Goal: Contribute content

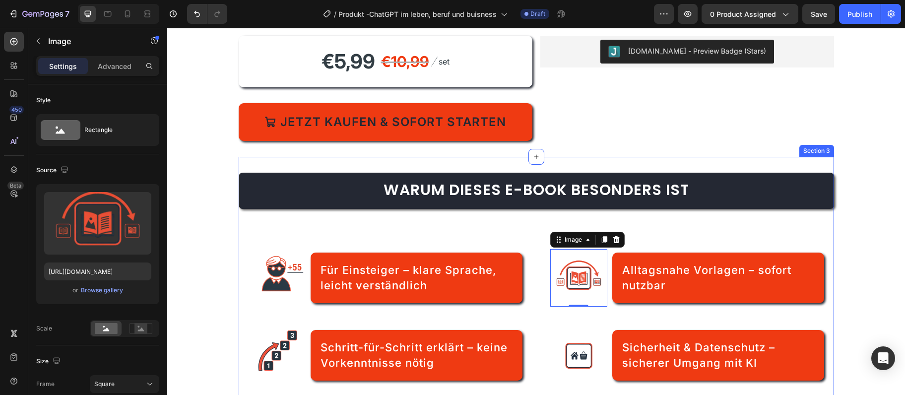
scroll to position [161, 0]
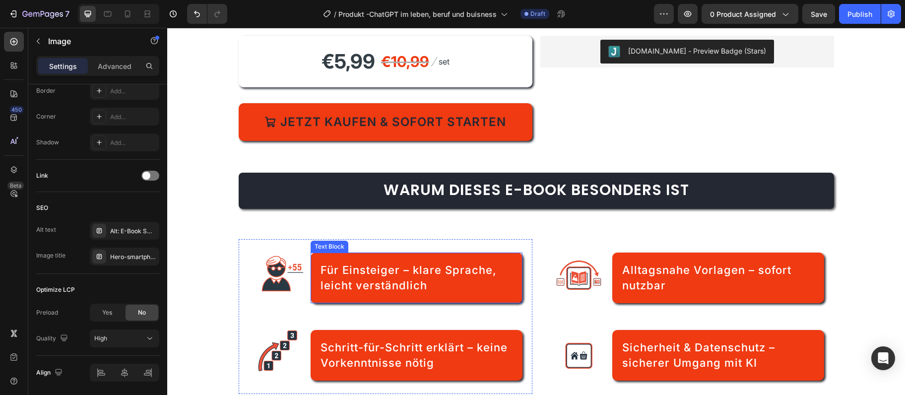
scroll to position [376, 0]
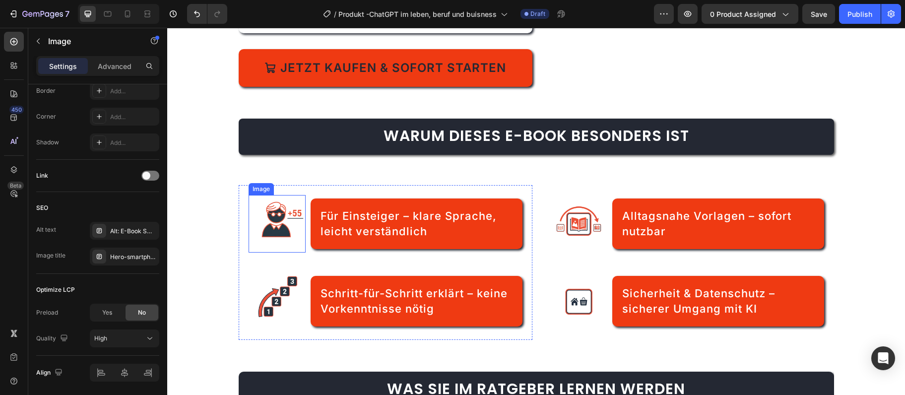
click at [276, 226] on img at bounding box center [277, 224] width 58 height 58
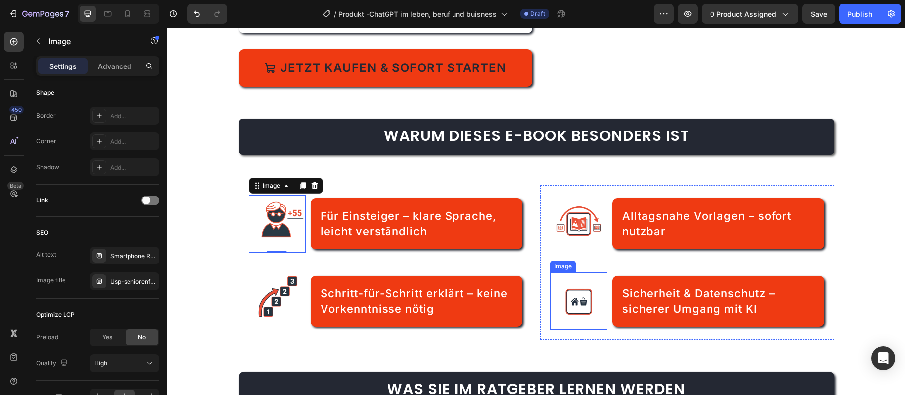
click at [581, 312] on img at bounding box center [579, 301] width 58 height 58
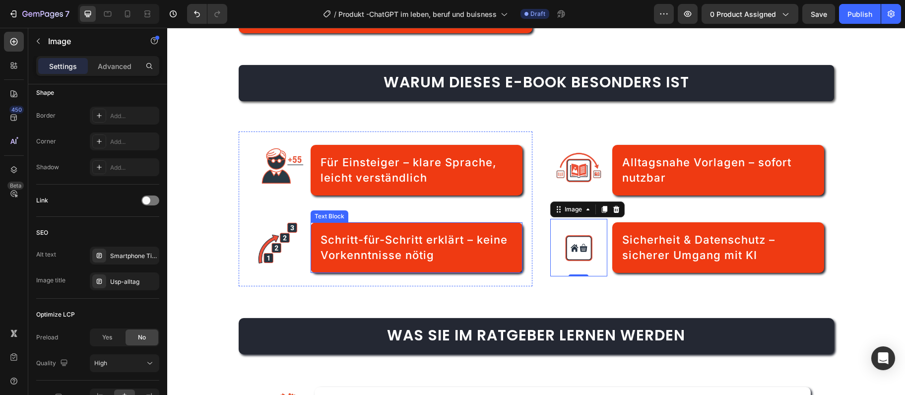
scroll to position [644, 0]
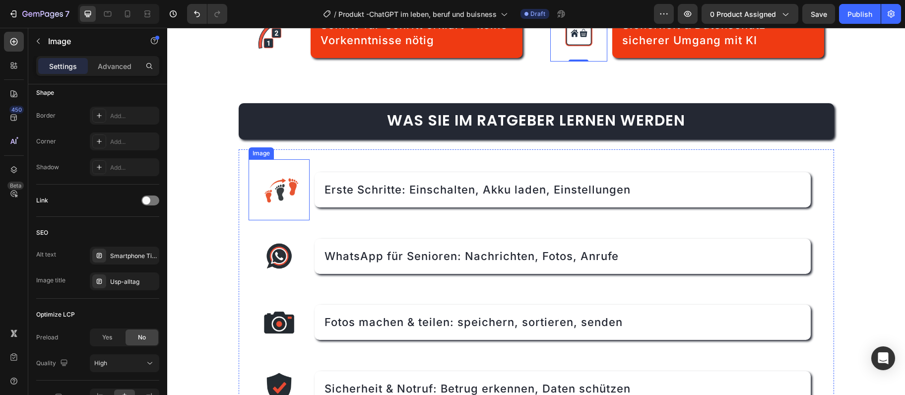
click at [264, 177] on img at bounding box center [279, 190] width 62 height 62
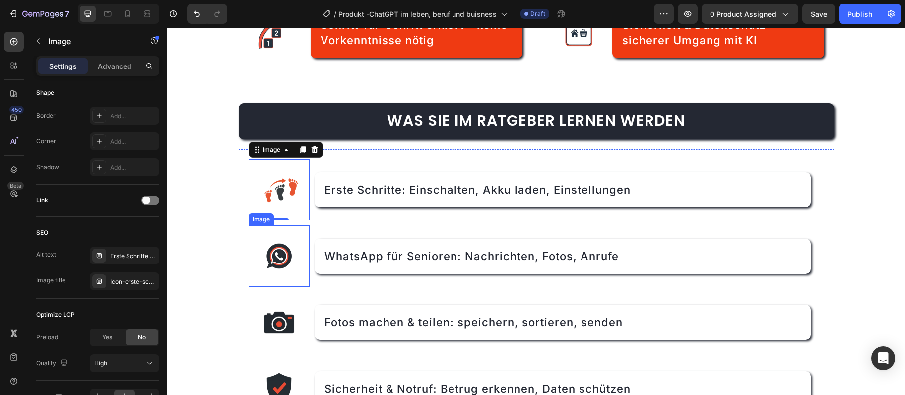
click at [278, 249] on img at bounding box center [279, 256] width 62 height 62
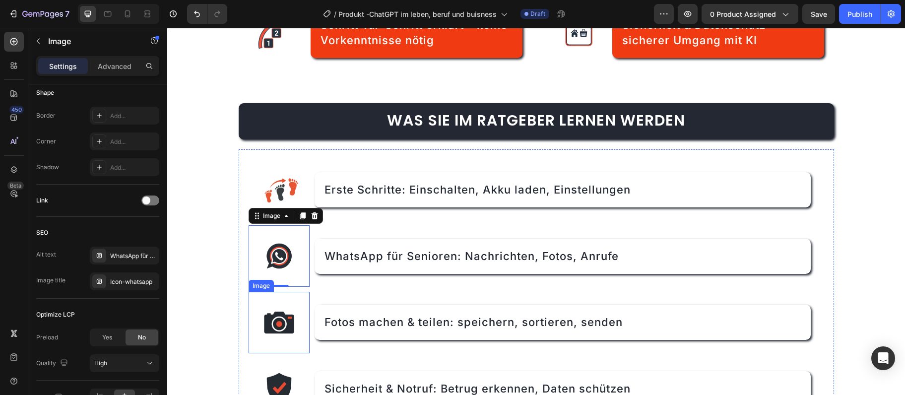
click at [262, 335] on img at bounding box center [279, 323] width 62 height 62
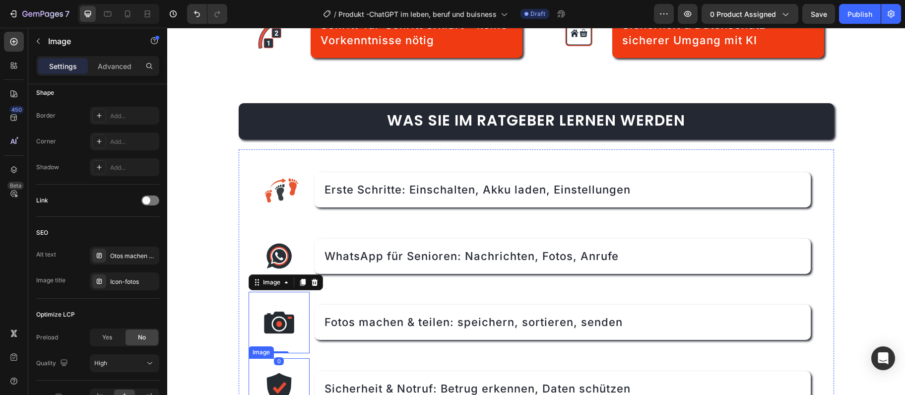
click at [272, 372] on img at bounding box center [279, 389] width 62 height 62
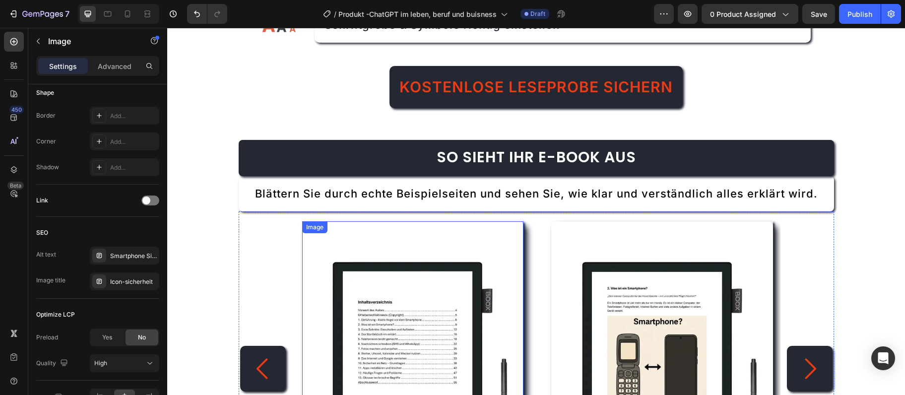
scroll to position [1181, 0]
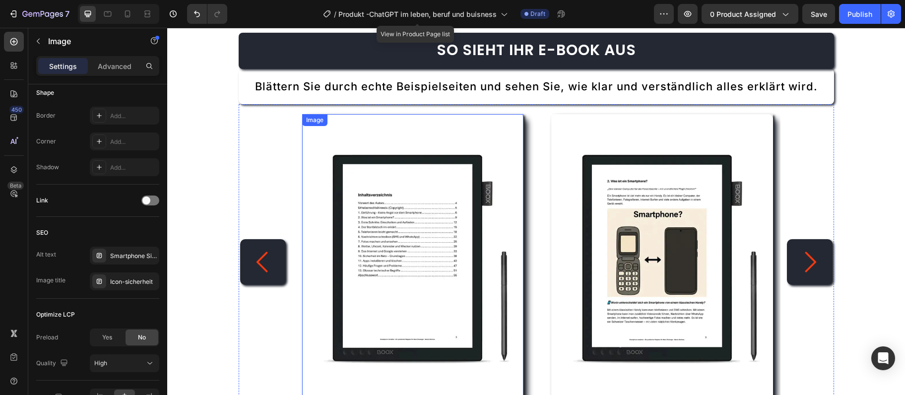
click at [393, 241] on img at bounding box center [413, 261] width 222 height 295
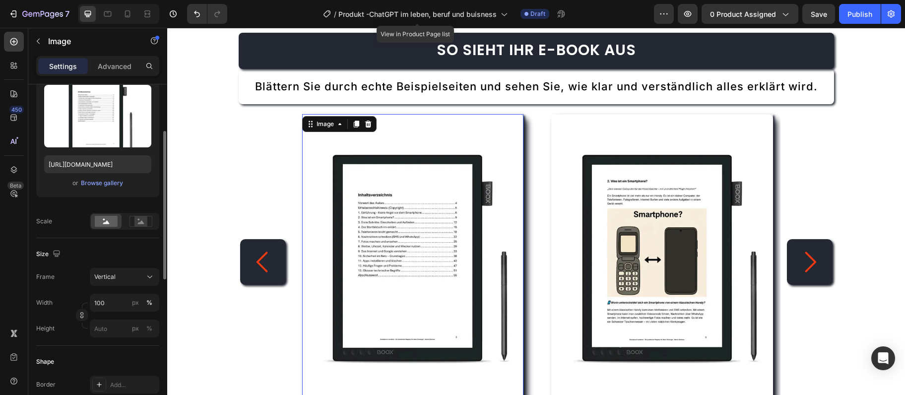
scroll to position [54, 0]
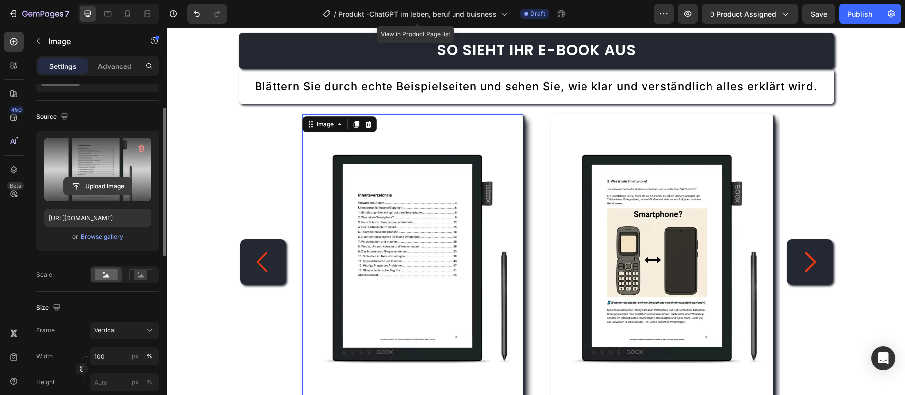
click at [102, 184] on input "file" at bounding box center [97, 186] width 68 height 17
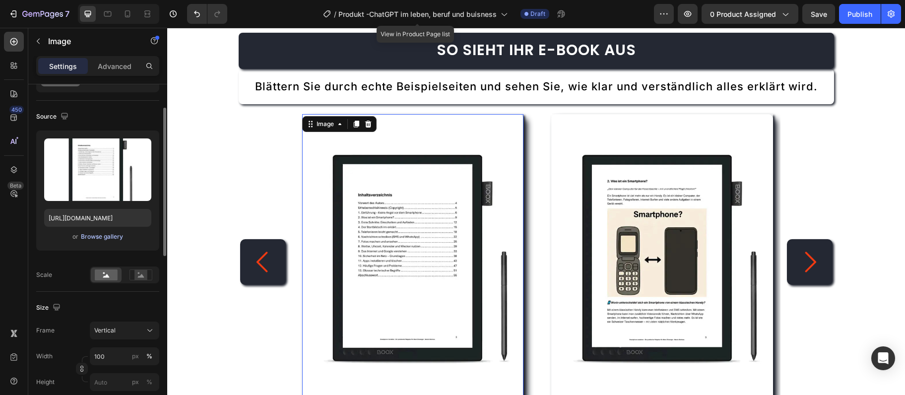
click at [95, 241] on div "Browse gallery" at bounding box center [102, 236] width 42 height 9
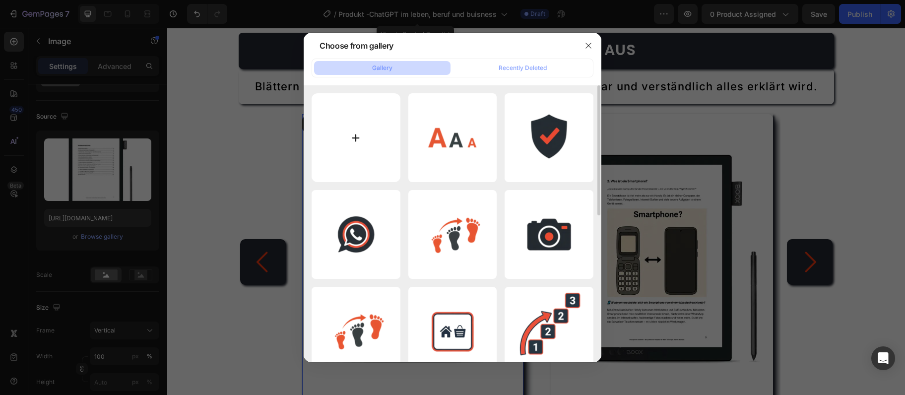
click at [357, 129] on input "file" at bounding box center [355, 137] width 89 height 89
click at [372, 176] on input "file" at bounding box center [355, 137] width 89 height 89
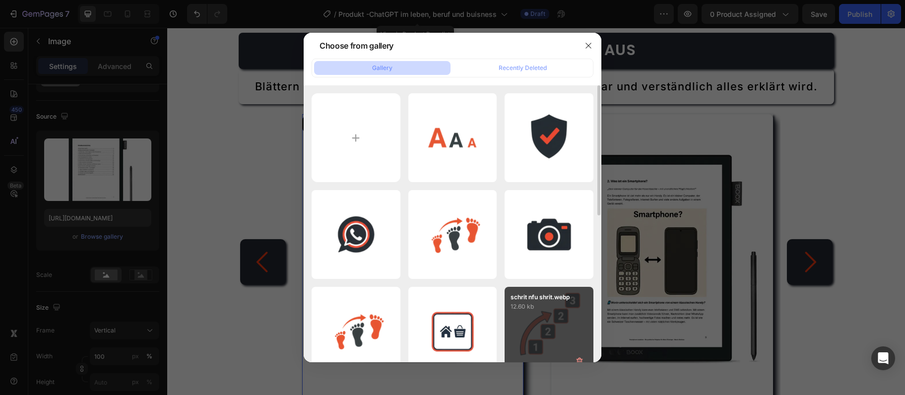
type input "C:\fakepath\ebook-smartphone-verstehen-seite-6.webp"
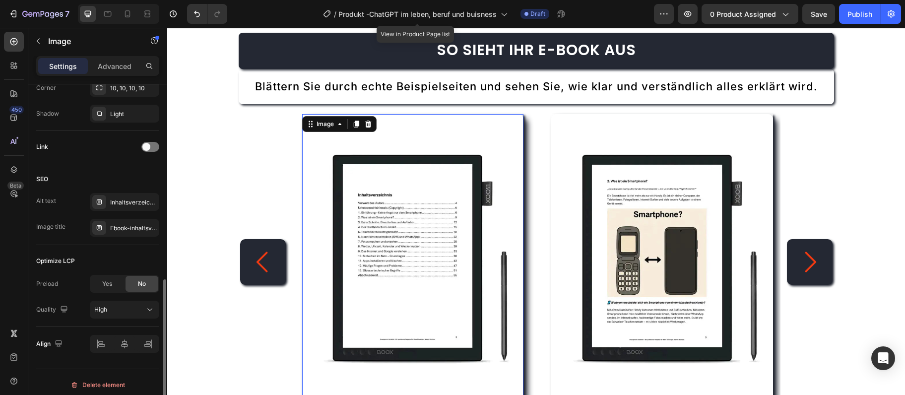
scroll to position [434, 0]
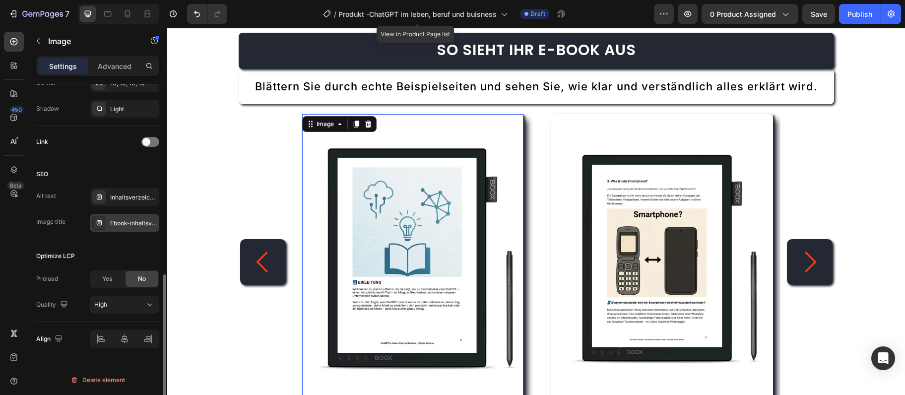
type input "[URL][DOMAIN_NAME]"
drag, startPoint x: 126, startPoint y: 219, endPoint x: 0, endPoint y: 202, distance: 127.5
click at [126, 219] on div "Ebook-inhaltsverzeichnis" at bounding box center [133, 223] width 47 height 9
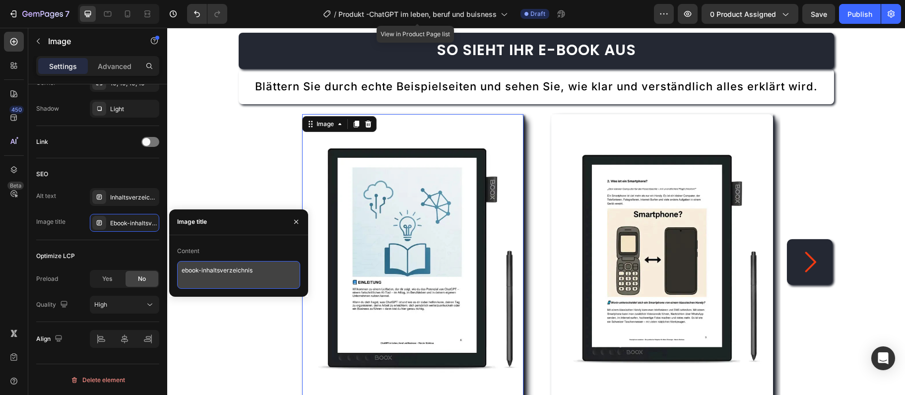
click at [253, 269] on textarea "ebook-inhaltsverzeichnis" at bounding box center [238, 275] width 123 height 28
paste textarea "smartphone-verstehen-seite-6"
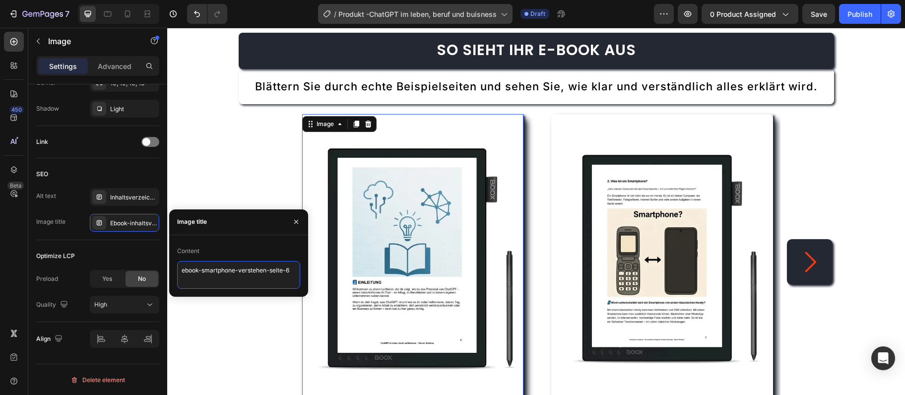
type textarea "ebook-smartphone-verstehen-seite-6"
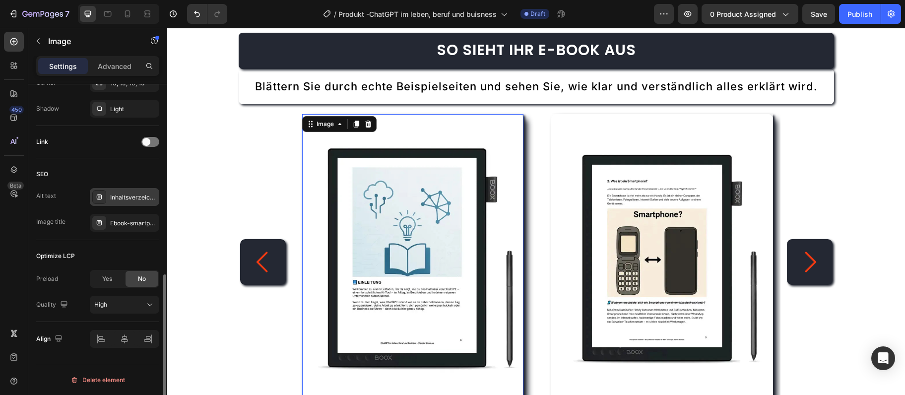
click at [114, 196] on div "Inhaltsverzeichnis Smartphone Ratgeber für Senioren" at bounding box center [133, 197] width 47 height 9
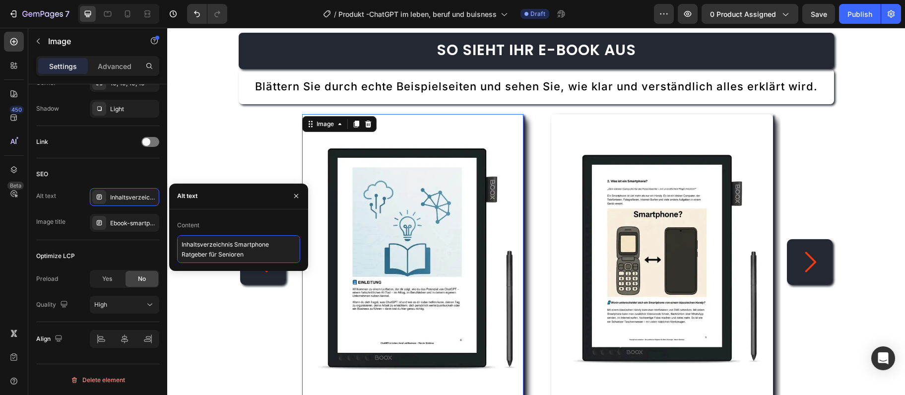
click at [241, 249] on textarea "Inhaltsverzeichnis Smartphone Ratgeber für Senioren" at bounding box center [238, 249] width 123 height 28
paste textarea "Seite aus Smartphone verstehen - Smartphone Ratgeber für Anfänger"
type textarea "Seite aus Smartphone verstehen - Smartphone Ratgeber für Anfänger"
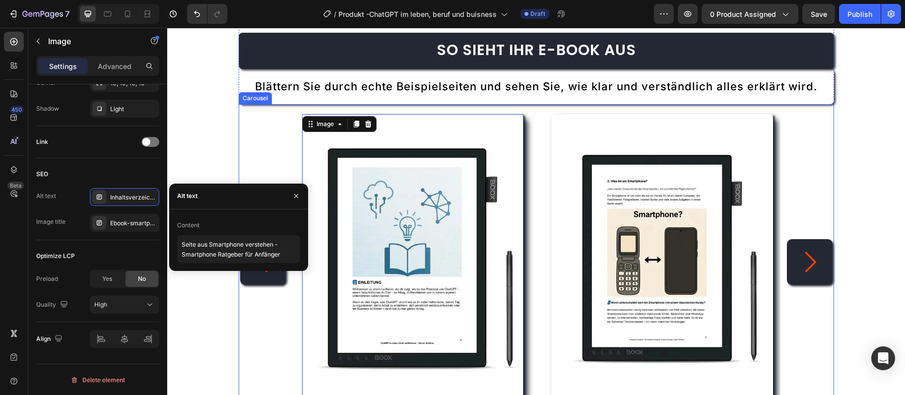
click at [608, 265] on img at bounding box center [662, 261] width 222 height 295
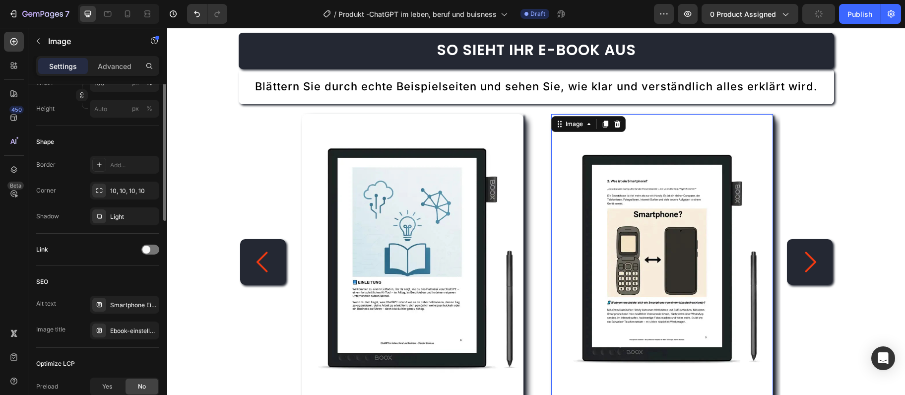
scroll to position [112, 0]
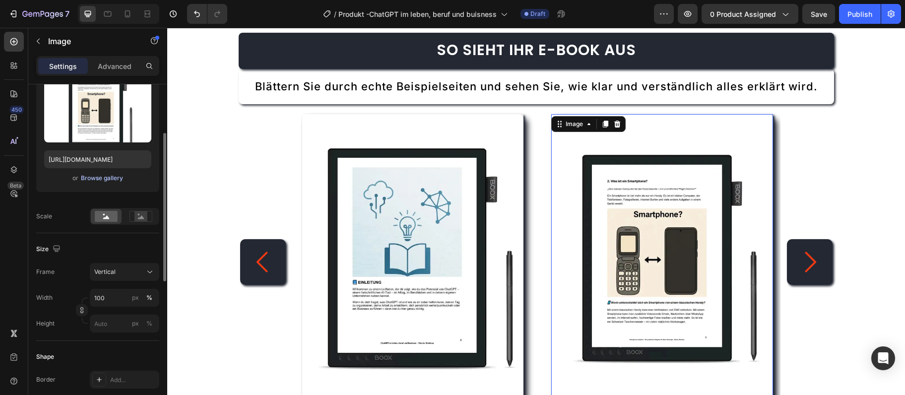
click at [103, 176] on div "Browse gallery" at bounding box center [102, 178] width 42 height 9
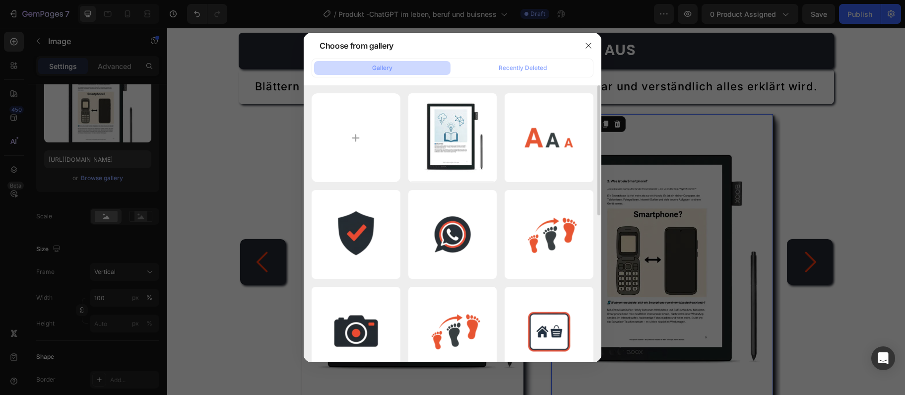
click at [309, 114] on div "ebook-smartphone-ver...-6.webp 20.23 kb erste shrit.webp 5.57 kb SICHER.webp 4.…" at bounding box center [453, 223] width 298 height 276
click at [335, 120] on input "file" at bounding box center [355, 137] width 89 height 89
type input "C:\fakepath\ebook-chatgpt-im-leben-seite-56.webp"
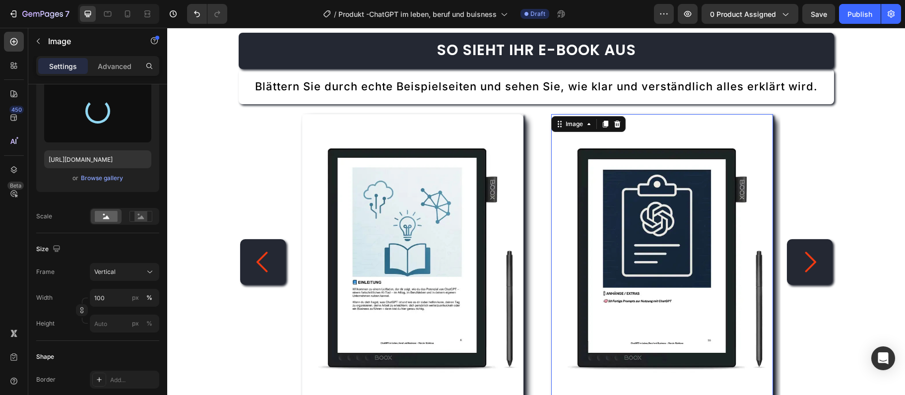
type input "[URL][DOMAIN_NAME]"
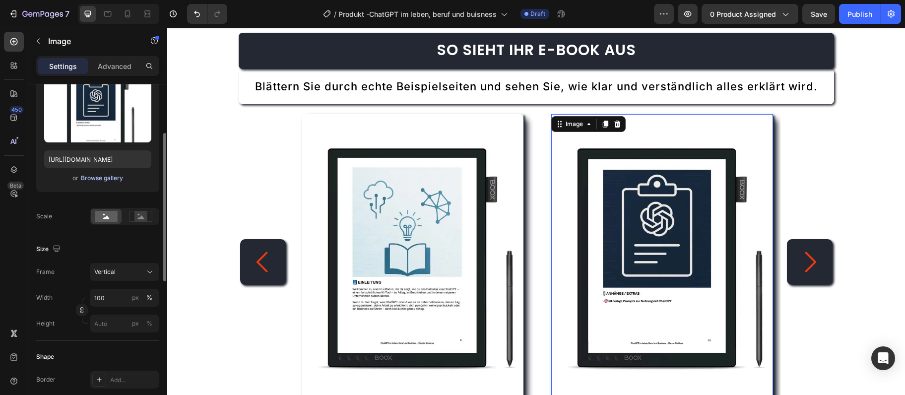
click at [102, 176] on div "Browse gallery" at bounding box center [102, 178] width 42 height 9
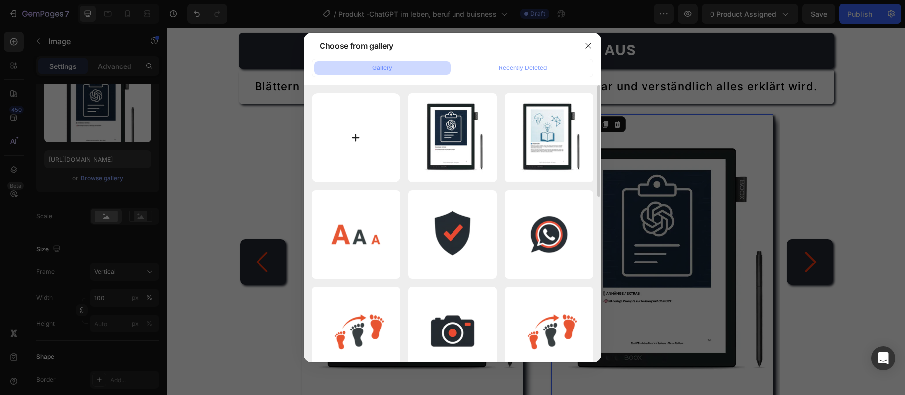
click at [361, 131] on input "file" at bounding box center [355, 137] width 89 height 89
type input "C:\fakepath\ebook-chatgpt-im-leben-seite-8.webp"
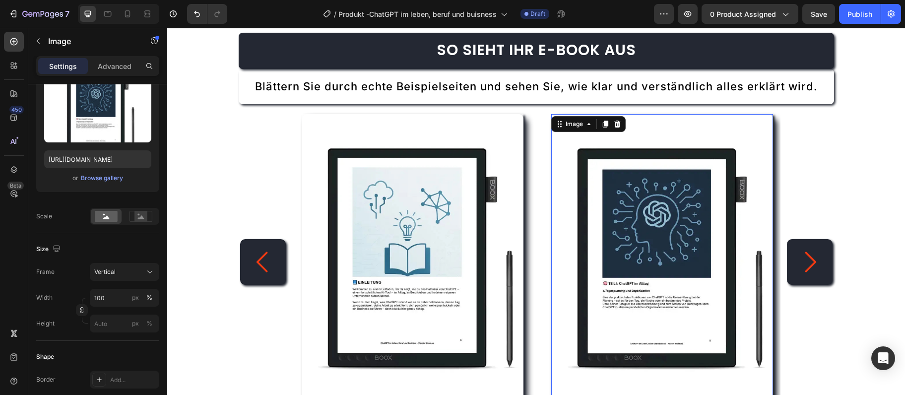
type input "[URL][DOMAIN_NAME]"
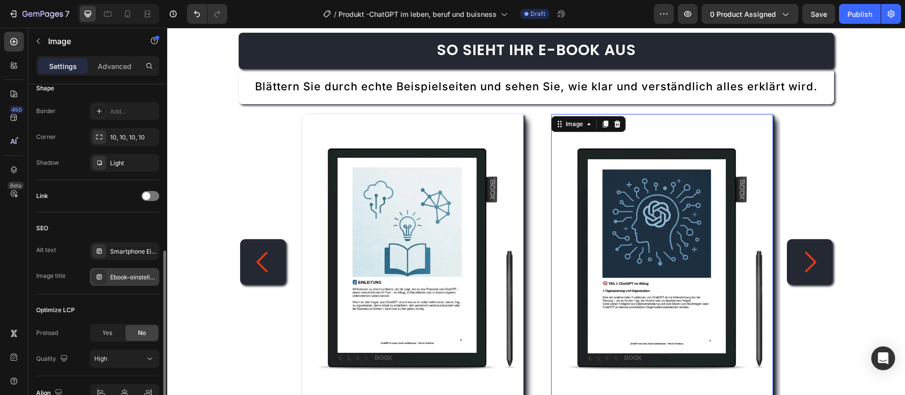
click at [127, 272] on div "Ebook-einstellungen" at bounding box center [124, 277] width 69 height 18
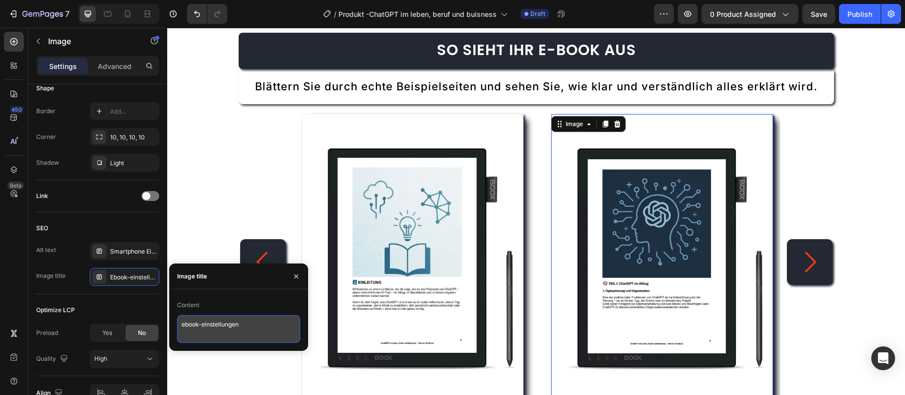
click at [198, 320] on textarea "ebook-einstellungen" at bounding box center [238, 329] width 123 height 28
paste textarea "chatgpt-im-leben-seite-8"
type textarea "ebook-chatgpt-im-leben-seite-8"
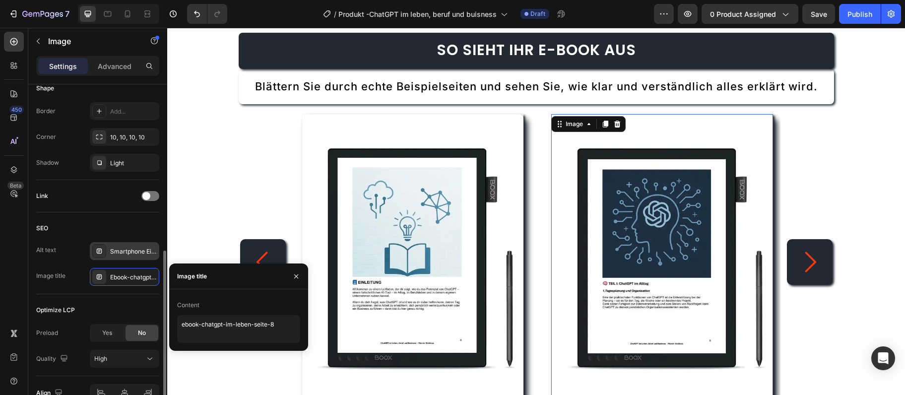
click at [130, 244] on div "Smartphone Einstellungen für Anfänger Schritt-für-Schritt" at bounding box center [124, 251] width 69 height 18
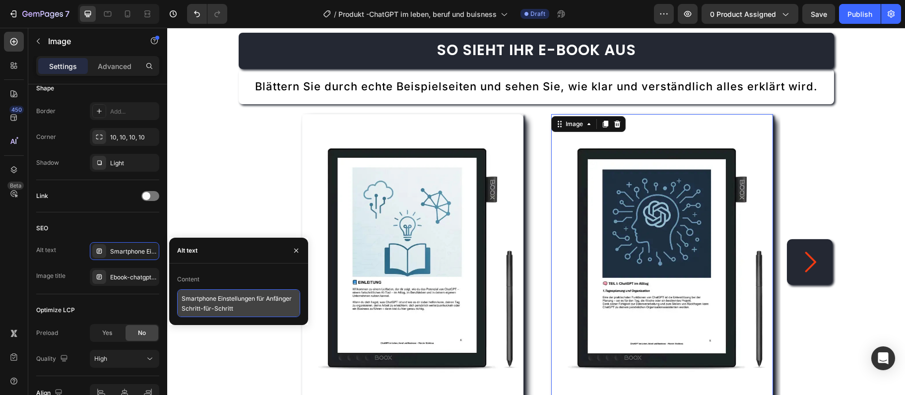
click at [216, 304] on textarea "Smartphone Einstellungen für Anfänger Schritt-für-Schritt" at bounding box center [238, 303] width 123 height 28
paste textarea "eite aus ChatGPT im Leben - Android Smartphone Anleitung"
type textarea "Seite aus ChatGPT im Leben - Android Smartphone Anleitung"
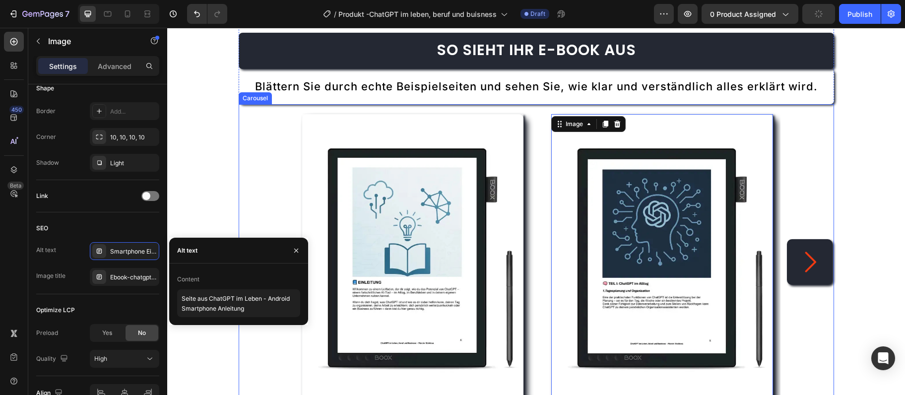
click at [817, 269] on icon "Carousel Next Arrow" at bounding box center [810, 262] width 30 height 30
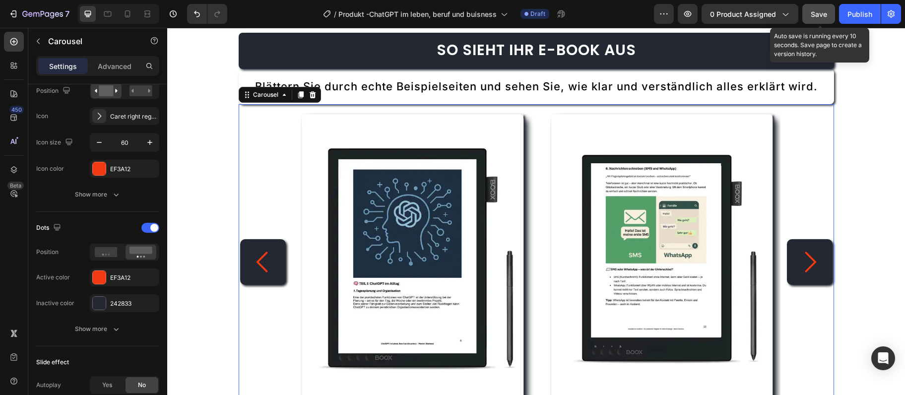
scroll to position [0, 0]
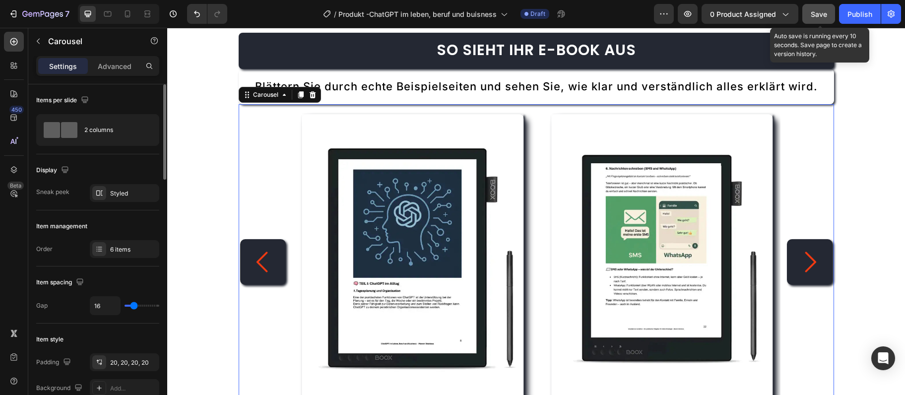
click at [822, 18] on div "Save" at bounding box center [818, 14] width 16 height 10
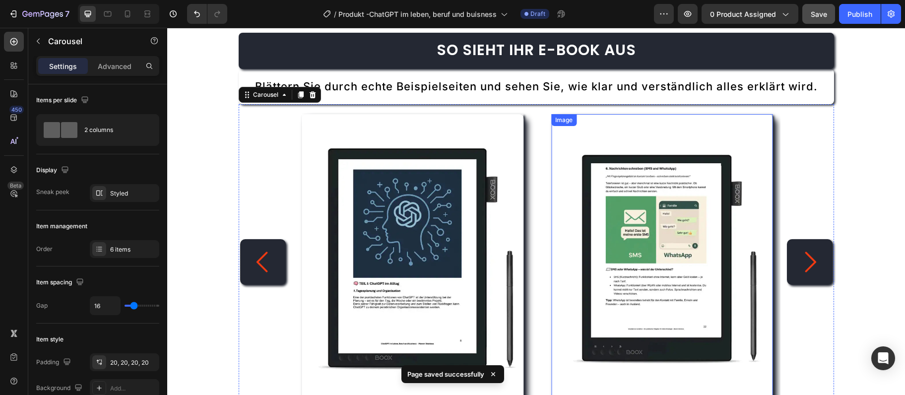
drag, startPoint x: 647, startPoint y: 264, endPoint x: 352, endPoint y: 235, distance: 296.5
click at [647, 263] on img at bounding box center [662, 261] width 222 height 295
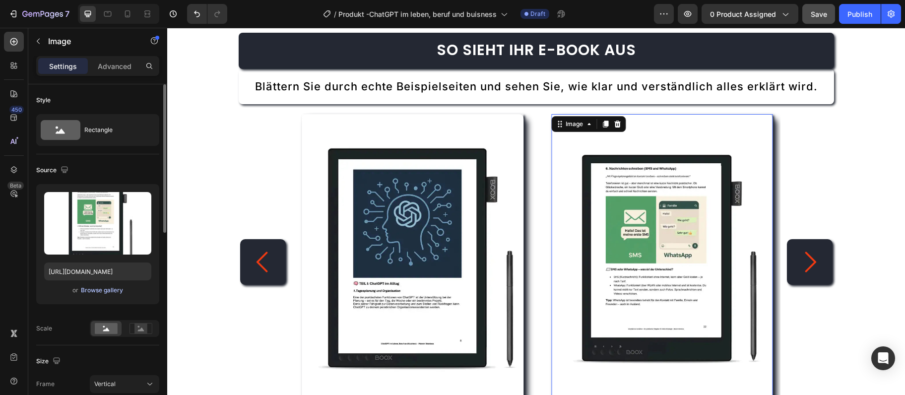
click at [110, 287] on div "Browse gallery" at bounding box center [102, 290] width 42 height 9
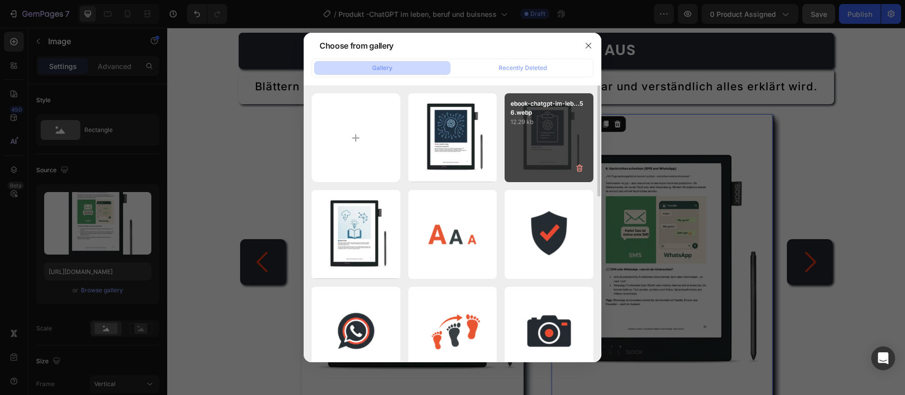
click at [562, 129] on div "ebook-chatgpt-im-leb...56.webp 12.29 kb" at bounding box center [548, 137] width 89 height 89
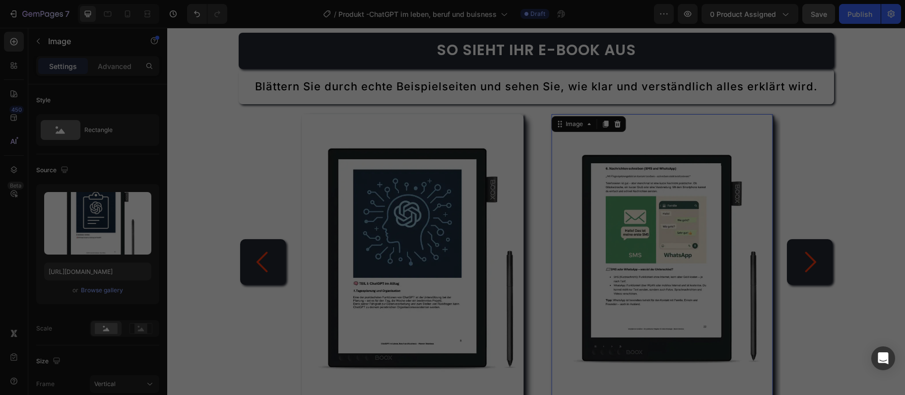
type input "[URL][DOMAIN_NAME]"
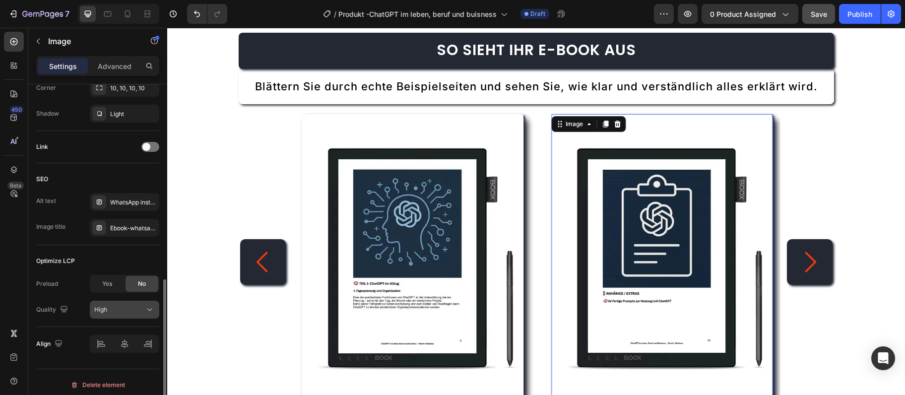
scroll to position [434, 0]
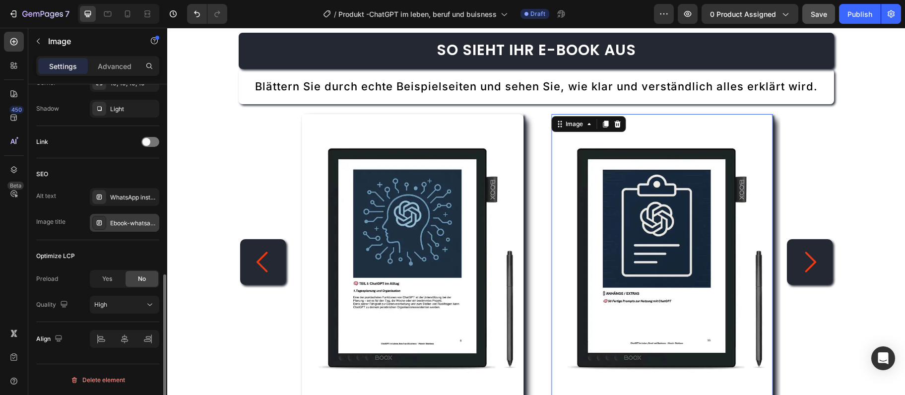
click at [119, 219] on div "Ebook-whatsapp" at bounding box center [133, 223] width 47 height 9
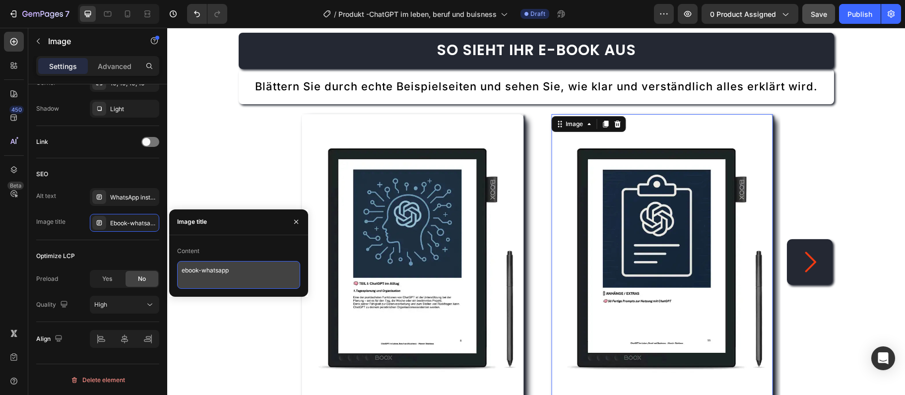
click at [227, 279] on textarea "ebook-whatsapp" at bounding box center [238, 275] width 123 height 28
click at [227, 278] on textarea "ebook-whatsapp" at bounding box center [238, 275] width 123 height 28
paste textarea "ebook-chatgpt-im-leben-seite-56"
click at [222, 273] on textarea "ebook-ebook-chatgpt-im-leben-seite-56" at bounding box center [238, 275] width 123 height 28
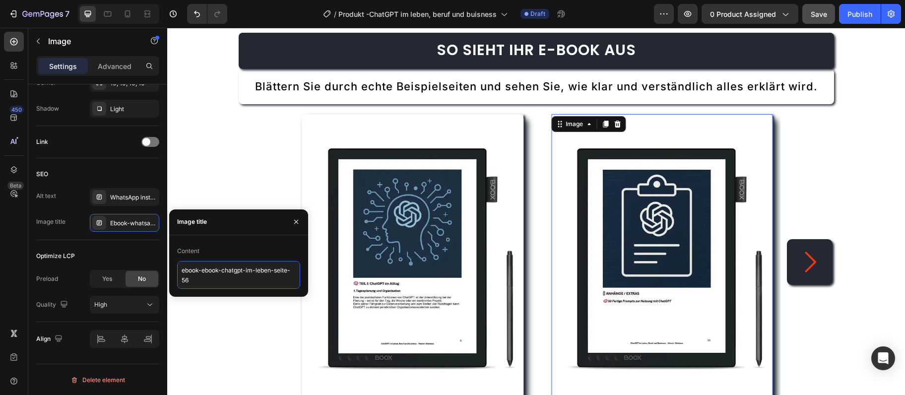
click at [222, 273] on textarea "ebook-ebook-chatgpt-im-leben-seite-56" at bounding box center [238, 275] width 123 height 28
paste textarea
type textarea "ebook-chatgpt-im-leben-seite-56"
click at [132, 190] on div "WhatsApp installieren und nutzen - Senioren Anleitung" at bounding box center [124, 197] width 69 height 18
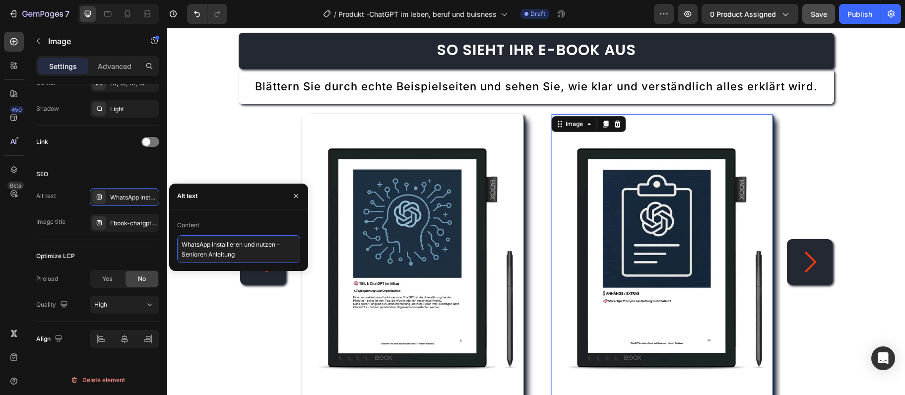
click at [253, 251] on textarea "WhatsApp installieren und nutzen - Senioren Anleitung" at bounding box center [238, 249] width 123 height 28
paste textarea "Seite aus ChatGPT im Leben - Smartphone Tipps für ältere Menschen"
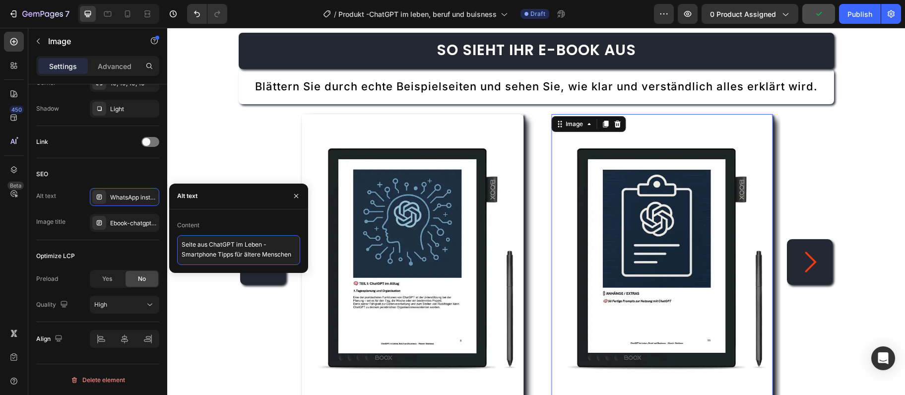
scroll to position [3, 0]
type textarea "Seite aus ChatGPT im Leben - Smartphone Tipps für ältere Menschen"
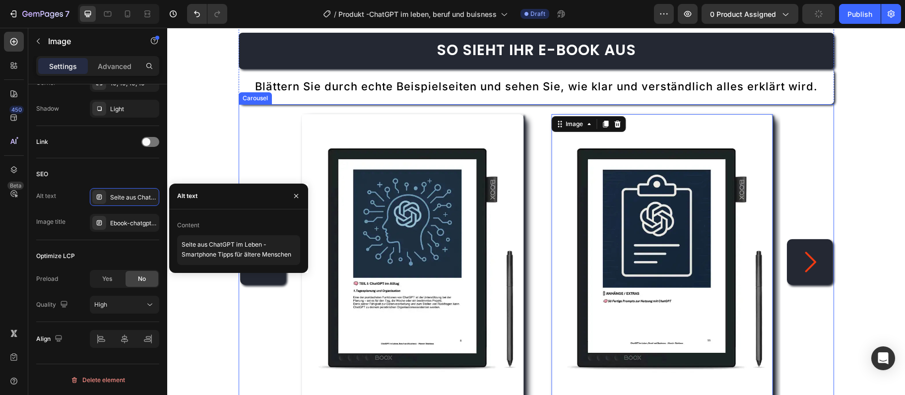
click at [807, 267] on icon "Carousel Next Arrow" at bounding box center [810, 262] width 30 height 30
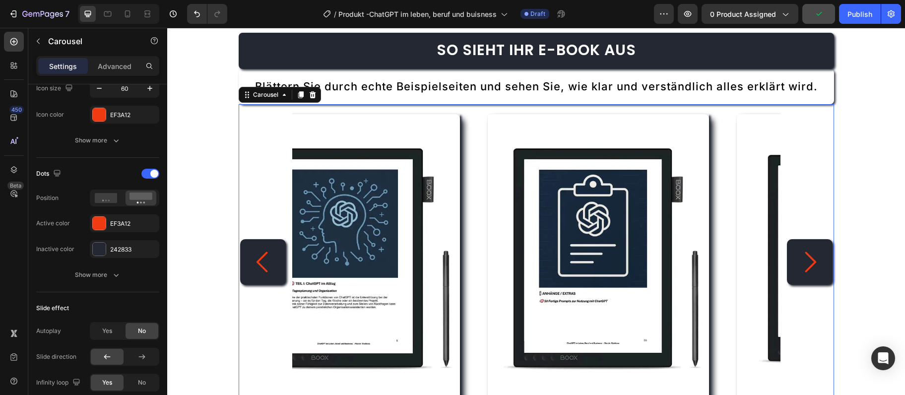
scroll to position [0, 0]
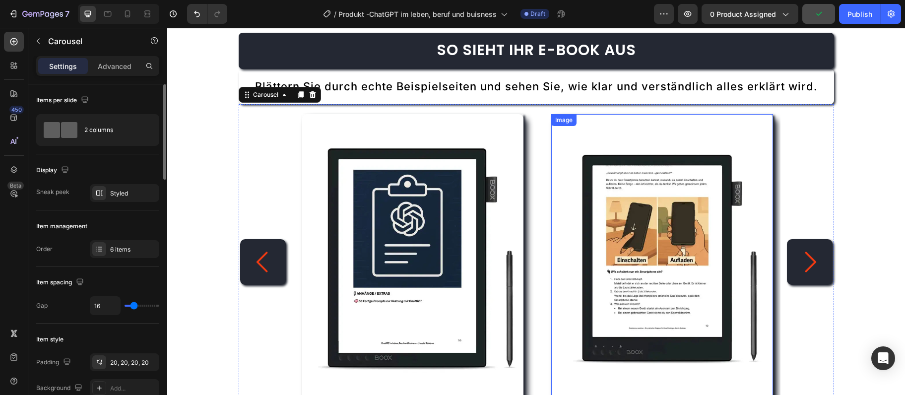
click at [629, 248] on img at bounding box center [662, 261] width 222 height 295
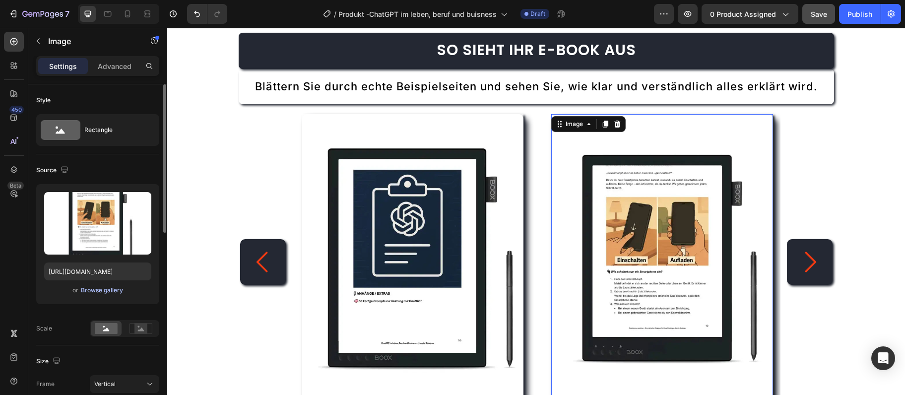
click at [116, 289] on div "Browse gallery" at bounding box center [102, 290] width 42 height 9
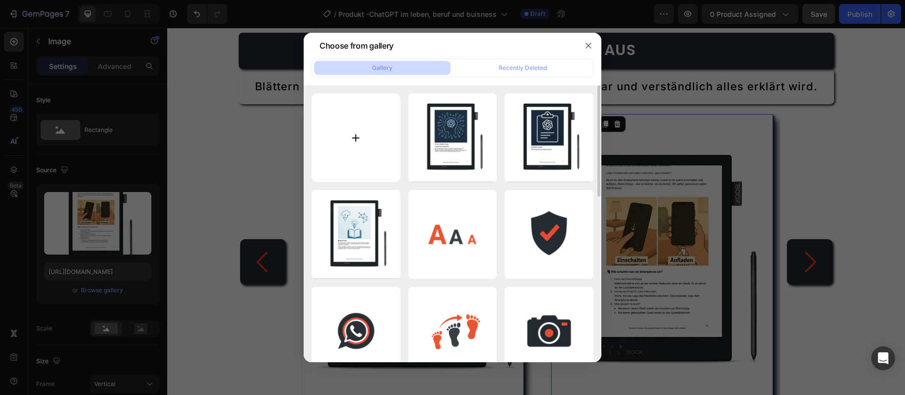
click at [337, 115] on input "file" at bounding box center [355, 137] width 89 height 89
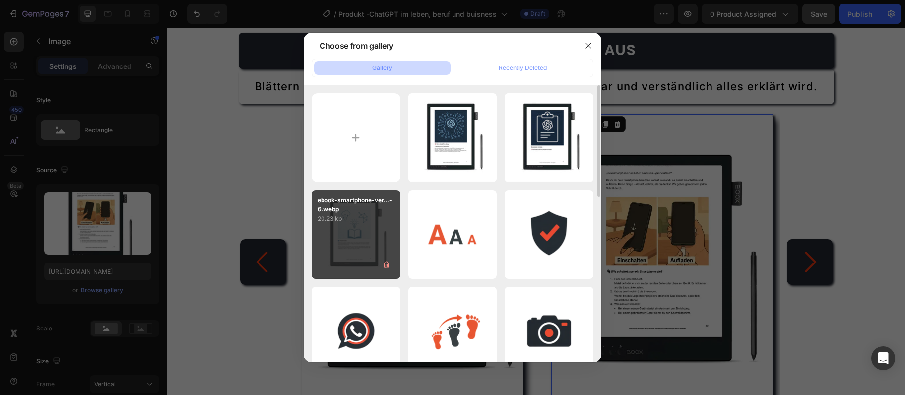
type input "C:\fakepath\ebook-chatgpt-im-business-seite-27.webp"
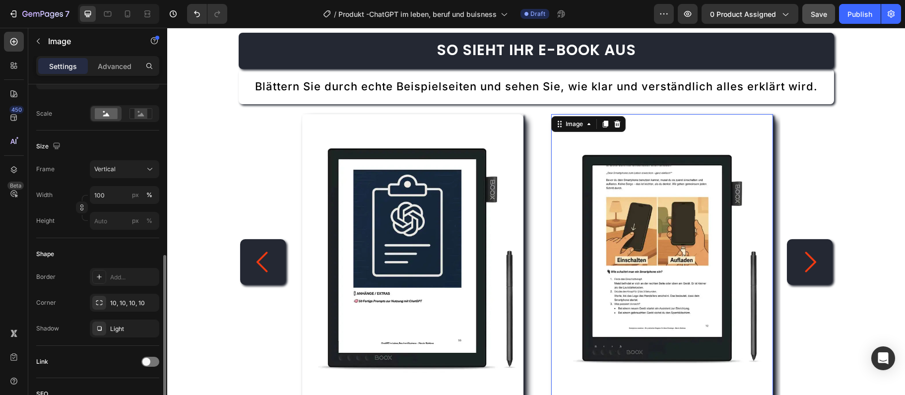
scroll to position [429, 0]
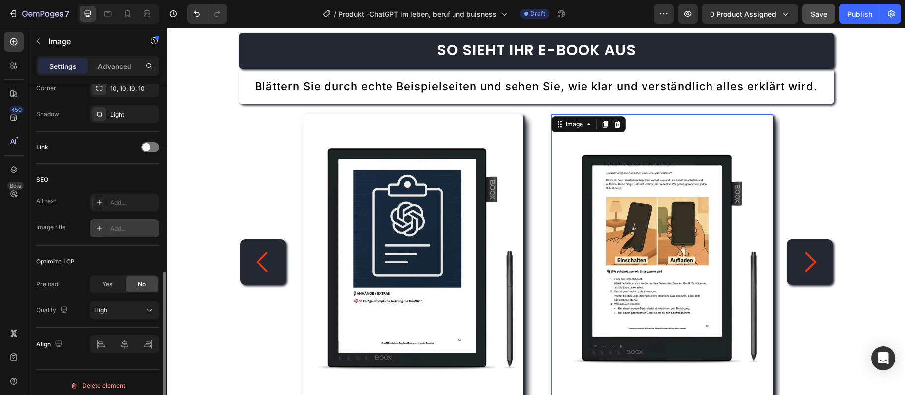
type input "[URL][DOMAIN_NAME]"
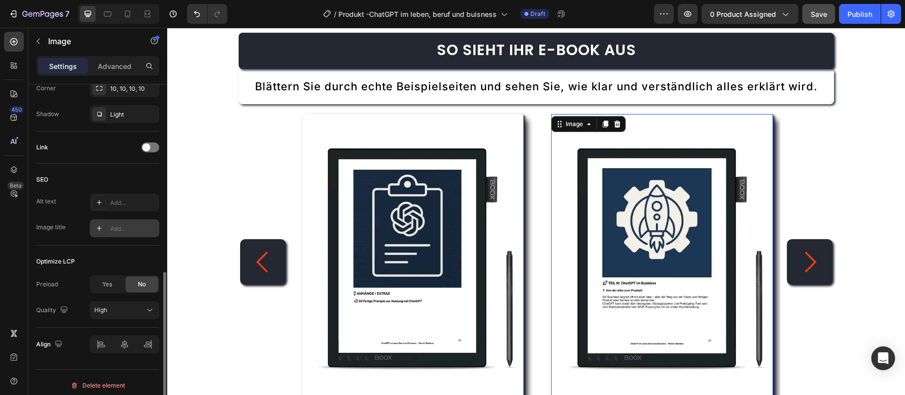
click at [126, 226] on div "Add..." at bounding box center [133, 228] width 47 height 9
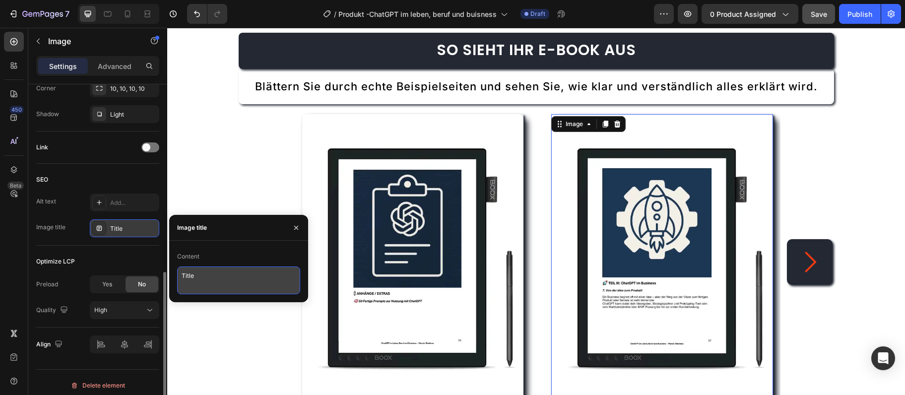
click at [185, 270] on textarea "Title" at bounding box center [238, 280] width 123 height 28
paste textarea "ebook-chatgpt-im-business-seite-27"
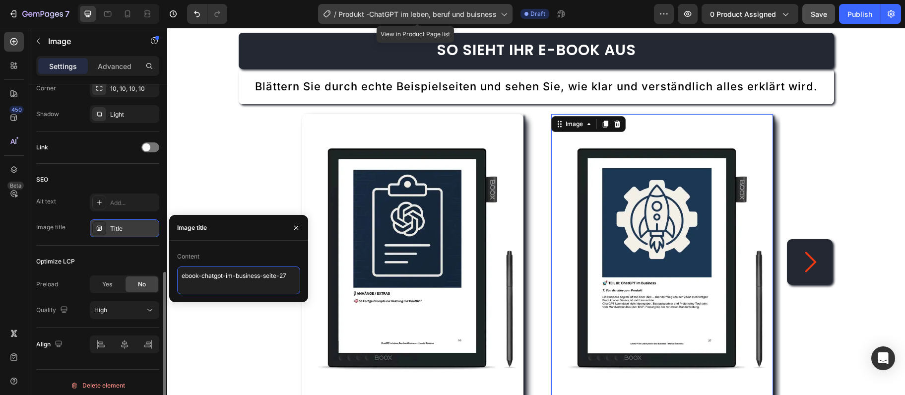
type textarea "ebook-chatgpt-im-business-seite-27"
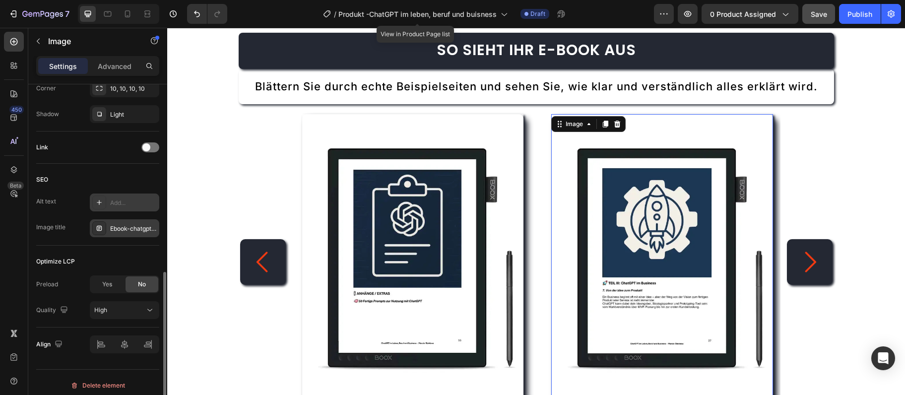
click at [127, 202] on div "Add..." at bounding box center [133, 202] width 47 height 9
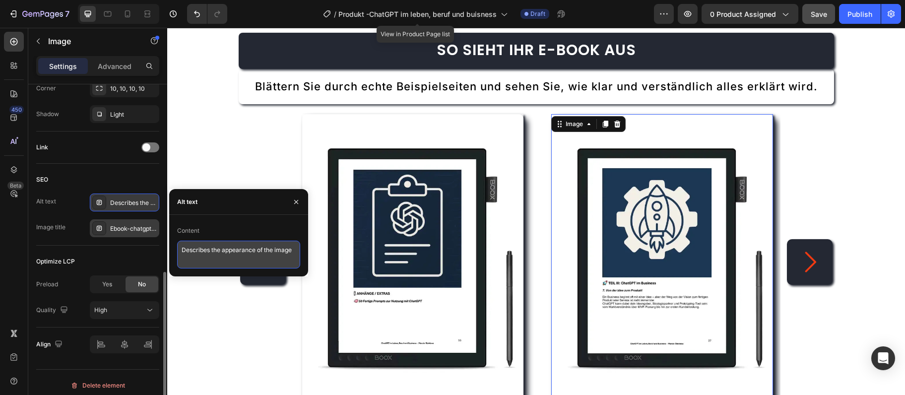
click at [235, 252] on textarea "Describes the appearance of the image" at bounding box center [238, 255] width 123 height 28
click at [235, 251] on textarea "Describes the appearance of the image" at bounding box center [238, 255] width 123 height 28
paste textarea "Seite aus ChatGPT im Business - Smartphone Ratgeber für Anfänger"
type textarea "Seite aus ChatGPT im Business - Smartphone Ratgeber für Anfänger"
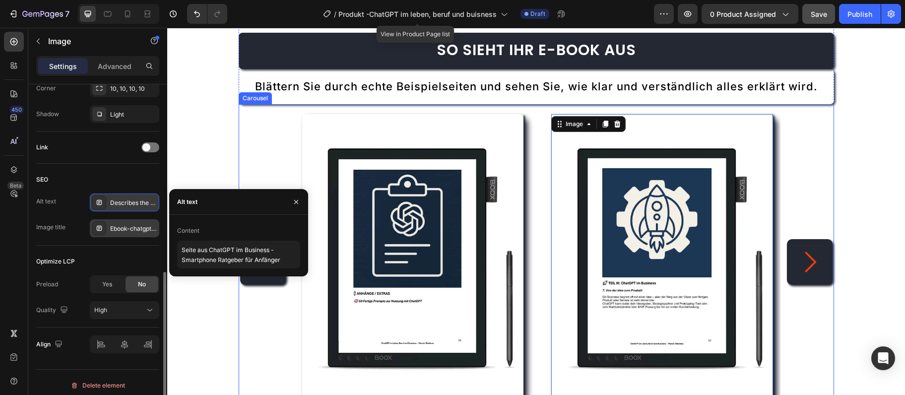
click at [812, 256] on icon "Carousel Next Arrow" at bounding box center [810, 262] width 30 height 30
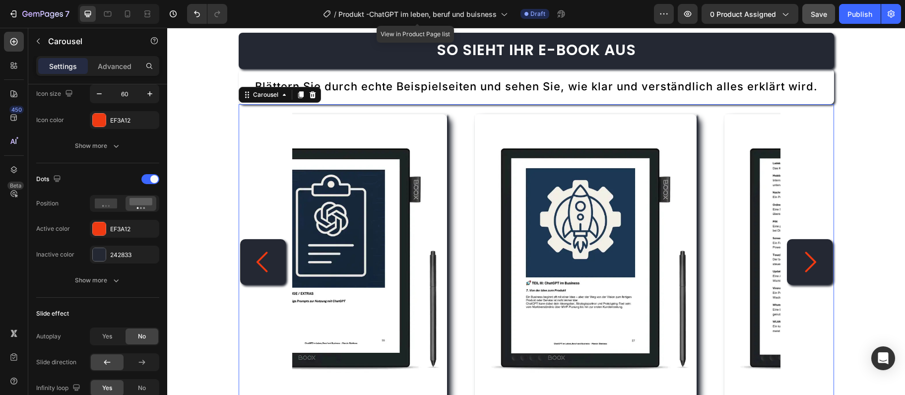
scroll to position [0, 0]
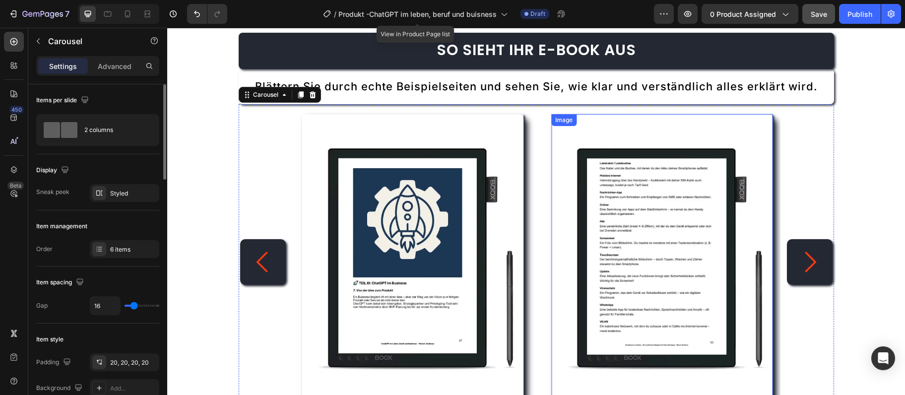
click at [693, 261] on img at bounding box center [662, 261] width 222 height 295
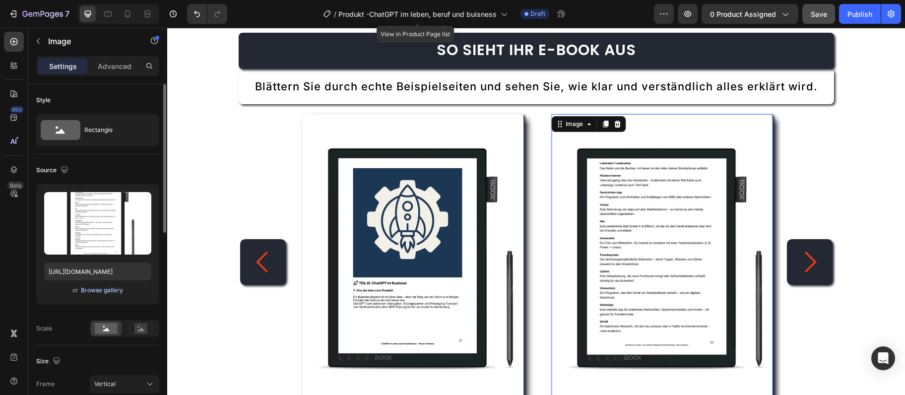
click at [97, 295] on div "Browse gallery" at bounding box center [102, 290] width 42 height 9
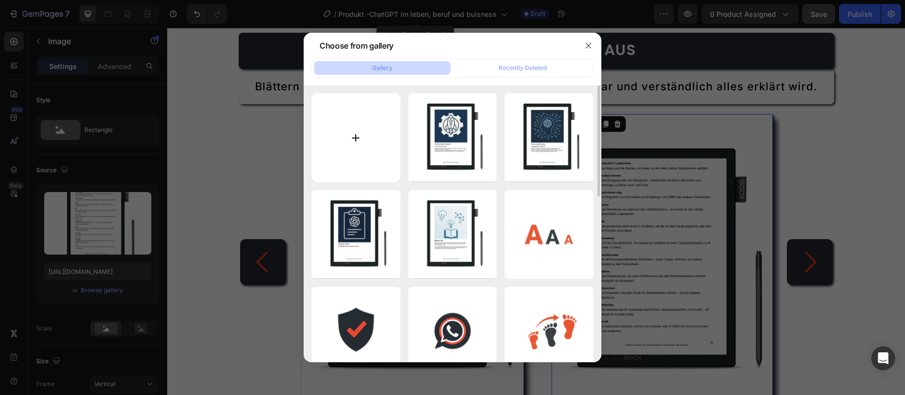
click at [367, 125] on input "file" at bounding box center [355, 137] width 89 height 89
type input "C:\fakepath\ebook-chatgpt-ethik-und-zukunft-seite-46.webp"
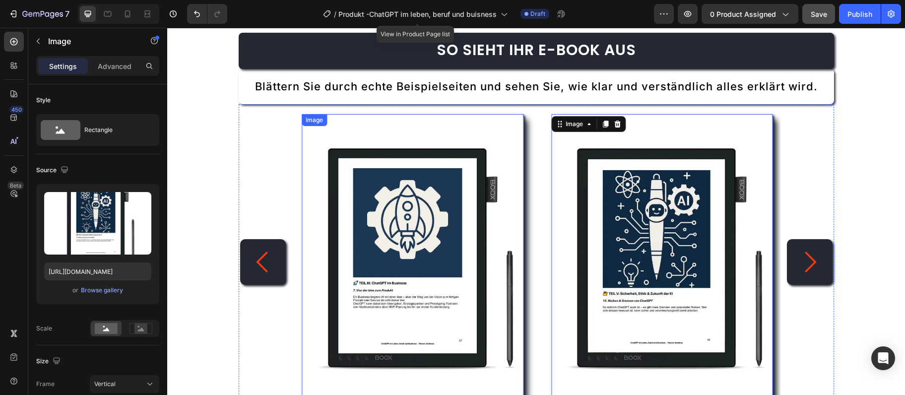
type input "[URL][DOMAIN_NAME]"
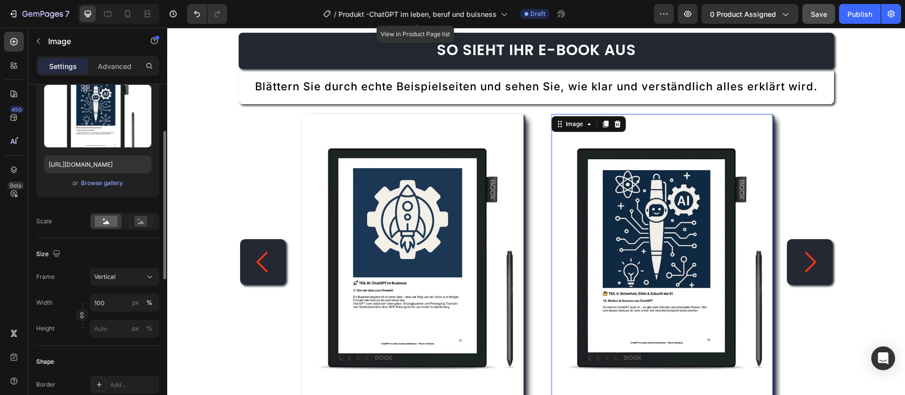
scroll to position [434, 0]
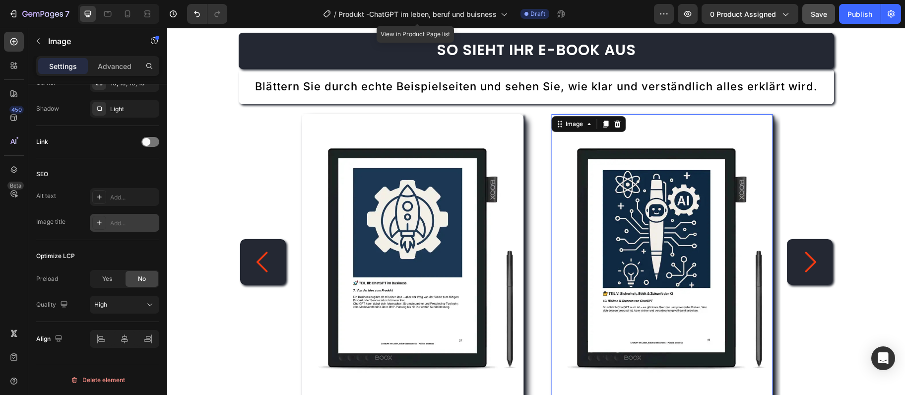
drag, startPoint x: 106, startPoint y: 219, endPoint x: 133, endPoint y: 269, distance: 57.7
click at [106, 219] on div at bounding box center [99, 223] width 14 height 14
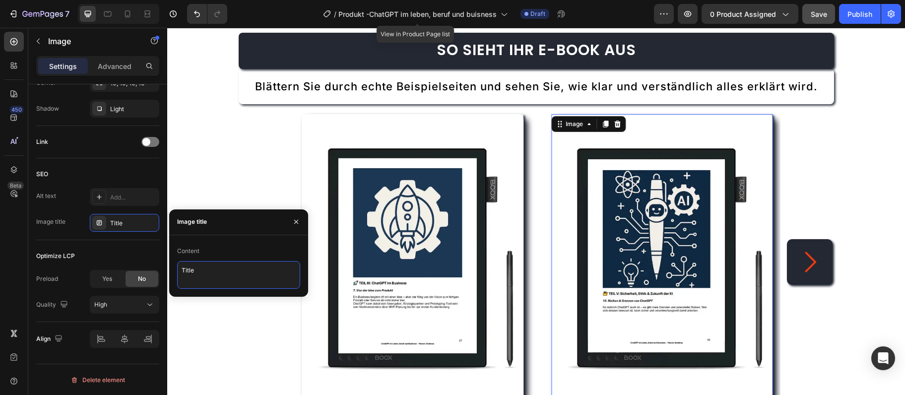
click at [197, 270] on textarea "Title" at bounding box center [238, 275] width 123 height 28
paste textarea "ebook-chatgpt-ethik-und-zukunft-seite-46"
type textarea "ebook-chatgpt-ethik-und-zukunft-seite-46"
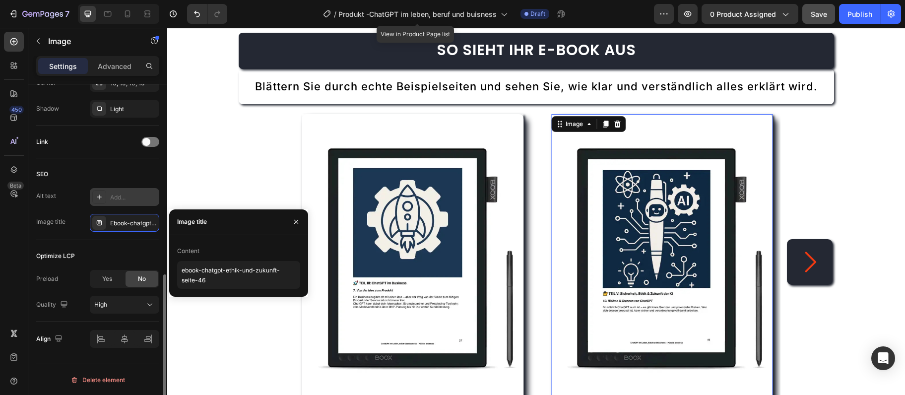
drag, startPoint x: 139, startPoint y: 197, endPoint x: 106, endPoint y: 295, distance: 103.2
click at [139, 197] on div "Add..." at bounding box center [133, 197] width 47 height 9
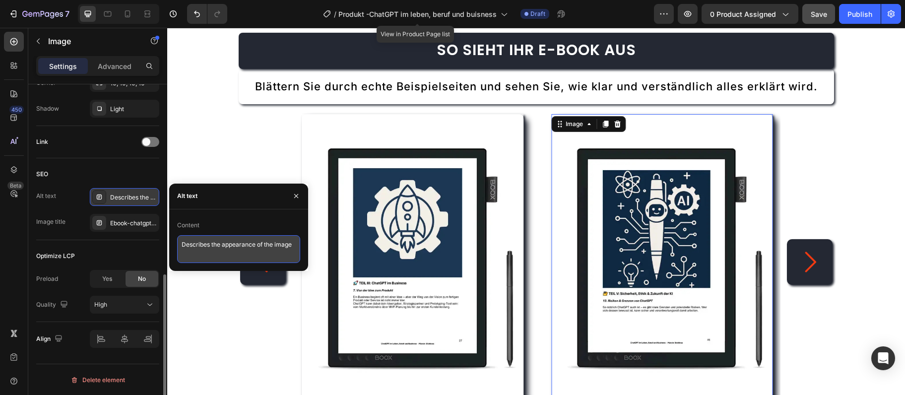
click at [234, 248] on textarea "Describes the appearance of the image" at bounding box center [238, 249] width 123 height 28
paste textarea "Seite aus ChatGPT im Leben - Smartphone leicht erklärt für Senioren"
type textarea "Seite aus ChatGPT im Leben - Smartphone leicht erklärt für Senioren"
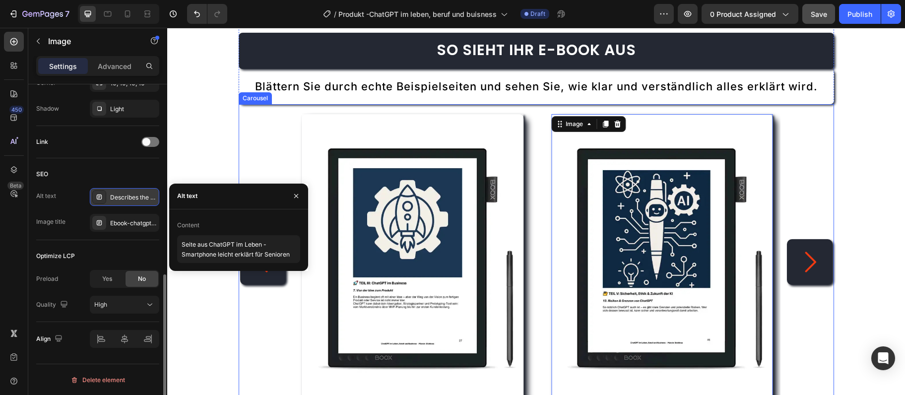
click at [822, 270] on icon "Carousel Next Arrow" at bounding box center [810, 262] width 30 height 30
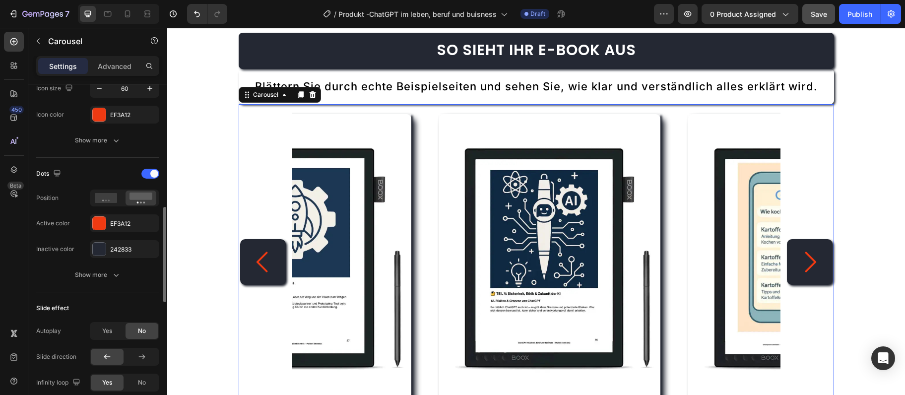
scroll to position [0, 0]
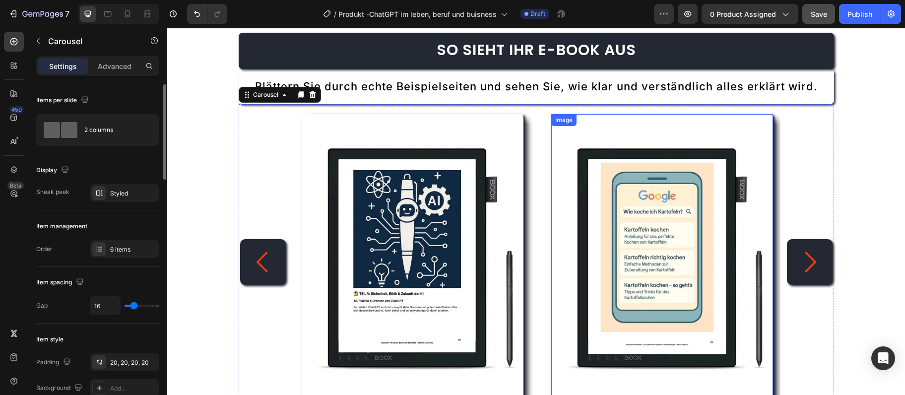
click at [638, 244] on img at bounding box center [662, 261] width 222 height 295
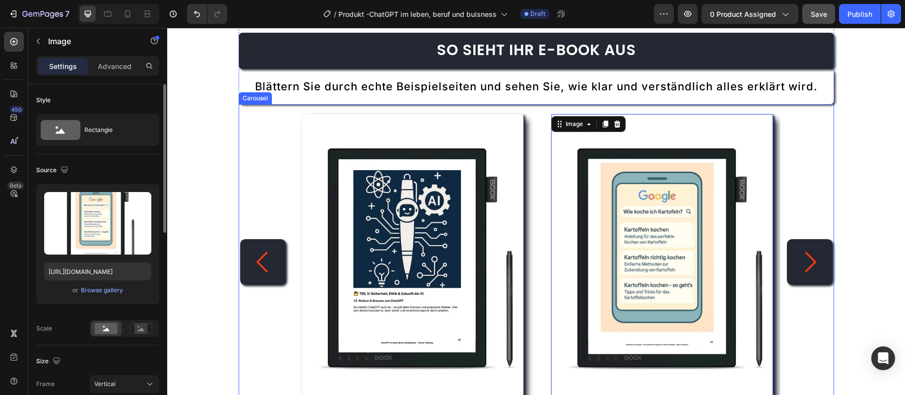
click at [274, 271] on icon "Carousel Back Arrow" at bounding box center [263, 262] width 30 height 30
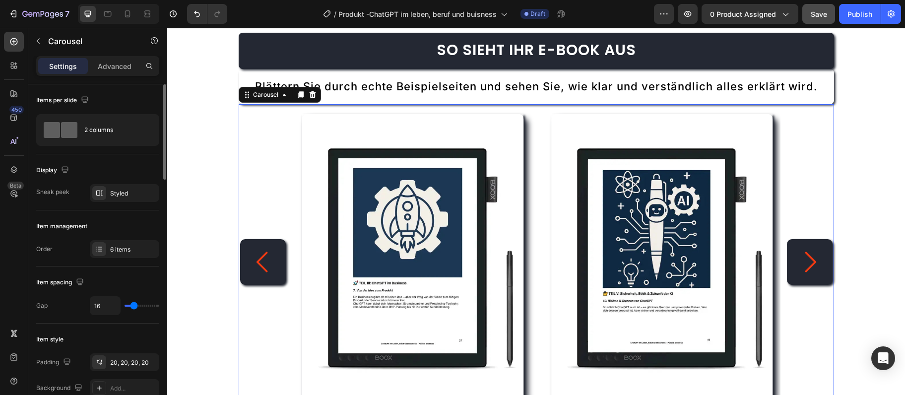
click at [274, 271] on icon "Carousel Back Arrow" at bounding box center [263, 262] width 30 height 30
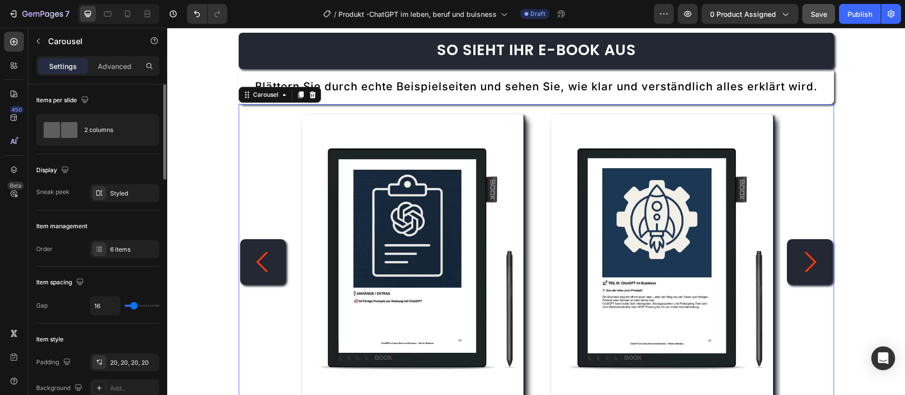
click at [260, 278] on button "Carousel Back Arrow" at bounding box center [263, 262] width 46 height 46
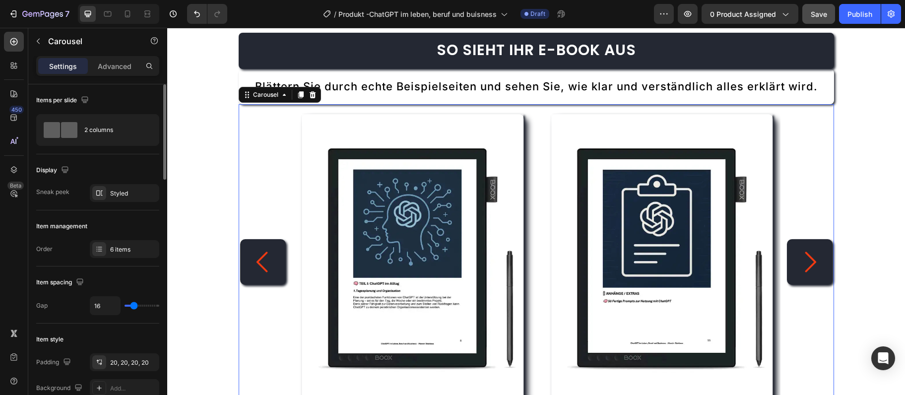
click at [263, 274] on icon "Carousel Back Arrow" at bounding box center [263, 262] width 30 height 30
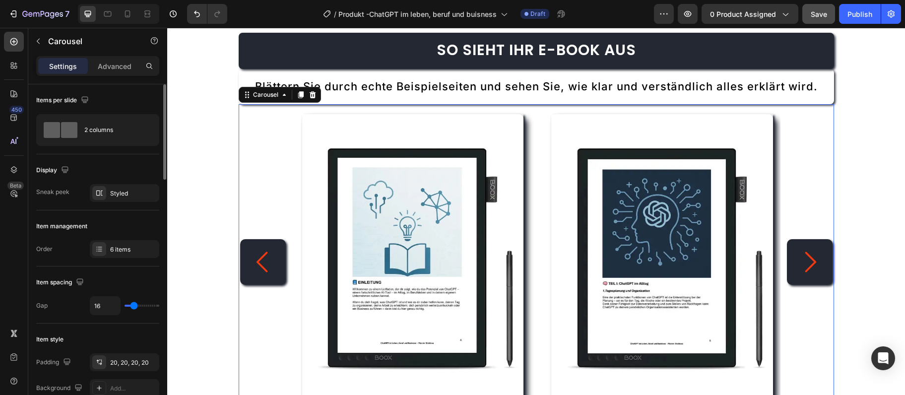
click at [800, 264] on icon "Carousel Next Arrow" at bounding box center [810, 262] width 30 height 30
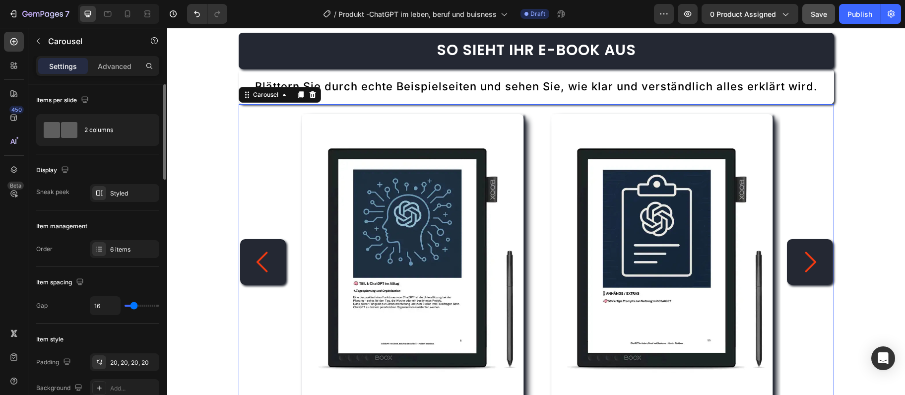
click at [800, 265] on icon "Carousel Next Arrow" at bounding box center [810, 262] width 30 height 30
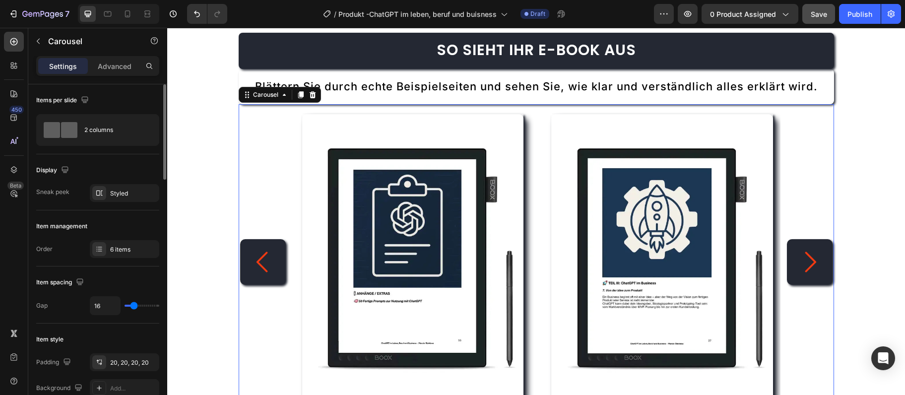
click at [800, 265] on icon "Carousel Next Arrow" at bounding box center [810, 262] width 30 height 30
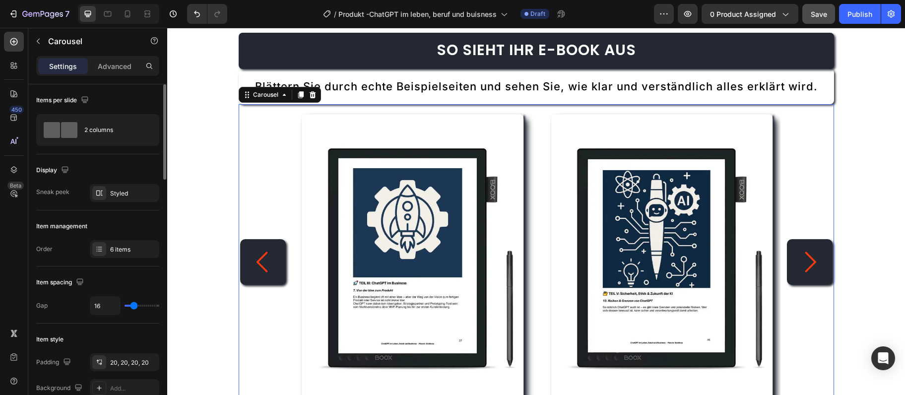
click at [800, 265] on icon "Carousel Next Arrow" at bounding box center [810, 262] width 30 height 30
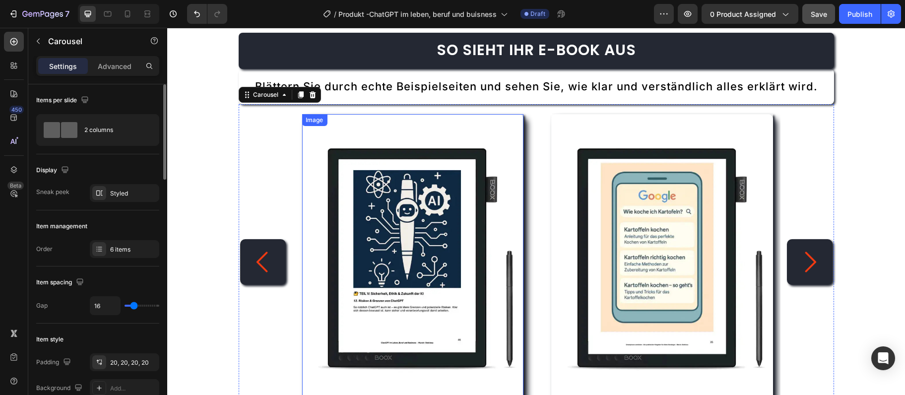
click at [473, 253] on img at bounding box center [413, 261] width 222 height 295
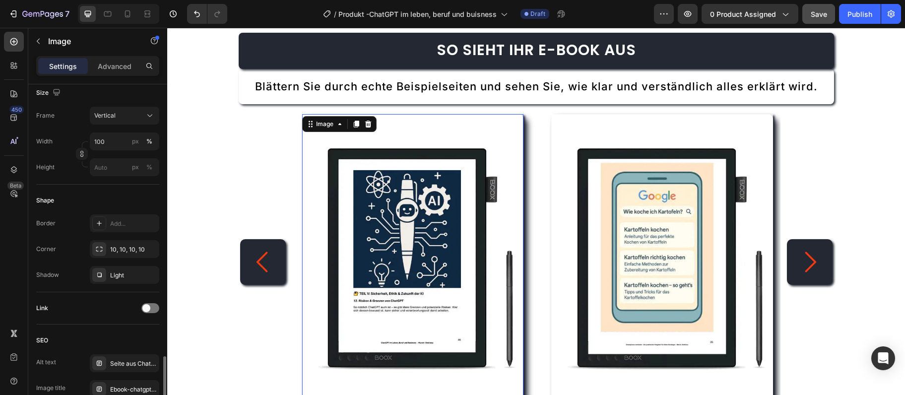
scroll to position [434, 0]
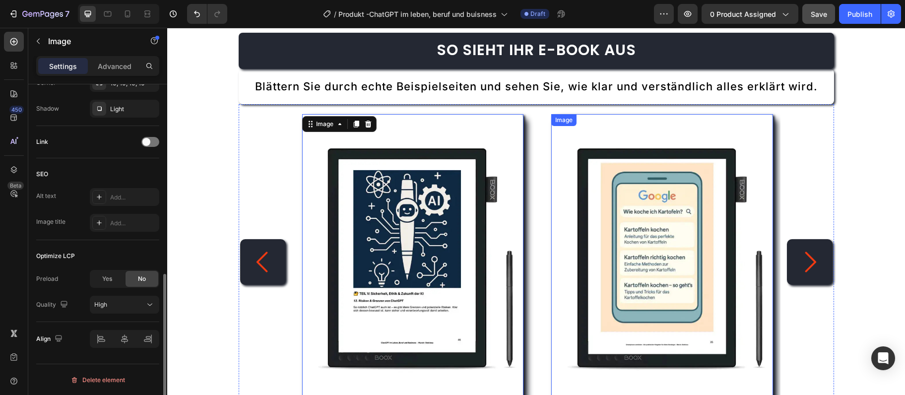
click at [704, 147] on img at bounding box center [662, 261] width 222 height 295
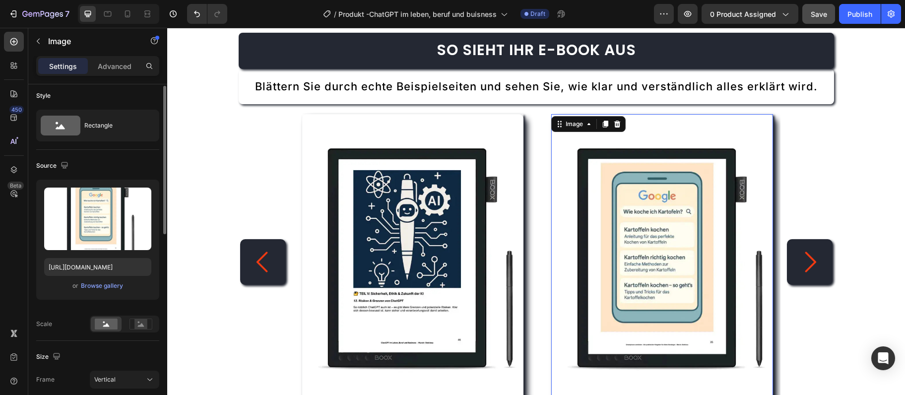
scroll to position [0, 0]
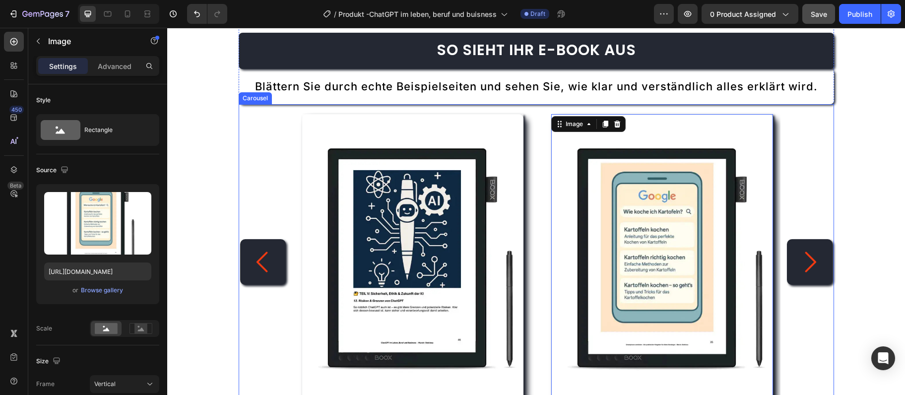
click at [545, 120] on div "Image 0" at bounding box center [662, 261] width 242 height 315
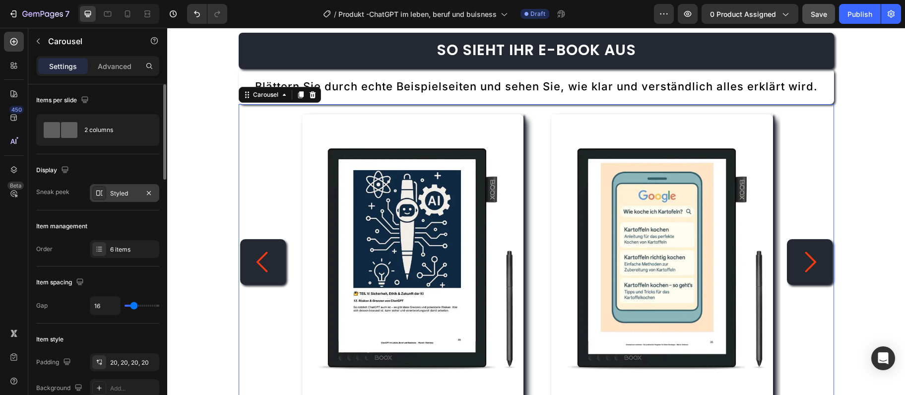
click at [127, 187] on div "Styled" at bounding box center [124, 193] width 69 height 18
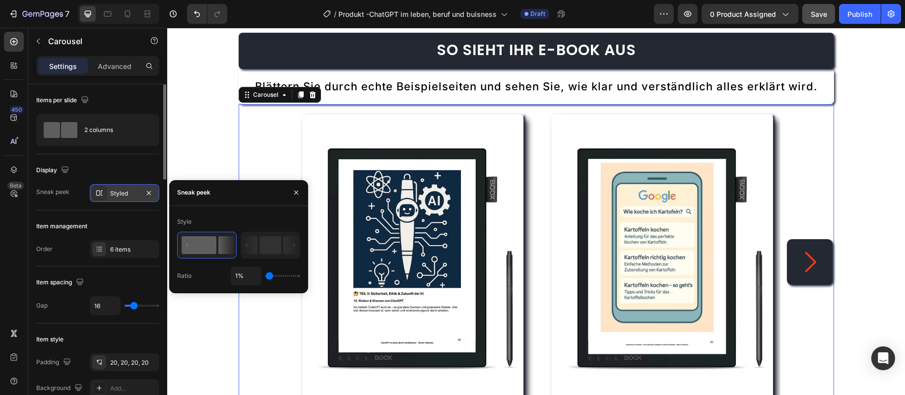
click at [127, 187] on div "Styled" at bounding box center [124, 193] width 69 height 18
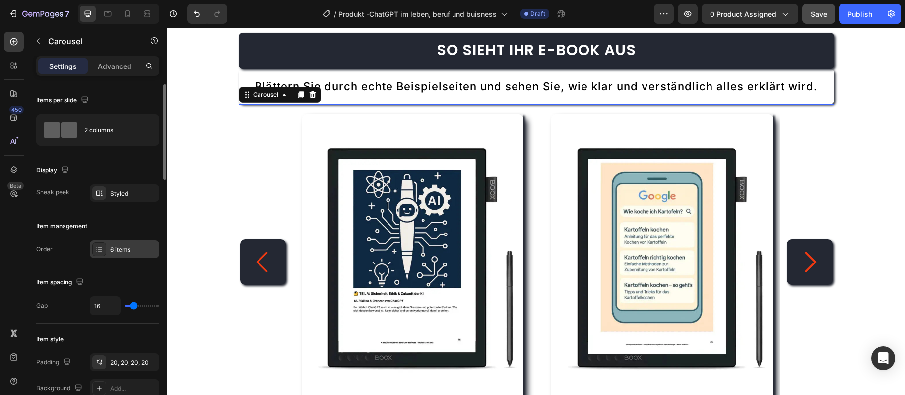
click at [131, 251] on div "6 items" at bounding box center [133, 249] width 47 height 9
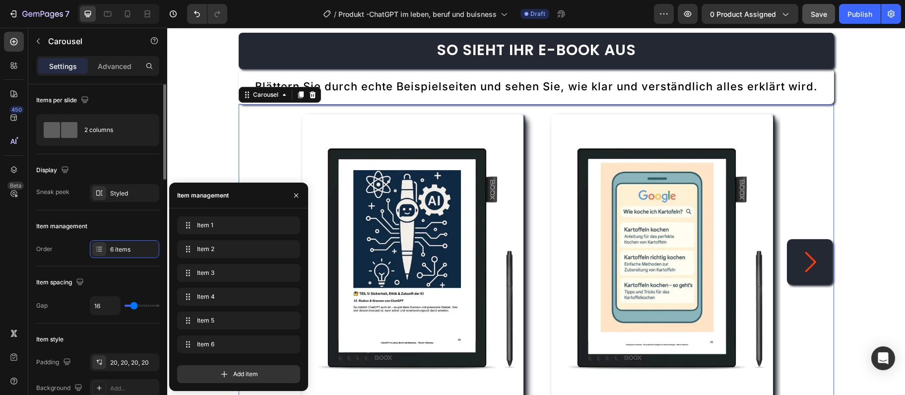
click at [112, 275] on div "Item spacing" at bounding box center [97, 282] width 123 height 16
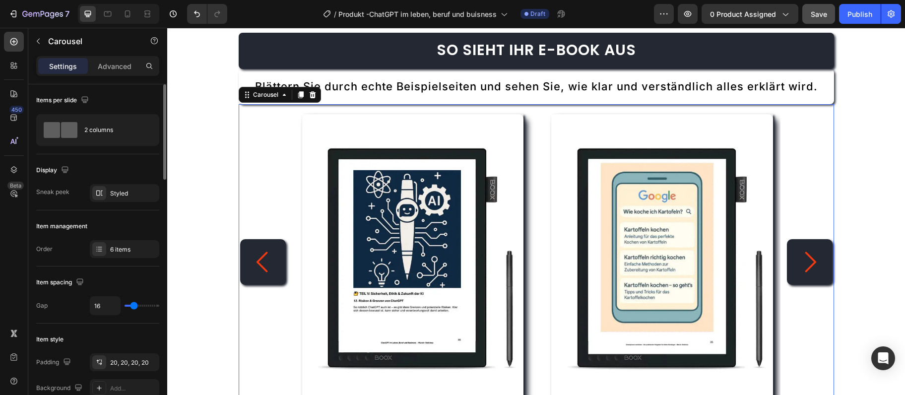
click at [121, 239] on div "Item management Order 6 items" at bounding box center [97, 238] width 123 height 56
click at [121, 255] on div "6 items" at bounding box center [124, 249] width 69 height 18
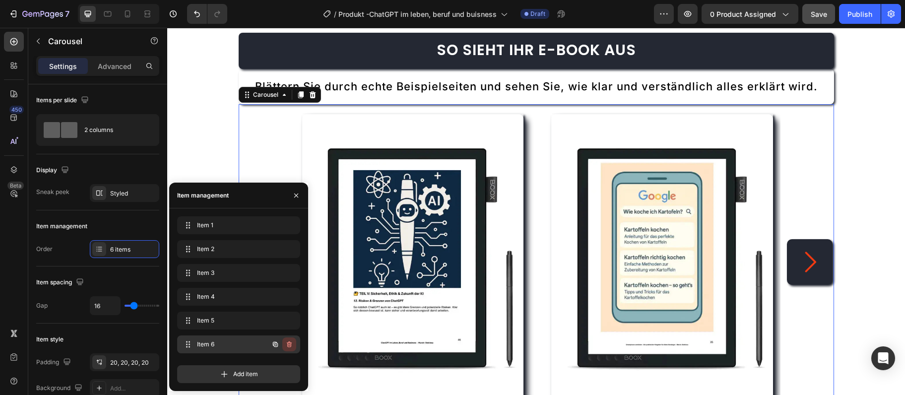
click at [288, 346] on icon "button" at bounding box center [289, 344] width 5 height 6
click at [288, 346] on div "Delete" at bounding box center [282, 344] width 18 height 9
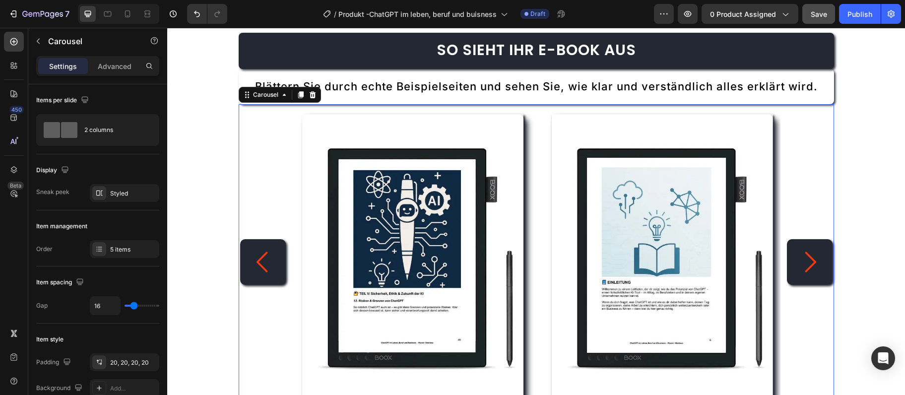
click at [797, 275] on icon "Carousel Next Arrow" at bounding box center [810, 262] width 30 height 30
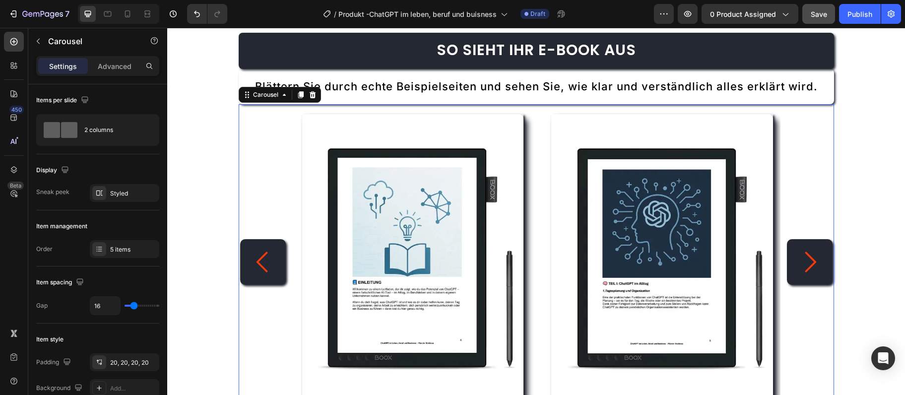
click at [803, 272] on icon "Carousel Next Arrow" at bounding box center [810, 262] width 30 height 30
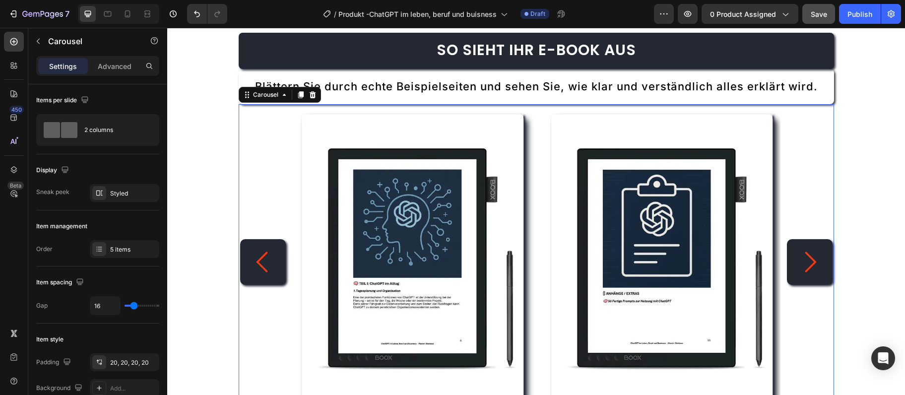
click at [803, 272] on icon "Carousel Next Arrow" at bounding box center [810, 262] width 30 height 30
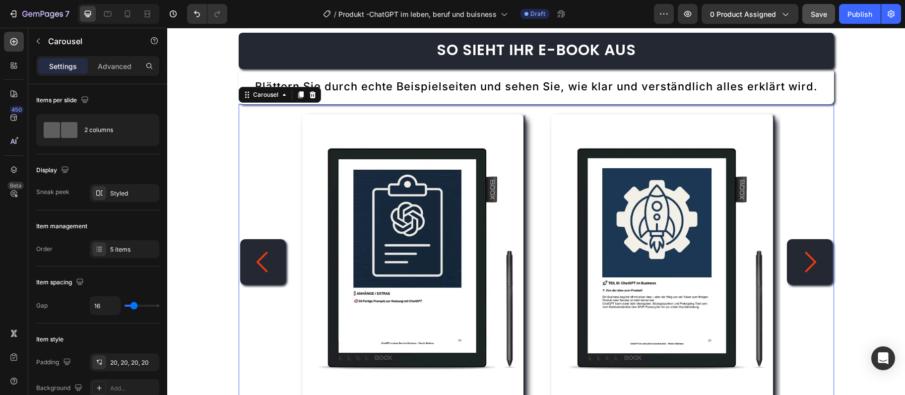
click at [803, 272] on icon "Carousel Next Arrow" at bounding box center [810, 262] width 30 height 30
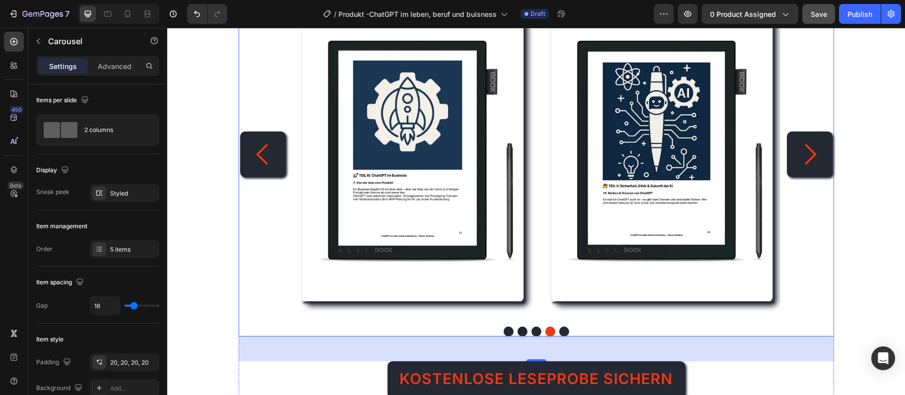
scroll to position [1343, 0]
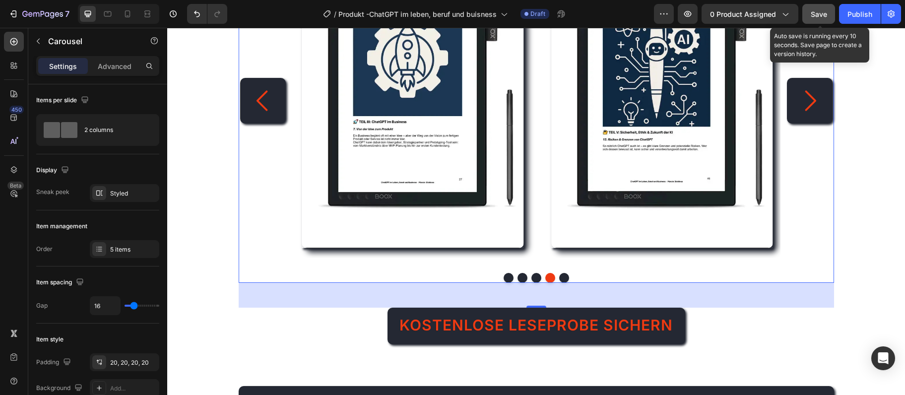
click at [810, 17] on span "Save" at bounding box center [818, 14] width 16 height 8
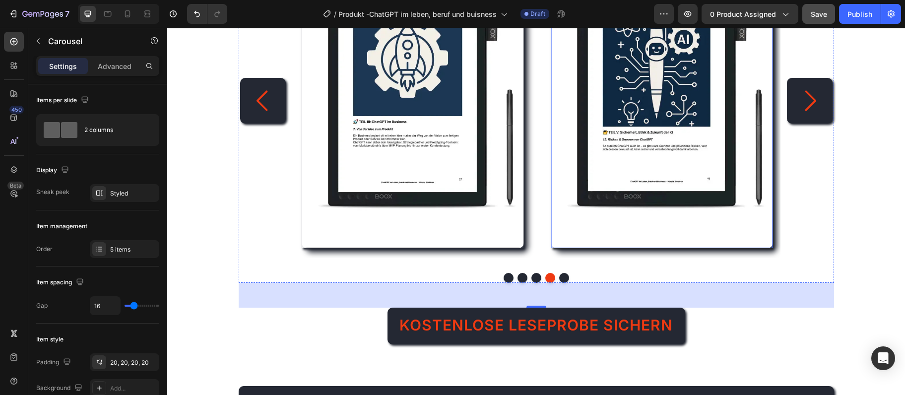
click at [637, 146] on img at bounding box center [662, 100] width 222 height 295
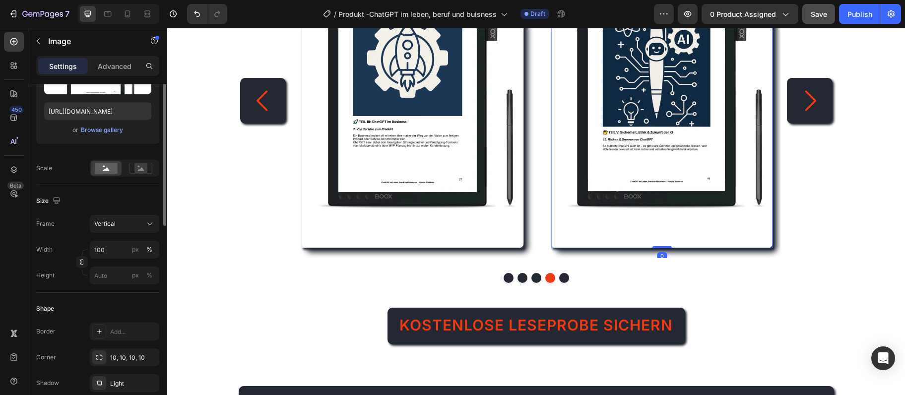
scroll to position [268, 0]
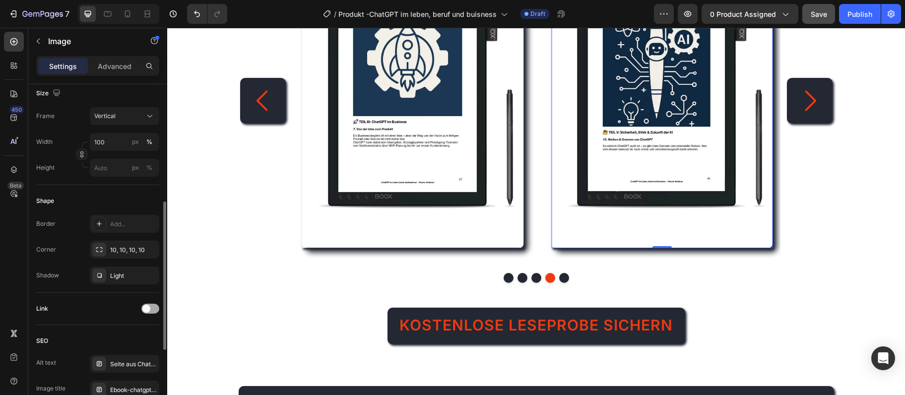
click at [156, 307] on div at bounding box center [150, 309] width 18 height 10
click at [124, 360] on div "Add..." at bounding box center [133, 359] width 47 height 9
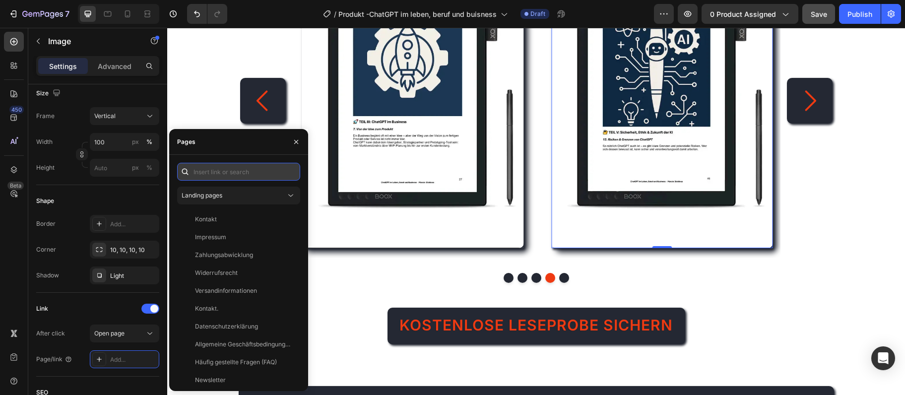
click at [237, 170] on input "text" at bounding box center [238, 172] width 123 height 18
paste input "[URL][DOMAIN_NAME]"
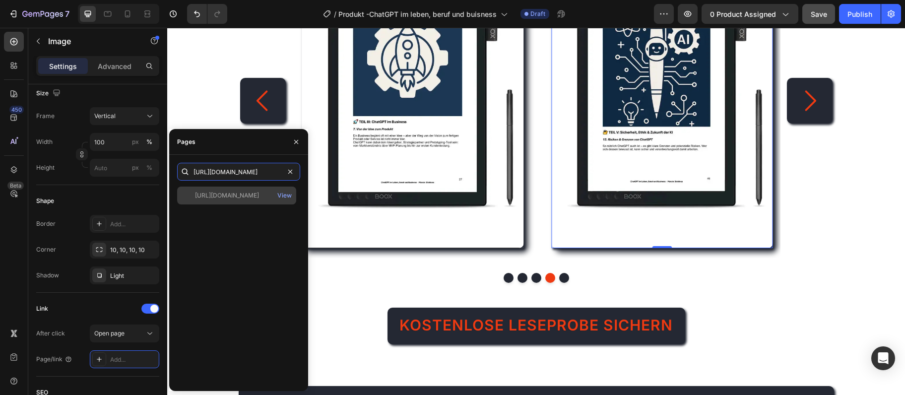
type input "[URL][DOMAIN_NAME]"
click at [217, 196] on div "[URL][DOMAIN_NAME]" at bounding box center [227, 195] width 64 height 9
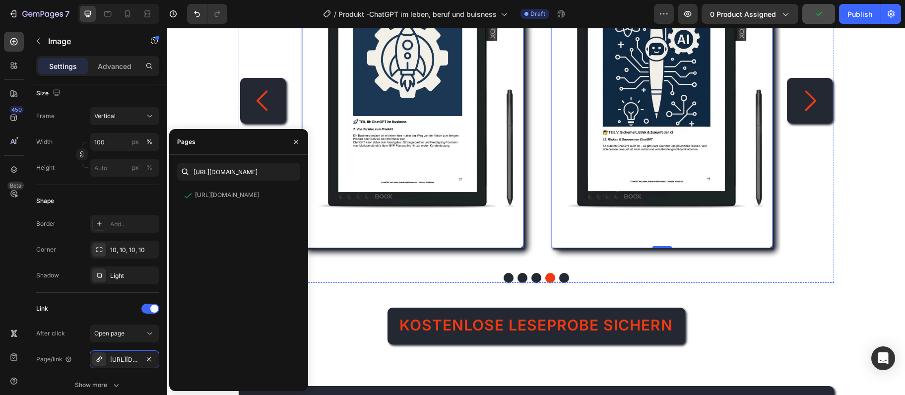
click at [377, 118] on img at bounding box center [413, 100] width 222 height 295
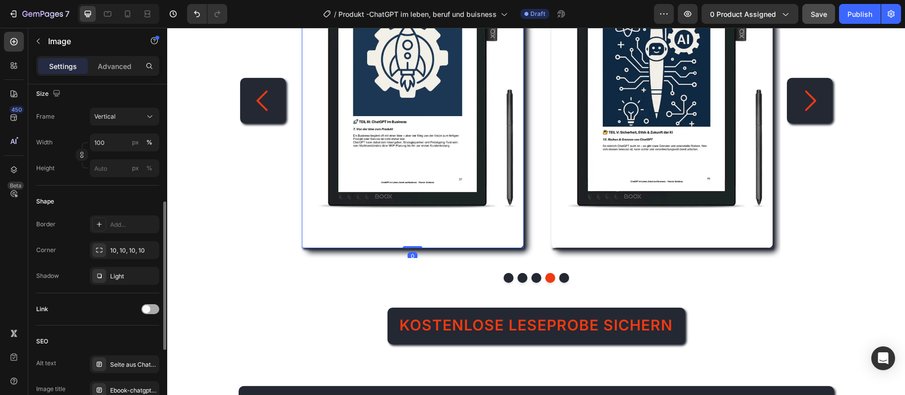
click at [156, 305] on div at bounding box center [150, 309] width 18 height 10
click at [127, 354] on div "Add..." at bounding box center [124, 360] width 69 height 18
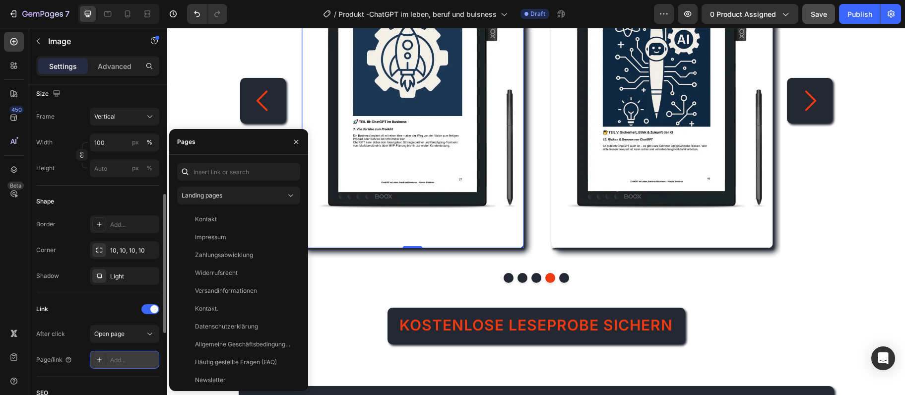
click at [115, 354] on div "Add..." at bounding box center [124, 360] width 69 height 18
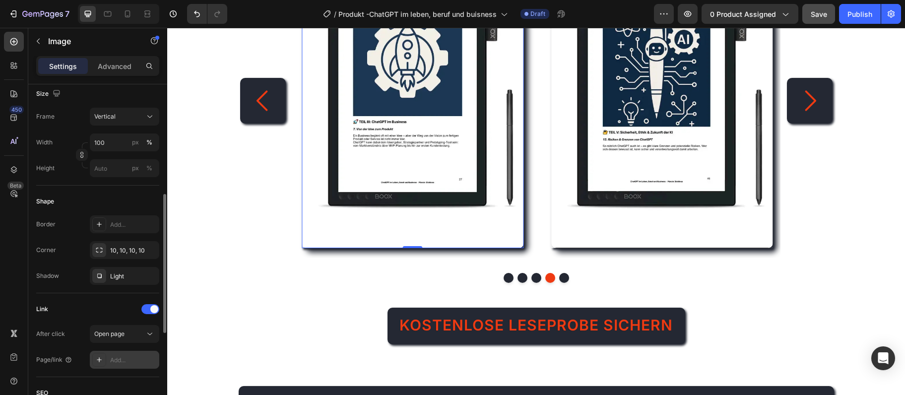
click at [115, 354] on div "Add..." at bounding box center [124, 360] width 69 height 18
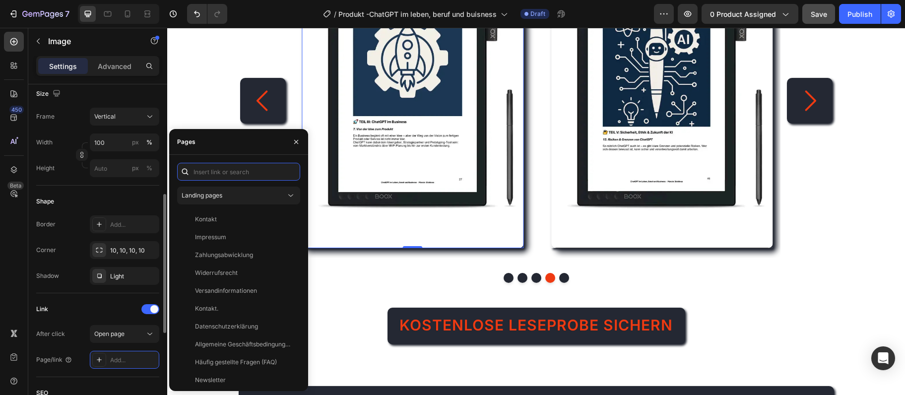
paste input "[URL][DOMAIN_NAME]"
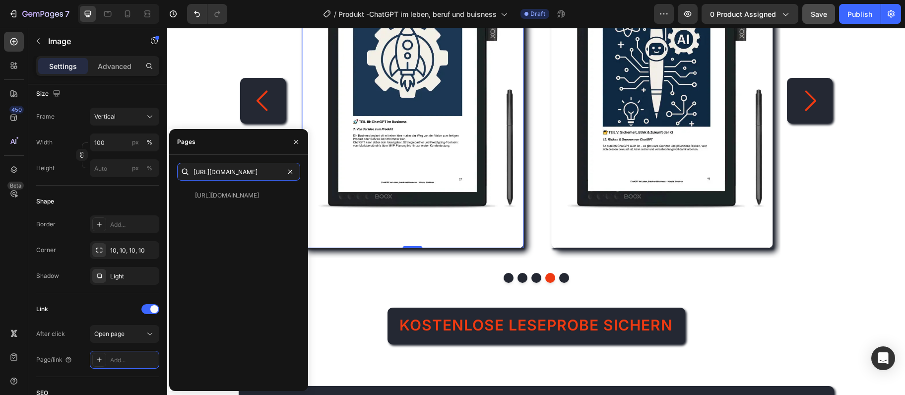
scroll to position [0, 370]
type input "[URL][DOMAIN_NAME]"
click at [242, 201] on div "[URL][DOMAIN_NAME] View" at bounding box center [236, 195] width 119 height 18
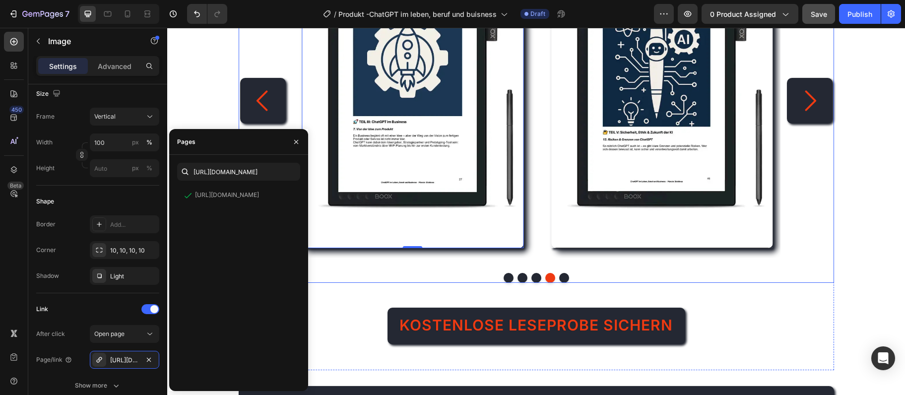
click at [261, 104] on icon "Carousel Back Arrow" at bounding box center [261, 100] width 11 height 20
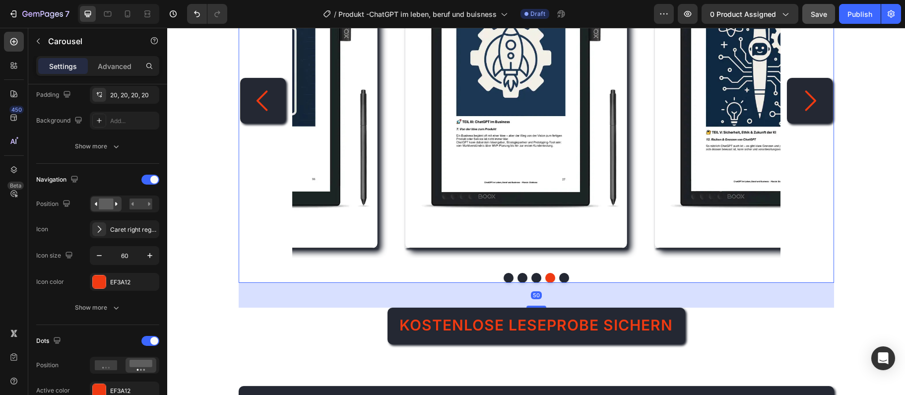
scroll to position [0, 0]
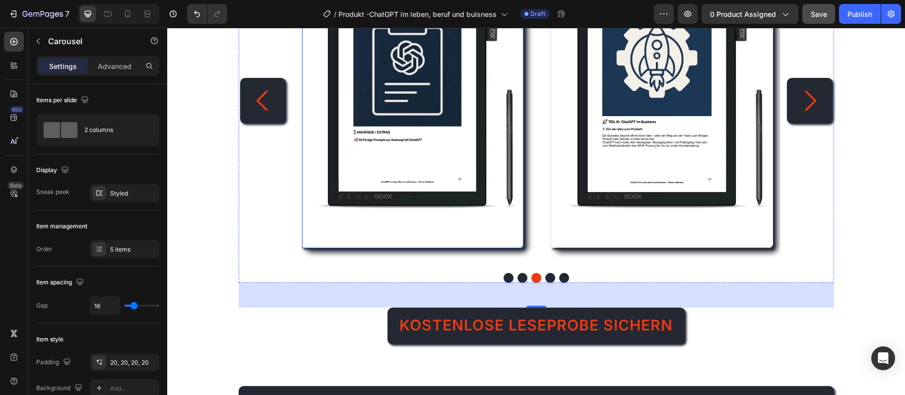
click at [436, 159] on img at bounding box center [413, 100] width 222 height 295
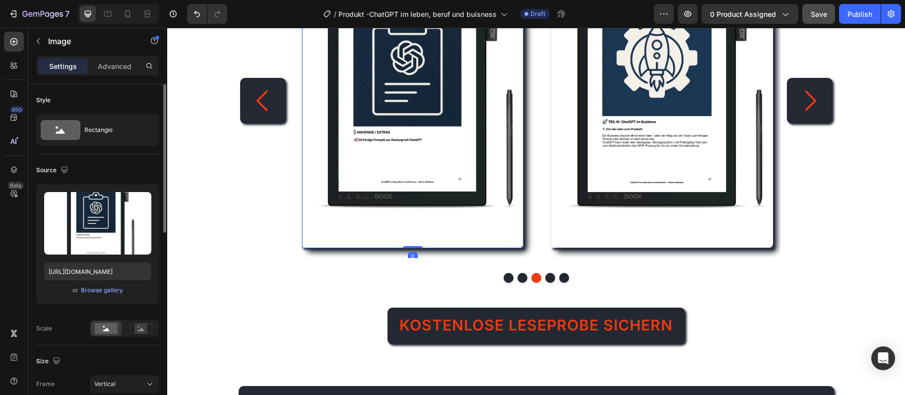
scroll to position [215, 0]
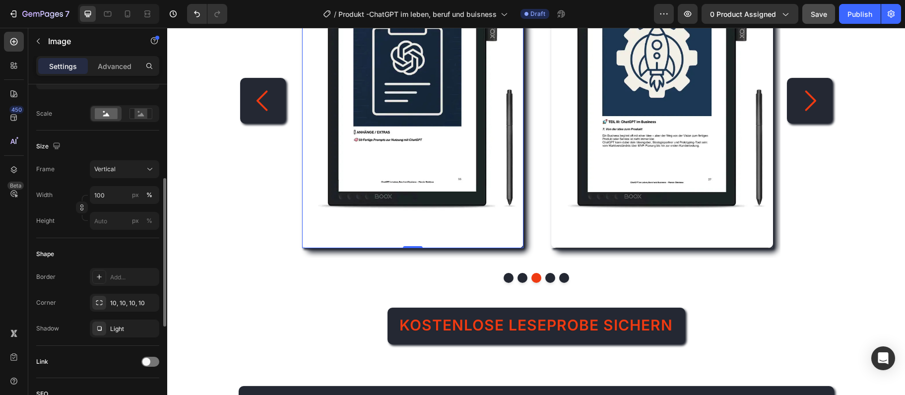
click at [141, 357] on div "Link" at bounding box center [97, 362] width 123 height 16
click at [146, 358] on span at bounding box center [146, 362] width 8 height 8
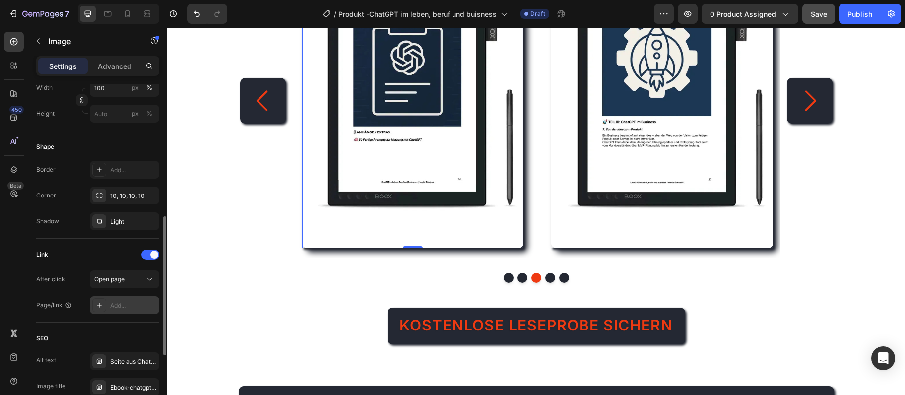
click at [136, 303] on div "Add..." at bounding box center [133, 305] width 47 height 9
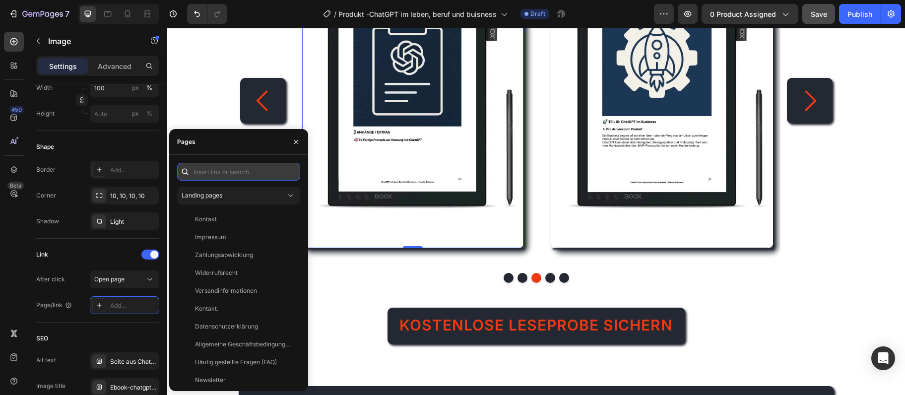
click at [228, 173] on input "text" at bounding box center [238, 172] width 123 height 18
paste input "[URL][DOMAIN_NAME]"
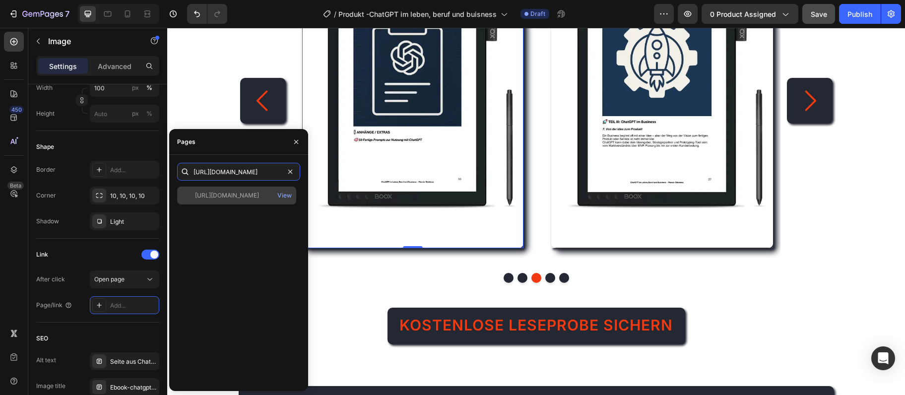
type input "[URL][DOMAIN_NAME]"
click at [242, 196] on div "[URL][DOMAIN_NAME]" at bounding box center [227, 195] width 64 height 9
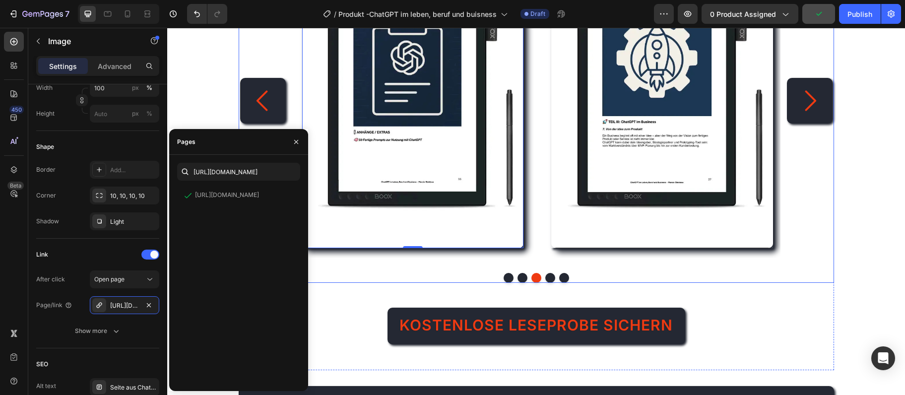
click at [275, 108] on icon "Carousel Back Arrow" at bounding box center [263, 101] width 30 height 30
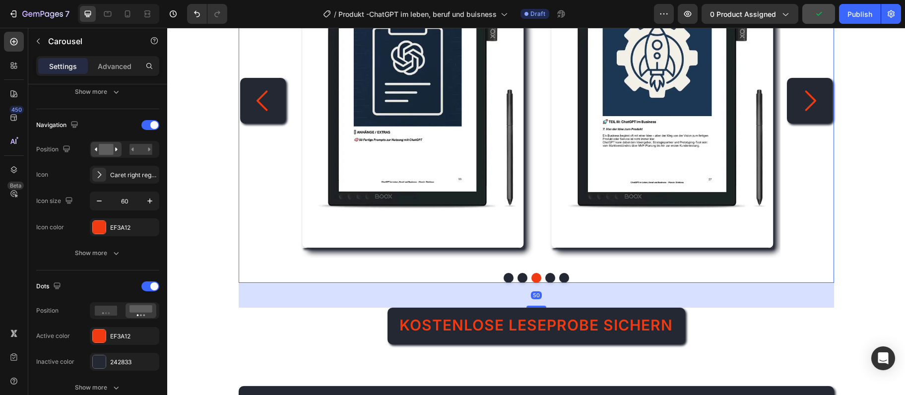
scroll to position [0, 0]
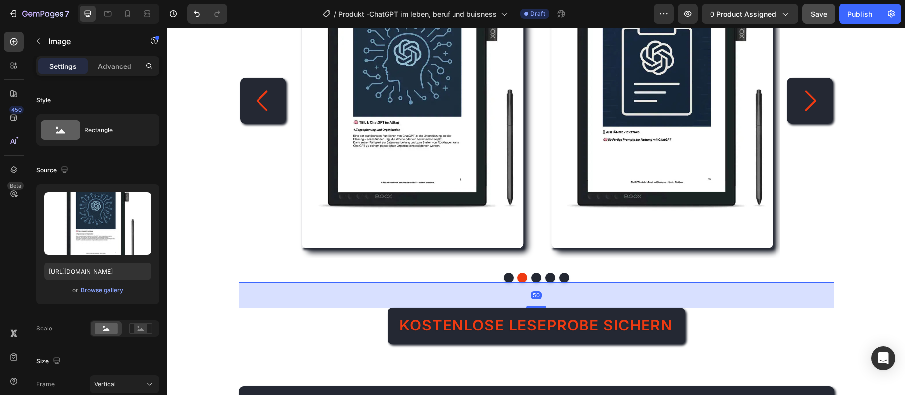
click at [364, 105] on img at bounding box center [413, 100] width 222 height 295
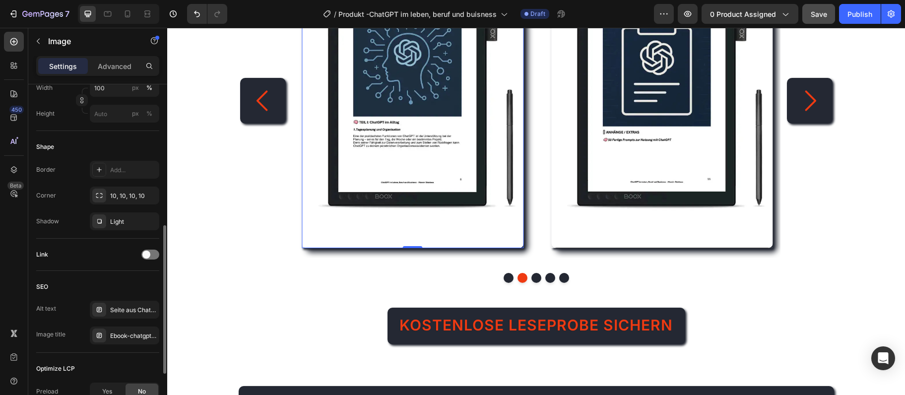
scroll to position [376, 0]
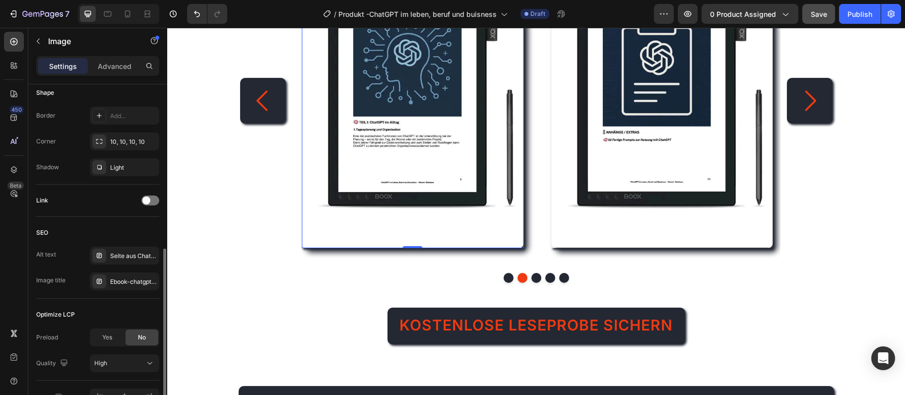
drag, startPoint x: 152, startPoint y: 197, endPoint x: 152, endPoint y: 216, distance: 18.4
click at [152, 197] on div at bounding box center [150, 200] width 18 height 10
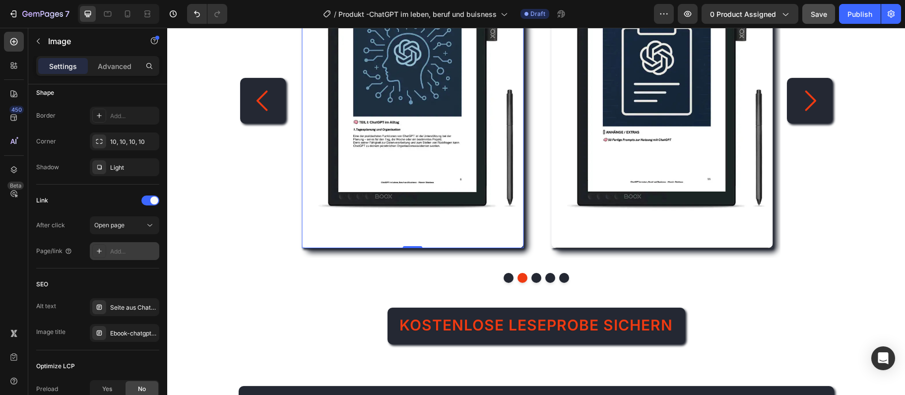
click at [119, 251] on div "Add..." at bounding box center [133, 251] width 47 height 9
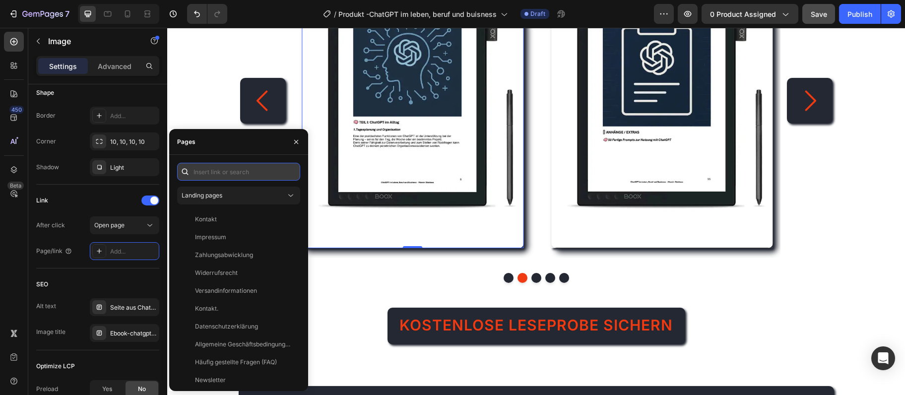
click at [221, 173] on input "text" at bounding box center [238, 172] width 123 height 18
paste input "[URL][DOMAIN_NAME]"
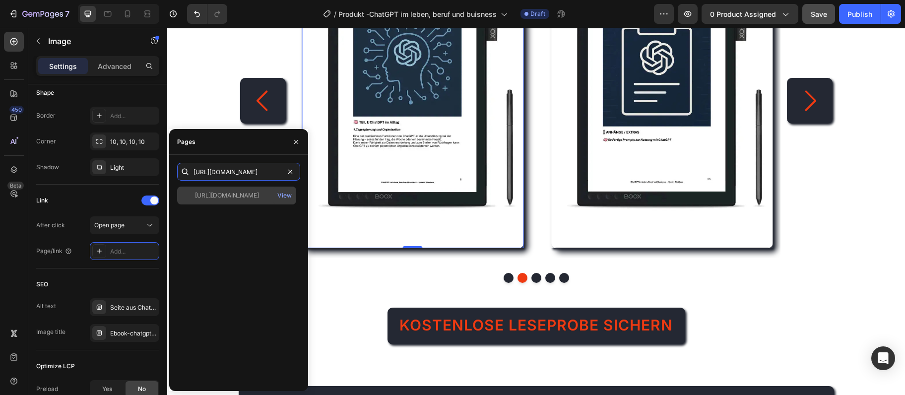
type input "[URL][DOMAIN_NAME]"
click at [234, 197] on div "[URL][DOMAIN_NAME]" at bounding box center [227, 195] width 64 height 9
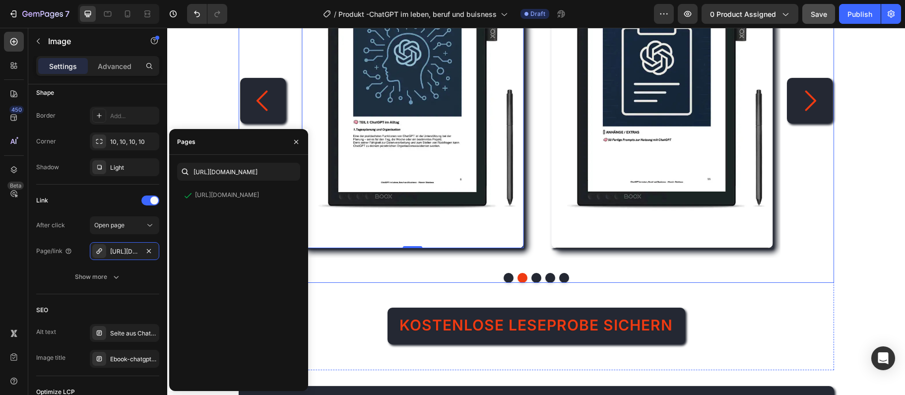
click at [266, 100] on icon "Carousel Back Arrow" at bounding box center [263, 101] width 30 height 30
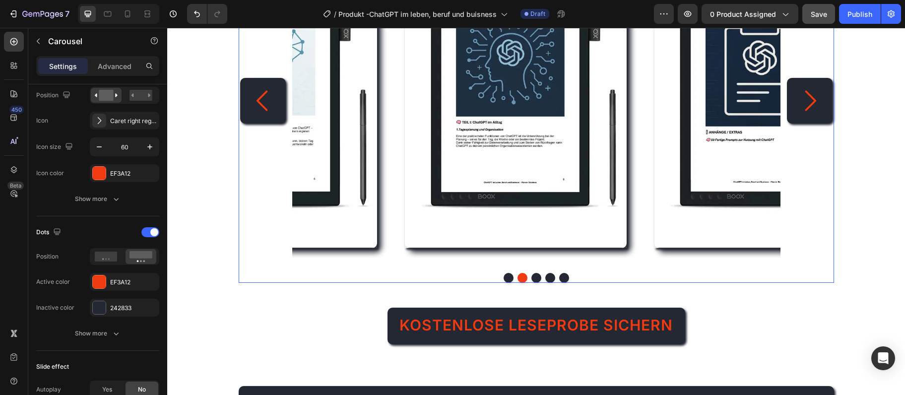
scroll to position [0, 0]
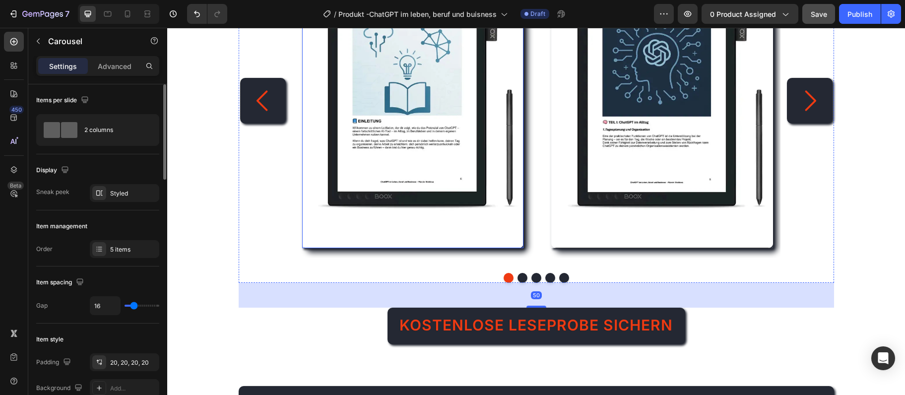
click at [349, 91] on img at bounding box center [413, 100] width 222 height 295
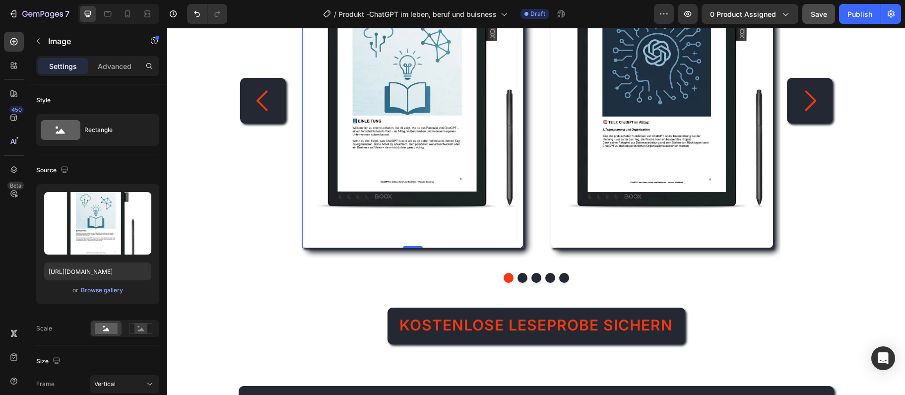
scroll to position [268, 0]
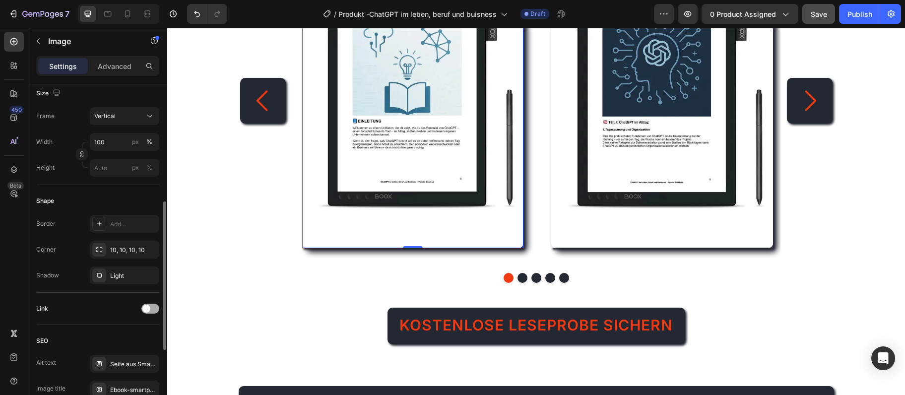
click at [149, 307] on span at bounding box center [146, 309] width 8 height 8
click at [116, 354] on div "Add..." at bounding box center [124, 359] width 69 height 18
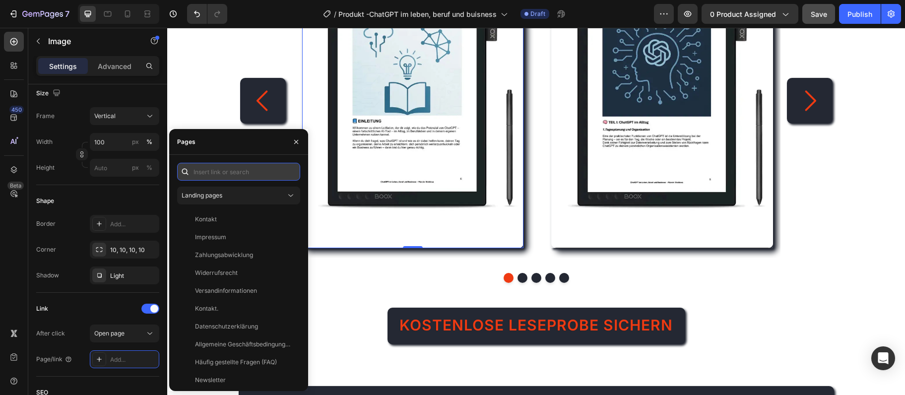
click at [203, 167] on input "text" at bounding box center [238, 172] width 123 height 18
paste input "[URL][DOMAIN_NAME]"
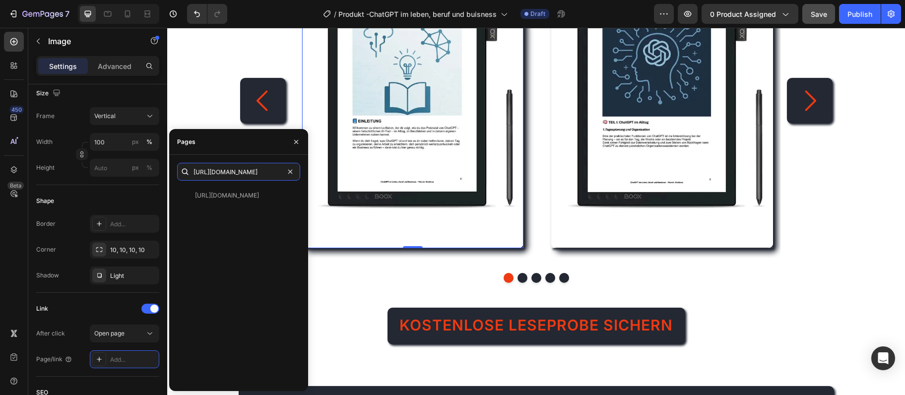
type input "[URL][DOMAIN_NAME]"
click at [232, 184] on div "[URL][DOMAIN_NAME] [URL][DOMAIN_NAME] View" at bounding box center [238, 273] width 123 height 220
click at [226, 196] on div "[URL][DOMAIN_NAME]" at bounding box center [227, 195] width 64 height 9
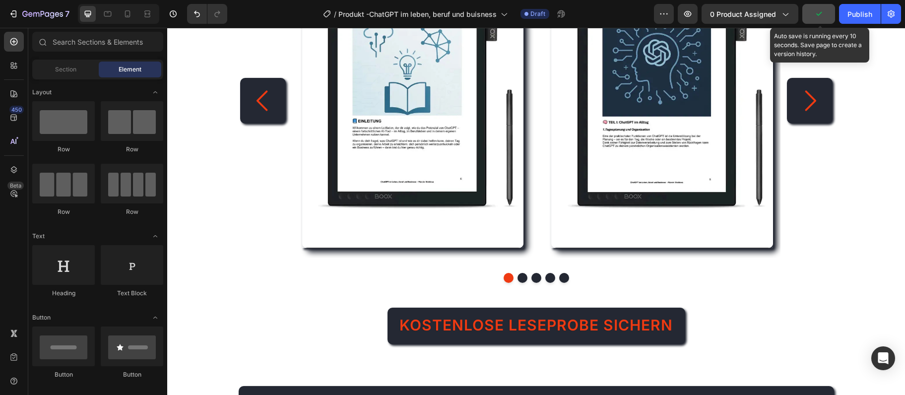
click at [820, 16] on icon "button" at bounding box center [818, 14] width 10 height 10
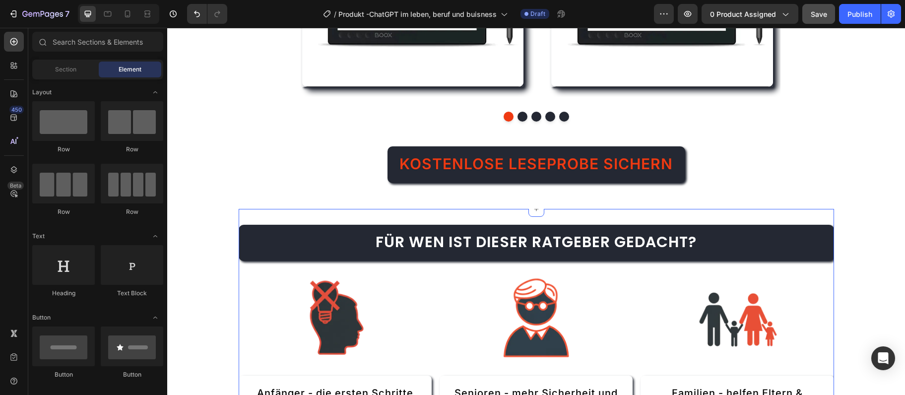
scroll to position [1665, 0]
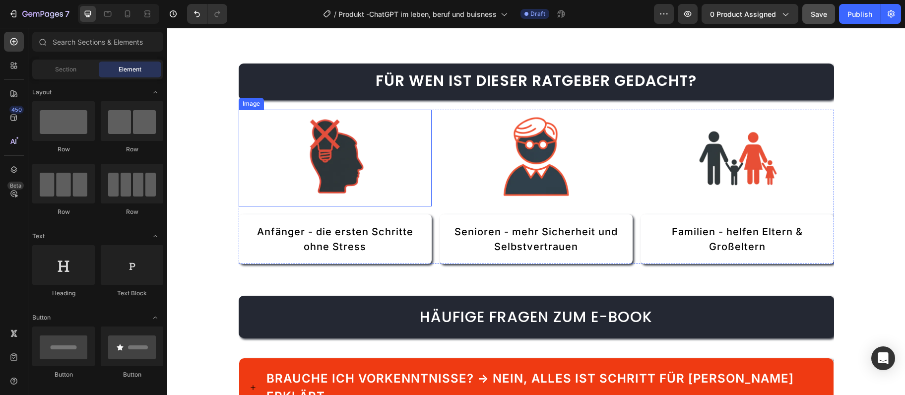
click at [327, 162] on img at bounding box center [335, 158] width 97 height 97
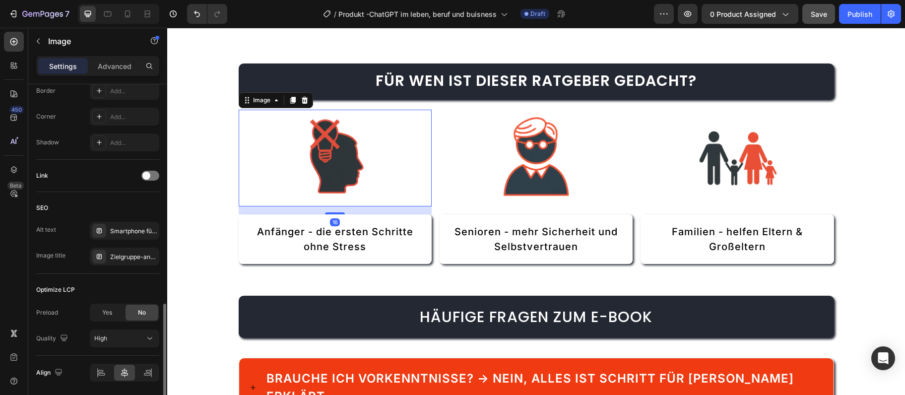
scroll to position [410, 0]
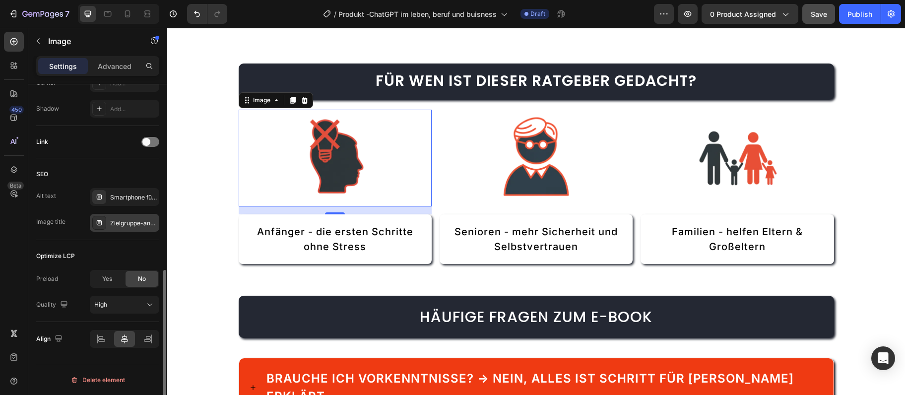
click at [120, 226] on div "Zielgruppe-anfaenger" at bounding box center [133, 223] width 47 height 9
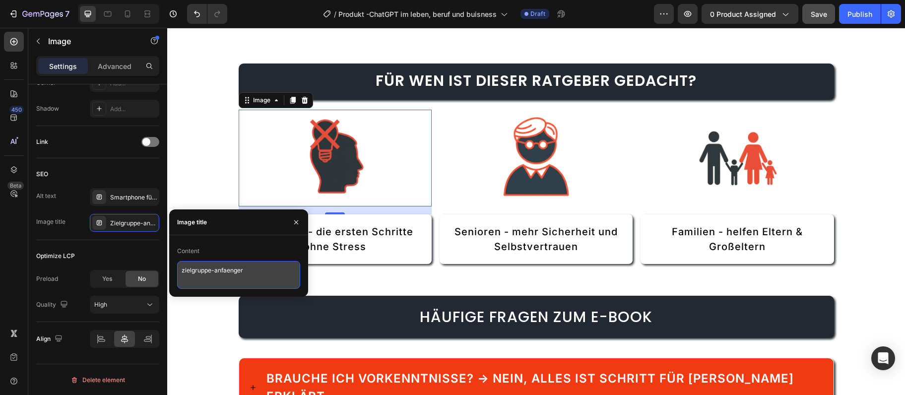
click at [197, 267] on textarea "zielgruppe-anfaenger" at bounding box center [238, 275] width 123 height 28
paste textarea "chatgpt-"
type textarea "zielgruppe-chatgpt-anfaenger"
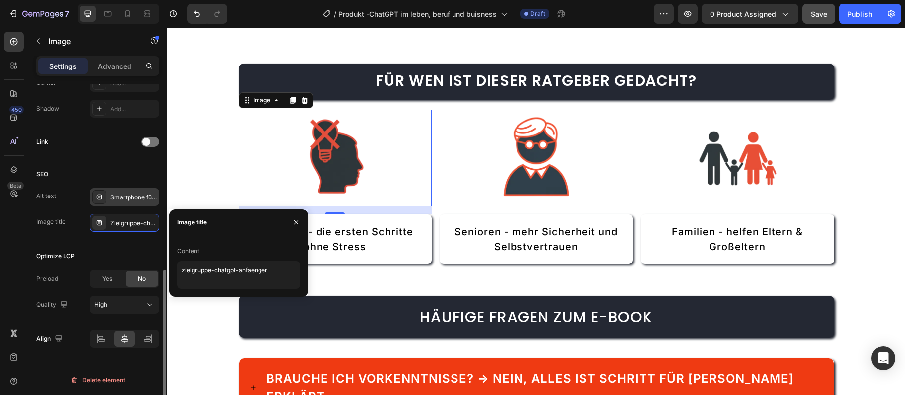
click at [126, 190] on div "Smartphone für absolute Anfänger - leicht erklärt" at bounding box center [124, 197] width 69 height 18
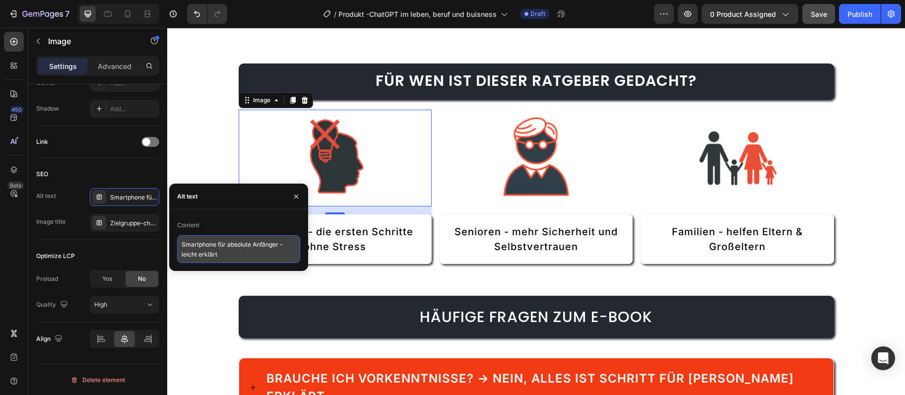
click at [222, 250] on textarea "Smartphone für absolute Anfänger - leicht erklärt" at bounding box center [238, 249] width 123 height 28
paste textarea "ChatGPT für Anfänger einfach"
type textarea "ChatGPT für Anfänger einfach erklärt"
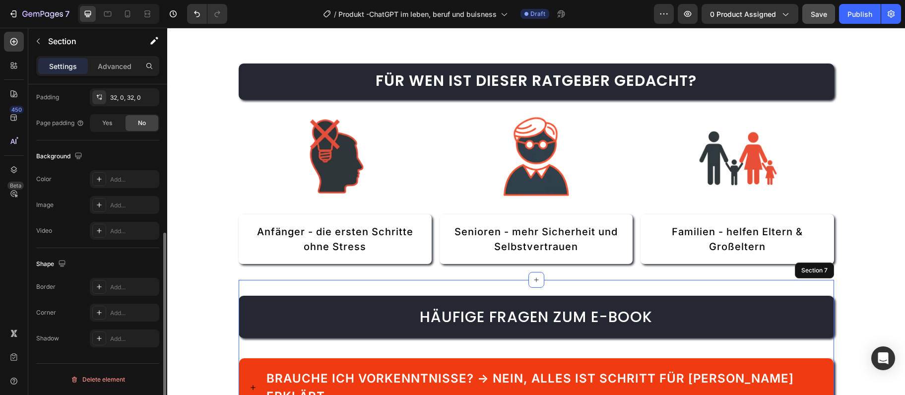
scroll to position [0, 0]
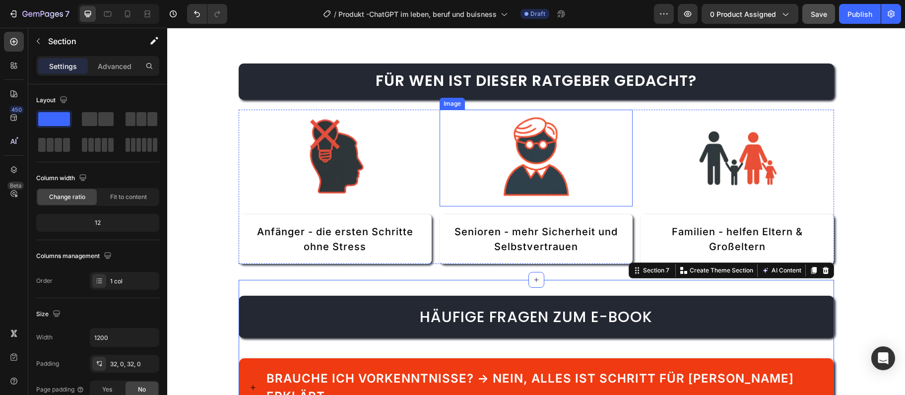
click at [508, 185] on img at bounding box center [536, 158] width 97 height 97
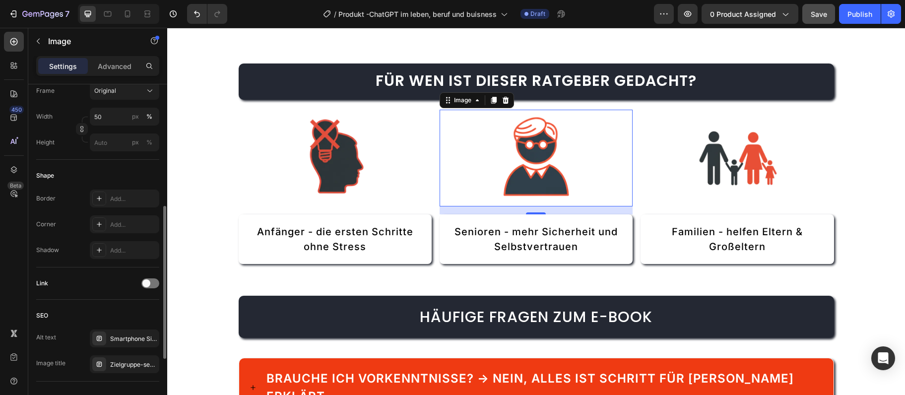
scroll to position [410, 0]
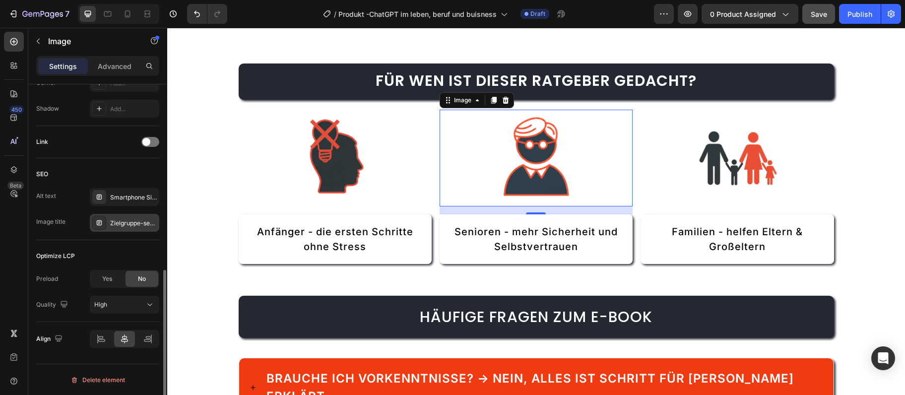
click at [128, 229] on div "Zielgruppe-senioren" at bounding box center [124, 223] width 69 height 18
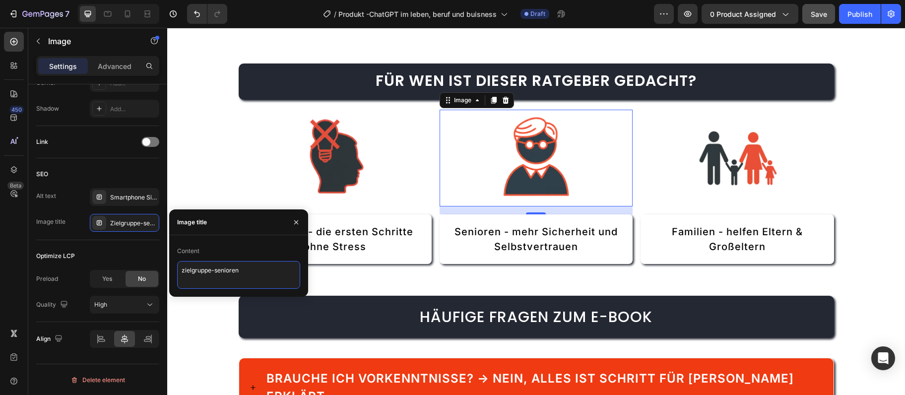
click at [231, 267] on textarea "zielgruppe-senioren" at bounding box center [238, 275] width 123 height 28
paste textarea "chatgpt-"
type textarea "zielgruppe-chatgpt-senioren"
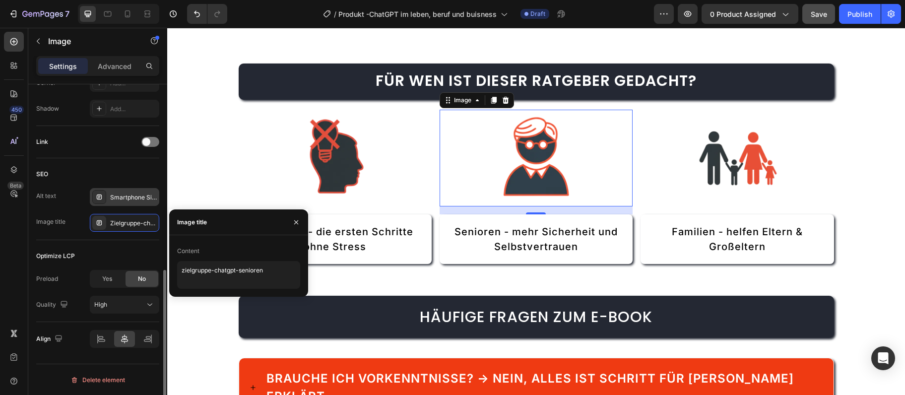
click at [105, 189] on div "Smartphone Sicherheit für Senioren - praktische Tipps" at bounding box center [124, 197] width 69 height 18
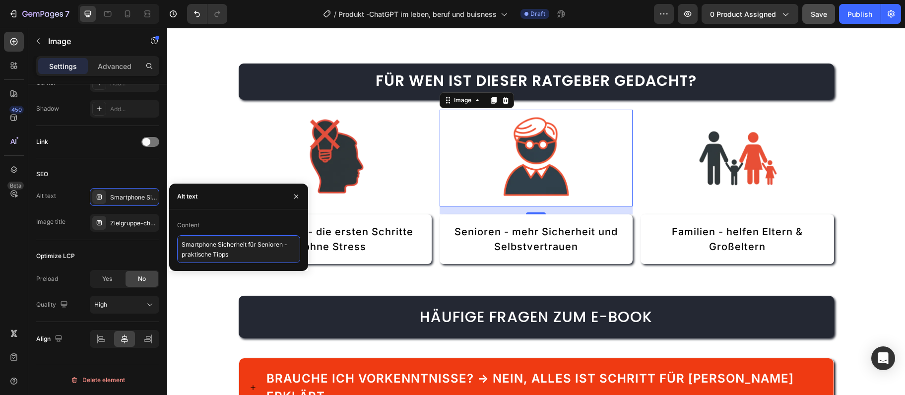
click at [216, 251] on textarea "Smartphone Sicherheit für Senioren - praktische Tipps" at bounding box center [238, 249] width 123 height 28
paste textarea "ChatGPT für Senioren leicht verständlich"
type textarea "ChatGPT für Senioren leicht verständlich"
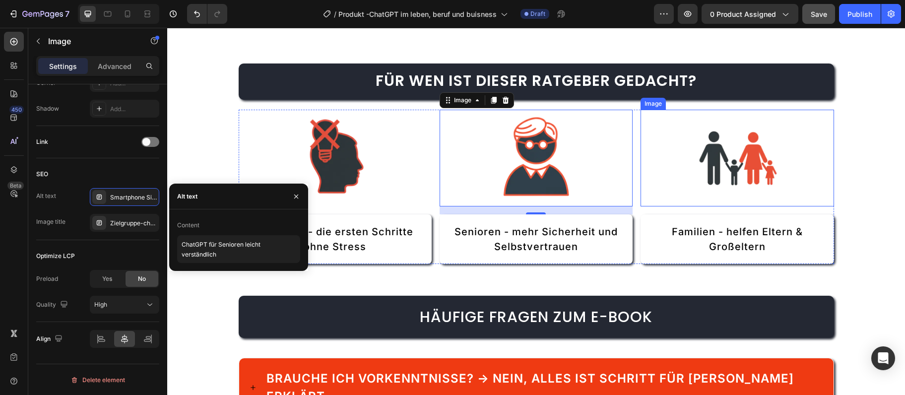
click at [730, 133] on img at bounding box center [736, 158] width 97 height 97
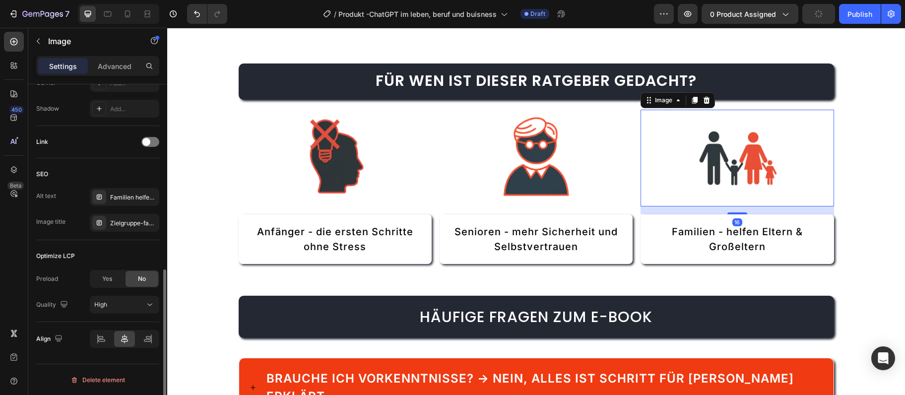
scroll to position [409, 0]
click at [123, 224] on div "Zielgruppe-familie" at bounding box center [133, 223] width 47 height 9
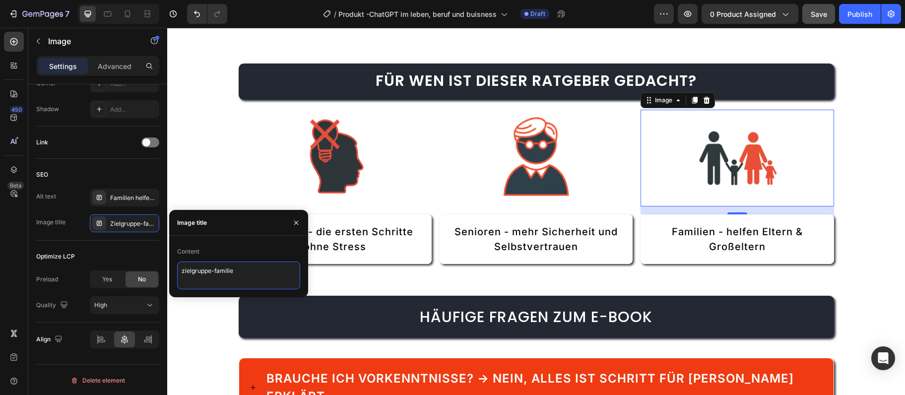
click at [197, 270] on textarea "zielgruppe-familie" at bounding box center [238, 275] width 123 height 28
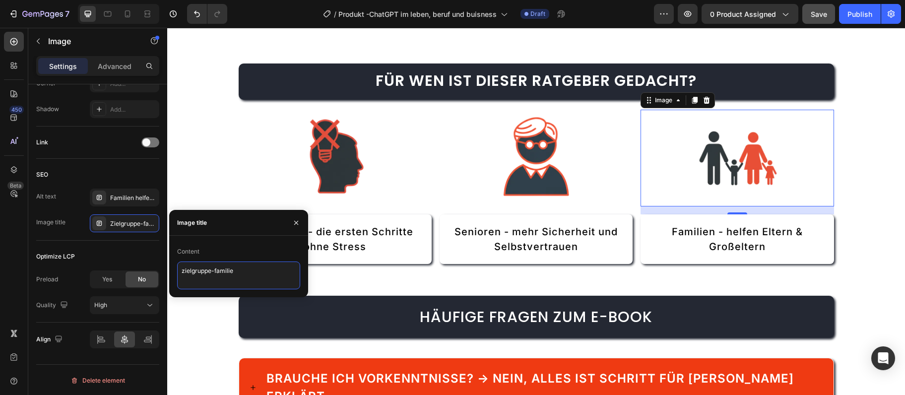
click at [198, 269] on textarea "zielgruppe-familie" at bounding box center [238, 275] width 123 height 28
paste textarea "zielgruppe-chatgpt-familien"
type textarea "zielgruppe-chatgpt-familien"
click at [123, 201] on div "Familien helfen Senioren Smartphone zu verstehen" at bounding box center [133, 197] width 47 height 9
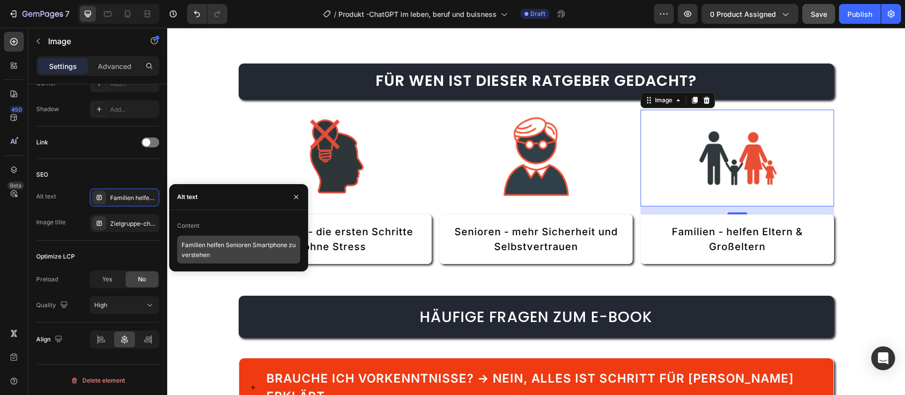
drag, startPoint x: 196, startPoint y: 265, endPoint x: 193, endPoint y: 254, distance: 10.7
click at [195, 257] on div "Content Familien helfen Senioren Smartphone zu verstehen" at bounding box center [238, 241] width 139 height 62
click at [203, 231] on div "Content" at bounding box center [238, 226] width 123 height 16
click at [191, 247] on textarea "Familien helfen Senioren Smartphone zu verstehen" at bounding box center [238, 250] width 123 height 28
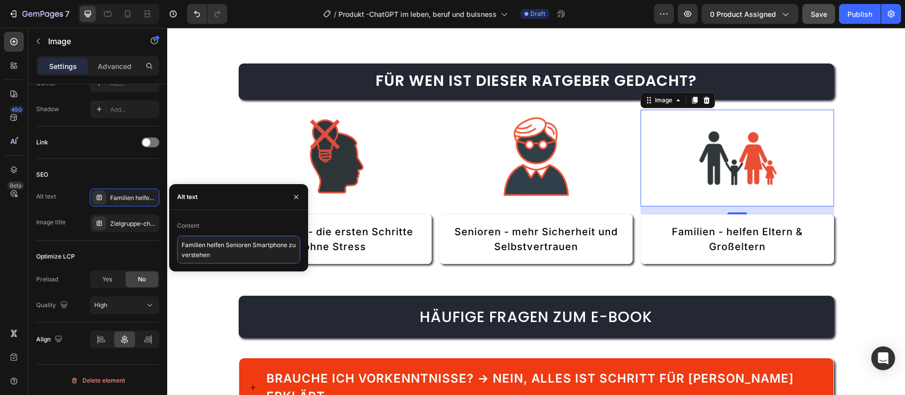
click at [191, 247] on textarea "Familien helfen Senioren Smartphone zu verstehen" at bounding box center [238, 250] width 123 height 28
paste textarea "nutzen ChatGPT für Alltag und Beruf"
click at [190, 243] on textarea "Familien nutzen ChatGPT für Alltag und Berufhelfen Senioren Smartphone zu verst…" at bounding box center [238, 251] width 123 height 30
click at [190, 244] on textarea "Familien nutzen ChatGPT für Alltag und Berufhelfen Senioren Smartphone zu verst…" at bounding box center [238, 251] width 123 height 30
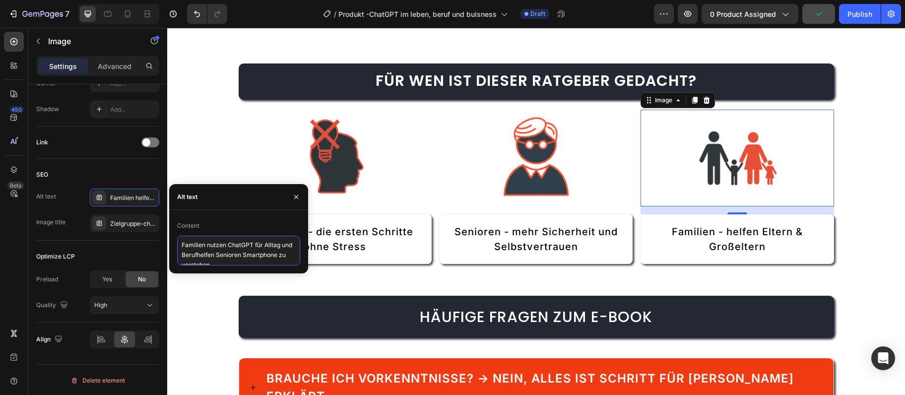
click at [190, 244] on textarea "Familien nutzen ChatGPT für Alltag und Berufhelfen Senioren Smartphone zu verst…" at bounding box center [238, 251] width 123 height 30
paste textarea
type textarea "Familien nutzen ChatGPT für Alltag und Beruf"
click at [862, 283] on div "So sieht Ihr E-Book aus Heading Blättern Sie durch echte Beispielseiten und seh…" at bounding box center [536, 175] width 738 height 3585
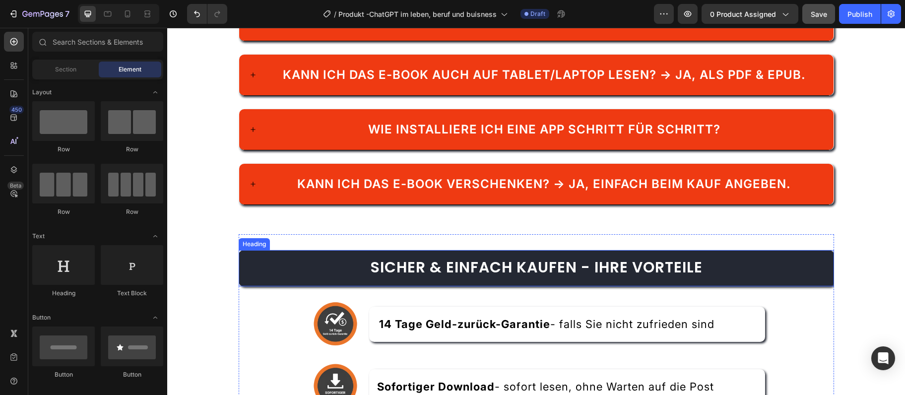
scroll to position [1933, 0]
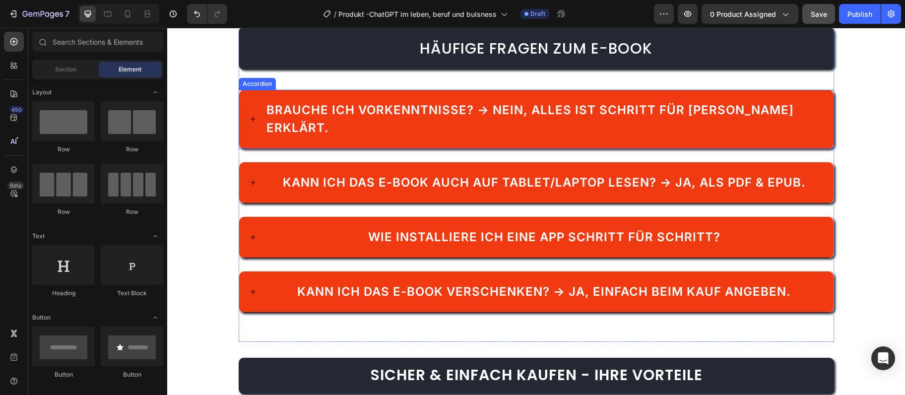
click at [408, 108] on span "Brauche ich Vorkenntnisse? → Nein, alles ist Schritt für [PERSON_NAME] erklärt." at bounding box center [529, 119] width 527 height 32
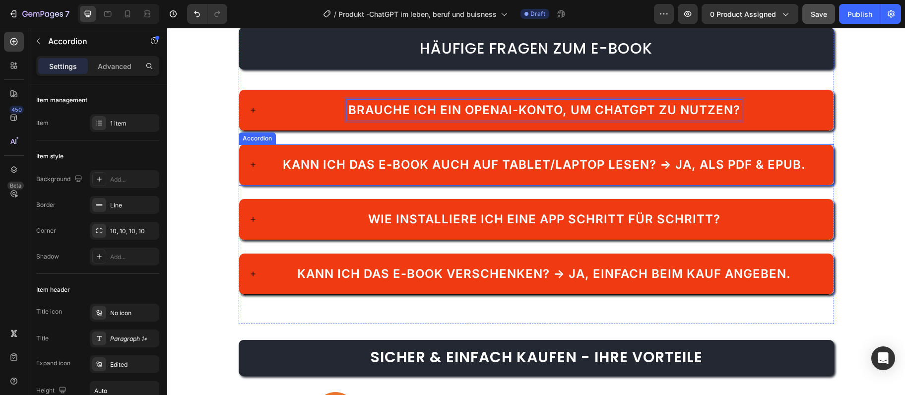
click at [474, 155] on div "Kann ich das E-Book auch auf Tablet/Laptop lesen? → Ja, als PDF & EPUB." at bounding box center [544, 164] width 526 height 21
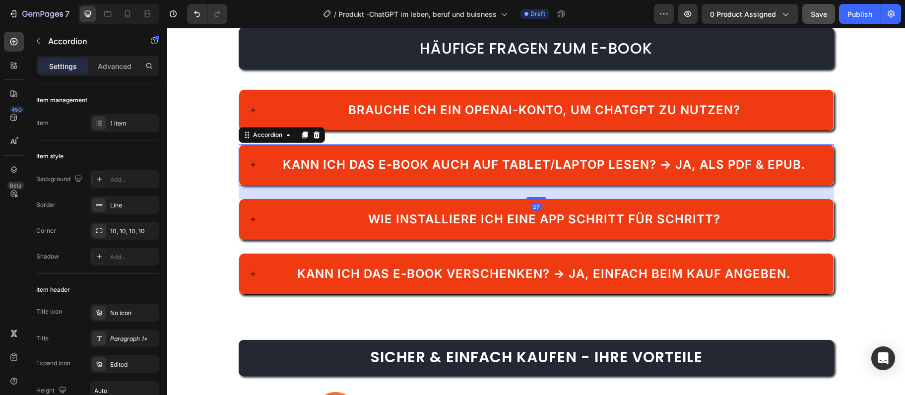
click at [474, 155] on div "Kann ich das E-Book auch auf Tablet/Laptop lesen? → Ja, als PDF & EPUB." at bounding box center [544, 164] width 526 height 21
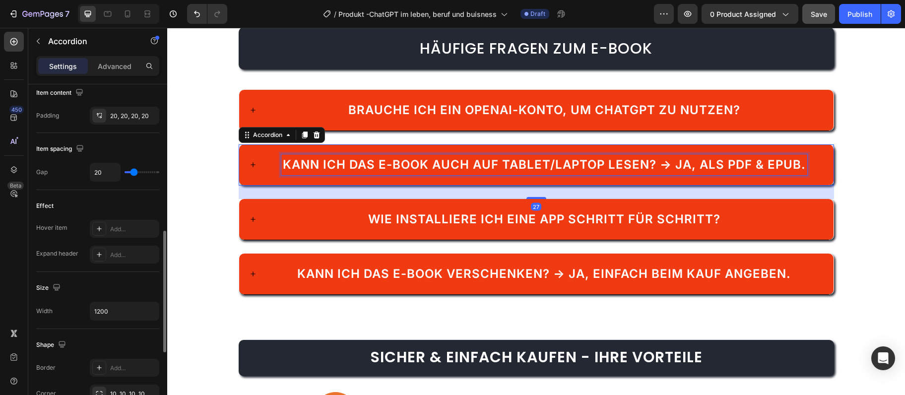
click at [474, 155] on div "Kann ich das E-Book auch auf Tablet/Laptop lesen? → Ja, als PDF & EPUB." at bounding box center [544, 164] width 526 height 21
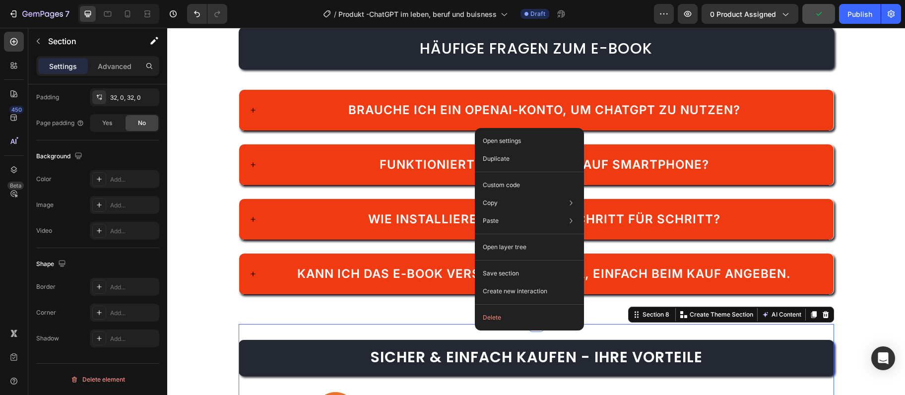
scroll to position [0, 0]
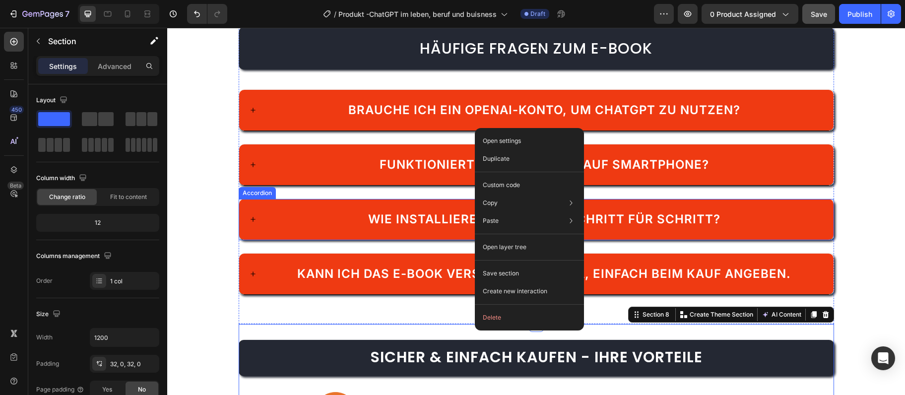
click at [415, 221] on span "Wie installiere ich eine App Schritt für Schritt?" at bounding box center [544, 219] width 352 height 14
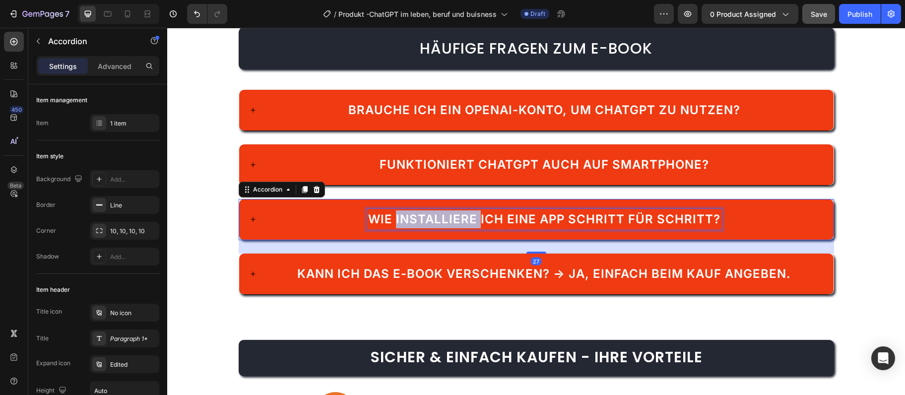
click at [415, 221] on span "Wie installiere ich eine App Schritt für Schritt?" at bounding box center [544, 219] width 352 height 14
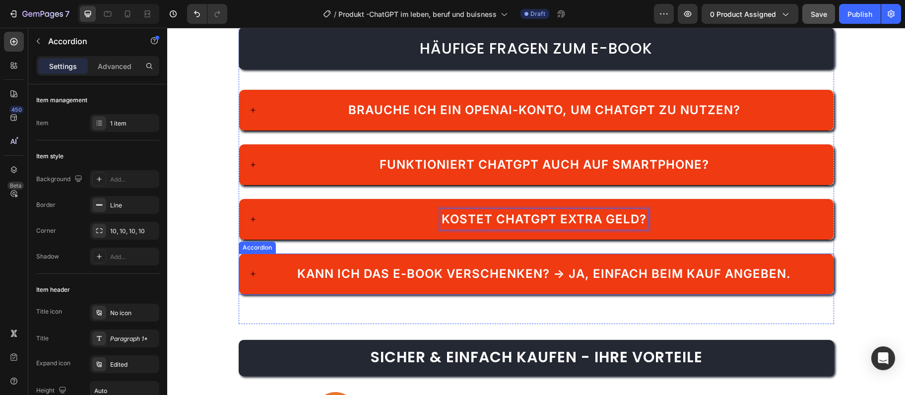
click at [382, 267] on span "Kann ich das E-Book verschenken? → Ja, einfach beim Kauf angeben." at bounding box center [543, 273] width 493 height 14
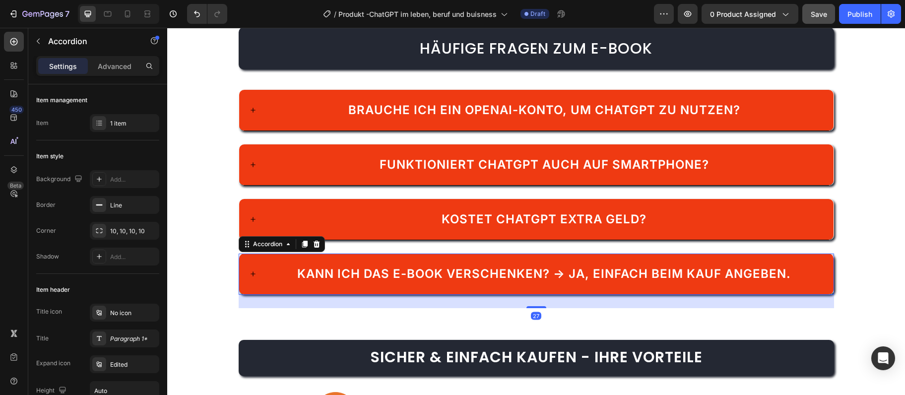
click at [382, 267] on span "Kann ich das E-Book verschenken? → Ja, einfach beim Kauf angeben." at bounding box center [543, 273] width 493 height 14
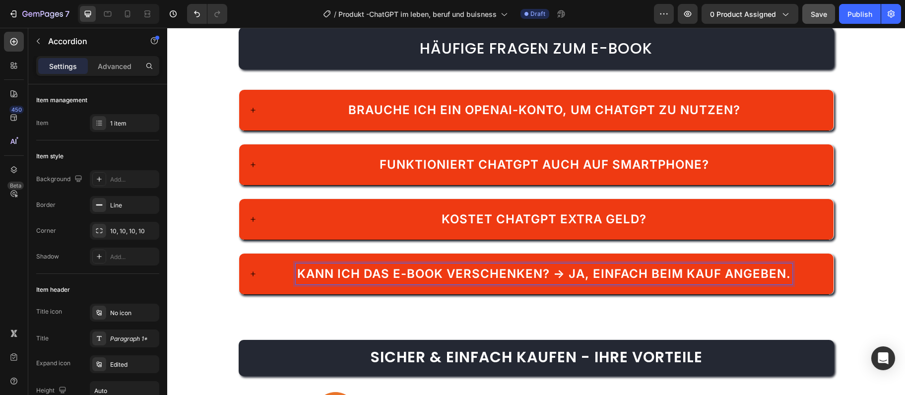
click at [382, 267] on span "Kann ich das E-Book verschenken? → Ja, einfach beim Kauf angeben." at bounding box center [543, 273] width 493 height 14
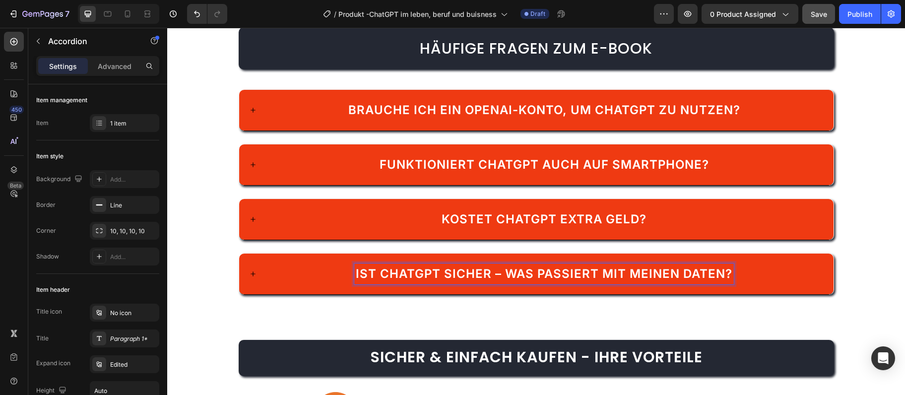
click at [276, 260] on div "Ist ChatGPT sicher – was passiert mit meinen Daten?" at bounding box center [536, 273] width 594 height 41
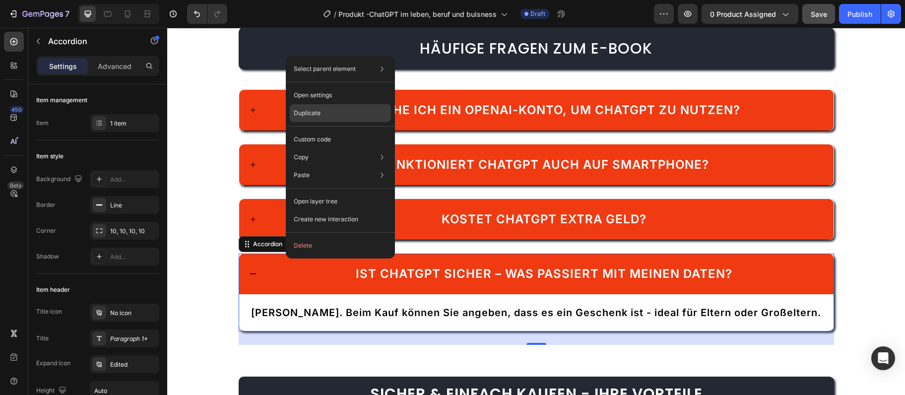
click at [310, 117] on p "Duplicate" at bounding box center [307, 113] width 27 height 9
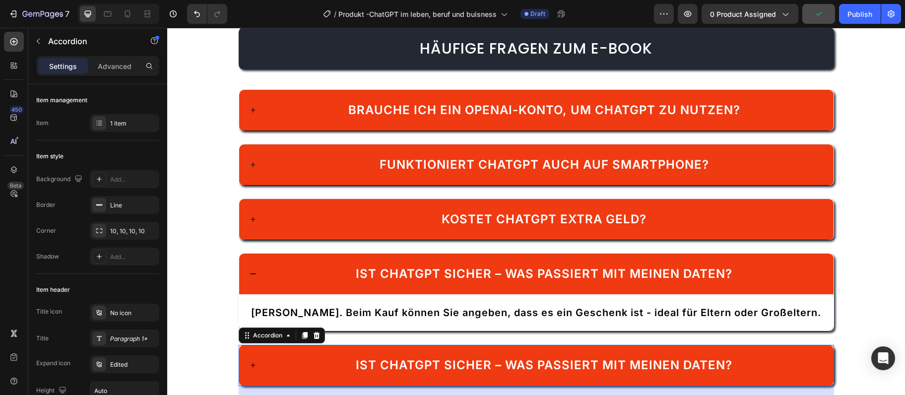
click at [471, 369] on span "Ist ChatGPT sicher – was passiert mit meinen Daten?" at bounding box center [544, 365] width 376 height 14
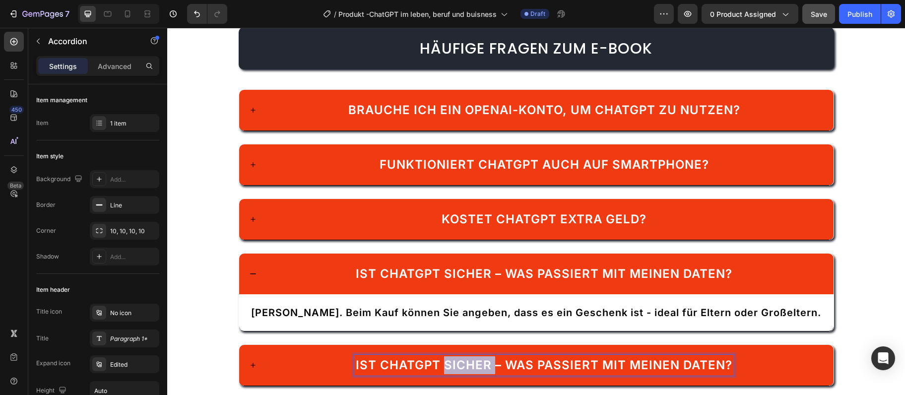
click at [471, 368] on span "Ist ChatGPT sicher – was passiert mit meinen Daten?" at bounding box center [544, 365] width 376 height 14
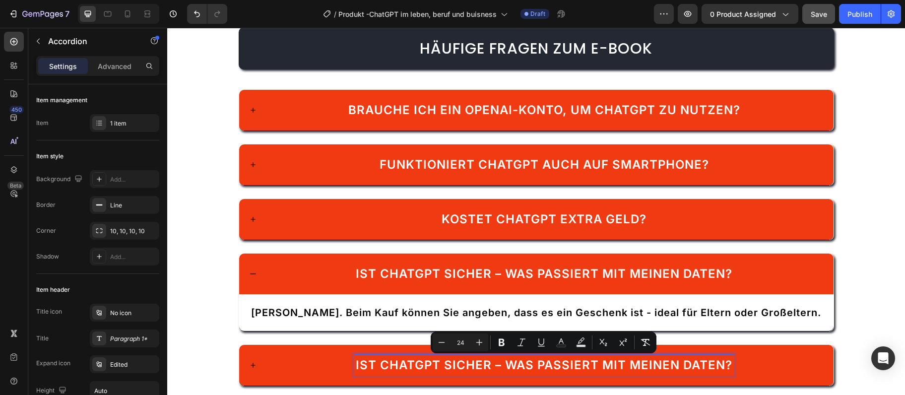
scroll to position [1940, 0]
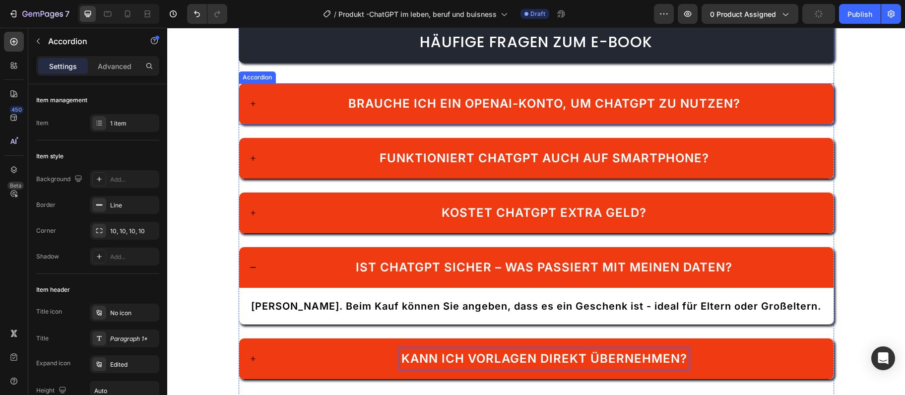
click at [419, 96] on p "Brauche ich ein OpenAI-Konto, um ChatGPT zu nutzen?" at bounding box center [544, 104] width 392 height 18
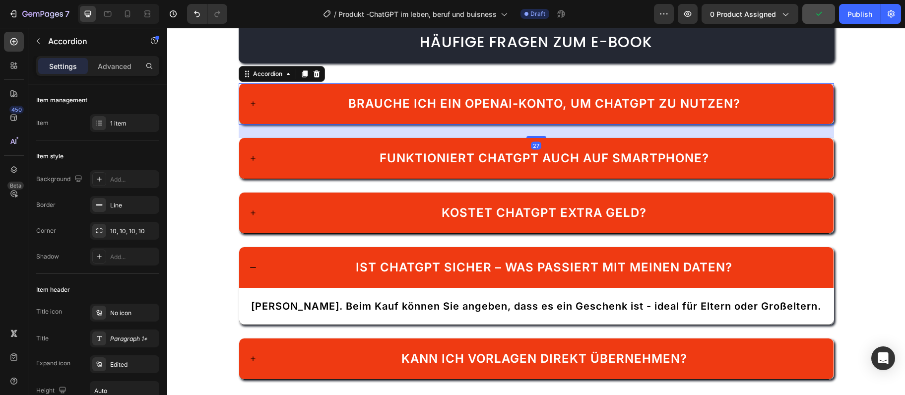
click at [293, 106] on div "Brauche ich ein OpenAI-Konto, um ChatGPT zu nutzen?" at bounding box center [544, 103] width 558 height 21
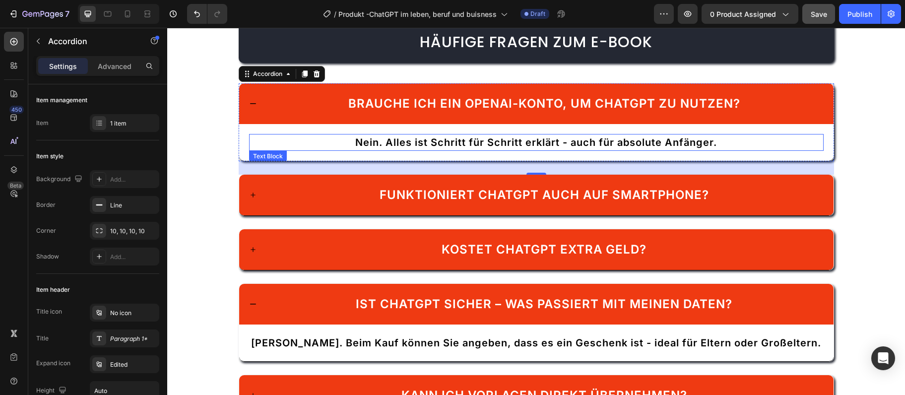
click at [287, 138] on p "Nein. Alles ist Schritt für Schritt erklärt - auch für absolute Anfänger." at bounding box center [536, 142] width 572 height 15
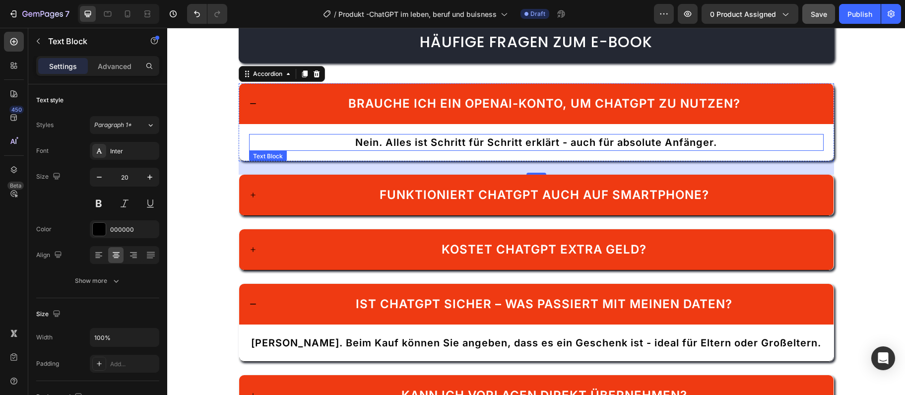
click at [287, 138] on p "Nein. Alles ist Schritt für Schritt erklärt - auch für absolute Anfänger." at bounding box center [536, 142] width 572 height 15
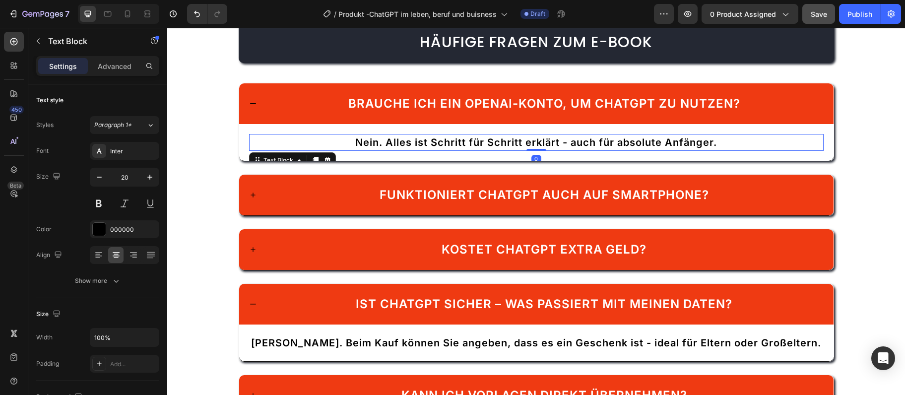
click at [287, 138] on p "Nein. Alles ist Schritt für Schritt erklärt - auch für absolute Anfänger." at bounding box center [536, 142] width 572 height 15
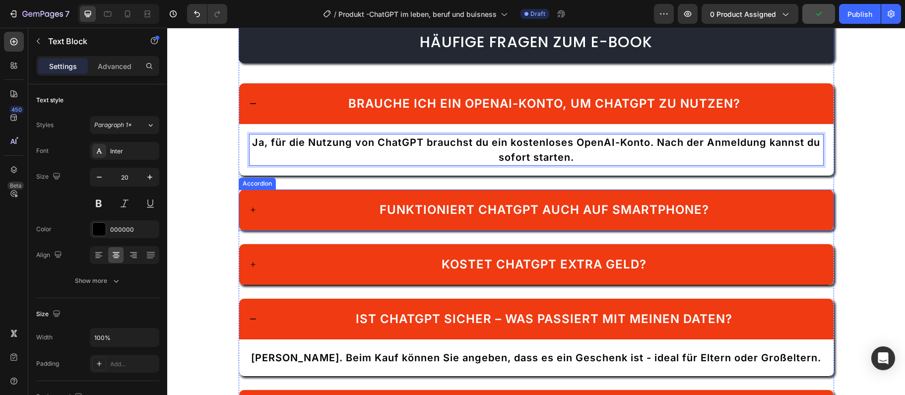
click at [308, 208] on div "Funktioniert ChatGPT auch auf Smartphone?" at bounding box center [544, 209] width 558 height 21
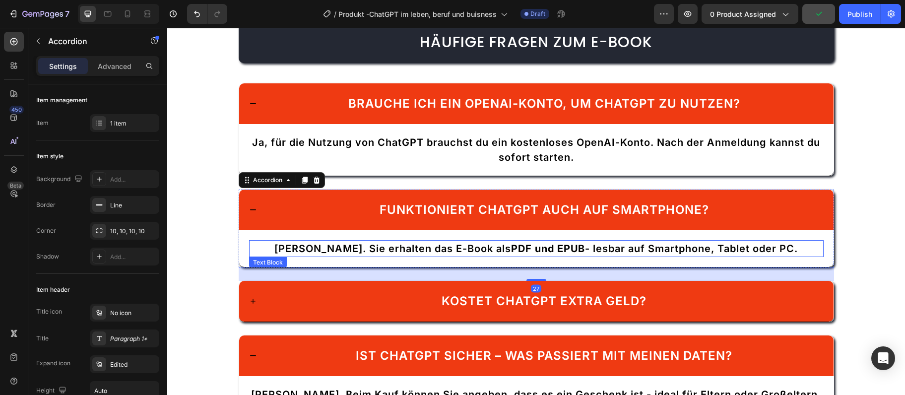
click at [326, 250] on p "[PERSON_NAME]. Sie erhalten das E-Book als PDF und EPUB - lesbar auf Smartphone…" at bounding box center [536, 248] width 572 height 15
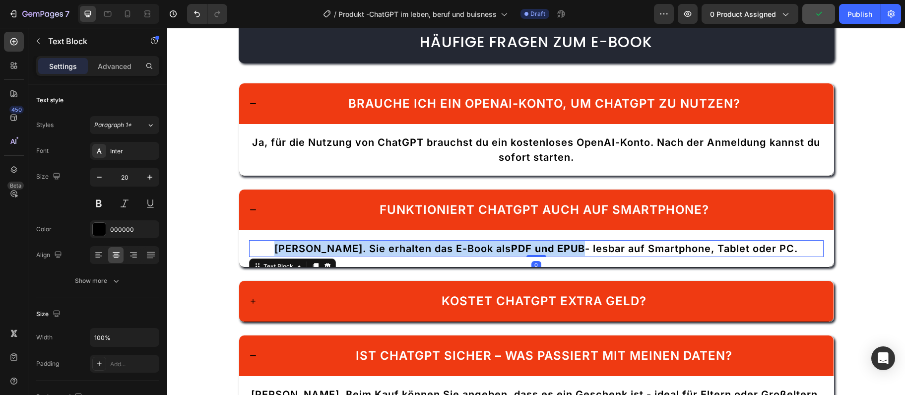
click at [326, 250] on p "[PERSON_NAME]. Sie erhalten das E-Book als PDF und EPUB - lesbar auf Smartphone…" at bounding box center [536, 248] width 572 height 15
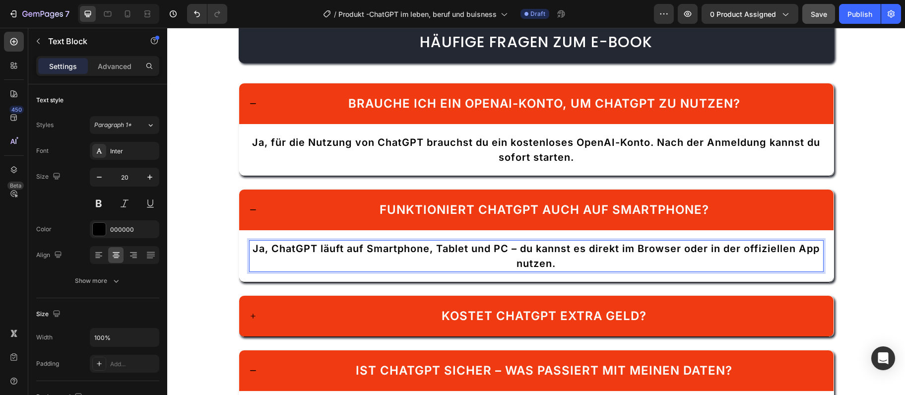
click at [520, 252] on p "Ja, ChatGPT läuft auf Smartphone, Tablet und PC – du kannst es direkt im Browse…" at bounding box center [536, 256] width 572 height 30
click at [514, 247] on p "Ja, ChatGPT läuft auf Smartphone, Tablet und PC – du kannst es direkt im Browse…" at bounding box center [536, 256] width 572 height 30
click at [518, 249] on p "Ja, ChatGPT läuft auf Smartphone, Tablet und PC – du kannst es direkt im Browse…" at bounding box center [536, 256] width 572 height 30
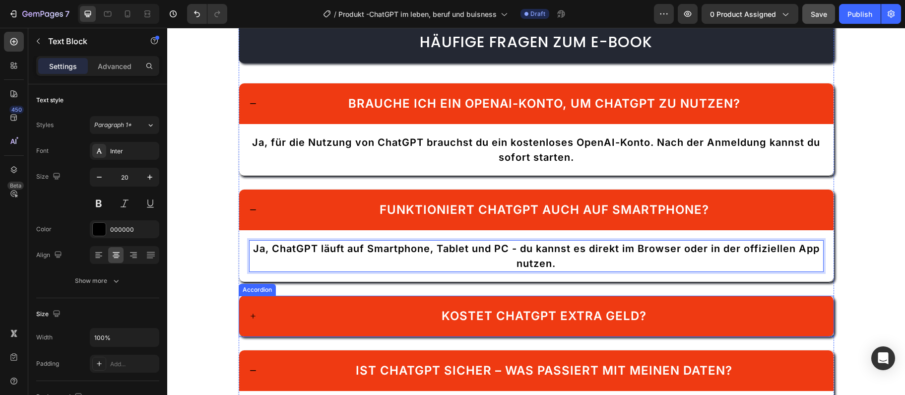
click at [318, 316] on div "Kostet ChatGPT extra Geld?" at bounding box center [544, 316] width 558 height 21
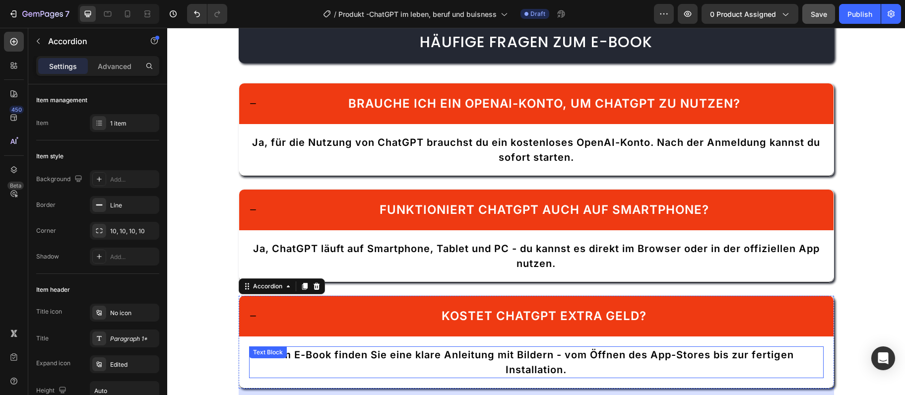
click at [354, 355] on p "Im E-Book finden Sie eine klare Anleitung mit Bildern - vom Öffnen des App-Stor…" at bounding box center [536, 362] width 572 height 30
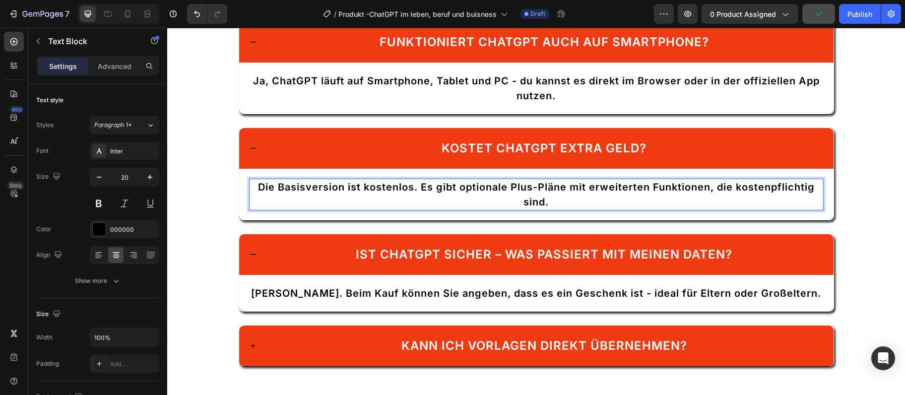
scroll to position [2054, 0]
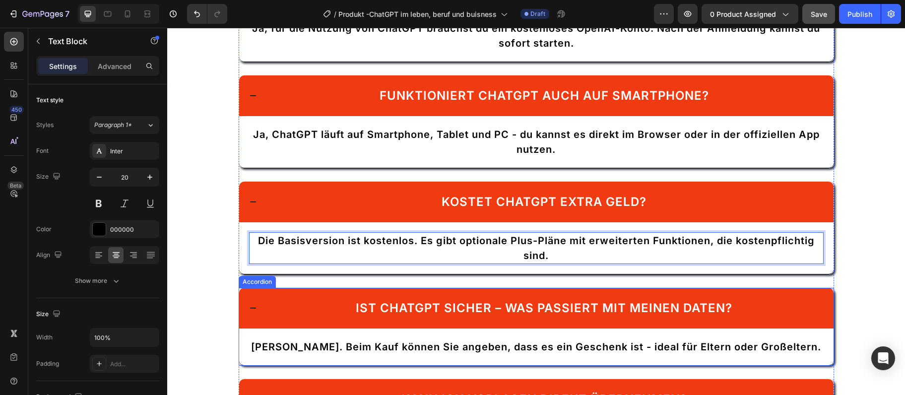
click at [277, 312] on div "Ist ChatGPT sicher – was passiert mit meinen Daten?" at bounding box center [544, 308] width 558 height 21
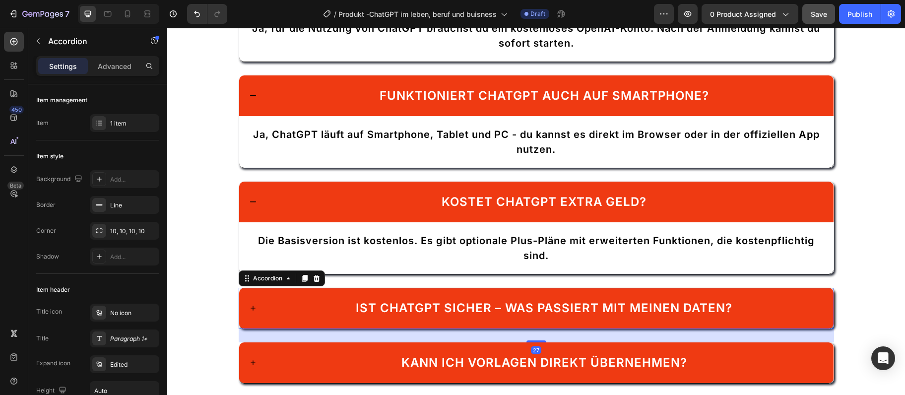
click at [309, 300] on div "Ist ChatGPT sicher – was passiert mit meinen Daten?" at bounding box center [544, 308] width 558 height 21
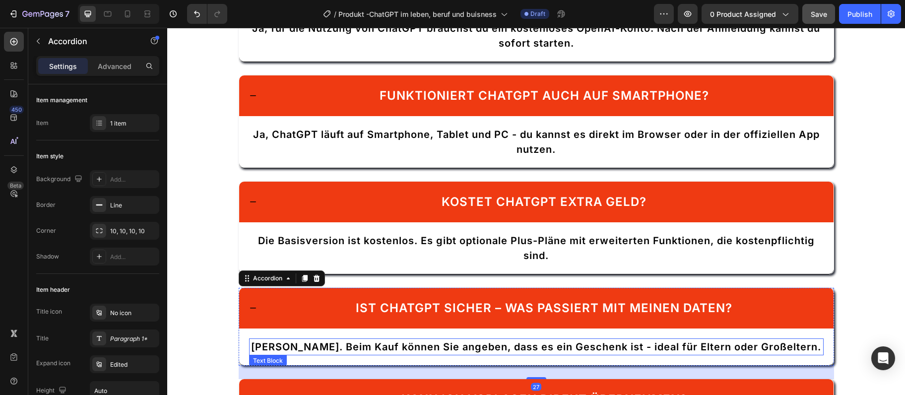
click at [325, 345] on span "[PERSON_NAME]. Beim Kauf können Sie angeben, dass es ein Geschenk ist - ideal f…" at bounding box center [536, 347] width 570 height 12
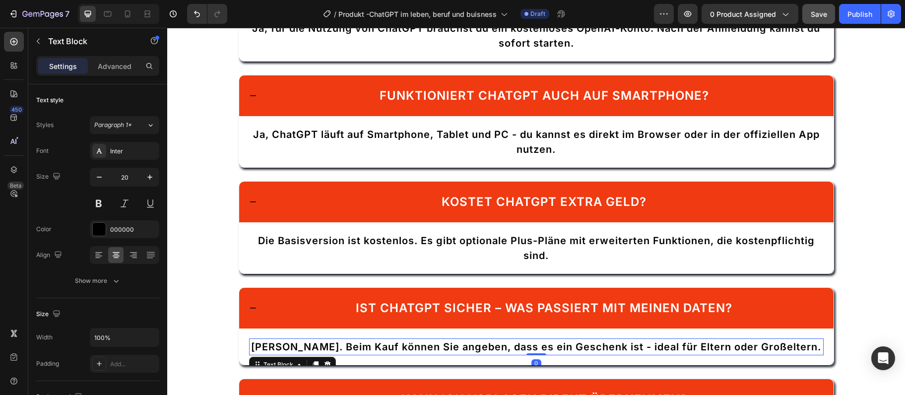
click at [325, 345] on span "[PERSON_NAME]. Beim Kauf können Sie angeben, dass es ein Geschenk ist - ideal f…" at bounding box center [536, 347] width 570 height 12
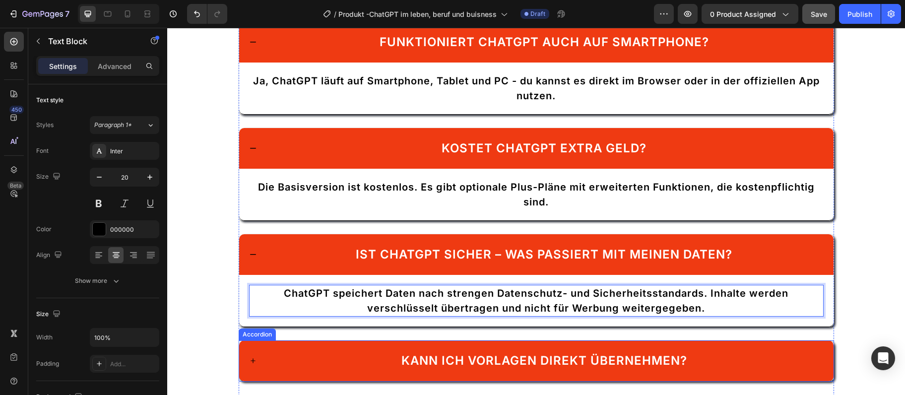
scroll to position [2161, 0]
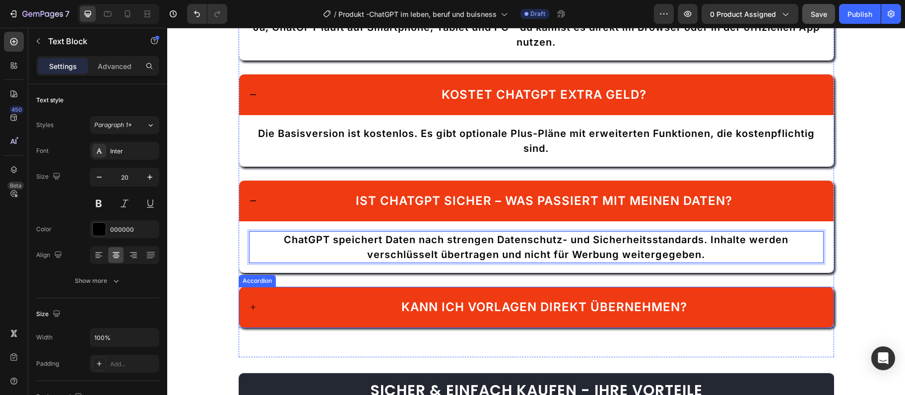
click at [361, 294] on div "Kann ich Vorlagen direkt übernehmen?" at bounding box center [536, 307] width 594 height 41
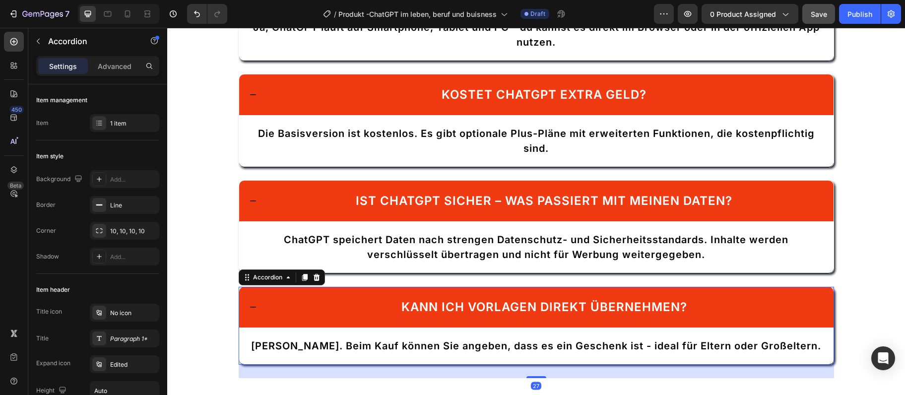
scroll to position [2215, 0]
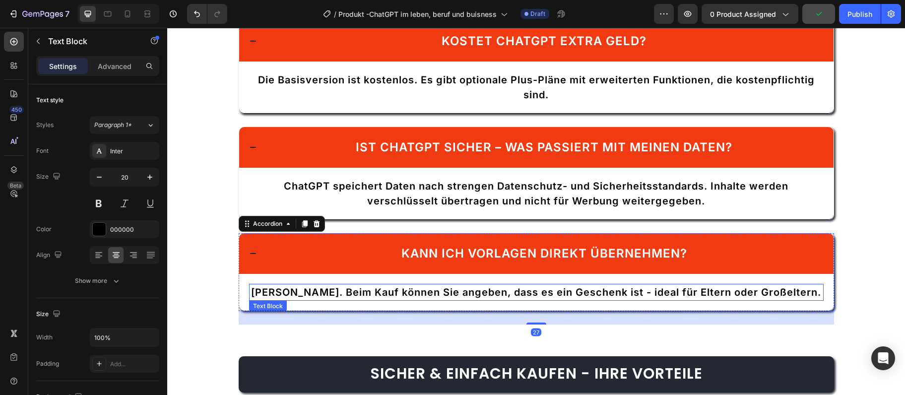
click at [303, 297] on span "[PERSON_NAME]. Beim Kauf können Sie angeben, dass es ein Geschenk ist - ideal f…" at bounding box center [536, 292] width 570 height 12
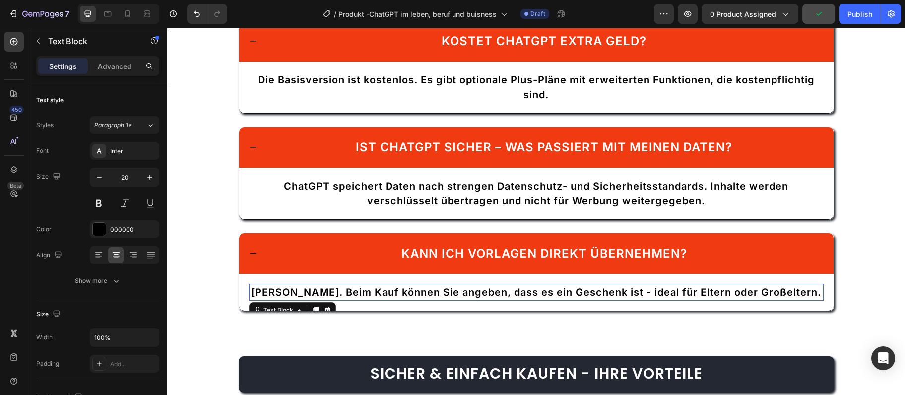
click at [303, 297] on span "[PERSON_NAME]. Beim Kauf können Sie angeben, dass es ein Geschenk ist - ideal f…" at bounding box center [536, 292] width 570 height 12
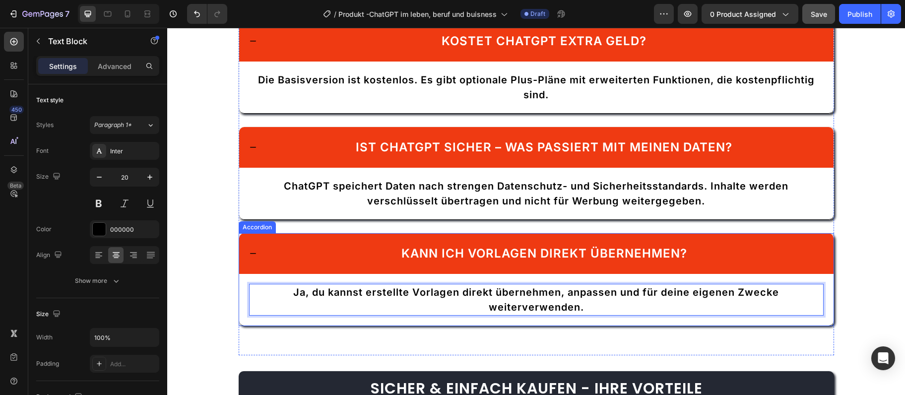
scroll to position [2322, 0]
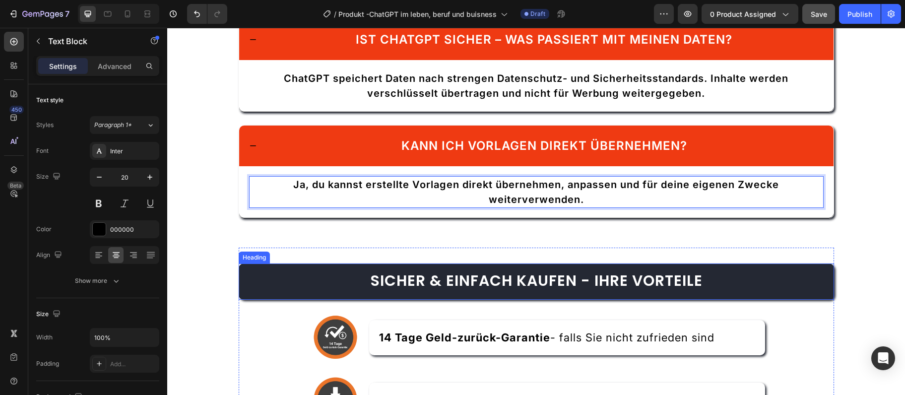
click at [541, 282] on strong "Sicher & einfach kaufen - Ihre Vorteile" at bounding box center [536, 280] width 332 height 21
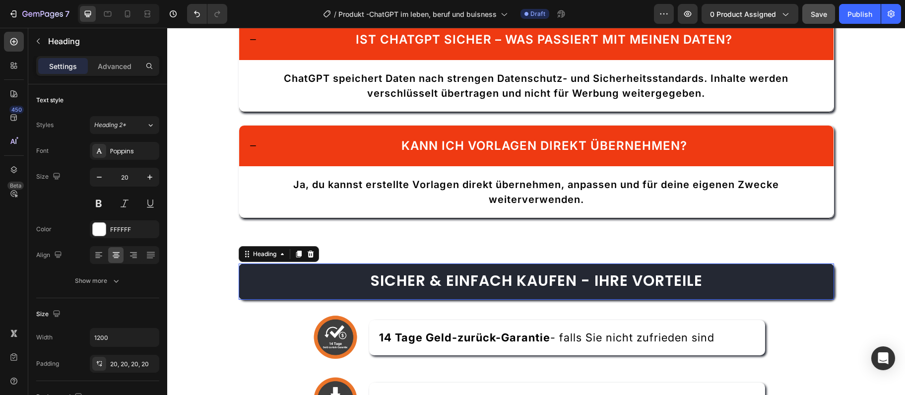
click at [541, 282] on strong "Sicher & einfach kaufen - Ihre Vorteile" at bounding box center [536, 280] width 332 height 21
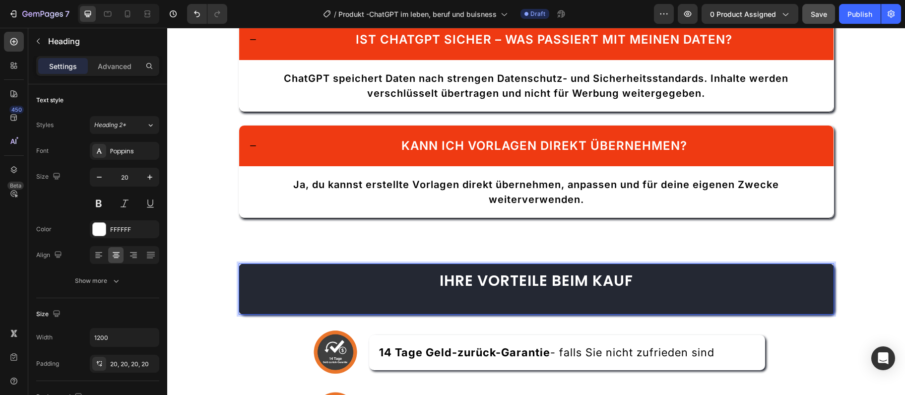
click at [468, 297] on p "Ihre Vorteile beim Kauf" at bounding box center [535, 288] width 575 height 31
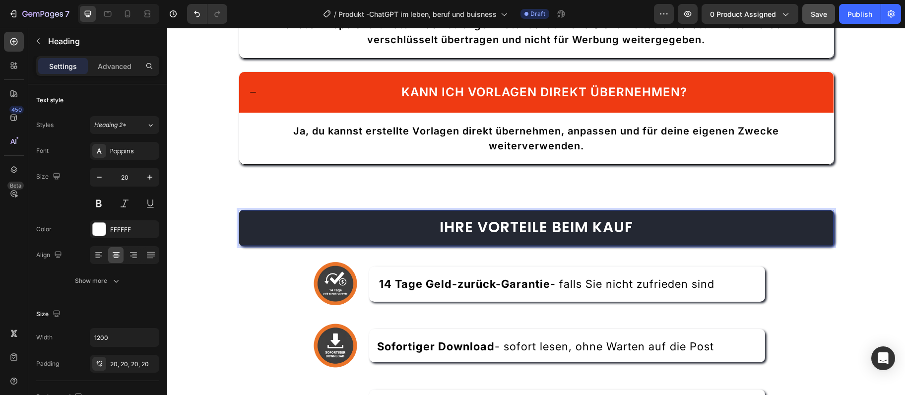
scroll to position [2430, 0]
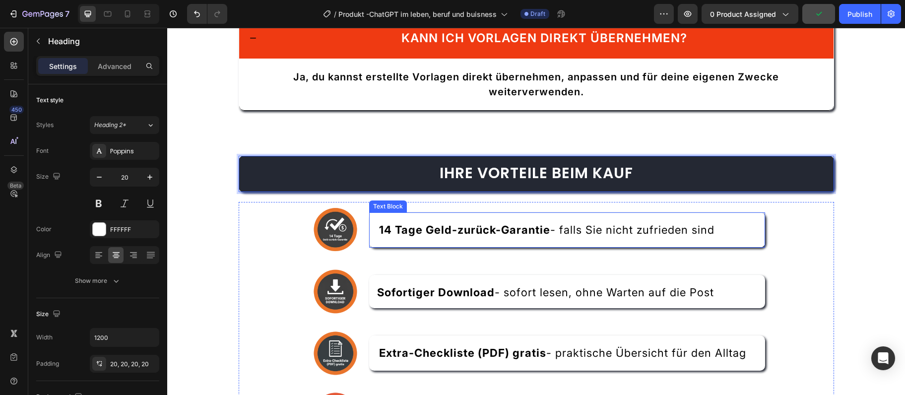
click at [505, 223] on strong "14 Tage Geld-zurück-Garantie" at bounding box center [464, 229] width 171 height 13
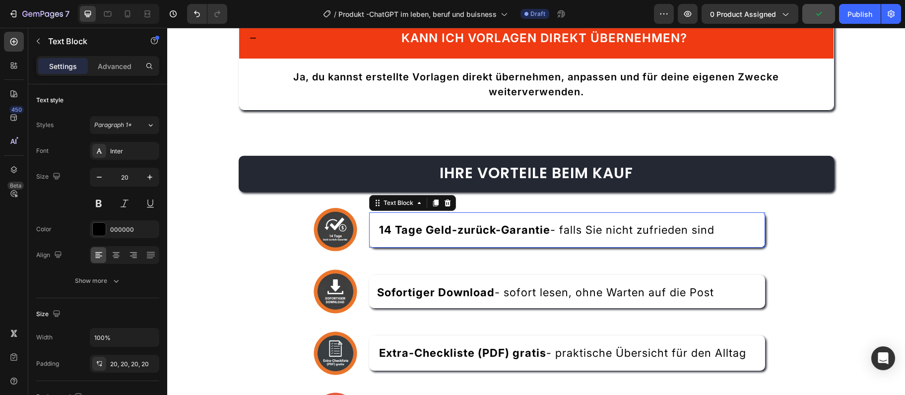
click at [505, 223] on strong "14 Tage Geld-zurück-Garantie" at bounding box center [464, 229] width 171 height 13
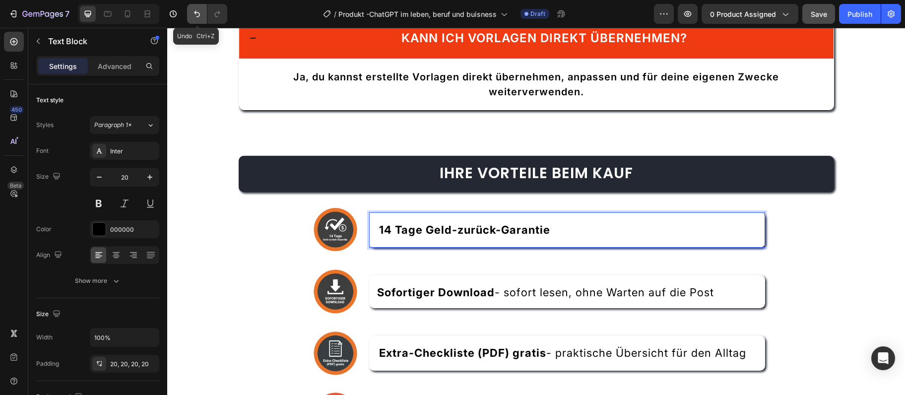
click at [189, 8] on button "Undo/Redo" at bounding box center [197, 14] width 20 height 20
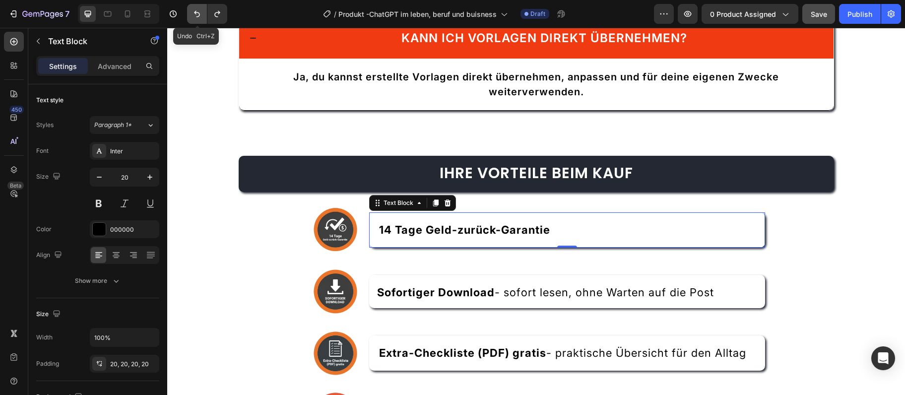
click at [189, 8] on button "Undo/Redo" at bounding box center [197, 14] width 20 height 20
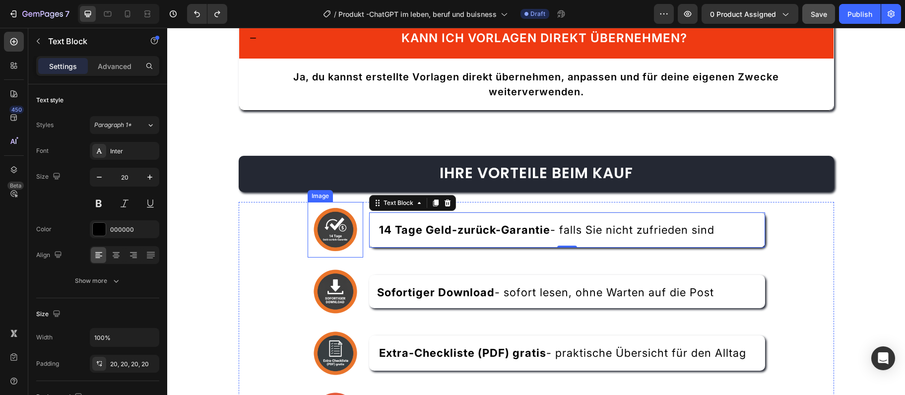
click at [327, 222] on img at bounding box center [336, 230] width 56 height 56
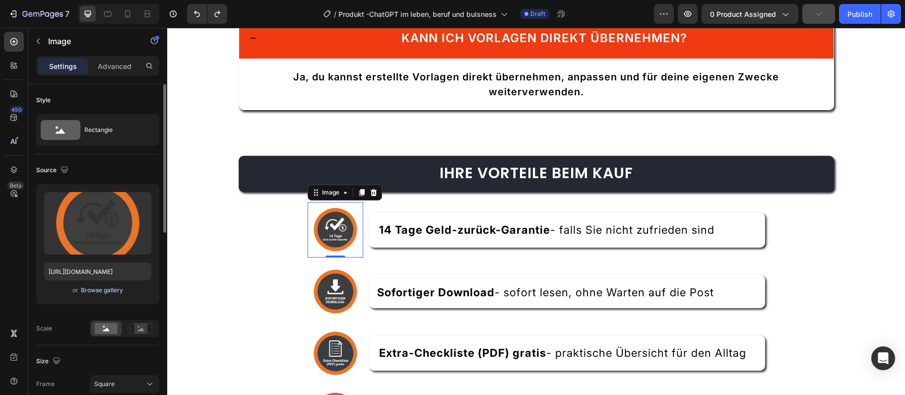
click at [94, 290] on div "Browse gallery" at bounding box center [102, 290] width 42 height 9
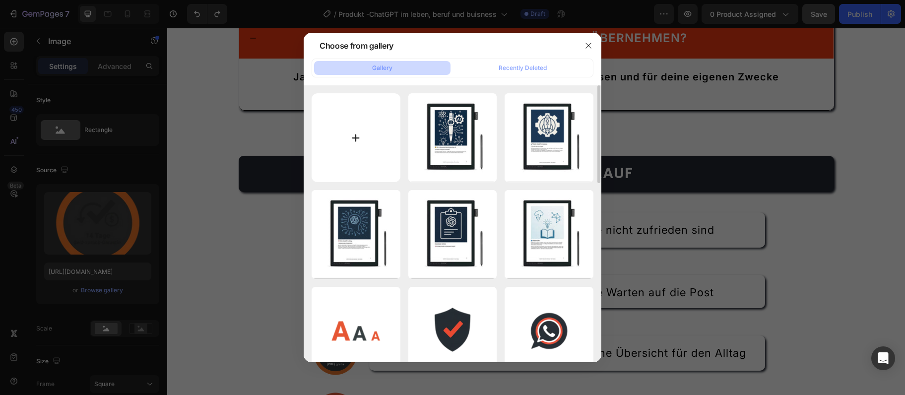
click at [336, 158] on input "file" at bounding box center [355, 137] width 89 height 89
type input "C:\fakepath\GPT-14 TAGWE.webp"
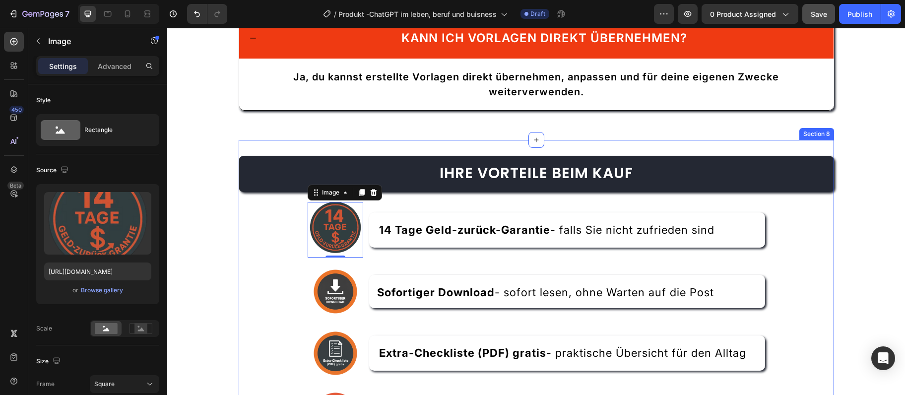
type input "[URL][DOMAIN_NAME]"
click at [329, 288] on img at bounding box center [336, 291] width 56 height 56
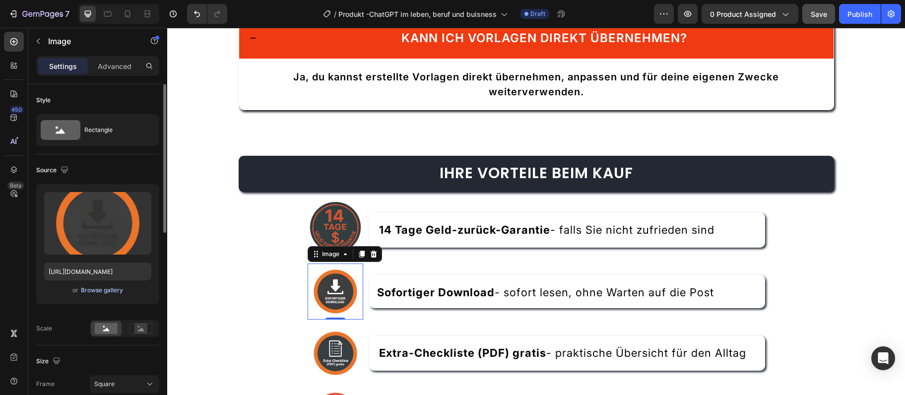
click at [97, 289] on div "Browse gallery" at bounding box center [102, 290] width 42 height 9
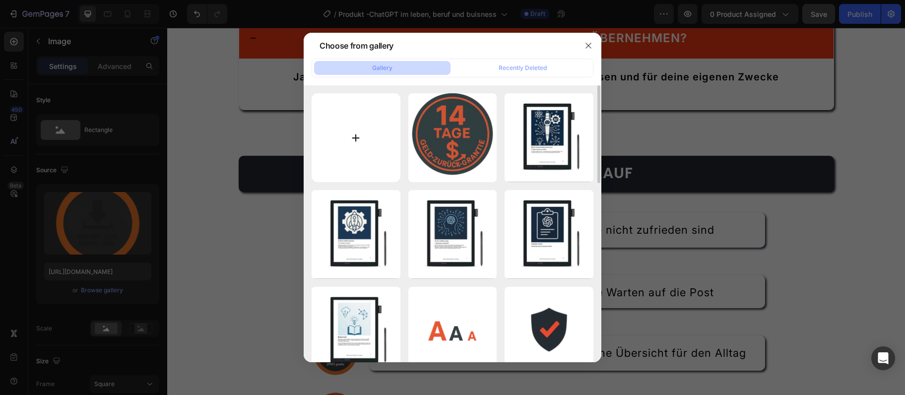
click at [372, 123] on input "file" at bounding box center [355, 137] width 89 height 89
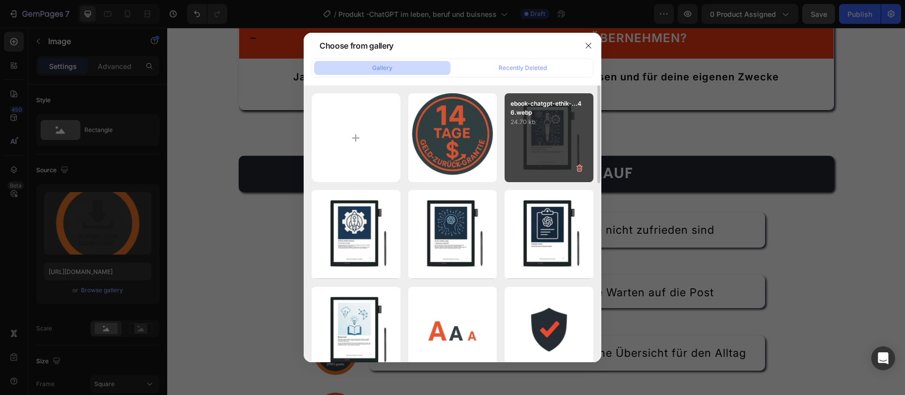
type input "C:\fakepath\GPT-DOWNLOAD.webp"
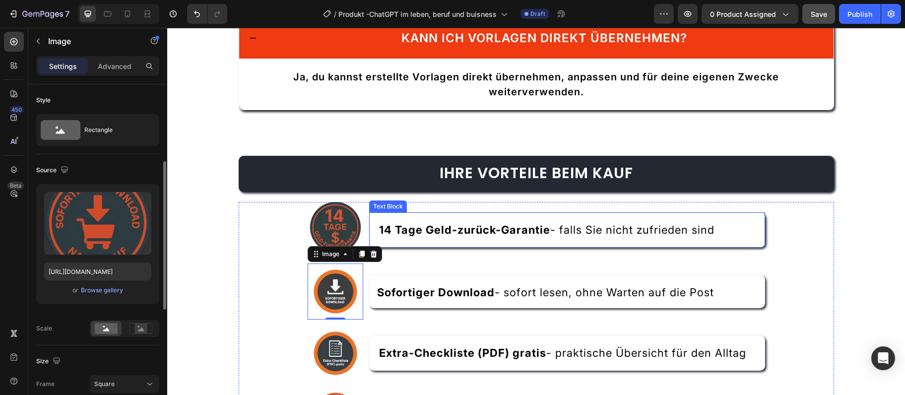
type input "[URL][DOMAIN_NAME]"
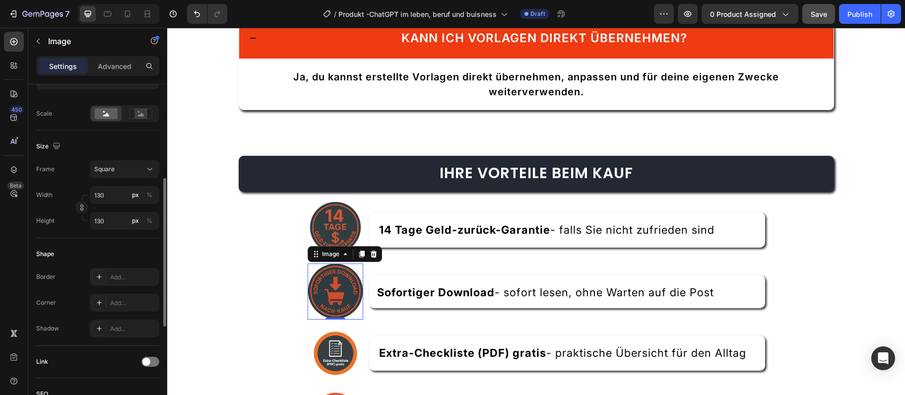
scroll to position [430, 0]
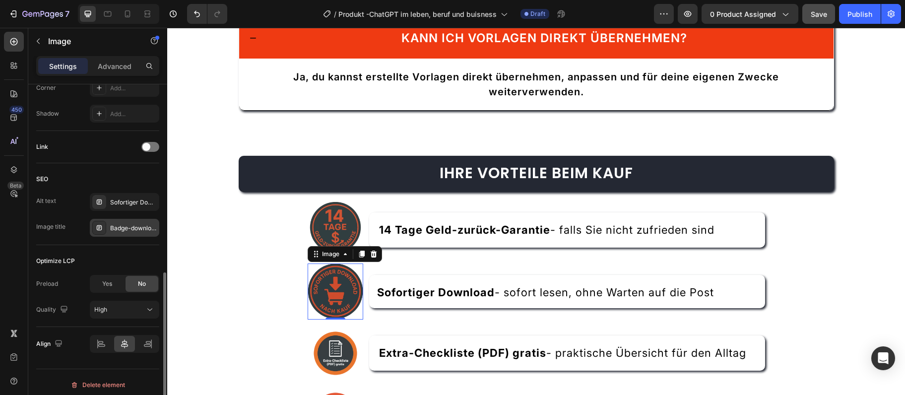
click at [120, 229] on div "Badge-download" at bounding box center [133, 228] width 47 height 9
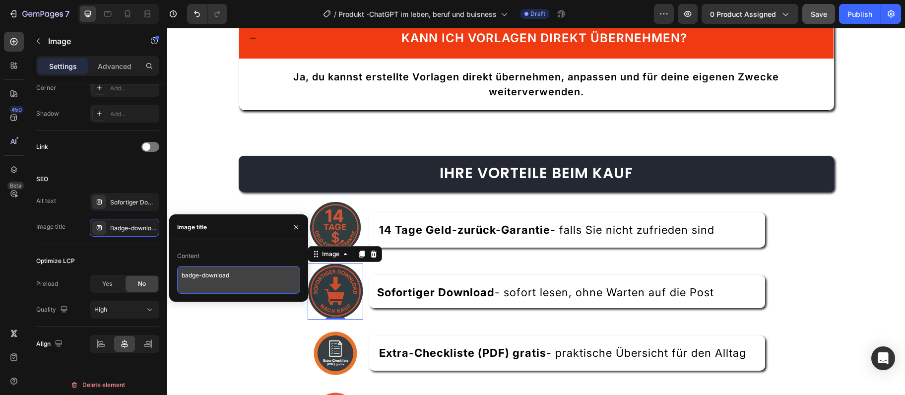
click at [234, 276] on textarea "badge-download" at bounding box center [238, 280] width 123 height 28
paste textarea "chatgpt-"
type textarea "badge-chatgpt-download"
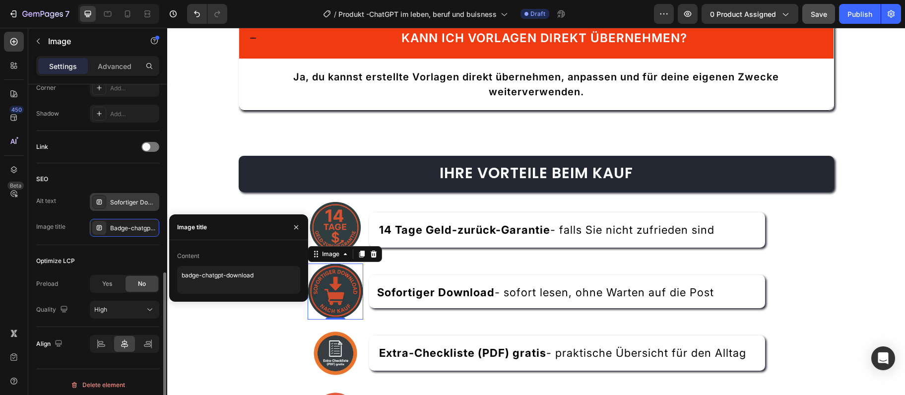
click at [125, 198] on div "Sofortiger Download Smartphone Anleitung Senioren" at bounding box center [133, 202] width 47 height 9
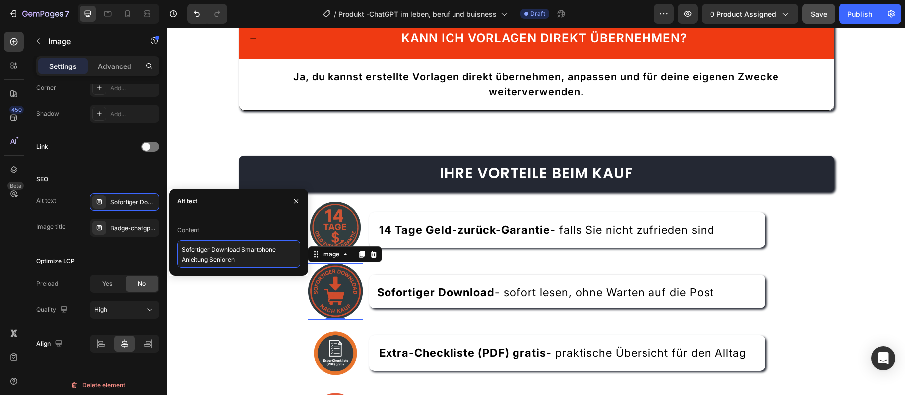
click at [220, 257] on textarea "Sofortiger Download Smartphone Anleitung Senioren" at bounding box center [238, 254] width 123 height 28
paste textarea "ChatGPT Einsteigerbuch"
type textarea "Sofortiger Download ChatGPT Einsteigerbuch"
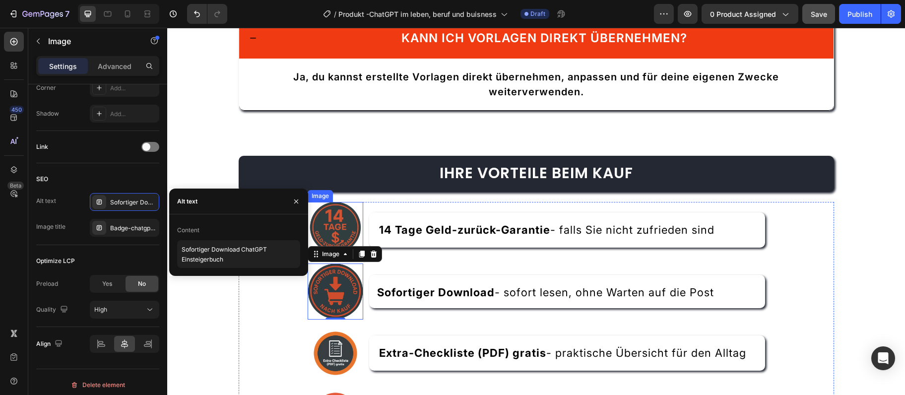
drag, startPoint x: 342, startPoint y: 227, endPoint x: 468, endPoint y: 394, distance: 208.6
click at [342, 227] on img at bounding box center [336, 230] width 56 height 56
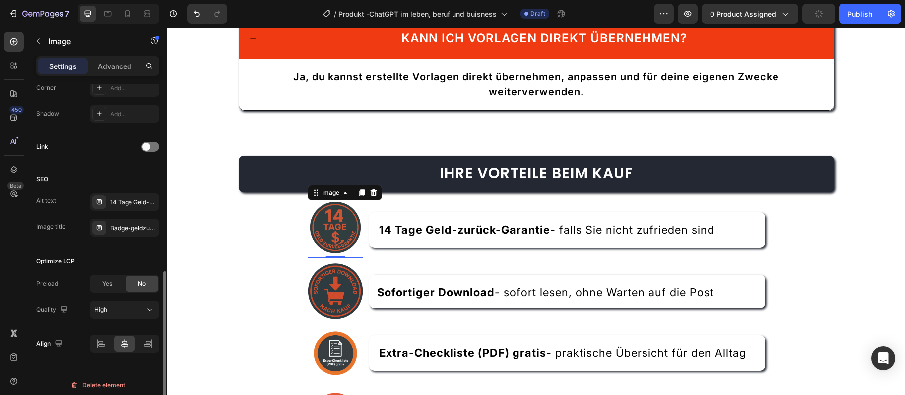
scroll to position [429, 0]
click at [133, 197] on div "14 Tage Geld-zurück-Garantie Smartphone Ratgeber" at bounding box center [124, 202] width 69 height 18
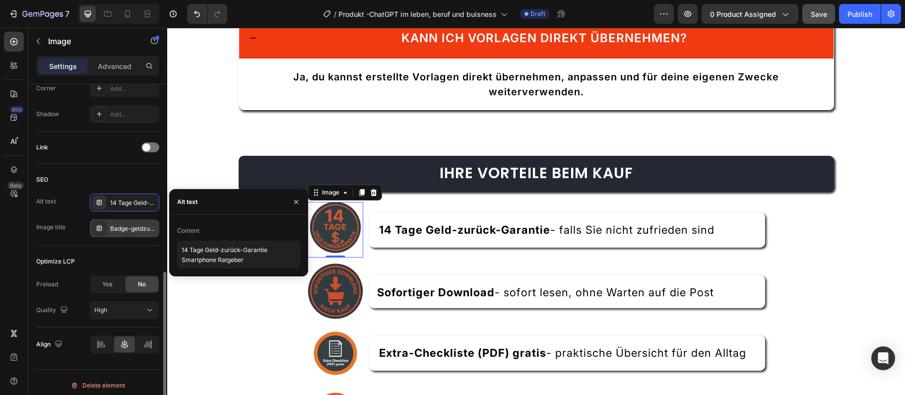
click at [127, 231] on div "Badge-geldzurueck" at bounding box center [133, 228] width 47 height 9
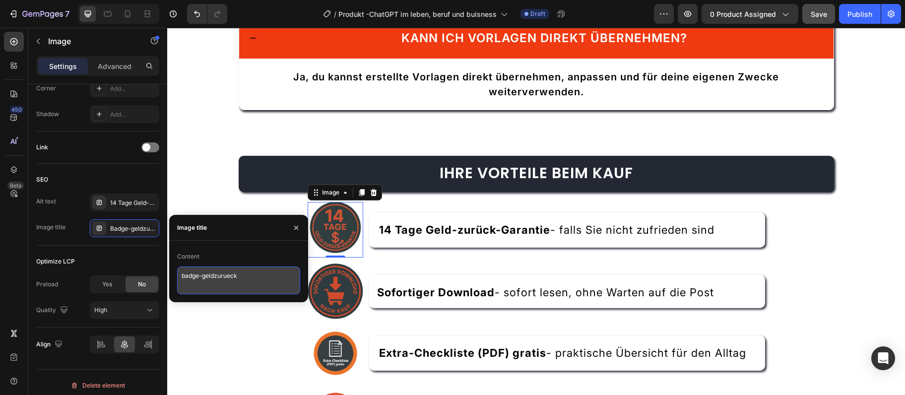
click at [243, 284] on textarea "badge-geldzurueck" at bounding box center [238, 280] width 123 height 28
click at [243, 283] on textarea "badge-geldzurueck" at bounding box center [238, 280] width 123 height 28
paste textarea "badge-chatgpt-"
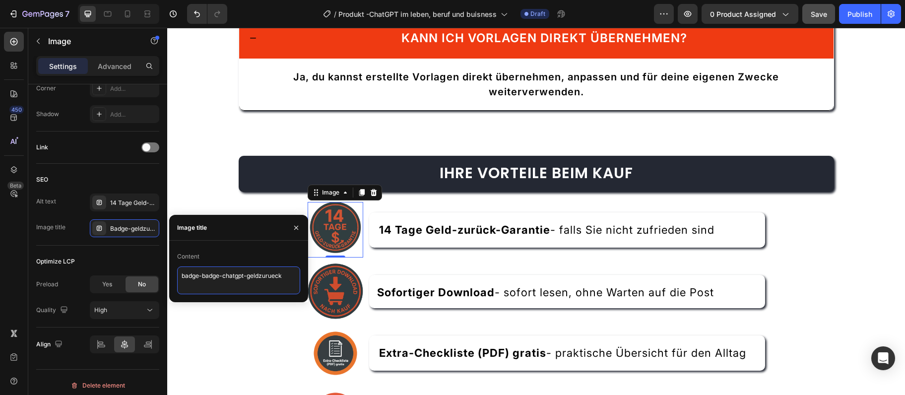
click at [232, 268] on textarea "badge-badge-chatgpt-geldzurueck" at bounding box center [238, 280] width 123 height 28
click at [231, 270] on textarea "badge-badge-chatgpt-geldzurueck" at bounding box center [238, 280] width 123 height 28
click at [230, 276] on textarea "badge-badge-chatgpt-geldzurueck" at bounding box center [238, 280] width 123 height 28
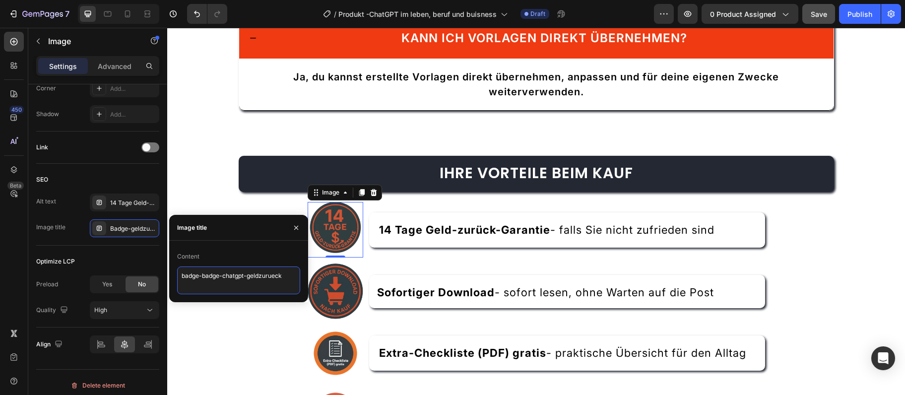
click at [230, 276] on textarea "badge-badge-chatgpt-geldzurueck" at bounding box center [238, 280] width 123 height 28
paste textarea
type textarea "badge-chatgpt-geldzurueck"
click at [135, 205] on div "14 Tage Geld-zurück-Garantie Smartphone Ratgeber" at bounding box center [133, 202] width 47 height 9
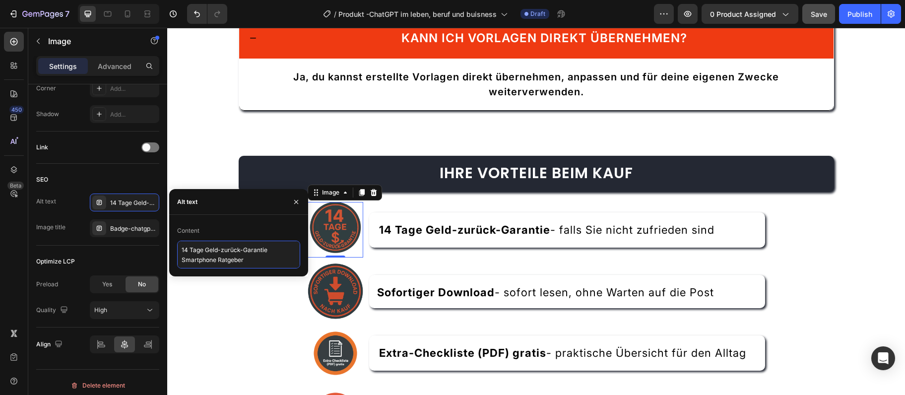
click at [233, 256] on textarea "14 Tage Geld-zurück-Garantie Smartphone Ratgeber" at bounding box center [238, 255] width 123 height 28
paste textarea "ChatGPT"
type textarea "14 Tage Geld-zurück-Garantie ChatGPT Ratgeber"
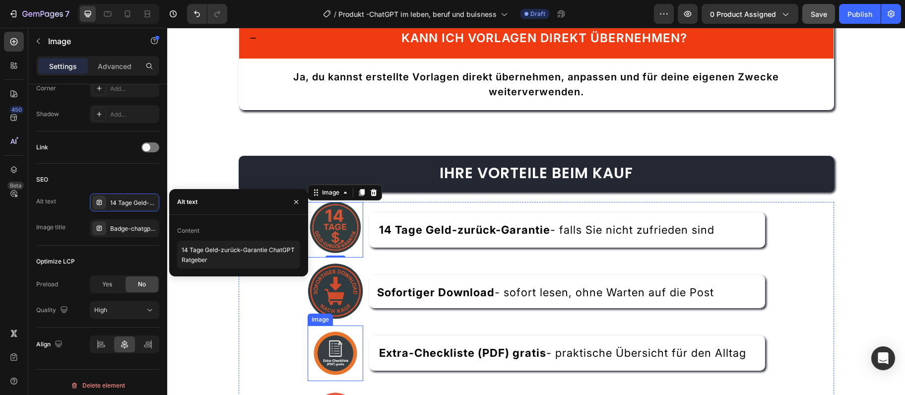
click at [345, 361] on img at bounding box center [336, 353] width 56 height 56
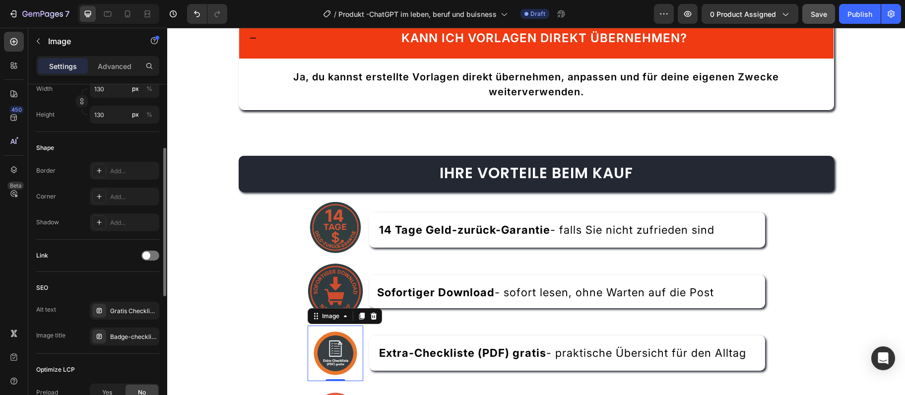
scroll to position [160, 0]
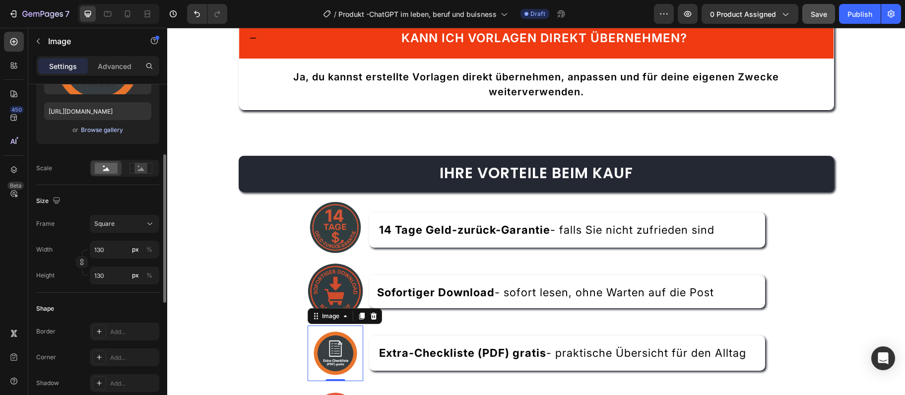
click at [106, 125] on button "Browse gallery" at bounding box center [101, 130] width 43 height 10
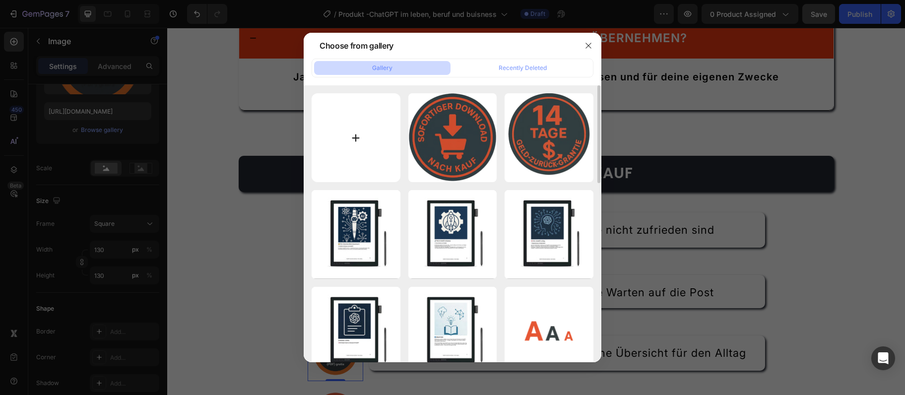
click at [353, 124] on input "file" at bounding box center [355, 137] width 89 height 89
type input "C:\fakepath\GPT-CHECK.webp"
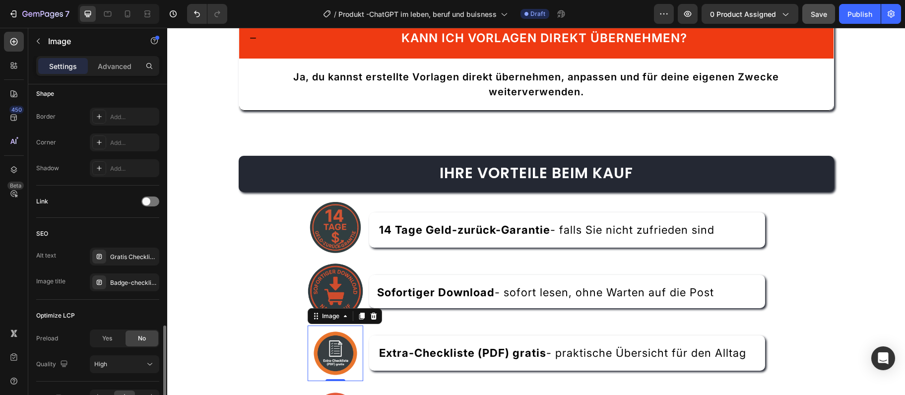
scroll to position [434, 0]
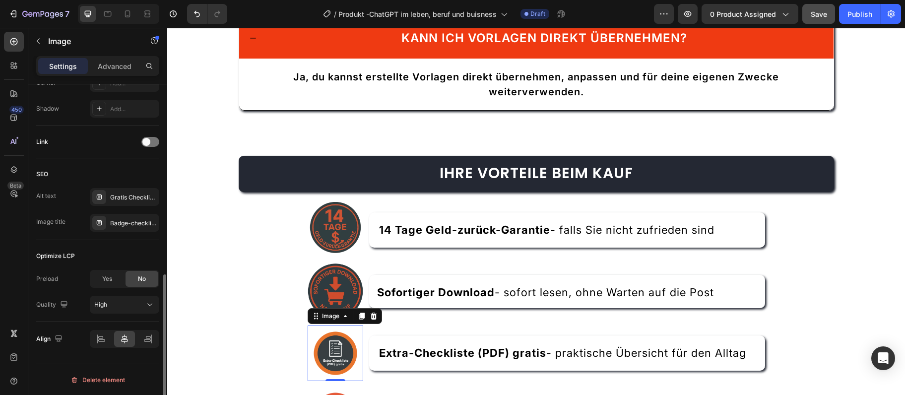
type input "[URL][DOMAIN_NAME]"
click at [128, 225] on div "Badge-checkliste" at bounding box center [133, 223] width 47 height 9
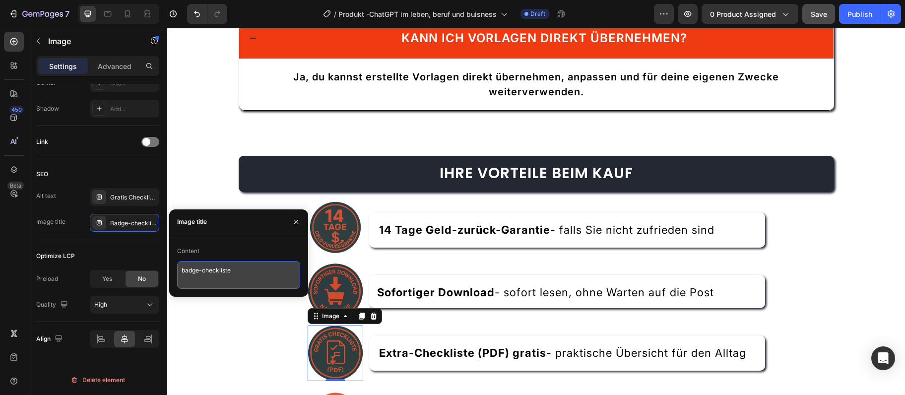
click at [224, 264] on textarea "badge-checkliste" at bounding box center [238, 275] width 123 height 28
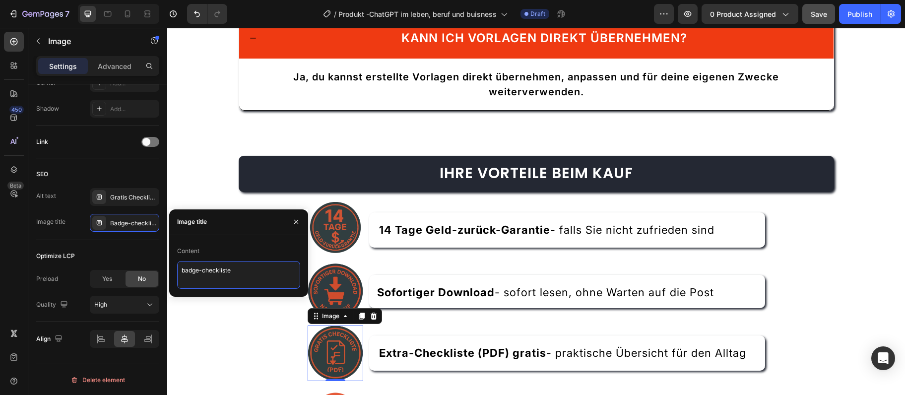
paste textarea "atgpt-ch"
type textarea "badge-chatgpt-checkliste"
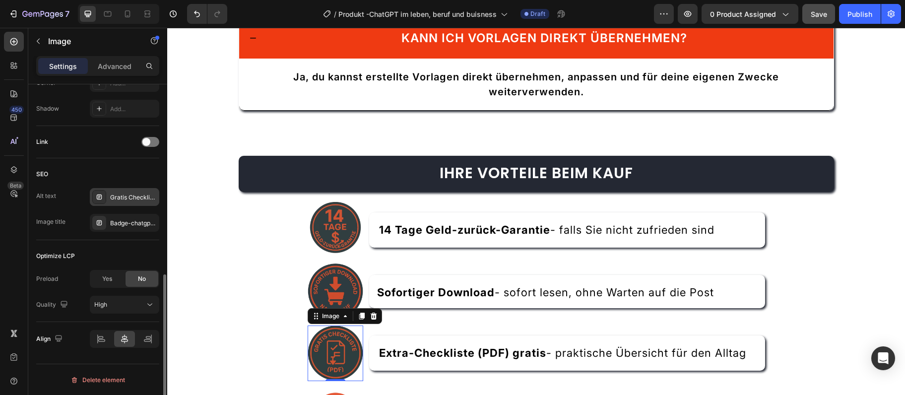
click at [103, 196] on div at bounding box center [99, 197] width 14 height 14
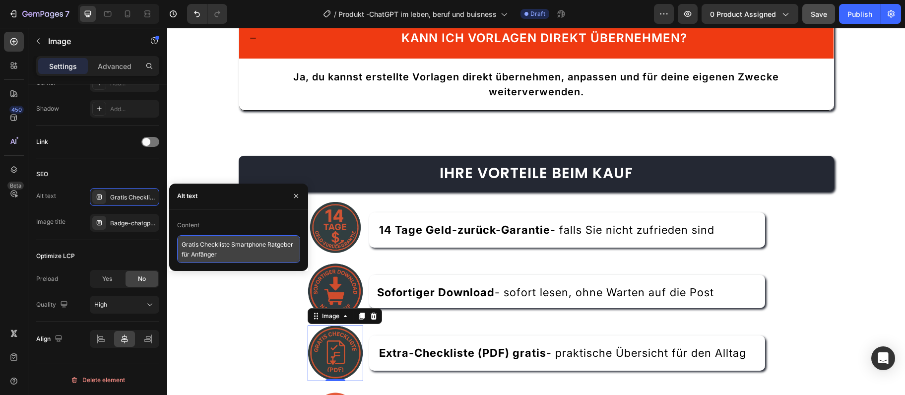
click at [244, 252] on textarea "Gratis Checkliste Smartphone Ratgeber für Anfänger" at bounding box center [238, 249] width 123 height 28
paste textarea "im ChatGPT Ratgeber für Senioren"
type textarea "Gratis Checkliste im ChatGPT Ratgeber für Senioren"
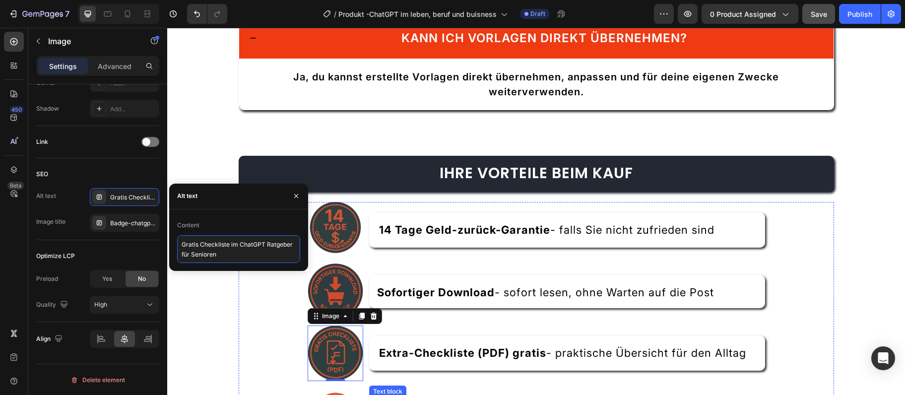
scroll to position [2537, 0]
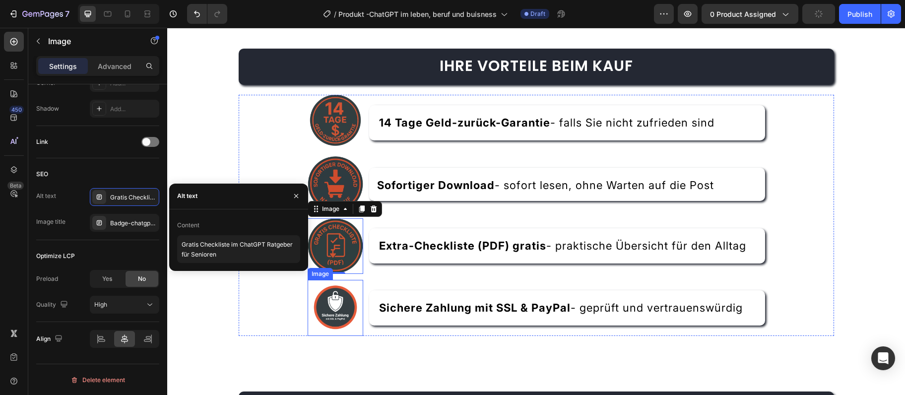
click at [323, 318] on img at bounding box center [336, 308] width 56 height 56
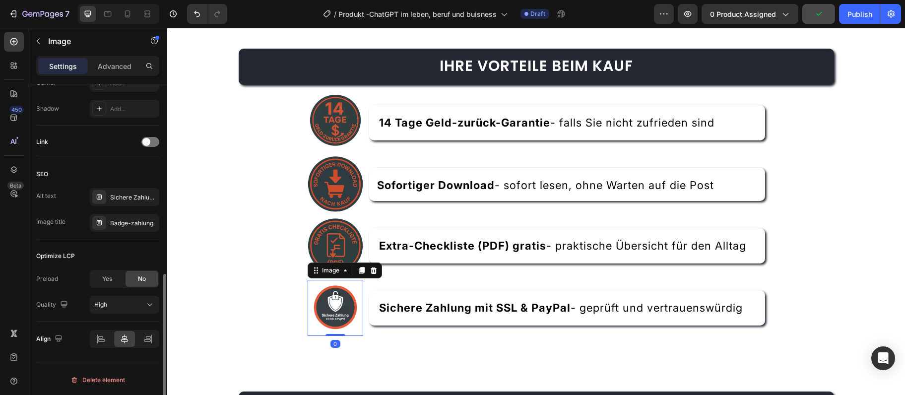
scroll to position [434, 0]
click at [119, 196] on div "Sichere Zahlung SSL PayPal Smartphone E-Book" at bounding box center [133, 197] width 47 height 9
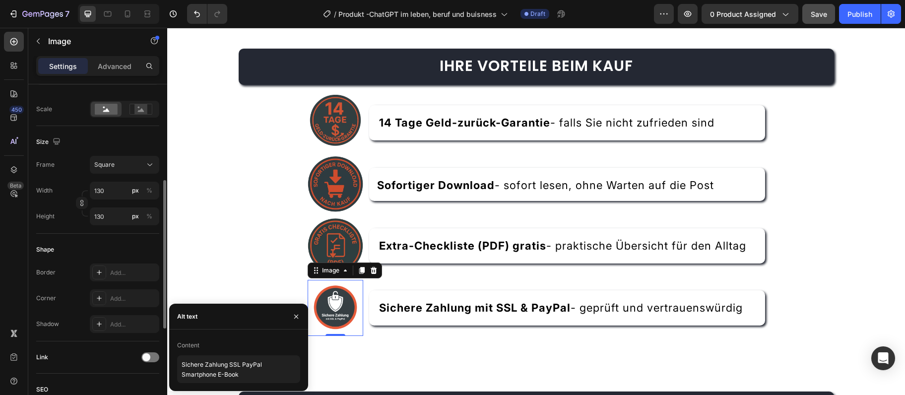
scroll to position [166, 0]
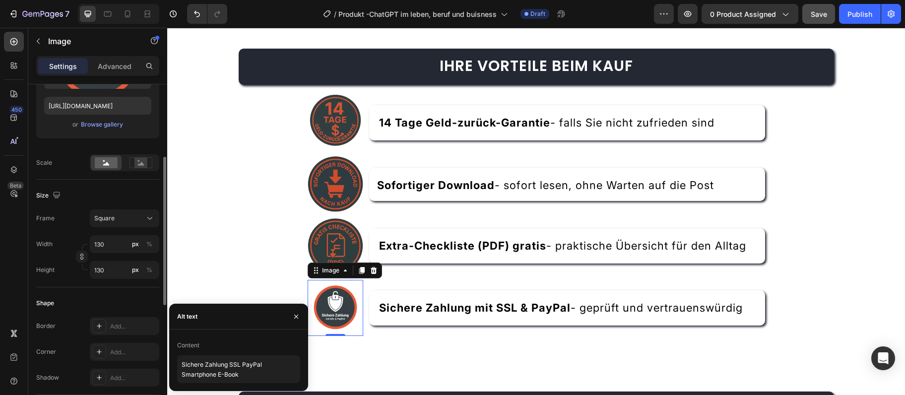
click at [103, 131] on div "Upload Image [URL][DOMAIN_NAME] or Browse gallery" at bounding box center [97, 78] width 123 height 120
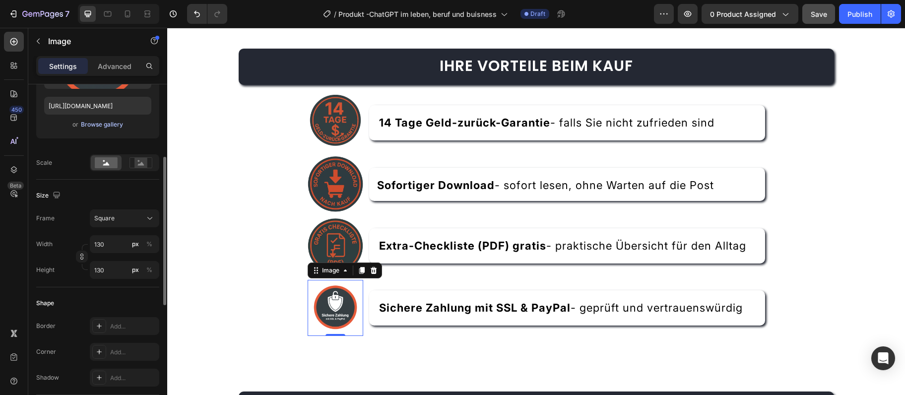
click at [102, 123] on div "Browse gallery" at bounding box center [102, 124] width 42 height 9
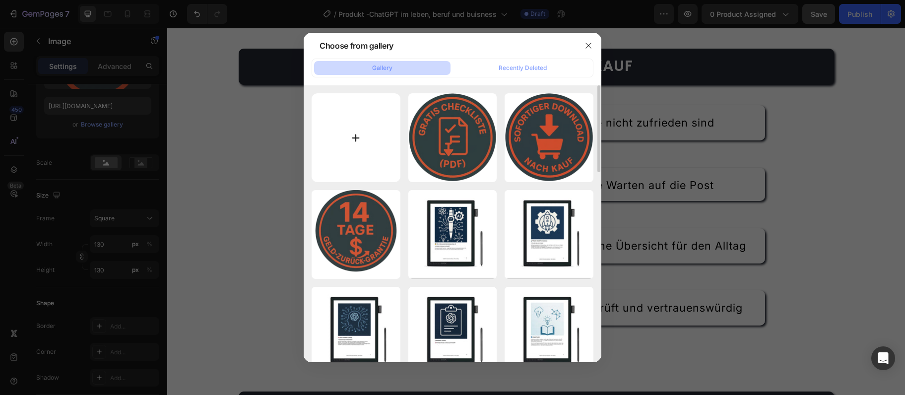
click at [371, 160] on input "file" at bounding box center [355, 137] width 89 height 89
type input "C:\fakepath\GPT-SSL.webp"
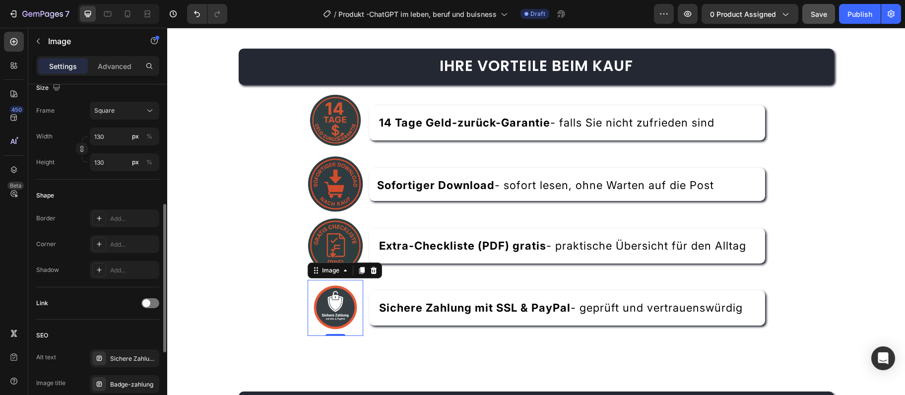
scroll to position [434, 0]
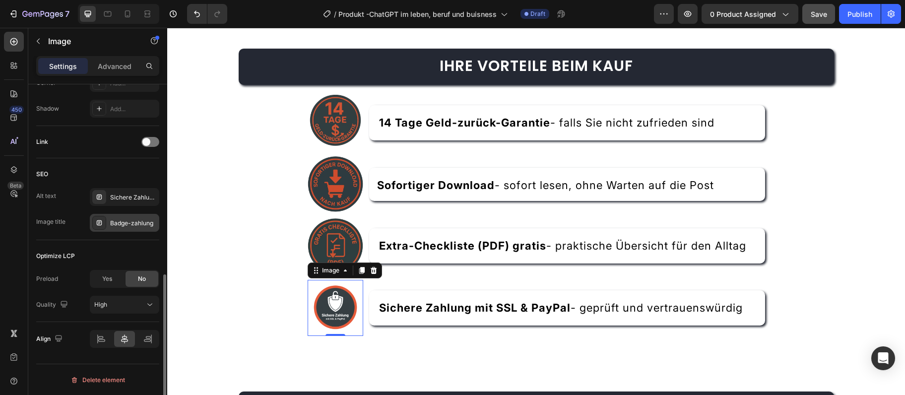
type input "[URL][DOMAIN_NAME]"
click at [127, 228] on div "Badge-zahlung" at bounding box center [124, 223] width 69 height 18
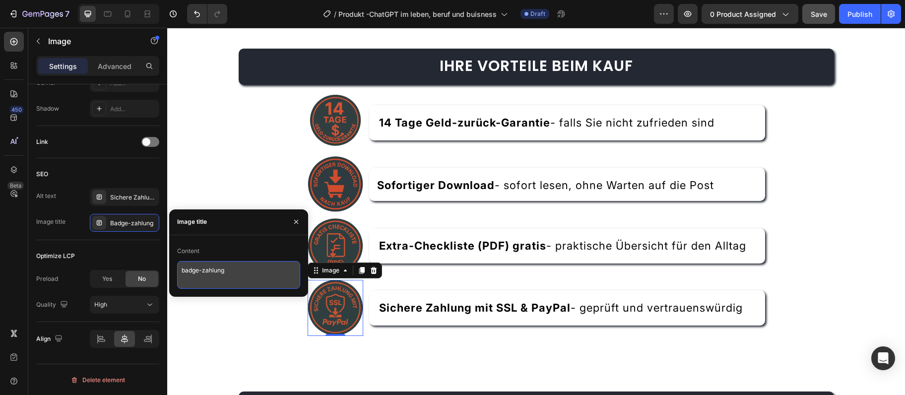
click at [192, 272] on textarea "badge-zahlung" at bounding box center [238, 275] width 123 height 28
paste textarea "chatgpt-"
type textarea "badge-chatgpt-zahlung"
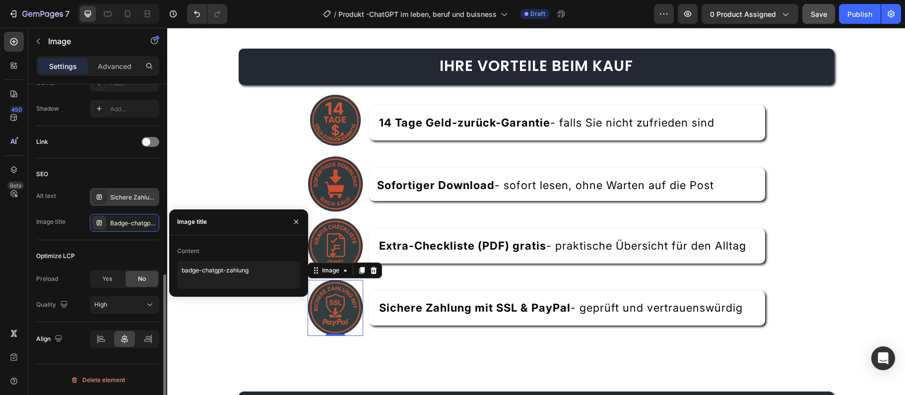
click at [144, 197] on div "Sichere Zahlung SSL PayPal Smartphone E-Book" at bounding box center [133, 197] width 47 height 9
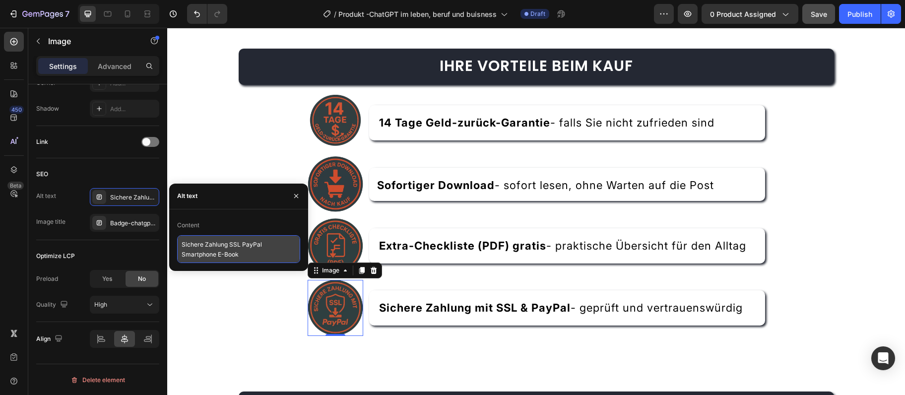
click at [223, 247] on textarea "Sichere Zahlung SSL PayPal Smartphone E-Book" at bounding box center [238, 249] width 123 height 28
paste textarea "ChatGPT"
type textarea "Sichere Zahlung SSL PayPal ChatGPT E-Book"
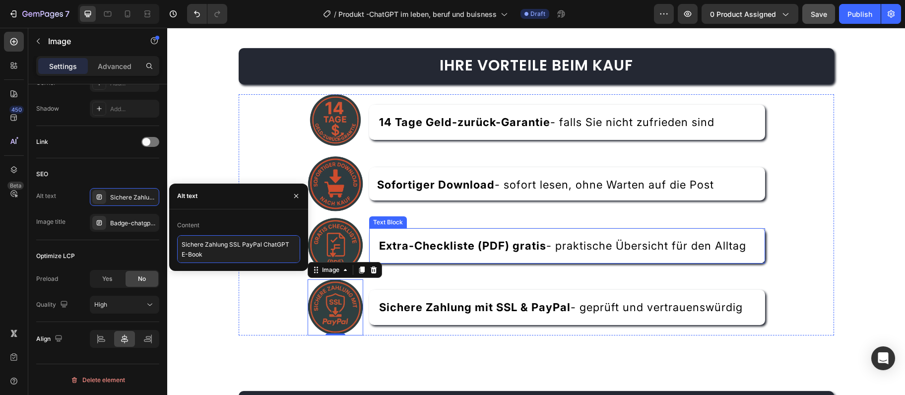
scroll to position [2591, 0]
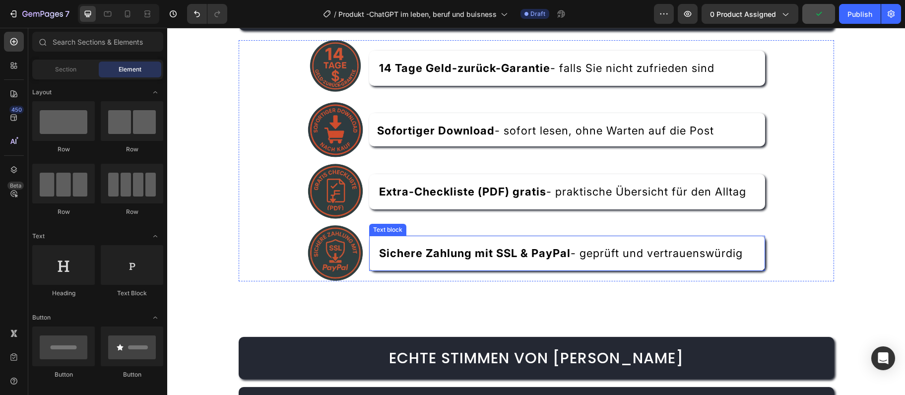
scroll to position [2698, 0]
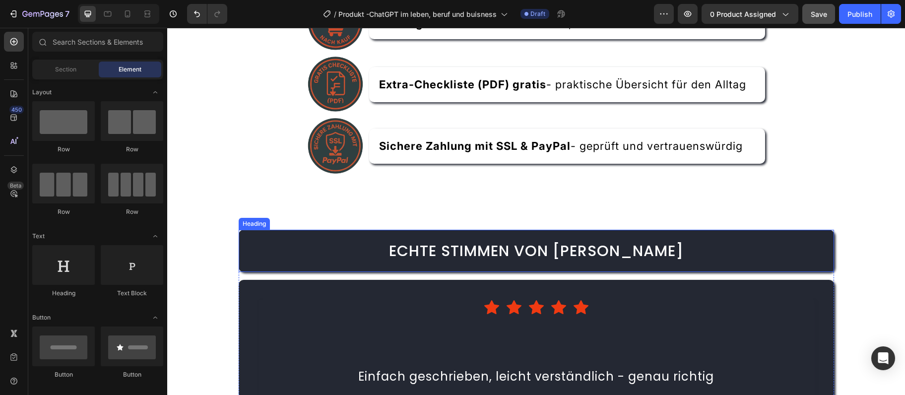
click at [494, 245] on span "Echte Stimmen von [PERSON_NAME]" at bounding box center [536, 250] width 295 height 21
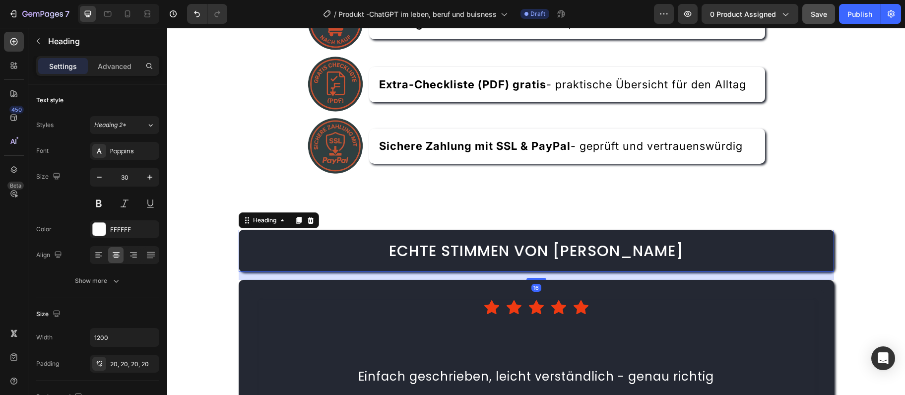
click at [494, 245] on span "Echte Stimmen von [PERSON_NAME]" at bounding box center [536, 250] width 295 height 21
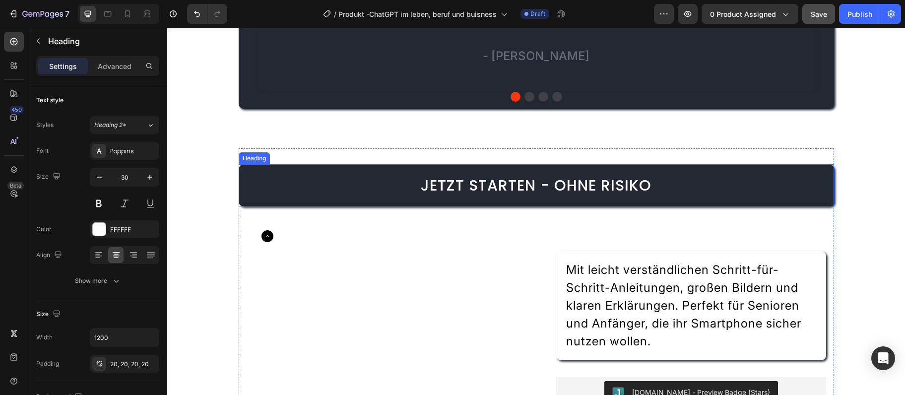
scroll to position [3128, 0]
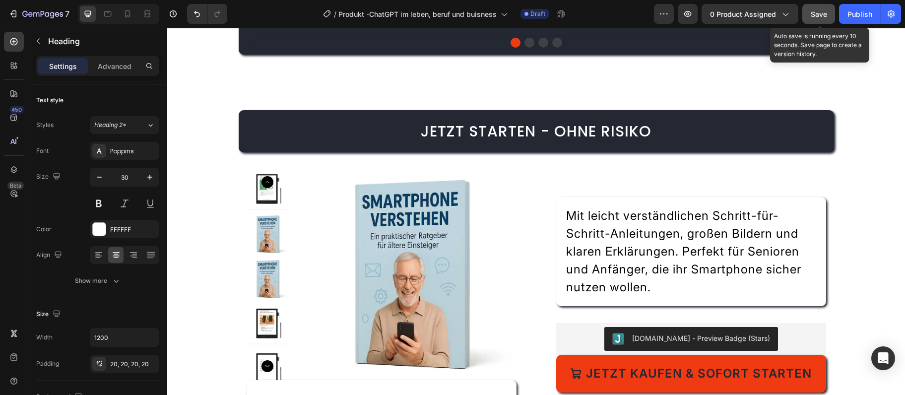
drag, startPoint x: 813, startPoint y: 17, endPoint x: 612, endPoint y: 14, distance: 200.9
click at [813, 17] on span "Save" at bounding box center [818, 14] width 16 height 8
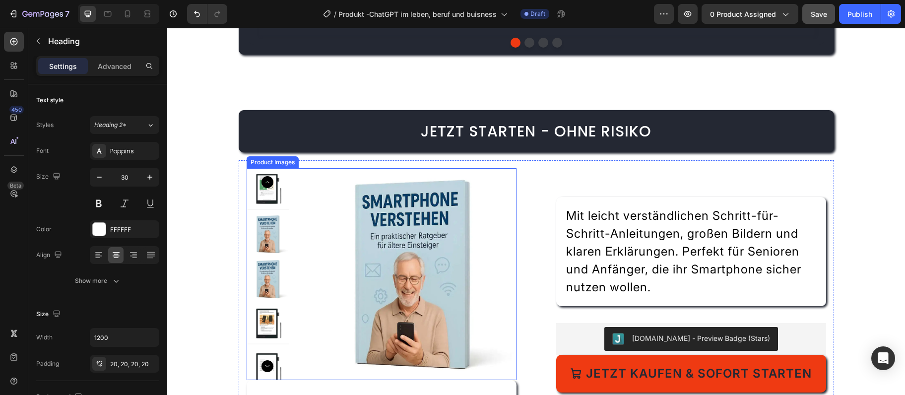
click at [416, 292] on img at bounding box center [411, 274] width 212 height 212
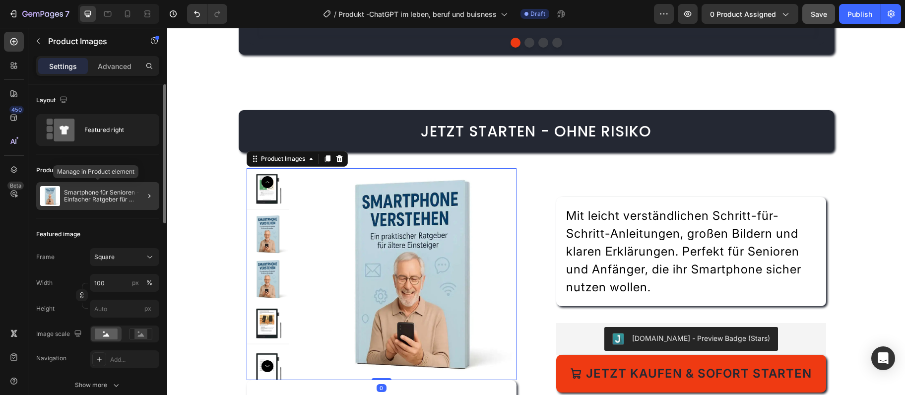
click at [122, 198] on p "Smartphone für Senioren - Einfacher Ratgeber für Einsteiger" at bounding box center [109, 196] width 91 height 14
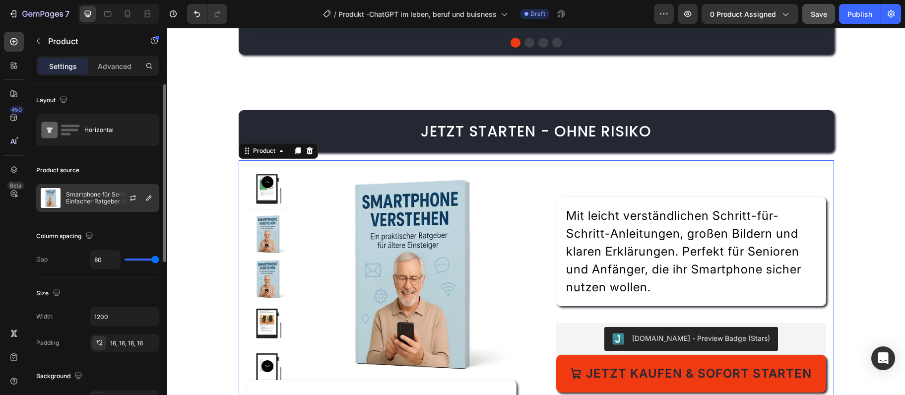
click at [121, 211] on div at bounding box center [137, 198] width 44 height 27
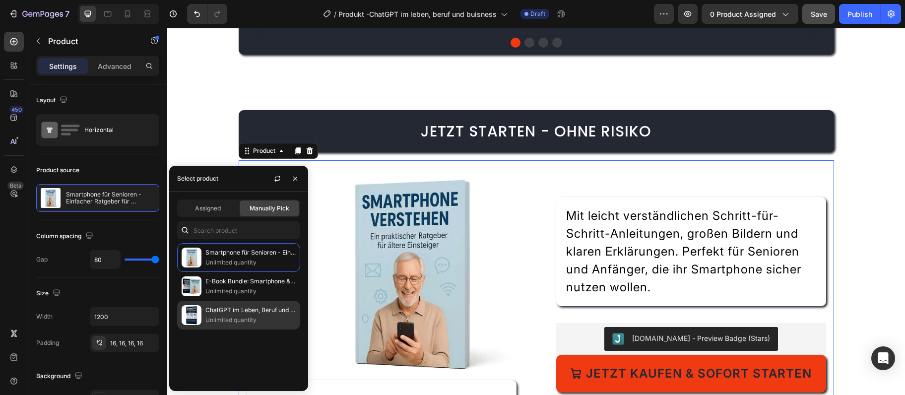
click at [249, 312] on p "ChatGPT im Leben, Beruf und Business" at bounding box center [250, 310] width 90 height 10
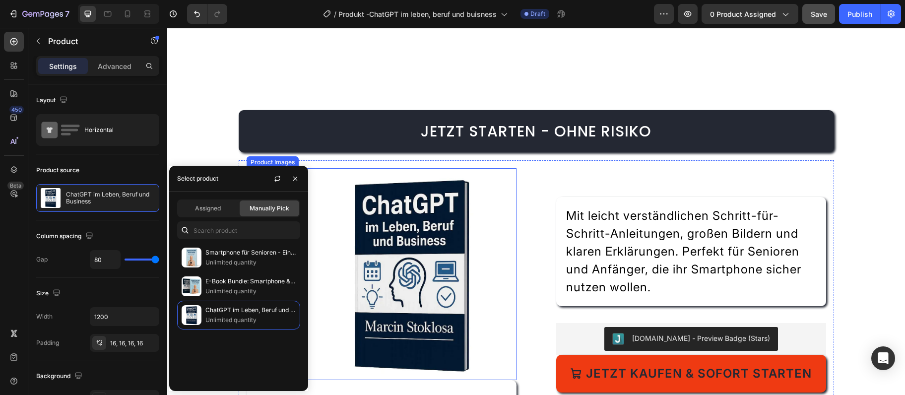
scroll to position [3235, 0]
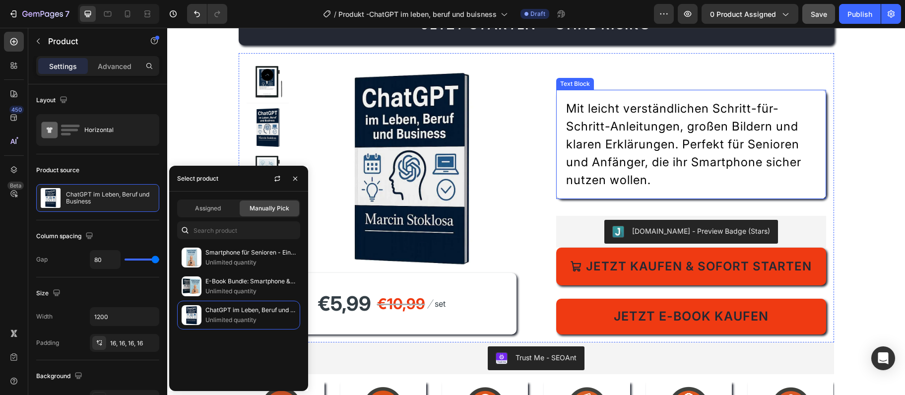
click at [603, 158] on p "Mit leicht verständlichen Schritt-für-Schritt-Anleitungen, großen Bildern und k…" at bounding box center [691, 144] width 250 height 89
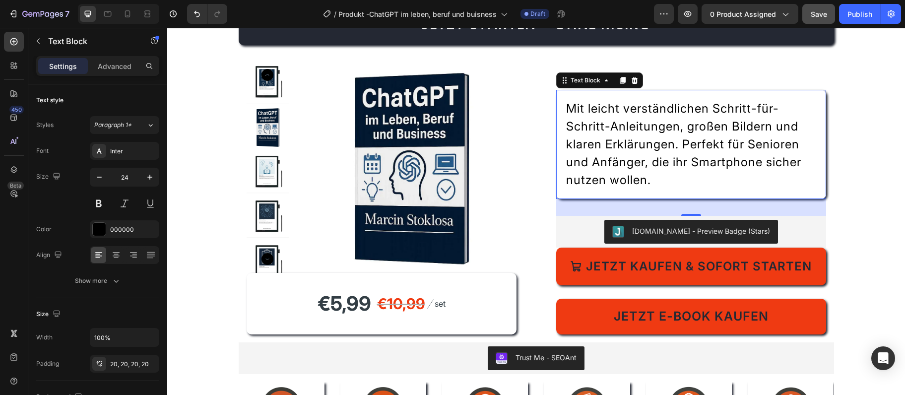
click at [717, 137] on p "Mit leicht verständlichen Schritt-für-Schritt-Anleitungen, großen Bildern und k…" at bounding box center [691, 144] width 250 height 89
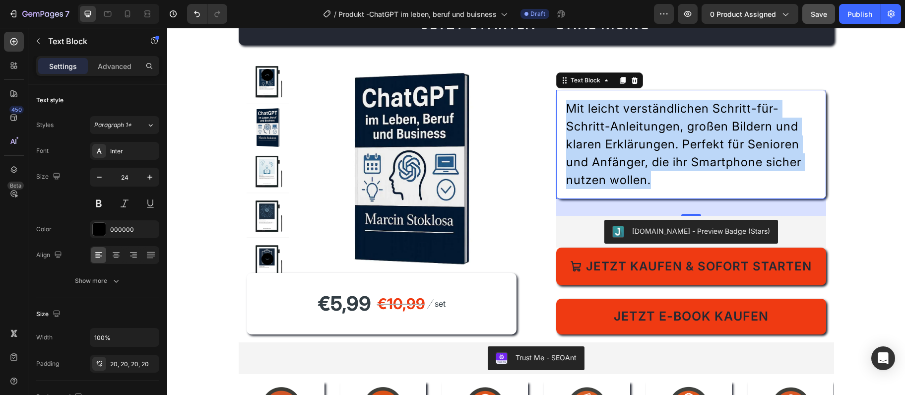
click at [717, 137] on p "Mit leicht verständlichen Schritt-für-Schritt-Anleitungen, großen Bildern und k…" at bounding box center [691, 144] width 250 height 89
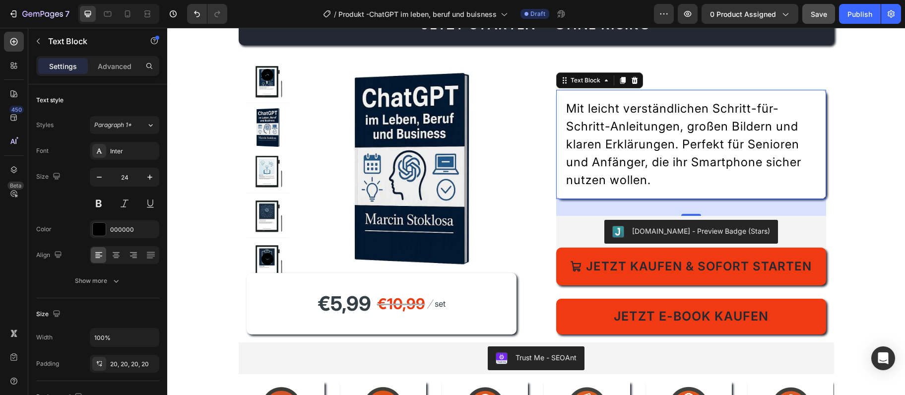
click at [717, 137] on p "Mit leicht verständlichen Schritt-für-Schritt-Anleitungen, großen Bildern und k…" at bounding box center [691, 144] width 250 height 89
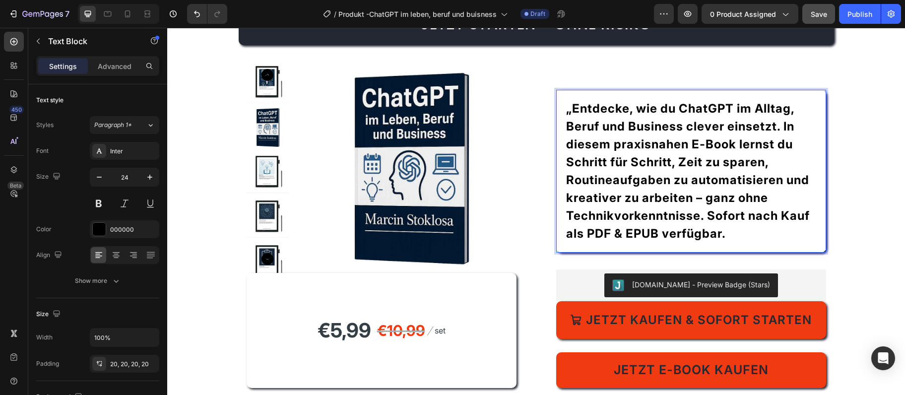
click at [569, 113] on strong "„Entdecke, wie du ChatGPT im Alltag, Beruf und Business clever einsetzt. In die…" at bounding box center [688, 170] width 244 height 139
click at [641, 160] on strong "Entdecke, wie du ChatGPT im Alltag, Beruf und Business clever einsetzt. In dies…" at bounding box center [688, 170] width 244 height 139
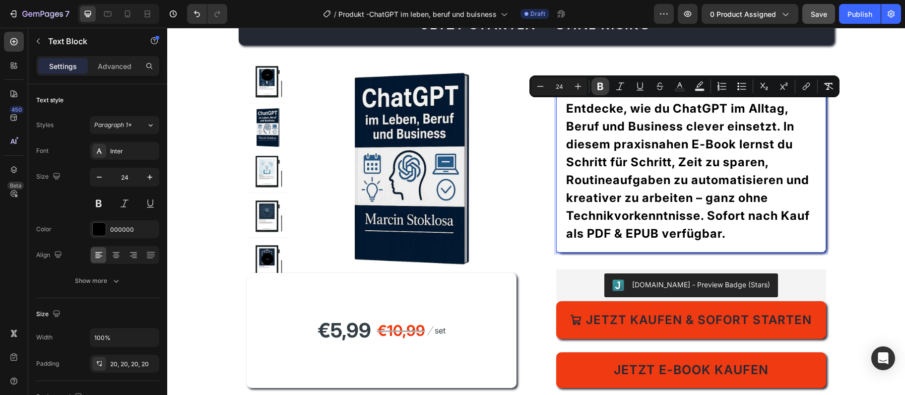
click at [602, 85] on icon "Editor contextual toolbar" at bounding box center [600, 86] width 6 height 7
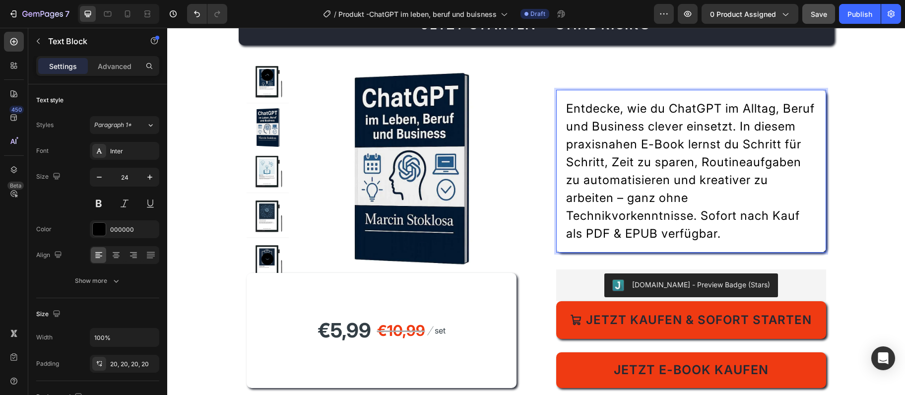
click at [658, 156] on p "Entdecke, wie du ChatGPT im Alltag, Beruf und Business clever einsetzt. In dies…" at bounding box center [691, 171] width 250 height 143
click at [699, 198] on p "Entdecke, wie du ChatGPT im Alltag, Beruf und Business clever einsetzt. In dies…" at bounding box center [691, 171] width 250 height 143
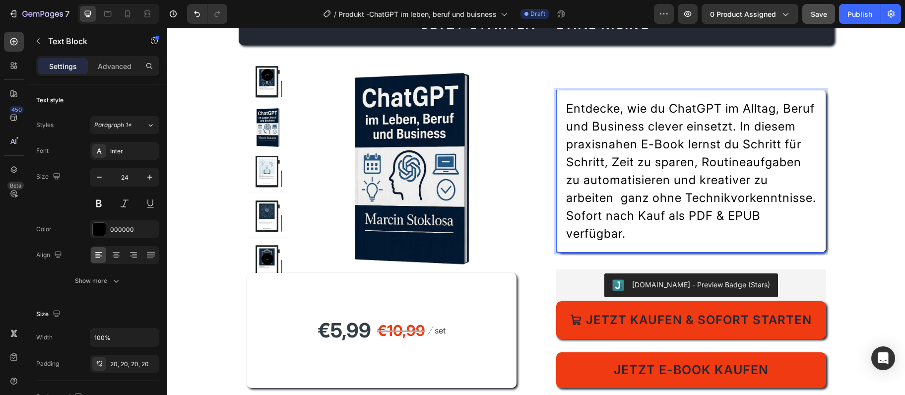
click at [696, 198] on p "Entdecke, wie du ChatGPT im Alltag, Beruf und Business clever einsetzt. In dies…" at bounding box center [691, 171] width 250 height 143
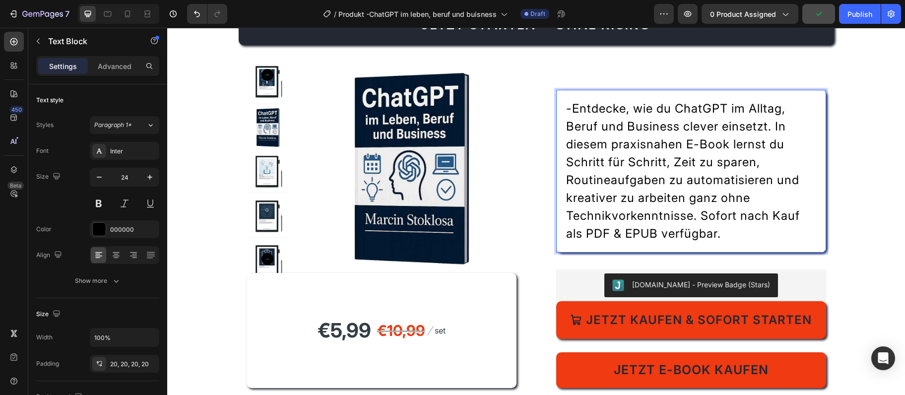
click at [687, 213] on p "-Entdecke, wie du ChatGPT im Alltag, Beruf und Business clever einsetzt. In die…" at bounding box center [691, 171] width 250 height 143
click at [198, 15] on icon "Undo/Redo" at bounding box center [197, 14] width 10 height 10
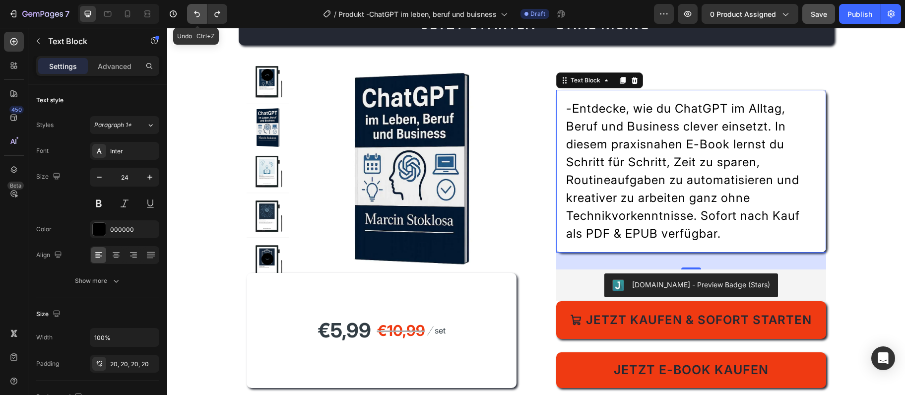
click at [198, 16] on icon "Undo/Redo" at bounding box center [197, 14] width 10 height 10
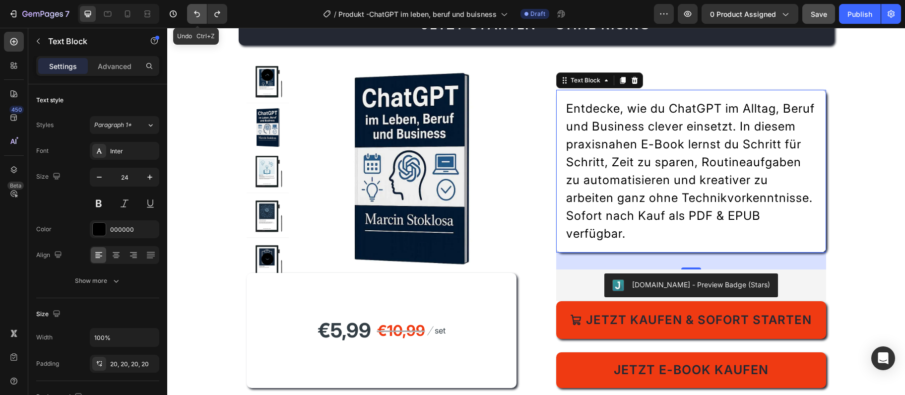
click at [197, 16] on icon "Undo/Redo" at bounding box center [197, 14] width 10 height 10
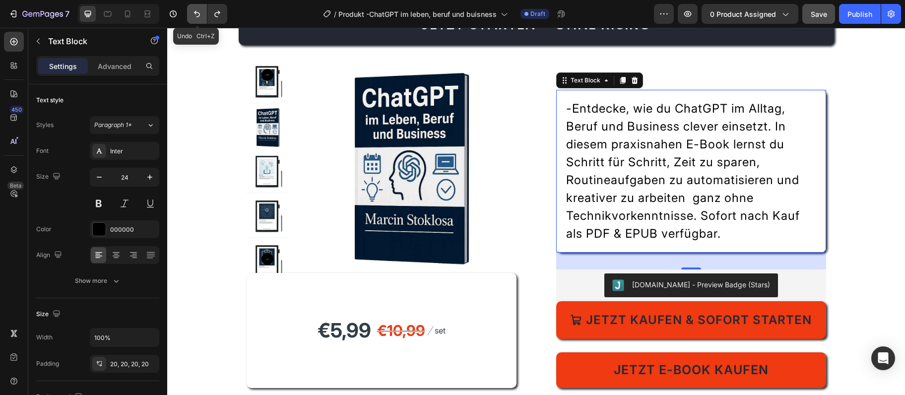
click at [197, 16] on icon "Undo/Redo" at bounding box center [197, 14] width 10 height 10
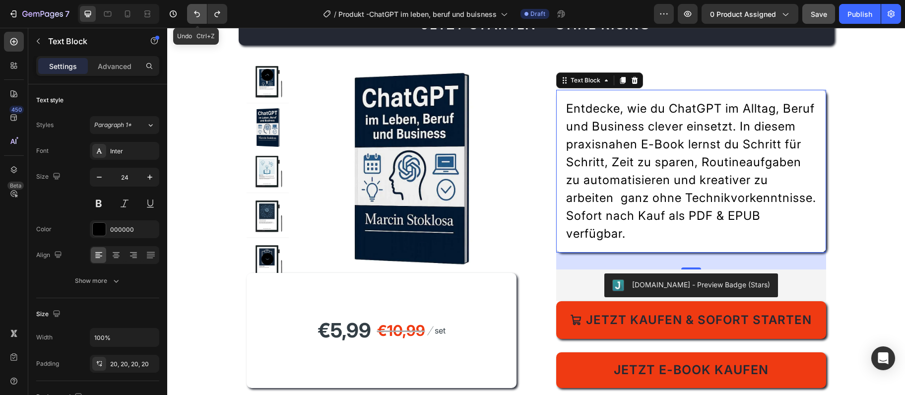
click at [197, 16] on icon "Undo/Redo" at bounding box center [197, 14] width 10 height 10
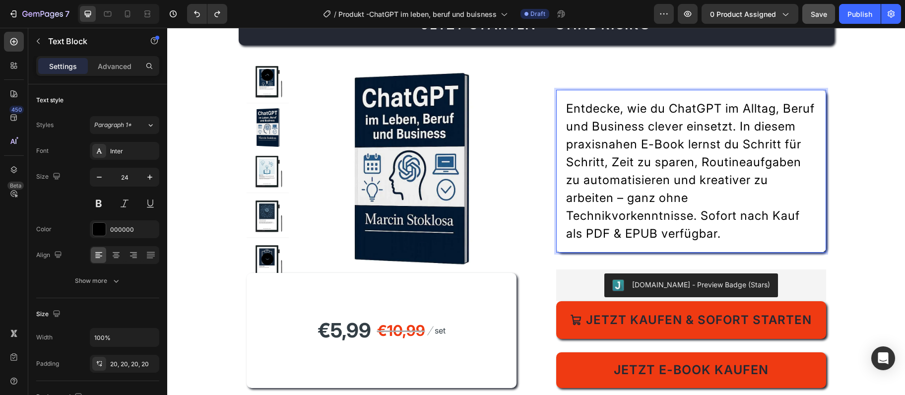
click at [702, 197] on p "Entdecke, wie du ChatGPT im Alltag, Beruf und Business clever einsetzt. In dies…" at bounding box center [691, 171] width 250 height 143
click at [705, 143] on p "Entdecke, wie du ChatGPT im Alltag, Beruf und Business clever einsetzt. In dies…" at bounding box center [691, 171] width 250 height 143
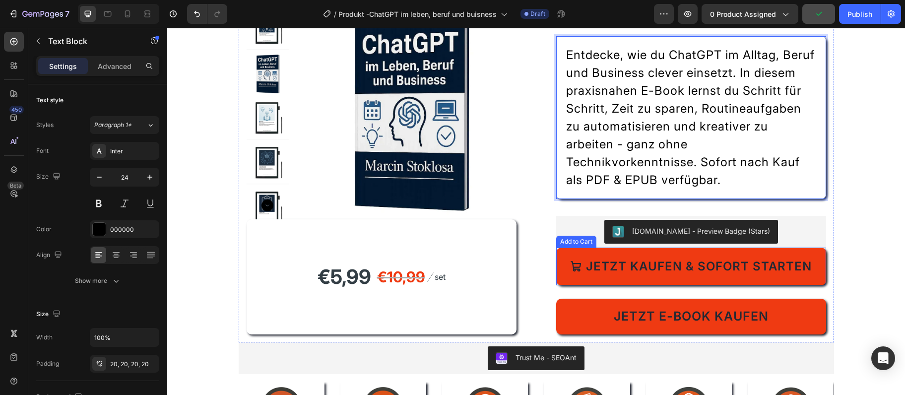
scroll to position [3450, 0]
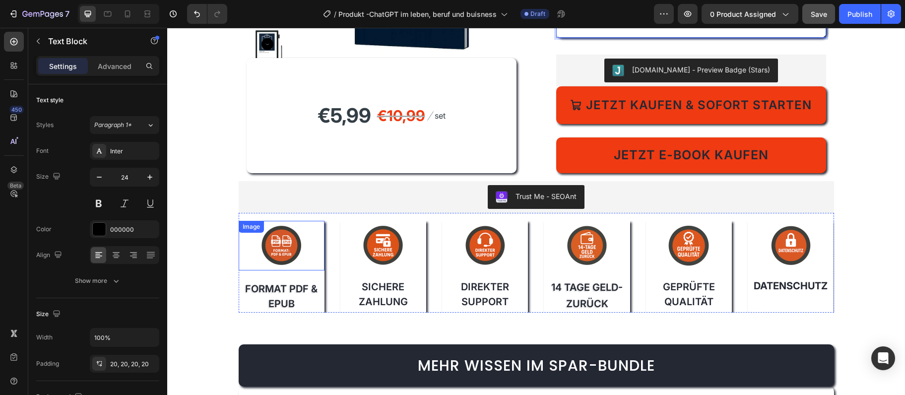
click at [268, 228] on div "Image" at bounding box center [282, 246] width 86 height 50
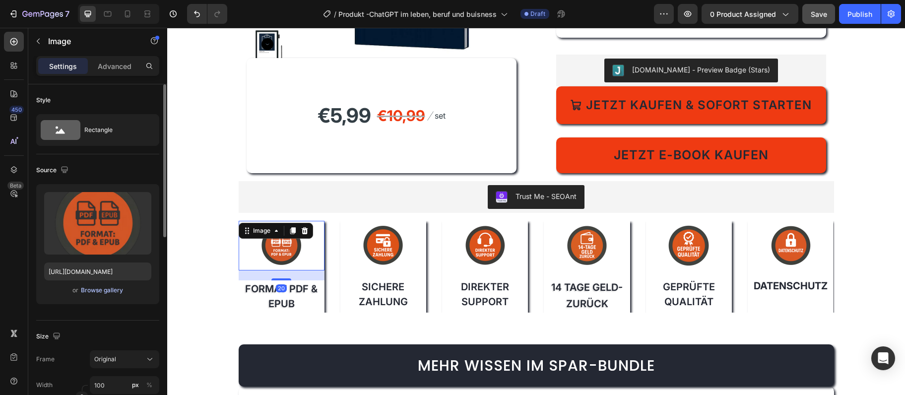
click at [84, 291] on div "Browse gallery" at bounding box center [102, 290] width 42 height 9
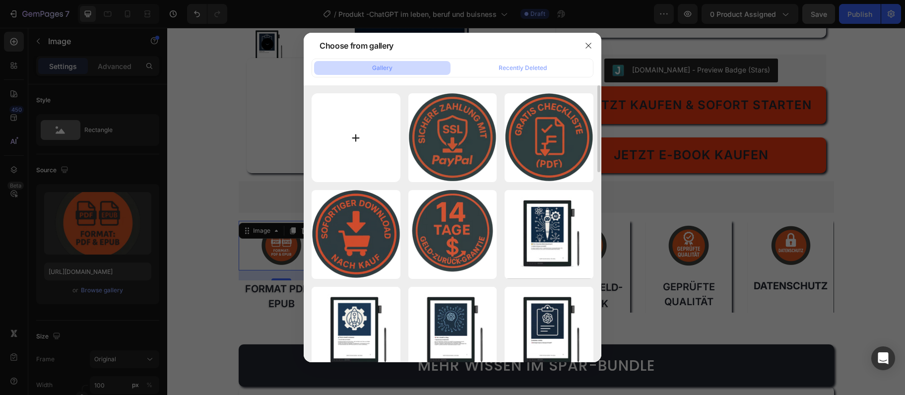
click at [373, 136] on input "file" at bounding box center [355, 137] width 89 height 89
type input "C:\fakepath\gpt-format.webp"
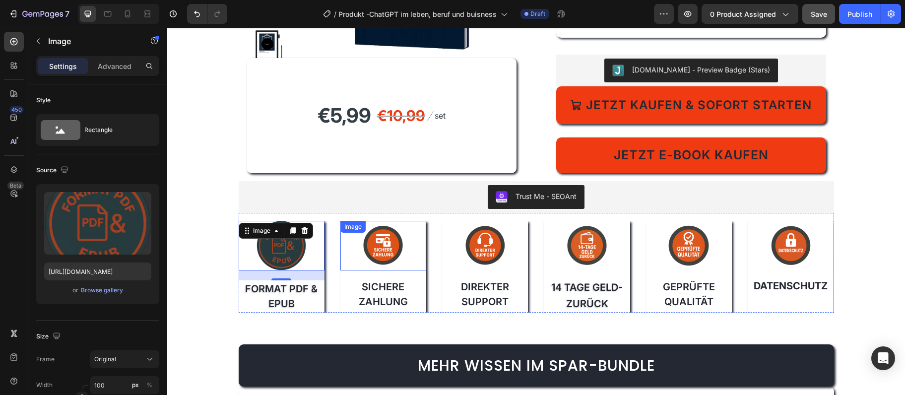
type input "[URL][DOMAIN_NAME]"
click at [361, 255] on div at bounding box center [383, 246] width 86 height 50
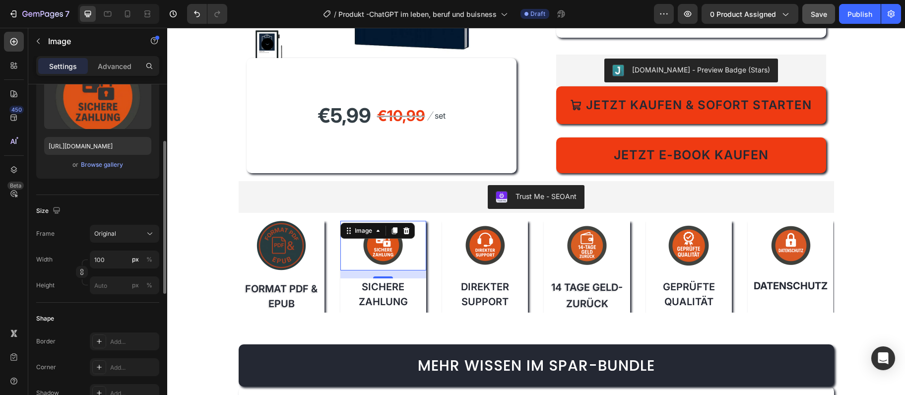
scroll to position [72, 0]
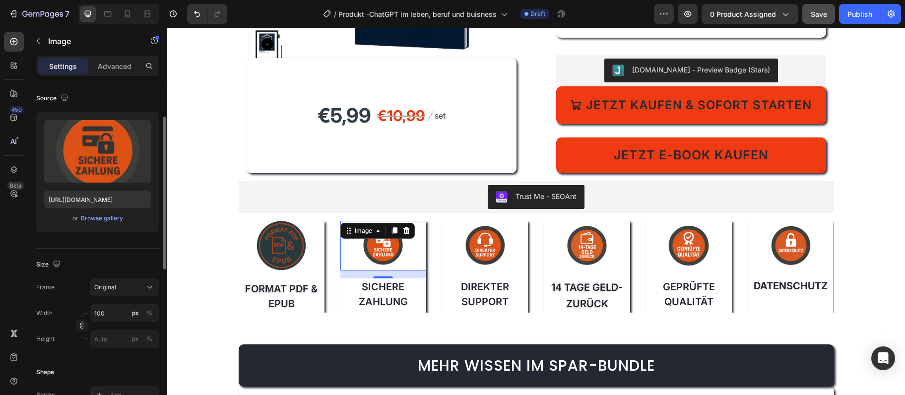
click at [99, 229] on div "Upload Image [URL][DOMAIN_NAME] or Browse gallery" at bounding box center [97, 172] width 123 height 120
click at [99, 219] on div "Browse gallery" at bounding box center [102, 218] width 42 height 9
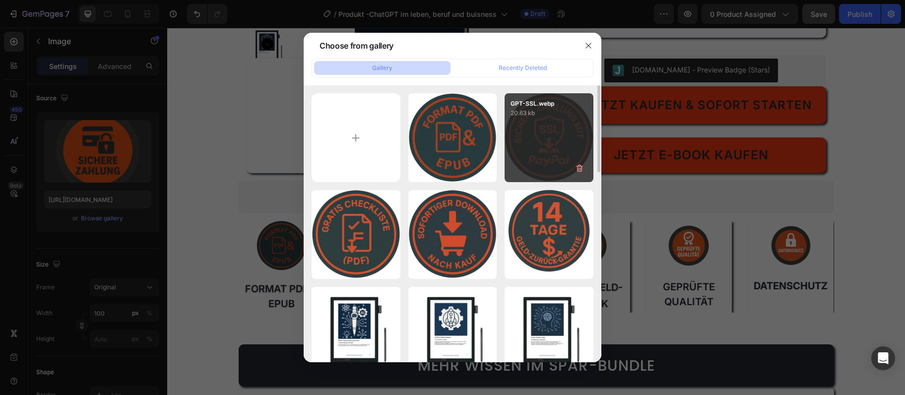
click at [532, 129] on div "GPT-SSL.webp 20.63 kb" at bounding box center [548, 137] width 89 height 89
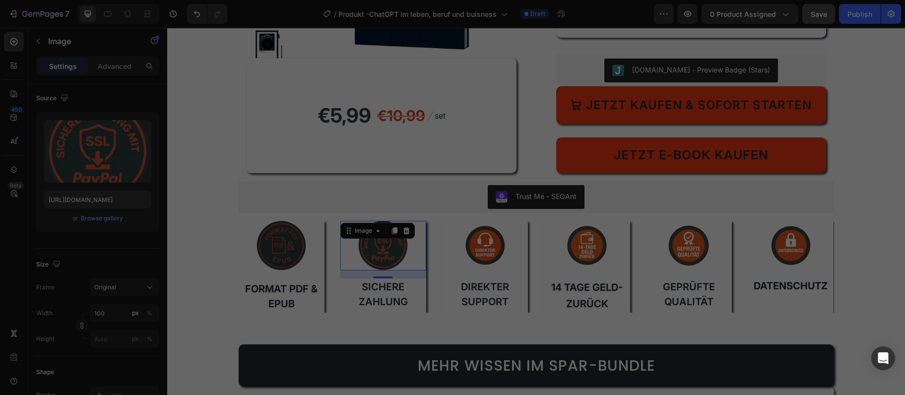
type input "[URL][DOMAIN_NAME]"
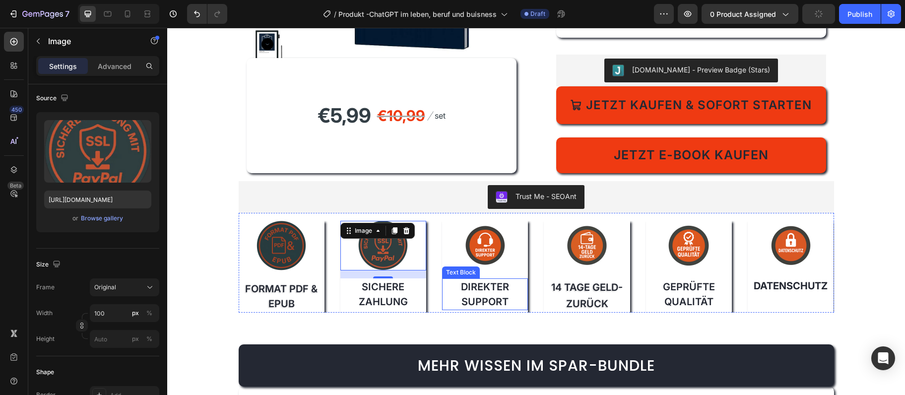
click at [500, 278] on div "Direkter Support" at bounding box center [485, 294] width 86 height 32
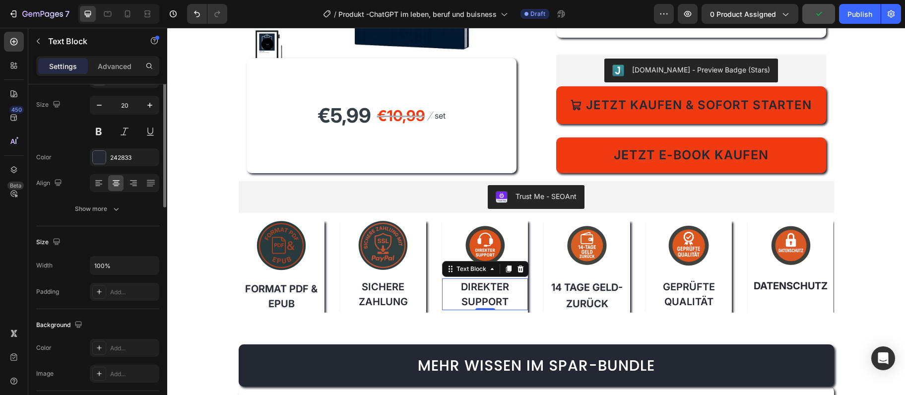
scroll to position [0, 0]
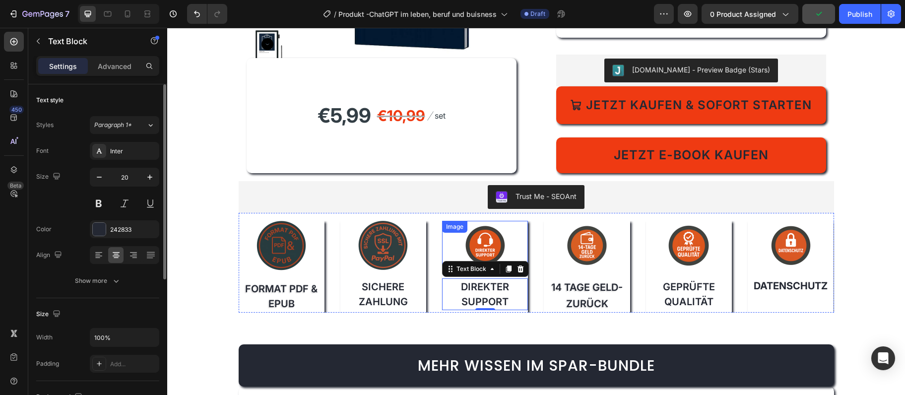
click at [467, 219] on div "Image FORMAT PDF & EPUB Text Block Image Sichere Zahlung Text Block Image Direk…" at bounding box center [536, 263] width 595 height 100
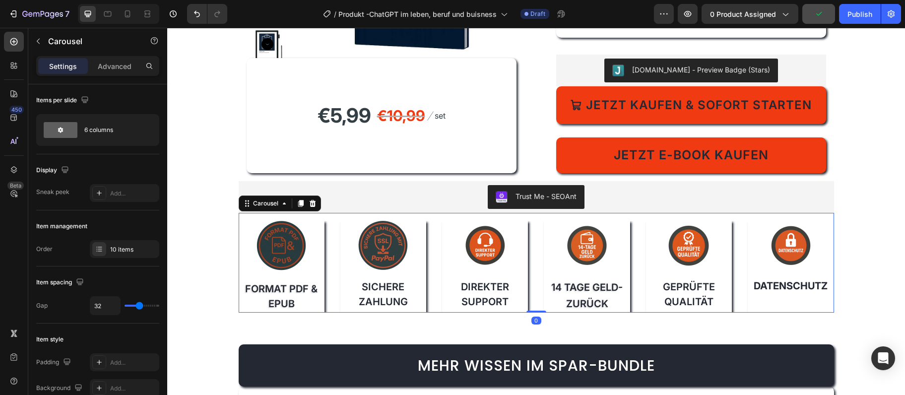
click at [467, 232] on div "Image" at bounding box center [485, 246] width 86 height 50
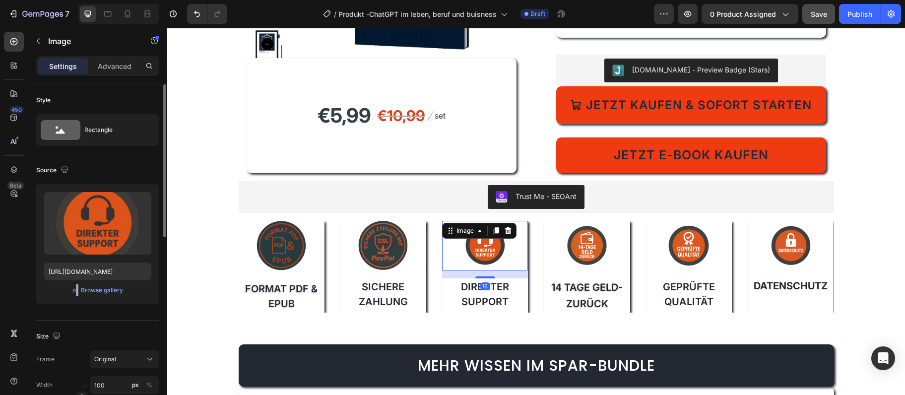
drag, startPoint x: 76, startPoint y: 292, endPoint x: 90, endPoint y: 297, distance: 14.7
click at [77, 292] on span "or" at bounding box center [75, 290] width 6 height 12
drag, startPoint x: 90, startPoint y: 297, endPoint x: 95, endPoint y: 298, distance: 5.1
click at [95, 298] on div "Upload Image [URL][DOMAIN_NAME] or Browse gallery" at bounding box center [97, 244] width 123 height 120
click at [96, 292] on div "Browse gallery" at bounding box center [102, 290] width 42 height 9
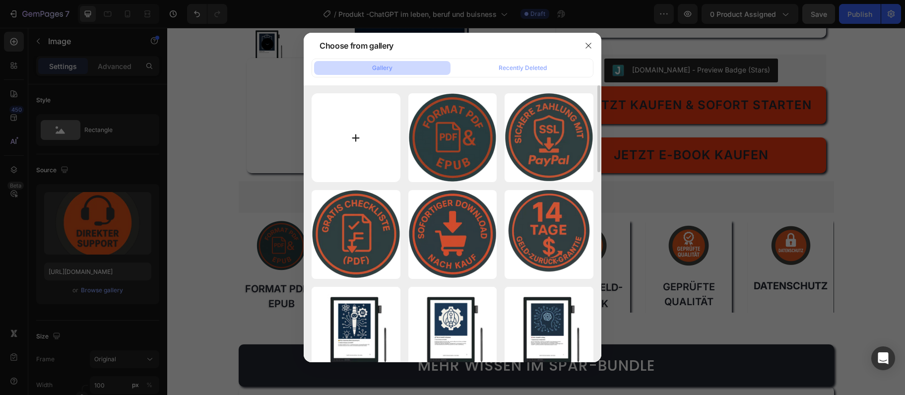
click at [344, 121] on input "file" at bounding box center [355, 137] width 89 height 89
type input "C:\fakepath\GPT-SUPPORT.webp"
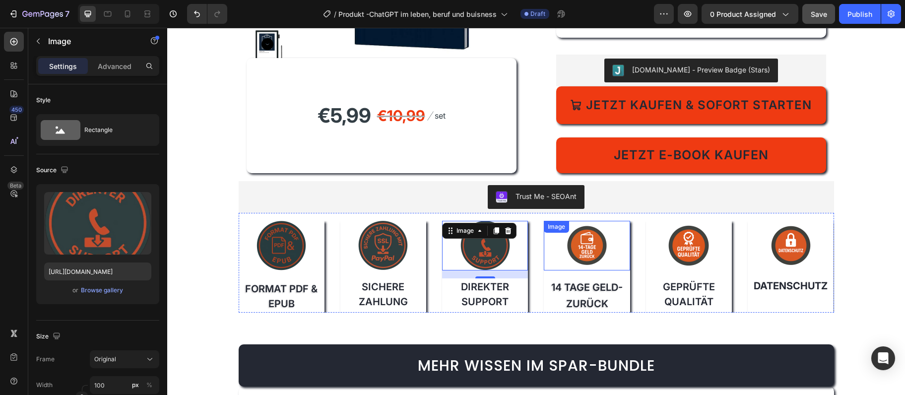
type input "[URL][DOMAIN_NAME]"
click at [582, 266] on img at bounding box center [587, 246] width 50 height 50
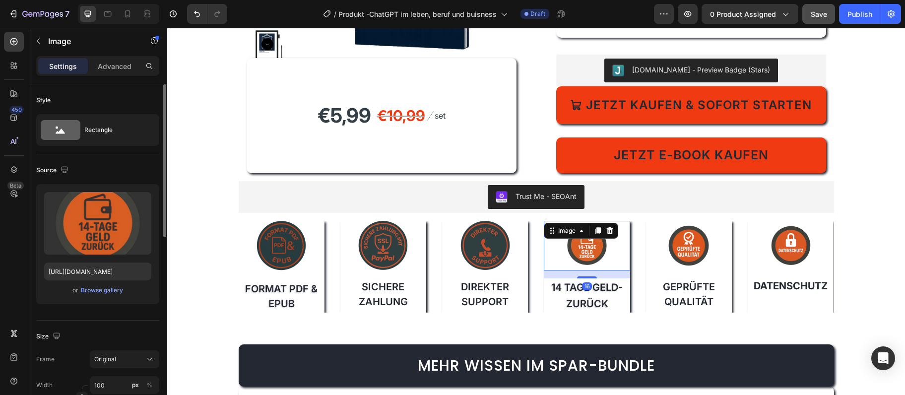
click at [110, 296] on div "or Browse gallery" at bounding box center [97, 290] width 107 height 12
click at [111, 293] on div "Browse gallery" at bounding box center [102, 290] width 42 height 9
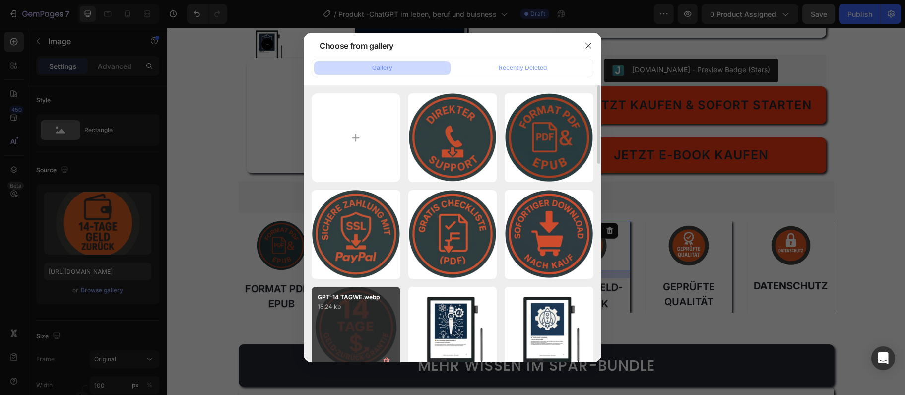
click at [348, 294] on p "GPT-14 TAGWE.webp" at bounding box center [355, 297] width 77 height 9
type input "[URL][DOMAIN_NAME]"
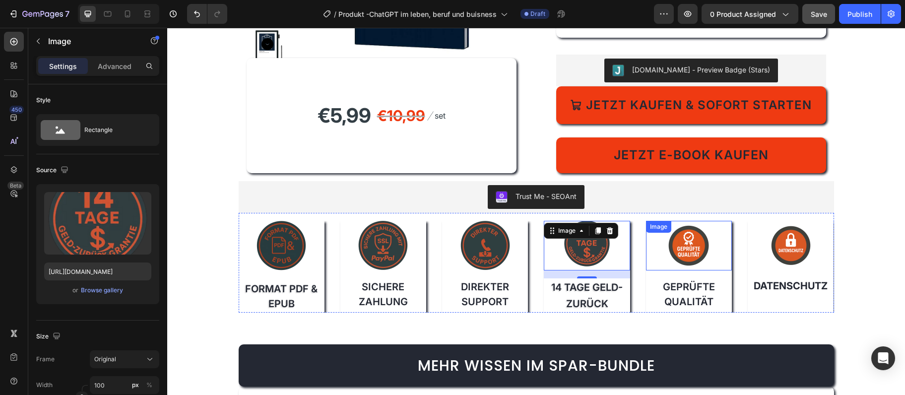
click at [698, 245] on img at bounding box center [689, 246] width 50 height 50
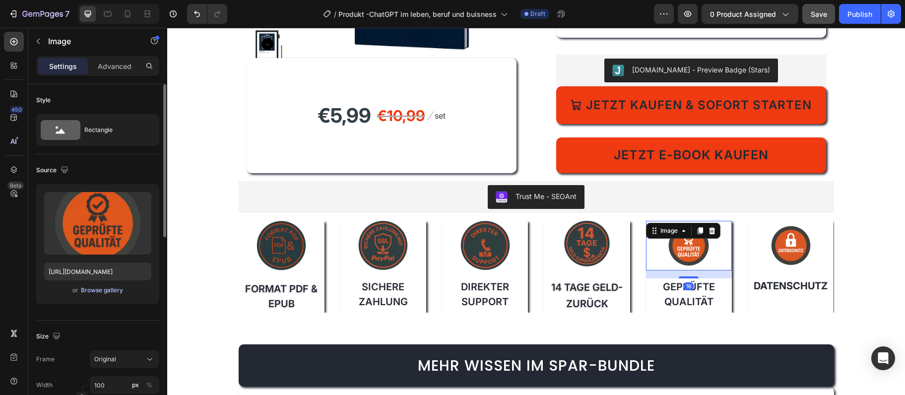
click at [120, 289] on div "Browse gallery" at bounding box center [102, 290] width 42 height 9
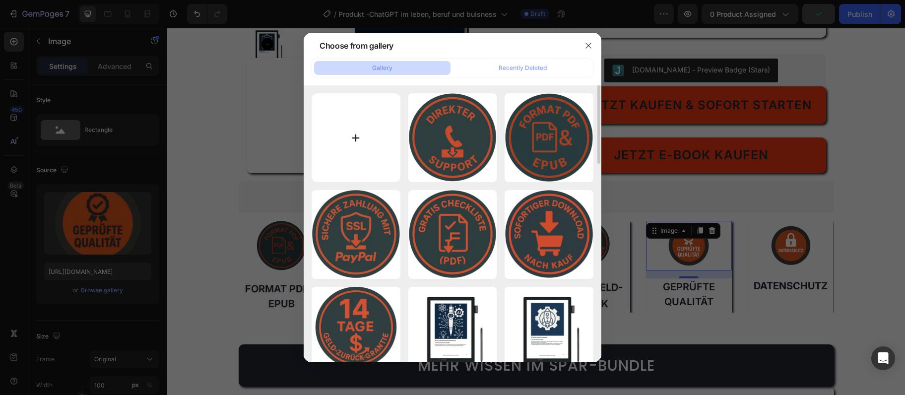
click at [338, 132] on input "file" at bounding box center [355, 137] width 89 height 89
type input "C:\fakepath\GPT-QUALITAT.webp"
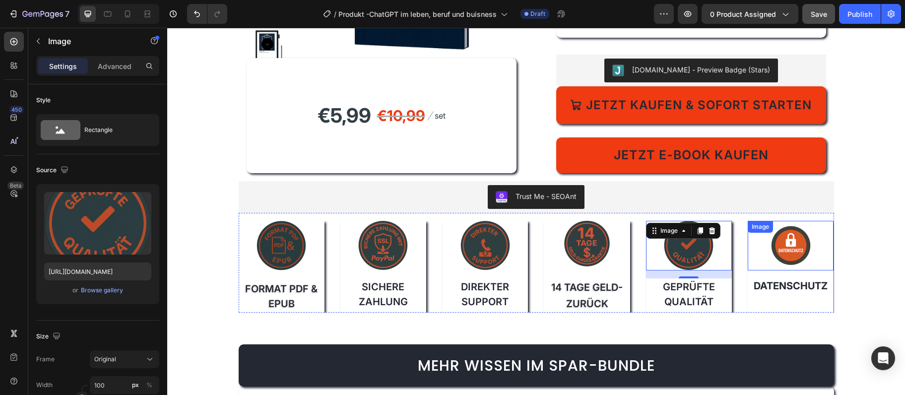
type input "[URL][DOMAIN_NAME]"
click at [782, 246] on img at bounding box center [791, 246] width 50 height 50
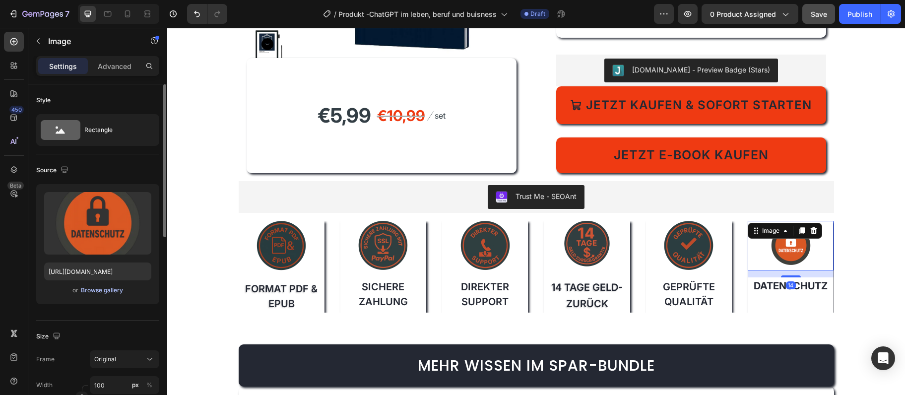
click at [87, 292] on div "Browse gallery" at bounding box center [102, 290] width 42 height 9
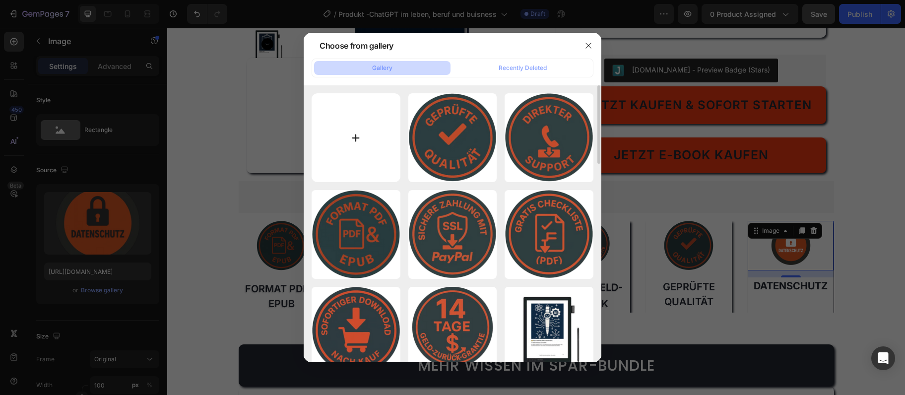
click at [373, 144] on input "file" at bounding box center [355, 137] width 89 height 89
type input "C:\fakepath\GPT-DATENSCHUTZ.webp"
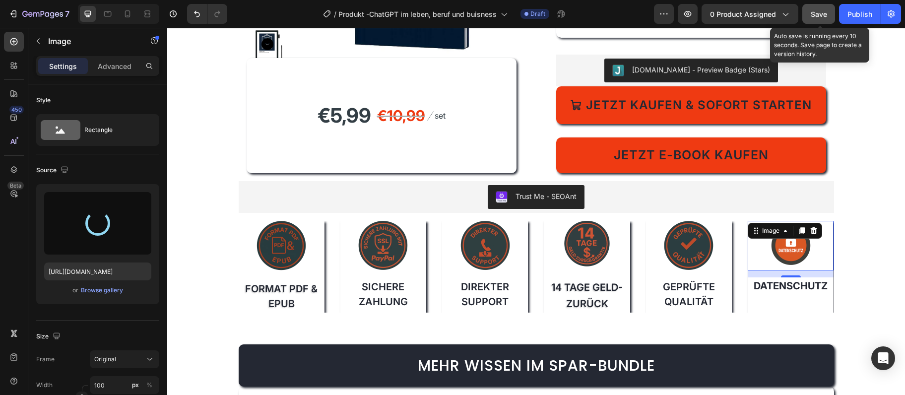
click at [817, 12] on span "Save" at bounding box center [818, 14] width 16 height 8
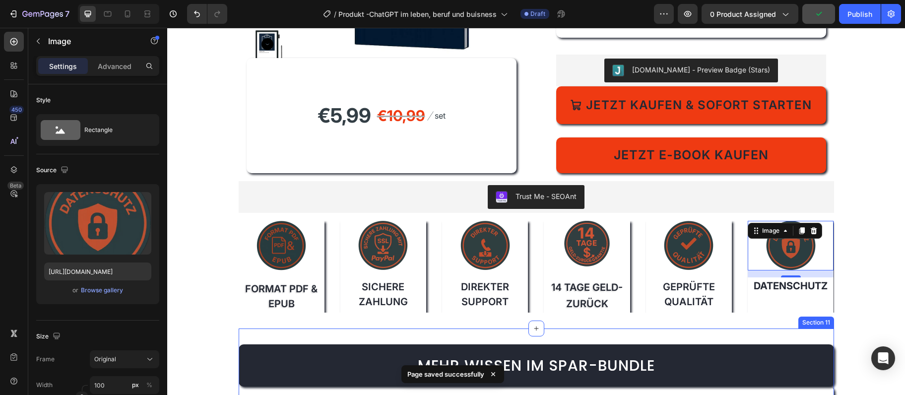
type input "[URL][DOMAIN_NAME]"
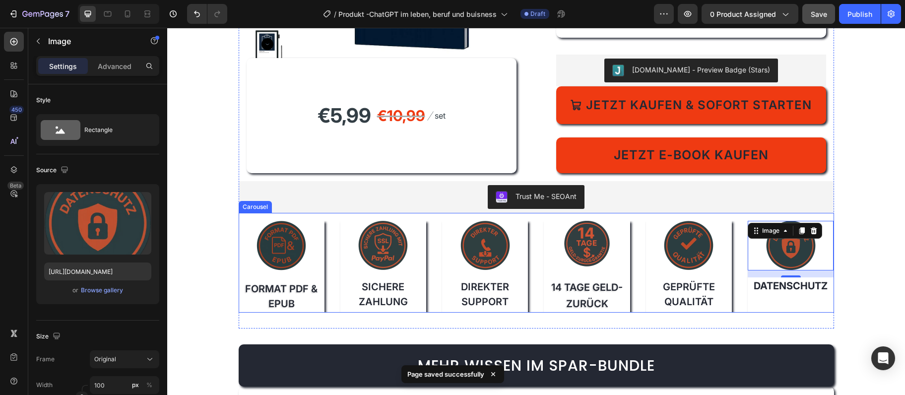
click at [736, 216] on div "Image FORMAT PDF & EPUB Text Block Image Sichere Zahlung Text Block Image Direk…" at bounding box center [536, 263] width 595 height 100
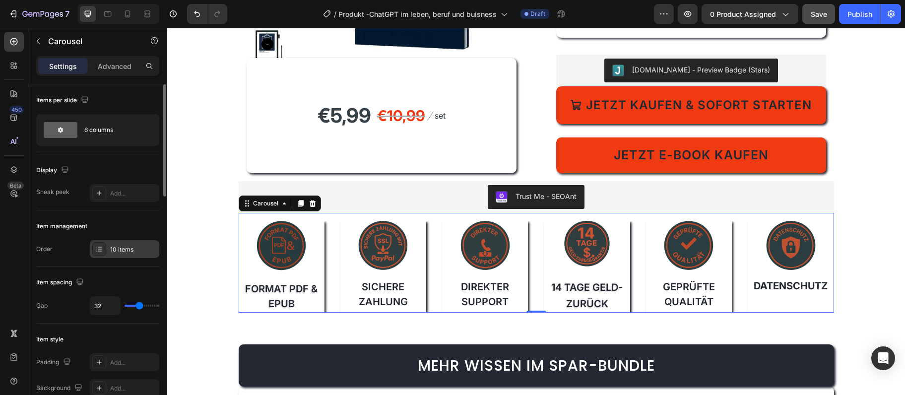
click at [128, 251] on div "10 items" at bounding box center [133, 249] width 47 height 9
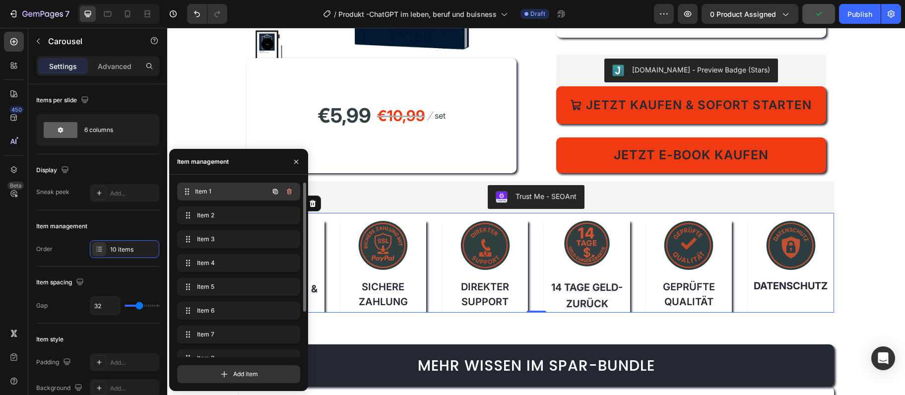
click at [248, 186] on div "Item 1 Item 1" at bounding box center [224, 192] width 87 height 14
click at [252, 221] on div "Item 2 Item 2" at bounding box center [224, 215] width 87 height 14
click at [241, 235] on span "Item 3" at bounding box center [225, 239] width 56 height 9
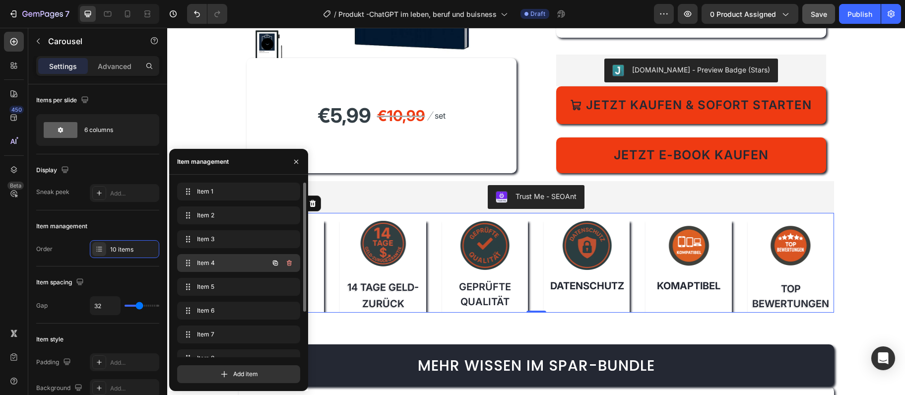
click at [239, 257] on div "Item 4 Item 4" at bounding box center [224, 263] width 87 height 14
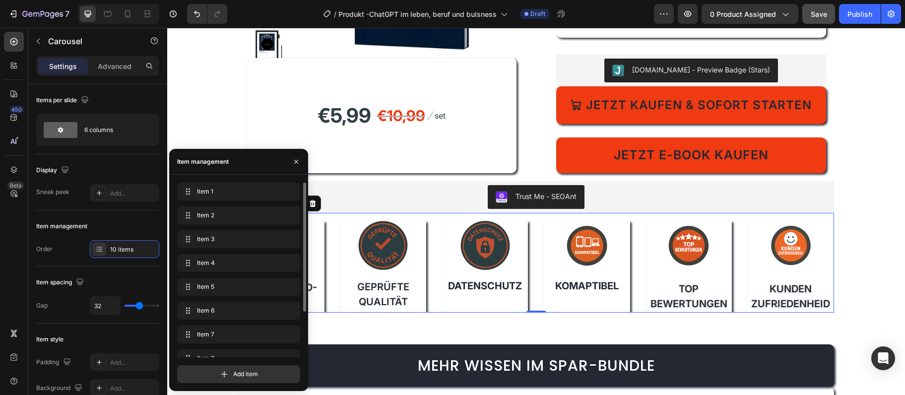
click at [230, 272] on div "Item 4 Item 4" at bounding box center [238, 265] width 123 height 22
click at [229, 280] on div "Item 5 Item 5" at bounding box center [224, 287] width 87 height 14
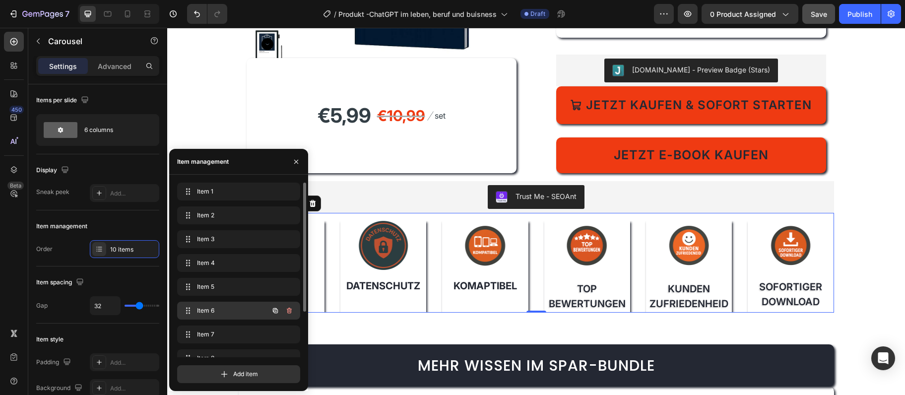
click at [227, 303] on div "Item 6 Item 6" at bounding box center [238, 311] width 123 height 18
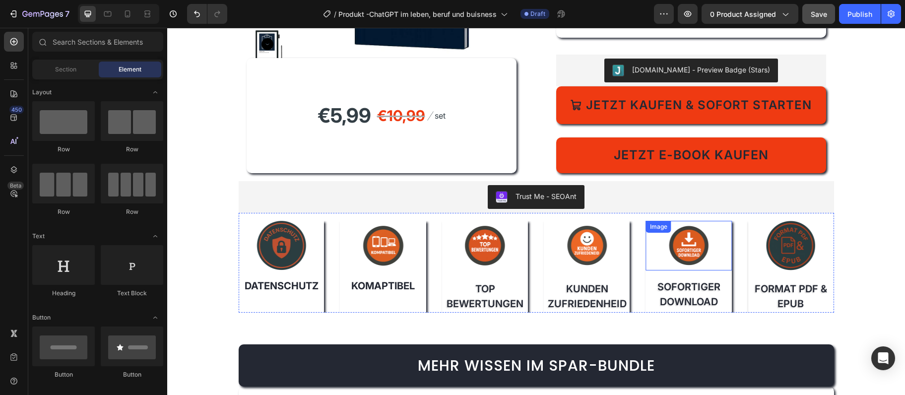
click at [695, 247] on img at bounding box center [689, 246] width 50 height 50
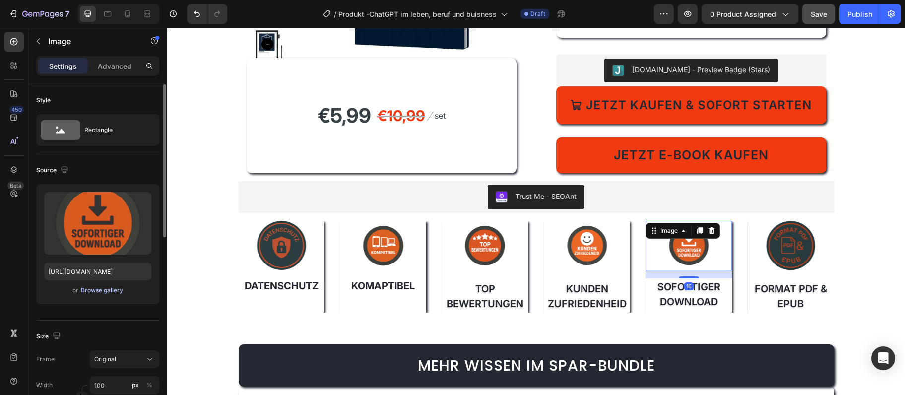
click at [97, 294] on div "Browse gallery" at bounding box center [102, 290] width 42 height 9
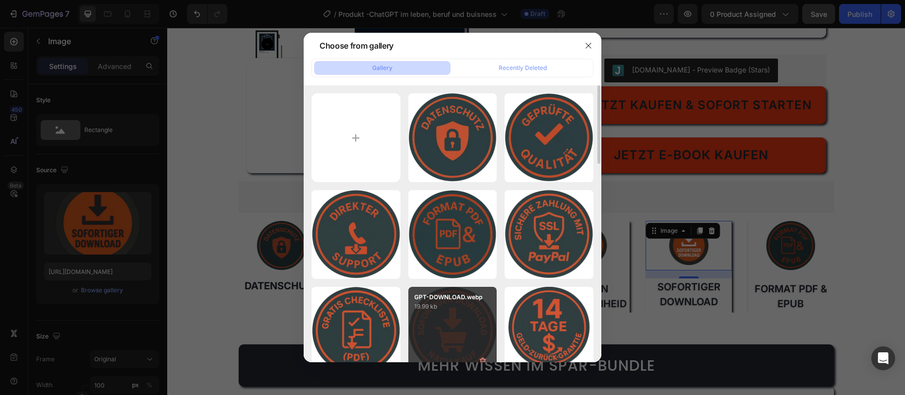
click at [439, 330] on div "GPT-DOWNLOAD.webp 19.99 kb" at bounding box center [452, 331] width 89 height 89
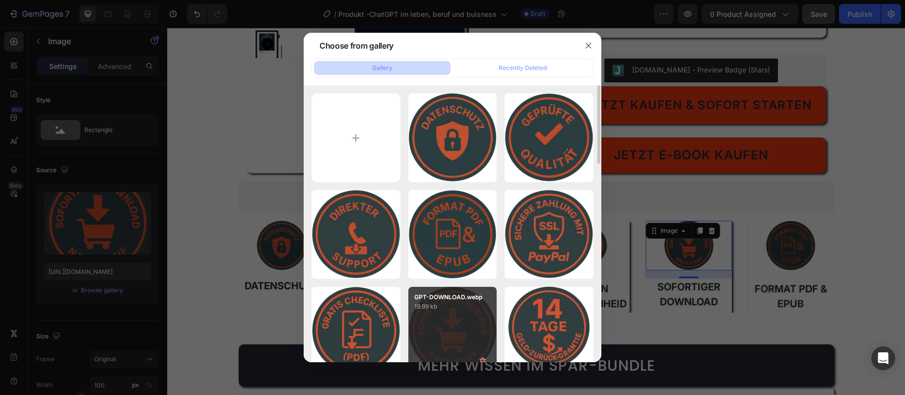
type input "[URL][DOMAIN_NAME]"
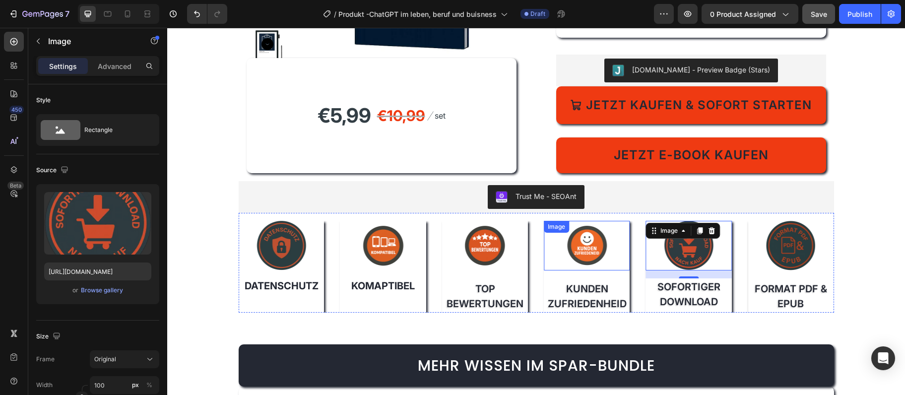
click at [583, 257] on img at bounding box center [587, 246] width 50 height 50
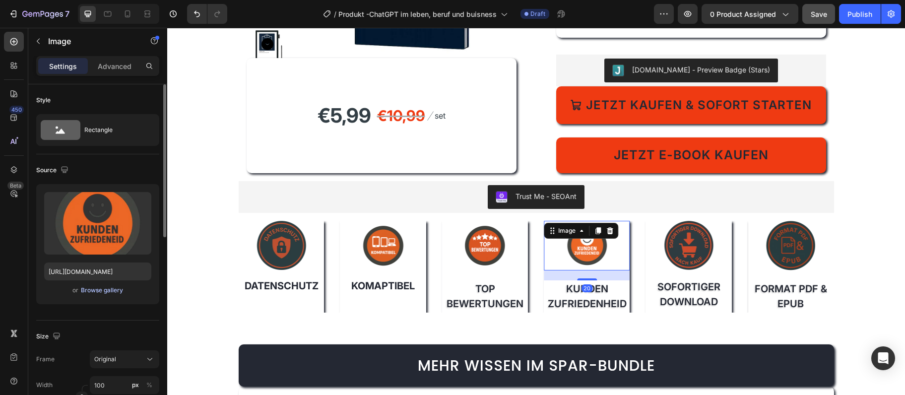
click at [100, 288] on div "Browse gallery" at bounding box center [102, 290] width 42 height 9
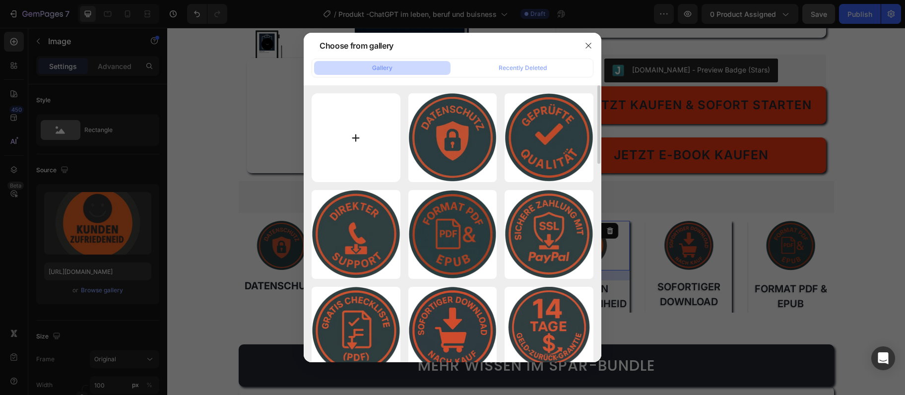
click at [349, 149] on input "file" at bounding box center [355, 137] width 89 height 89
type input "C:\fakepath\GPT-ZUFRIEDEN.webp"
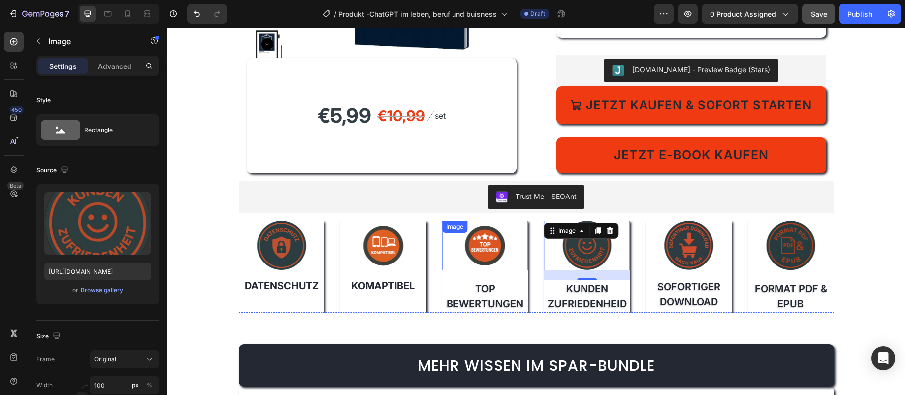
type input "[URL][DOMAIN_NAME]"
click at [485, 243] on img at bounding box center [485, 246] width 50 height 50
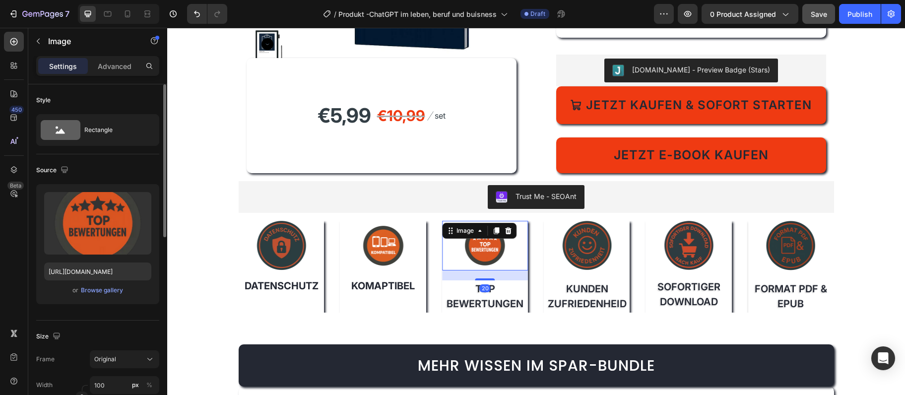
click at [97, 297] on div "Upload Image [URL][DOMAIN_NAME] or Browse gallery" at bounding box center [97, 244] width 123 height 120
click at [98, 293] on div "Browse gallery" at bounding box center [102, 290] width 42 height 9
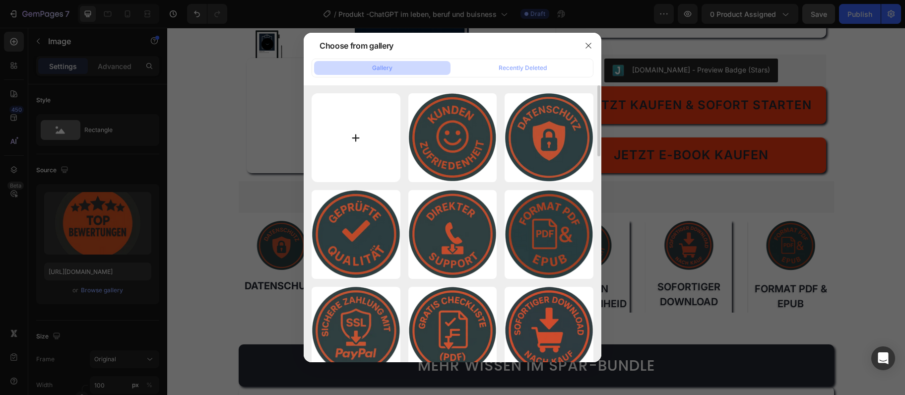
click at [346, 134] on input "file" at bounding box center [355, 137] width 89 height 89
type input "C:\fakepath\GPT-TOPBEWERTUNGEN.webp"
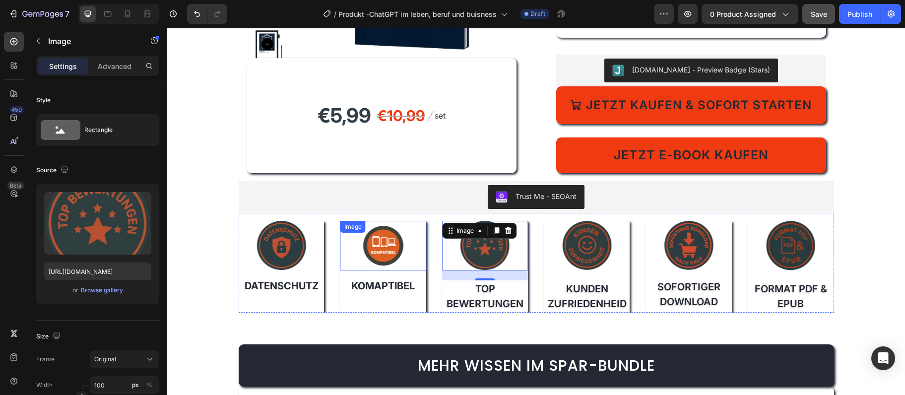
type input "[URL][DOMAIN_NAME]"
click at [382, 235] on div "Image" at bounding box center [383, 246] width 86 height 50
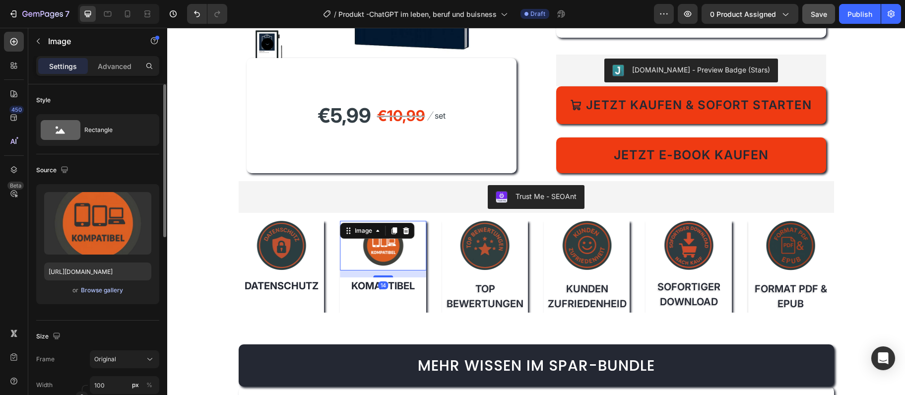
click at [99, 290] on div "Browse gallery" at bounding box center [102, 290] width 42 height 9
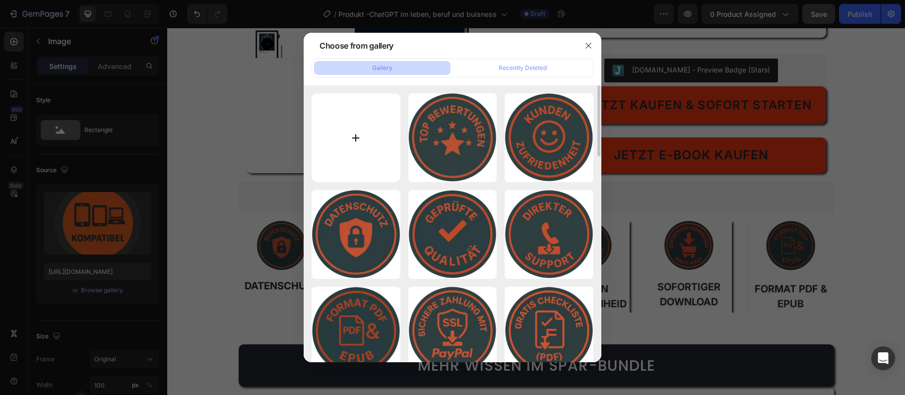
click at [339, 157] on input "file" at bounding box center [355, 137] width 89 height 89
type input "C:\fakepath\GPT-KOMPATIBEL.webp"
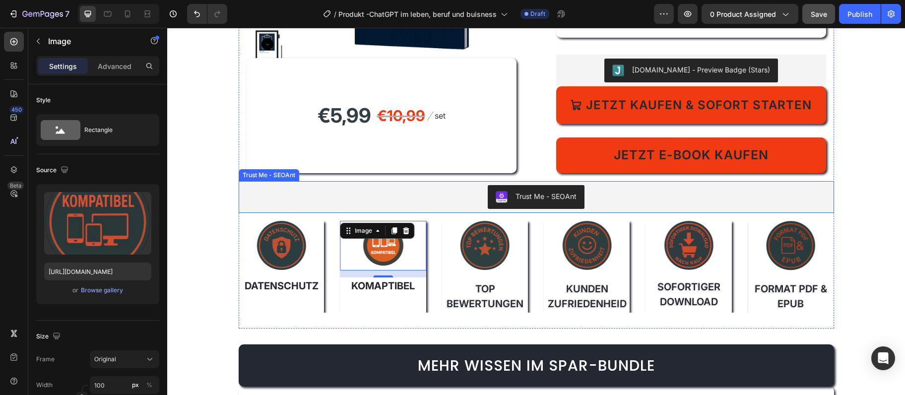
type input "[URL][DOMAIN_NAME]"
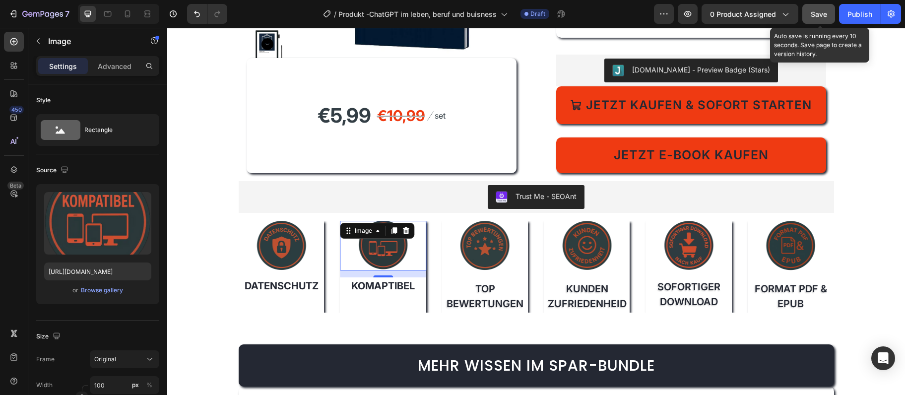
click at [814, 13] on span "Save" at bounding box center [818, 14] width 16 height 8
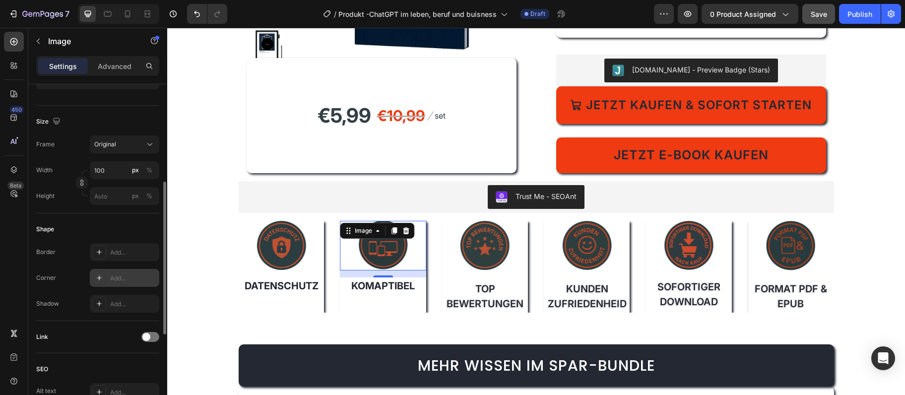
scroll to position [268, 0]
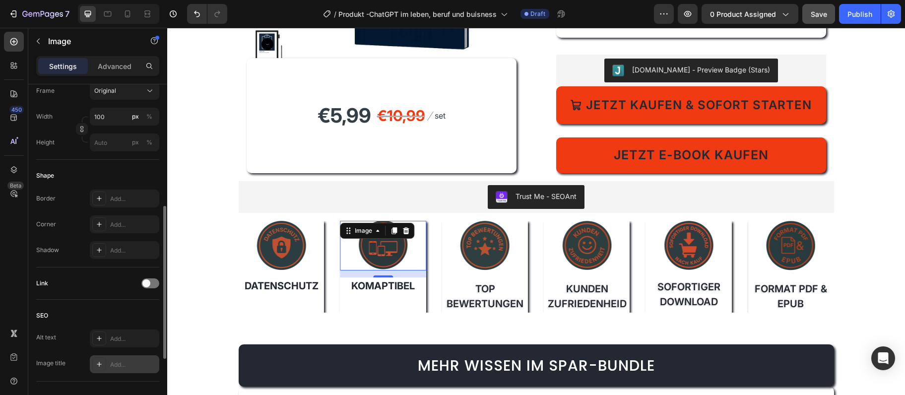
click at [129, 361] on div "Add..." at bounding box center [133, 364] width 47 height 9
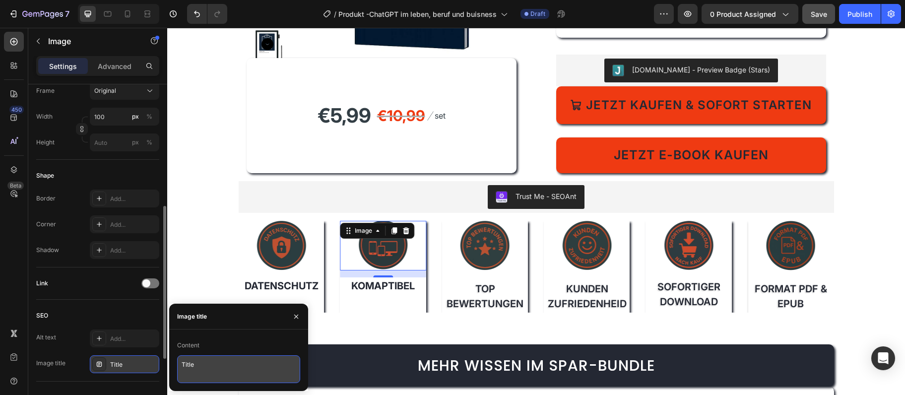
click at [201, 361] on textarea "Title" at bounding box center [238, 369] width 123 height 28
paste textarea "Kompatibel"
type textarea "Kompatibel"
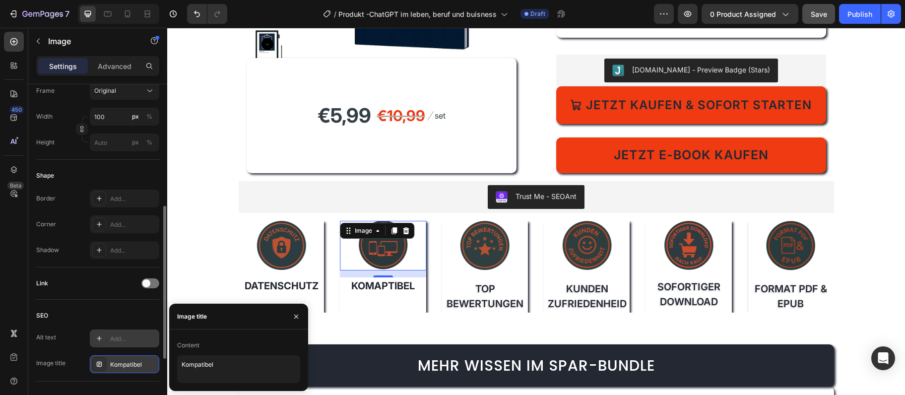
click at [120, 339] on div "Add..." at bounding box center [133, 338] width 47 height 9
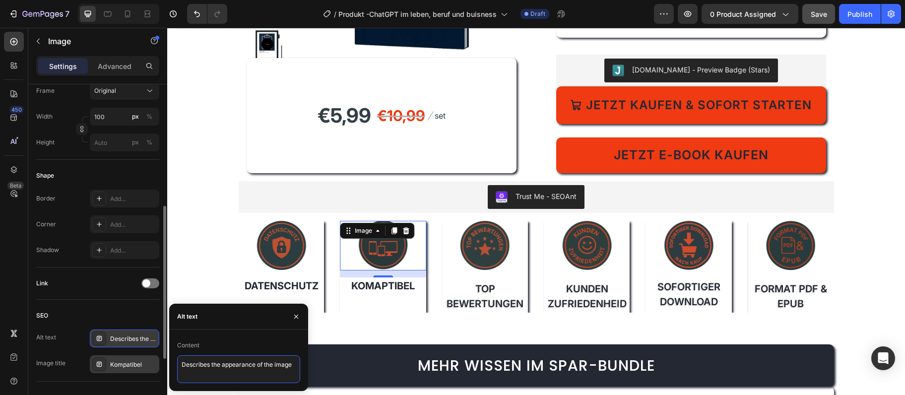
click at [239, 363] on textarea "Describes the appearance of the image" at bounding box center [238, 369] width 123 height 28
paste textarea "Kompatibel mit Smartphone, Tablet & PC – ChatGPT im Leben"
click at [192, 370] on textarea "Kompatibel mit Smartphone, Tablet & PC – ChatGPT im Leben" at bounding box center [238, 369] width 123 height 28
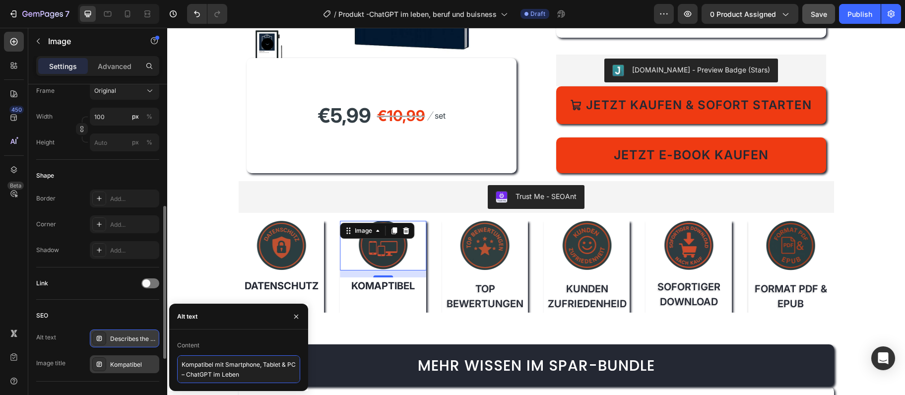
click at [194, 378] on textarea "Kompatibel mit Smartphone, Tablet & PC – ChatGPT im Leben" at bounding box center [238, 369] width 123 height 28
type textarea "Kompatibel mit Smartphone, Tablet & PC - ChatGPT im Leben"
click at [471, 227] on div "Image" at bounding box center [485, 246] width 86 height 50
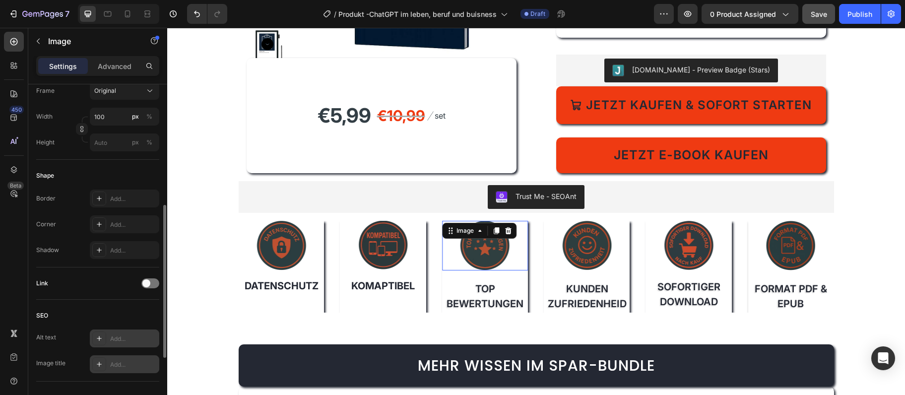
scroll to position [268, 0]
click at [119, 372] on div "Add..." at bounding box center [124, 365] width 69 height 18
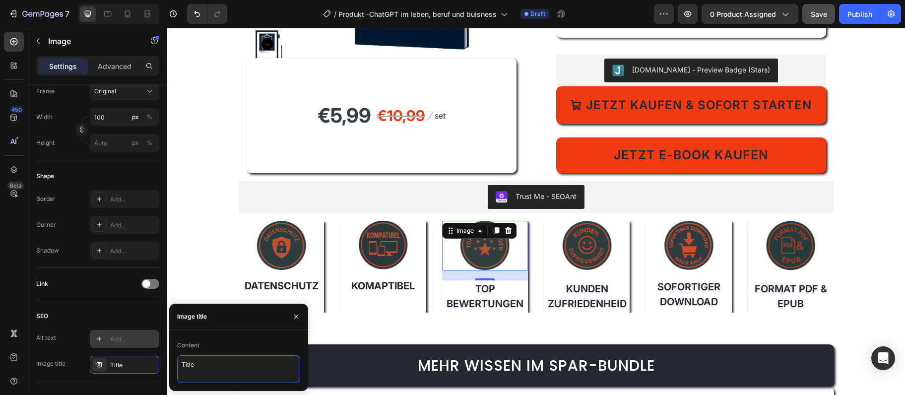
click at [210, 357] on textarea "Title" at bounding box center [238, 369] width 123 height 28
paste textarea "op Bewertungen"
type textarea "Top Bewertungen"
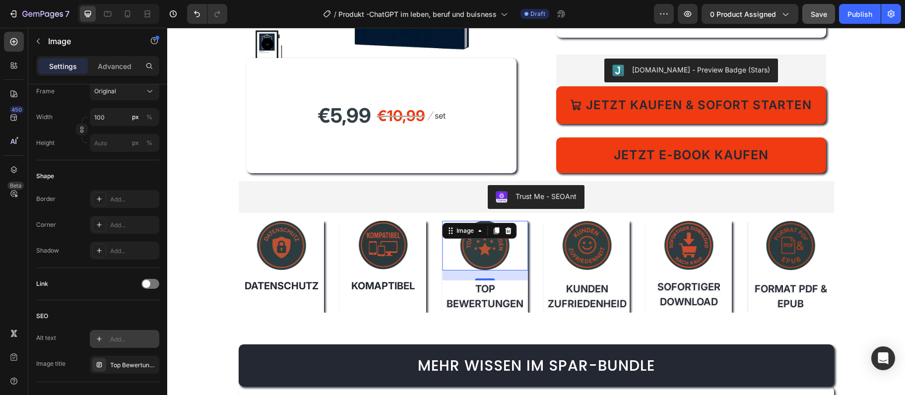
click at [128, 336] on div "Add..." at bounding box center [133, 339] width 47 height 9
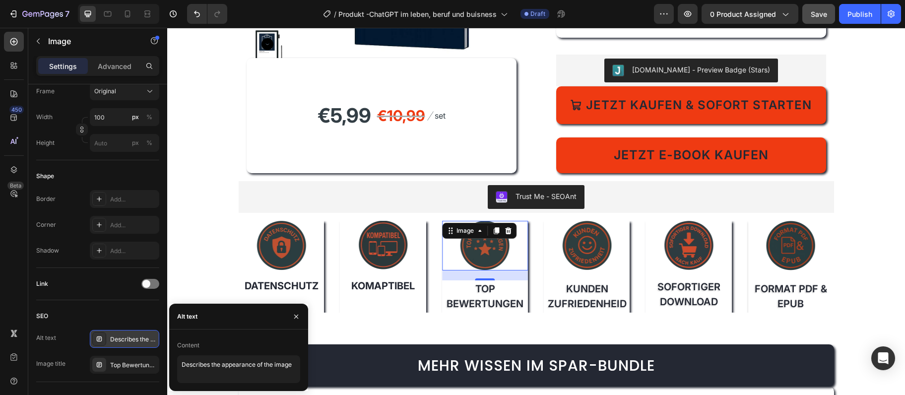
click at [254, 353] on div "Content" at bounding box center [238, 345] width 123 height 16
click at [247, 360] on textarea "Describes the appearance of the image" at bounding box center [238, 369] width 123 height 28
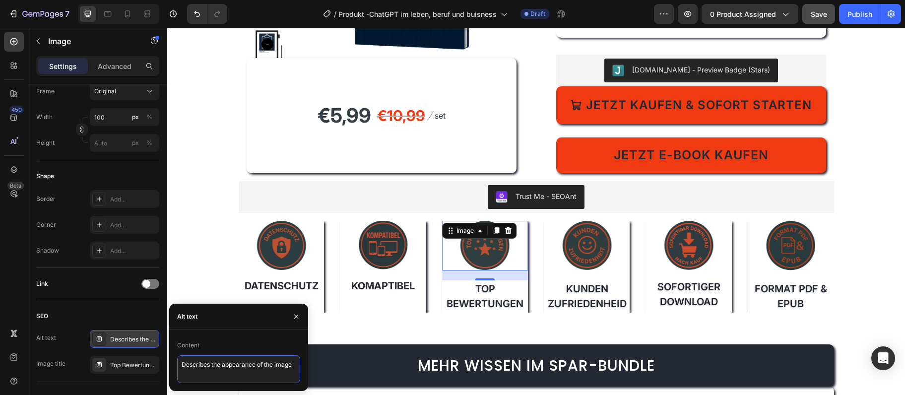
paste textarea "Top Bewertungen – ChatGPT im Leben [PERSON_NAME]"
click at [241, 366] on textarea "Top Bewertungen – ChatGPT im Leben [PERSON_NAME]" at bounding box center [238, 369] width 123 height 28
click at [237, 367] on textarea "Top Bewertungen – ChatGPT im Leben [PERSON_NAME]" at bounding box center [238, 369] width 123 height 28
click at [239, 364] on textarea "Top Bewertungen – ChatGPT im Leben [PERSON_NAME]" at bounding box center [238, 369] width 123 height 28
type textarea "Top Bewertungen - ChatGPT im Leben [PERSON_NAME]"
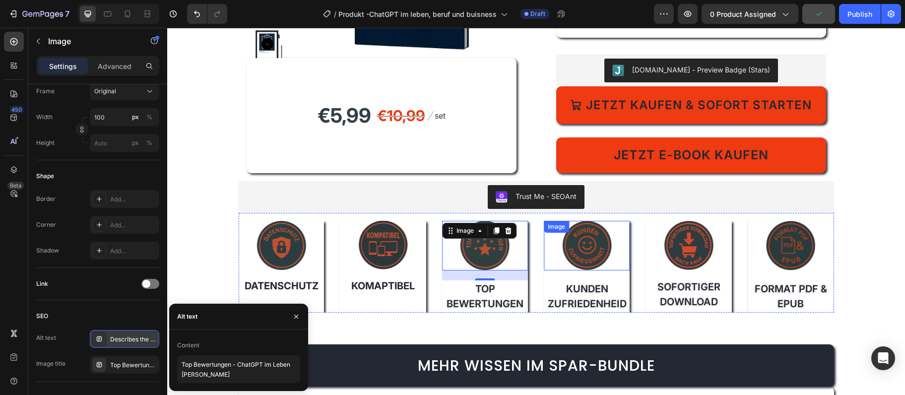
click at [603, 259] on img at bounding box center [587, 246] width 50 height 50
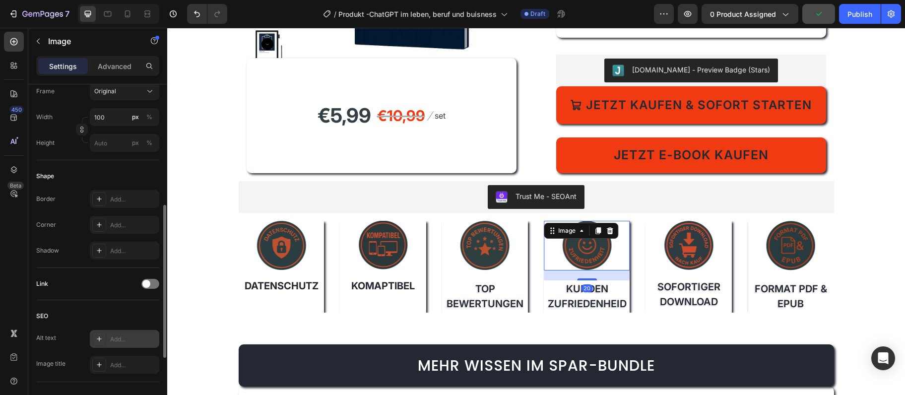
scroll to position [267, 0]
click at [116, 370] on div "Add..." at bounding box center [124, 365] width 69 height 18
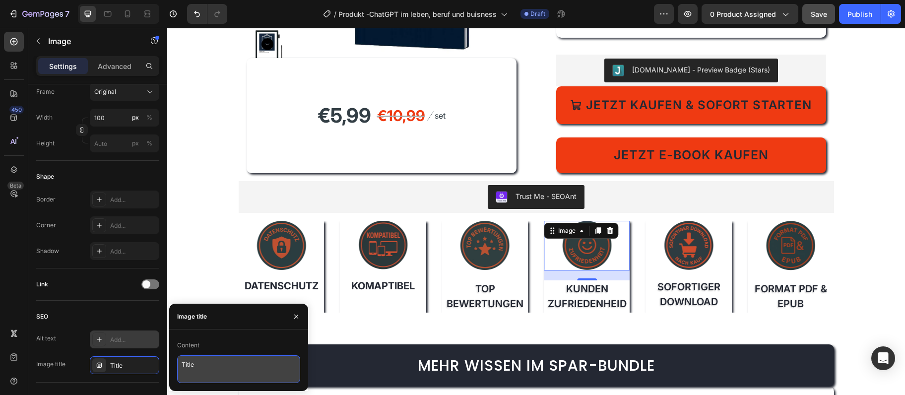
click at [223, 374] on textarea "Title" at bounding box center [238, 369] width 123 height 28
click at [223, 373] on textarea "Title" at bounding box center [238, 369] width 123 height 28
paste textarea "Kunden Zufriedenheit"
type textarea "Kunden Zufriedenheit"
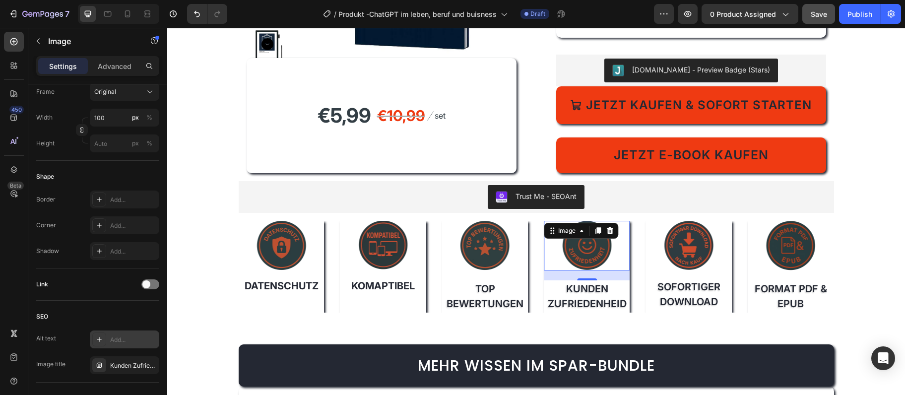
click at [128, 344] on div "Add..." at bounding box center [124, 339] width 69 height 18
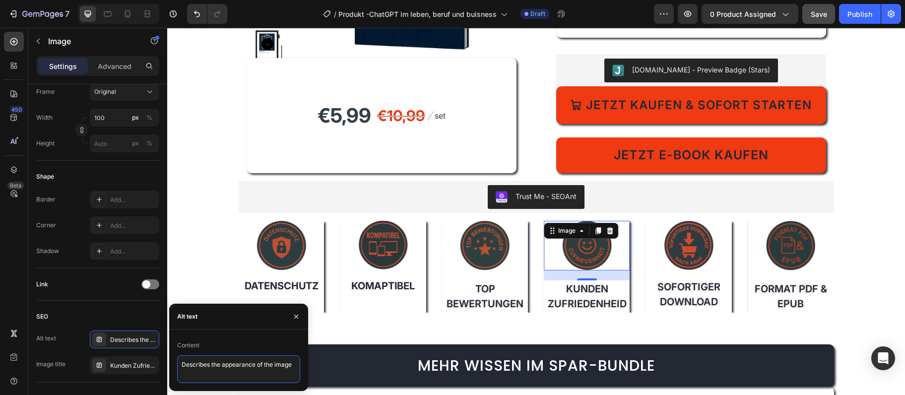
click at [203, 367] on textarea "Describes the appearance of the image" at bounding box center [238, 369] width 123 height 28
paste textarea "Kundenzufriedenheit – ChatGPT im Leben vertrauenswürdig"
click at [248, 365] on textarea "Kundenzufriedenheit – ChatGPT im Leben vertrauenswürdig" at bounding box center [238, 369] width 123 height 28
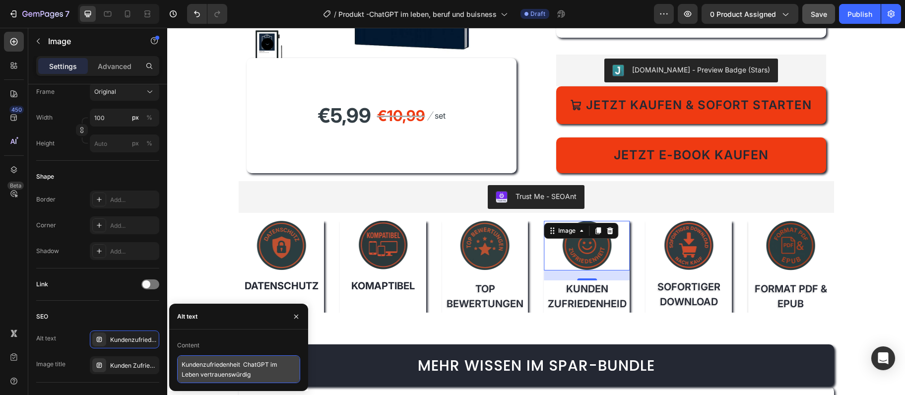
click at [247, 363] on textarea "Kundenzufriedenheit ChatGPT im Leben vertrauenswürdig" at bounding box center [238, 369] width 123 height 28
type textarea "Kundenzufriedenheit - ChatGPT im Leben vertrauenswürdig"
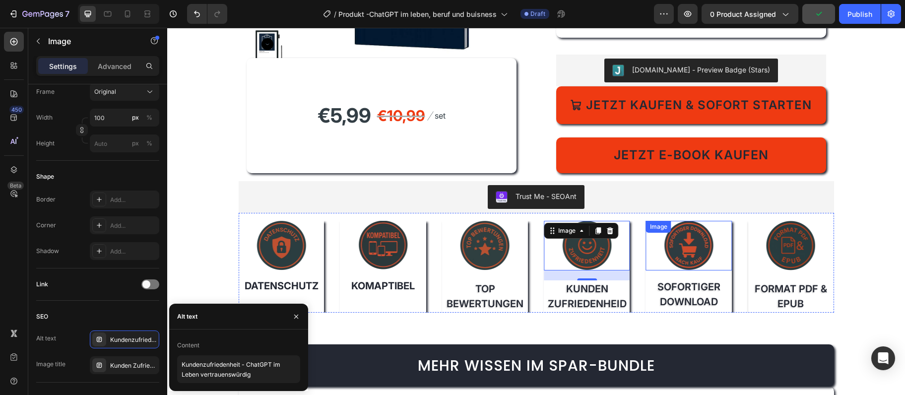
drag, startPoint x: 680, startPoint y: 252, endPoint x: 589, endPoint y: 341, distance: 127.7
click at [680, 251] on img at bounding box center [689, 246] width 50 height 50
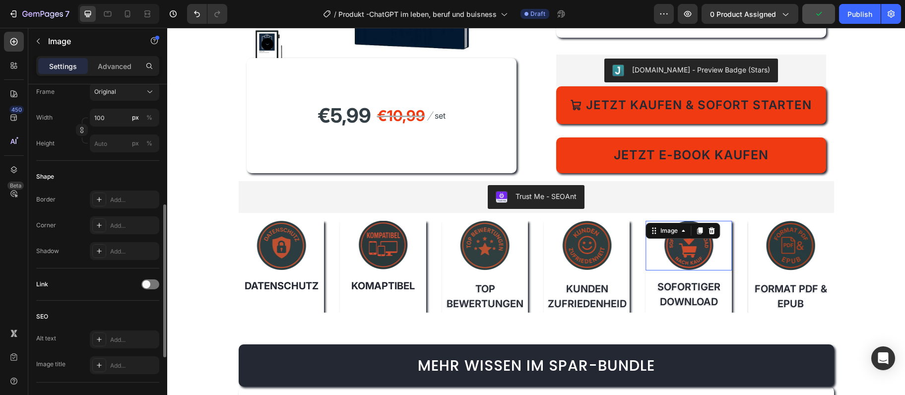
scroll to position [267, 0]
click at [103, 363] on div at bounding box center [99, 366] width 14 height 14
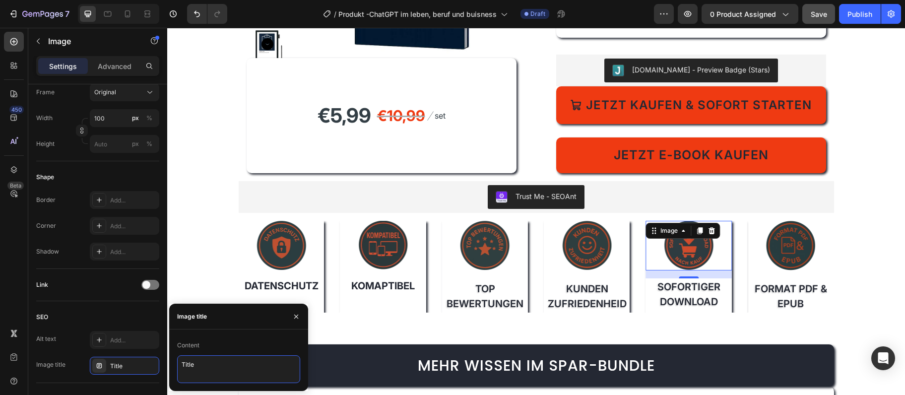
click at [292, 369] on textarea "Title" at bounding box center [238, 369] width 123 height 28
paste textarea "Sofortiger Download"
type textarea "Sofortiger Download"
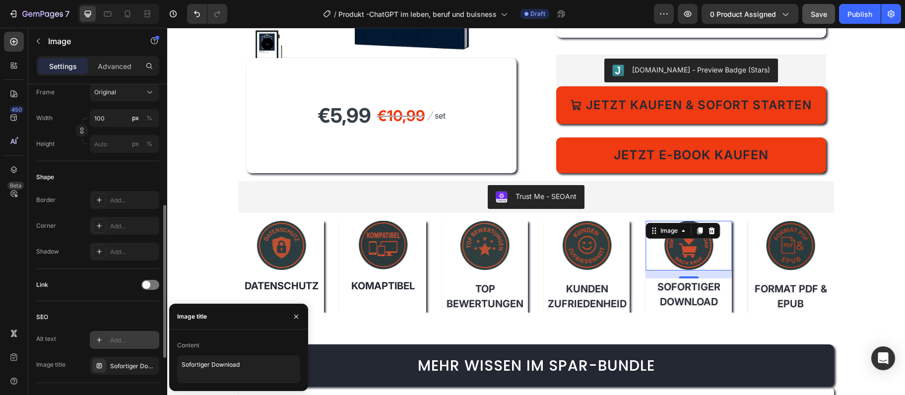
click at [121, 340] on div "Add..." at bounding box center [133, 340] width 47 height 9
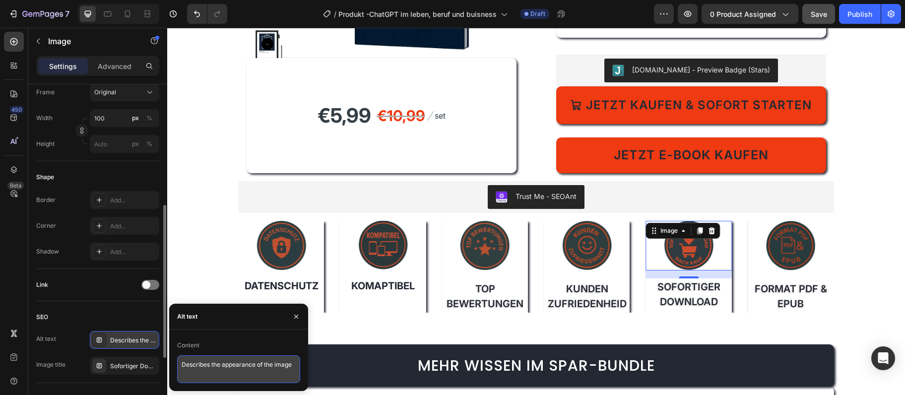
click at [209, 363] on textarea "Describes the appearance of the image" at bounding box center [238, 369] width 123 height 28
paste textarea "Sofortiger Download nach Kauf – ChatGPT im Leben sofort starten"
click at [280, 367] on textarea "Sofortiger Download nach Kauf – ChatGPT im Leben sofort starten" at bounding box center [238, 369] width 123 height 28
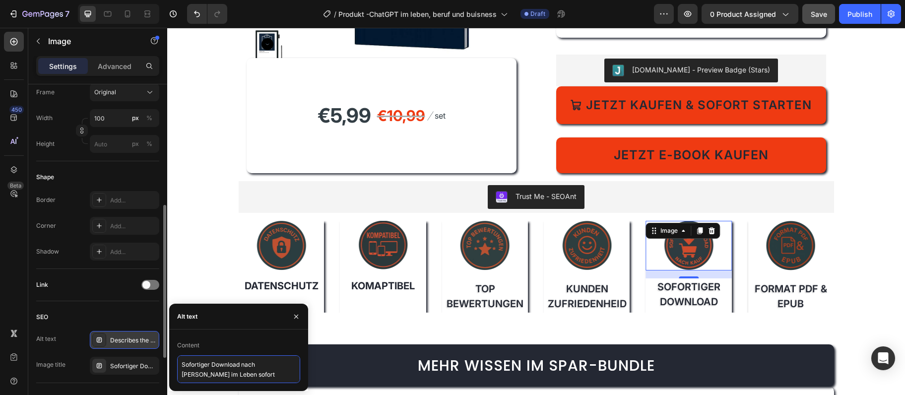
type textarea "Sofortiger Download nach Kauf - ChatGPT im Leben sofort starten"
click at [816, 255] on div at bounding box center [790, 246] width 86 height 50
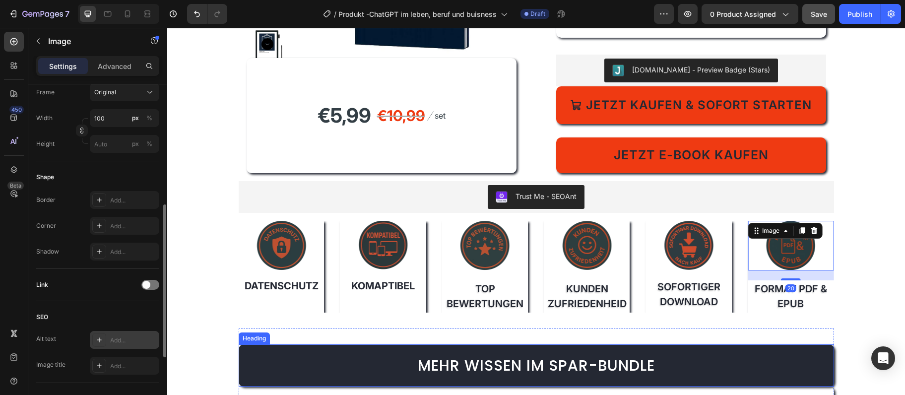
scroll to position [266, 0]
click at [116, 363] on div "Add..." at bounding box center [133, 366] width 47 height 9
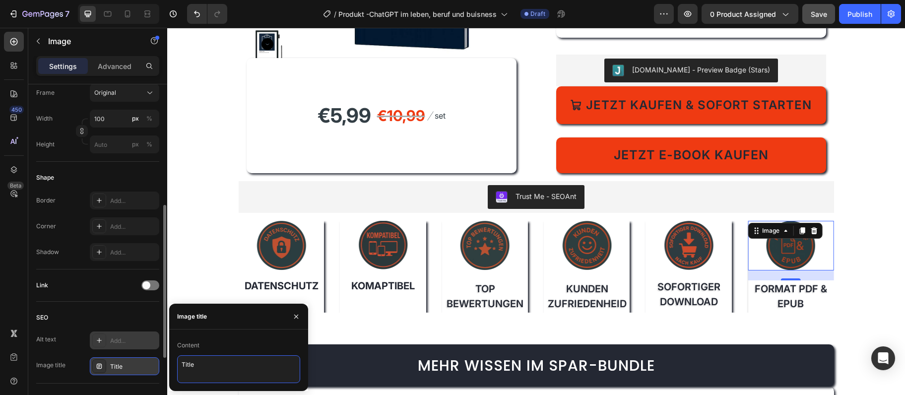
click at [275, 365] on textarea "Title" at bounding box center [238, 369] width 123 height 28
paste textarea "Format PDF & EPUB"
type textarea "Format PDF & EPUB"
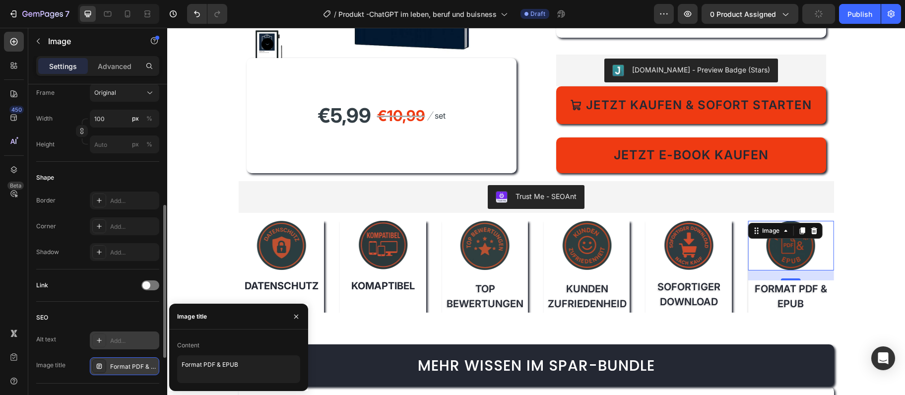
click at [112, 338] on div "Add..." at bounding box center [133, 340] width 47 height 9
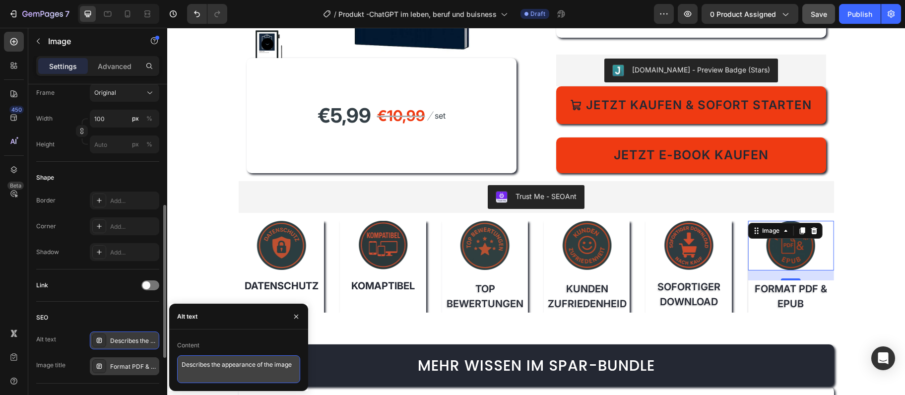
click at [248, 361] on textarea "Describes the appearance of the image" at bounding box center [238, 369] width 123 height 28
paste textarea "Format PDF & EPUB – ChatGPT im Leben flexibel lesen"
click at [244, 360] on textarea "Format PDF & EPUB – ChatGPT im Leben flexibel lesen" at bounding box center [238, 369] width 123 height 28
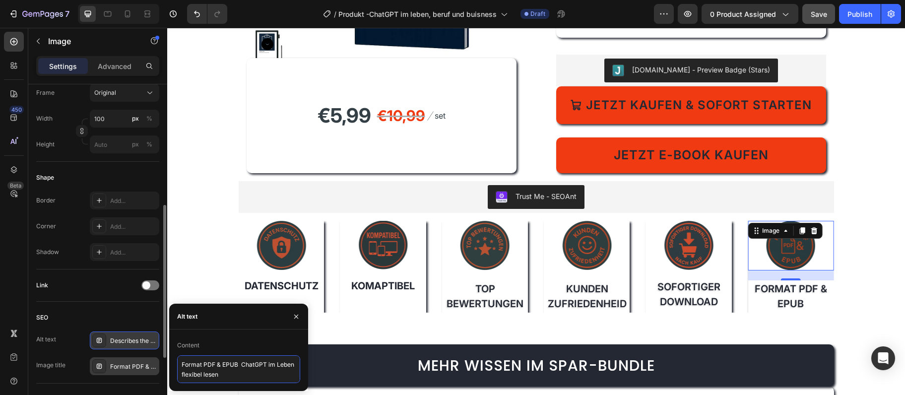
type textarea "Format PDF & EPUB - ChatGPT im Leben flexibel lesen"
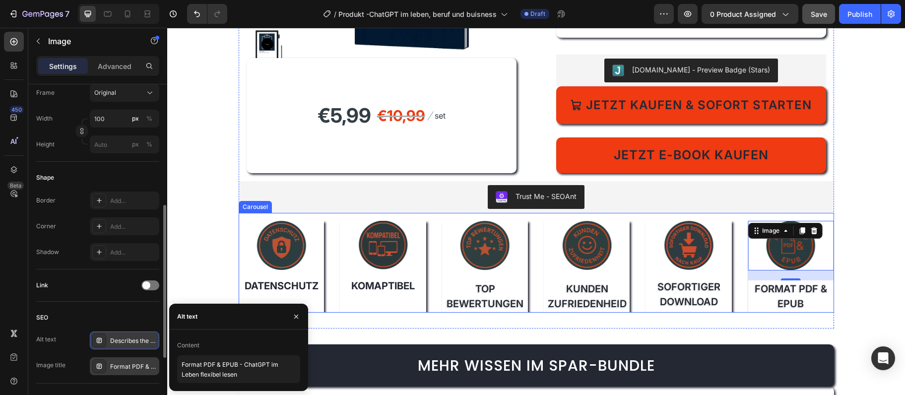
click at [293, 257] on img at bounding box center [281, 246] width 50 height 50
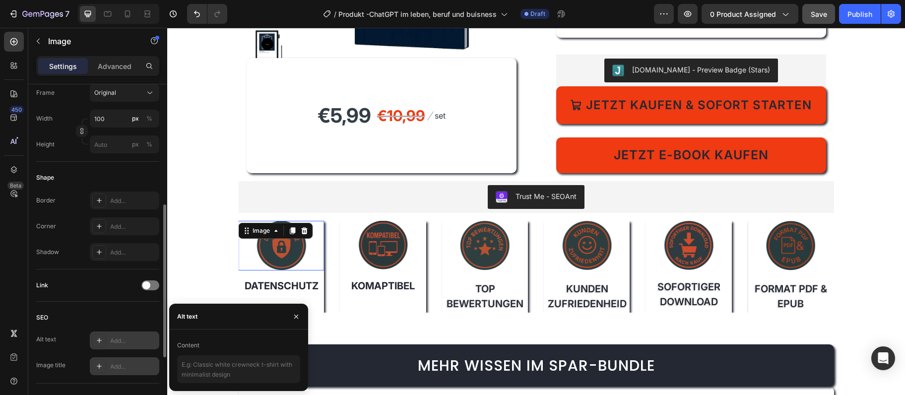
scroll to position [266, 0]
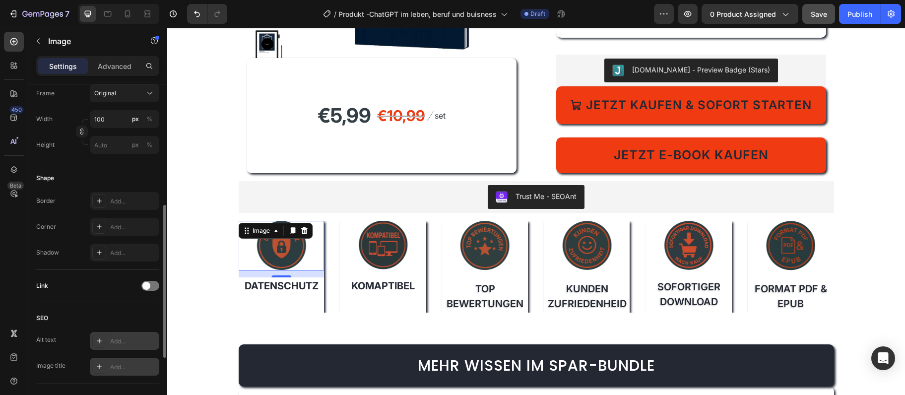
click at [105, 363] on div at bounding box center [99, 367] width 14 height 14
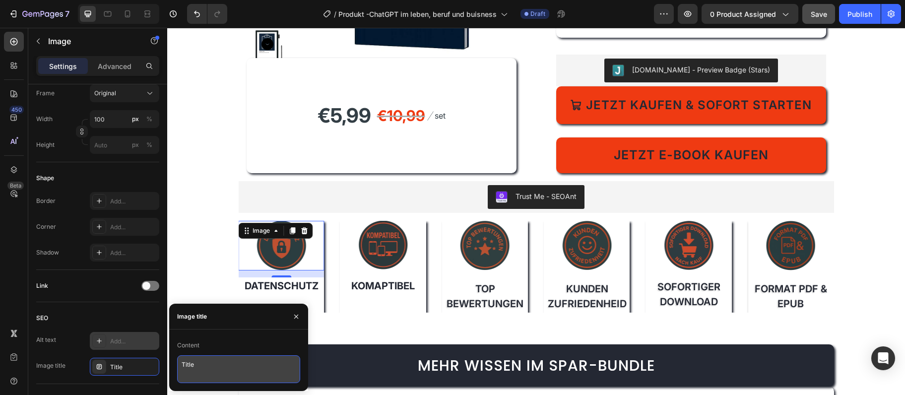
click at [220, 369] on textarea "Title" at bounding box center [238, 369] width 123 height 28
paste textarea "Datenschutz"
type textarea "Datenschutz"
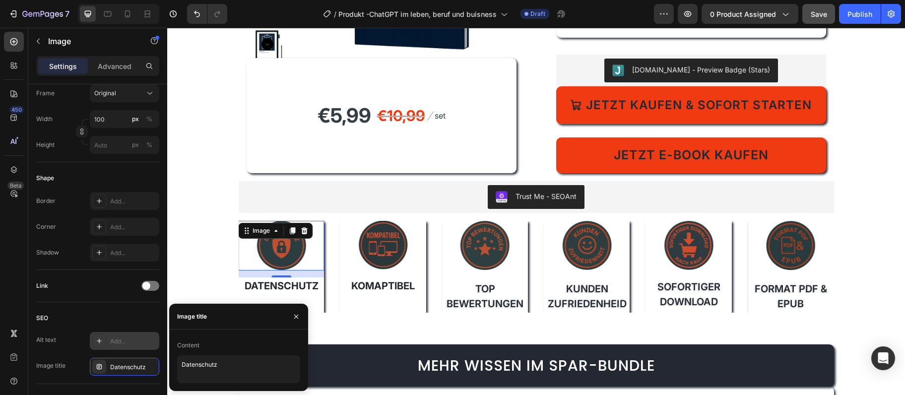
click at [137, 338] on div "Add..." at bounding box center [133, 341] width 47 height 9
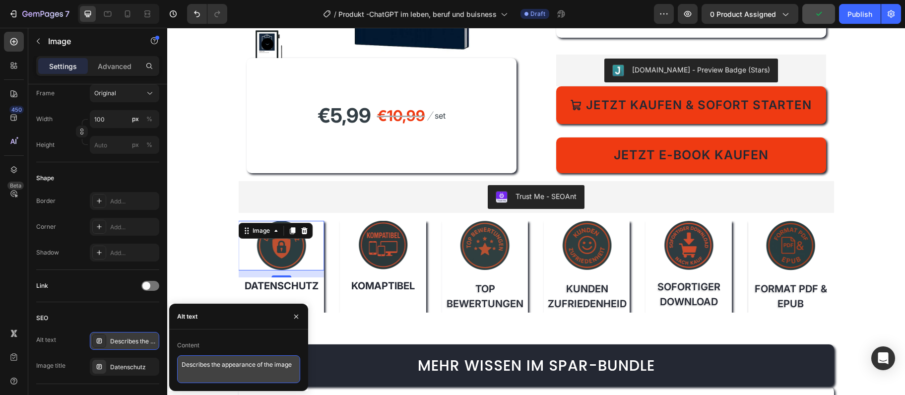
click at [227, 370] on textarea "Describes the appearance of the image" at bounding box center [238, 369] width 123 height 28
paste textarea "atenschutz & sichere Daten – ChatGPT im Leben geschützt nutzen"
click at [279, 363] on textarea "Datenschutz & sichere Daten – ChatGPT im Leben geschützt nutzen" at bounding box center [238, 369] width 123 height 28
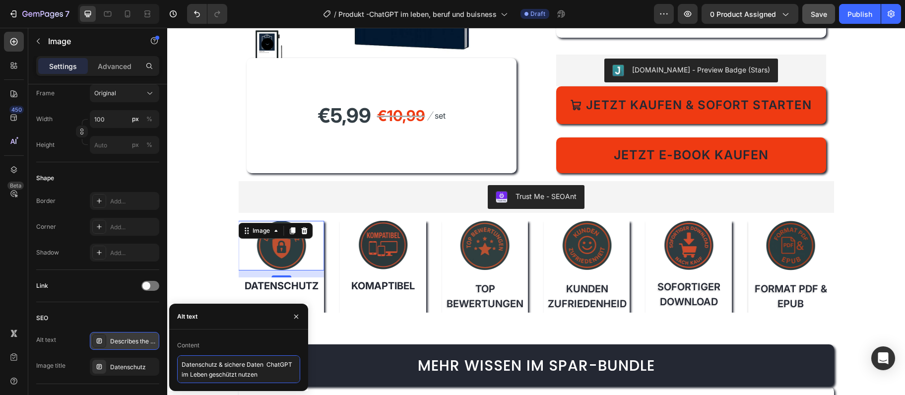
type textarea "Datenschutz & sichere Daten - ChatGPT im Leben geschützt nutzen"
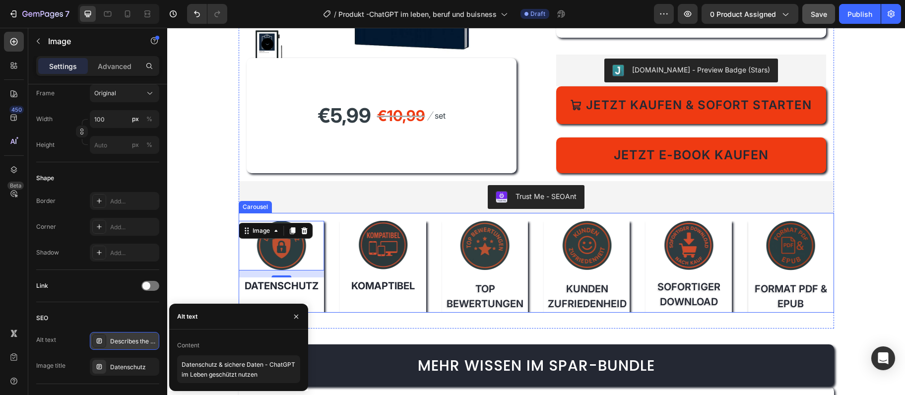
click at [329, 283] on div "Image FORMAT PDF & EPUB Text Block Image Sichere Zahlung Text Block Image Direk…" at bounding box center [536, 267] width 595 height 92
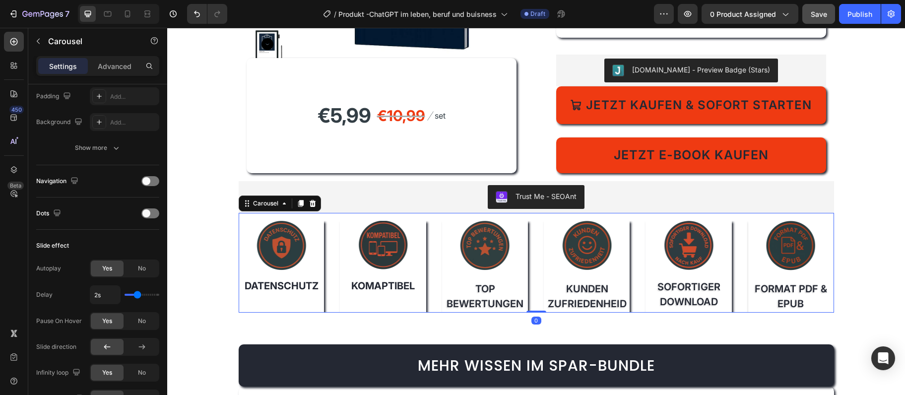
scroll to position [0, 0]
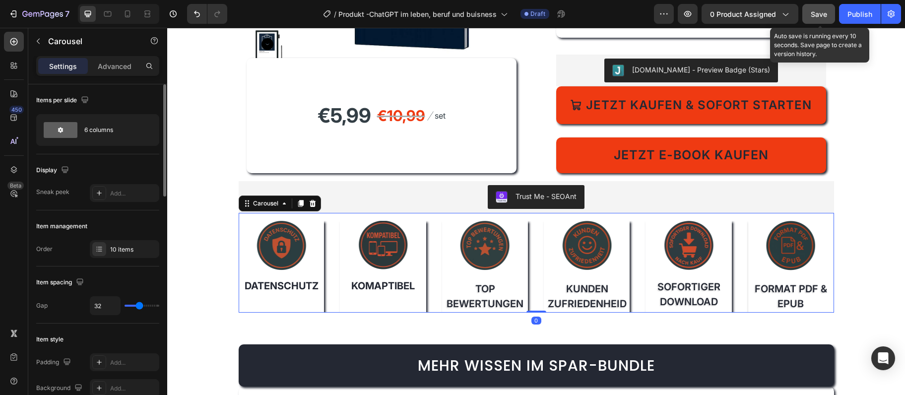
click at [823, 9] on div "Save" at bounding box center [818, 14] width 16 height 10
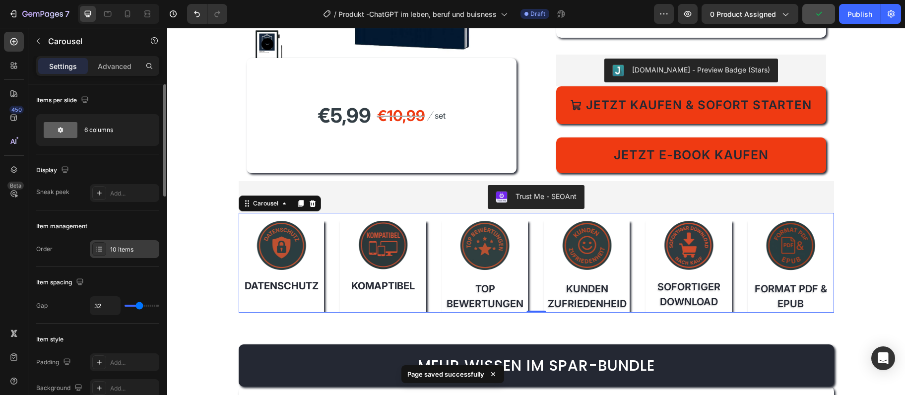
click at [133, 250] on div "10 items" at bounding box center [133, 249] width 47 height 9
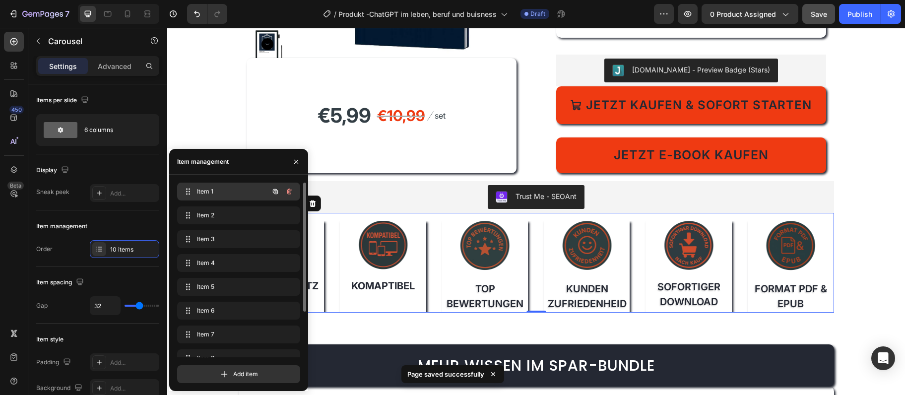
click at [252, 186] on div "Item 1 Item 1" at bounding box center [224, 192] width 87 height 14
click at [237, 192] on span "Item 1" at bounding box center [225, 191] width 56 height 9
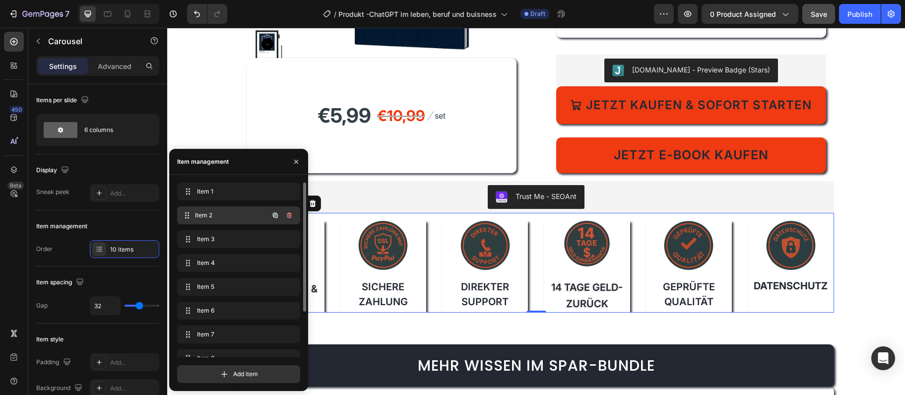
click at [225, 216] on span "Item 2" at bounding box center [231, 215] width 73 height 9
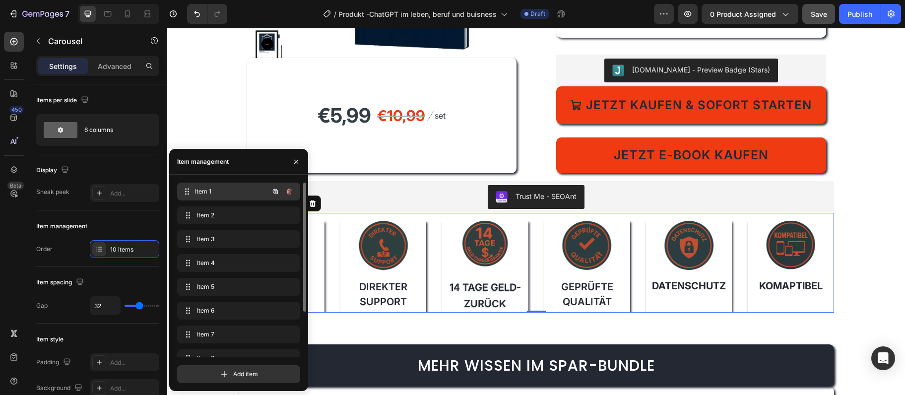
click at [230, 194] on span "Item 1" at bounding box center [231, 191] width 73 height 9
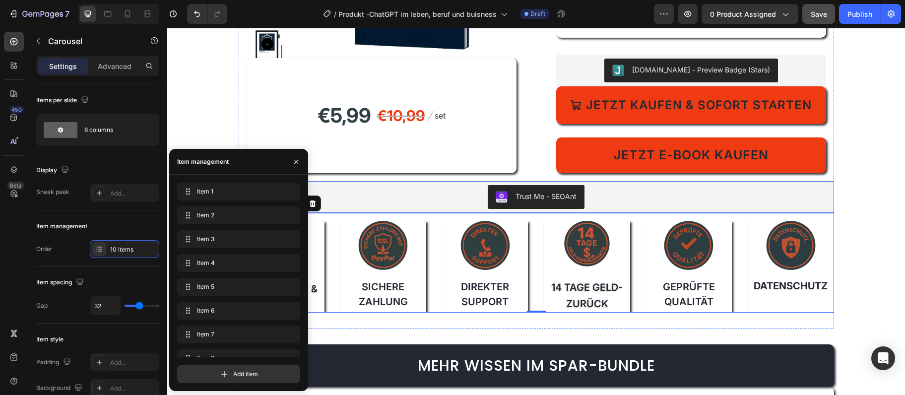
click at [354, 185] on div "Trust Me - SEOAnt" at bounding box center [536, 197] width 587 height 24
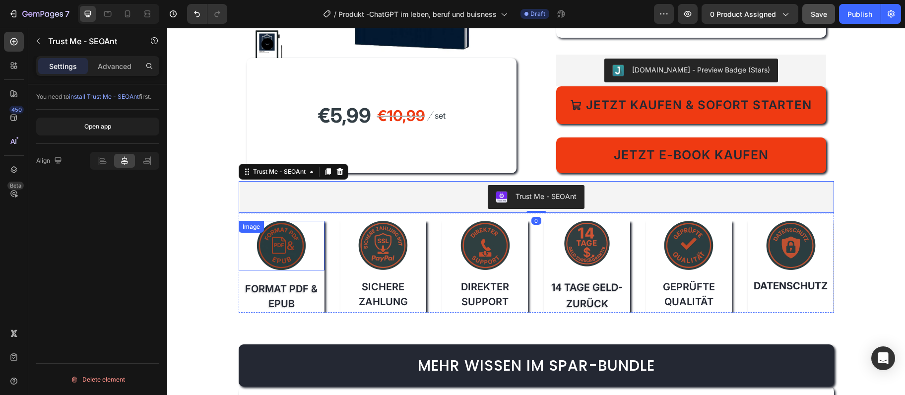
click at [300, 237] on img at bounding box center [281, 246] width 50 height 50
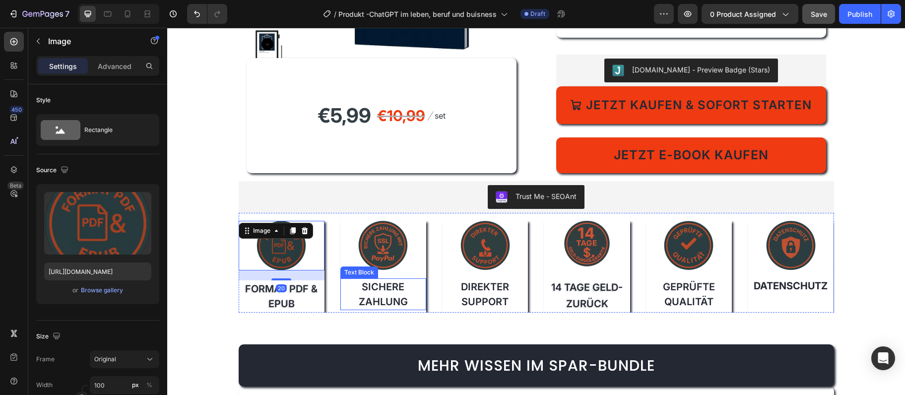
click at [376, 270] on div "Text Block" at bounding box center [359, 272] width 38 height 12
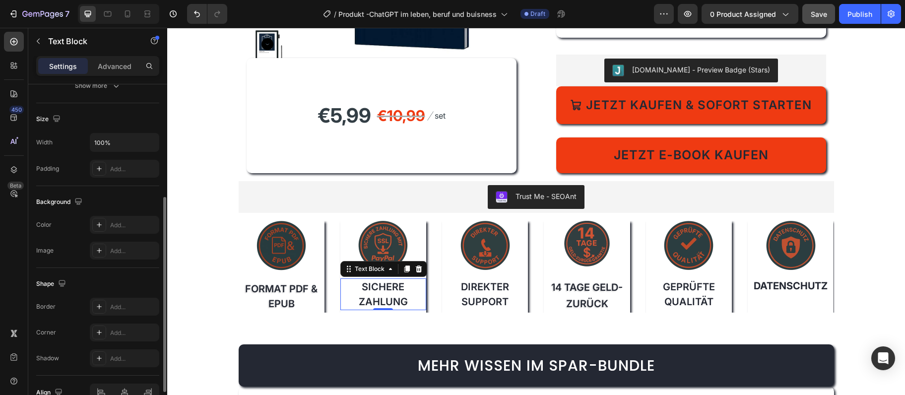
scroll to position [248, 0]
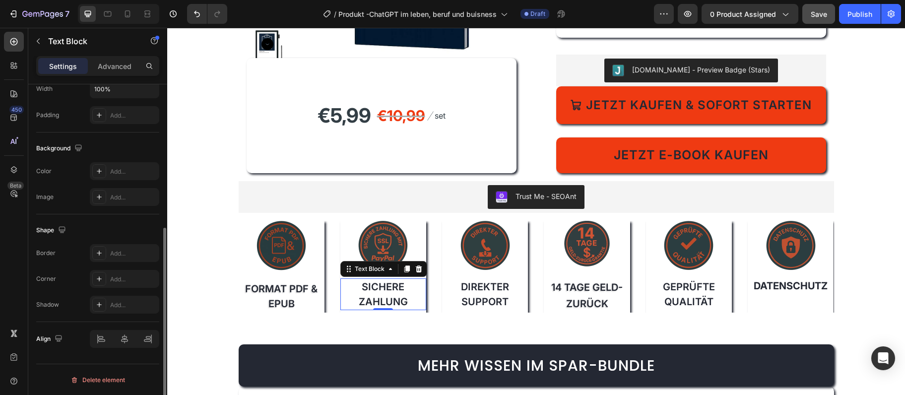
click at [125, 206] on div "Background The changes might be hidden by the video. Color Add... Image Add..." at bounding box center [97, 173] width 123 height 82
click at [381, 244] on img at bounding box center [383, 246] width 50 height 50
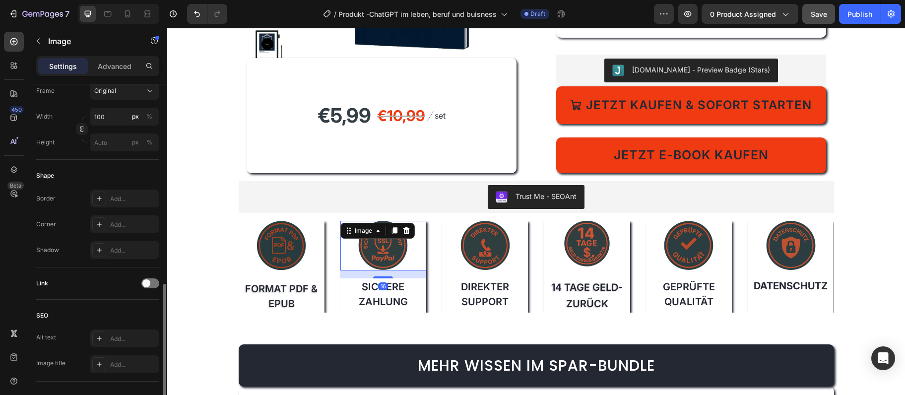
scroll to position [322, 0]
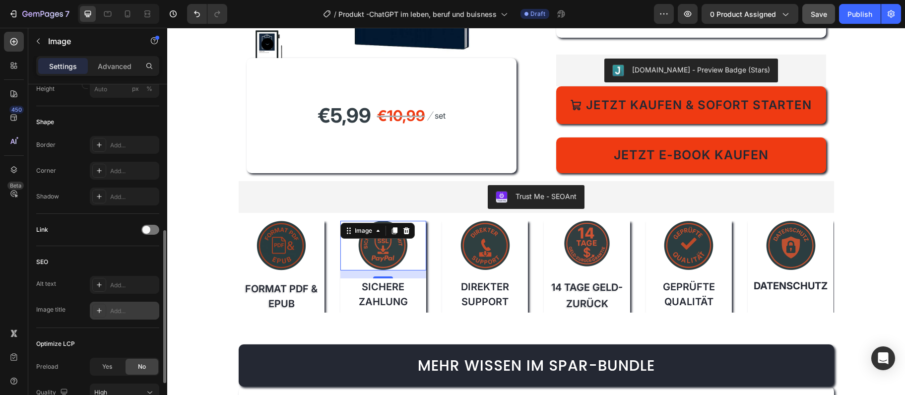
click at [139, 302] on div "Add..." at bounding box center [124, 311] width 69 height 18
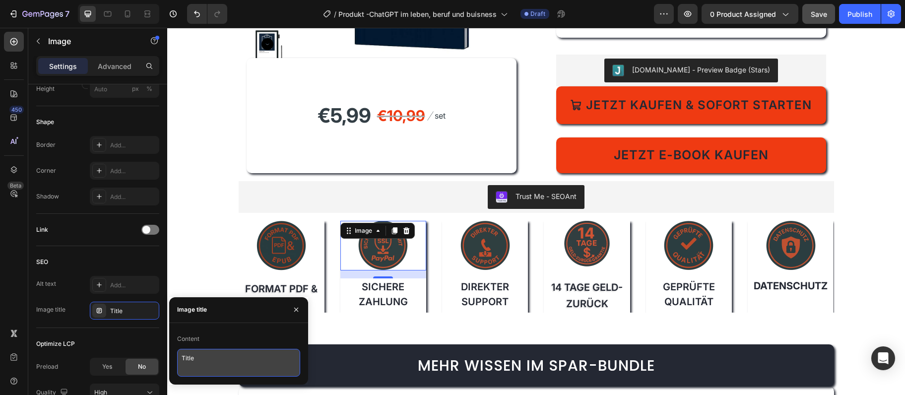
click at [201, 357] on textarea "Title" at bounding box center [238, 363] width 123 height 28
paste textarea "Sichere Zahlung SSL & PayPal"
type textarea "Sichere Zahlung SSL & PayPal"
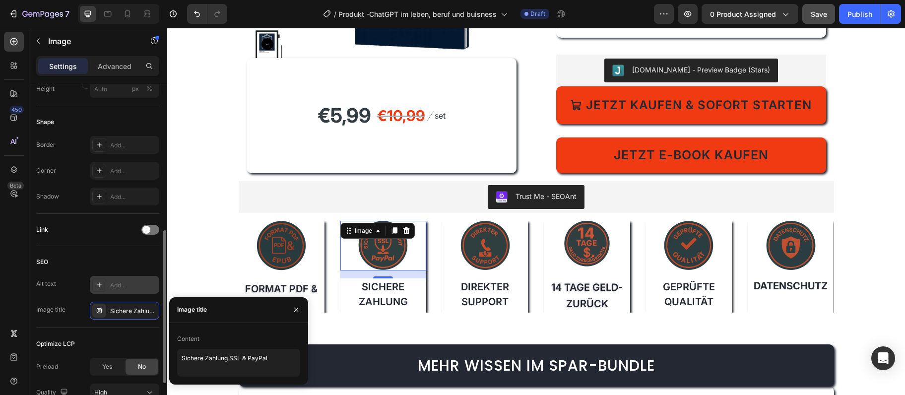
click at [132, 290] on div "Add..." at bounding box center [124, 285] width 69 height 18
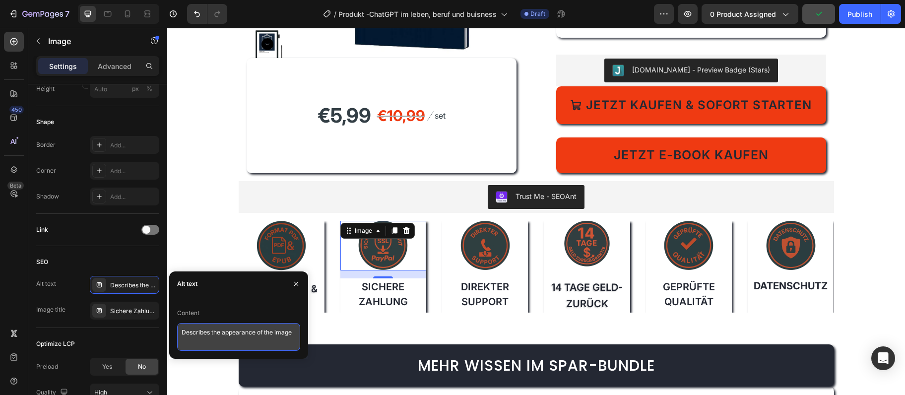
click at [203, 330] on textarea "Describes the appearance of the image" at bounding box center [238, 337] width 123 height 28
paste textarea "Sichere Zahlung mit SSL & PayPal – ChatGPT im Leben kaufen"
click at [284, 330] on textarea "Sichere Zahlung mit SSL & PayPal – ChatGPT im Leben kaufen" at bounding box center [238, 337] width 123 height 28
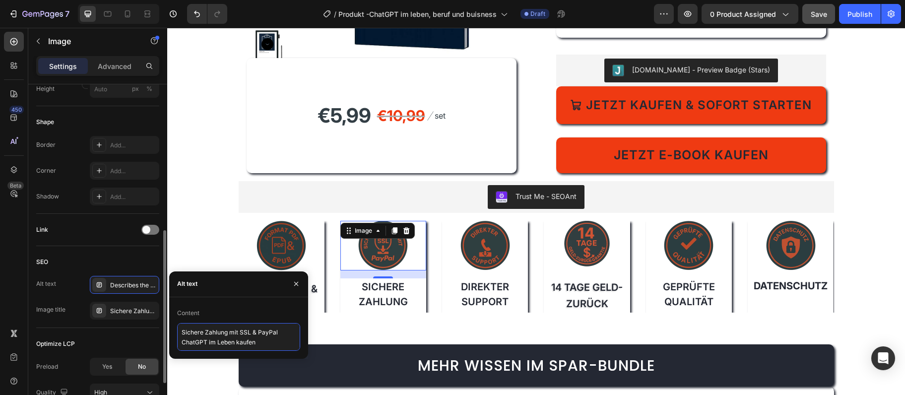
type textarea "Sichere Zahlung mit SSL & PayPal - ChatGPT im Leben kaufen"
click at [483, 241] on img at bounding box center [485, 246] width 50 height 50
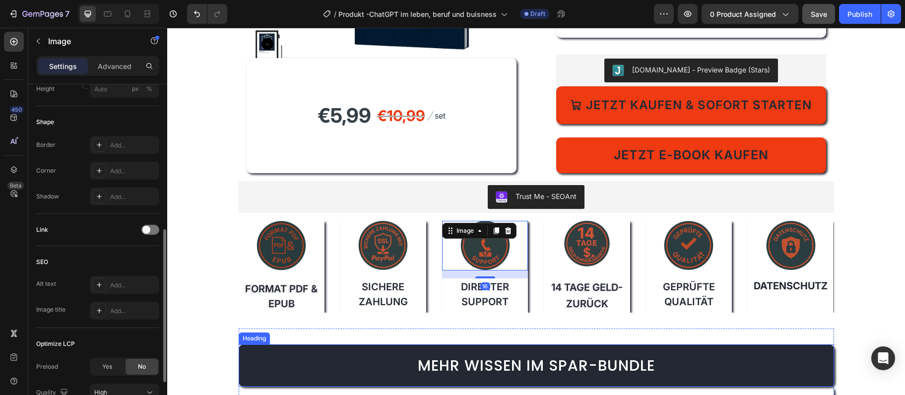
scroll to position [321, 0]
click at [128, 319] on div "SEO Alt text Add... Image title Add..." at bounding box center [97, 288] width 123 height 82
click at [128, 317] on div "Add..." at bounding box center [124, 311] width 69 height 18
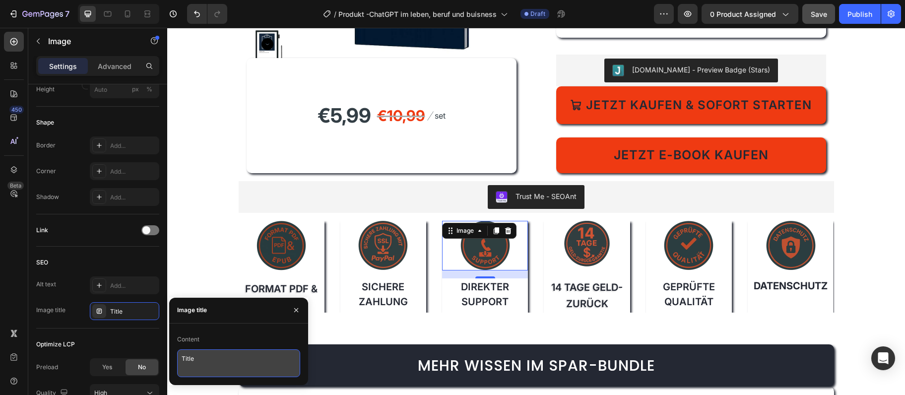
click at [211, 358] on textarea "Title" at bounding box center [238, 363] width 123 height 28
click at [211, 357] on textarea "Title" at bounding box center [238, 363] width 123 height 28
paste textarea "Direkter Support"
type textarea "Direkter Support"
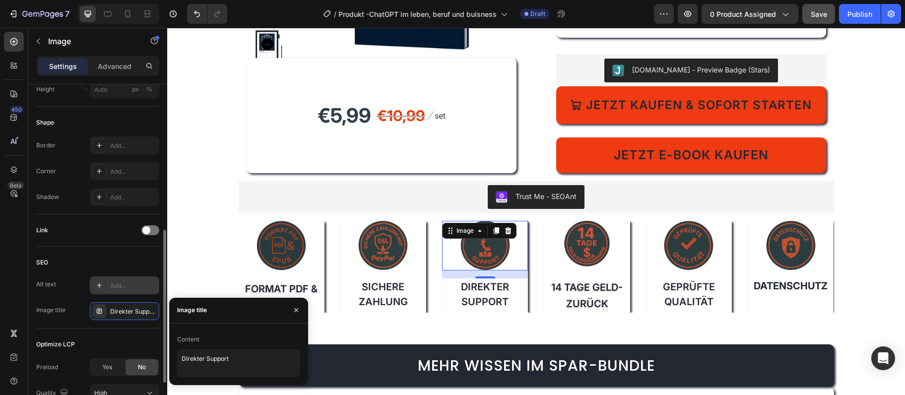
click at [109, 281] on div "Add..." at bounding box center [124, 285] width 69 height 18
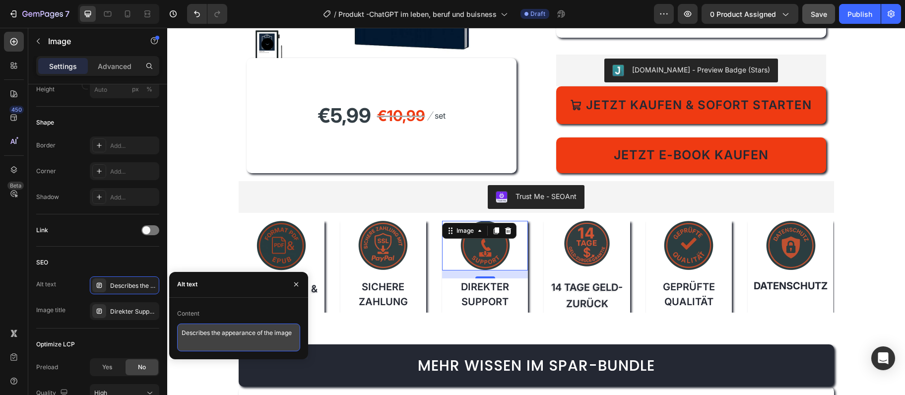
click at [222, 336] on textarea "Describes the appearance of the image" at bounding box center [238, 337] width 123 height 28
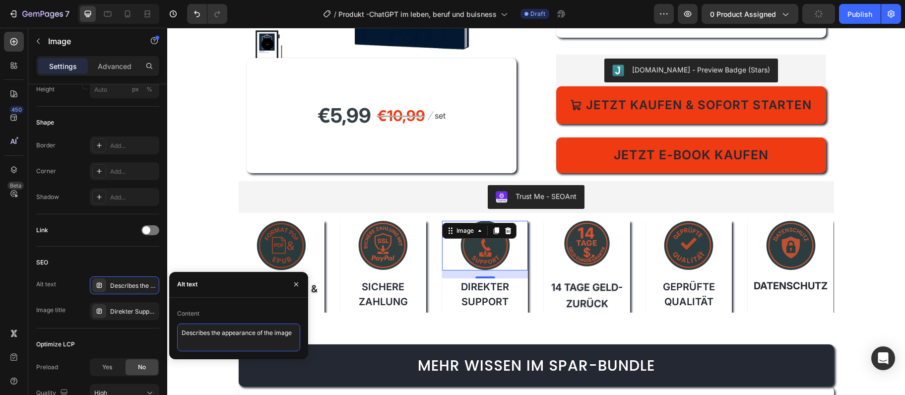
paste textarea "irekter Support – ChatGPT im Leben schnelle Hilf"
click at [236, 331] on textarea "Direkter Support – ChatGPT im Leben schnelle Hilfe" at bounding box center [238, 337] width 123 height 28
type textarea "Direkter Support - ChatGPT im Leben schnelle Hilfe"
click at [572, 256] on img at bounding box center [587, 246] width 50 height 50
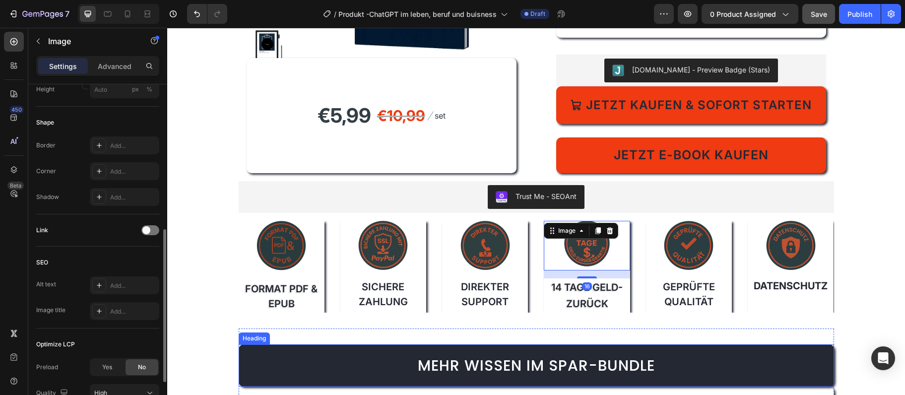
scroll to position [321, 0]
click at [123, 301] on div "Alt text Add... Image title Add..." at bounding box center [97, 299] width 123 height 44
click at [121, 310] on div "Add..." at bounding box center [133, 312] width 47 height 9
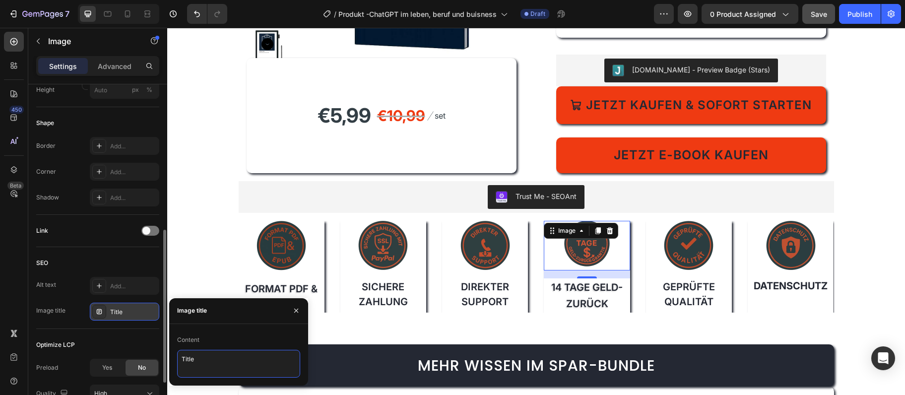
click at [240, 363] on textarea "Title" at bounding box center [238, 364] width 123 height 28
paste textarea "14 Tage Geld-zurück"
type textarea "14 Tage Geld-zurück"
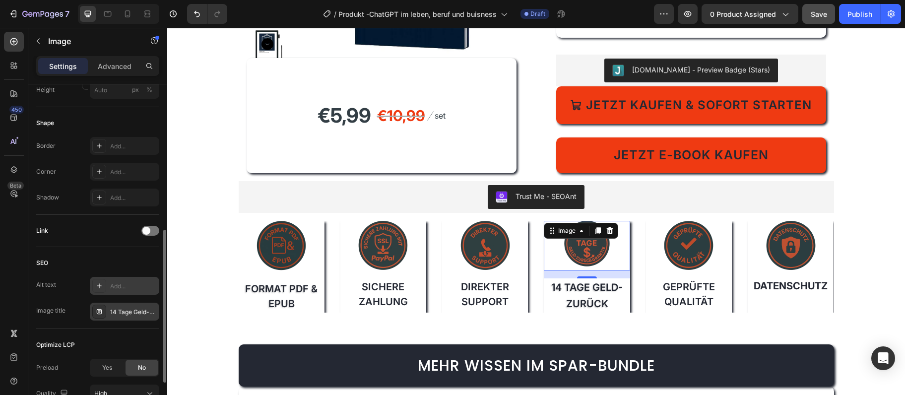
click at [105, 295] on div "Alt text Add... Image title 14 Tage Geld-zurück" at bounding box center [97, 299] width 123 height 44
click at [107, 292] on div "Add..." at bounding box center [124, 286] width 69 height 18
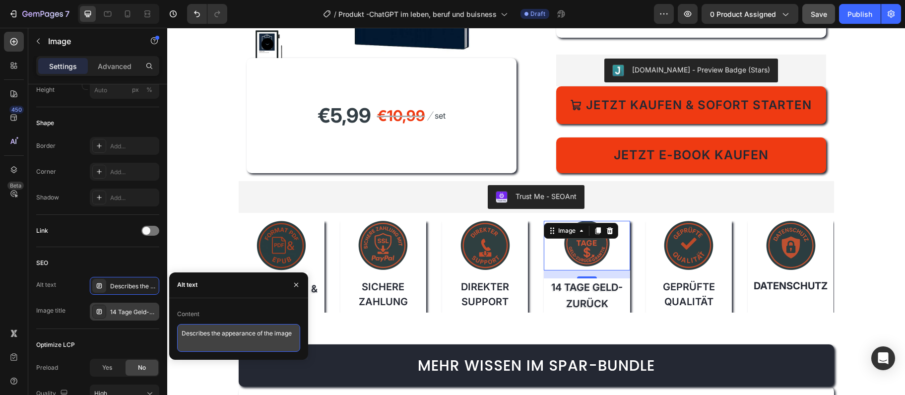
click at [188, 336] on textarea "Describes the appearance of the image" at bounding box center [238, 338] width 123 height 28
paste textarea "14-Tage Geld-zurück-Garantie – ChatGPT im Leben sicher kaufen"
click at [284, 331] on textarea "14-Tage Geld-zurück-Garantie – ChatGPT im Leben sicher kaufen" at bounding box center [238, 338] width 123 height 28
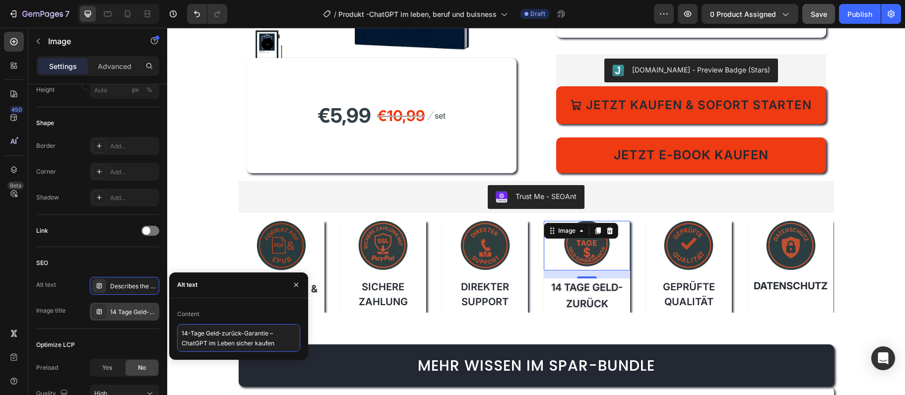
click at [276, 329] on textarea "14-Tage Geld-zurück-Garantie – ChatGPT im Leben sicher kaufen" at bounding box center [238, 338] width 123 height 28
click at [271, 331] on textarea "14-Tage Geld-zurück-Garantie ChatGPT im Leben sicher kaufen" at bounding box center [238, 338] width 123 height 28
click at [274, 333] on textarea "14-Tage Geld-zurück-Garantie ChatGPT im Leben sicher kaufen" at bounding box center [238, 338] width 123 height 28
type textarea "14-Tage Geld-zurück-Garantie -ChatGPT im Leben sicher kaufen"
click at [696, 266] on img at bounding box center [689, 246] width 50 height 50
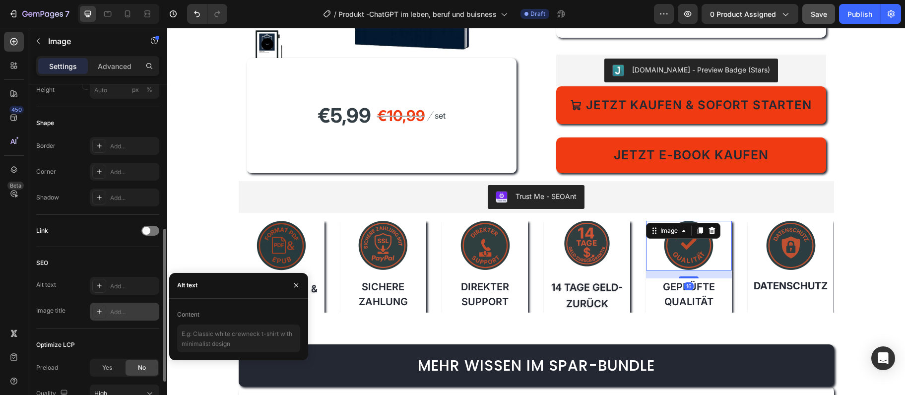
scroll to position [320, 0]
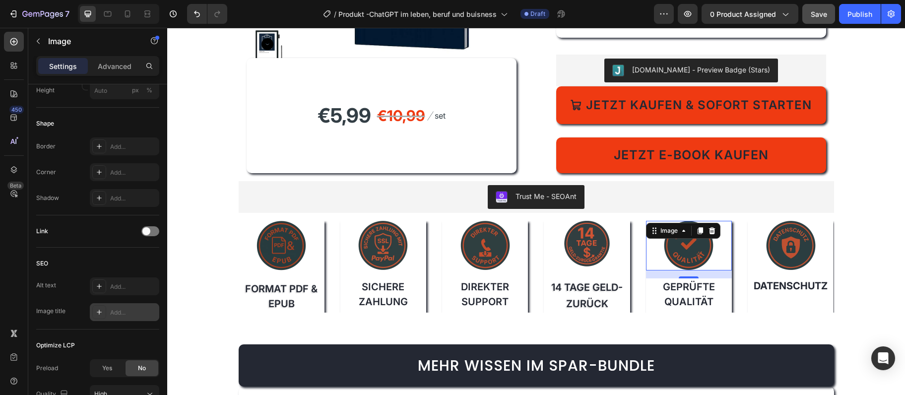
click at [124, 314] on div "Add..." at bounding box center [133, 312] width 47 height 9
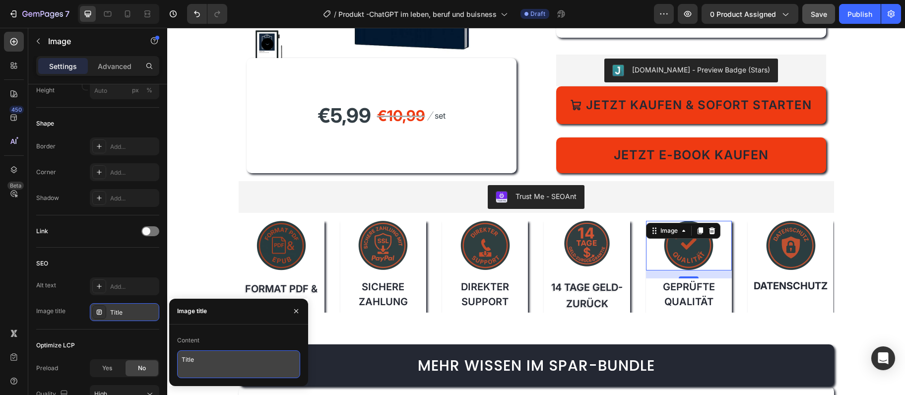
click at [226, 372] on textarea "Title" at bounding box center [238, 364] width 123 height 28
click at [226, 369] on textarea "Title" at bounding box center [238, 364] width 123 height 28
paste textarea "Geprüfte Qualität"
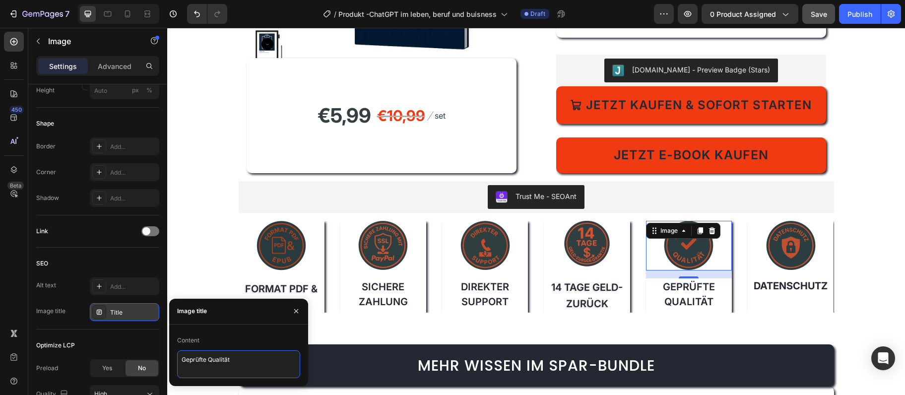
type textarea "Geprüfte Qualität"
click at [133, 288] on div "Add..." at bounding box center [133, 286] width 47 height 9
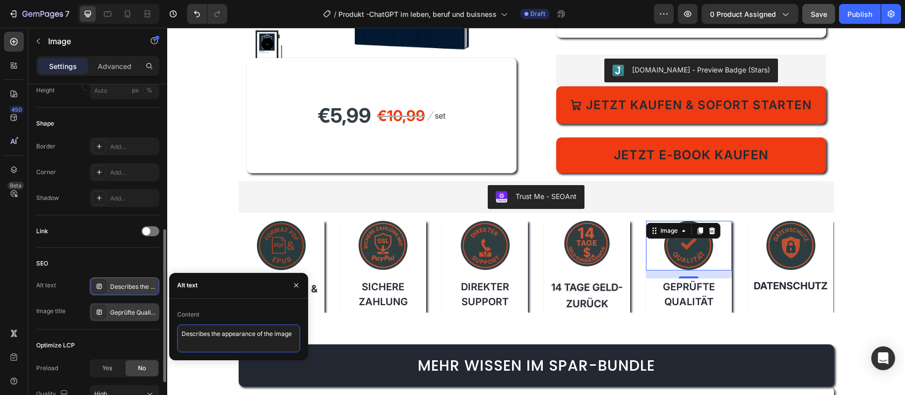
click at [210, 335] on textarea "Describes the appearance of the image" at bounding box center [238, 338] width 123 height 28
paste textarea "Geprüfte Qualität – ChatGPT im Leben geprüfter Inhalt"
type textarea "Geprüfte Qualität – ChatGPT im Leben geprüfter Inhalt"
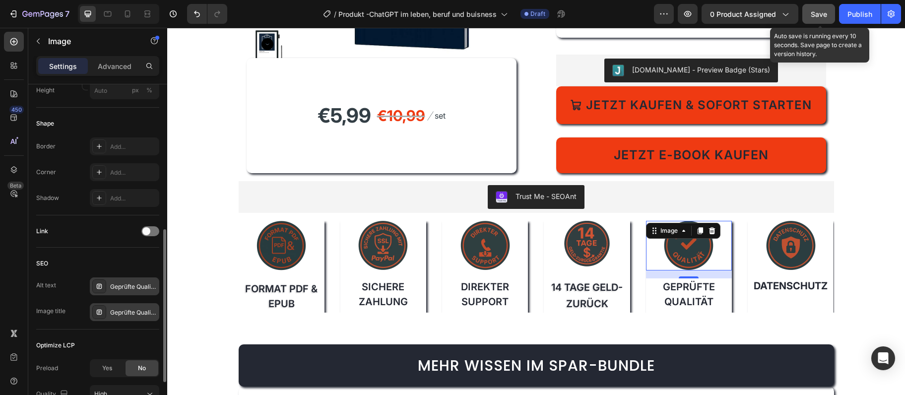
click at [815, 12] on span "Save" at bounding box center [818, 14] width 16 height 8
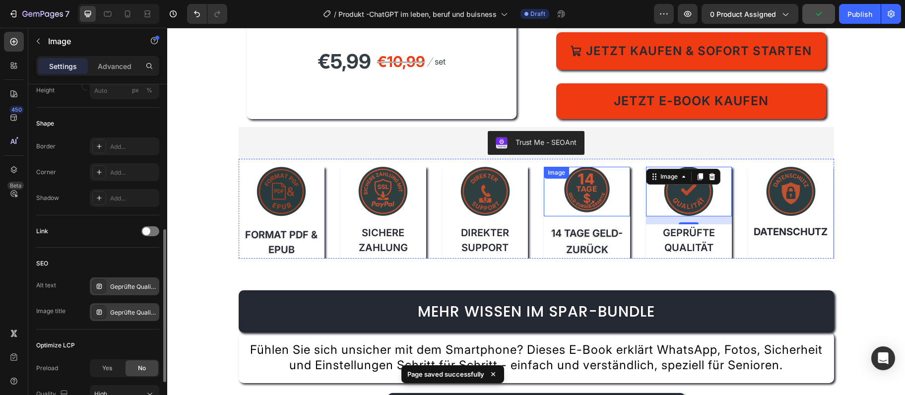
scroll to position [3450, 0]
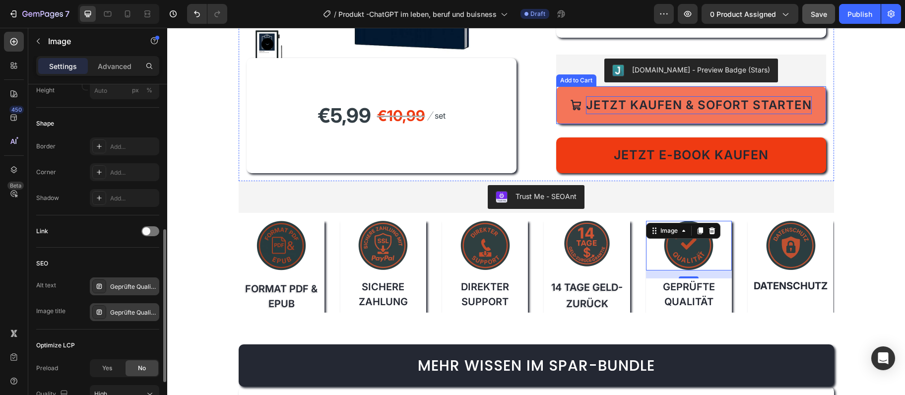
click at [630, 109] on div "Jetzt kaufen & sofort starten" at bounding box center [699, 105] width 226 height 18
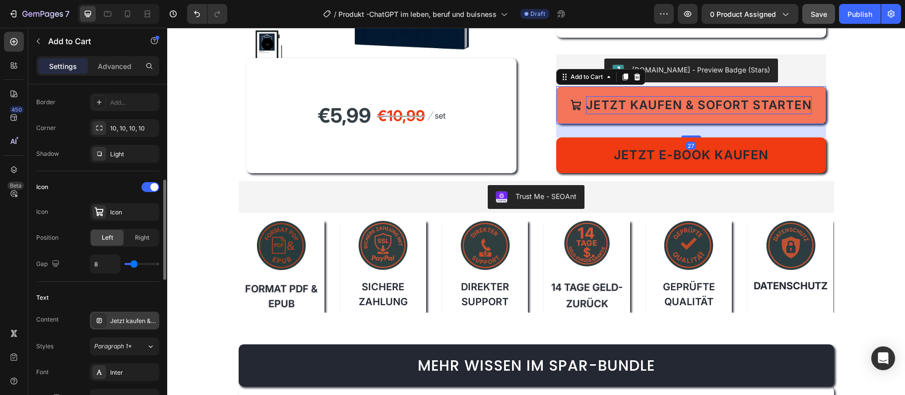
scroll to position [0, 0]
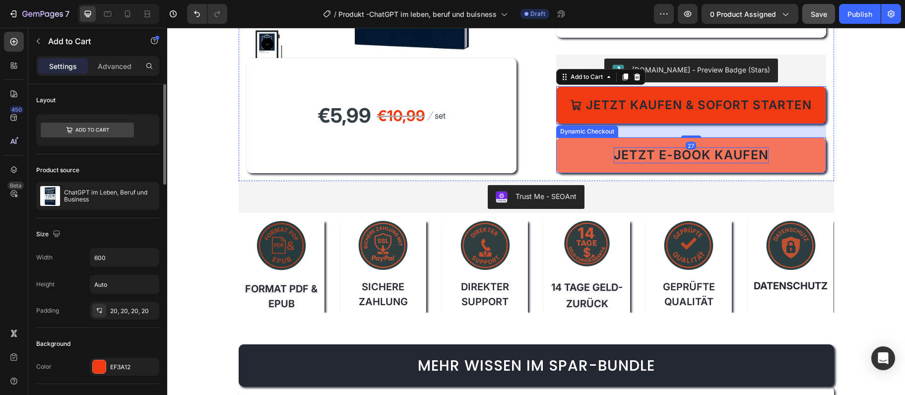
click at [749, 157] on span "Jetzt E-Book kaufen" at bounding box center [691, 154] width 155 height 15
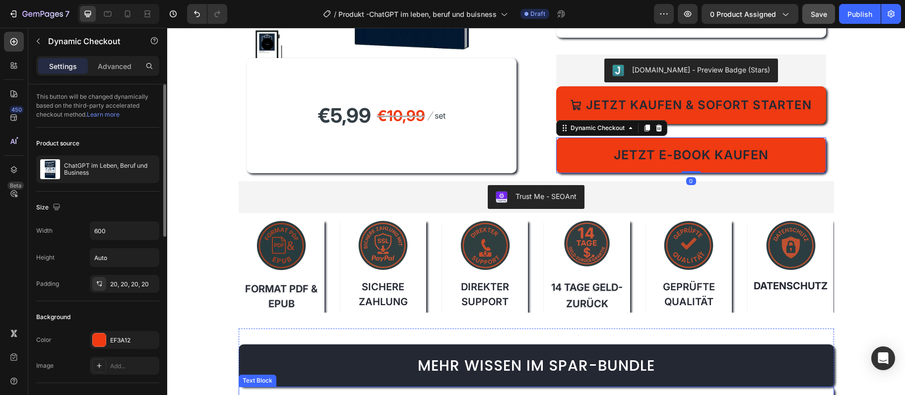
scroll to position [3611, 0]
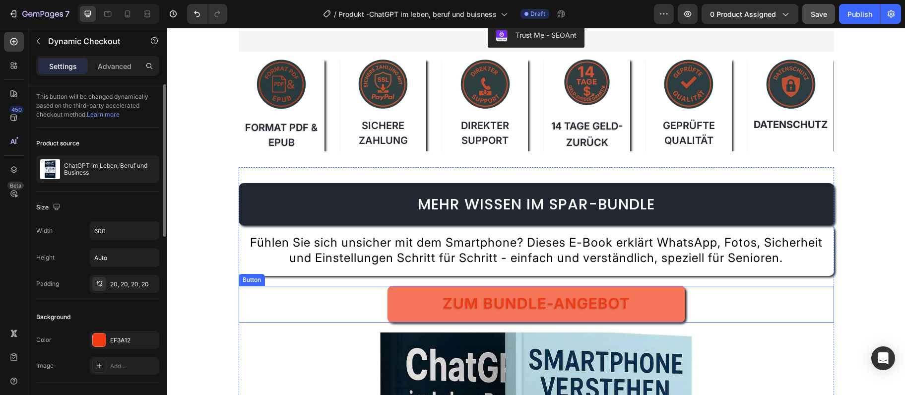
click at [526, 310] on link "Zum Bundle-Angebot" at bounding box center [536, 304] width 298 height 37
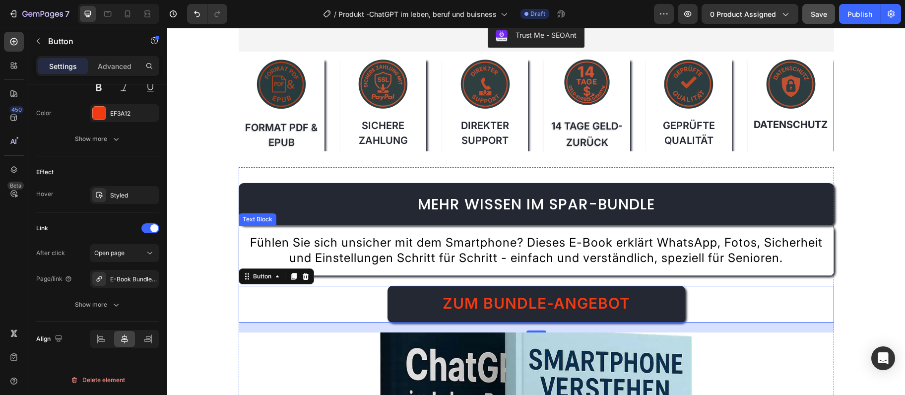
scroll to position [3719, 0]
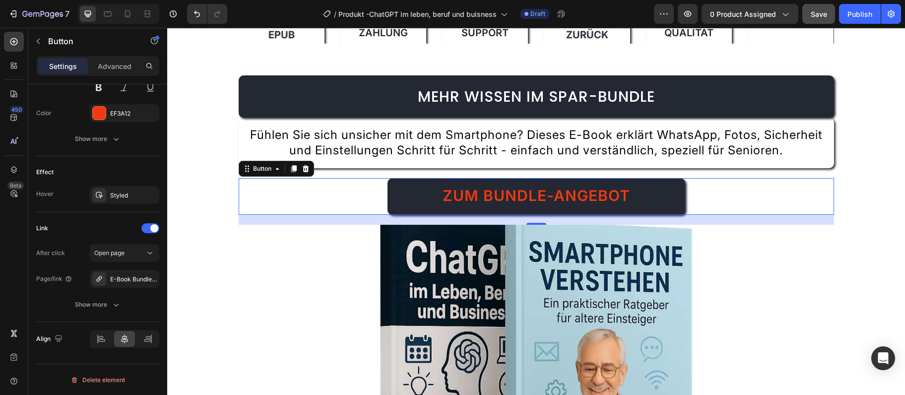
click at [544, 280] on img at bounding box center [536, 359] width 357 height 268
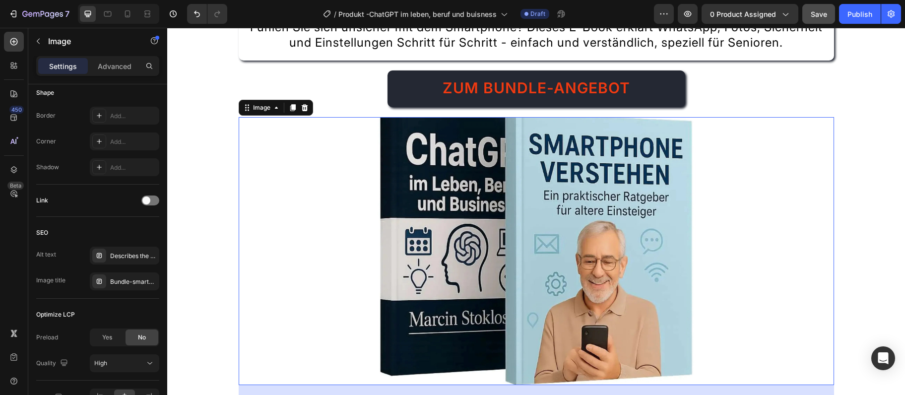
scroll to position [3880, 0]
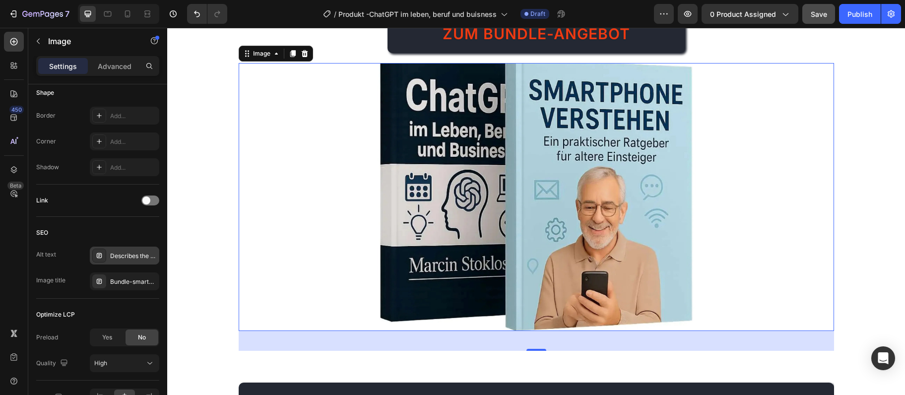
click at [109, 257] on div "Describes the appearance of the image" at bounding box center [124, 256] width 69 height 18
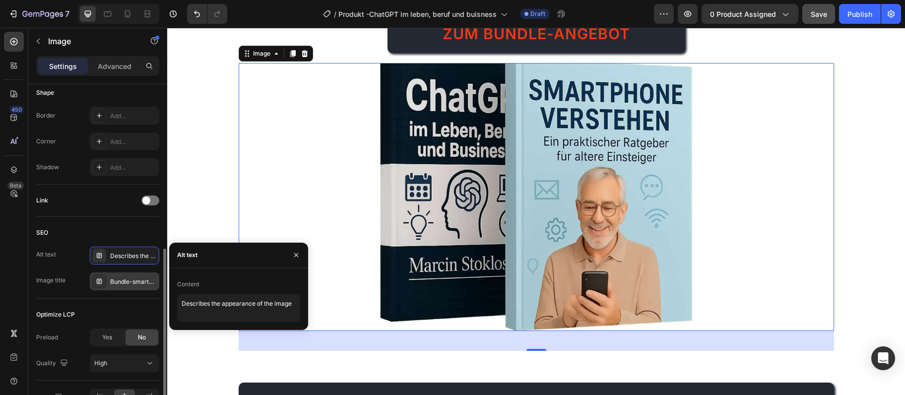
click at [112, 275] on div "Bundle-smartphone-chatgpt" at bounding box center [124, 281] width 69 height 18
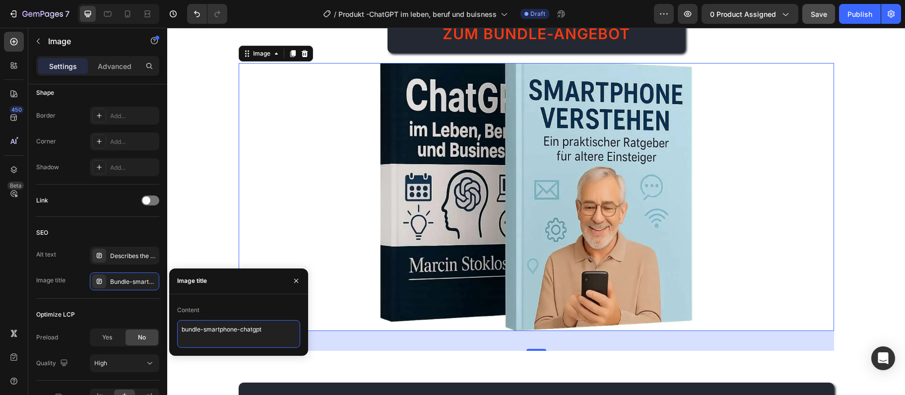
click at [242, 325] on textarea "bundle-smartphone-chatgpt" at bounding box center [238, 334] width 123 height 28
click at [234, 333] on textarea "bundle-smartphone-chatgpt" at bounding box center [238, 334] width 123 height 28
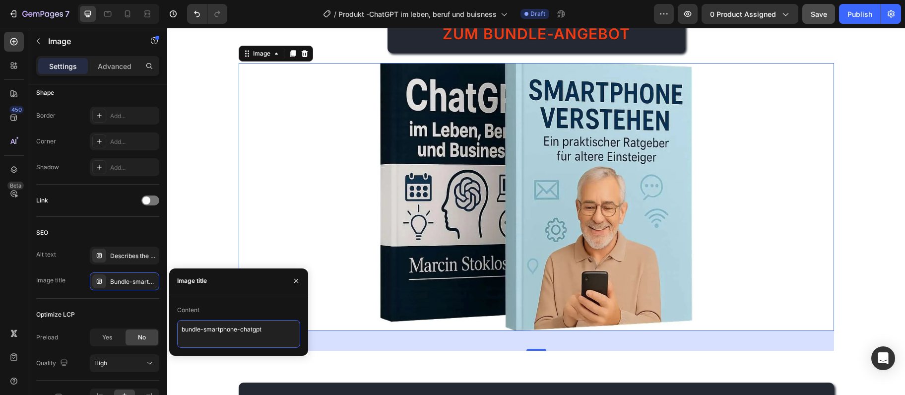
click at [234, 333] on textarea "bundle-smartphone-chatgpt" at bounding box center [238, 334] width 123 height 28
click at [238, 355] on div "Content bundle-smartphone-chatgpt" at bounding box center [238, 325] width 139 height 62
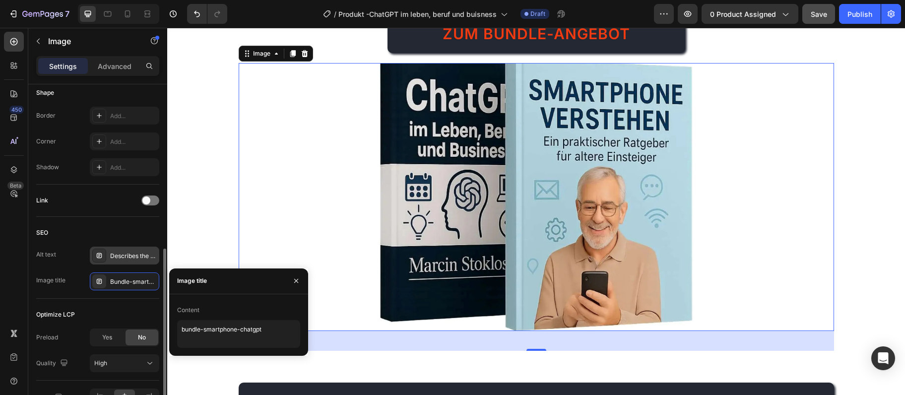
click at [115, 255] on div "Describes the appearance of the image" at bounding box center [133, 255] width 47 height 9
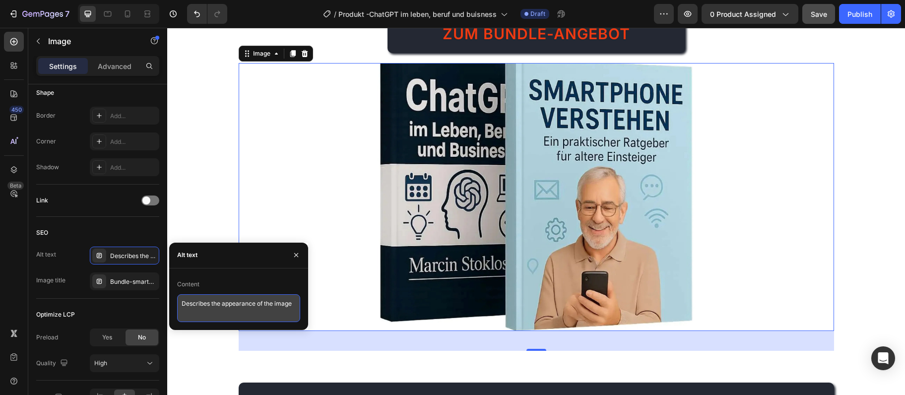
click at [247, 299] on textarea "Describes the appearance of the image" at bounding box center [238, 308] width 123 height 28
paste textarea "Bundle ChatGPT Ratgeber und Smartphone verstehen"
type textarea "Bundle ChatGPT Ratgeber und Smartphone verstehen"
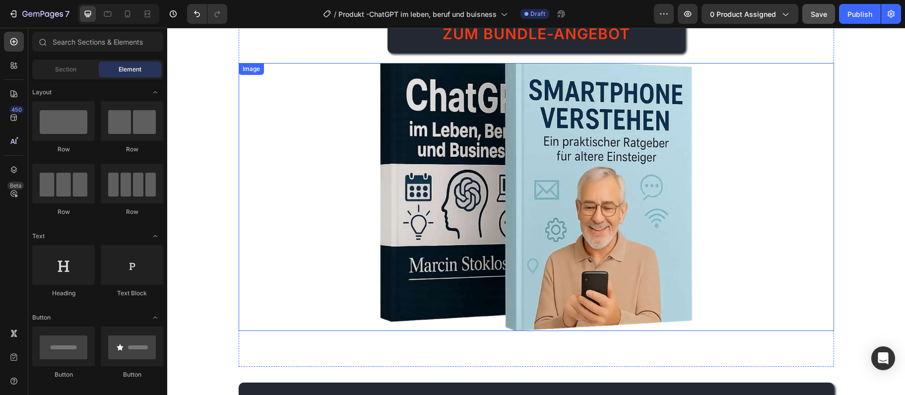
scroll to position [3987, 0]
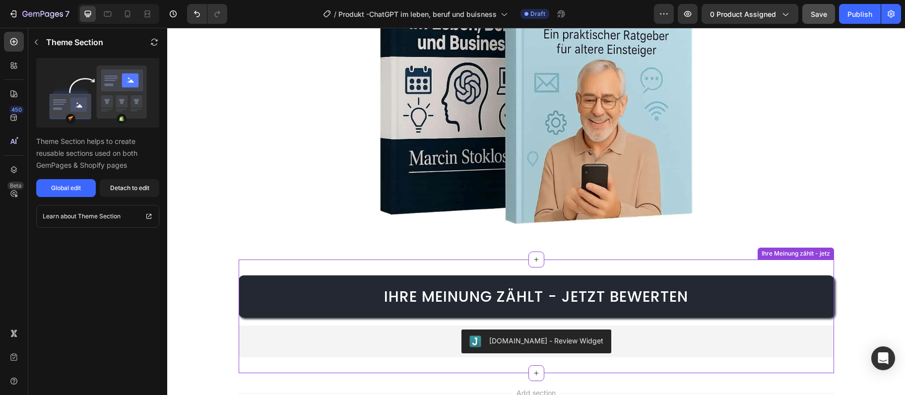
click at [534, 350] on button "[DOMAIN_NAME] - Review Widget" at bounding box center [536, 341] width 150 height 24
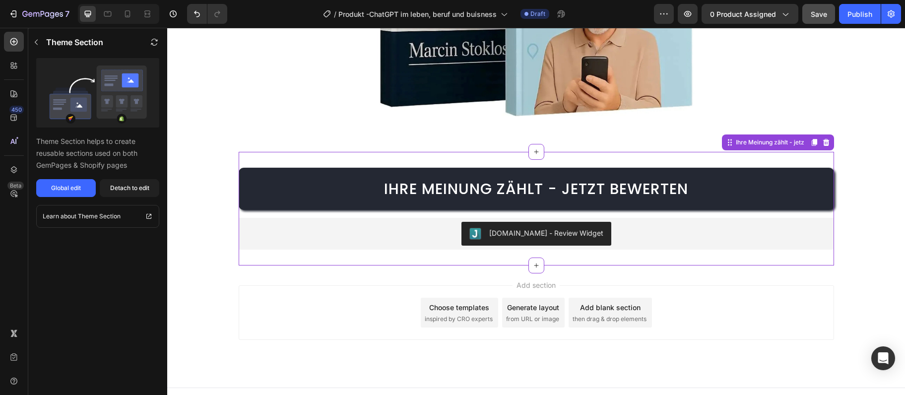
scroll to position [4124, 0]
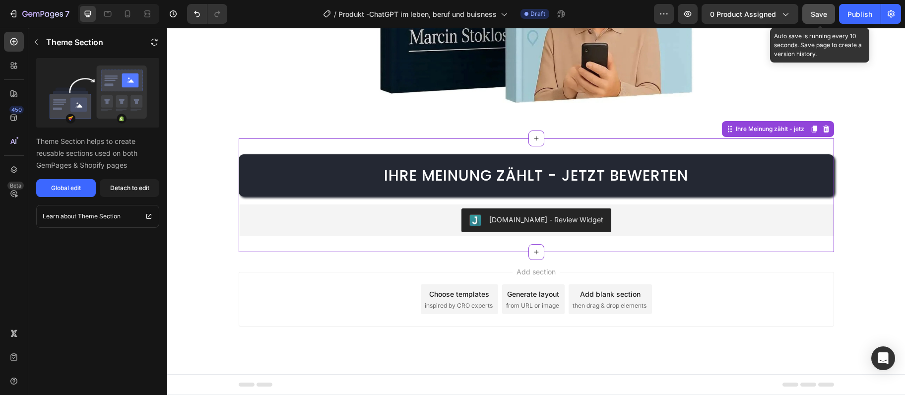
click at [808, 9] on button "Save" at bounding box center [818, 14] width 33 height 20
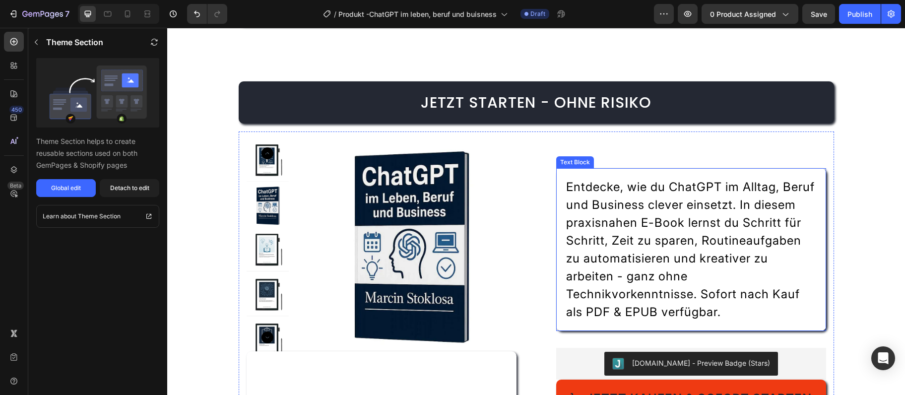
scroll to position [3211, 0]
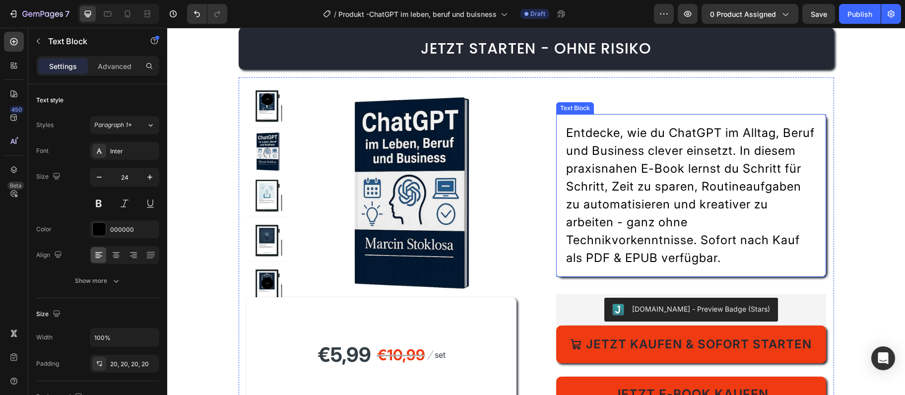
click at [707, 215] on p "Entdecke, wie du ChatGPT im Alltag, Beruf und Business clever einsetzt. In dies…" at bounding box center [691, 195] width 250 height 143
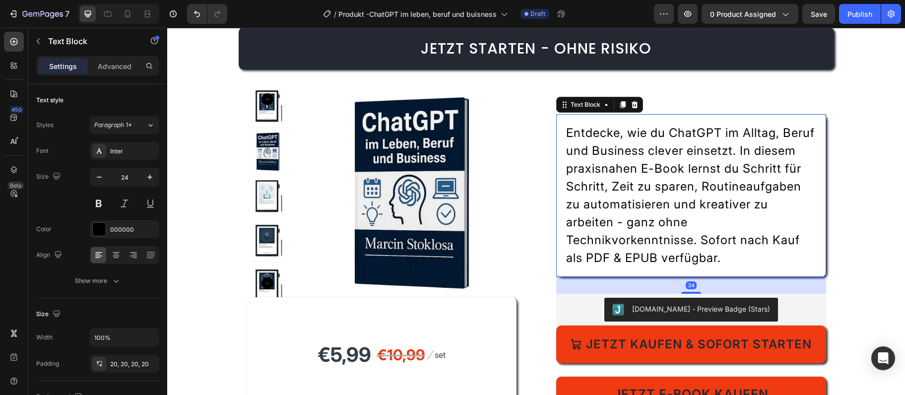
scroll to position [3157, 0]
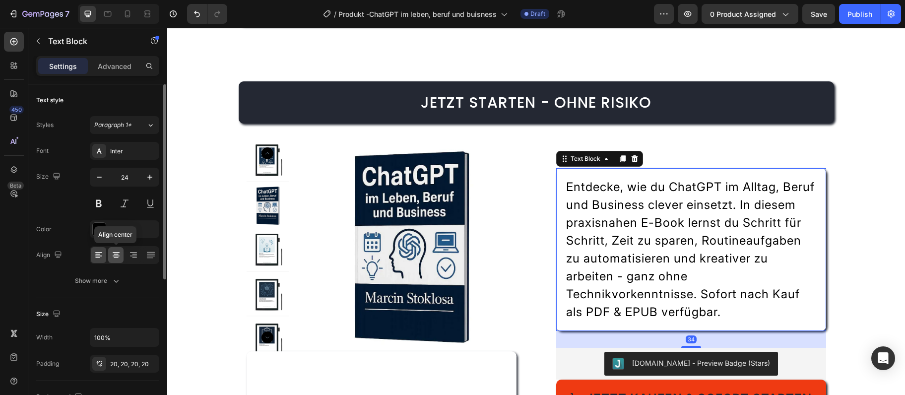
click at [116, 253] on icon at bounding box center [116, 255] width 10 height 10
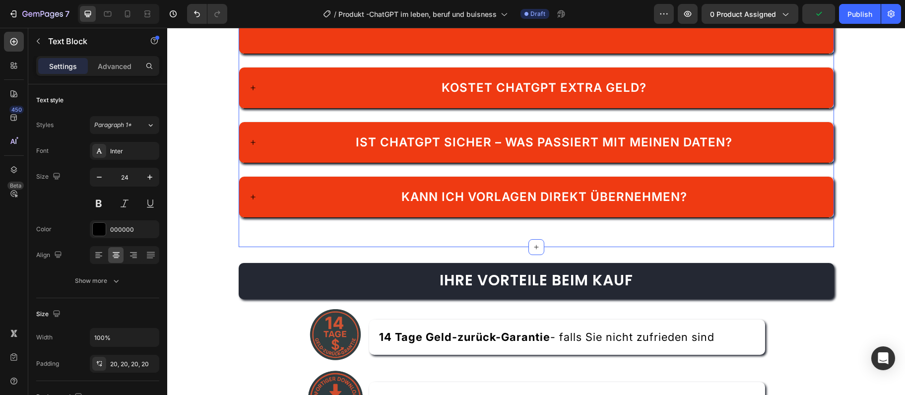
scroll to position [1975, 0]
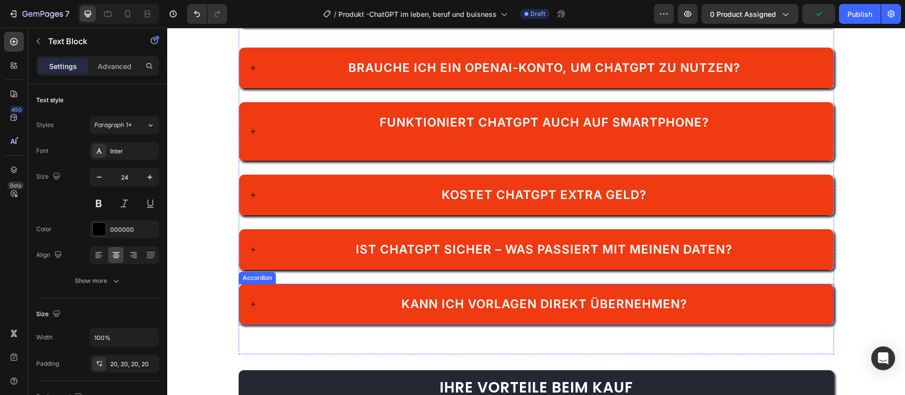
click at [309, 308] on div "Kann ich Vorlagen direkt übernehmen?" at bounding box center [544, 304] width 558 height 21
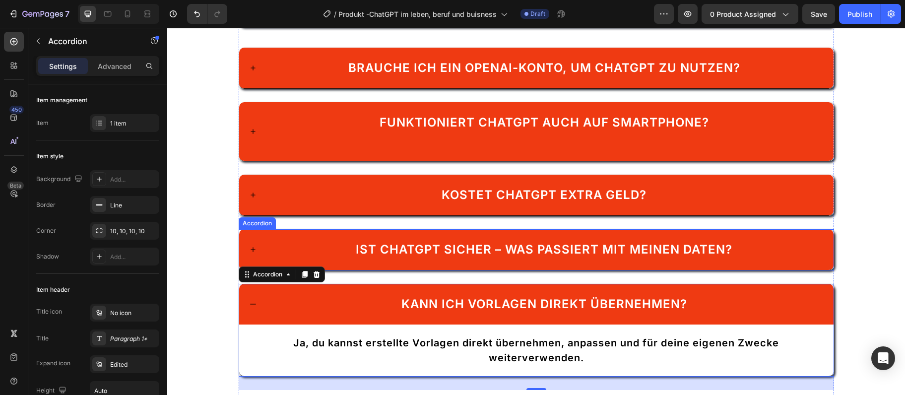
click at [329, 251] on div "Ist ChatGPT sicher – was passiert mit meinen Daten?" at bounding box center [544, 249] width 558 height 21
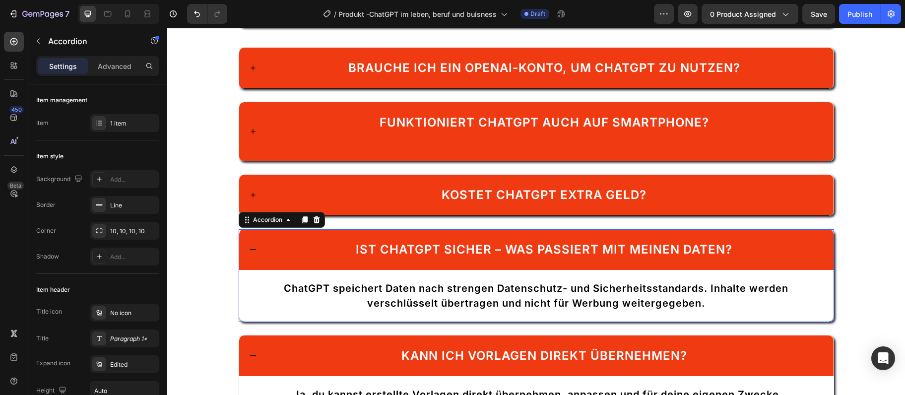
scroll to position [376, 0]
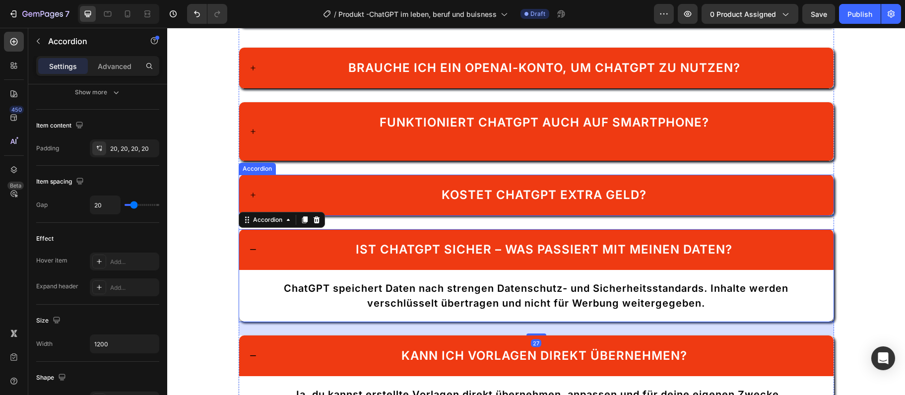
click at [329, 192] on div "Kostet ChatGPT extra Geld?" at bounding box center [544, 195] width 558 height 21
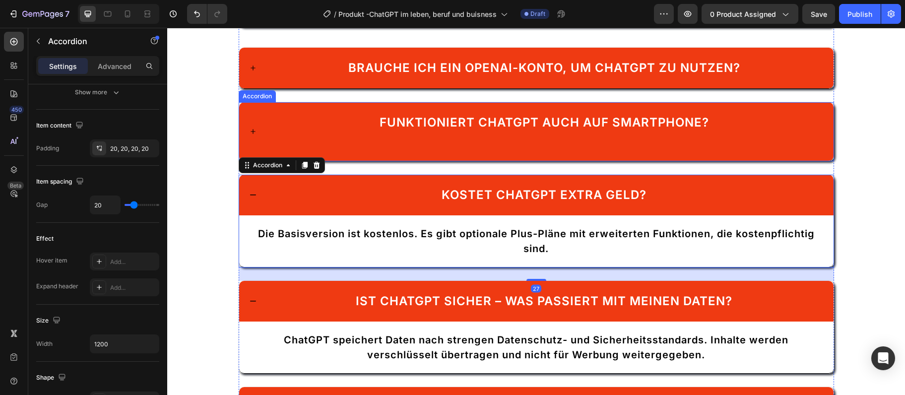
click at [336, 149] on div "Funktioniert ChatGPT auch auf Smartphone?" at bounding box center [544, 131] width 558 height 39
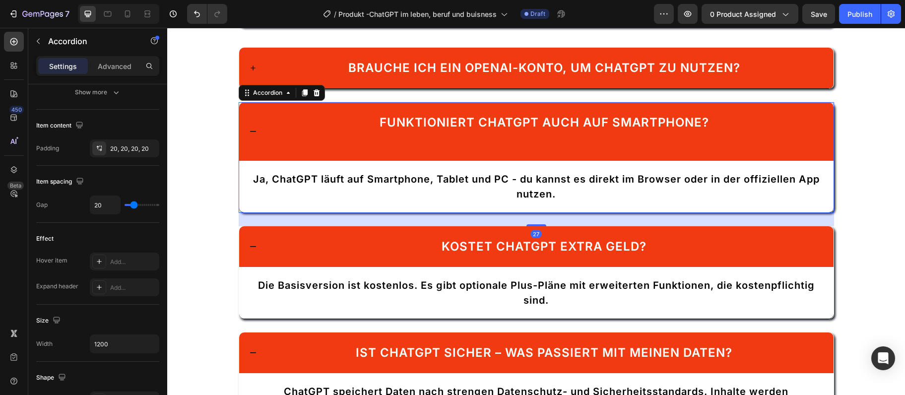
click at [394, 152] on div "Funktioniert ChatGPT auch auf Smartphone?" at bounding box center [536, 131] width 594 height 59
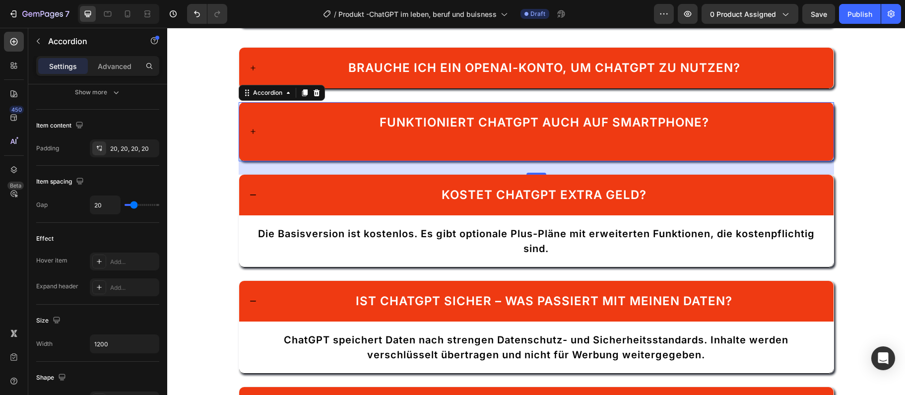
click at [439, 137] on p "Funktioniert ChatGPT auch auf Smartphone?" at bounding box center [543, 132] width 329 height 36
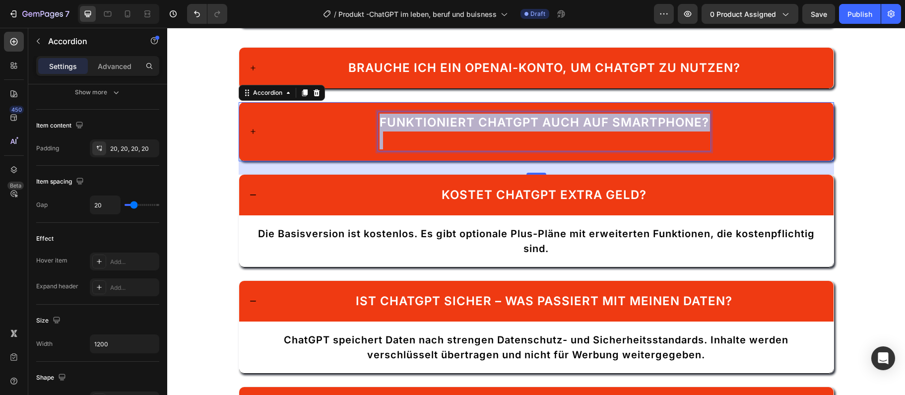
click at [439, 137] on p "Funktioniert ChatGPT auch auf Smartphone?" at bounding box center [543, 132] width 329 height 36
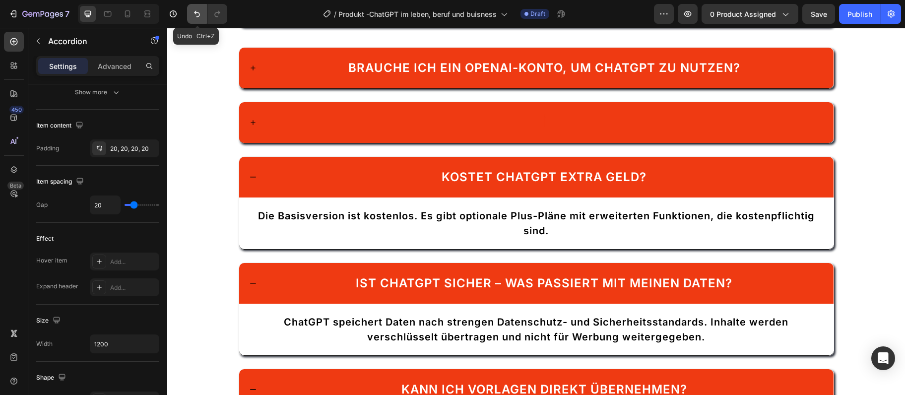
click at [200, 14] on icon "Undo/Redo" at bounding box center [197, 14] width 6 height 6
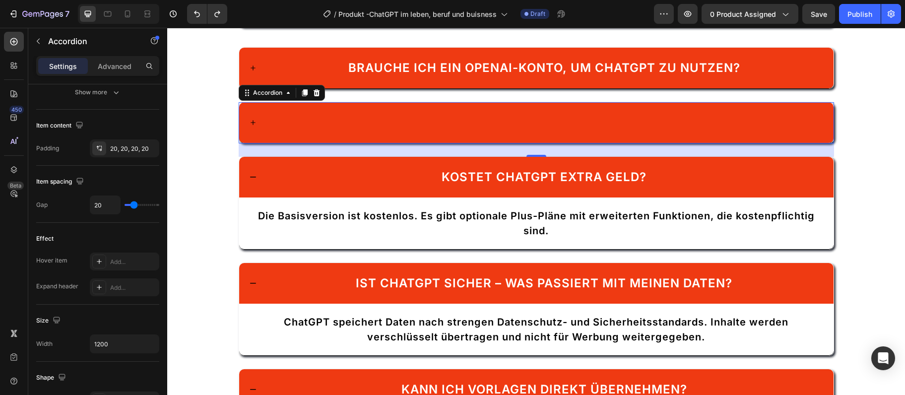
click at [468, 121] on div at bounding box center [544, 122] width 558 height 21
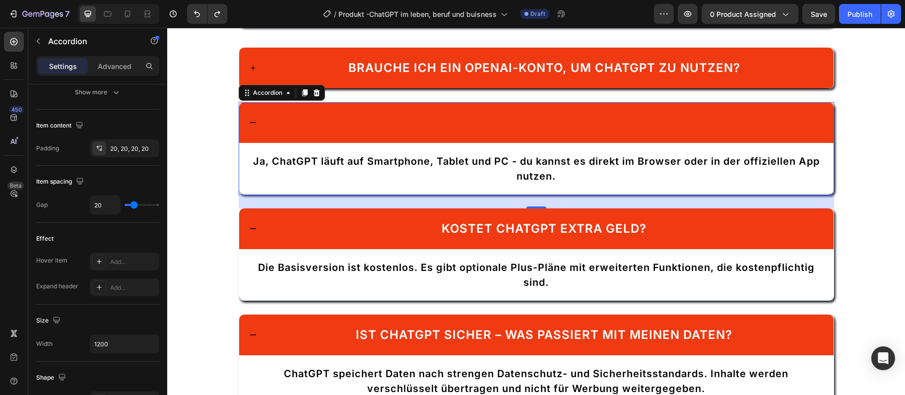
click at [468, 121] on div at bounding box center [544, 122] width 558 height 21
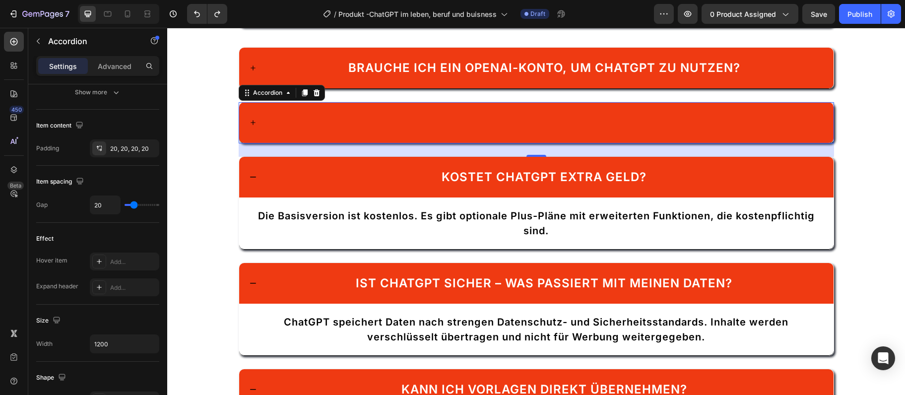
click at [468, 121] on div at bounding box center [544, 122] width 558 height 21
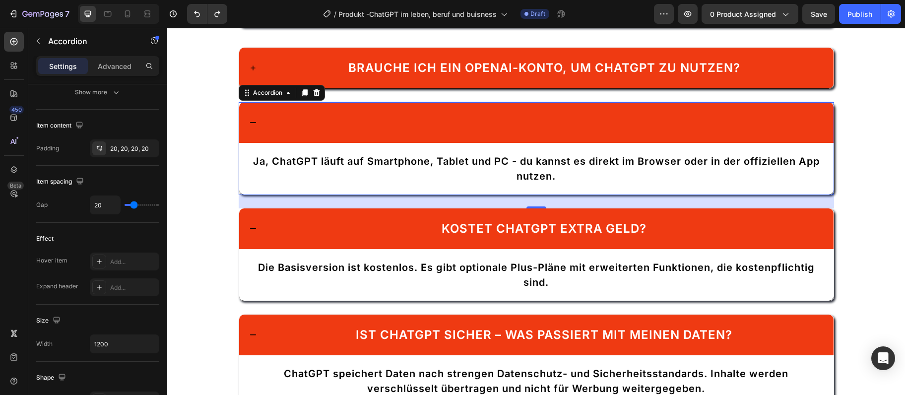
click at [496, 116] on div at bounding box center [544, 122] width 558 height 21
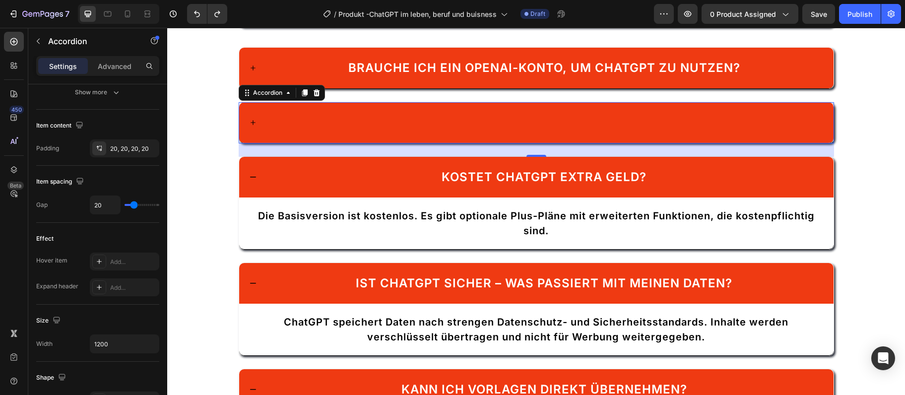
click at [496, 116] on div at bounding box center [544, 122] width 558 height 21
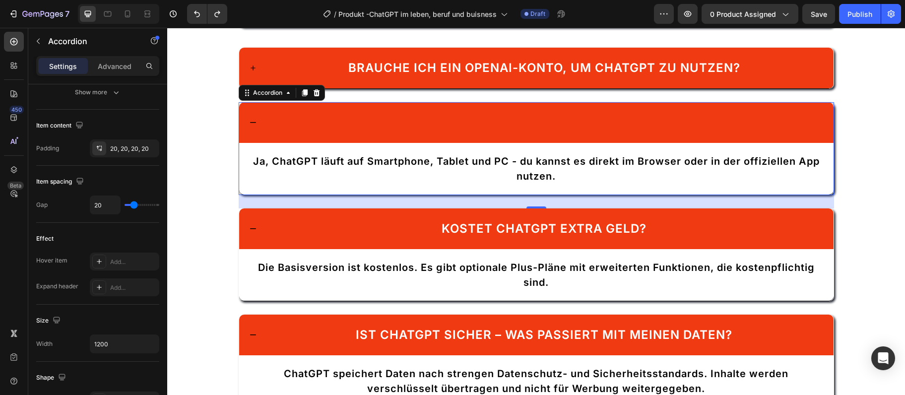
click at [496, 116] on div at bounding box center [544, 122] width 558 height 21
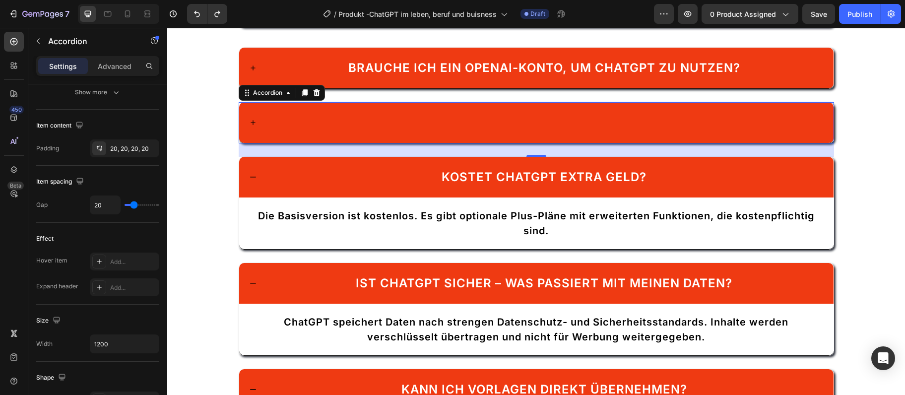
drag, startPoint x: 505, startPoint y: 136, endPoint x: 506, endPoint y: 131, distance: 5.5
click at [505, 134] on div at bounding box center [536, 122] width 594 height 41
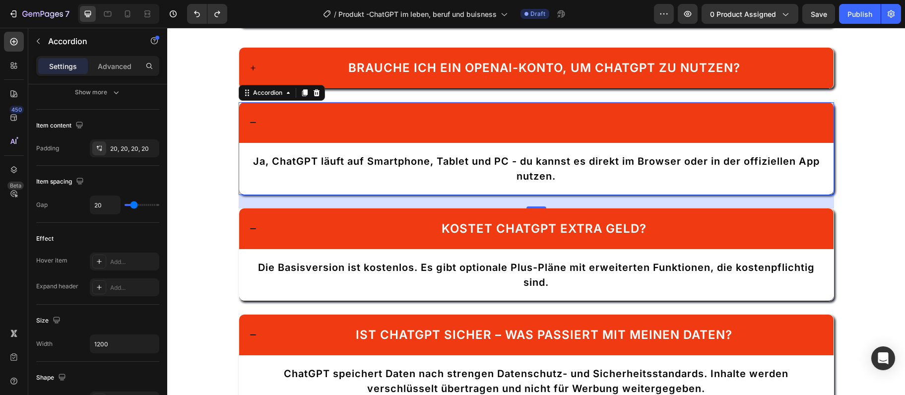
click at [506, 131] on div at bounding box center [544, 122] width 558 height 21
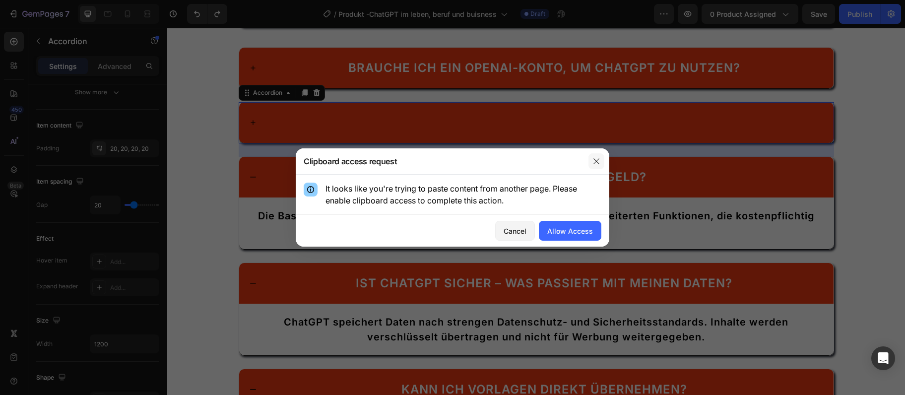
click at [593, 162] on icon "button" at bounding box center [596, 161] width 8 height 8
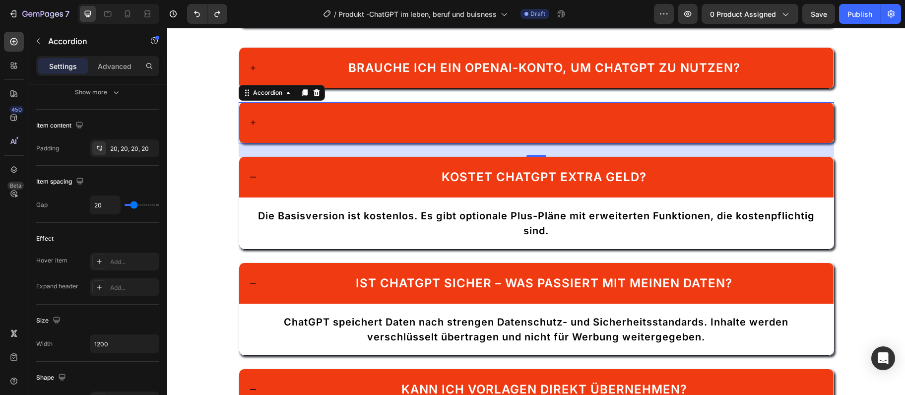
drag, startPoint x: 435, startPoint y: 103, endPoint x: 429, endPoint y: 109, distance: 8.1
click at [434, 103] on div at bounding box center [536, 122] width 594 height 41
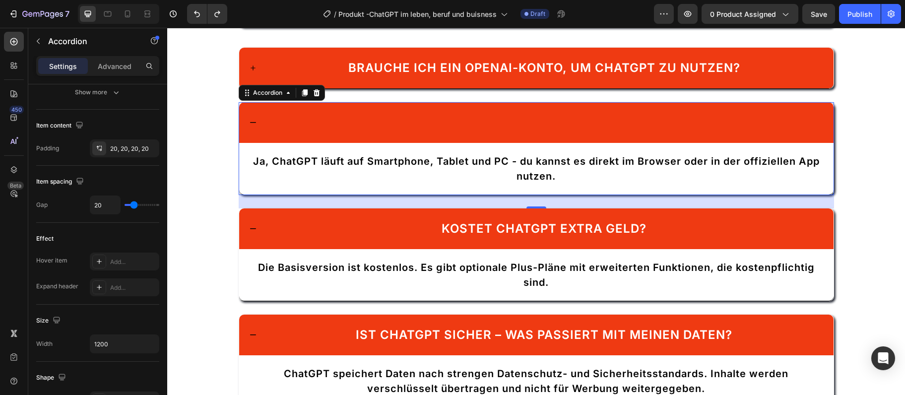
click at [421, 118] on div at bounding box center [544, 122] width 558 height 21
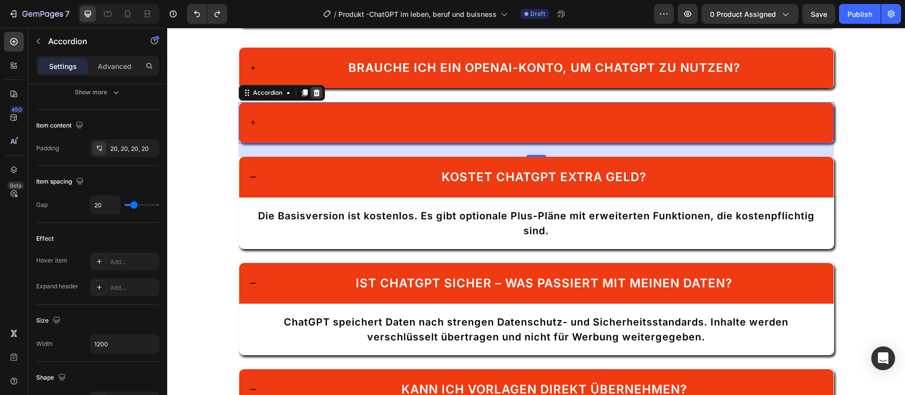
click at [322, 88] on div at bounding box center [316, 93] width 12 height 12
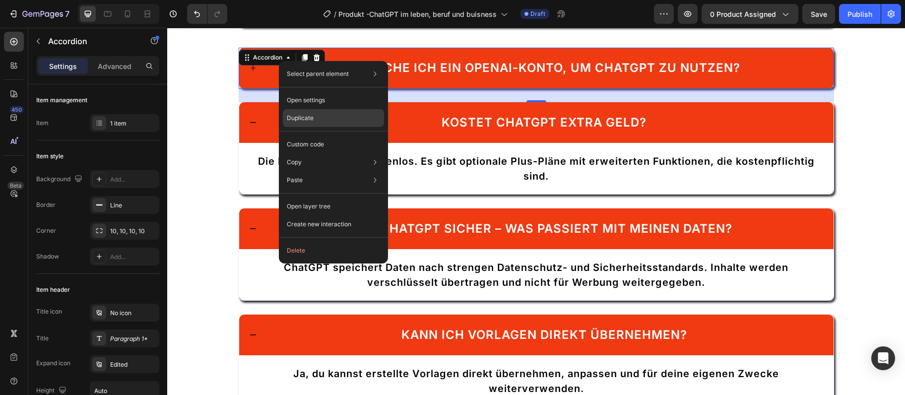
click at [291, 112] on div "Duplicate" at bounding box center [333, 118] width 101 height 18
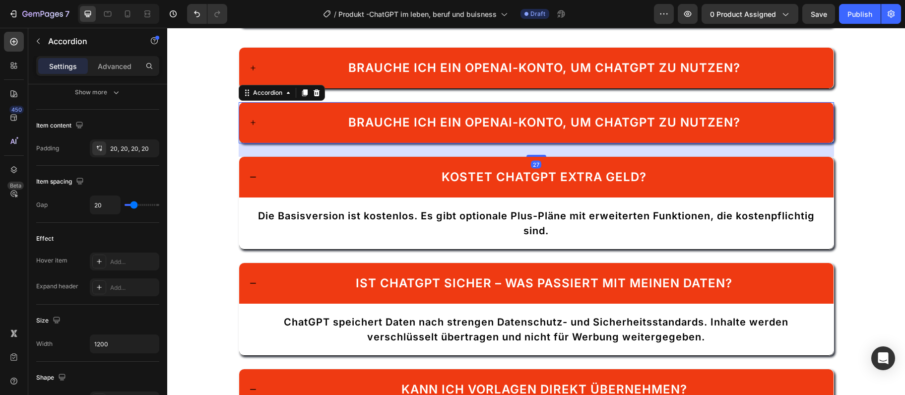
click at [397, 122] on span "Brauche ich ein OpenAI-Konto, um ChatGPT zu nutzen?" at bounding box center [544, 122] width 392 height 14
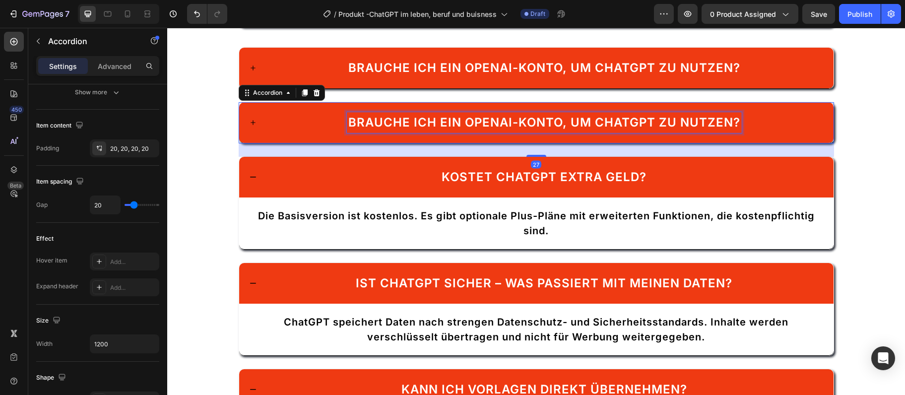
click at [397, 122] on span "Brauche ich ein OpenAI-Konto, um ChatGPT zu nutzen?" at bounding box center [544, 122] width 392 height 14
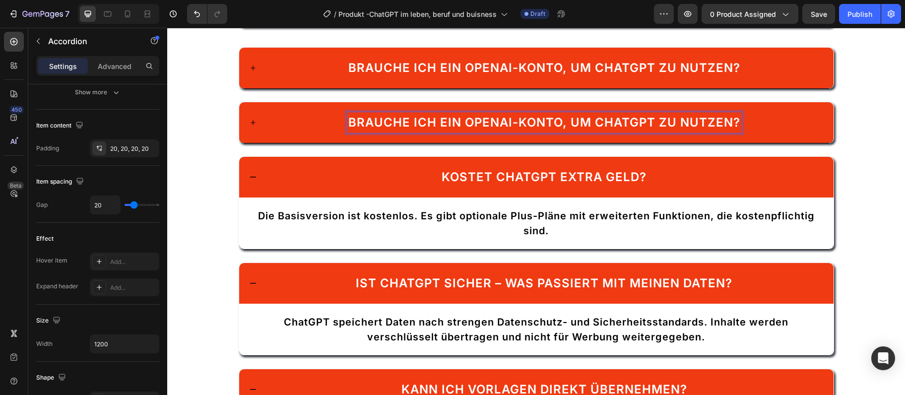
click at [397, 122] on span "Brauche ich ein OpenAI-Konto, um ChatGPT zu nutzen?" at bounding box center [544, 122] width 392 height 14
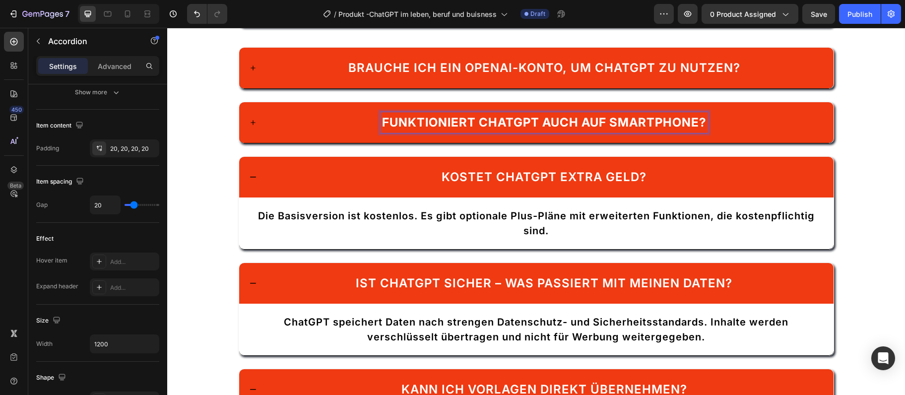
click at [339, 114] on div "Funktioniert ChatGPT auch auf Smartphone?" at bounding box center [544, 122] width 558 height 21
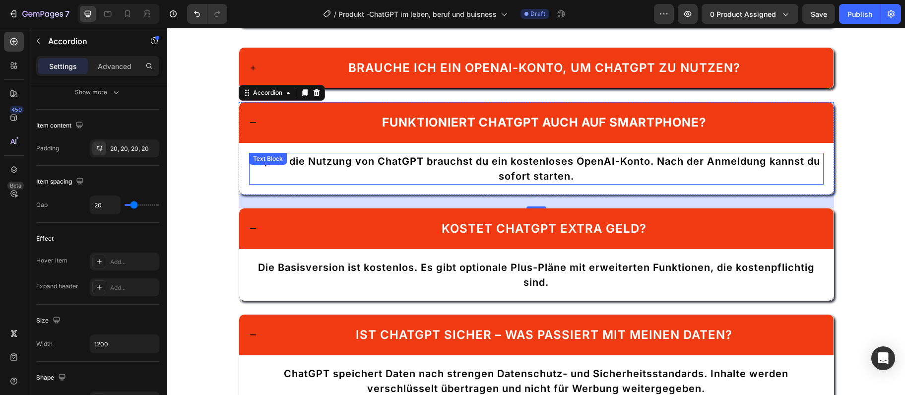
click at [424, 164] on p "Ja, für die Nutzung von ChatGPT brauchst du ein kostenloses OpenAI-Konto. Nach …" at bounding box center [536, 169] width 572 height 30
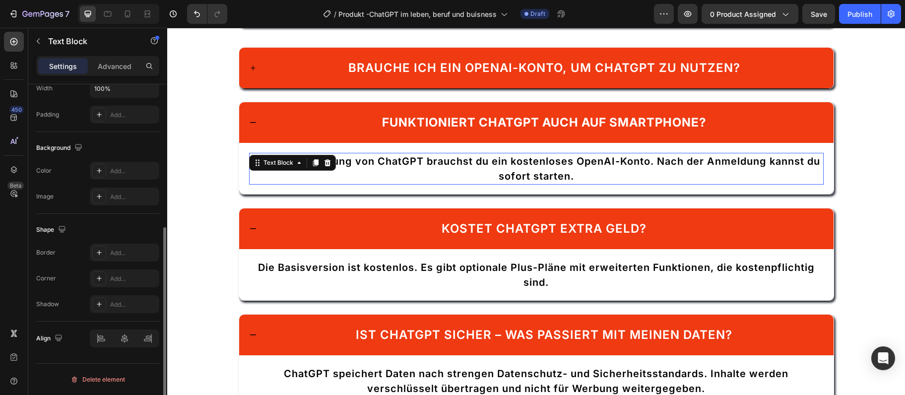
click at [424, 164] on p "Ja, für die Nutzung von ChatGPT brauchst du ein kostenloses OpenAI-Konto. Nach …" at bounding box center [536, 169] width 572 height 30
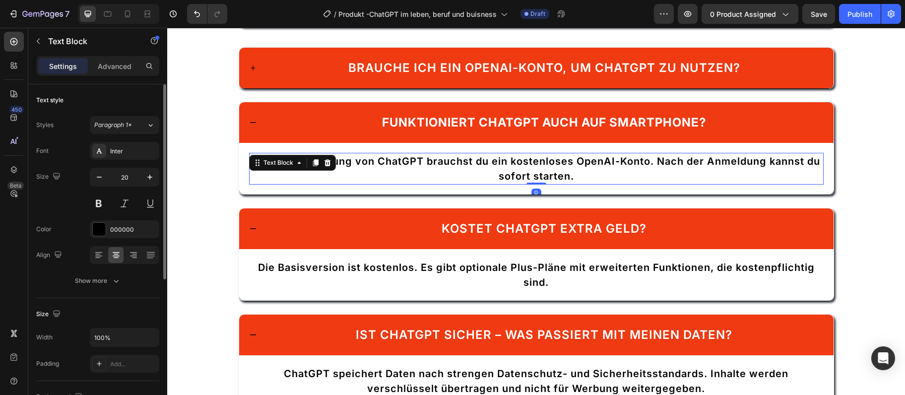
click at [424, 164] on p "Ja, für die Nutzung von ChatGPT brauchst du ein kostenloses OpenAI-Konto. Nach …" at bounding box center [536, 169] width 572 height 30
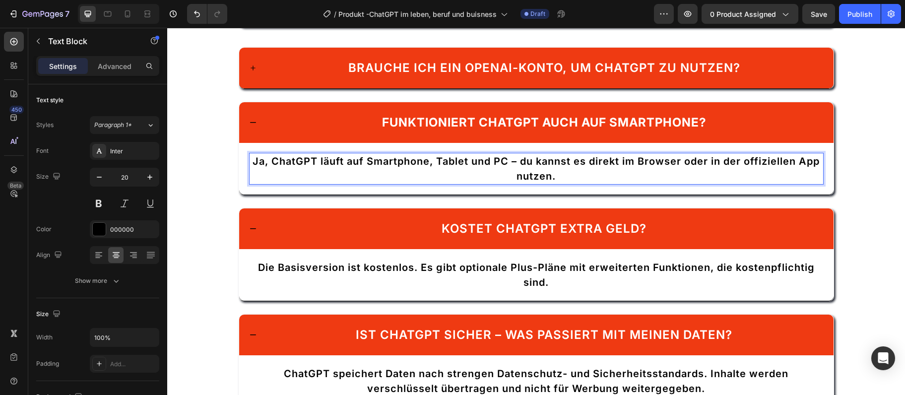
click at [517, 162] on p "Ja, ChatGPT läuft auf Smartphone, Tablet und PC – du kannst es direkt im Browse…" at bounding box center [536, 169] width 572 height 30
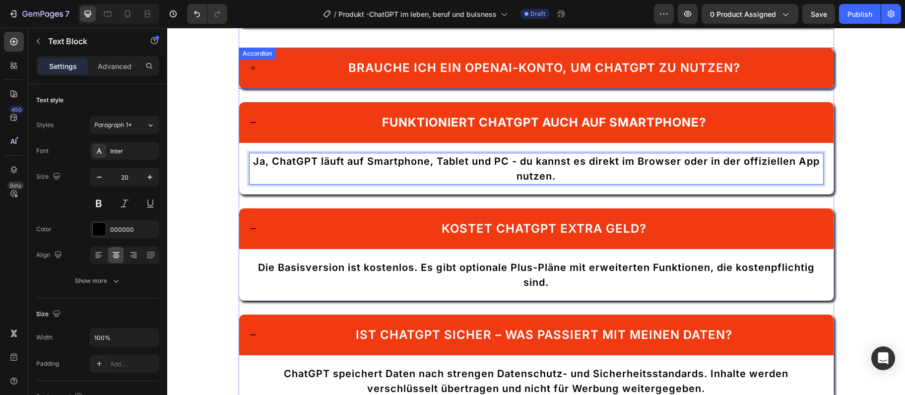
click at [270, 80] on div "Brauche ich ein OpenAI-Konto, um ChatGPT zu nutzen?" at bounding box center [536, 68] width 594 height 41
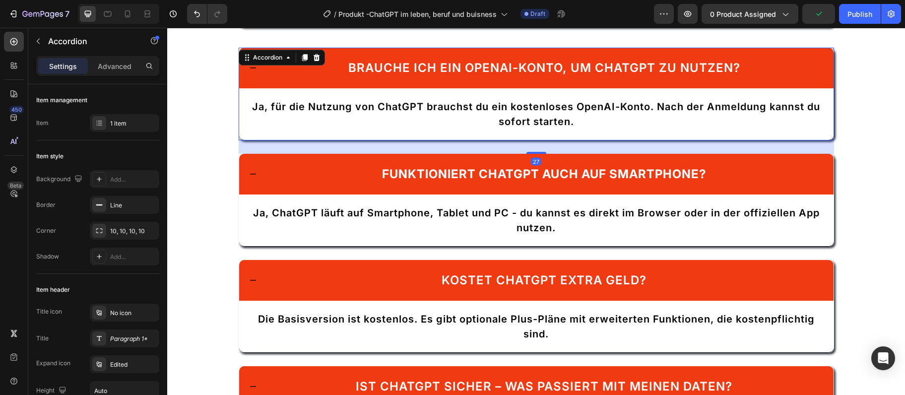
click at [265, 70] on div "Brauche ich ein OpenAI-Konto, um ChatGPT zu nutzen?" at bounding box center [544, 68] width 558 height 21
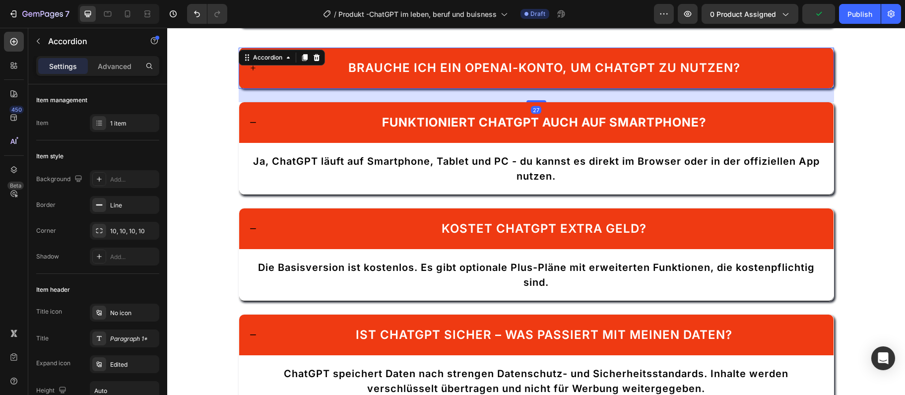
click at [265, 70] on div "Brauche ich ein OpenAI-Konto, um ChatGPT zu nutzen?" at bounding box center [544, 68] width 558 height 21
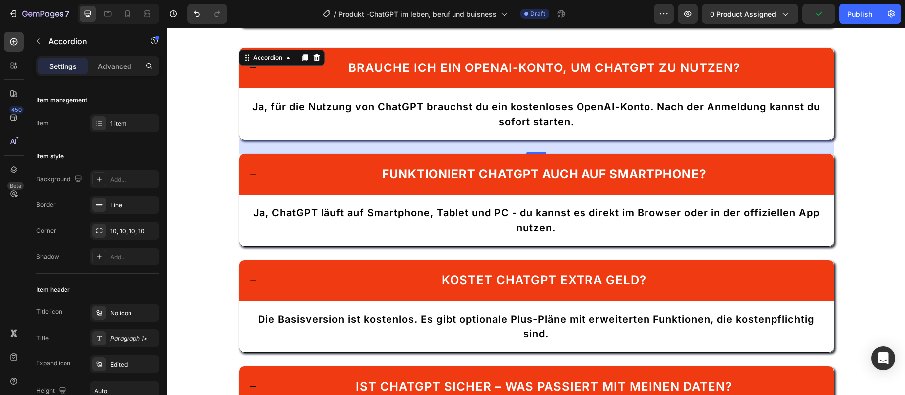
click at [265, 70] on div "Brauche ich ein OpenAI-Konto, um ChatGPT zu nutzen?" at bounding box center [544, 68] width 558 height 21
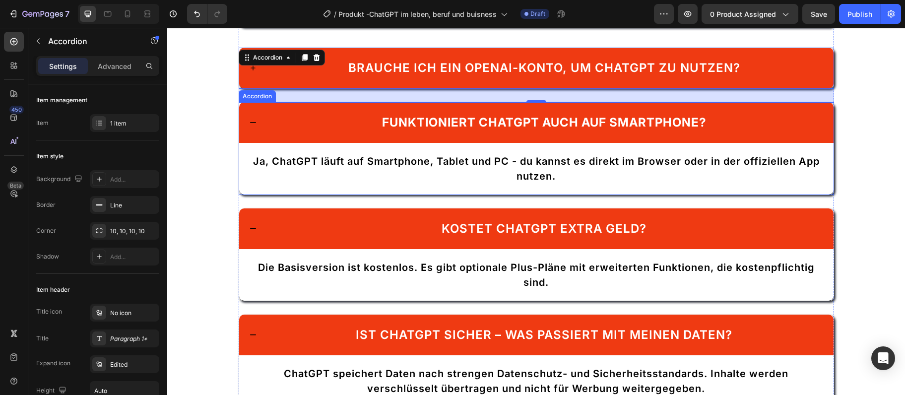
click at [260, 128] on div "Funktioniert ChatGPT auch auf Smartphone?" at bounding box center [536, 122] width 594 height 41
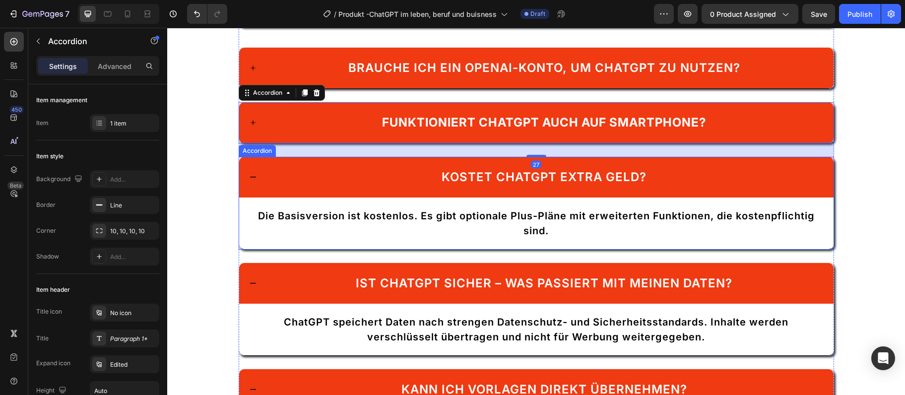
click at [278, 176] on div "Kostet ChatGPT extra Geld?" at bounding box center [544, 177] width 558 height 21
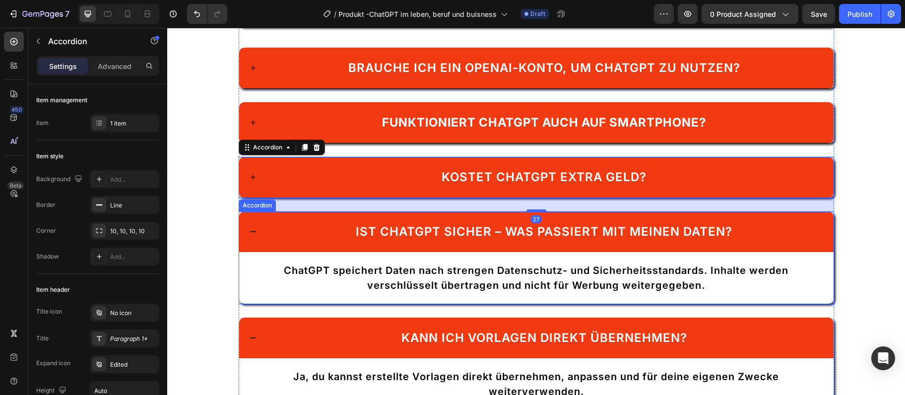
click at [298, 229] on div "Ist ChatGPT sicher – was passiert mit meinen Daten?" at bounding box center [544, 231] width 558 height 21
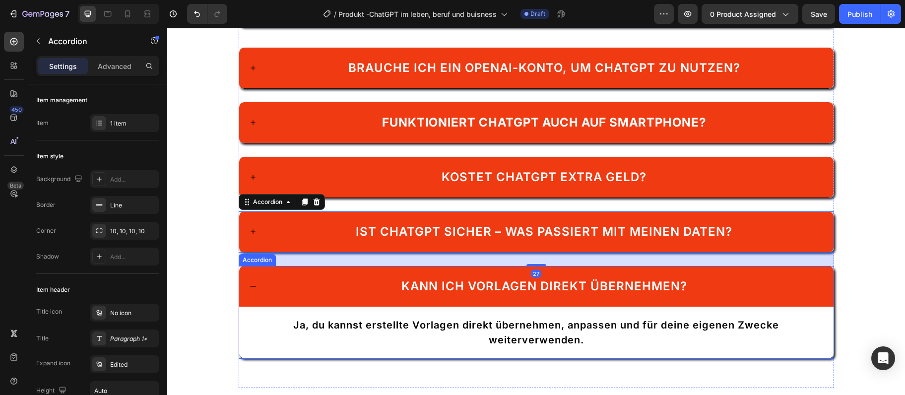
click at [282, 294] on div "Kann ich Vorlagen direkt übernehmen?" at bounding box center [544, 286] width 558 height 21
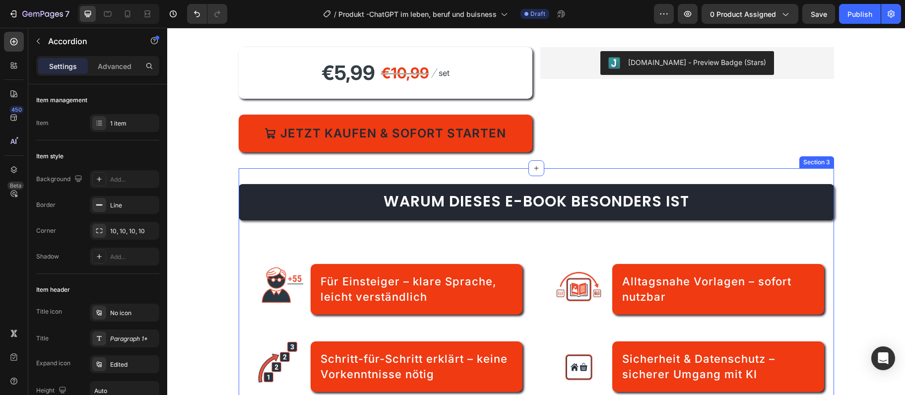
scroll to position [364, 0]
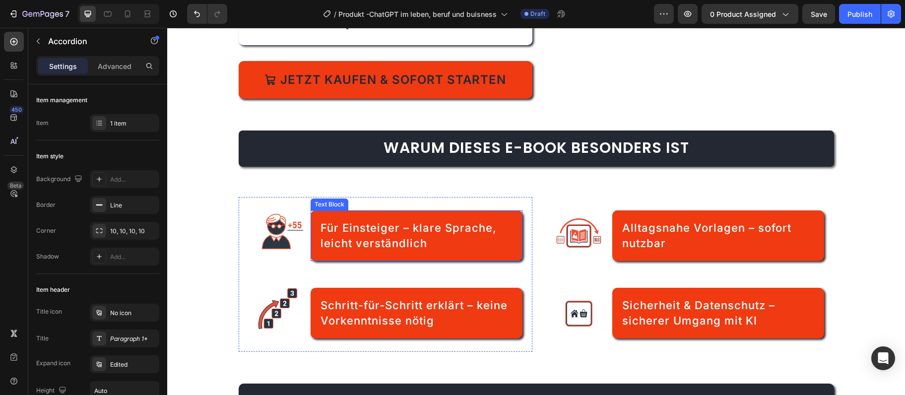
click at [364, 229] on span "Für Einsteiger – klare Sprache, leicht verständlich" at bounding box center [408, 235] width 176 height 28
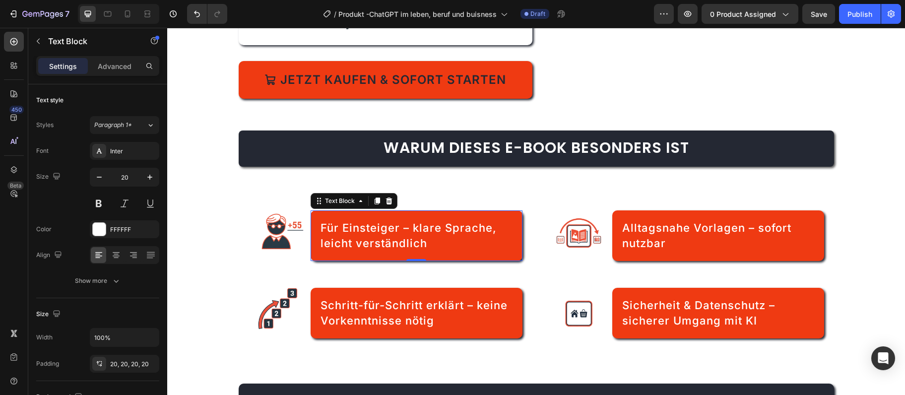
click at [364, 229] on span "Für Einsteiger – klare Sprache, leicht verständlich" at bounding box center [408, 235] width 176 height 28
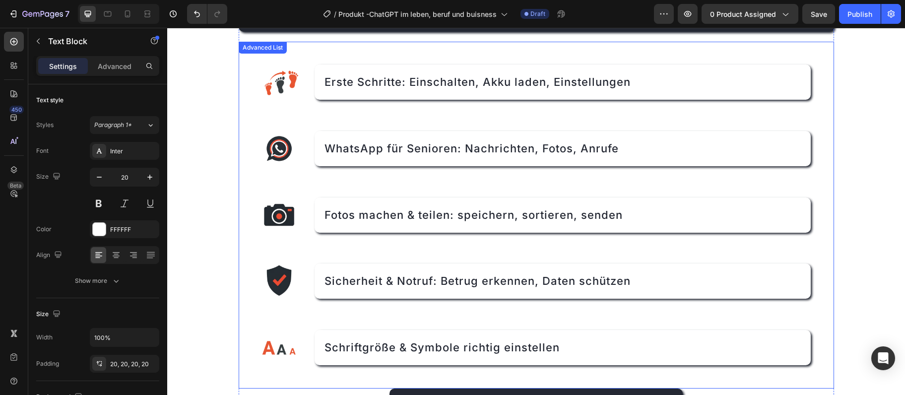
scroll to position [698, 0]
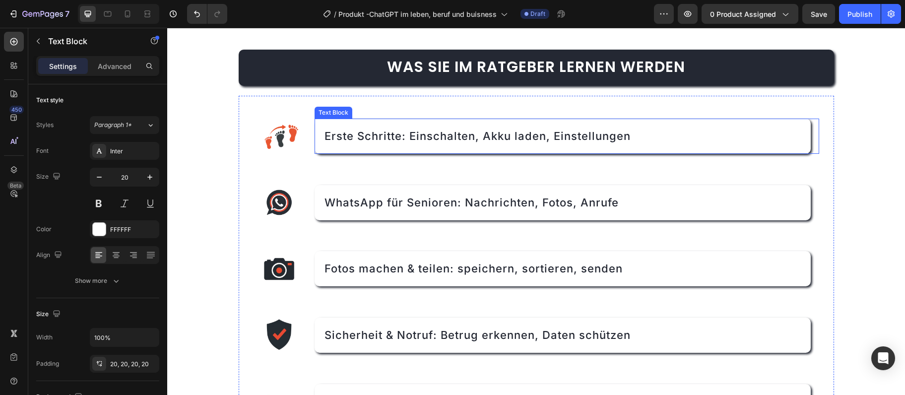
click at [401, 136] on span "Erste Schritte: Einschalten, Akku laden, Einstellungen" at bounding box center [477, 135] width 306 height 13
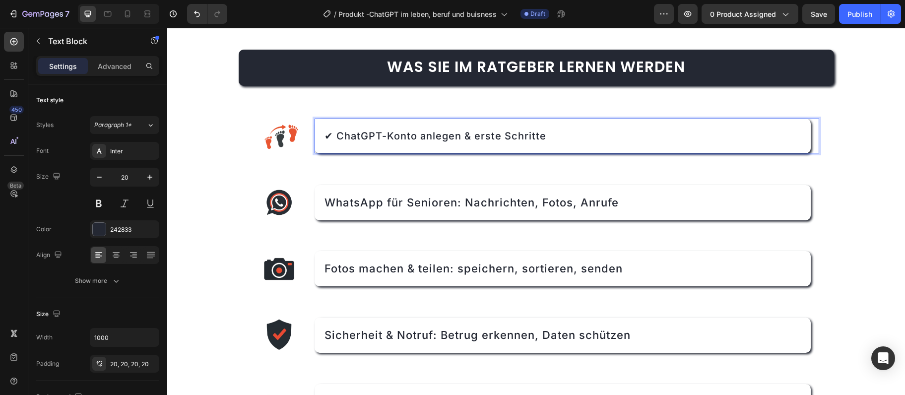
click at [335, 131] on p "✔ ChatGPT-Konto anlegen & erste Schritte" at bounding box center [562, 135] width 476 height 15
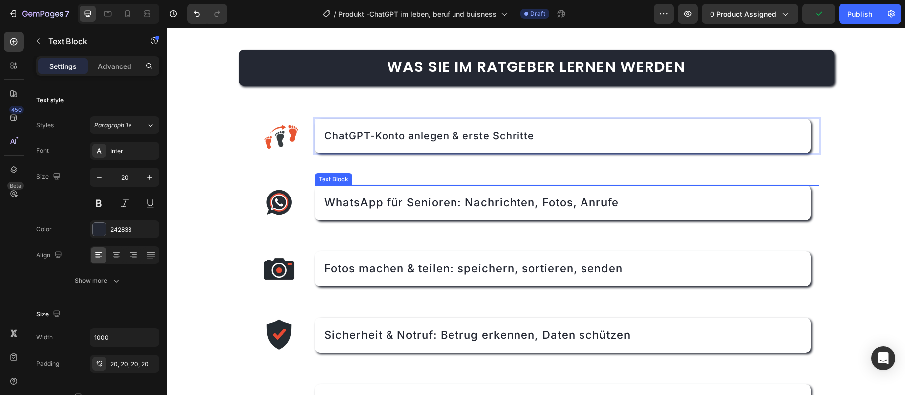
click at [385, 200] on span "WhatsApp für Senioren: Nachrichten, Fotos, Anrufe" at bounding box center [471, 202] width 294 height 13
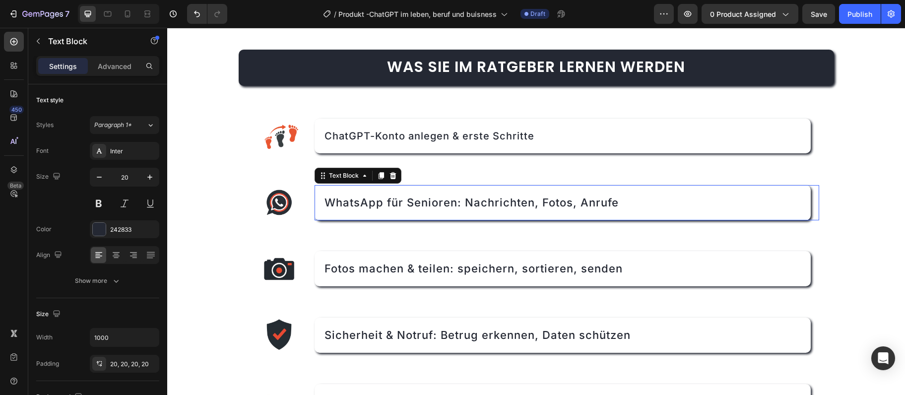
click at [385, 200] on span "WhatsApp für Senioren: Nachrichten, Fotos, Anrufe" at bounding box center [471, 202] width 294 height 13
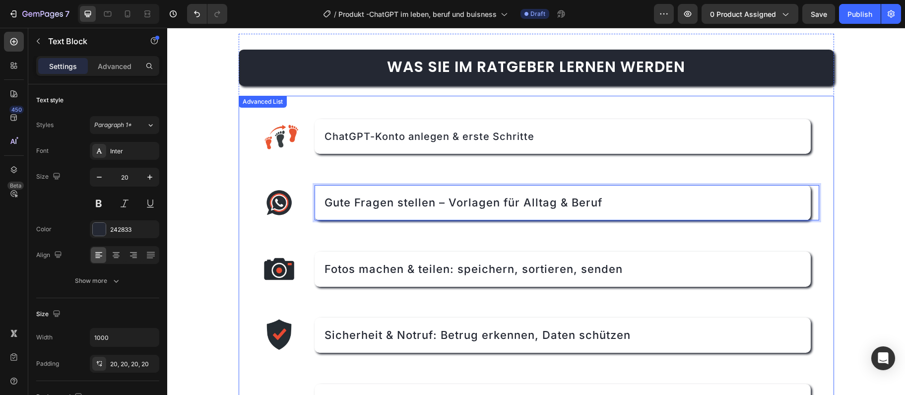
scroll to position [752, 0]
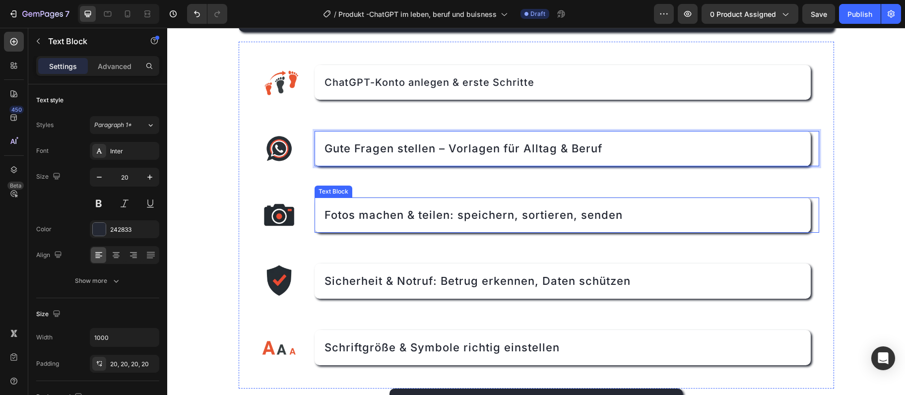
click at [368, 220] on span "Fotos machen & teilen: speichern, sortieren, senden" at bounding box center [473, 214] width 298 height 13
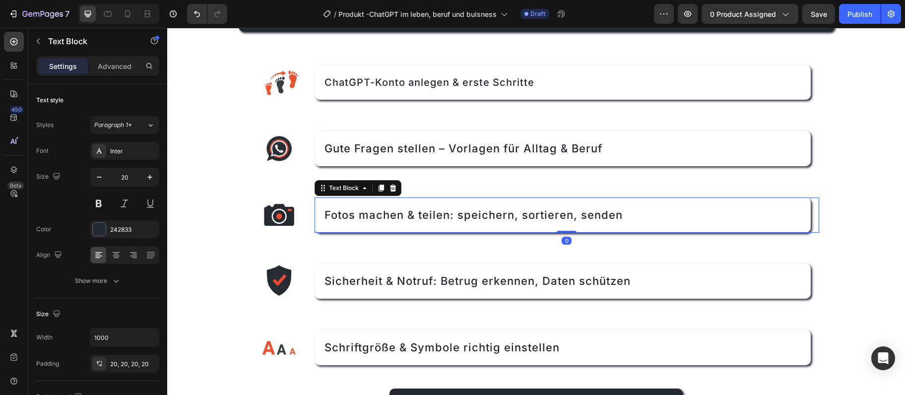
click at [368, 220] on span "Fotos machen & teilen: speichern, sortieren, senden" at bounding box center [473, 214] width 298 height 13
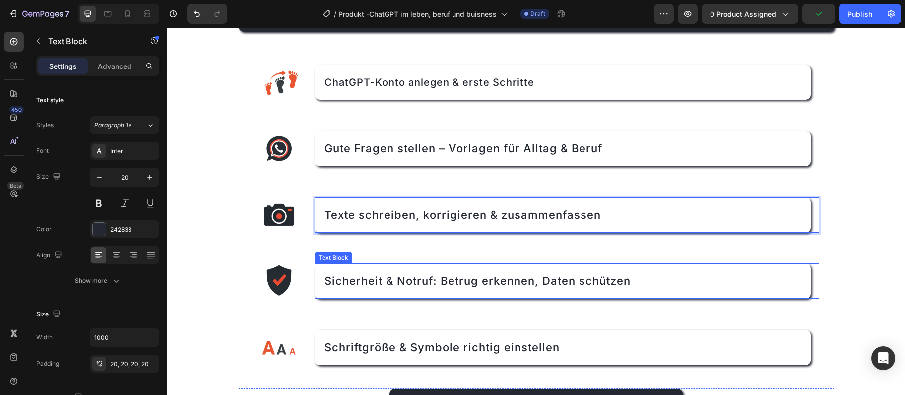
click at [429, 273] on div "Sicherheit & Notruf: Betrug erkennen, Daten schützen" at bounding box center [562, 280] width 496 height 35
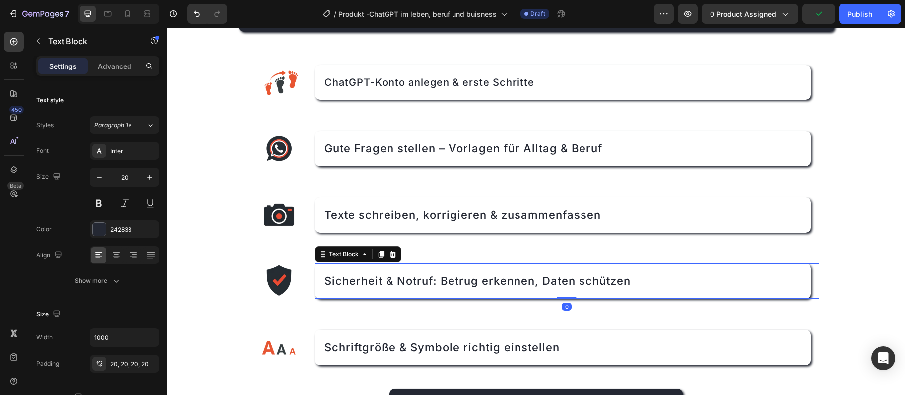
click at [429, 273] on div "Sicherheit & Notruf: Betrug erkennen, Daten schützen" at bounding box center [562, 280] width 496 height 35
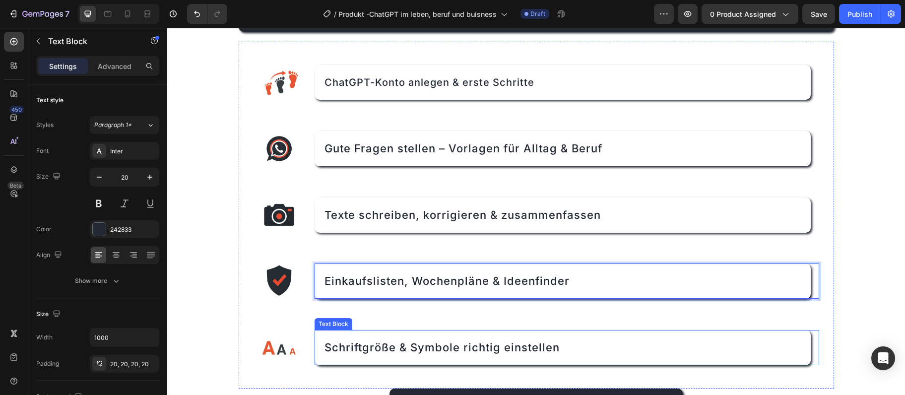
click at [381, 345] on span "Schriftgröße & Symbole richtig einstellen" at bounding box center [441, 347] width 235 height 13
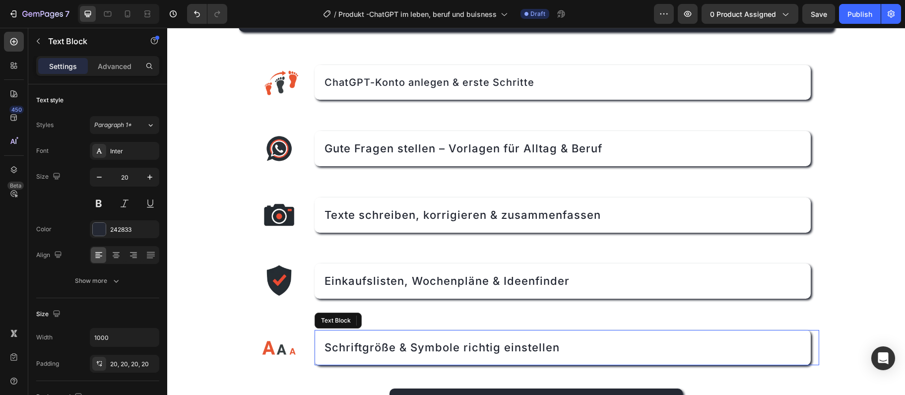
click at [381, 345] on span "Schriftgröße & Symbole richtig einstellen" at bounding box center [441, 347] width 235 height 13
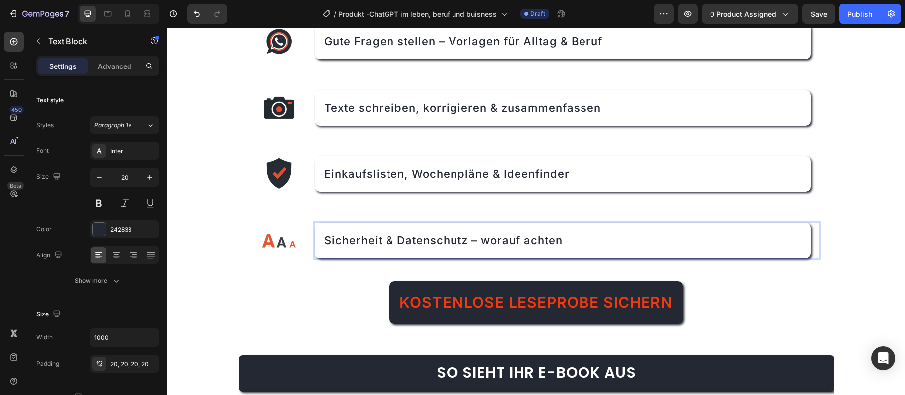
click at [346, 319] on div "Kostenlose Leseprobe sichern Button" at bounding box center [536, 302] width 595 height 42
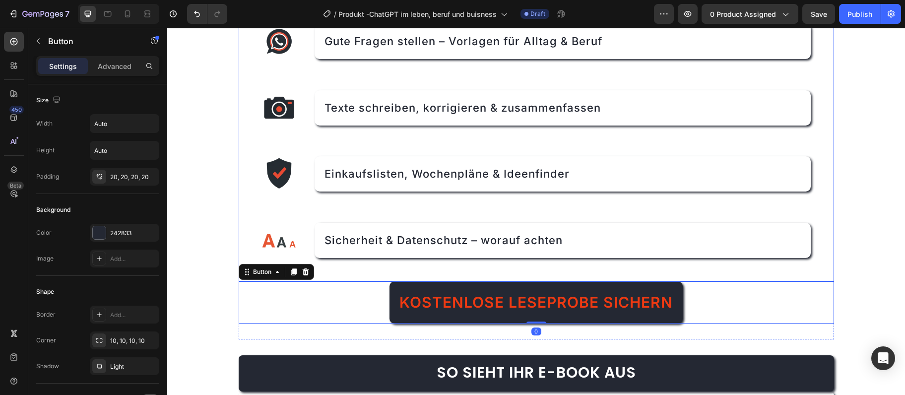
click at [342, 271] on div "Image ChatGPT-Konto anlegen & erste Schritte Text Block Image Gute Fragen stell…" at bounding box center [536, 108] width 595 height 347
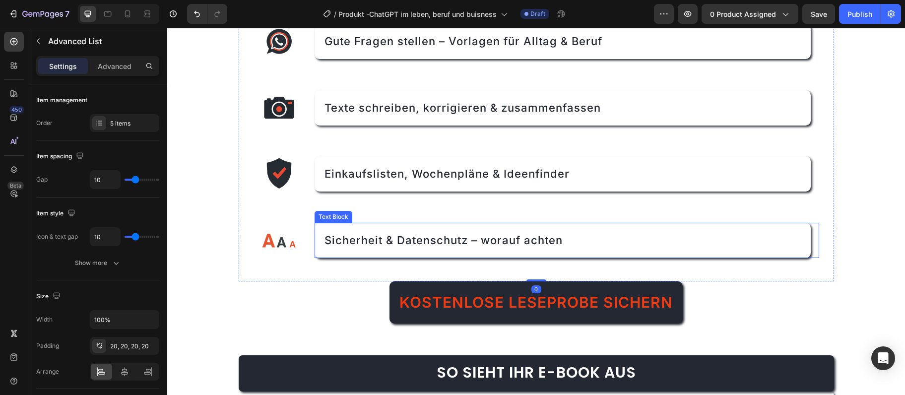
click at [337, 247] on p "Sicherheit & Datenschutz – worauf achten" at bounding box center [562, 240] width 476 height 15
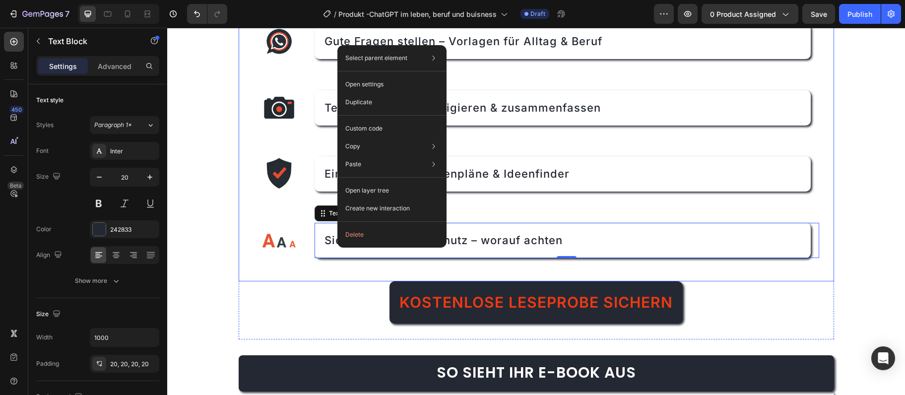
click at [268, 265] on img at bounding box center [279, 241] width 62 height 62
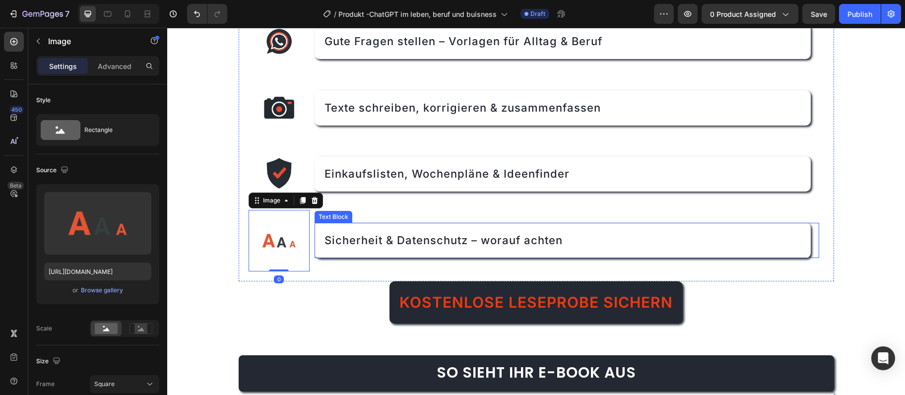
click at [355, 250] on div "Sicherheit & Datenschutz – worauf achten" at bounding box center [562, 240] width 496 height 35
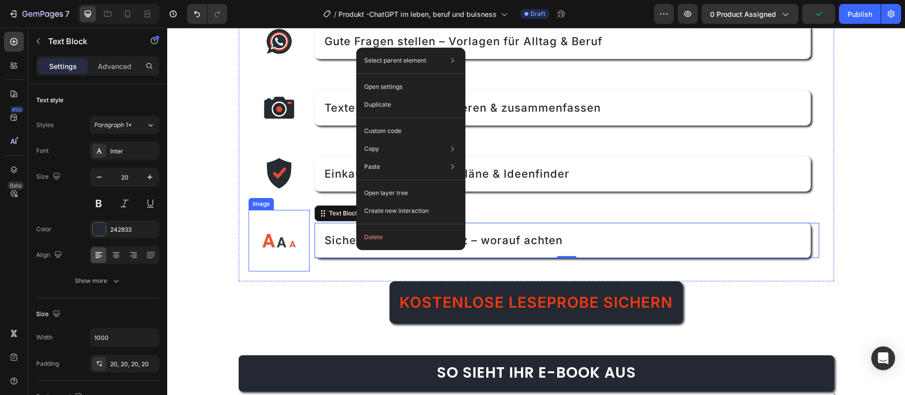
drag, startPoint x: 272, startPoint y: 215, endPoint x: 269, endPoint y: 205, distance: 10.4
click at [272, 215] on img at bounding box center [279, 241] width 62 height 62
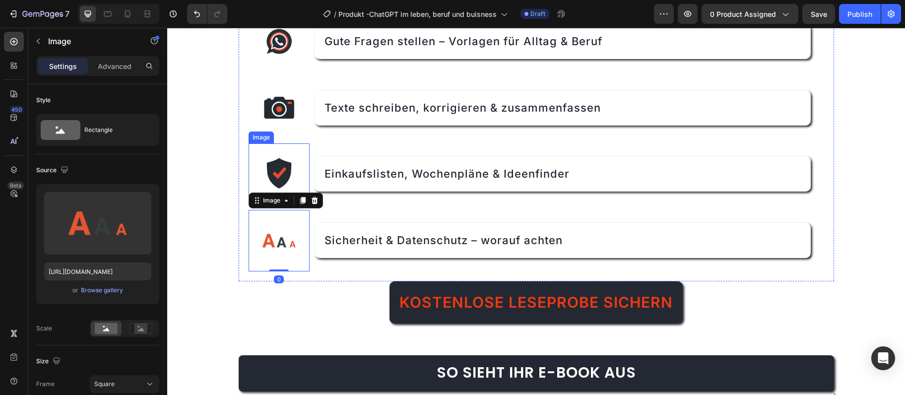
click at [250, 169] on img at bounding box center [279, 174] width 62 height 62
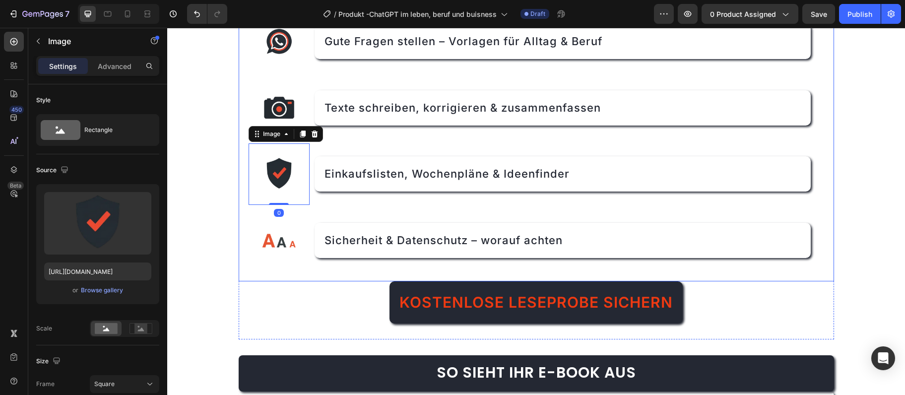
click at [247, 169] on div "Image ChatGPT-Konto anlegen & erste Schritte Text Block Image Gute Fragen stell…" at bounding box center [536, 108] width 595 height 347
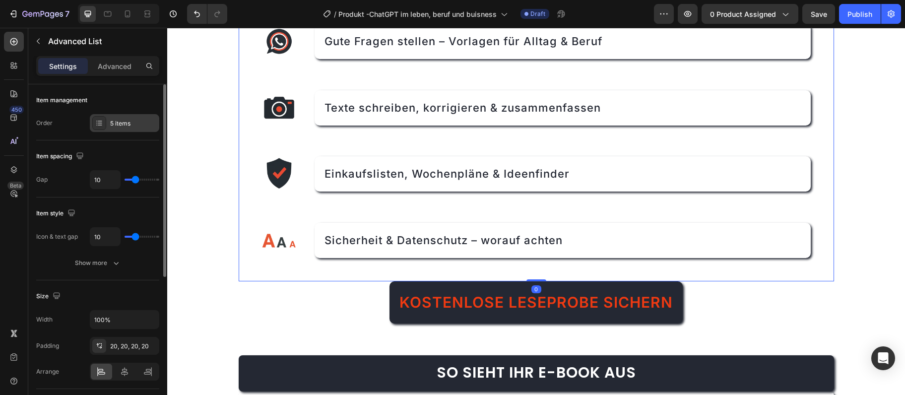
click at [121, 127] on div "5 items" at bounding box center [124, 123] width 69 height 18
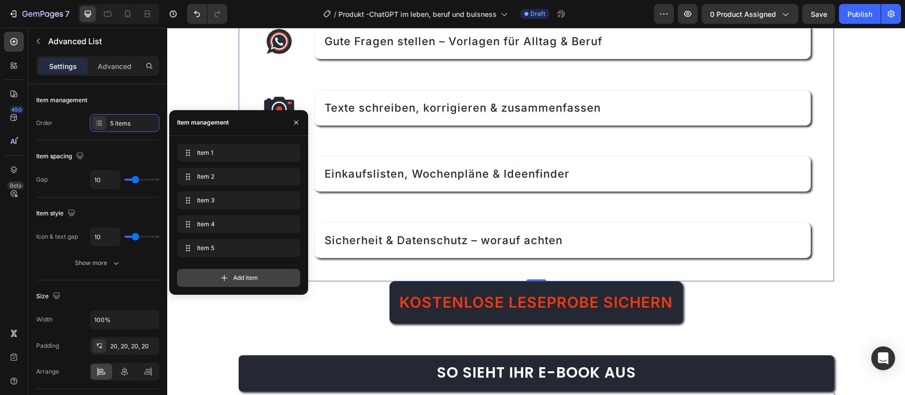
click at [212, 271] on div "Add item" at bounding box center [238, 278] width 123 height 18
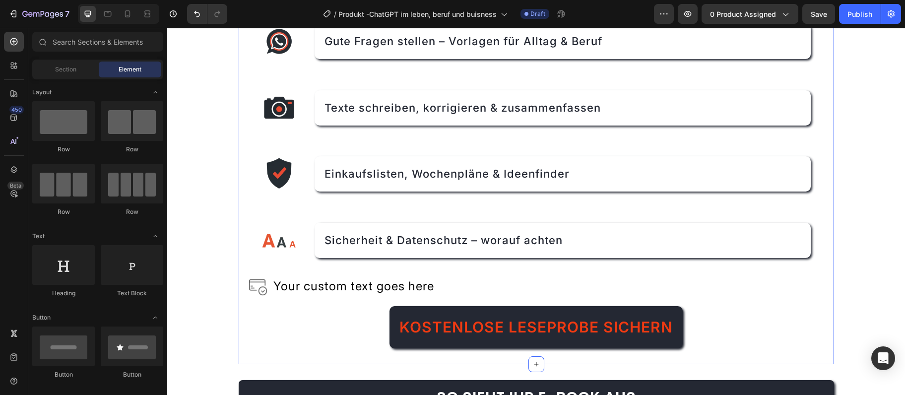
scroll to position [913, 0]
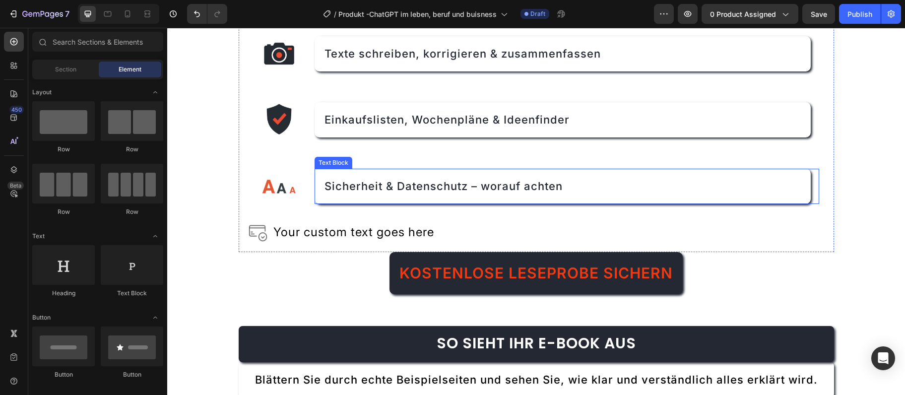
click at [410, 190] on span "Sicherheit & Datenschutz – worauf achten" at bounding box center [443, 186] width 238 height 13
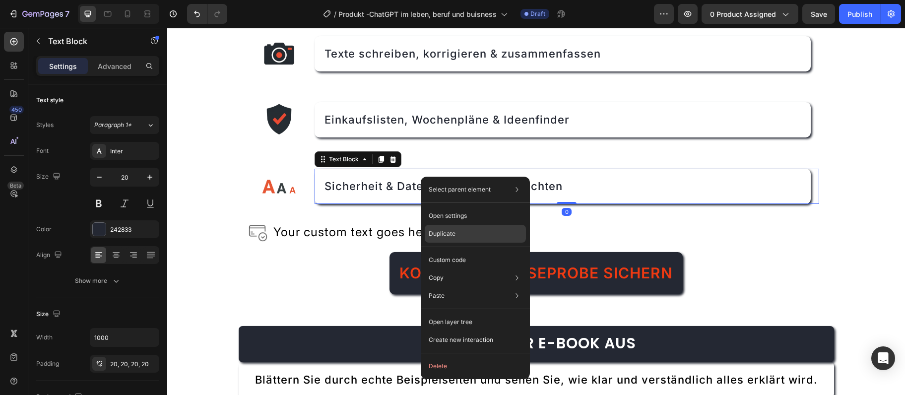
drag, startPoint x: 448, startPoint y: 232, endPoint x: 280, endPoint y: 204, distance: 169.9
click at [448, 232] on p "Duplicate" at bounding box center [442, 233] width 27 height 9
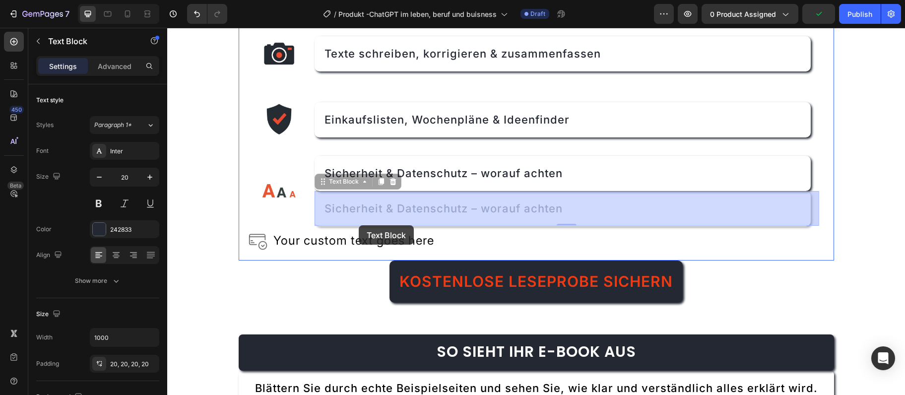
drag, startPoint x: 319, startPoint y: 182, endPoint x: 358, endPoint y: 218, distance: 52.6
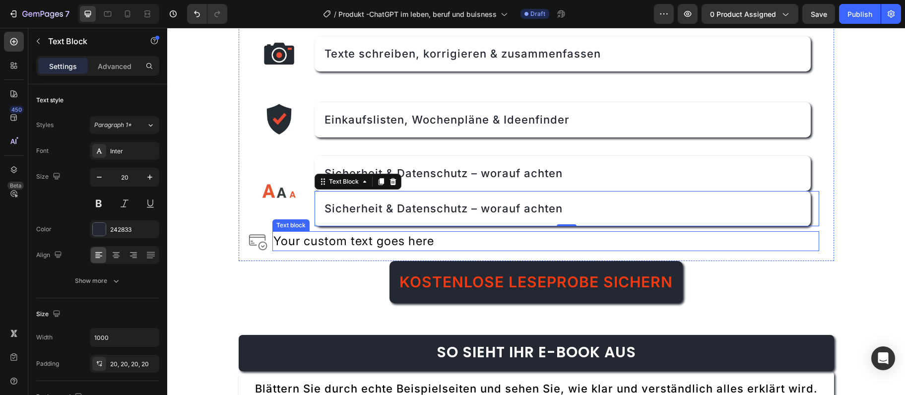
click at [327, 246] on div "Your custom text goes here" at bounding box center [545, 241] width 547 height 20
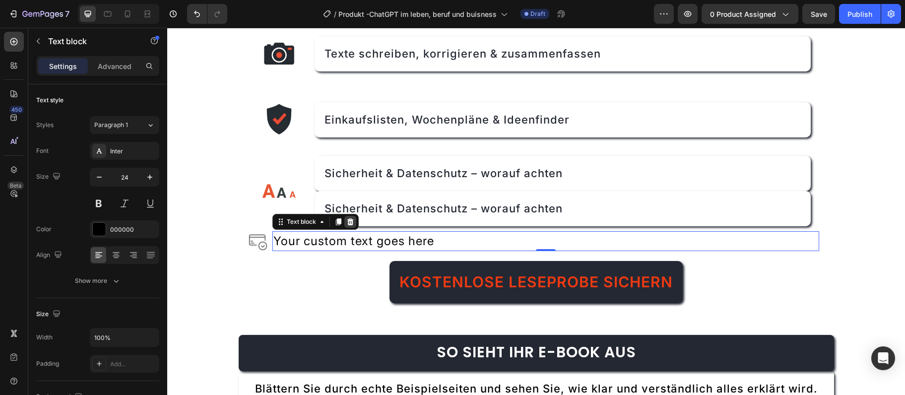
click at [349, 220] on icon at bounding box center [350, 221] width 6 height 7
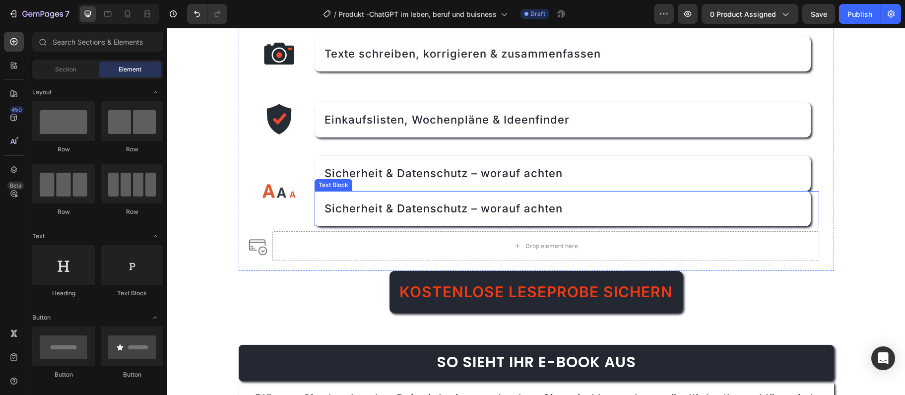
click at [347, 211] on span "Sicherheit & Datenschutz – worauf achten" at bounding box center [443, 208] width 238 height 13
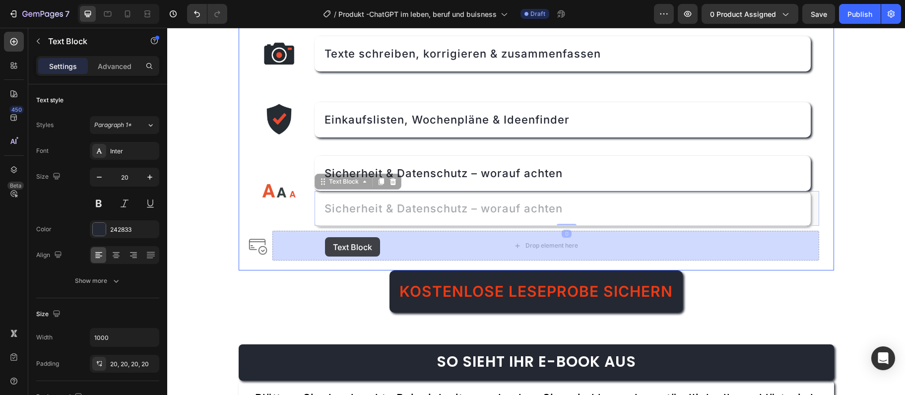
drag, startPoint x: 321, startPoint y: 184, endPoint x: 325, endPoint y: 237, distance: 53.2
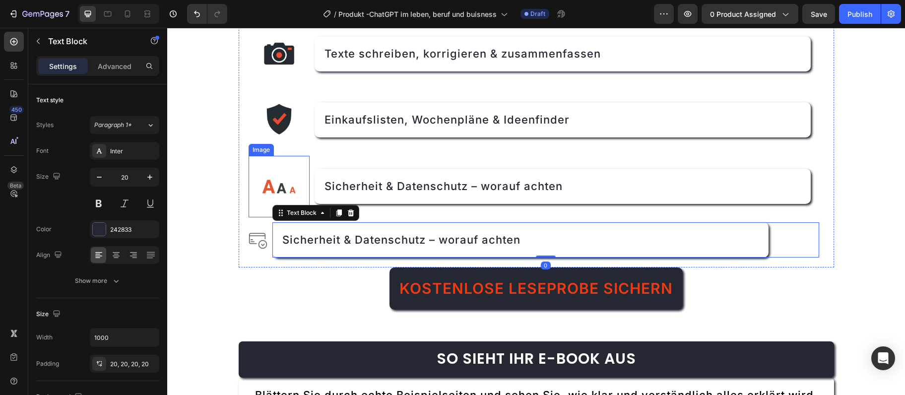
click at [270, 181] on img at bounding box center [279, 187] width 62 height 62
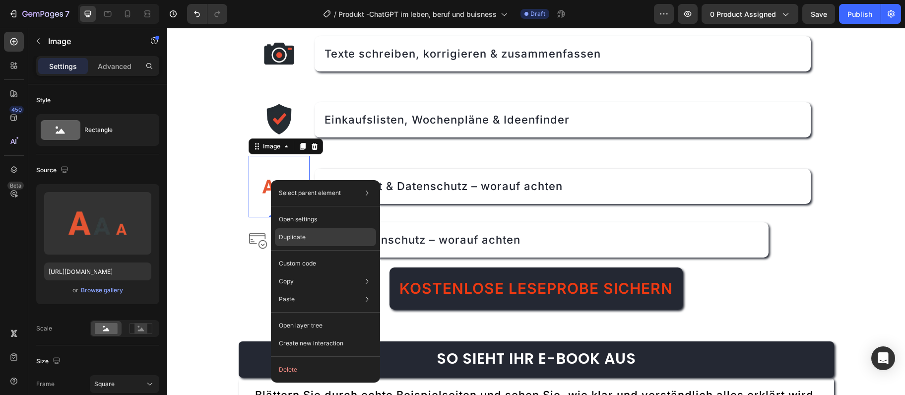
click at [288, 241] on p "Duplicate" at bounding box center [292, 237] width 27 height 9
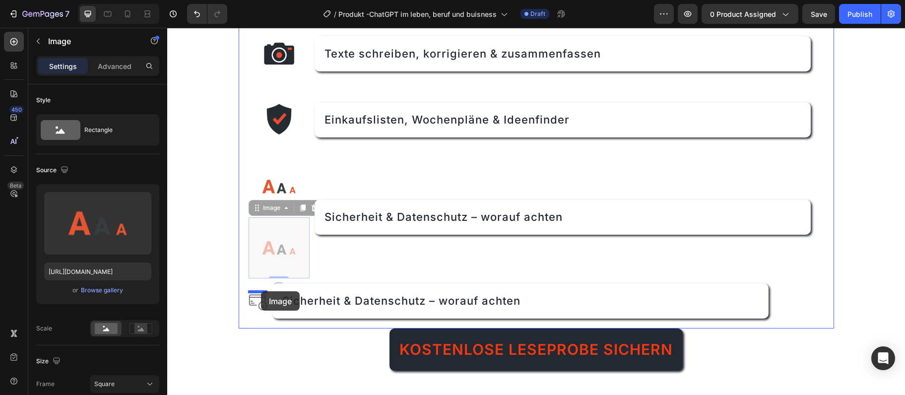
drag, startPoint x: 258, startPoint y: 209, endPoint x: 261, endPoint y: 291, distance: 81.9
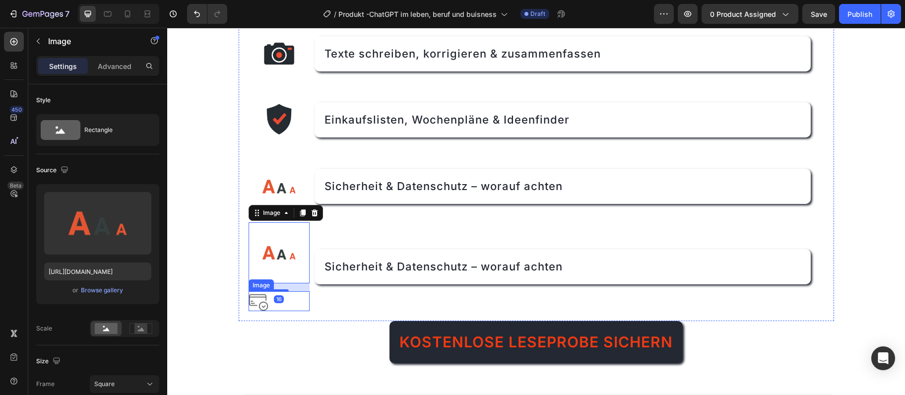
click at [308, 310] on div at bounding box center [279, 301] width 62 height 20
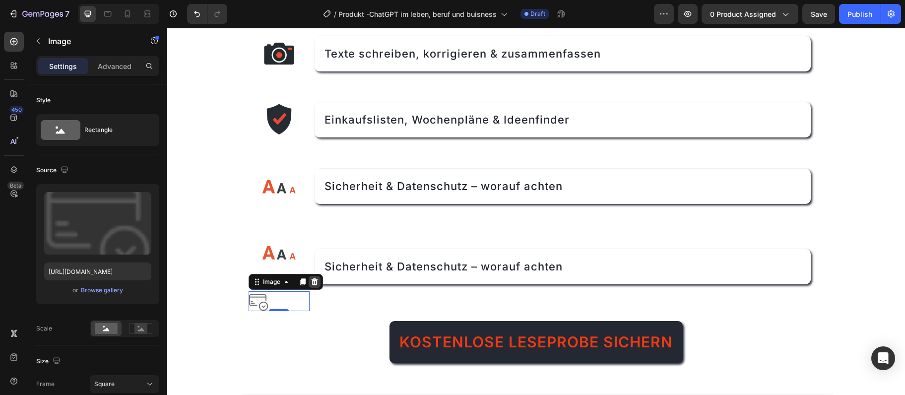
click at [319, 284] on div at bounding box center [314, 282] width 12 height 12
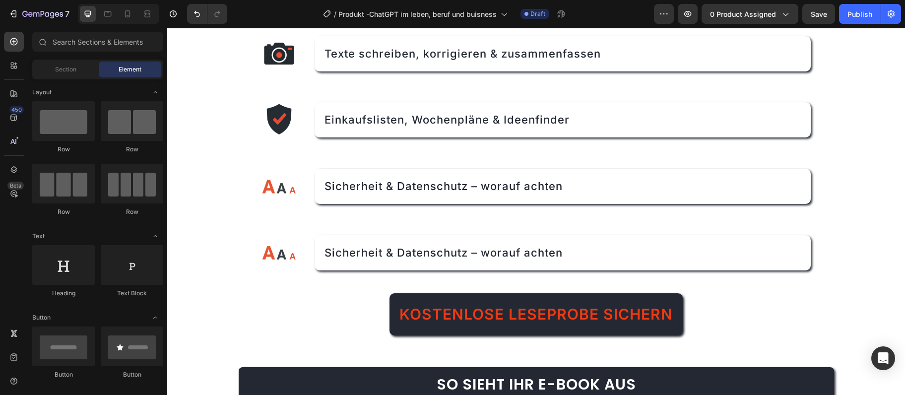
scroll to position [913, 0]
click at [373, 260] on div "Sicherheit & Datenschutz – worauf achten" at bounding box center [562, 252] width 496 height 35
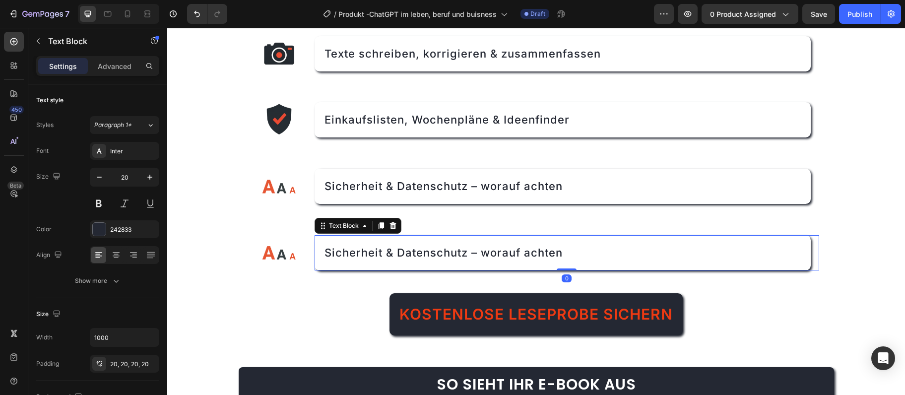
click at [373, 260] on div "Sicherheit & Datenschutz – worauf achten" at bounding box center [562, 252] width 496 height 35
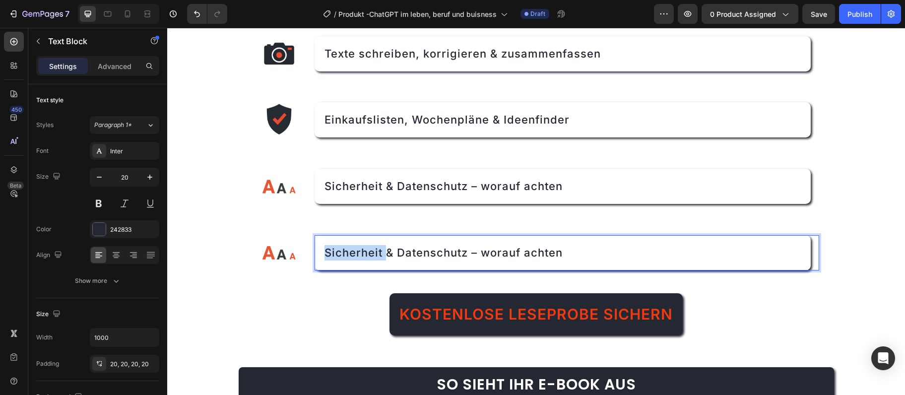
click at [373, 260] on div "Sicherheit & Datenschutz – worauf achten" at bounding box center [562, 252] width 496 height 35
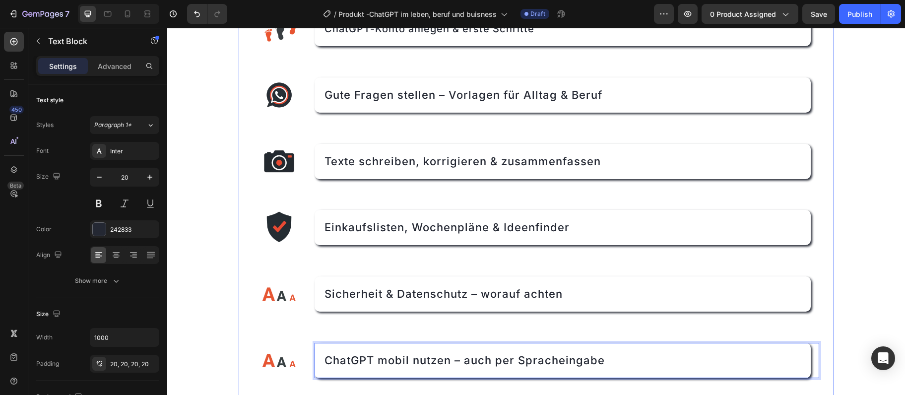
scroll to position [752, 0]
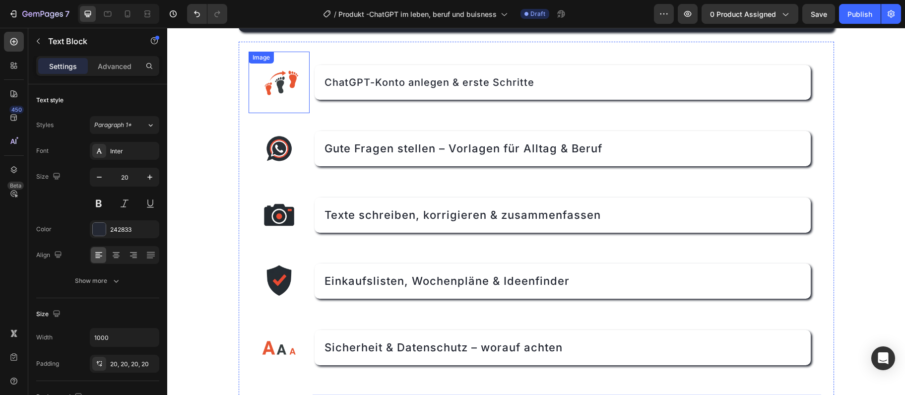
click at [271, 89] on img at bounding box center [279, 83] width 62 height 62
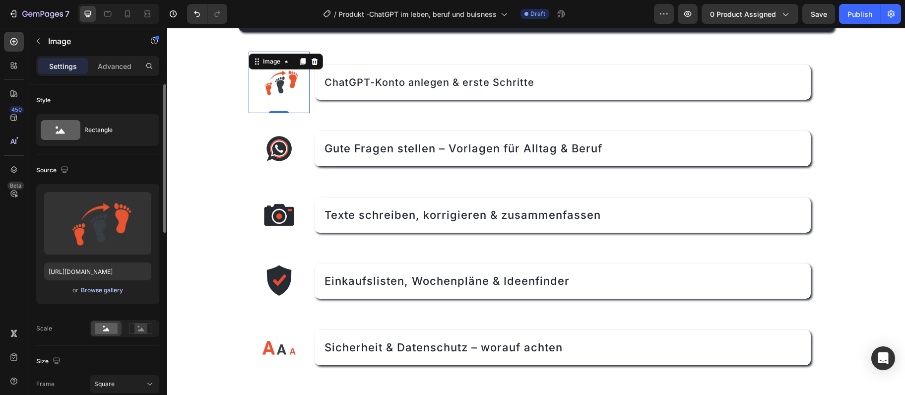
click at [90, 293] on div "Browse gallery" at bounding box center [102, 290] width 42 height 9
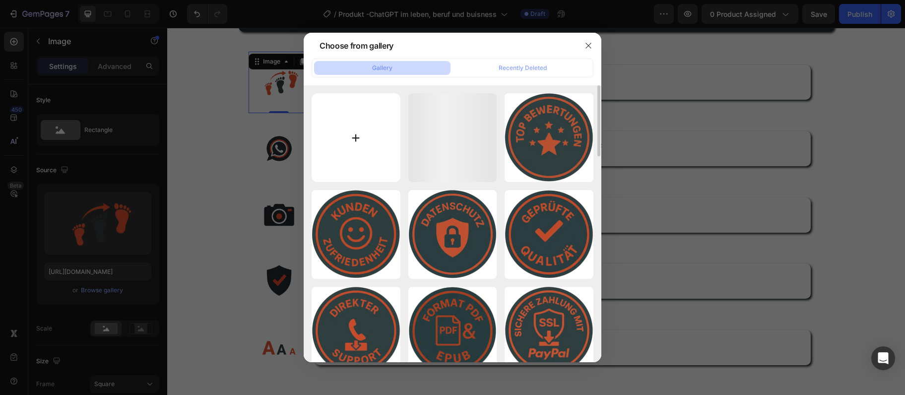
drag, startPoint x: 90, startPoint y: 293, endPoint x: 354, endPoint y: 142, distance: 304.3
click at [354, 142] on input "file" at bounding box center [355, 137] width 89 height 89
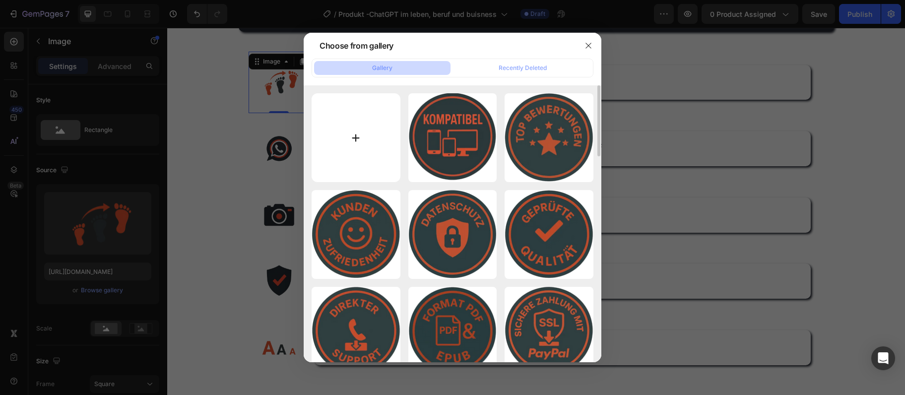
type input "C:\fakepath\GPT-KONTO.webp"
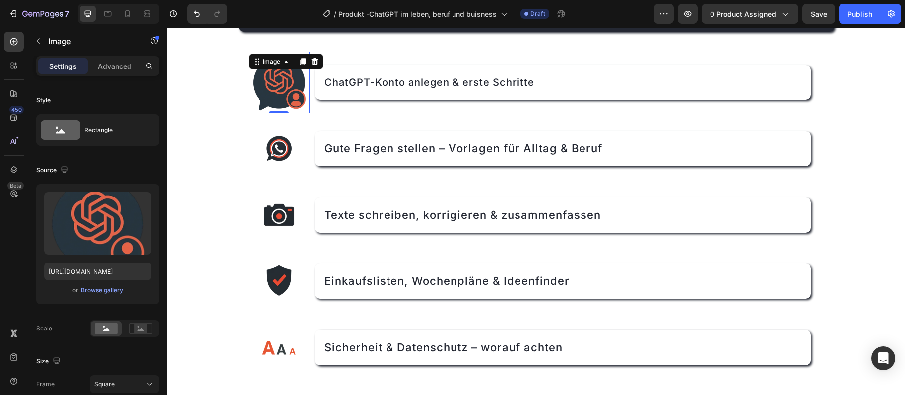
type input "https://cdn.shopify.com/s/files/1/0975/6642/5429/files/gempages_582685119454643…"
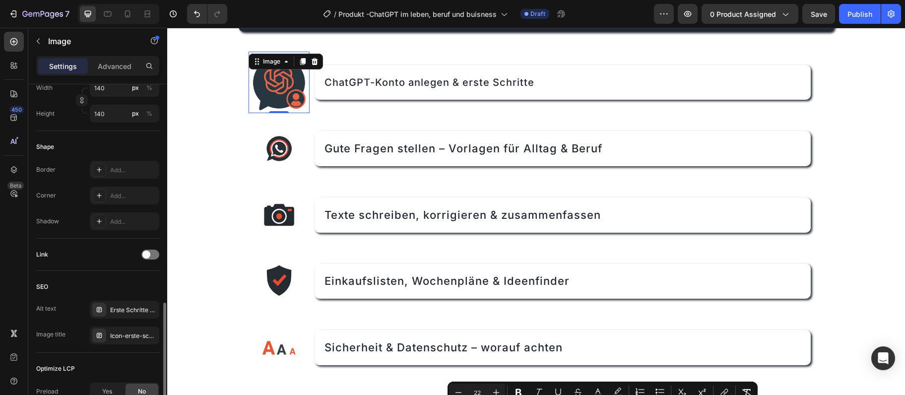
scroll to position [376, 0]
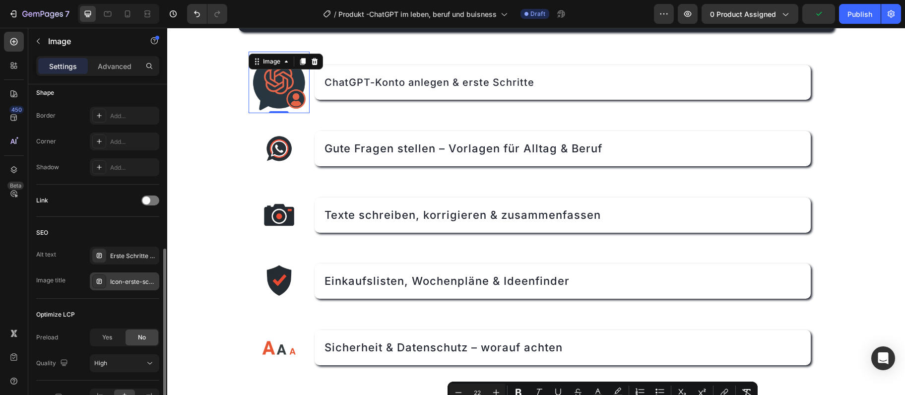
click at [124, 280] on div "Icon-erste-schritte" at bounding box center [133, 281] width 47 height 9
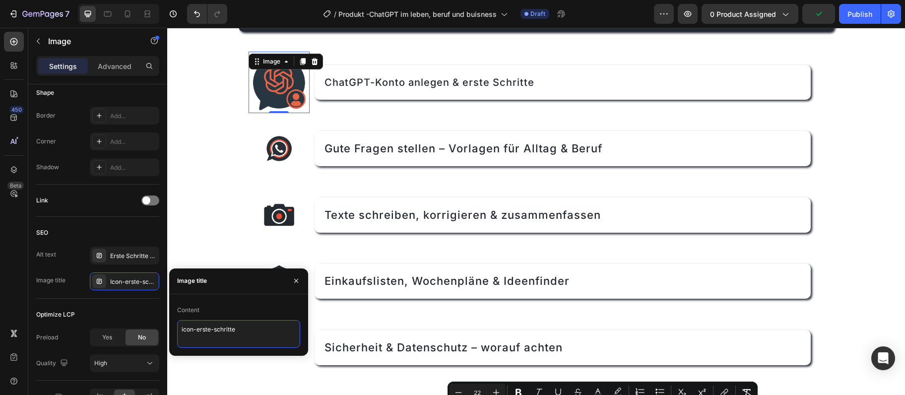
click at [201, 324] on textarea "icon-erste-schritte" at bounding box center [238, 334] width 123 height 28
paste textarea "chatgpt-konto"
type textarea "icon-chatgpt-konto"
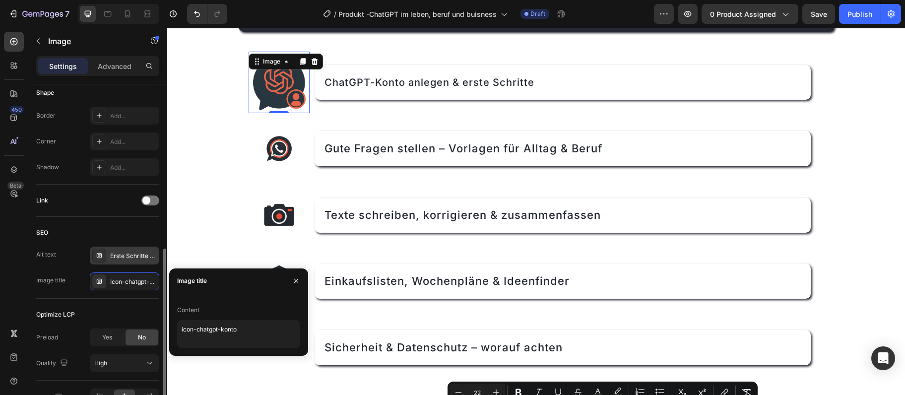
click at [116, 258] on div "Erste Schritte Smartphone - Akku und Einschalten lernen" at bounding box center [133, 255] width 47 height 9
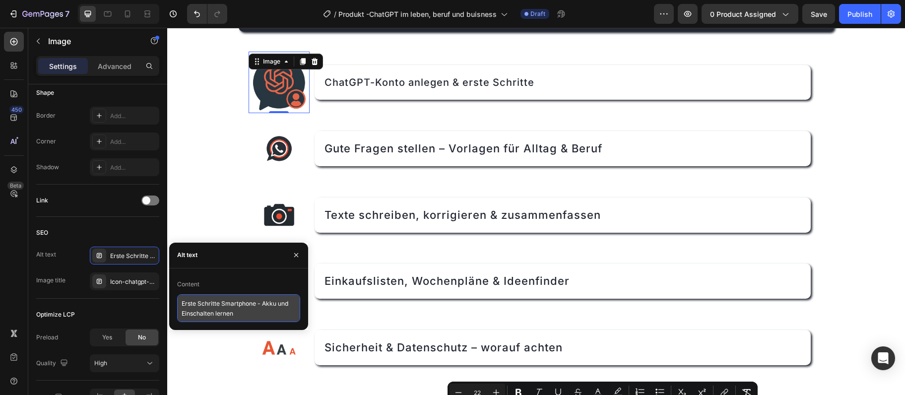
click at [231, 300] on textarea "Erste Schritte Smartphone - Akku und Einschalten lernen" at bounding box center [238, 308] width 123 height 28
paste textarea "ChatGPT Konto erstellen Schritt-für-Schritt"
type textarea "ChatGPT Konto erstellen Schritt-für-Schritt"
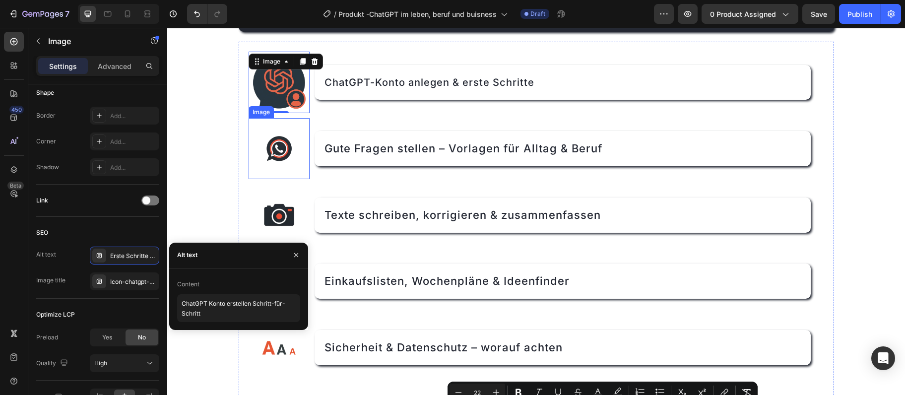
click at [287, 155] on img at bounding box center [279, 149] width 62 height 62
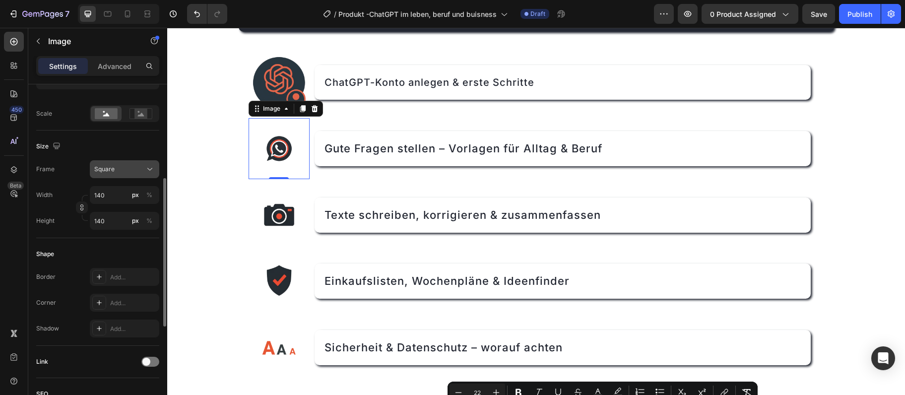
scroll to position [107, 0]
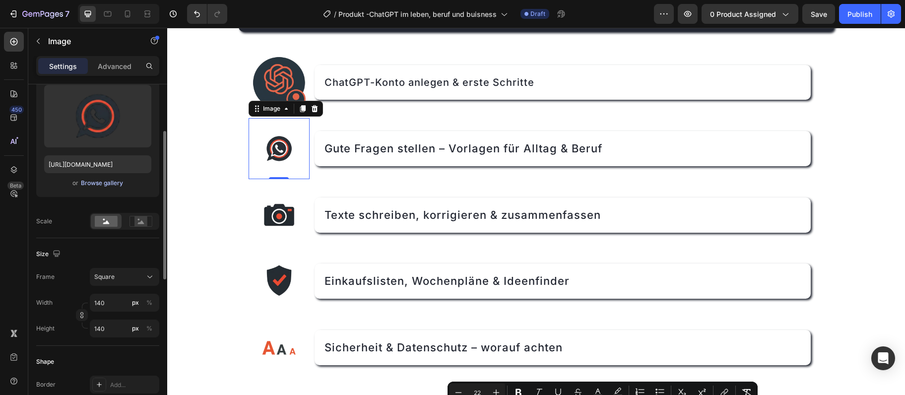
click at [113, 179] on div "Browse gallery" at bounding box center [102, 183] width 42 height 9
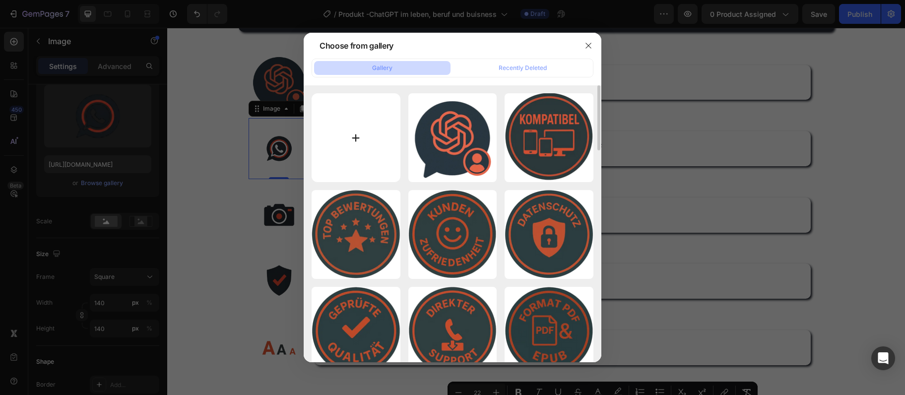
click at [330, 118] on input "file" at bounding box center [355, 137] width 89 height 89
type input "C:\fakepath\GPT-FRAGEN.webp"
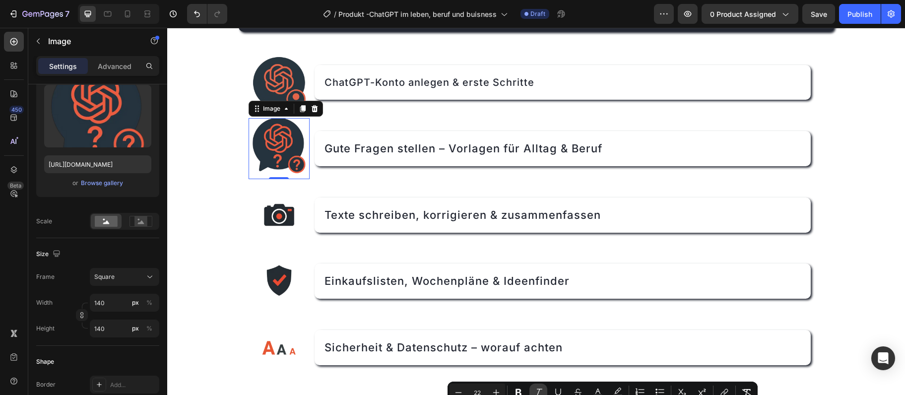
type input "https://cdn.shopify.com/s/files/1/0975/6642/5429/files/gempages_582685119454643…"
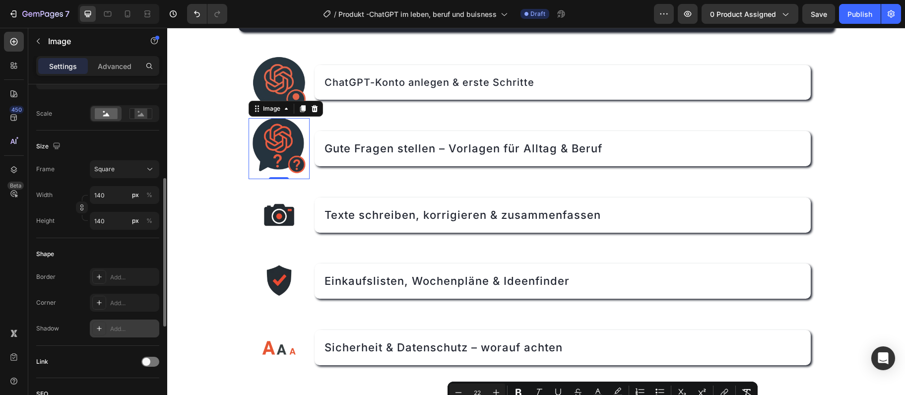
click at [114, 335] on div "Add..." at bounding box center [124, 328] width 69 height 18
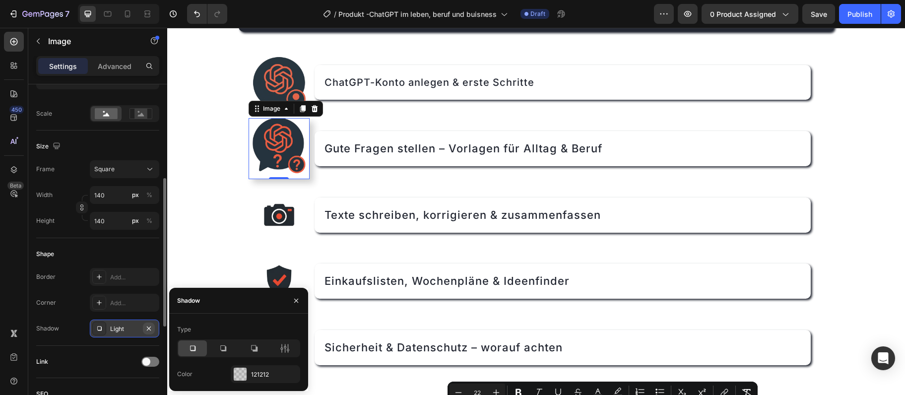
click at [151, 329] on icon "button" at bounding box center [149, 328] width 8 height 8
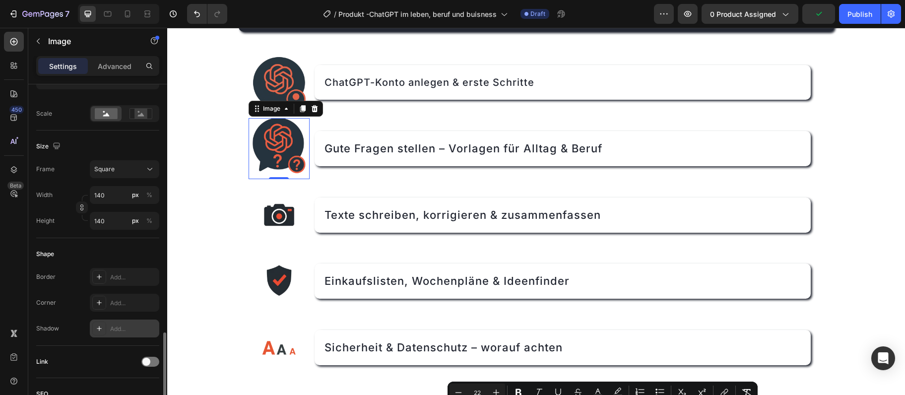
scroll to position [376, 0]
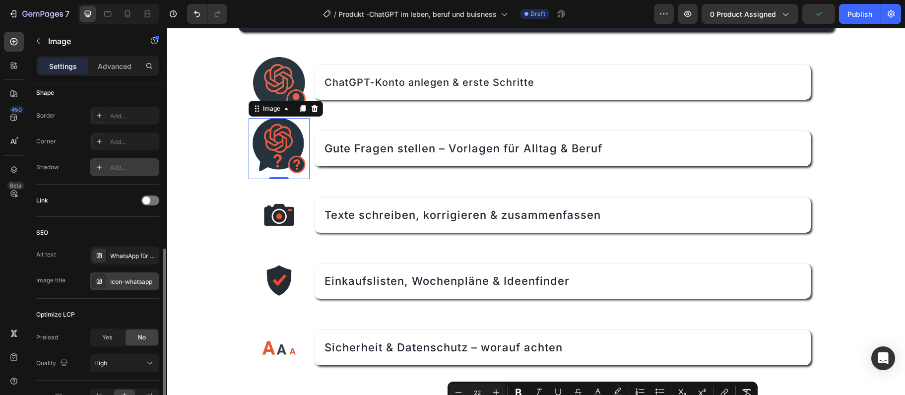
click at [124, 278] on div "Icon-whatsapp" at bounding box center [133, 281] width 47 height 9
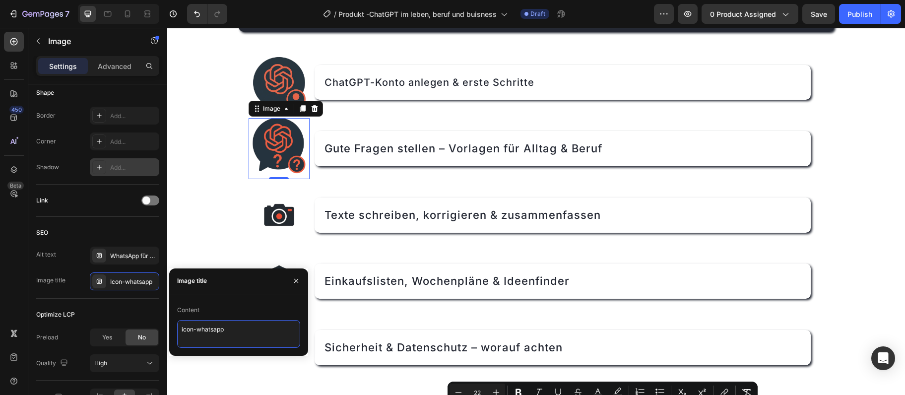
click at [194, 330] on textarea "icon-whatsapp" at bounding box center [238, 334] width 123 height 28
paste textarea "chatgpt-fragen"
type textarea "icon-chatgpt-fragen"
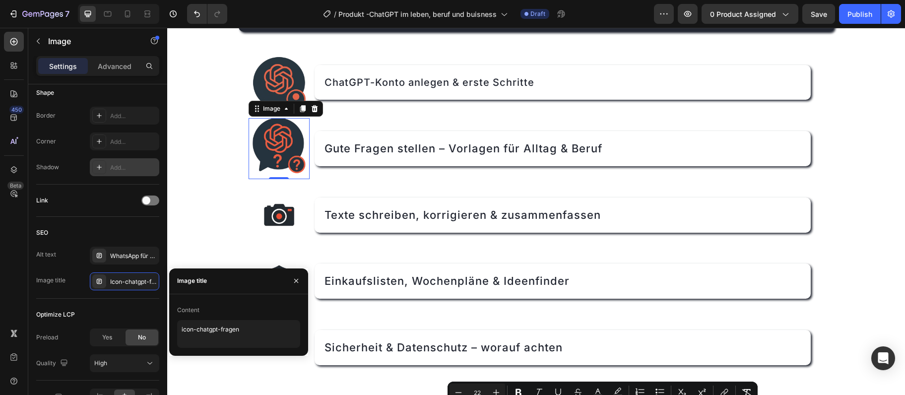
drag, startPoint x: 116, startPoint y: 255, endPoint x: 247, endPoint y: 299, distance: 138.3
click at [116, 255] on div "WhatsApp für Senioren lernen - Schritt für [PERSON_NAME] erklärt" at bounding box center [133, 255] width 47 height 9
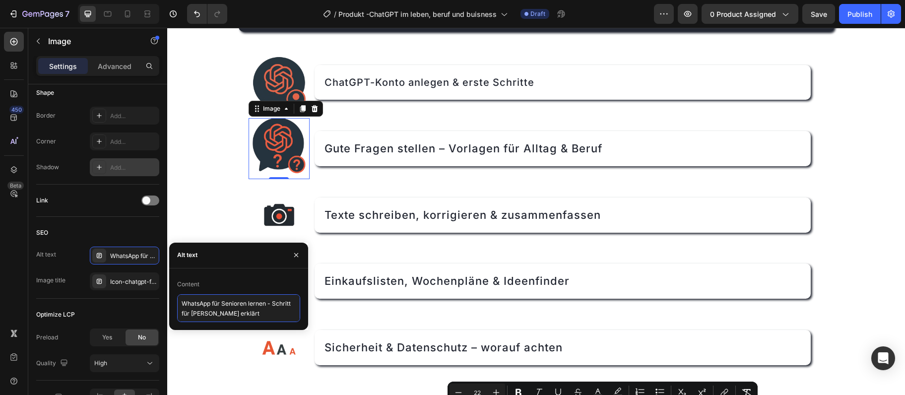
click at [226, 311] on textarea "WhatsApp für Senioren lernen - Schritt für [PERSON_NAME] erklärt" at bounding box center [238, 308] width 123 height 28
paste textarea "ChatGPT Fragen und Vorlagen für Einsteiger"
type textarea "ChatGPT Fragen und Vorlagen für Einsteiger"
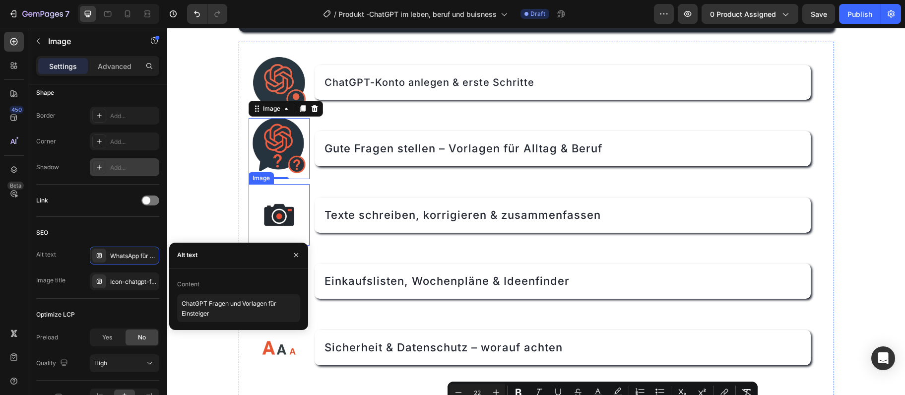
click at [281, 206] on img at bounding box center [279, 215] width 62 height 62
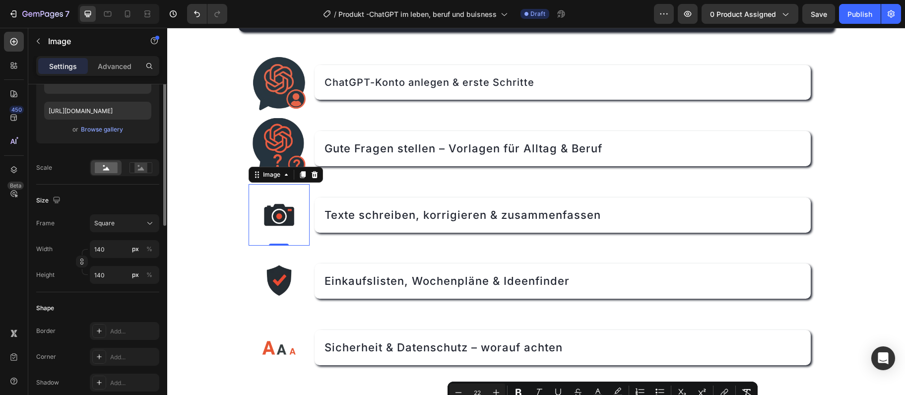
scroll to position [107, 0]
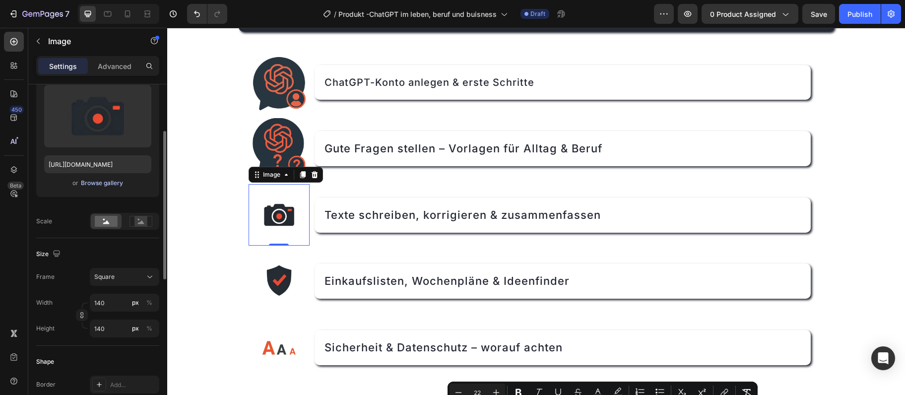
click at [97, 181] on div "Browse gallery" at bounding box center [102, 183] width 42 height 9
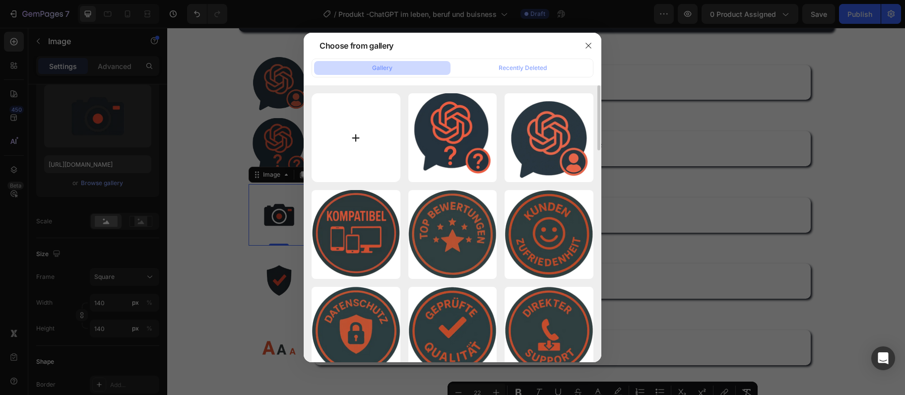
click at [329, 110] on input "file" at bounding box center [355, 137] width 89 height 89
type input "C:\fakepath\GPT - TEXYTE.webp"
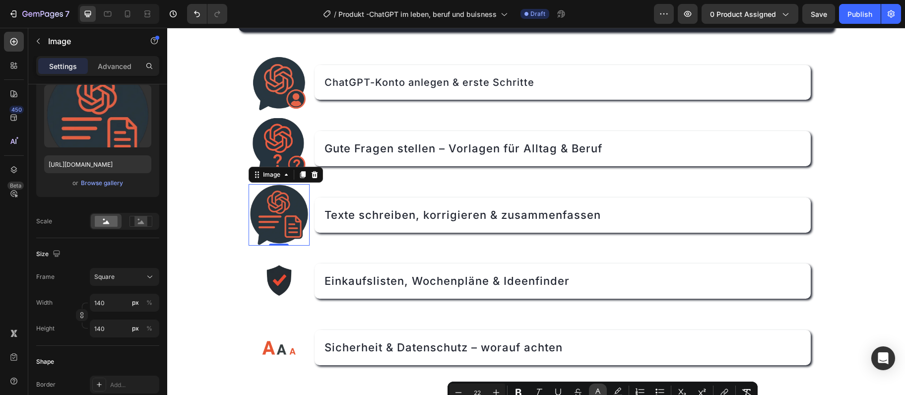
type input "https://cdn.shopify.com/s/files/1/0975/6642/5429/files/gempages_582685119454643…"
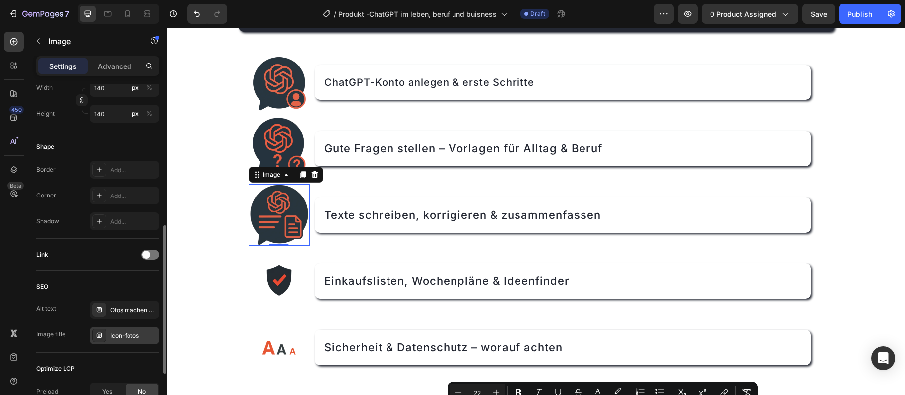
click at [133, 338] on div "Icon-fotos" at bounding box center [133, 335] width 47 height 9
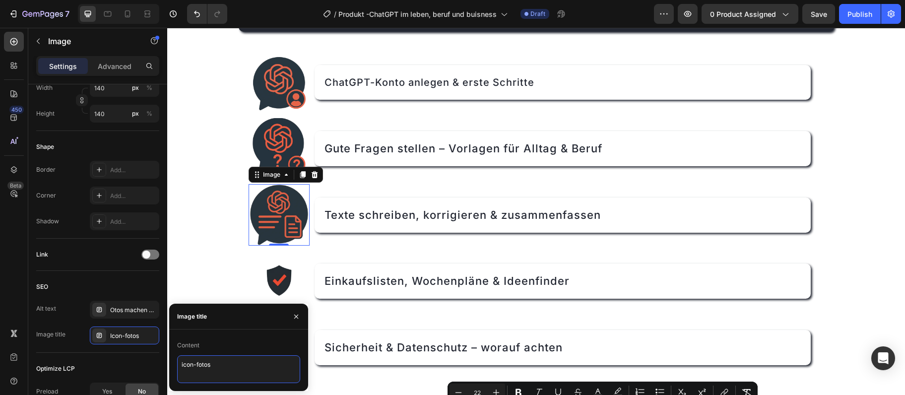
click at [208, 370] on textarea "icon-fotos" at bounding box center [238, 369] width 123 height 28
click at [197, 368] on textarea "icon-fotos" at bounding box center [238, 369] width 123 height 28
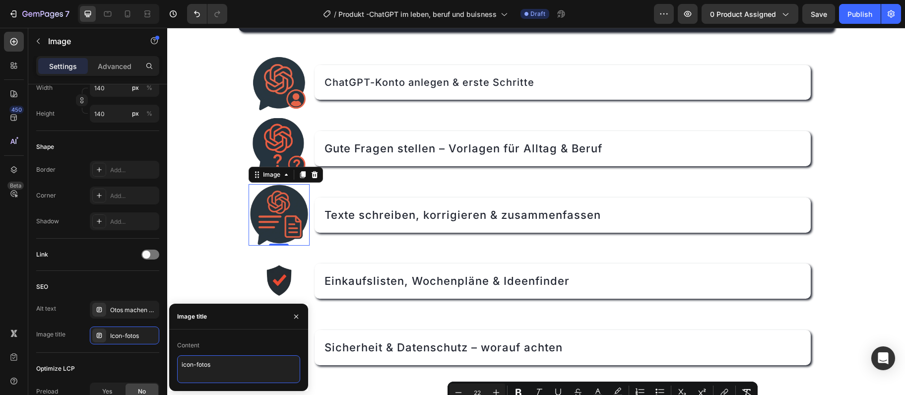
click at [197, 368] on textarea "icon-fotos" at bounding box center [238, 369] width 123 height 28
click at [199, 364] on textarea "icon-fotos" at bounding box center [238, 369] width 123 height 28
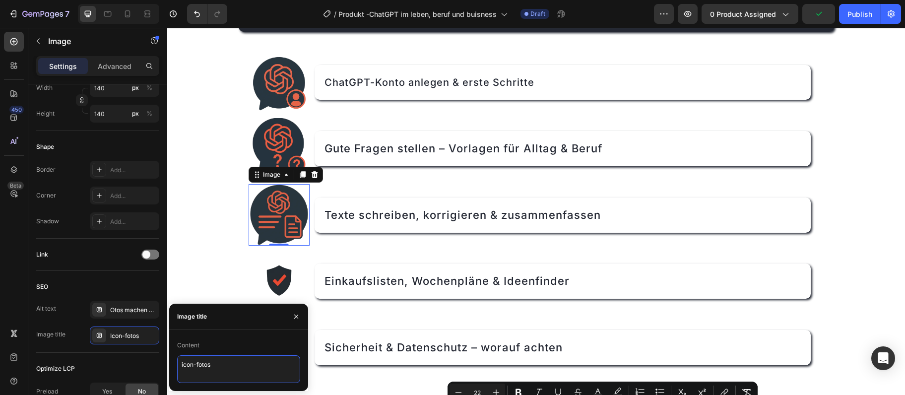
click at [199, 364] on textarea "icon-fotos" at bounding box center [238, 369] width 123 height 28
paste textarea "chatgpt-texte"
type textarea "icon-chatgpt-texte"
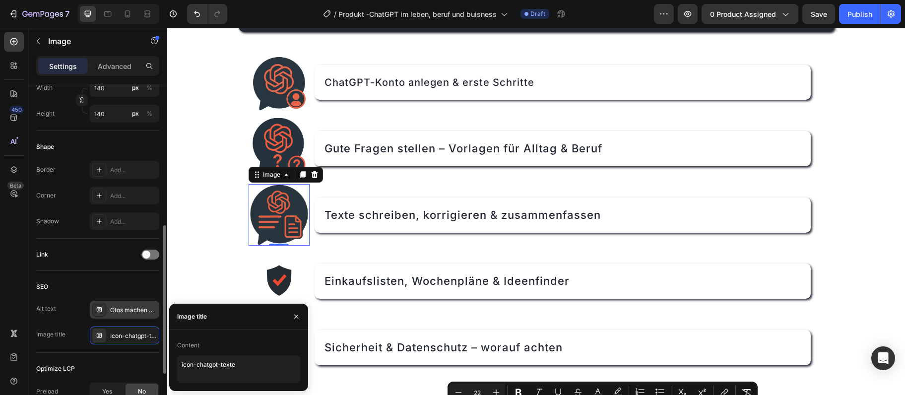
click at [128, 303] on div "Otos machen und teilen mit dem Smartphone Anleitung" at bounding box center [124, 310] width 69 height 18
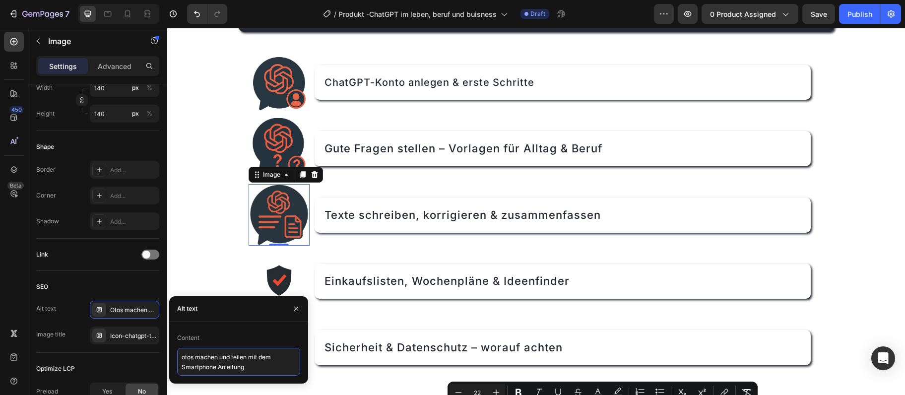
click at [242, 359] on textarea "otos machen und teilen mit dem Smartphone Anleitung" at bounding box center [238, 362] width 123 height 28
paste textarea "Texte schreiben mit ChatGPT Anleitung Senioren"
type textarea "Texte schreiben mit ChatGPT Anleitung Senioren"
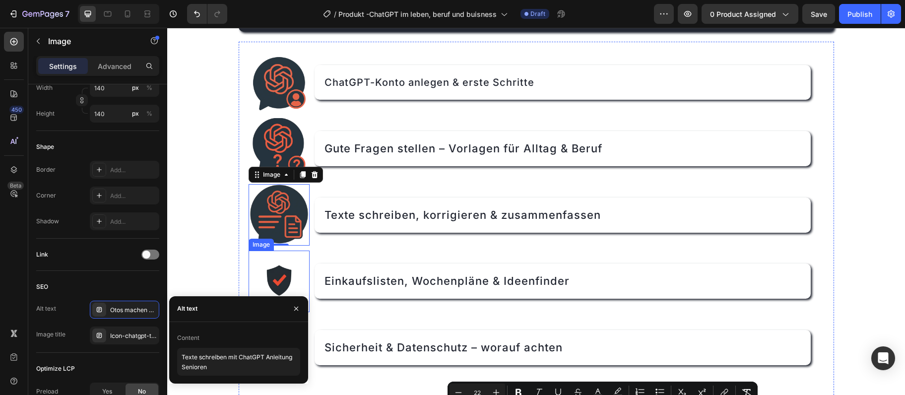
click at [288, 271] on img at bounding box center [279, 281] width 62 height 62
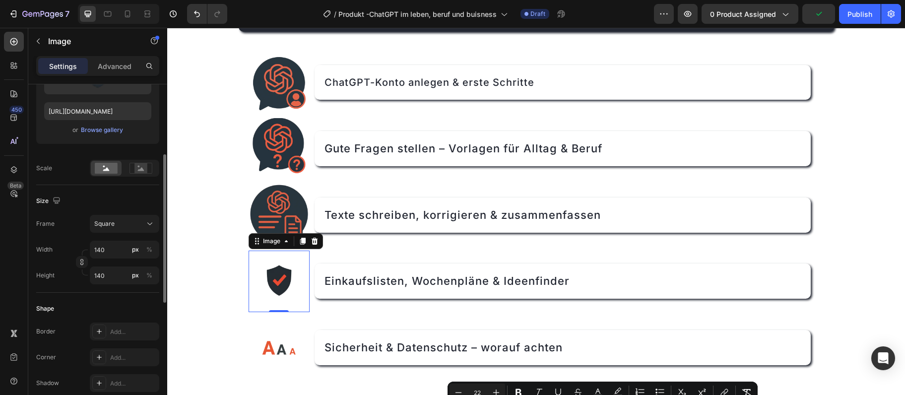
scroll to position [107, 0]
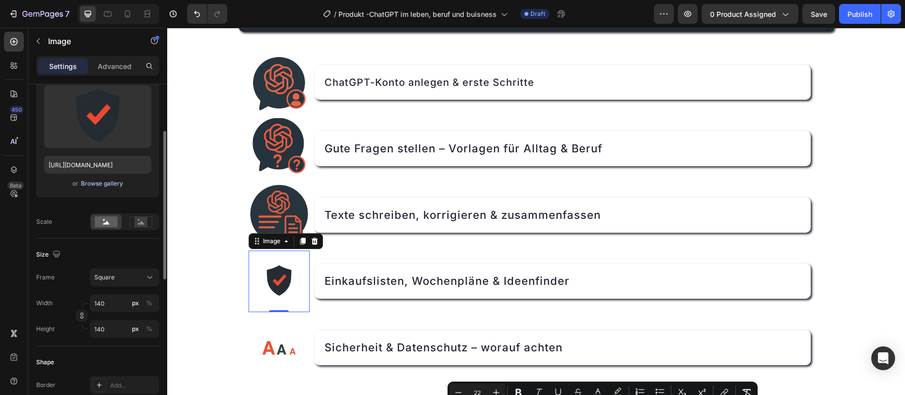
click at [96, 182] on div "Browse gallery" at bounding box center [102, 183] width 42 height 9
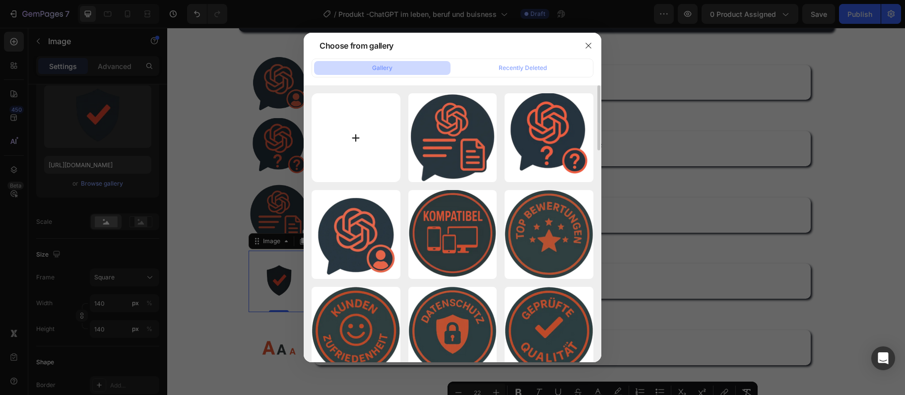
click at [352, 146] on input "file" at bounding box center [355, 137] width 89 height 89
type input "C:\fakepath\gpt-sicher.webp"
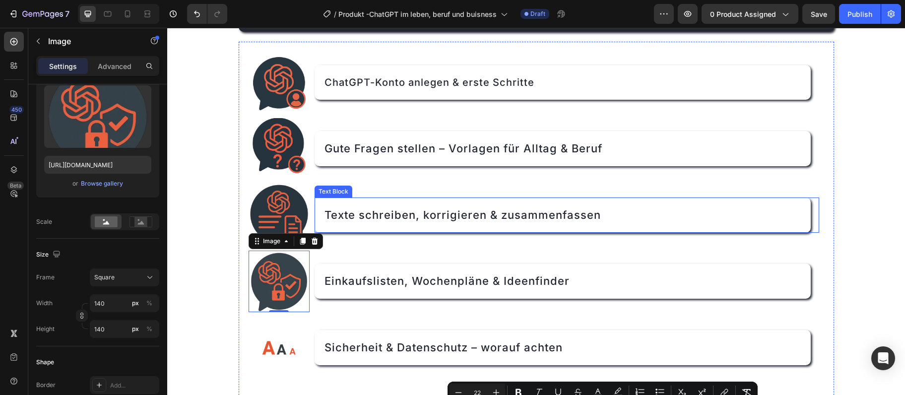
type input "https://cdn.shopify.com/s/files/1/0975/6642/5429/files/gempages_582685119454643…"
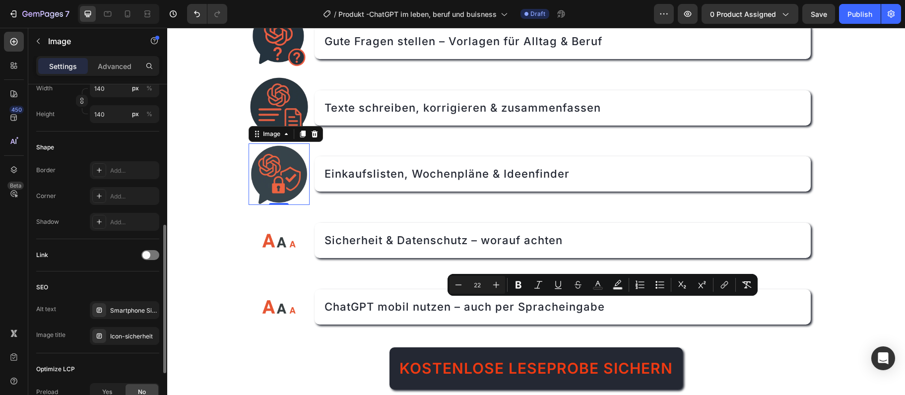
scroll to position [375, 0]
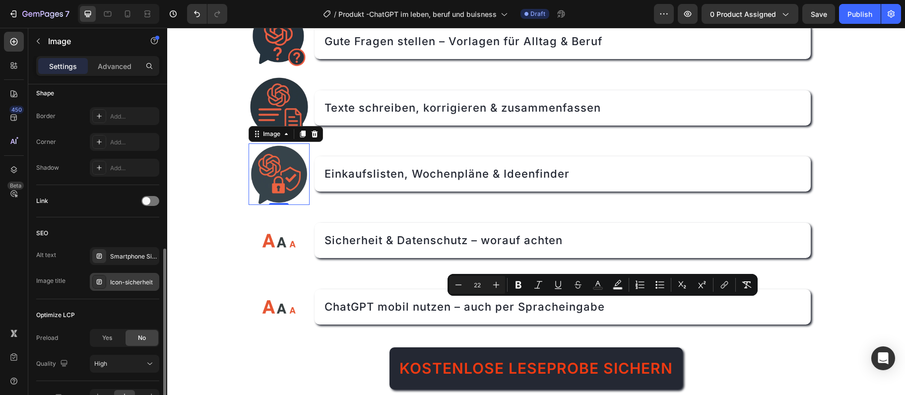
click at [128, 275] on div "Icon-sicherheit" at bounding box center [124, 282] width 69 height 18
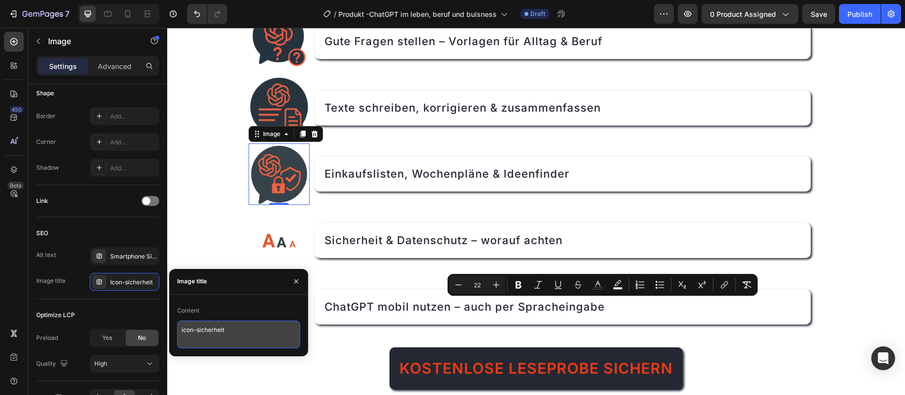
click at [191, 326] on textarea "icon-sicherheit" at bounding box center [238, 334] width 123 height 28
paste textarea "chatgpt-listen"
type textarea "icon-chatgpt-listen"
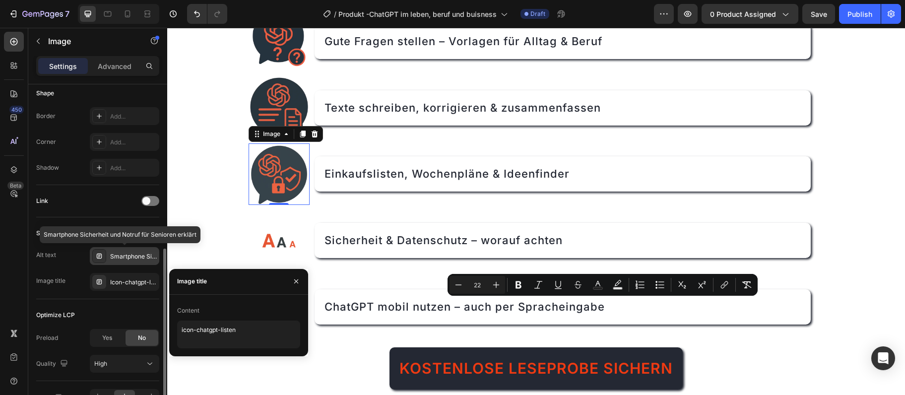
click at [128, 256] on div "Smartphone Sicherheit und Notruf für Senioren erklärt" at bounding box center [133, 256] width 47 height 9
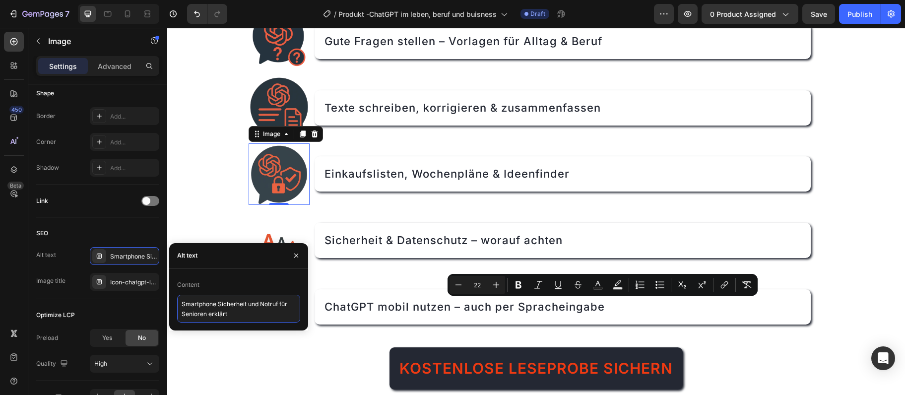
click at [188, 310] on textarea "Smartphone Sicherheit und Notruf für Senioren erklärt" at bounding box center [238, 309] width 123 height 28
paste textarea "Listen und Pläne mit ChatGPT erstellen"
type textarea "Listen und Pläne mit ChatGPT erstellen"
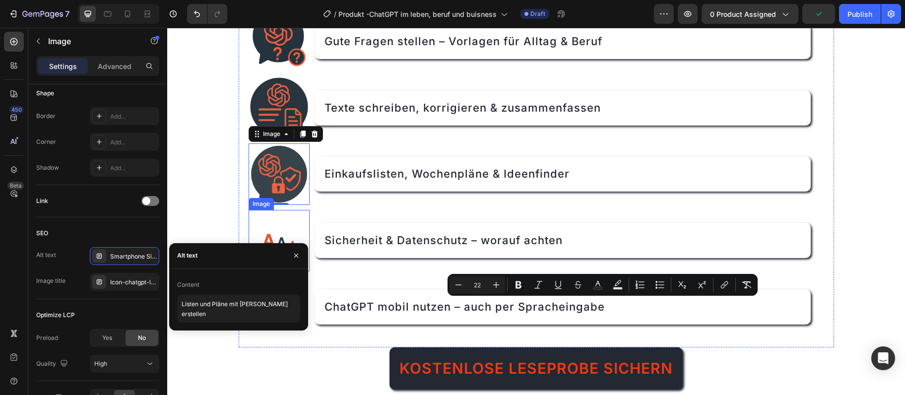
click at [281, 229] on img at bounding box center [279, 241] width 62 height 62
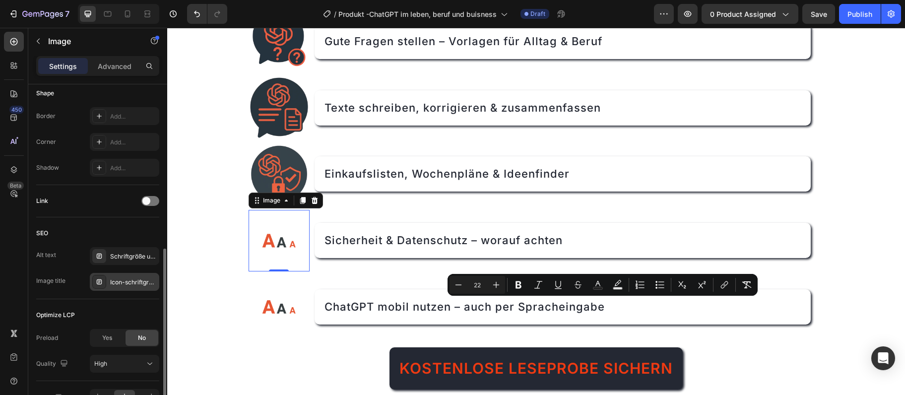
click at [122, 281] on div "Icon-schriftgroesse" at bounding box center [133, 282] width 47 height 9
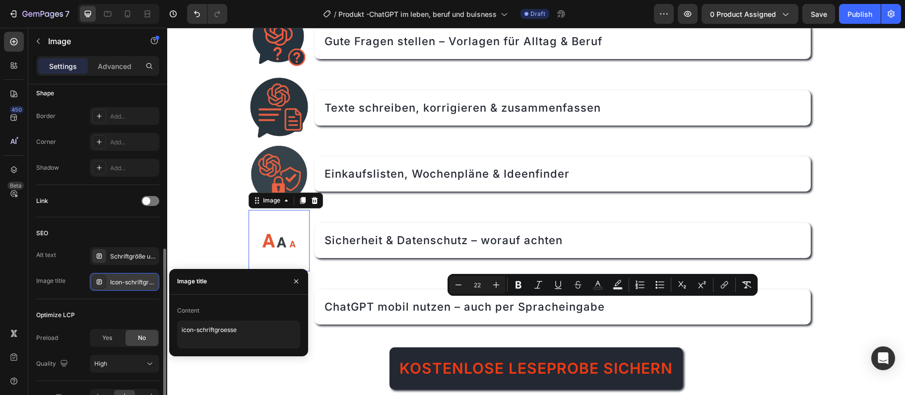
click at [122, 281] on div "Icon-schriftgroesse" at bounding box center [133, 282] width 47 height 9
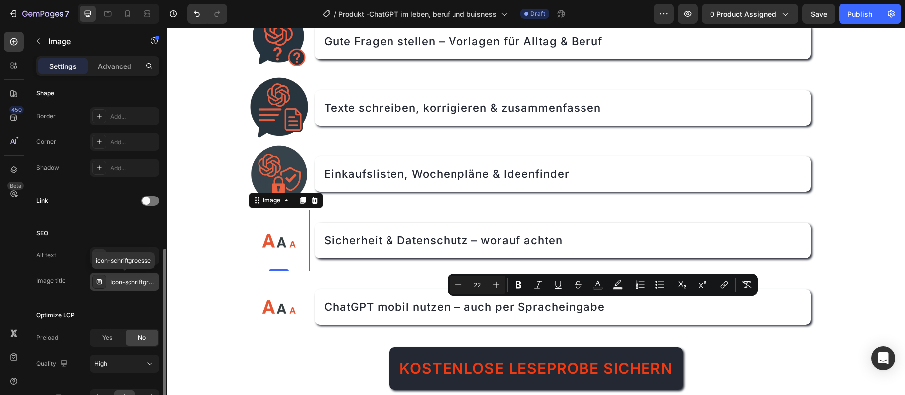
click at [123, 282] on div "Icon-schriftgroesse" at bounding box center [133, 282] width 47 height 9
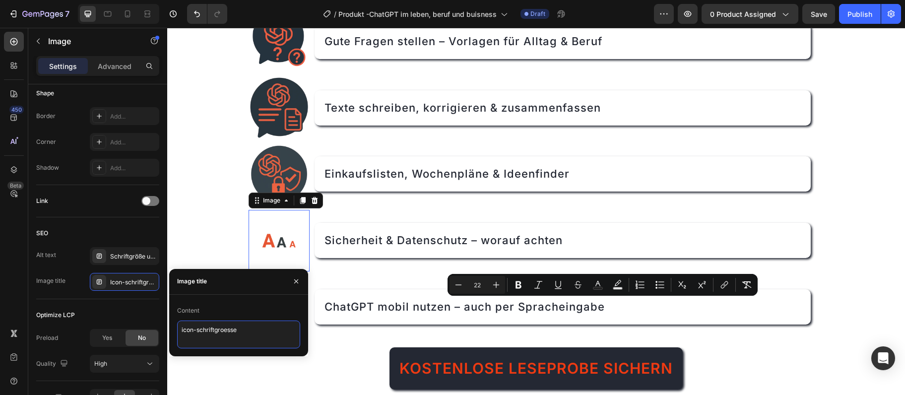
drag, startPoint x: 192, startPoint y: 320, endPoint x: 188, endPoint y: 331, distance: 11.6
click at [192, 323] on textarea "icon-schriftgroesse" at bounding box center [238, 334] width 123 height 28
click at [188, 331] on textarea "icon-schriftgroesse" at bounding box center [238, 334] width 123 height 28
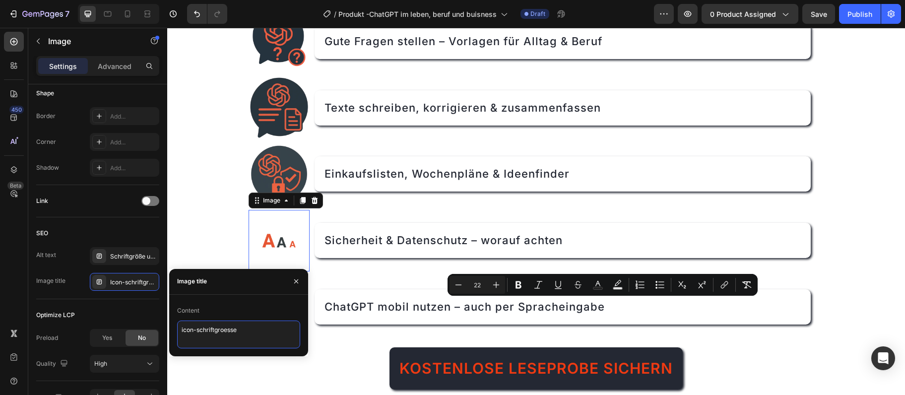
paste textarea "icon-chatgpt-sicherheit"
type textarea "icon-chatgpt-sicherheit"
click at [125, 261] on div "Schriftgröße und Symbole am Smartphone vergrößern" at bounding box center [124, 256] width 69 height 18
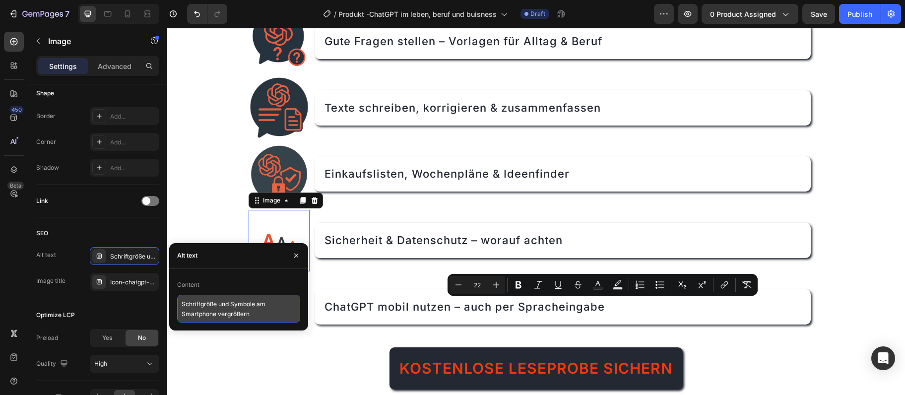
click at [204, 299] on textarea "Schriftgröße und Symbole am Smartphone vergrößern" at bounding box center [238, 309] width 123 height 28
click at [204, 298] on textarea "Schriftgröße und Symbole am Smartphone vergrößern" at bounding box center [238, 309] width 123 height 28
paste textarea "ChatGPT sicher nutzen – Tipps für Seniore"
click at [254, 302] on textarea "ChatGPT sicher nutzen – Tipps für Senioren" at bounding box center [238, 309] width 123 height 28
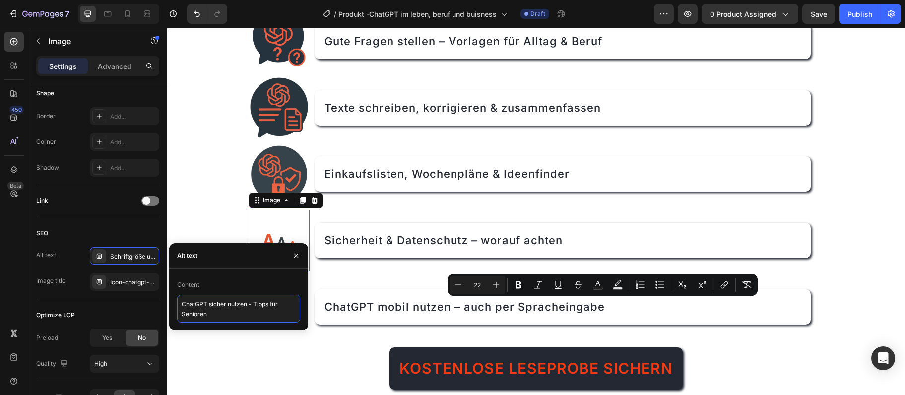
type textarea "ChatGPT sicher nutzen - Tipps für Senioren"
click at [233, 358] on section "Was Sie im Ratgeber lernen werden Heading Image ChatGPT-Konto anlegen & erste S…" at bounding box center [536, 139] width 611 height 533
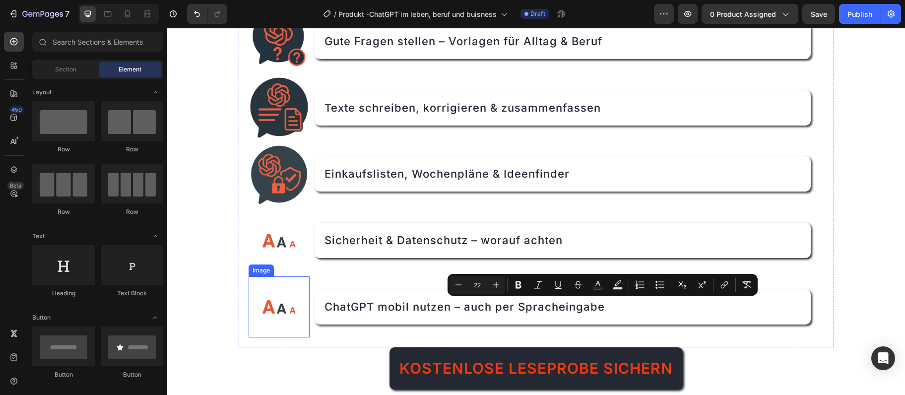
drag, startPoint x: 276, startPoint y: 310, endPoint x: 213, endPoint y: 327, distance: 65.1
click at [276, 310] on img at bounding box center [279, 307] width 62 height 62
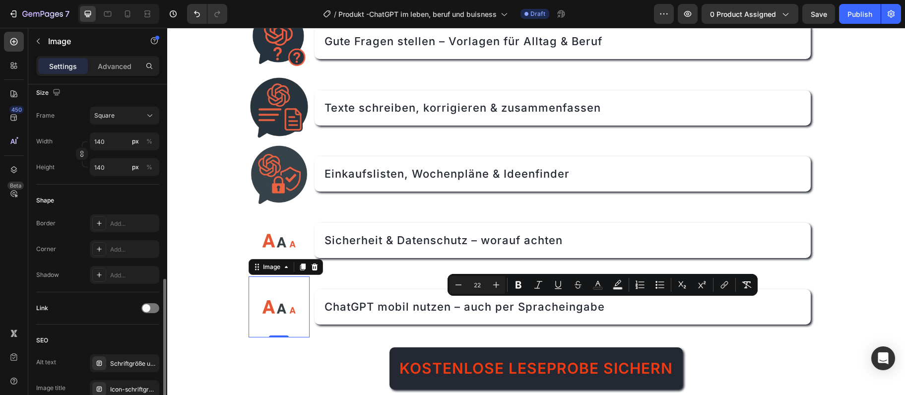
scroll to position [322, 0]
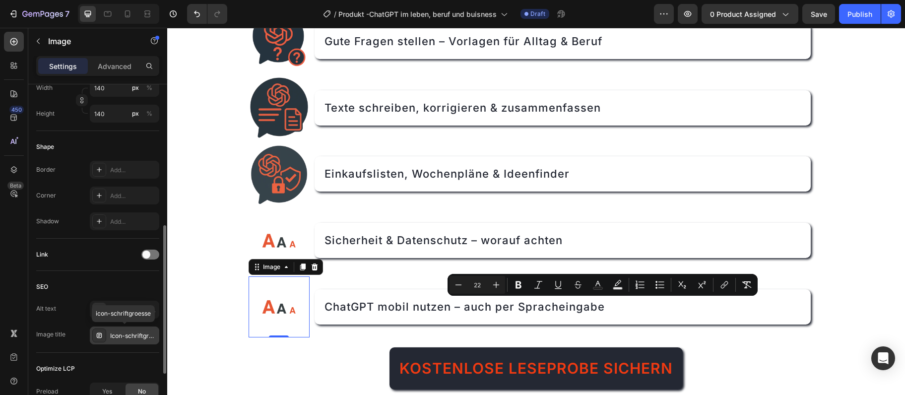
click at [118, 328] on div "Icon-schriftgroesse" at bounding box center [124, 335] width 69 height 18
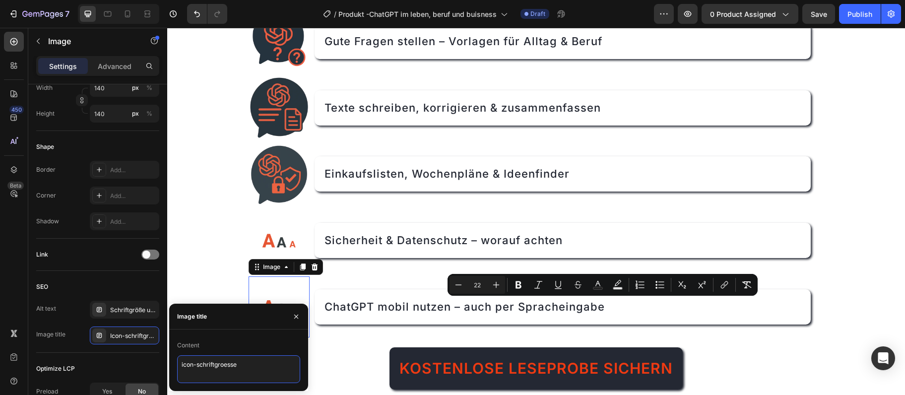
click at [212, 363] on textarea "icon-schriftgroesse" at bounding box center [238, 369] width 123 height 28
paste textarea "📂 icon-chatgpt-smartphon"
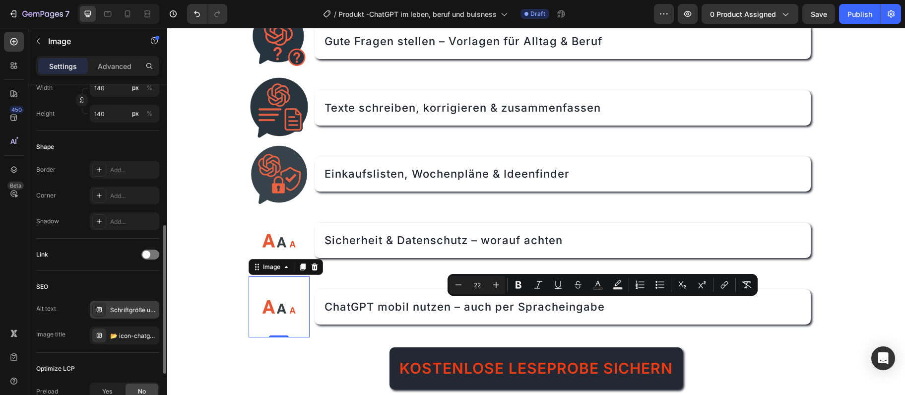
click at [109, 309] on div "Schriftgröße und Symbole am Smartphone vergrößern" at bounding box center [124, 310] width 69 height 18
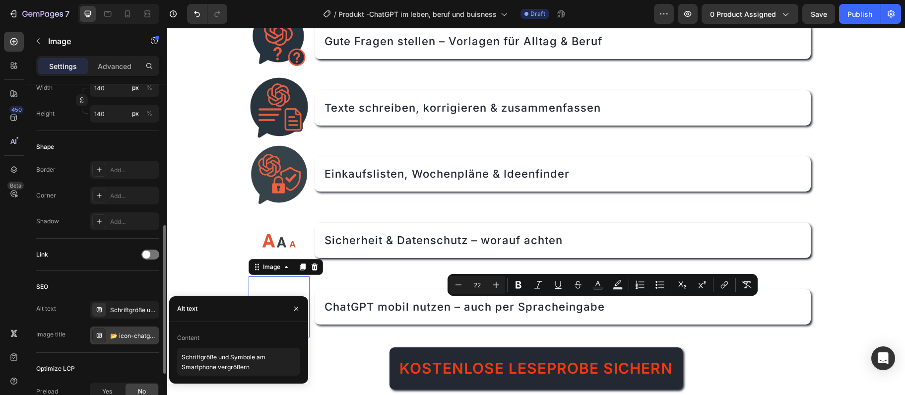
click at [119, 336] on div "📂 icon-chatgpt-smartphone" at bounding box center [133, 335] width 47 height 9
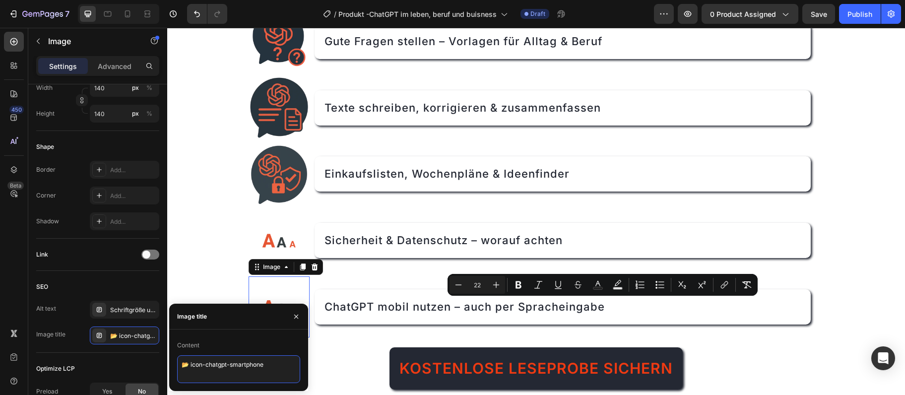
click at [185, 369] on textarea "📂 icon-chatgpt-smartphone" at bounding box center [238, 369] width 123 height 28
click at [188, 364] on textarea "📂 icon-chatgpt-smartphone" at bounding box center [238, 369] width 123 height 28
type textarea "icon-chatgpt-smartphone"
click at [114, 309] on div "Schriftgröße und Symbole am Smartphone vergrößern" at bounding box center [133, 310] width 47 height 9
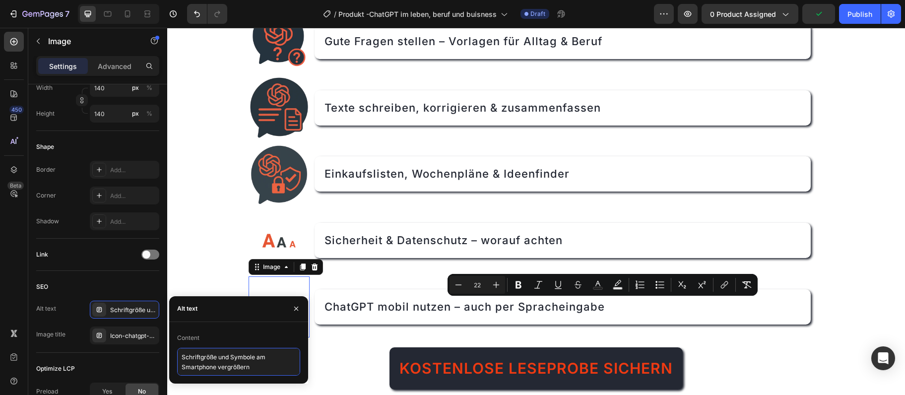
click at [207, 362] on textarea "Schriftgröße und Symbole am Smartphone vergrößern" at bounding box center [238, 362] width 123 height 28
click at [207, 361] on textarea "Schriftgröße und Symbole am Smartphone vergrößern" at bounding box center [238, 362] width 123 height 28
paste textarea "ChatGPT auf Smartphone mit Spracheingabe"
type textarea "ChatGPT auf Smartphone mit Spracheingabe"
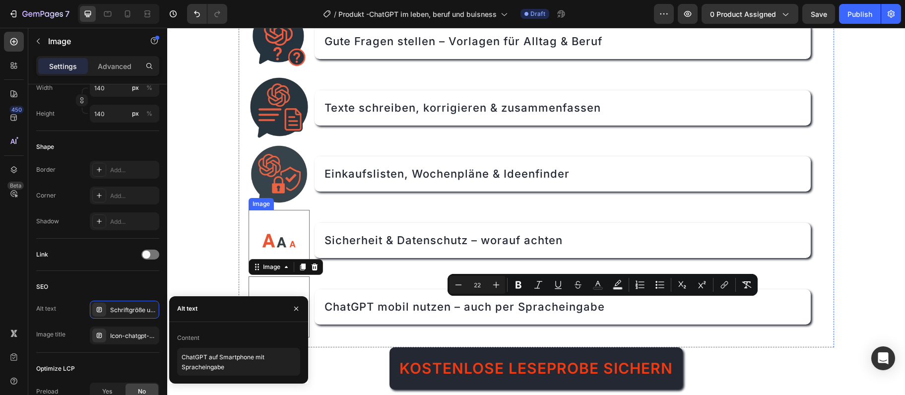
click at [275, 245] on img at bounding box center [279, 241] width 62 height 62
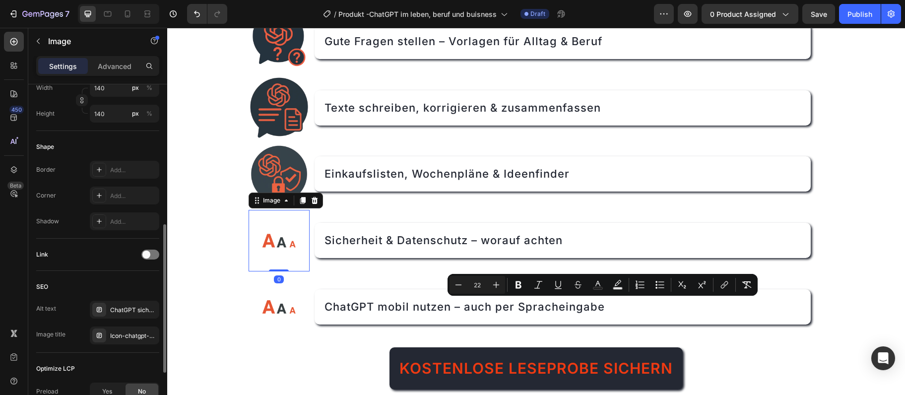
scroll to position [321, 0]
click at [275, 245] on img at bounding box center [279, 241] width 62 height 62
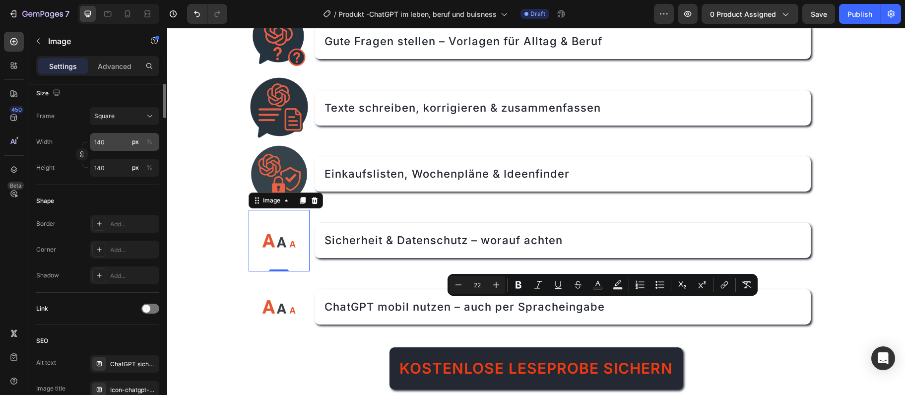
scroll to position [107, 0]
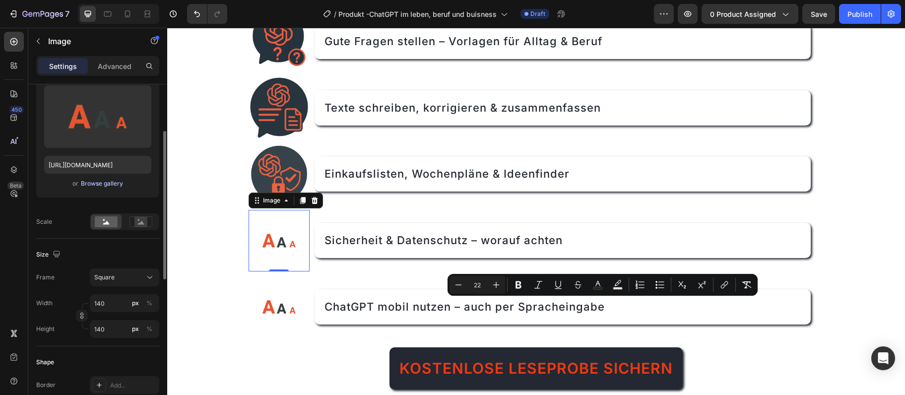
drag, startPoint x: 88, startPoint y: 176, endPoint x: 82, endPoint y: 185, distance: 11.1
click at [88, 178] on div "Upload Image https://cdn.shopify.com/s/files/1/0975/6642/5429/files/gempages_58…" at bounding box center [97, 137] width 123 height 120
click at [82, 185] on div "Browse gallery" at bounding box center [102, 183] width 42 height 9
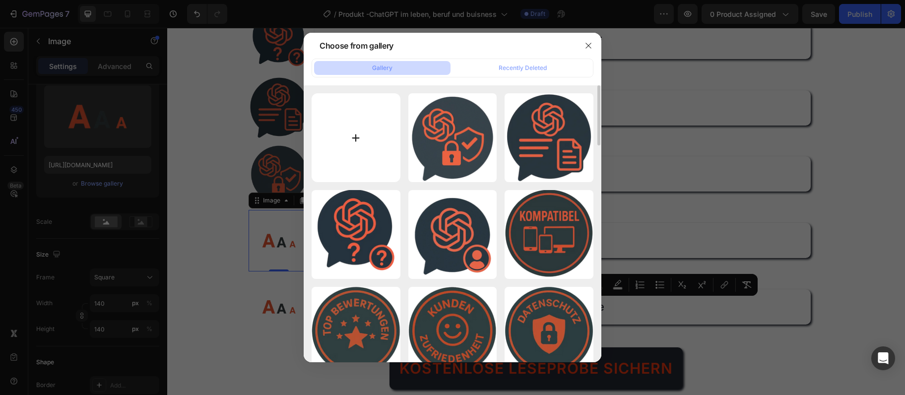
click at [341, 155] on input "file" at bounding box center [355, 137] width 89 height 89
type input "C:\fakepath\gpt-sicher.webp"
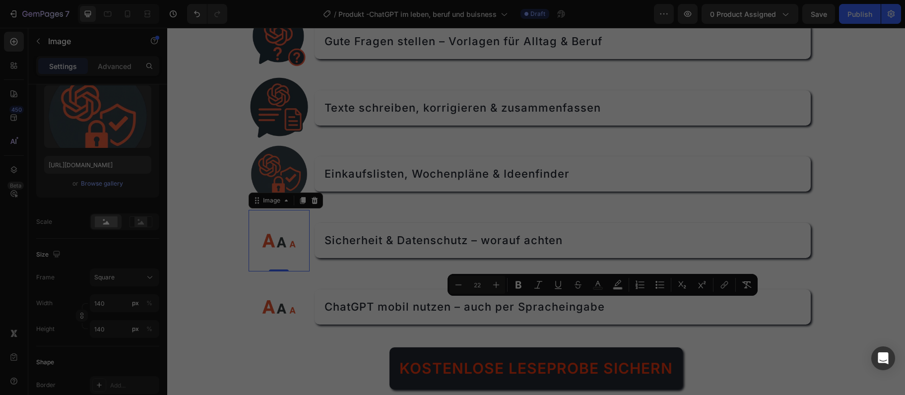
type input "https://cdn.shopify.com/s/files/1/0975/6642/5429/files/gempages_582685119454643…"
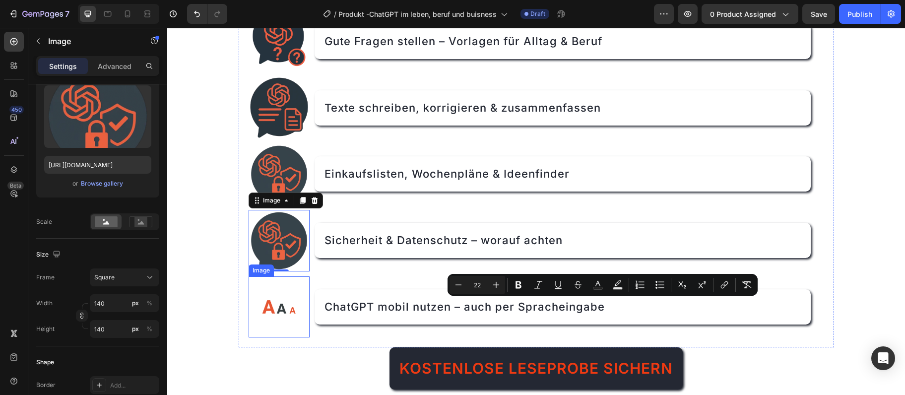
click at [292, 296] on img at bounding box center [279, 307] width 62 height 62
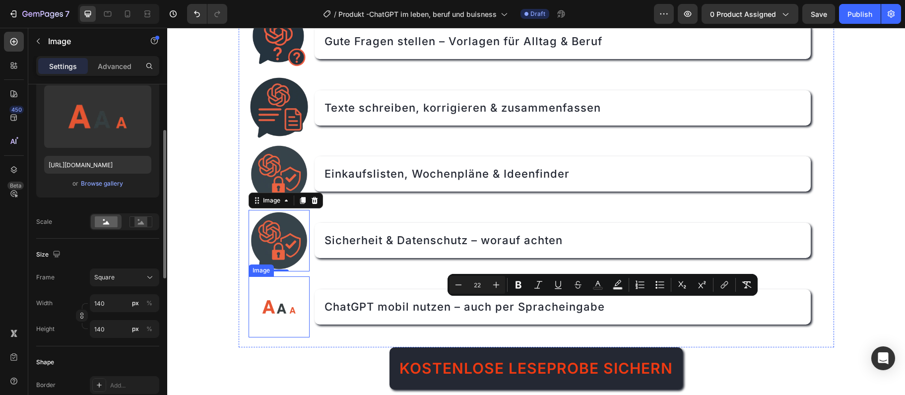
scroll to position [106, 0]
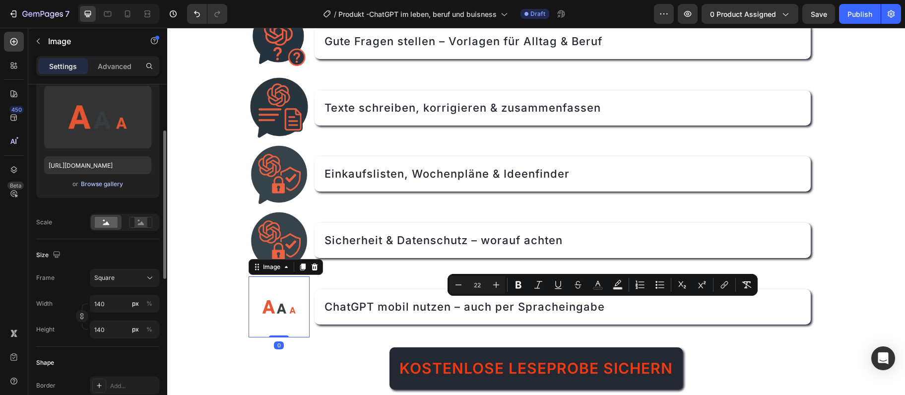
click at [99, 189] on div "Upload Image https://cdn.shopify.com/s/files/1/0975/6642/5429/files/gempages_58…" at bounding box center [97, 138] width 123 height 120
click at [99, 186] on div "Browse gallery" at bounding box center [102, 184] width 42 height 9
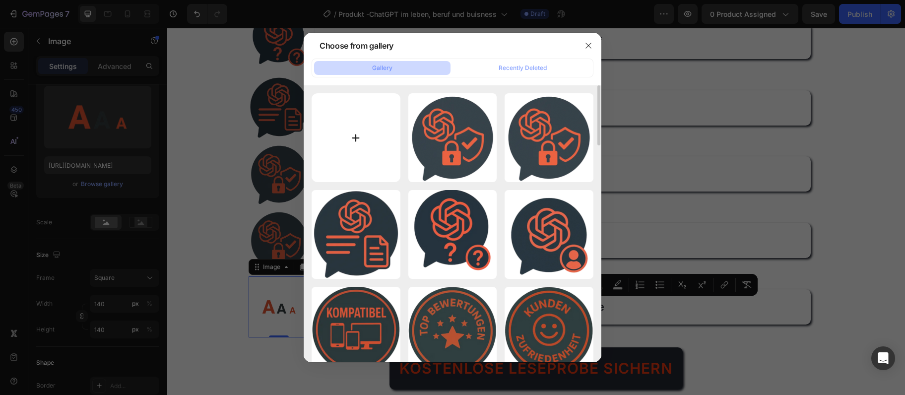
click at [347, 124] on input "file" at bounding box center [355, 137] width 89 height 89
type input "C:\fakepath\GPT MOBIL.webp"
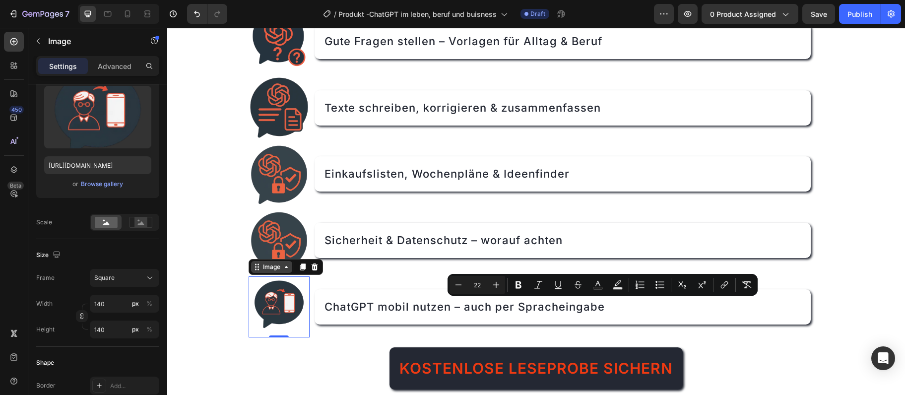
type input "https://cdn.shopify.com/s/files/1/0975/6642/5429/files/gempages_582685119454643…"
click at [101, 183] on div "Browse gallery" at bounding box center [102, 184] width 42 height 9
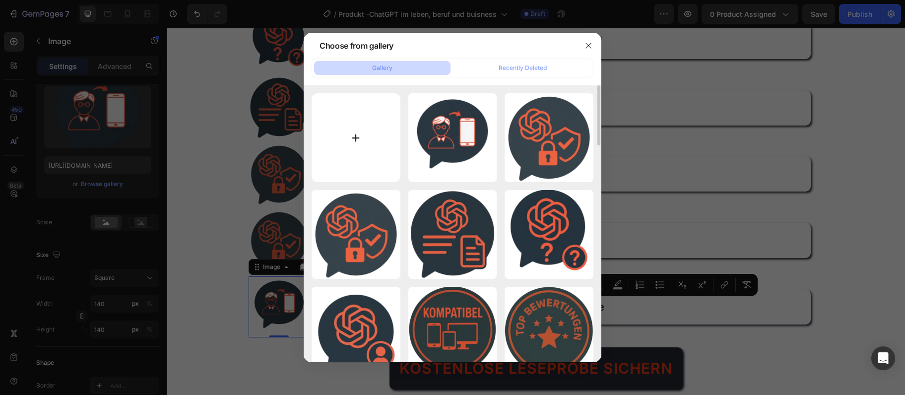
click at [387, 138] on input "file" at bounding box center [355, 137] width 89 height 89
type input "C:\fakepath\GPT-MOBILE.webp"
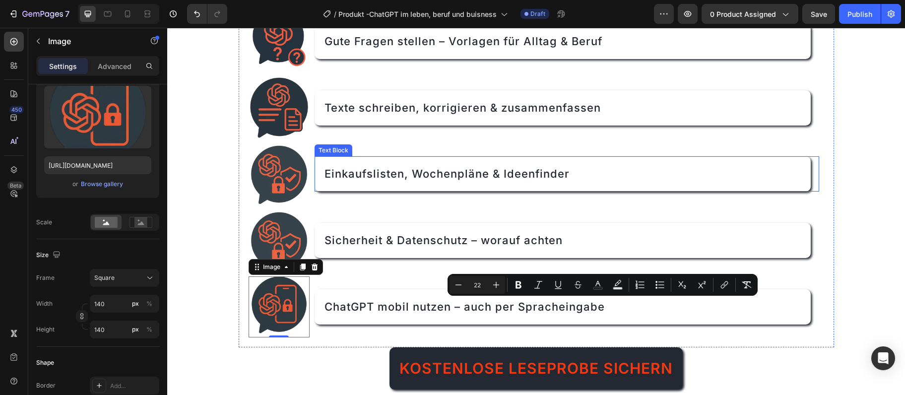
type input "https://cdn.shopify.com/s/files/1/0975/6642/5429/files/gempages_582685119454643…"
click at [418, 147] on li "Image Einkaufslisten, Wochenpläne & Ideenfinder Text Block" at bounding box center [533, 174] width 570 height 62
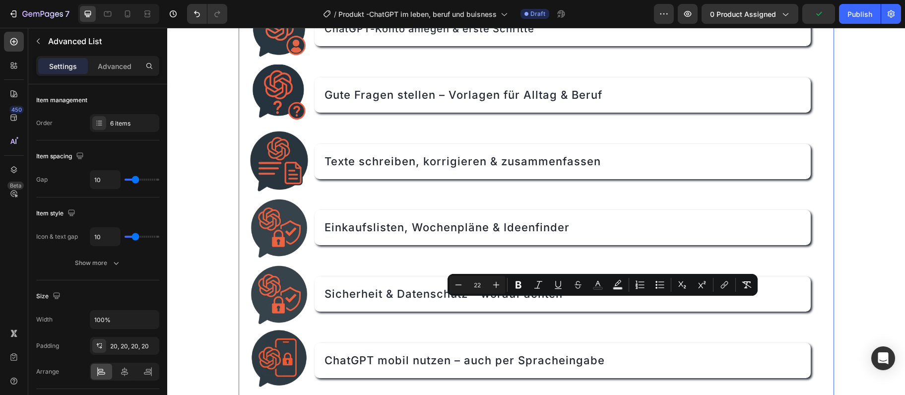
scroll to position [752, 0]
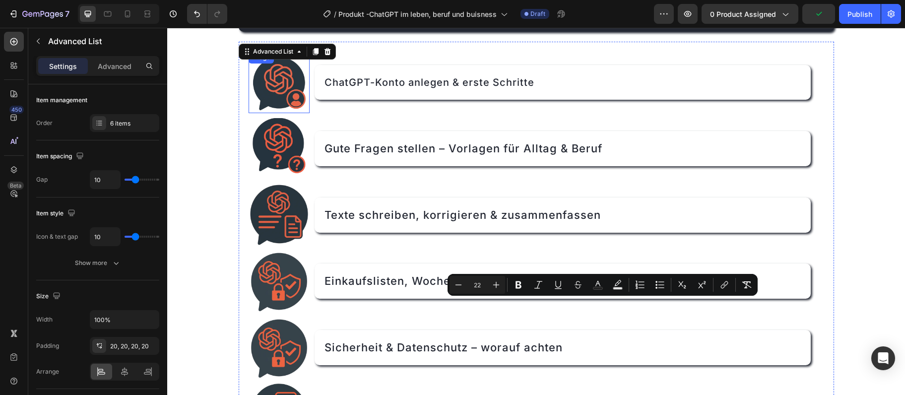
click at [281, 80] on img at bounding box center [279, 83] width 62 height 62
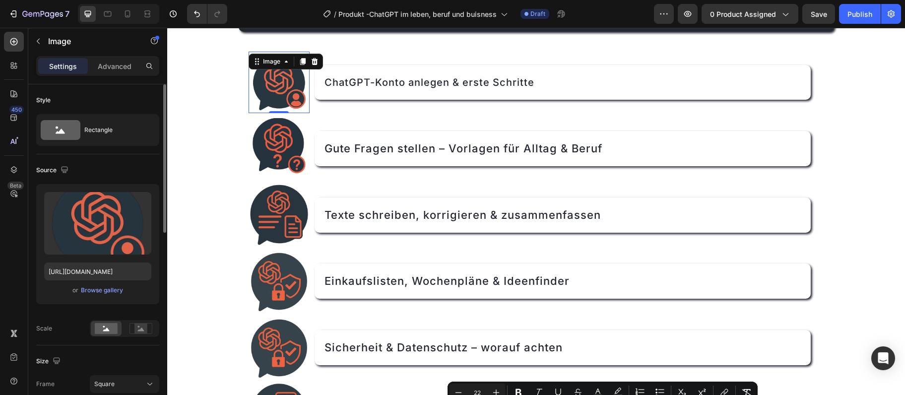
scroll to position [54, 0]
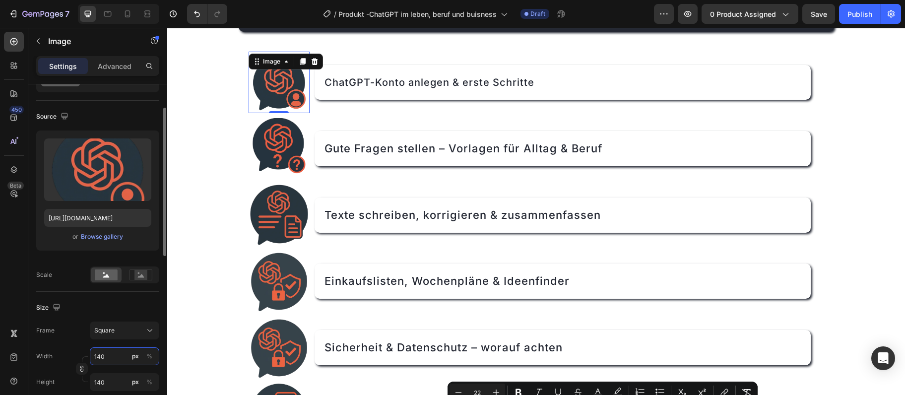
click at [116, 357] on input "140" at bounding box center [124, 356] width 69 height 18
type input "139"
type input "13"
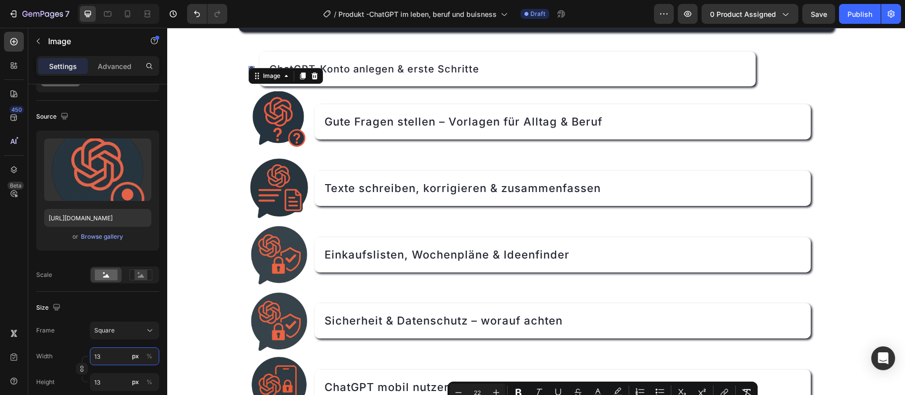
type input "1"
type input "0"
type input "1"
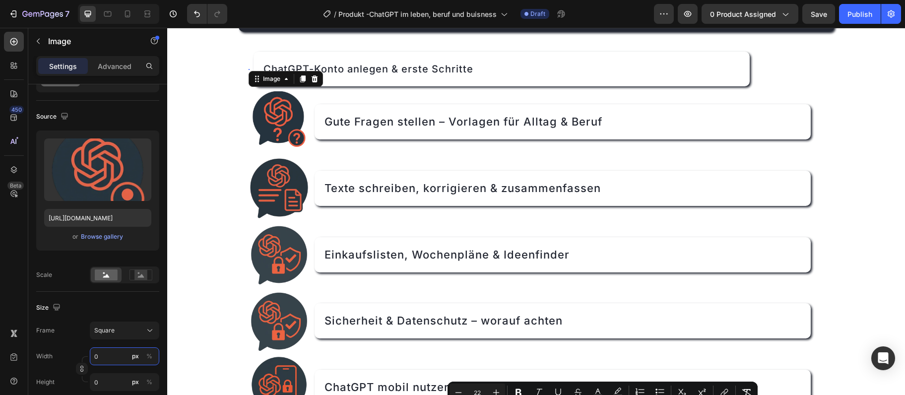
type input "1"
type input "12"
type input "120"
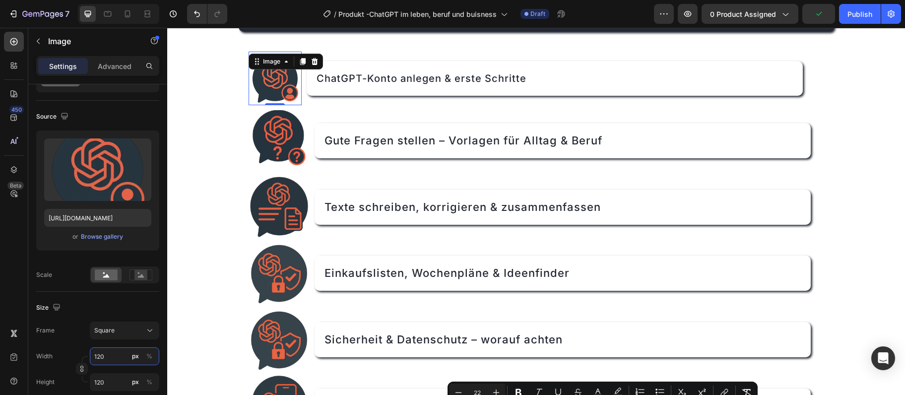
type input "12"
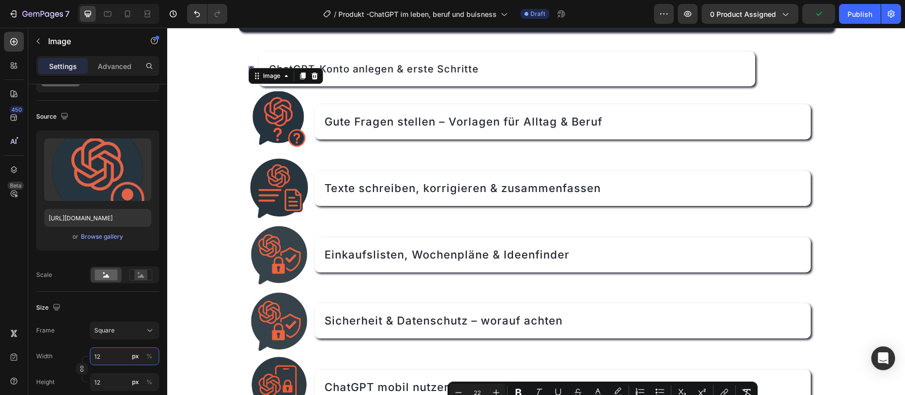
type input "1"
type input "10"
type input "100"
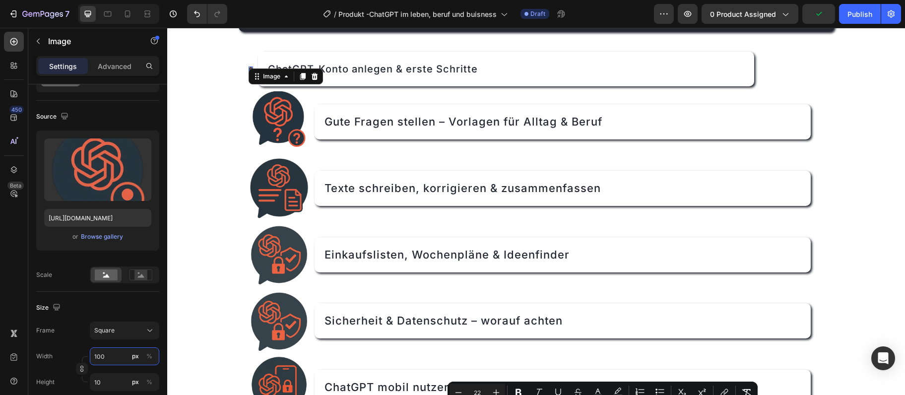
type input "100"
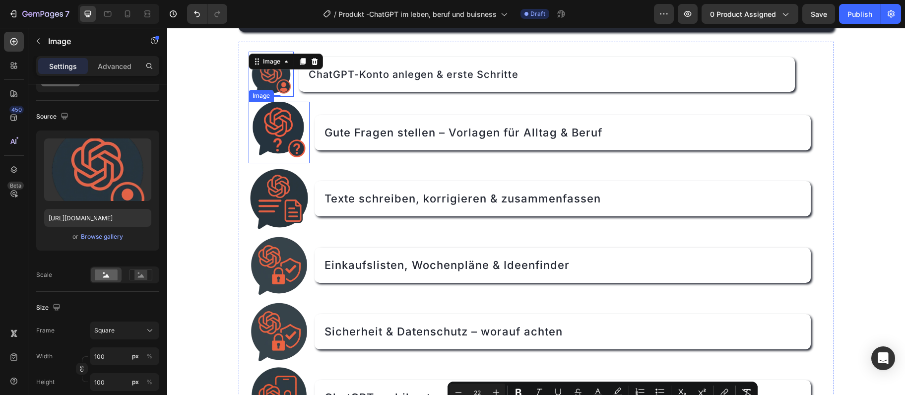
click at [274, 111] on img at bounding box center [279, 133] width 62 height 62
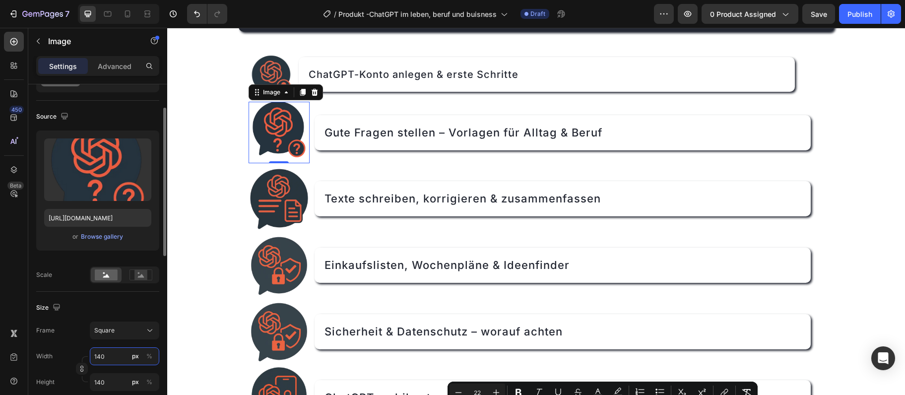
click at [123, 354] on input "140" at bounding box center [124, 356] width 69 height 18
type input "1"
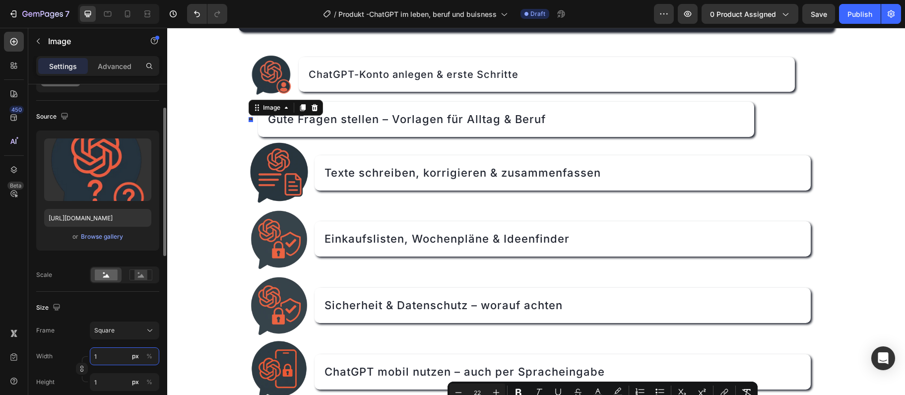
type input "10"
type input "100"
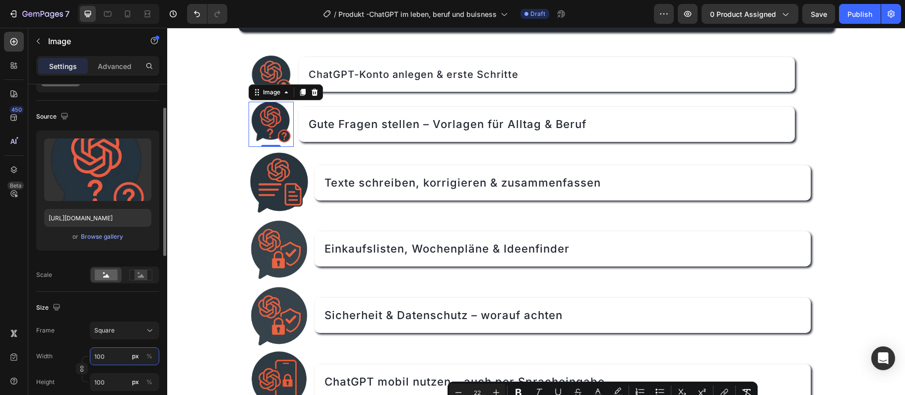
click at [101, 359] on input "100" at bounding box center [124, 356] width 69 height 18
click at [262, 188] on img at bounding box center [279, 183] width 62 height 62
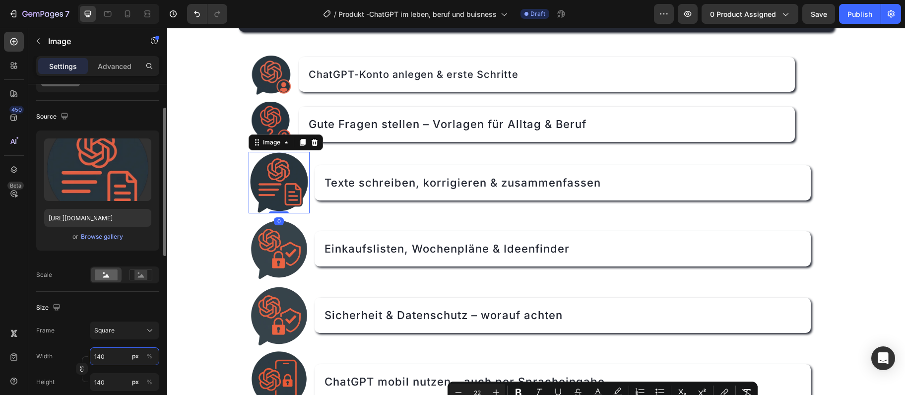
click at [117, 358] on input "140" at bounding box center [124, 356] width 69 height 18
paste input "0"
type input "100"
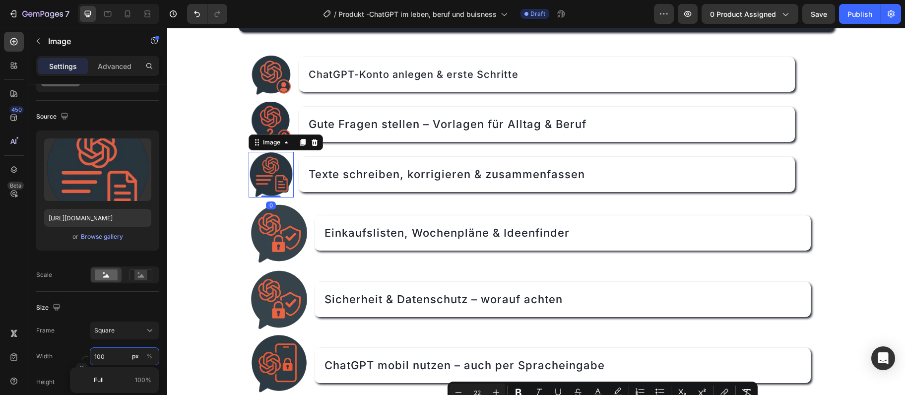
type input "100"
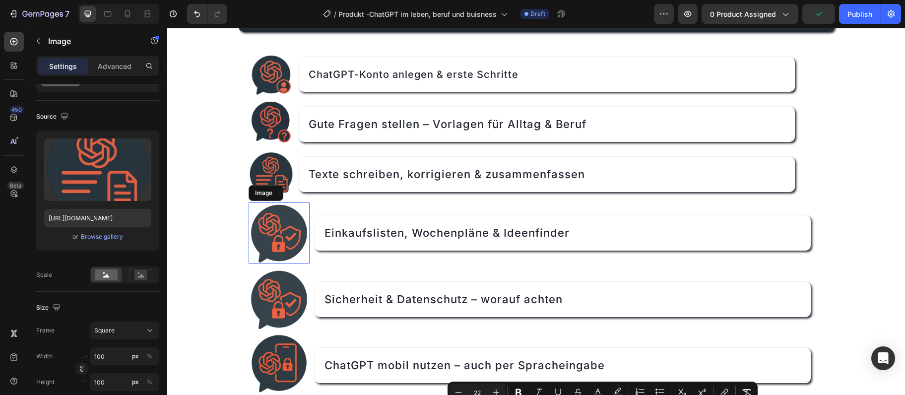
click at [287, 236] on img at bounding box center [279, 233] width 62 height 62
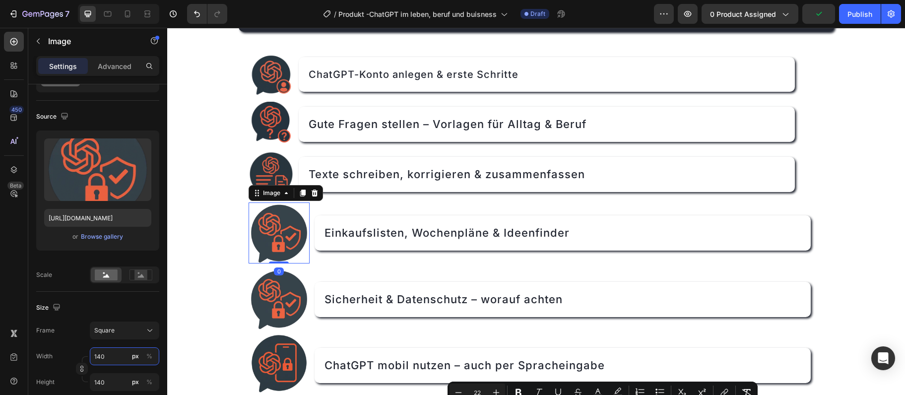
click at [111, 358] on input "140" at bounding box center [124, 356] width 69 height 18
paste input "0"
type input "100"
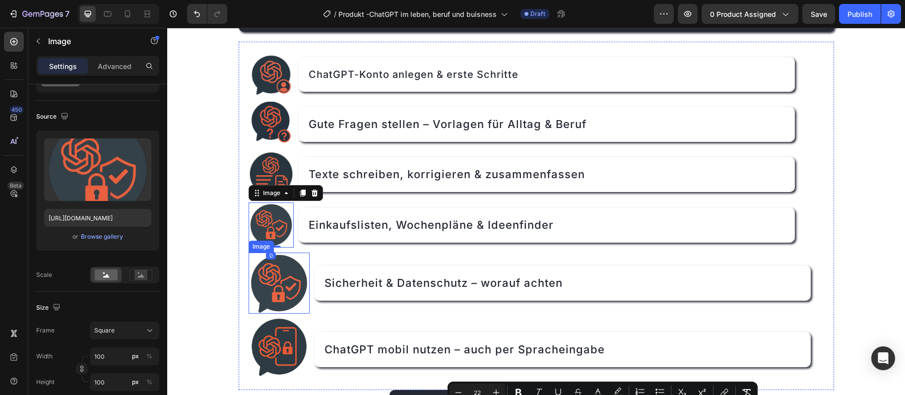
click at [269, 288] on img at bounding box center [279, 283] width 62 height 62
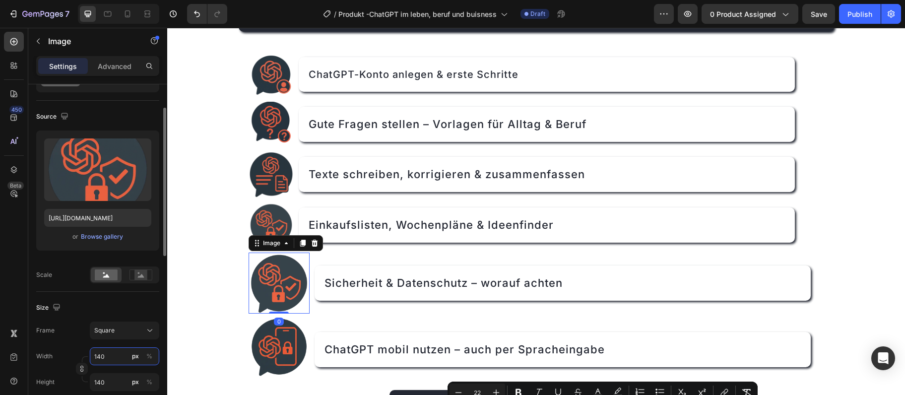
click at [113, 355] on input "140" at bounding box center [124, 356] width 69 height 18
type input "100"
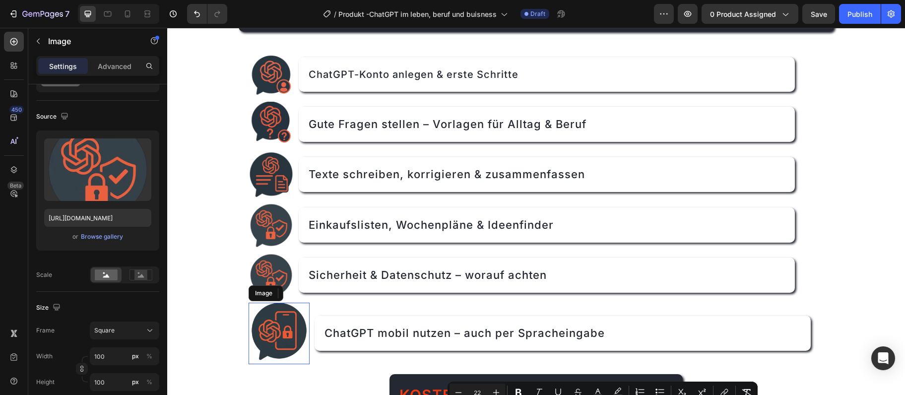
click at [262, 321] on img at bounding box center [279, 334] width 62 height 62
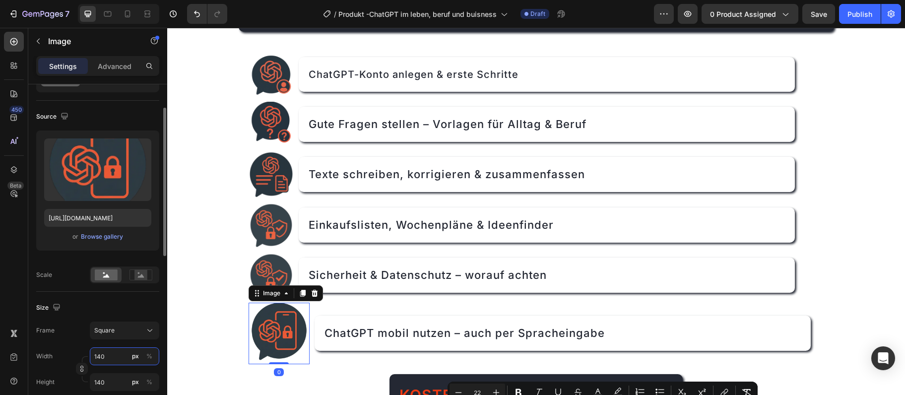
click at [112, 358] on input "140" at bounding box center [124, 356] width 69 height 18
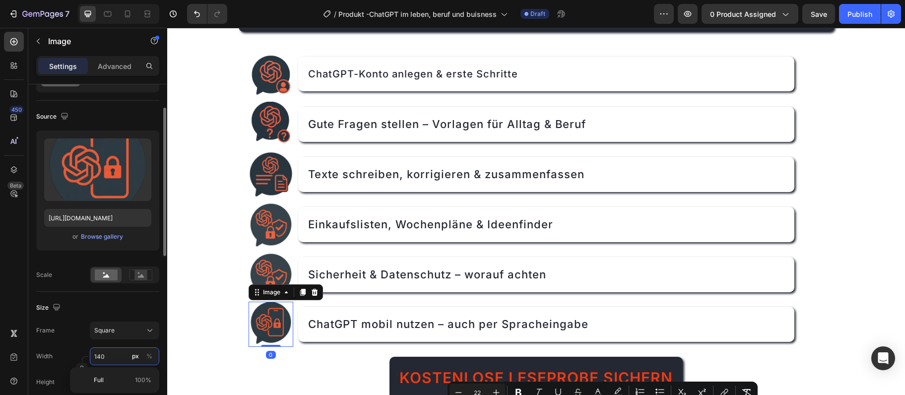
type input "100"
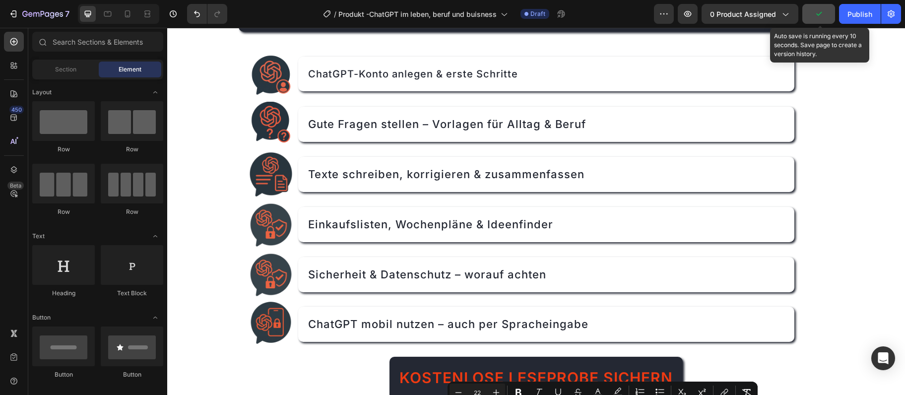
click at [830, 15] on button "button" at bounding box center [818, 14] width 33 height 20
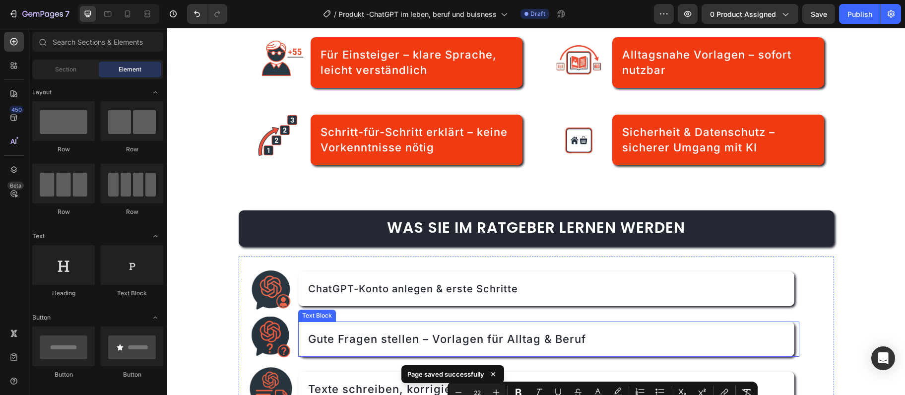
scroll to position [483, 0]
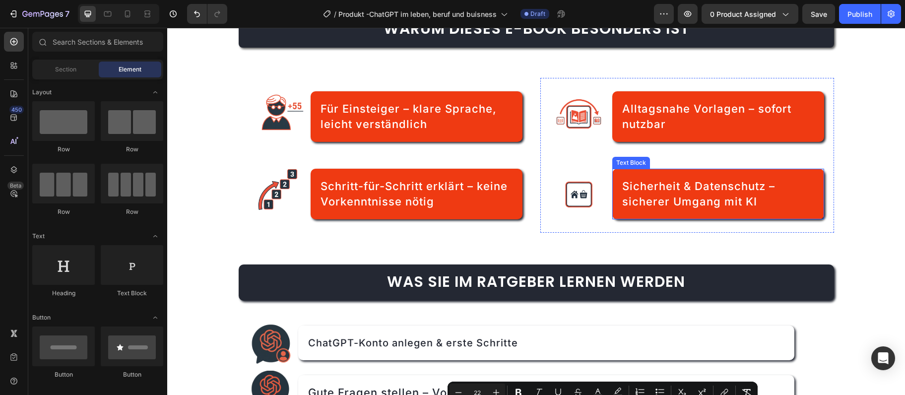
click at [629, 185] on span "Sicherheit & Datenschutz – sicherer Umgang mit KI" at bounding box center [698, 194] width 153 height 28
click at [628, 185] on span "Sicherheit & Datenschutz – sicherer Umgang mit KI" at bounding box center [698, 194] width 153 height 28
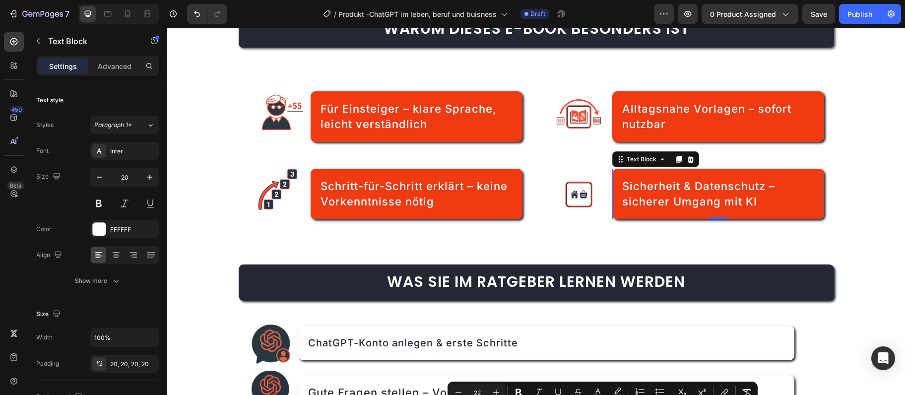
click at [627, 185] on span "Sicherheit & Datenschutz – sicherer Umgang mit KI" at bounding box center [698, 194] width 153 height 28
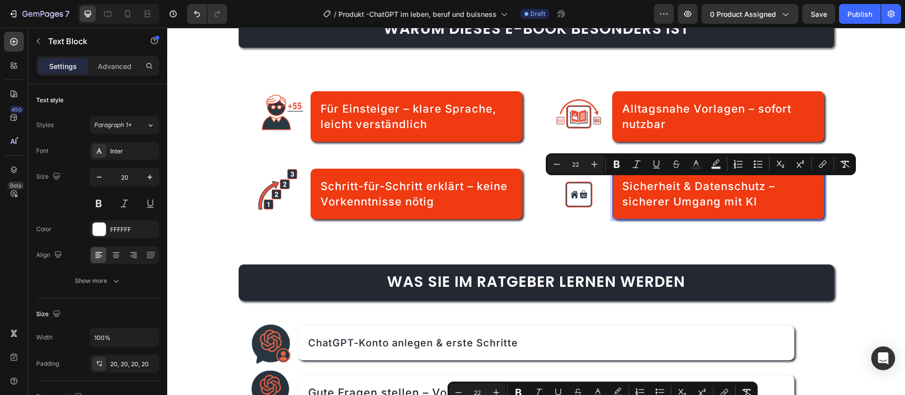
click at [627, 185] on span "Sicherheit & Datenschutz – sicherer Umgang mit KI" at bounding box center [698, 194] width 153 height 28
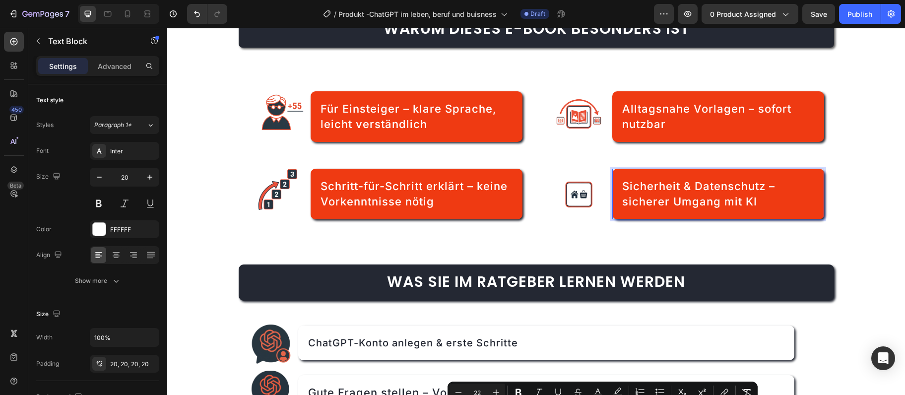
click at [786, 186] on p "Sicherheit & Datenschutz – sicherer Umgang mit KI" at bounding box center [717, 194] width 191 height 31
click at [749, 107] on span "Alltagsnahe Vorlagen – sofort nutzbar" at bounding box center [706, 116] width 169 height 28
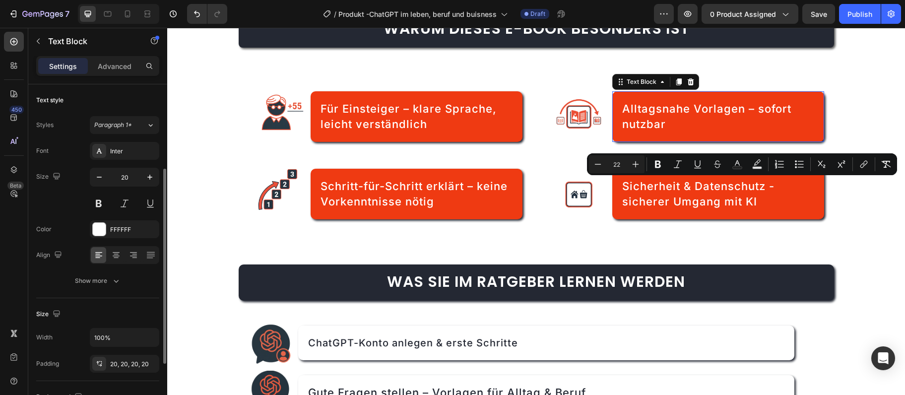
scroll to position [54, 0]
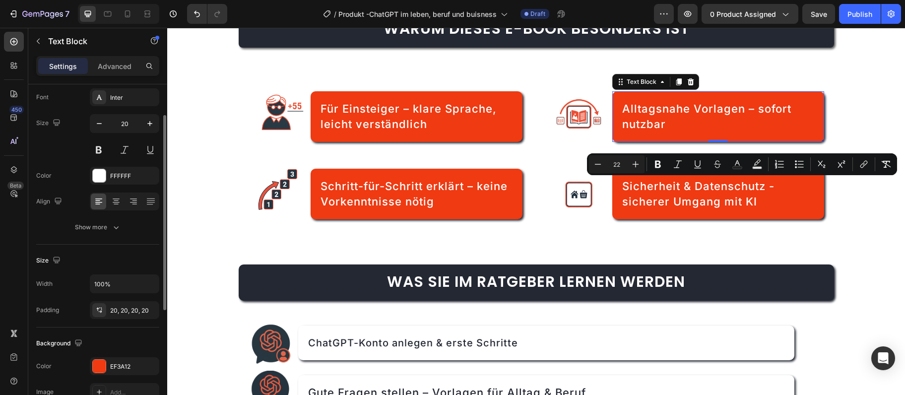
click at [753, 109] on span "Alltagsnahe Vorlagen – sofort nutzbar" at bounding box center [706, 116] width 169 height 28
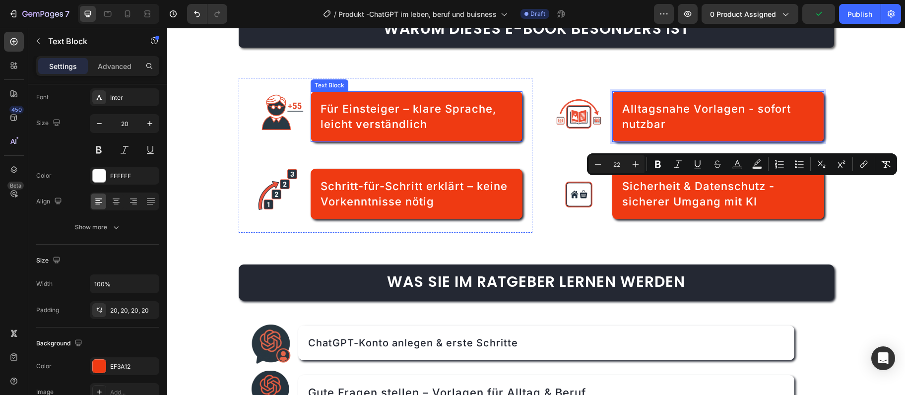
click at [404, 111] on span "Für Einsteiger – klare Sprache, leicht verständlich" at bounding box center [408, 116] width 176 height 28
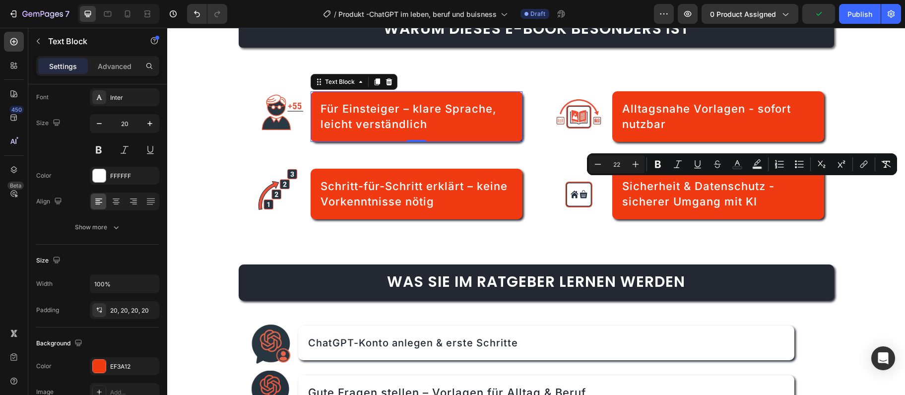
click at [405, 111] on span "Für Einsteiger – klare Sprache, leicht verständlich" at bounding box center [408, 116] width 176 height 28
click at [409, 111] on span "Für Einsteiger – klare Sprache, leicht verständlich" at bounding box center [408, 116] width 176 height 28
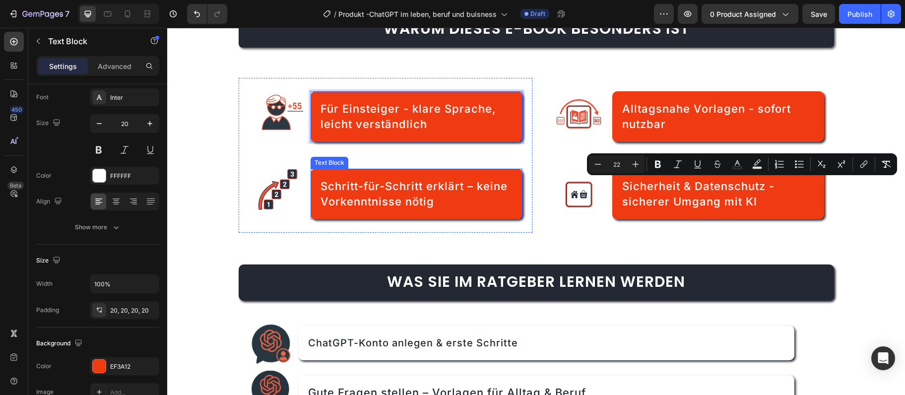
drag, startPoint x: 473, startPoint y: 192, endPoint x: 473, endPoint y: 185, distance: 7.0
click at [473, 191] on span "Schritt-für-Schritt erklärt – keine Vorkenntnisse nötig" at bounding box center [413, 194] width 187 height 28
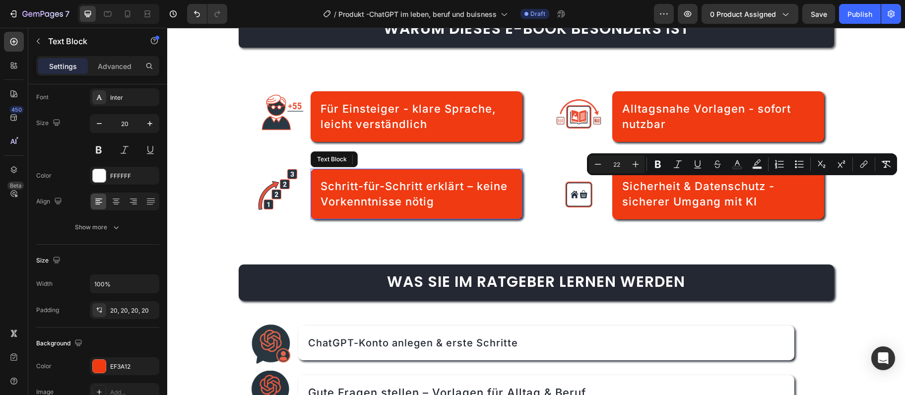
click at [473, 185] on span "Schritt-für-Schritt erklärt – keine Vorkenntnisse nötig" at bounding box center [413, 194] width 187 height 28
click at [475, 187] on span "Schritt-für-Schritt erklärt – keine Vorkenntnisse nötig" at bounding box center [413, 194] width 187 height 28
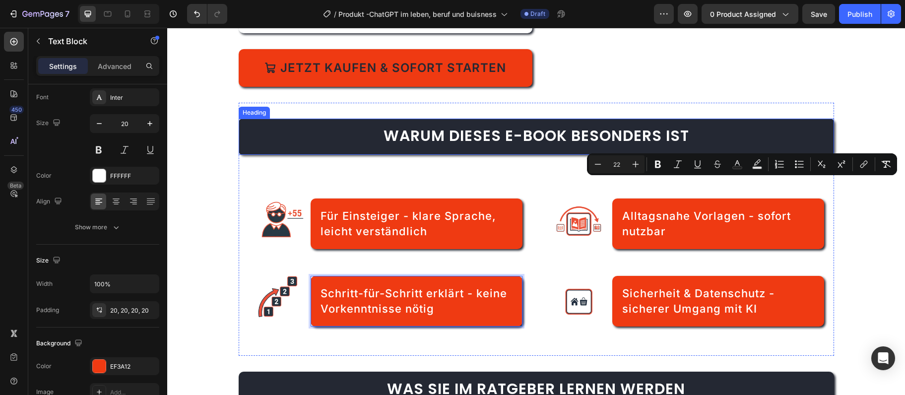
click at [517, 137] on span "Warum dieses E-Book besonders ist" at bounding box center [536, 135] width 306 height 21
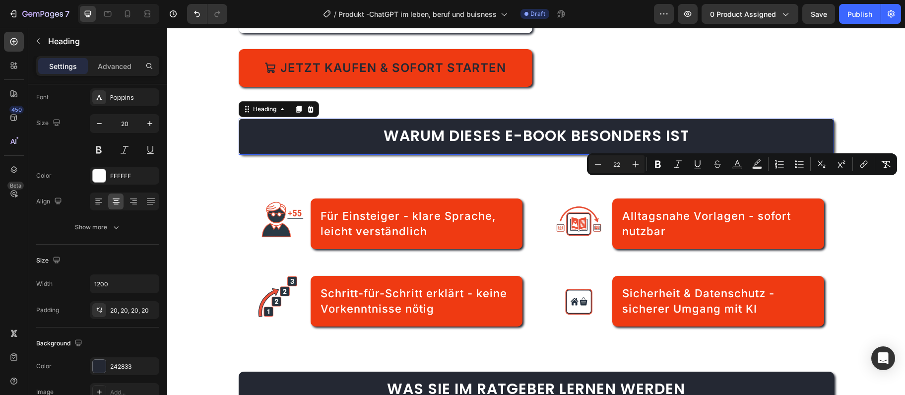
scroll to position [0, 0]
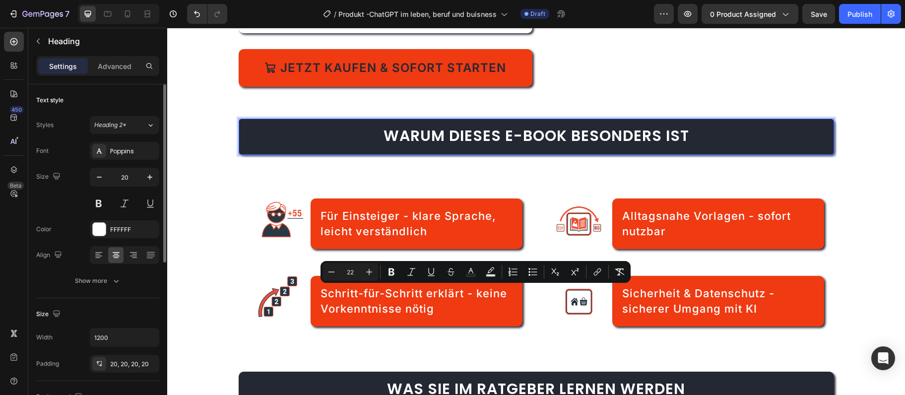
click at [517, 137] on span "Warum dieses E-Book besonders ist" at bounding box center [536, 135] width 306 height 21
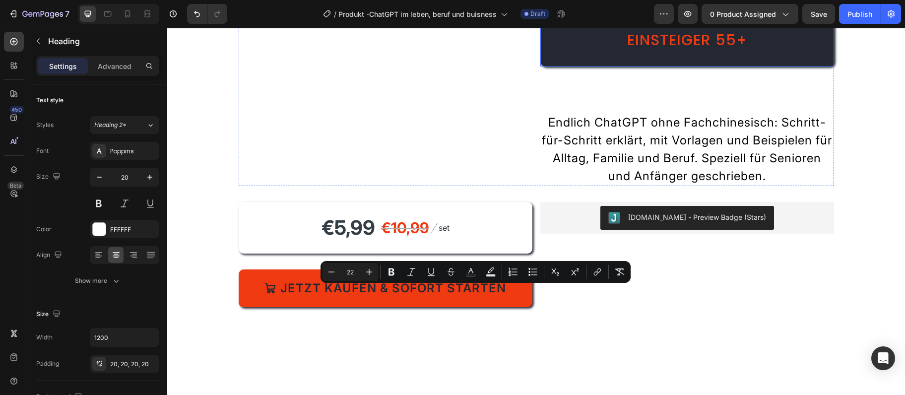
scroll to position [54, 0]
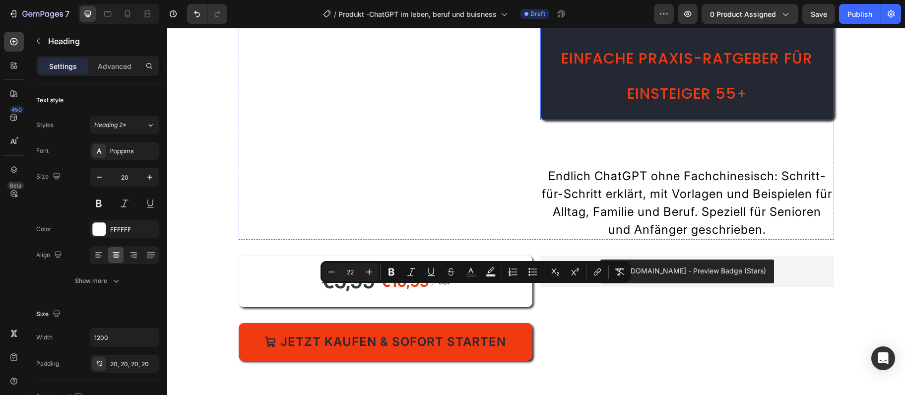
click at [702, 59] on span "ChatGPT verstehen – Der einfache Praxis-Ratgeber für Einsteiger 55+" at bounding box center [686, 58] width 251 height 92
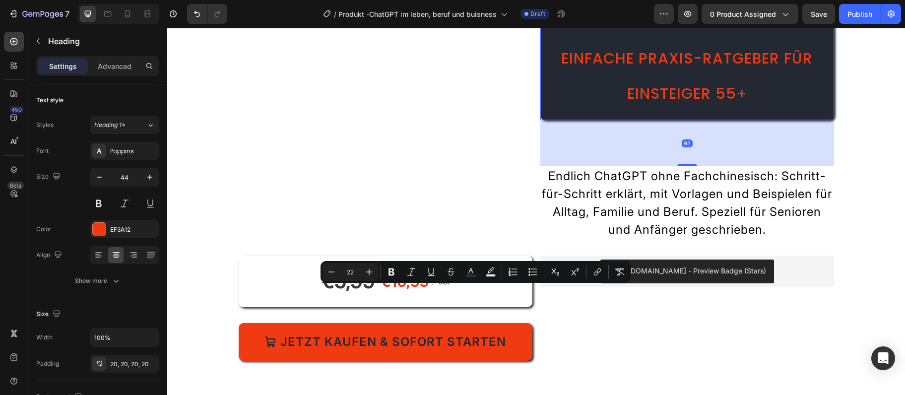
click at [701, 59] on span "ChatGPT verstehen – Der einfache Praxis-Ratgeber für Einsteiger 55+" at bounding box center [686, 58] width 251 height 92
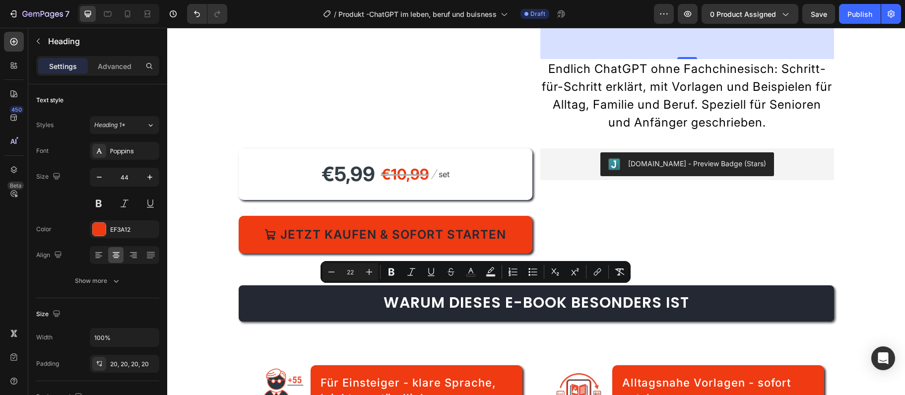
scroll to position [215, 0]
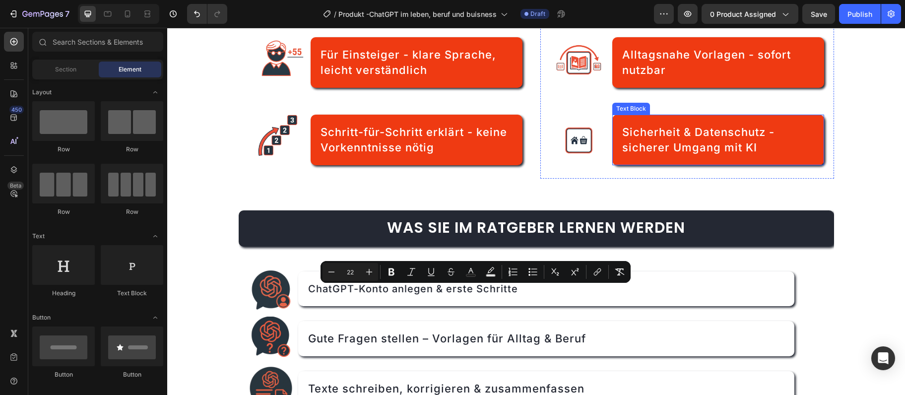
scroll to position [591, 0]
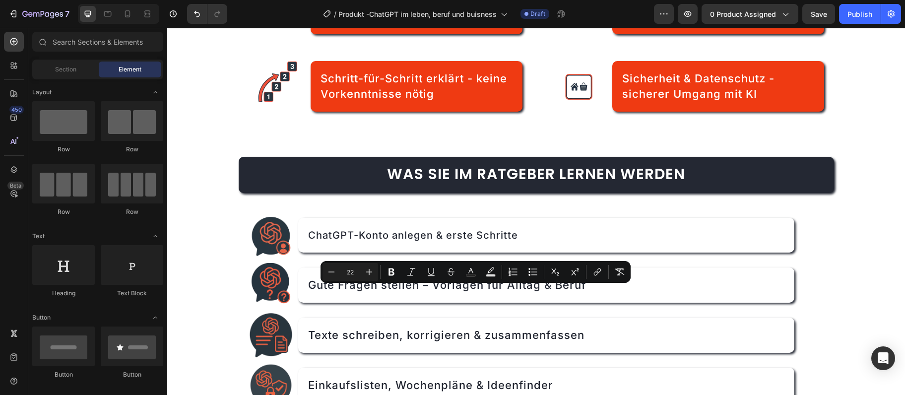
click at [710, 284] on p "Gute Fragen stellen – Vorlagen für Alltag & Beruf" at bounding box center [546, 284] width 476 height 15
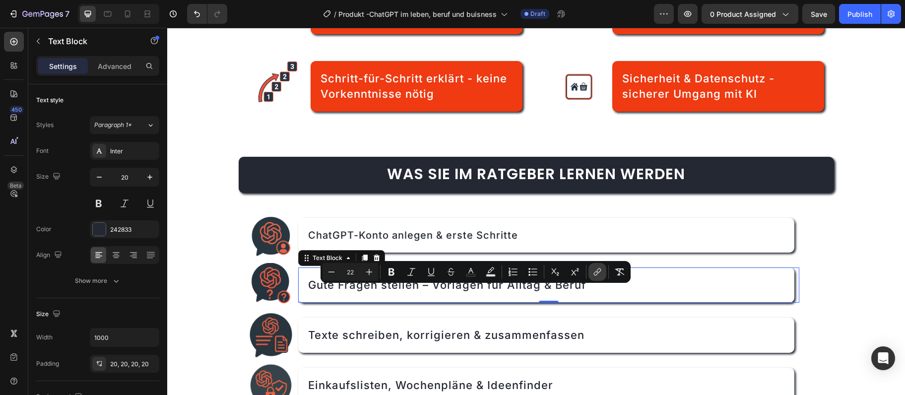
click at [595, 275] on icon "Editor contextual toolbar" at bounding box center [597, 272] width 10 height 10
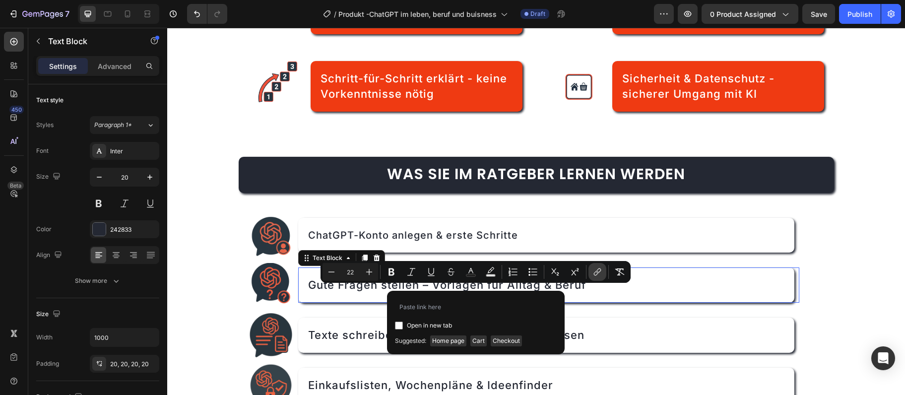
click at [595, 275] on icon "Editor contextual toolbar" at bounding box center [596, 273] width 4 height 5
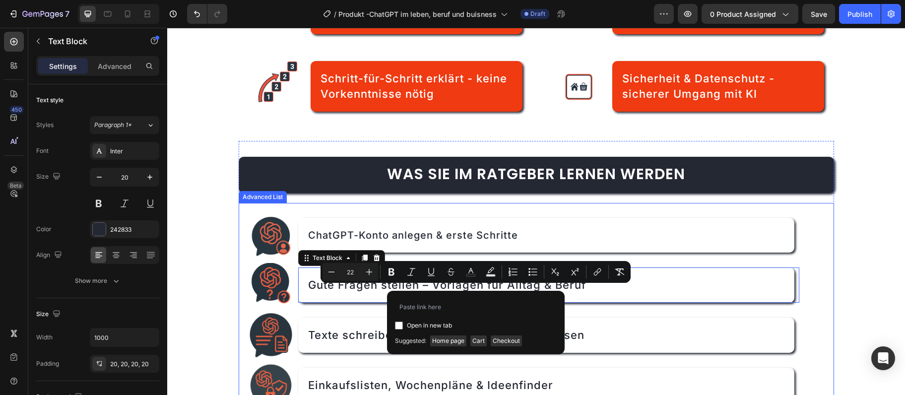
click at [692, 263] on li "Image Gute Fragen stellen – Vorlagen für Alltag & Beruf Text Block 0" at bounding box center [523, 285] width 551 height 45
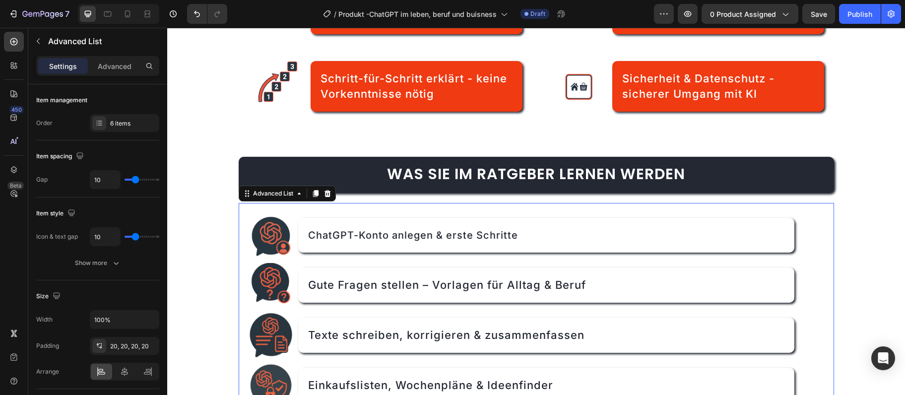
scroll to position [644, 0]
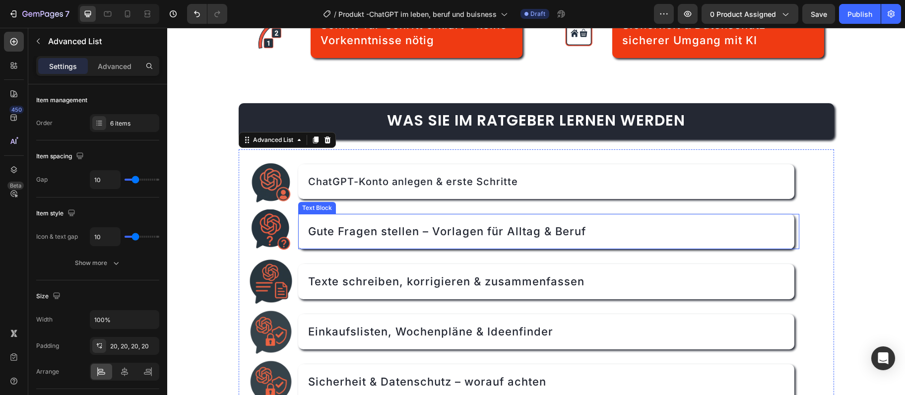
click at [432, 235] on span "Gute Fragen stellen – Vorlagen für Alltag & Beruf" at bounding box center [447, 231] width 278 height 13
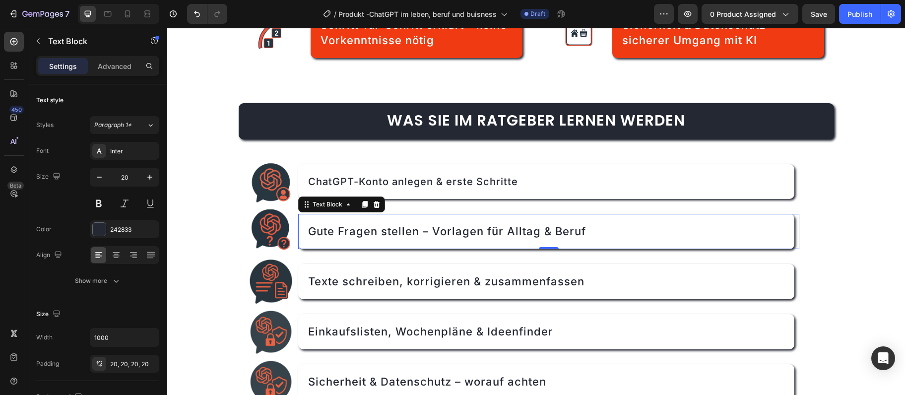
click at [428, 231] on span "Gute Fragen stellen – Vorlagen für Alltag & Beruf" at bounding box center [447, 231] width 278 height 13
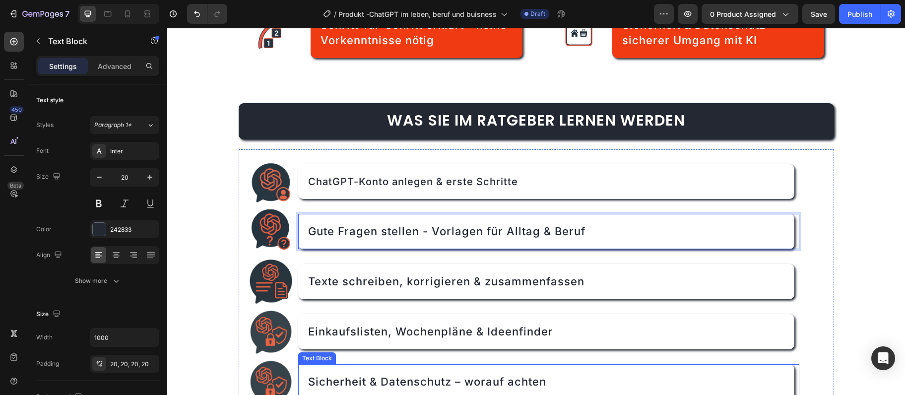
click at [464, 382] on span "Sicherheit & Datenschutz – worauf achten" at bounding box center [427, 381] width 238 height 13
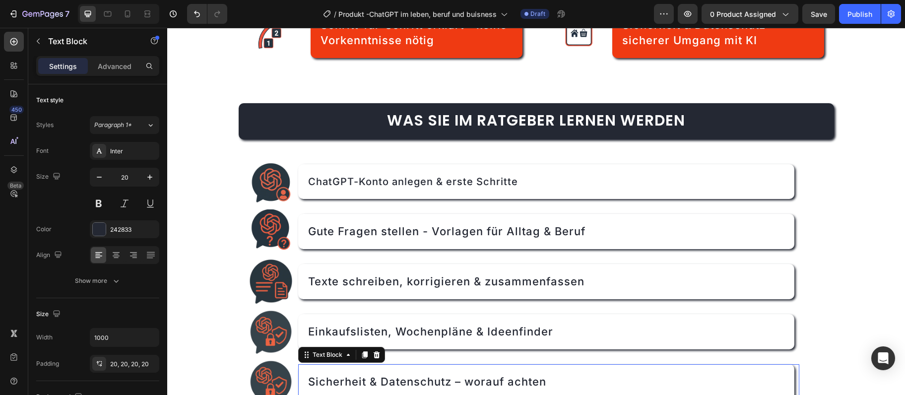
click at [460, 383] on span "Sicherheit & Datenschutz – worauf achten" at bounding box center [427, 381] width 238 height 13
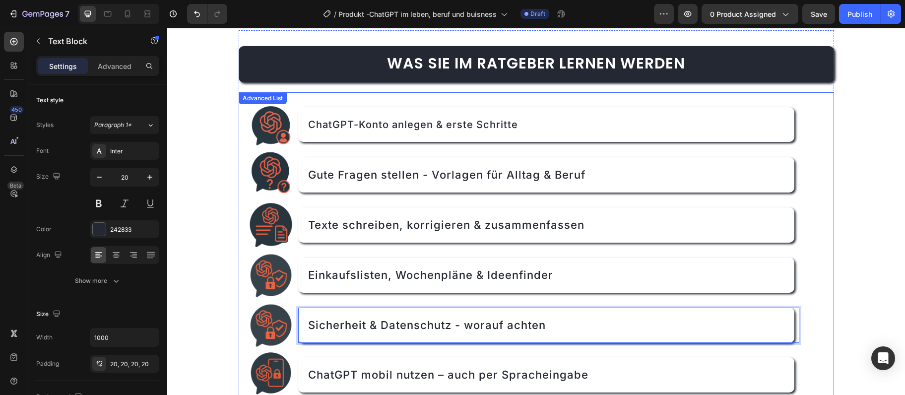
scroll to position [809, 0]
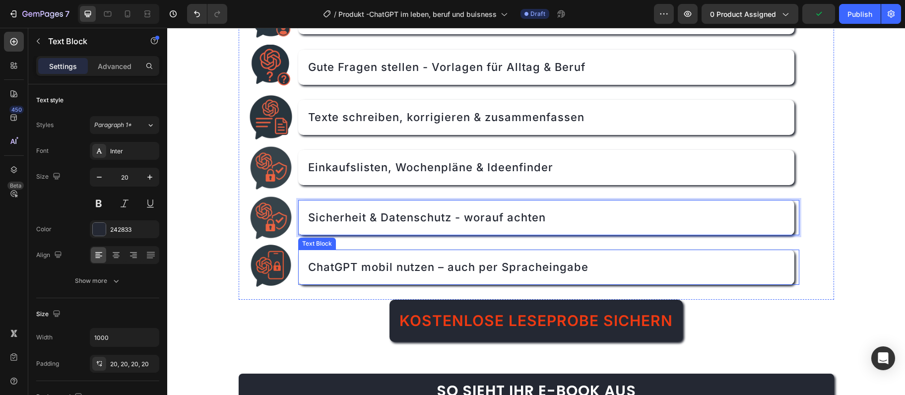
click at [441, 271] on span "ChatGPT mobil nutzen – auch per Spracheingabe" at bounding box center [448, 266] width 280 height 13
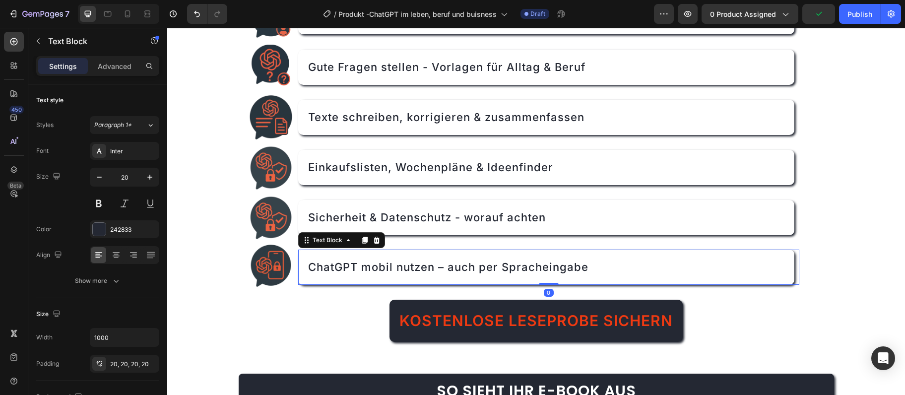
click at [444, 268] on span "ChatGPT mobil nutzen – auch per Spracheingabe" at bounding box center [448, 266] width 280 height 13
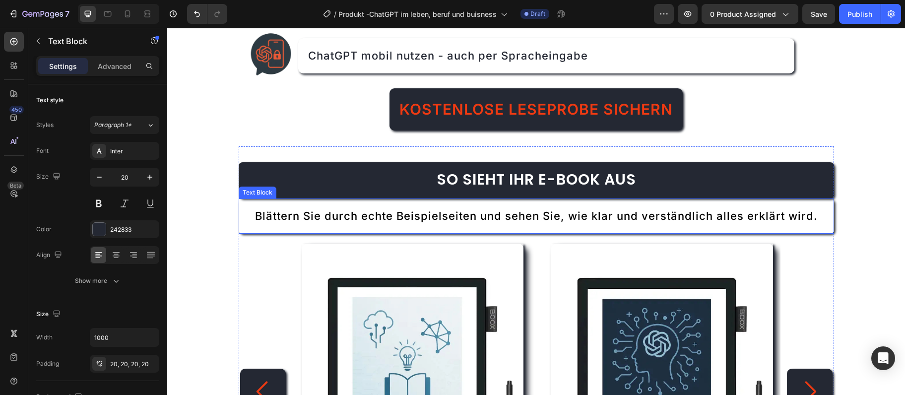
scroll to position [967, 0]
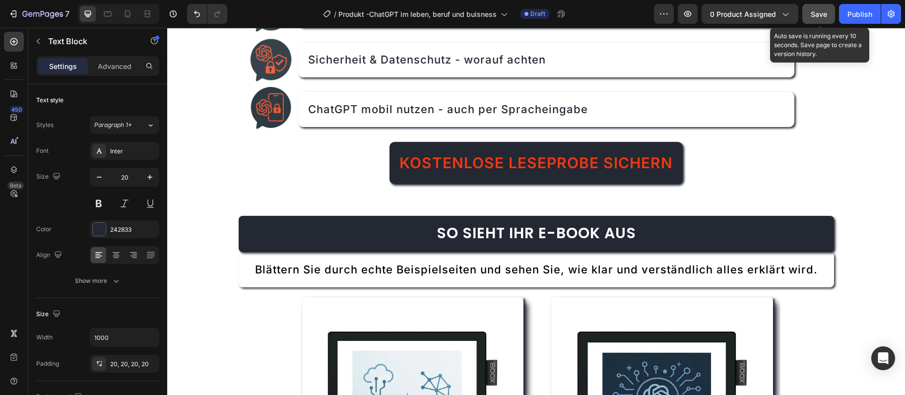
click at [814, 18] on div "Save" at bounding box center [818, 14] width 16 height 10
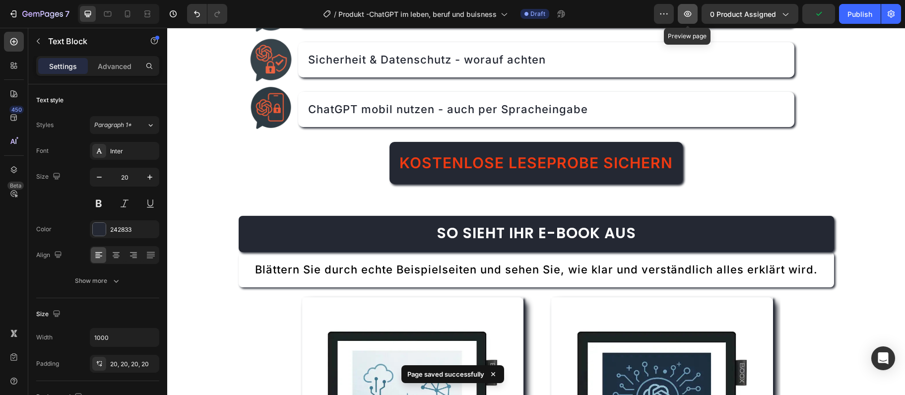
click at [683, 22] on button "button" at bounding box center [688, 14] width 20 height 20
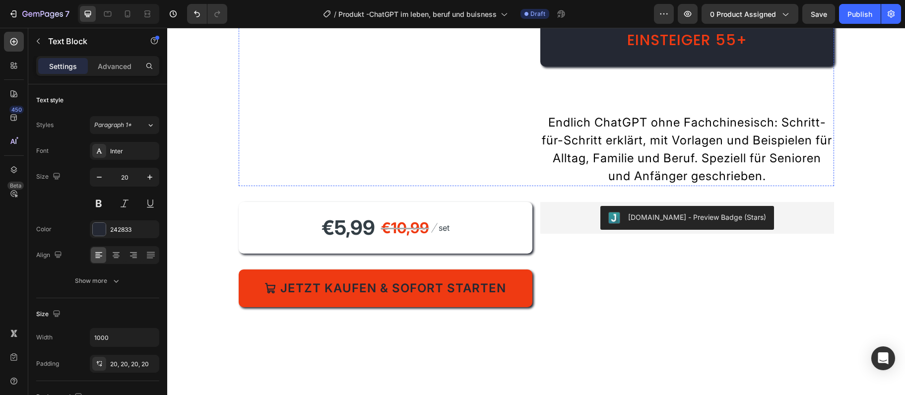
scroll to position [0, 0]
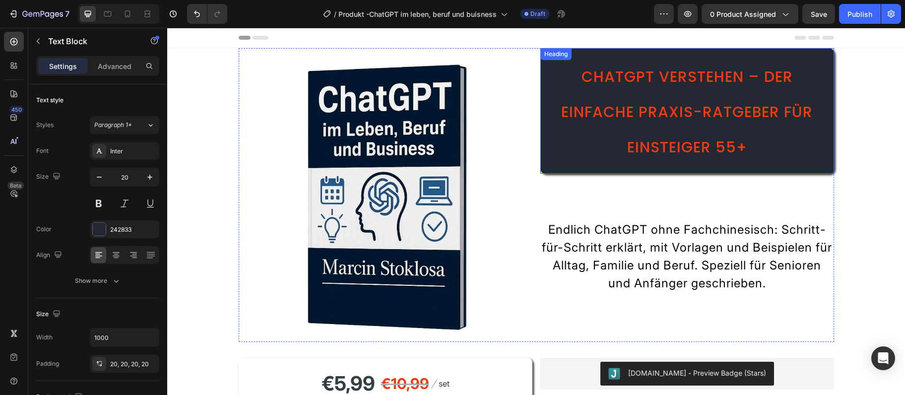
click at [759, 76] on span "ChatGPT verstehen – Der einfache Praxis-Ratgeber für Einsteiger 55+" at bounding box center [686, 112] width 251 height 92
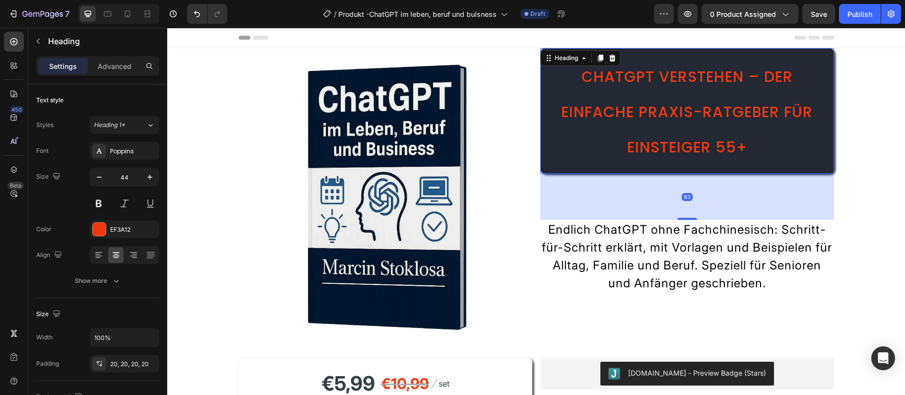
click at [759, 79] on span "ChatGPT verstehen – Der einfache Praxis-Ratgeber für Einsteiger 55+" at bounding box center [686, 112] width 251 height 92
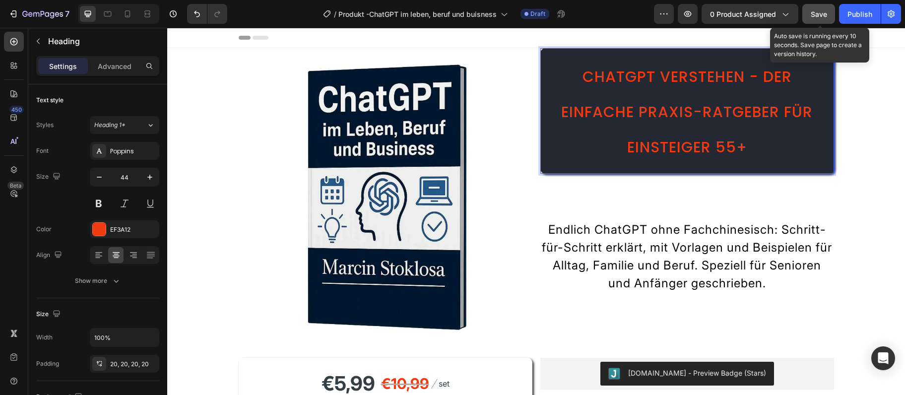
click at [819, 18] on span "Save" at bounding box center [818, 14] width 16 height 8
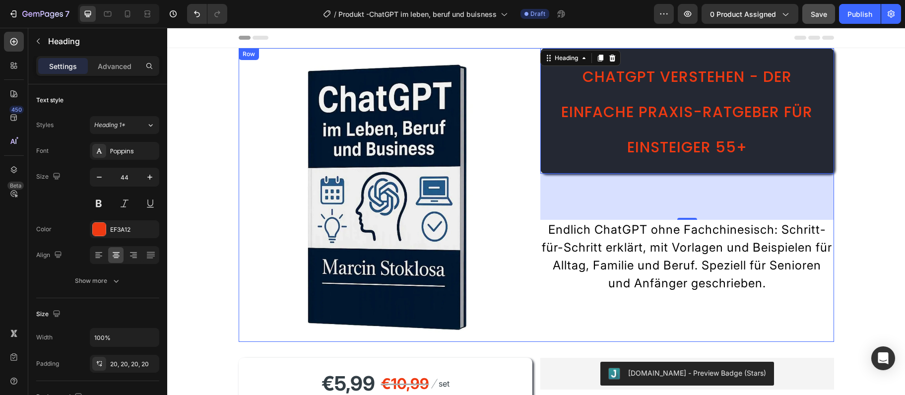
scroll to position [54, 0]
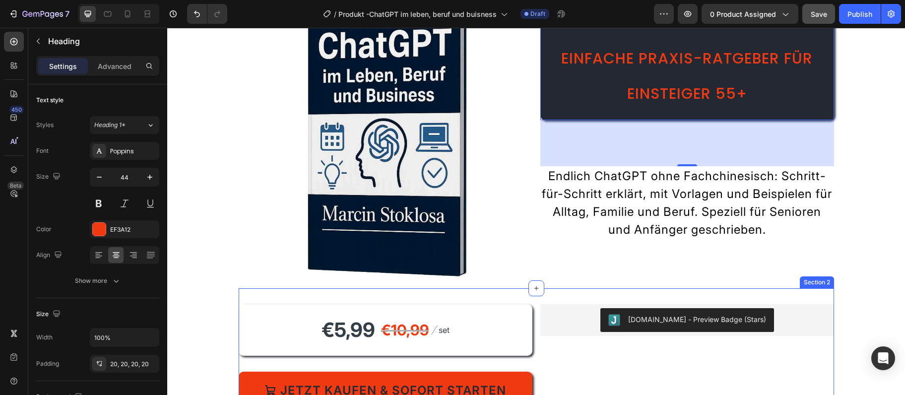
click at [676, 317] on div "[DOMAIN_NAME] - Preview Badge (Stars)" at bounding box center [697, 319] width 138 height 10
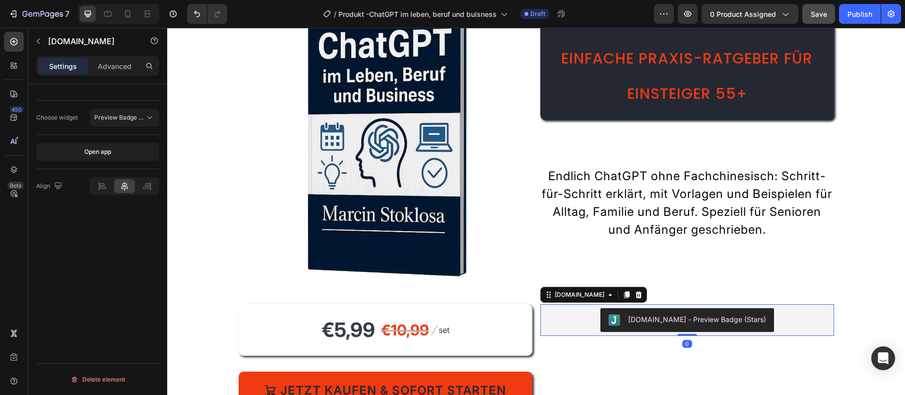
click at [592, 315] on div "[DOMAIN_NAME] - Preview Badge (Stars)" at bounding box center [687, 320] width 286 height 24
click at [130, 64] on p "Advanced" at bounding box center [115, 66] width 34 height 10
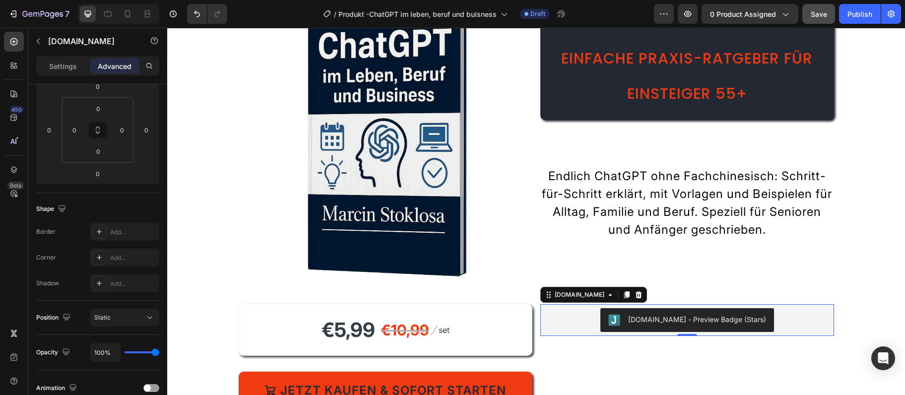
scroll to position [39, 0]
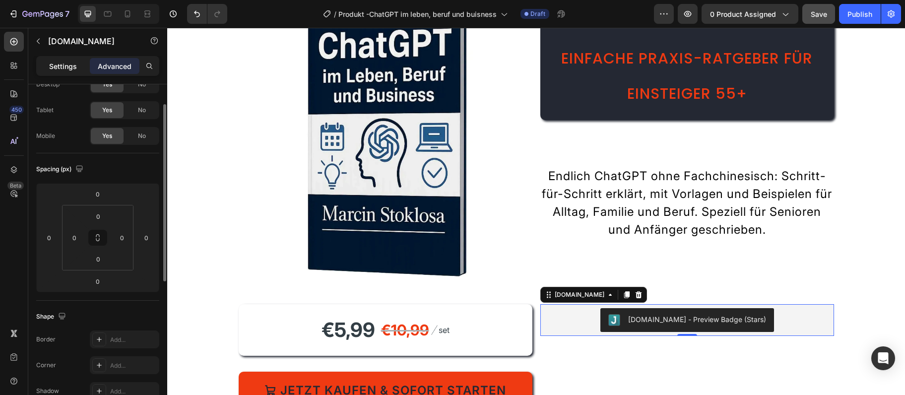
click at [74, 66] on p "Settings" at bounding box center [63, 66] width 28 height 10
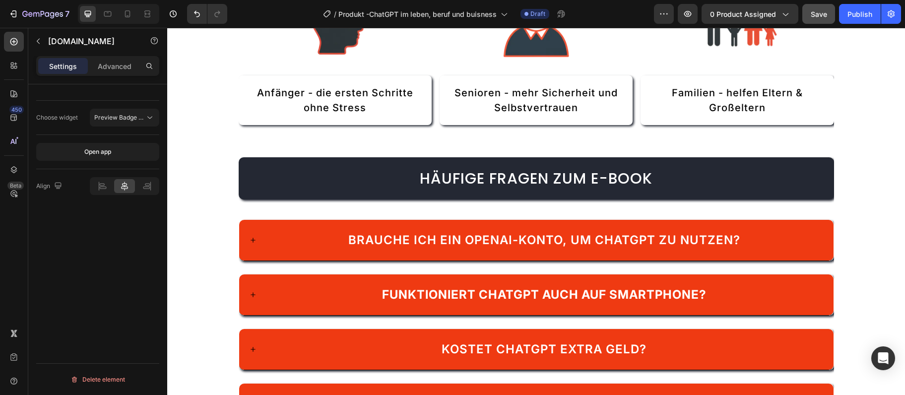
scroll to position [1880, 0]
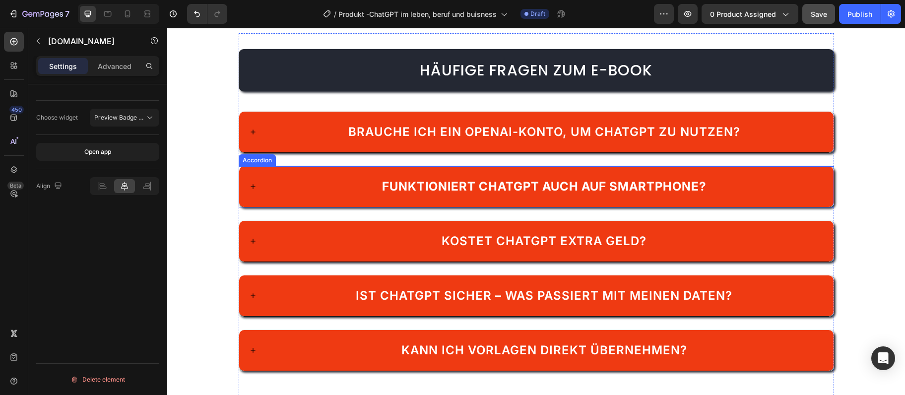
click at [486, 186] on strong "Funktioniert ChatGPT auch auf Smartphone?" at bounding box center [544, 186] width 324 height 14
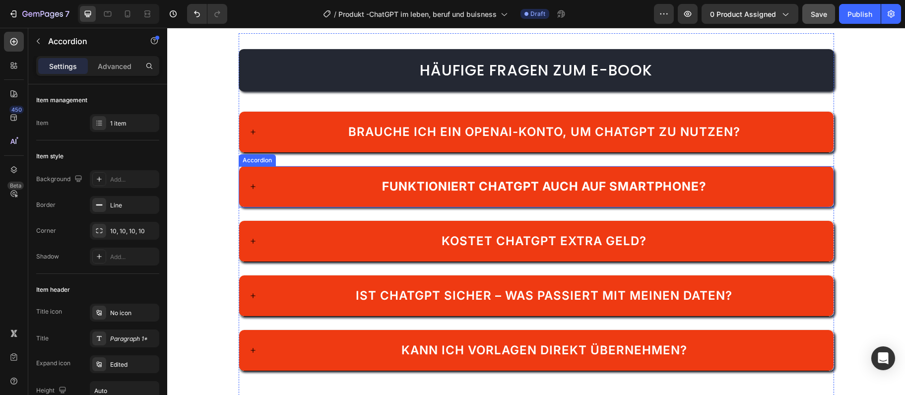
click at [486, 186] on strong "Funktioniert ChatGPT auch auf Smartphone?" at bounding box center [544, 186] width 324 height 14
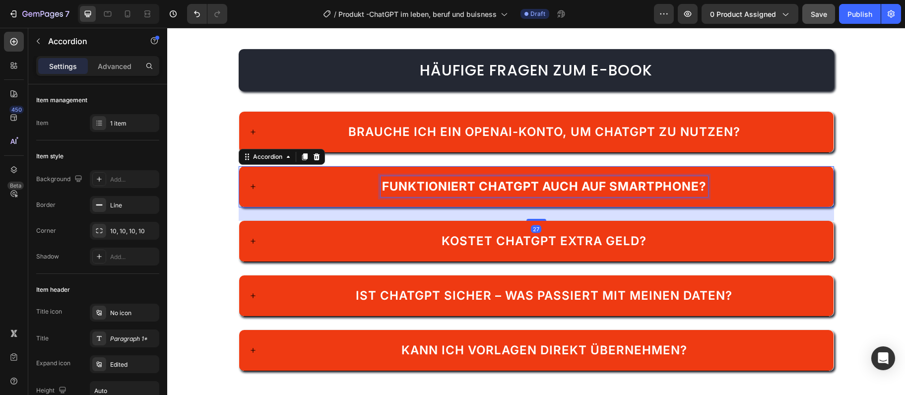
click at [486, 186] on strong "Funktioniert ChatGPT auch auf Smartphone?" at bounding box center [544, 186] width 324 height 14
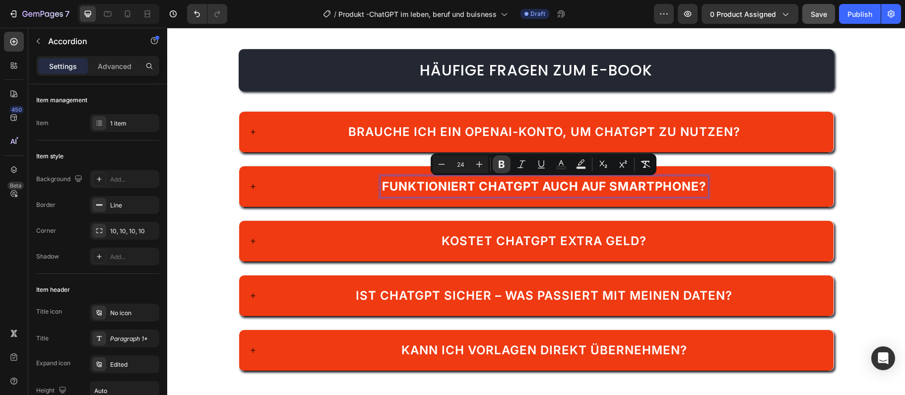
click at [504, 166] on icon "Editor contextual toolbar" at bounding box center [501, 164] width 10 height 10
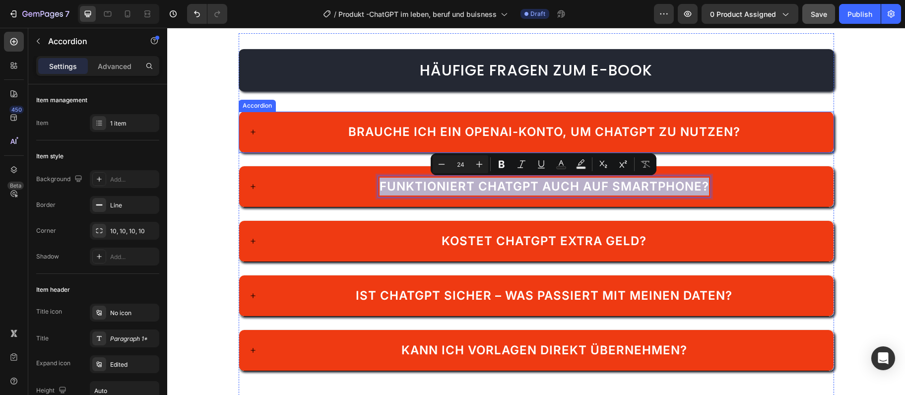
click at [503, 129] on span "Brauche ich ein OpenAI-Konto, um ChatGPT zu nutzen?" at bounding box center [544, 131] width 392 height 14
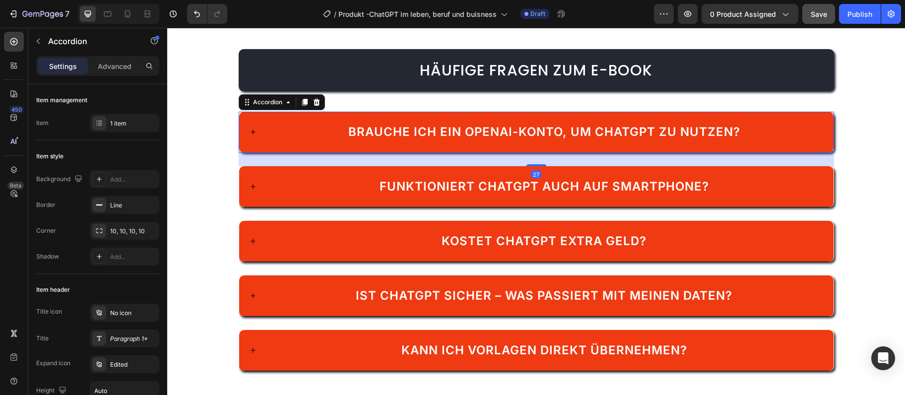
click at [503, 129] on span "Brauche ich ein OpenAI-Konto, um ChatGPT zu nutzen?" at bounding box center [544, 131] width 392 height 14
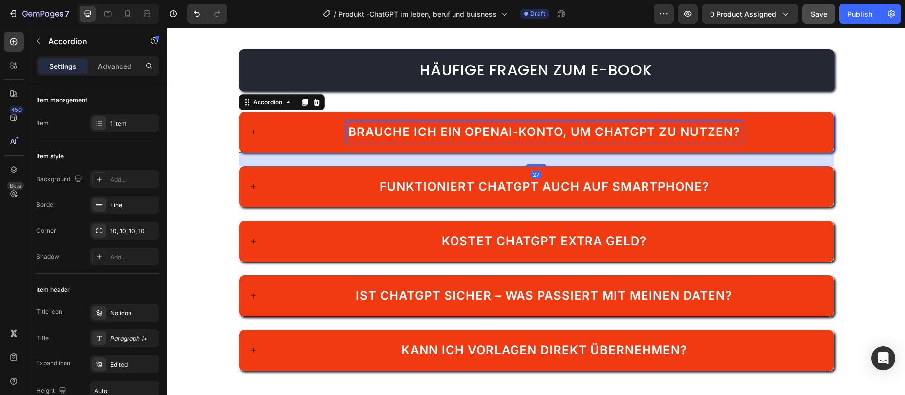
click at [503, 129] on span "Brauche ich ein OpenAI-Konto, um ChatGPT zu nutzen?" at bounding box center [544, 131] width 392 height 14
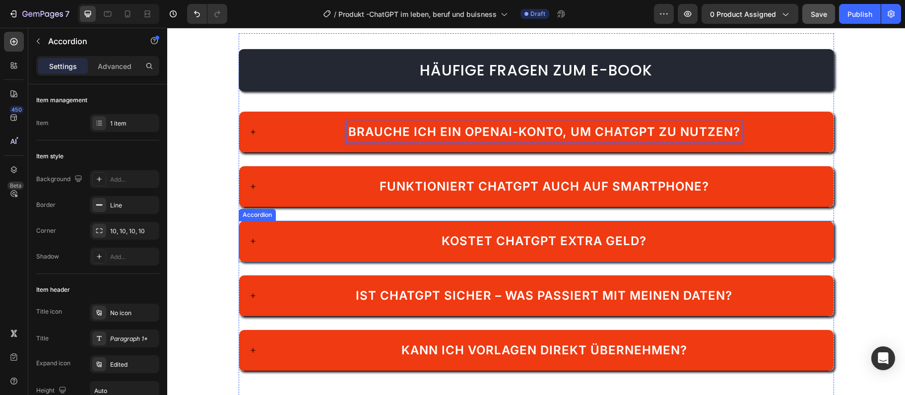
click at [507, 249] on p "Kostet ChatGPT extra Geld?" at bounding box center [543, 241] width 205 height 18
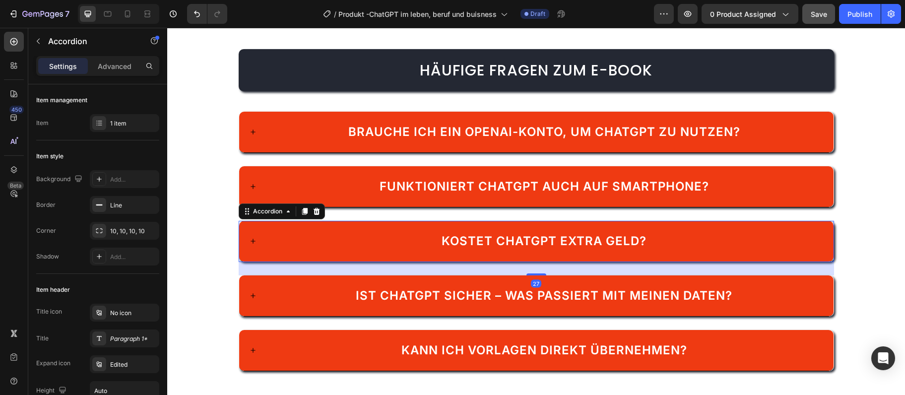
click at [507, 249] on p "Kostet ChatGPT extra Geld?" at bounding box center [543, 241] width 205 height 18
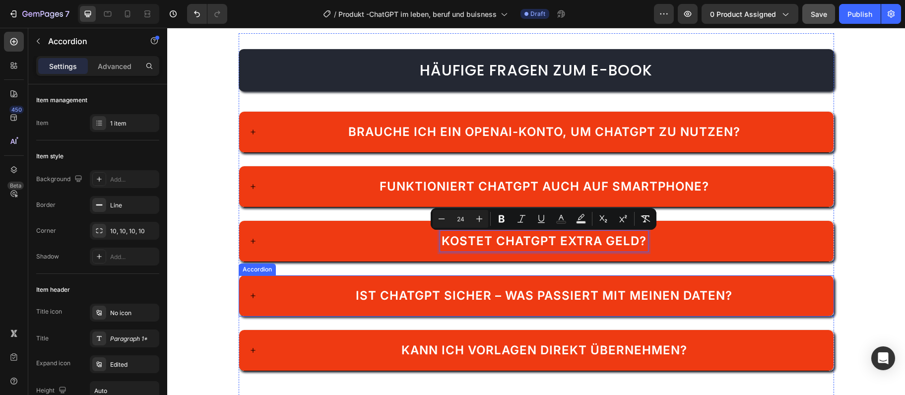
click at [506, 288] on p "Ist ChatGPT sicher – was passiert mit meinen Daten?" at bounding box center [544, 296] width 376 height 18
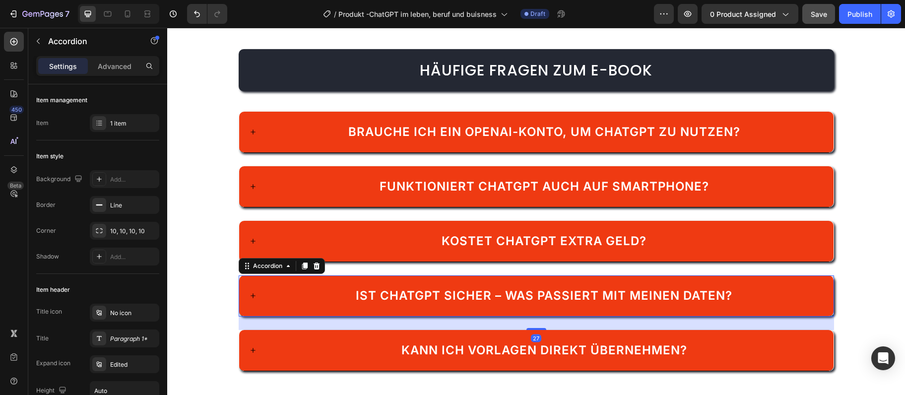
click at [506, 288] on p "Ist ChatGPT sicher – was passiert mit meinen Daten?" at bounding box center [544, 296] width 376 height 18
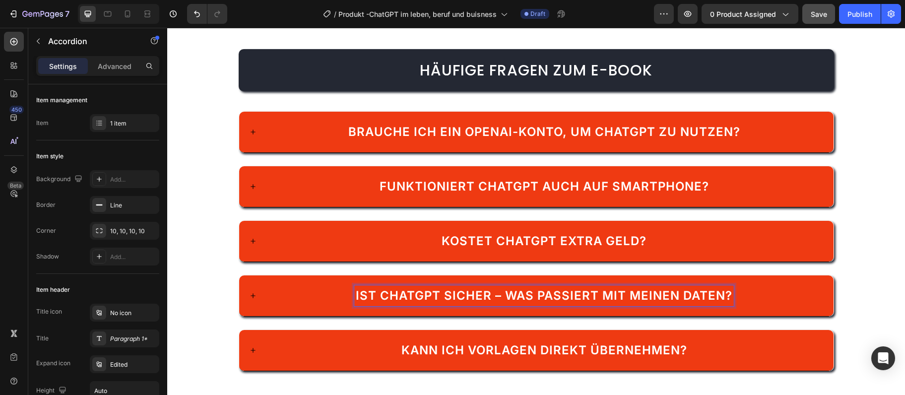
click at [506, 288] on p "Ist ChatGPT sicher – was passiert mit meinen Daten?" at bounding box center [544, 296] width 376 height 18
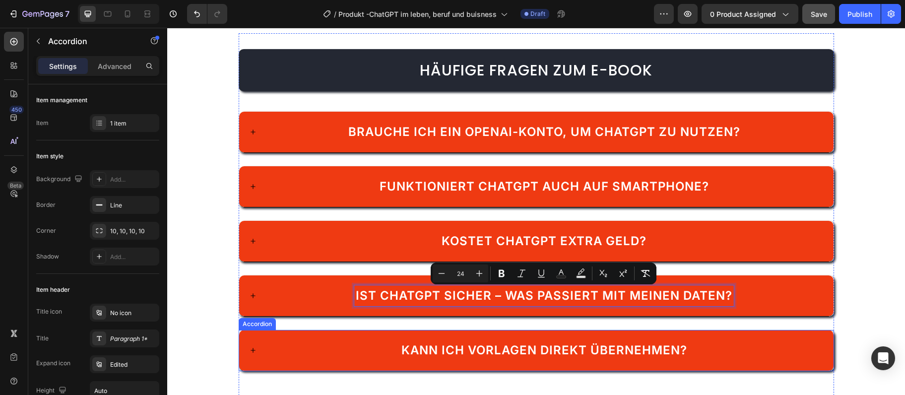
click at [489, 356] on span "Kann ich Vorlagen direkt übernehmen?" at bounding box center [544, 350] width 286 height 14
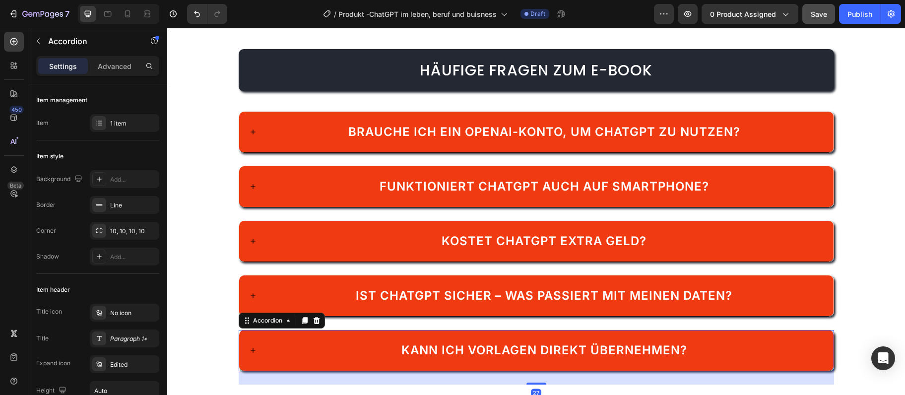
click at [489, 356] on span "Kann ich Vorlagen direkt übernehmen?" at bounding box center [544, 350] width 286 height 14
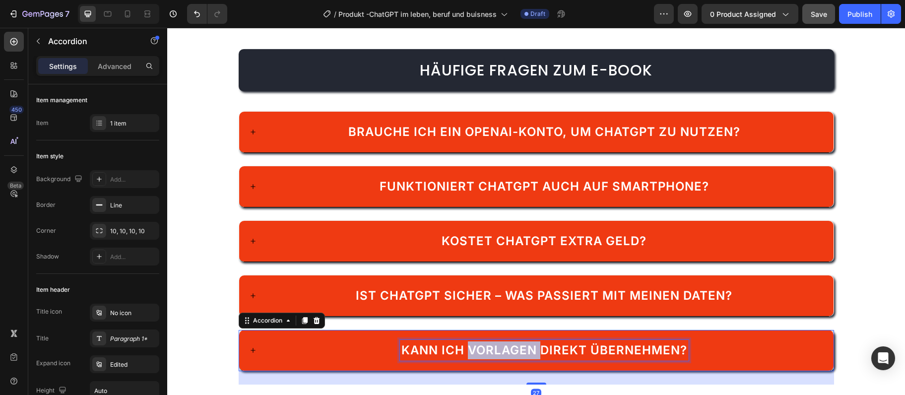
click at [489, 356] on span "Kann ich Vorlagen direkt übernehmen?" at bounding box center [544, 350] width 286 height 14
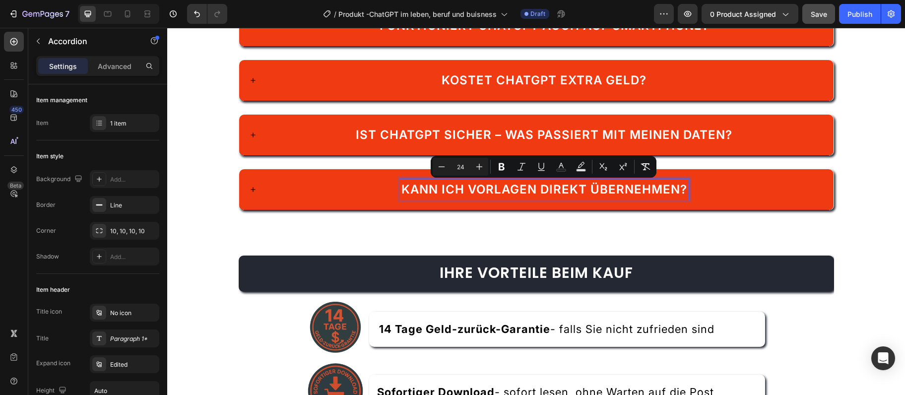
scroll to position [2202, 0]
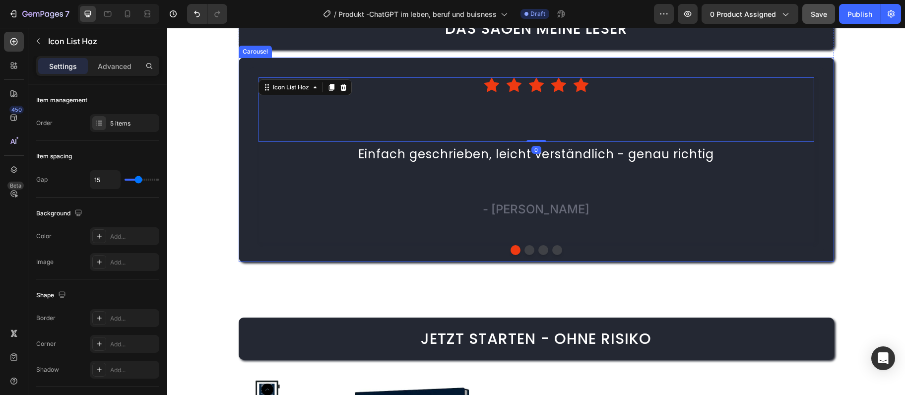
click at [426, 157] on span "Einfach geschrieben, leicht verständlich - genau richtig" at bounding box center [536, 154] width 356 height 16
click at [426, 156] on span "Einfach geschrieben, leicht verständlich - genau richtig" at bounding box center [536, 154] width 356 height 16
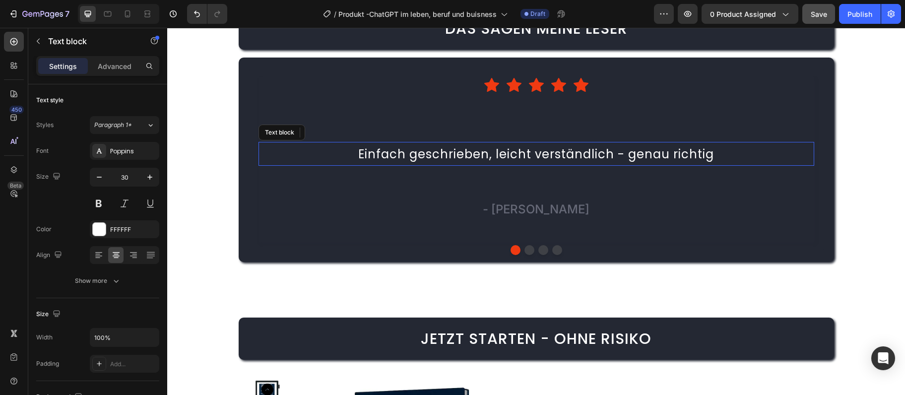
click at [426, 156] on span "Einfach geschrieben, leicht verständlich - genau richtig" at bounding box center [536, 154] width 356 height 16
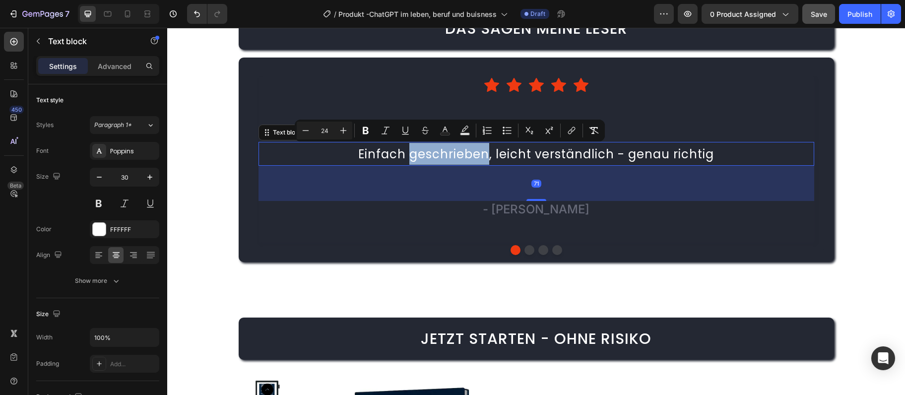
click at [418, 160] on span "Einfach geschrieben, leicht verständlich - genau richtig" at bounding box center [536, 154] width 356 height 16
click at [275, 223] on div "Icon Icon Icon Icon Icon Icon List Hoz Einfach geschrieben, leicht verständlich…" at bounding box center [535, 159] width 555 height 165
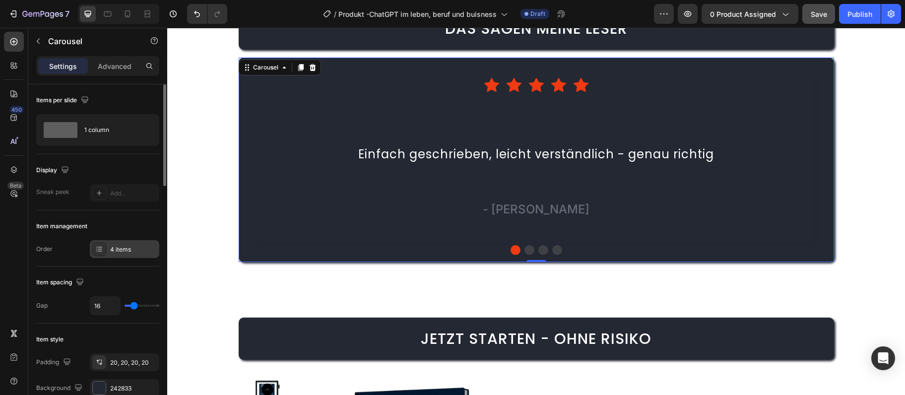
click at [126, 250] on div "4 items" at bounding box center [133, 249] width 47 height 9
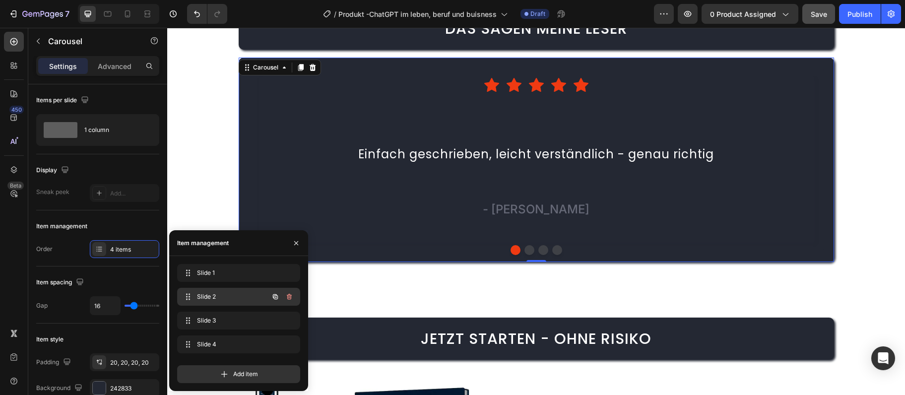
click at [290, 295] on icon "button" at bounding box center [289, 297] width 5 height 6
click at [290, 297] on div "Delete" at bounding box center [282, 296] width 18 height 9
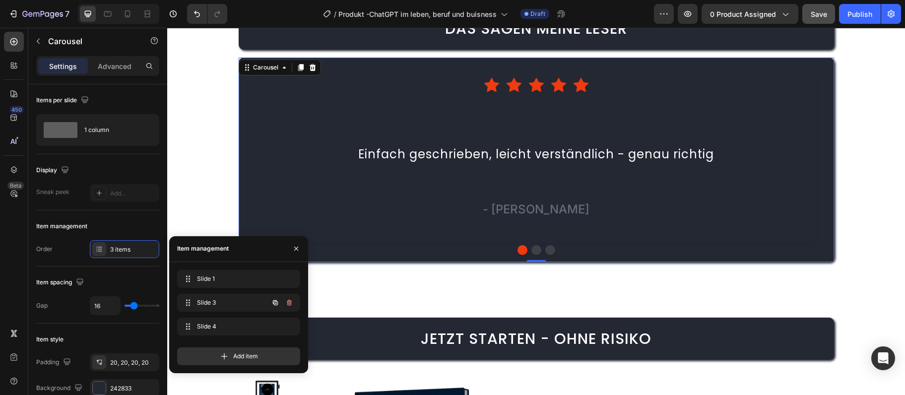
click at [290, 297] on button "button" at bounding box center [289, 303] width 14 height 14
click at [289, 299] on div "Delete" at bounding box center [282, 302] width 18 height 9
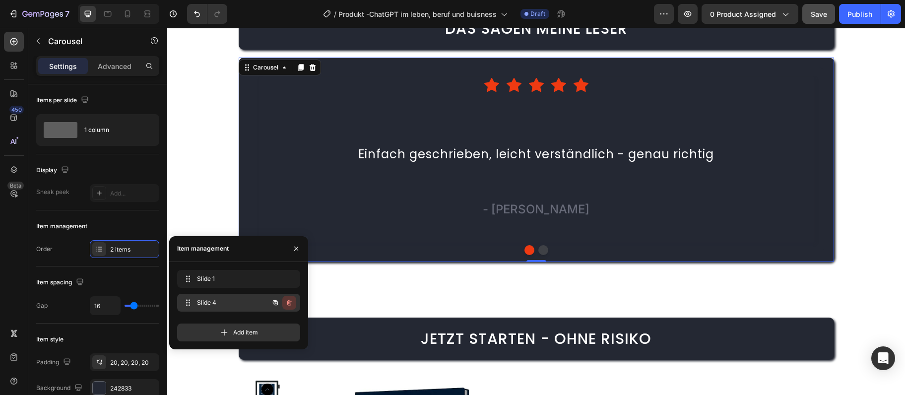
click at [289, 307] on button "button" at bounding box center [289, 303] width 14 height 14
click at [289, 307] on div "Delete" at bounding box center [282, 302] width 18 height 9
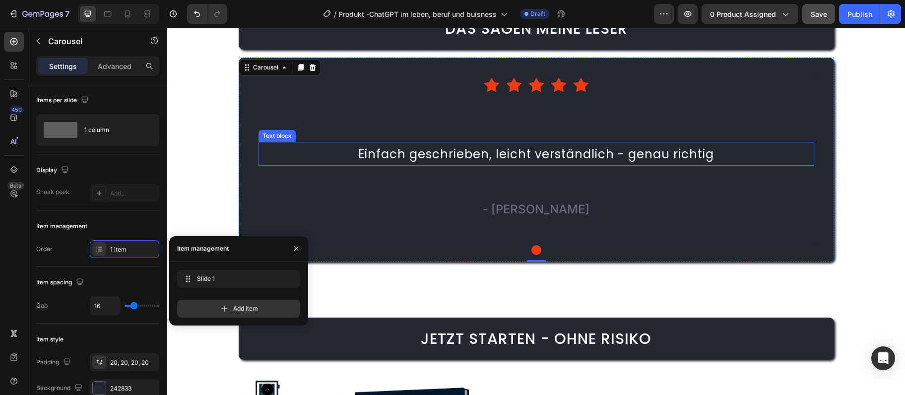
click at [519, 149] on span "Einfach geschrieben, leicht verständlich - genau richtig" at bounding box center [536, 154] width 356 height 16
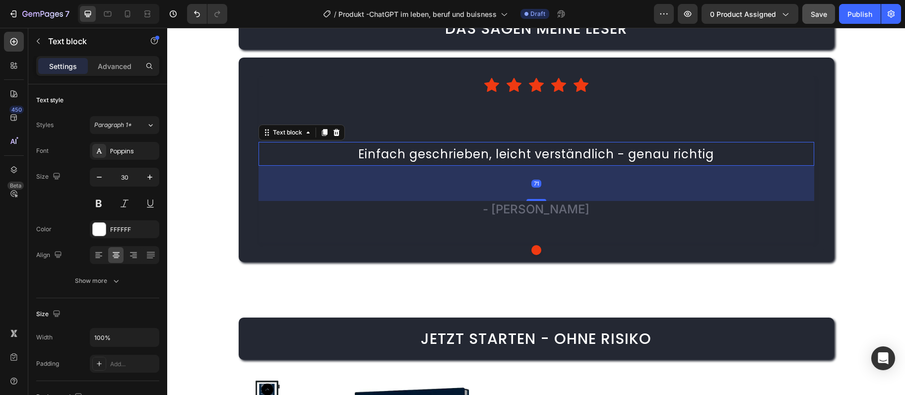
click at [519, 149] on span "Einfach geschrieben, leicht verständlich - genau richtig" at bounding box center [536, 154] width 356 height 16
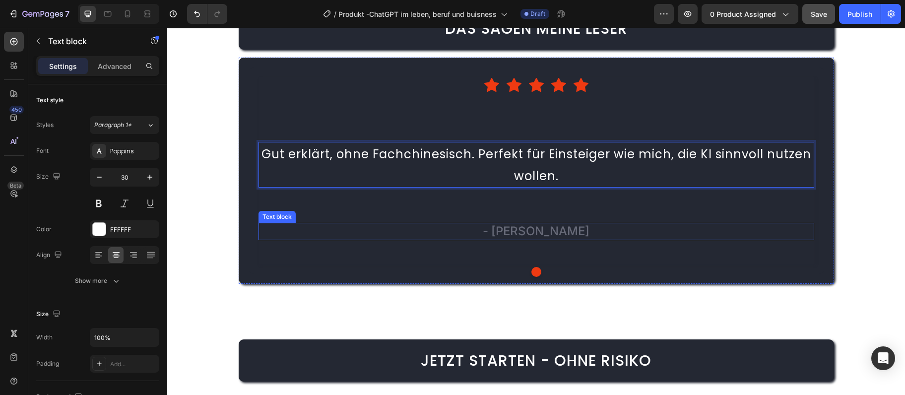
click at [530, 231] on span "- [PERSON_NAME]" at bounding box center [536, 231] width 107 height 14
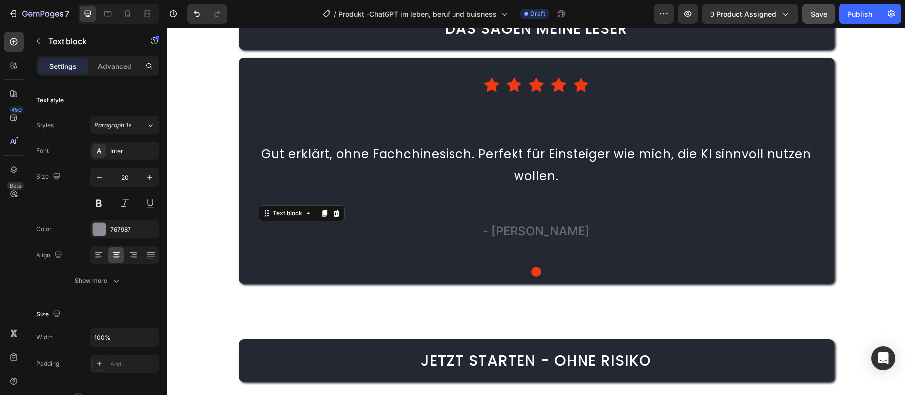
click at [530, 231] on span "- [PERSON_NAME]" at bounding box center [536, 231] width 107 height 14
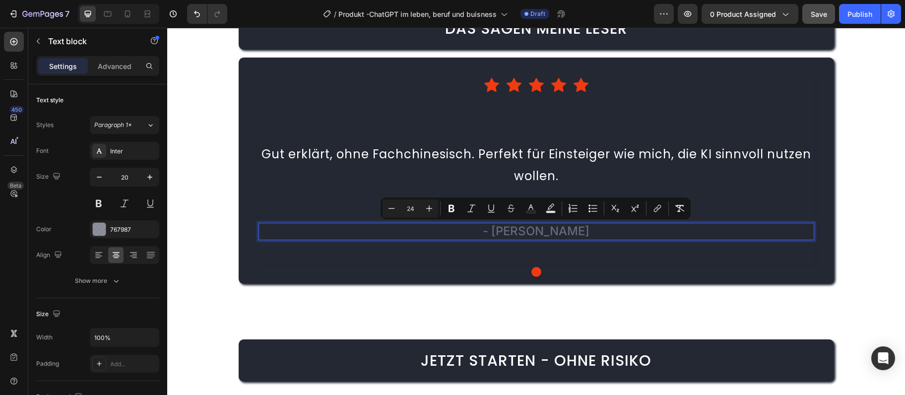
click at [502, 227] on span "- [PERSON_NAME]" at bounding box center [536, 231] width 107 height 14
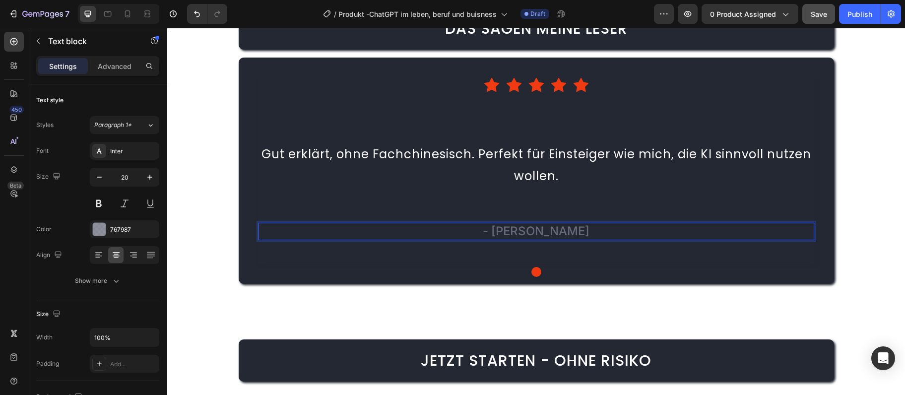
drag, startPoint x: 490, startPoint y: 231, endPoint x: 623, endPoint y: 229, distance: 133.4
click at [623, 229] on p "- [PERSON_NAME]" at bounding box center [536, 231] width 554 height 15
click at [828, 10] on button "Save" at bounding box center [818, 14] width 33 height 20
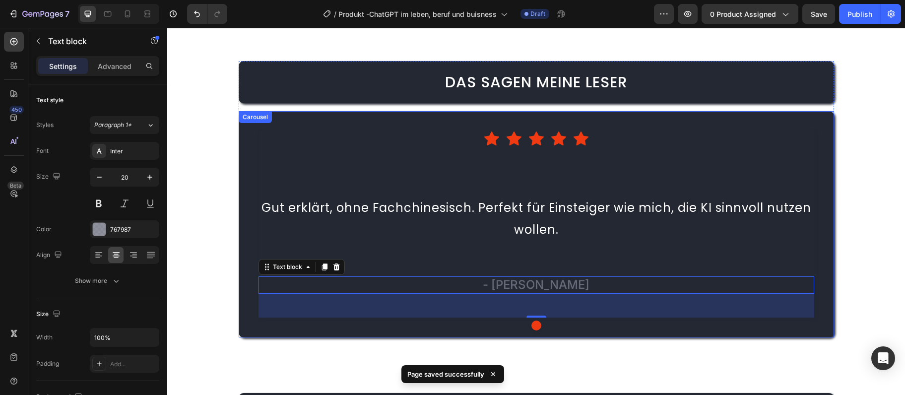
scroll to position [2686, 0]
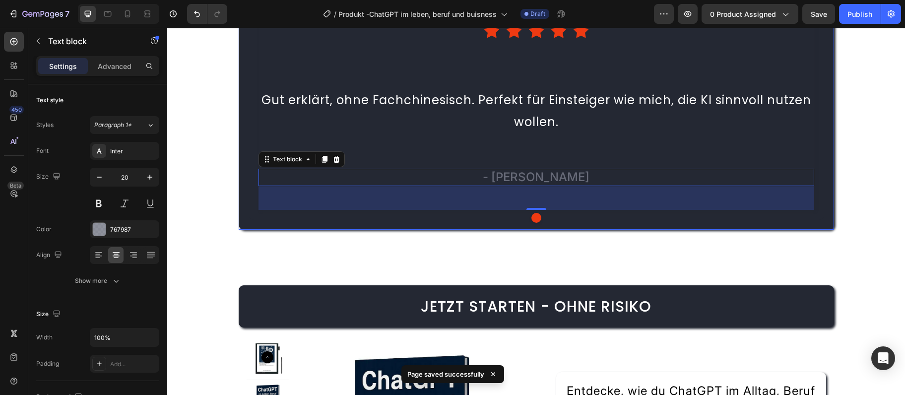
click at [626, 147] on div "Icon Icon Icon Icon Icon Icon List Hoz Gut erklärt, ohne Fachchinesisch. Perfek…" at bounding box center [535, 116] width 555 height 186
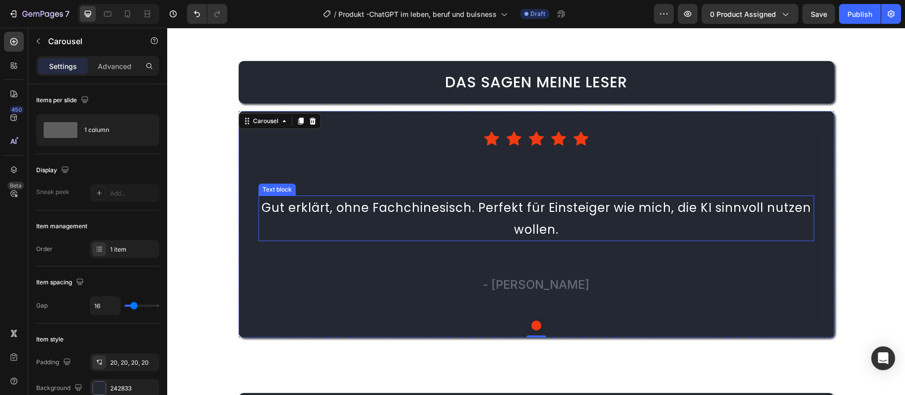
scroll to position [2739, 0]
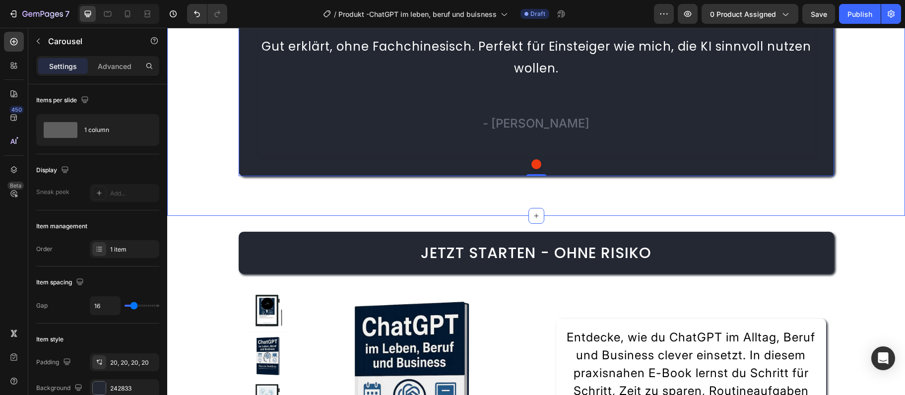
click at [491, 178] on div "Das sagen meine Leser Heading Icon Icon Icon Icon Icon Icon List Hoz Gut erklär…" at bounding box center [536, 38] width 738 height 356
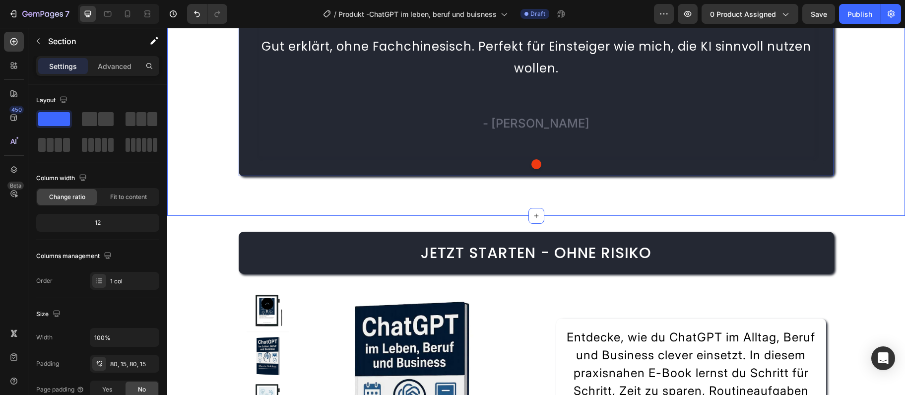
click at [495, 161] on div at bounding box center [536, 164] width 595 height 10
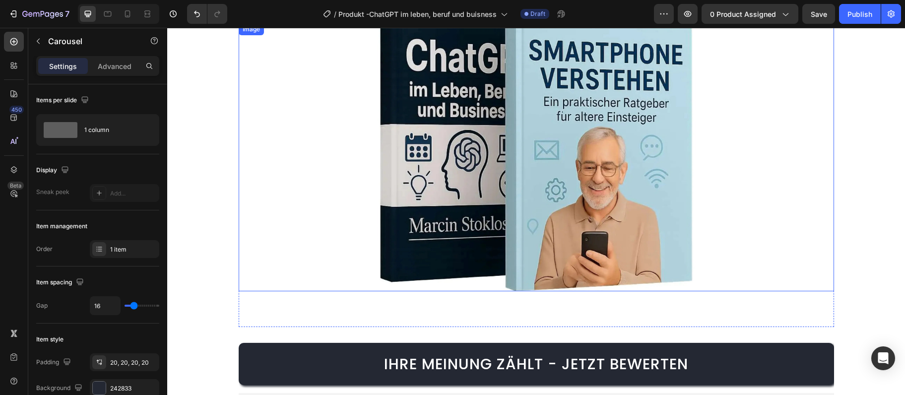
scroll to position [3856, 0]
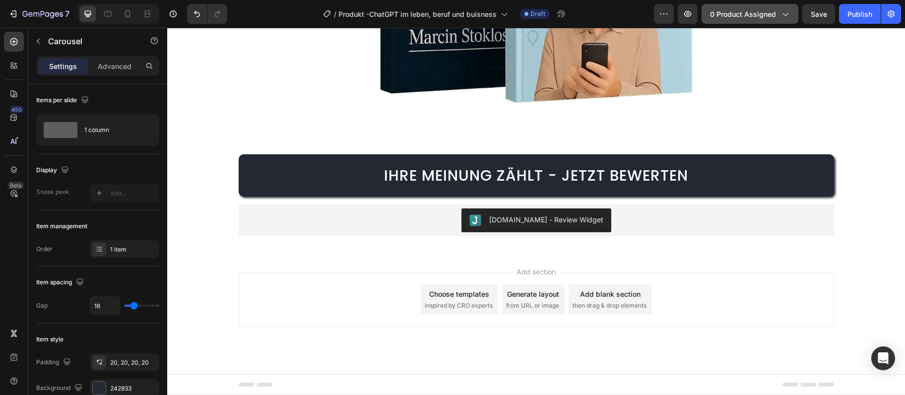
click at [757, 6] on button "0 product assigned" at bounding box center [749, 14] width 97 height 20
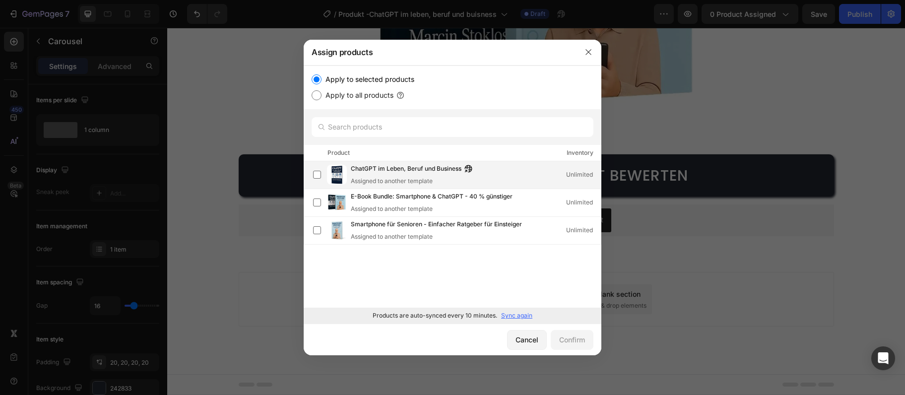
click at [355, 170] on span "ChatGPT im Leben, Beruf und Business" at bounding box center [406, 169] width 111 height 11
click at [566, 335] on div "Confirm" at bounding box center [572, 339] width 26 height 10
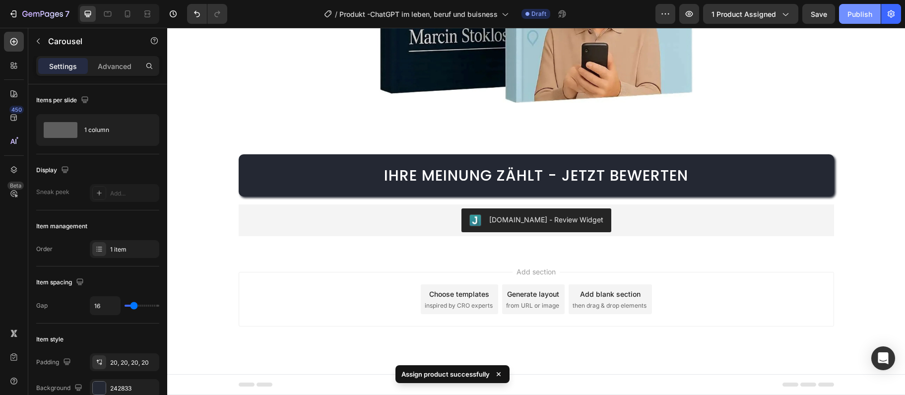
click at [845, 15] on button "Publish" at bounding box center [860, 14] width 42 height 20
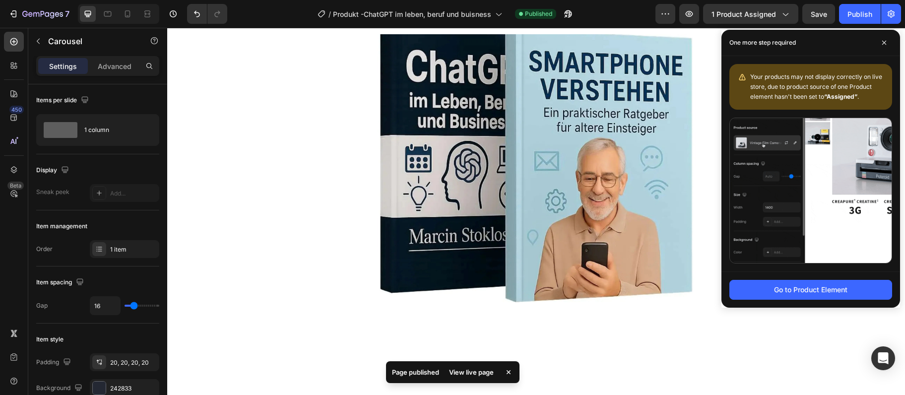
scroll to position [3480, 0]
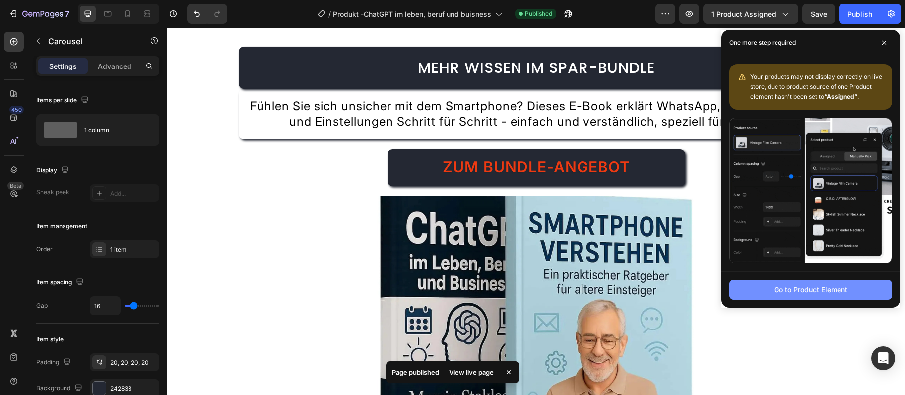
click at [815, 295] on div "Go to Product Element" at bounding box center [810, 289] width 73 height 10
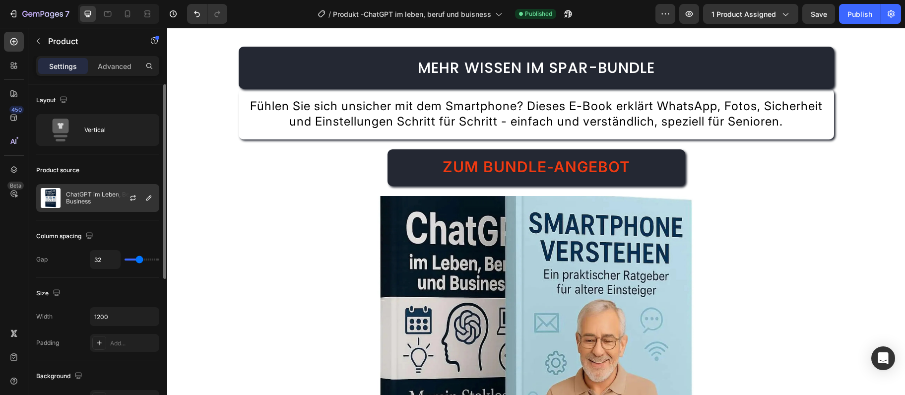
click at [101, 186] on div "ChatGPT im Leben, Beruf und Business" at bounding box center [97, 198] width 123 height 28
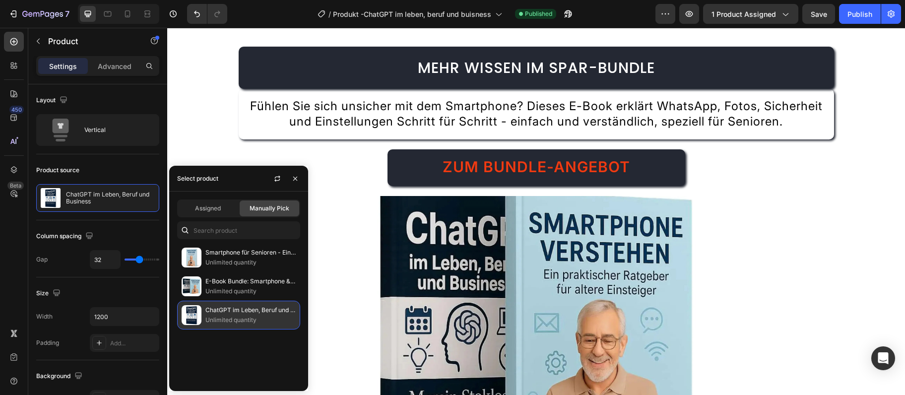
click at [219, 311] on p "ChatGPT im Leben, Beruf und Business" at bounding box center [250, 310] width 90 height 10
click at [218, 310] on p "ChatGPT im Leben, Beruf und Business" at bounding box center [250, 310] width 90 height 10
click at [208, 206] on span "Assigned" at bounding box center [208, 208] width 26 height 9
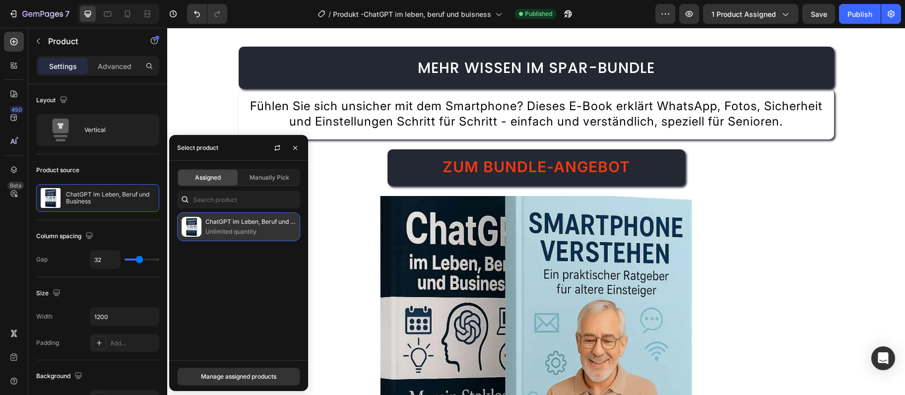
click at [214, 223] on p "ChatGPT im Leben, Beruf und Business" at bounding box center [250, 222] width 90 height 10
click at [222, 371] on button "Manage assigned products" at bounding box center [238, 377] width 123 height 18
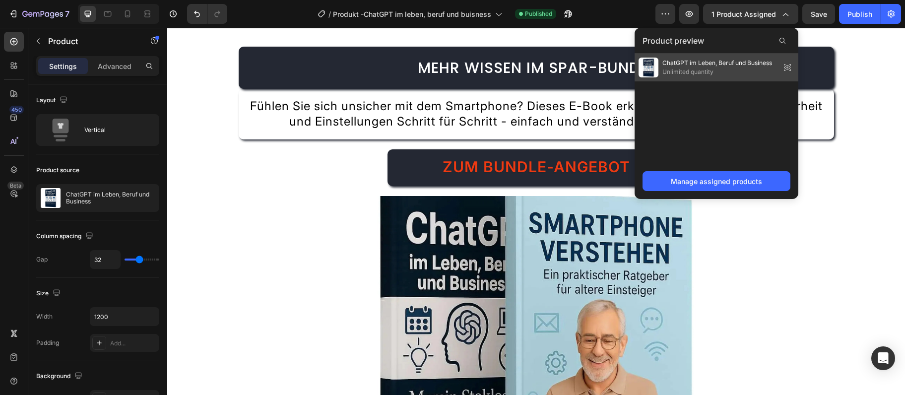
click at [711, 73] on span "Unlimited quantity" at bounding box center [717, 71] width 110 height 9
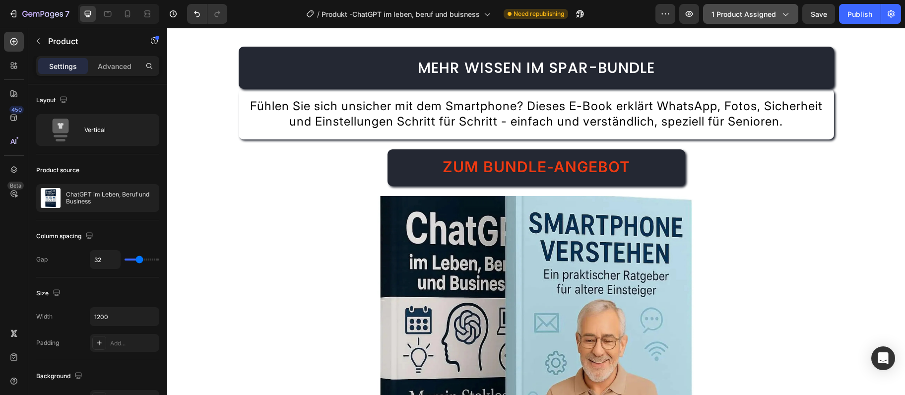
click at [742, 20] on button "1 product assigned" at bounding box center [750, 14] width 95 height 20
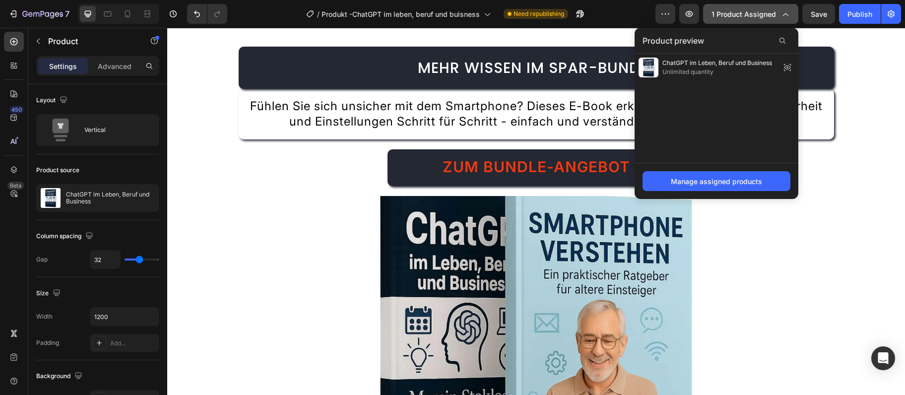
click at [742, 20] on button "1 product assigned" at bounding box center [750, 14] width 95 height 20
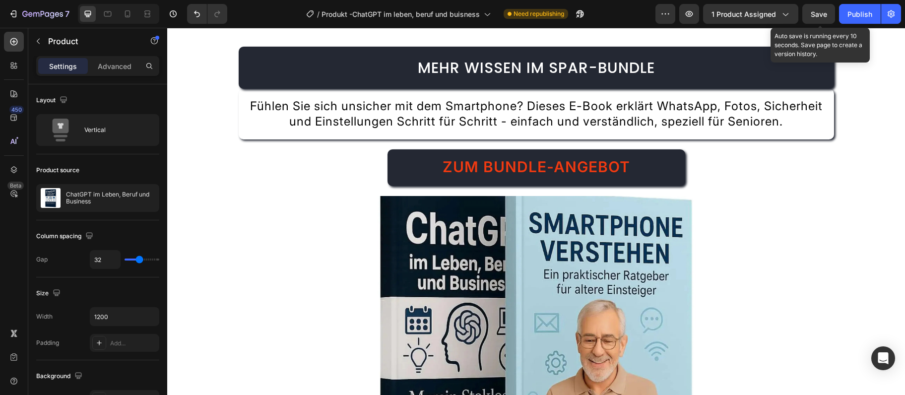
click at [818, 14] on span "Save" at bounding box center [818, 14] width 16 height 8
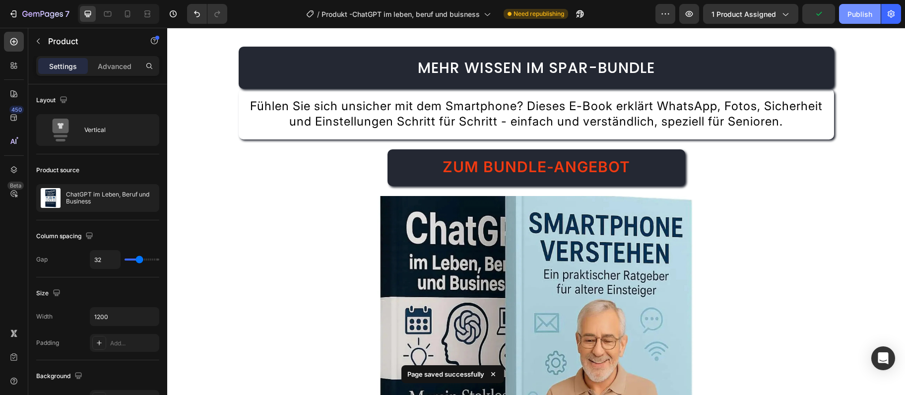
click at [862, 18] on div "Publish" at bounding box center [859, 14] width 25 height 10
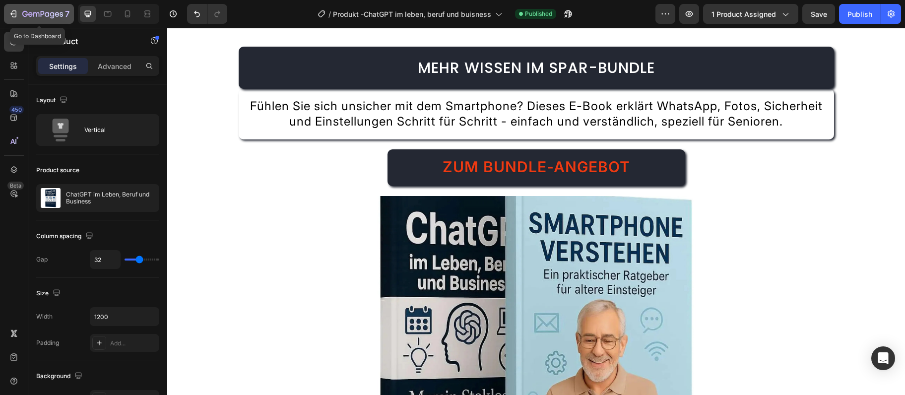
click at [22, 12] on div "7" at bounding box center [38, 14] width 61 height 12
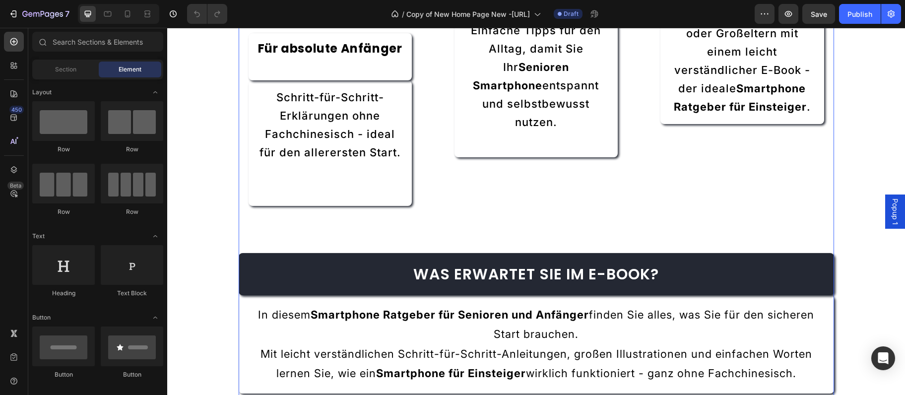
scroll to position [410, 0]
